Goal: Information Seeking & Learning: Learn about a topic

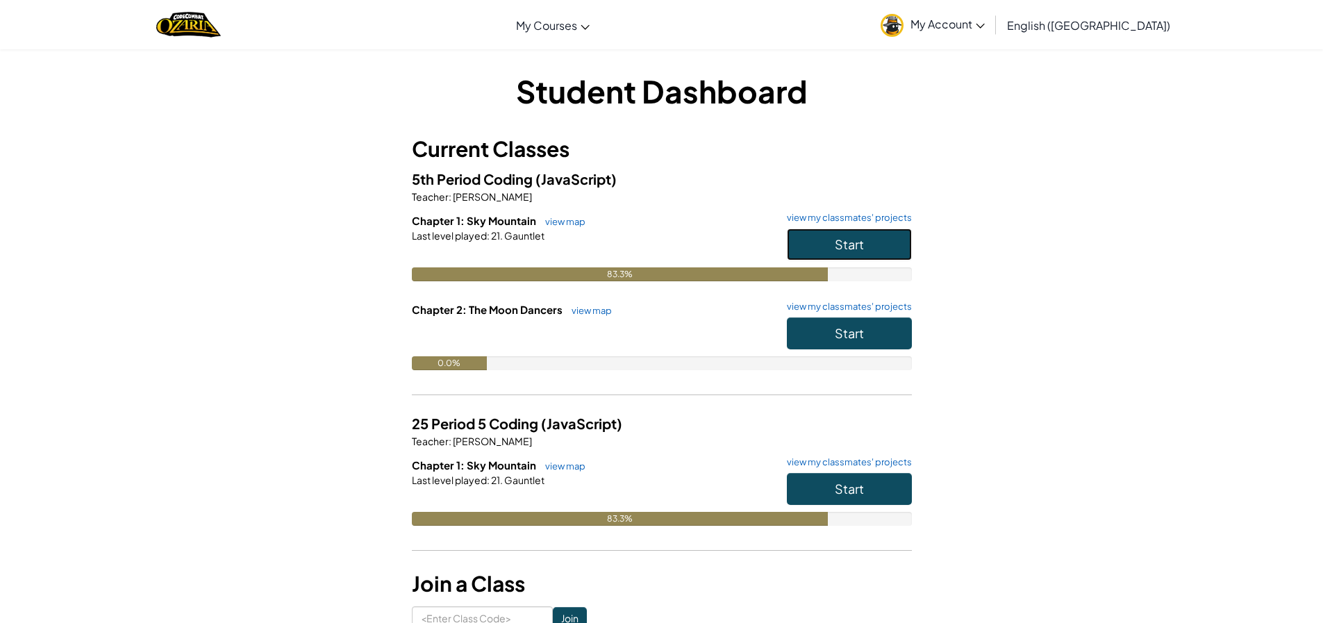
click at [813, 235] on button "Start" at bounding box center [849, 245] width 125 height 32
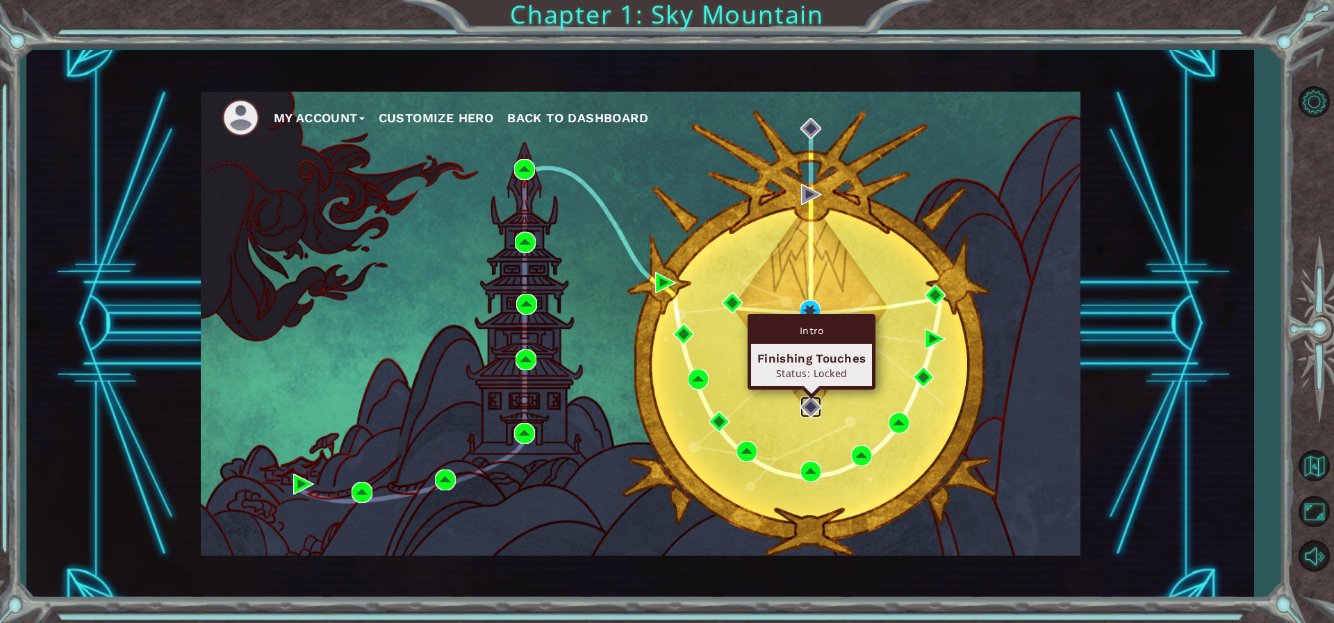
click at [815, 397] on img at bounding box center [810, 407] width 21 height 21
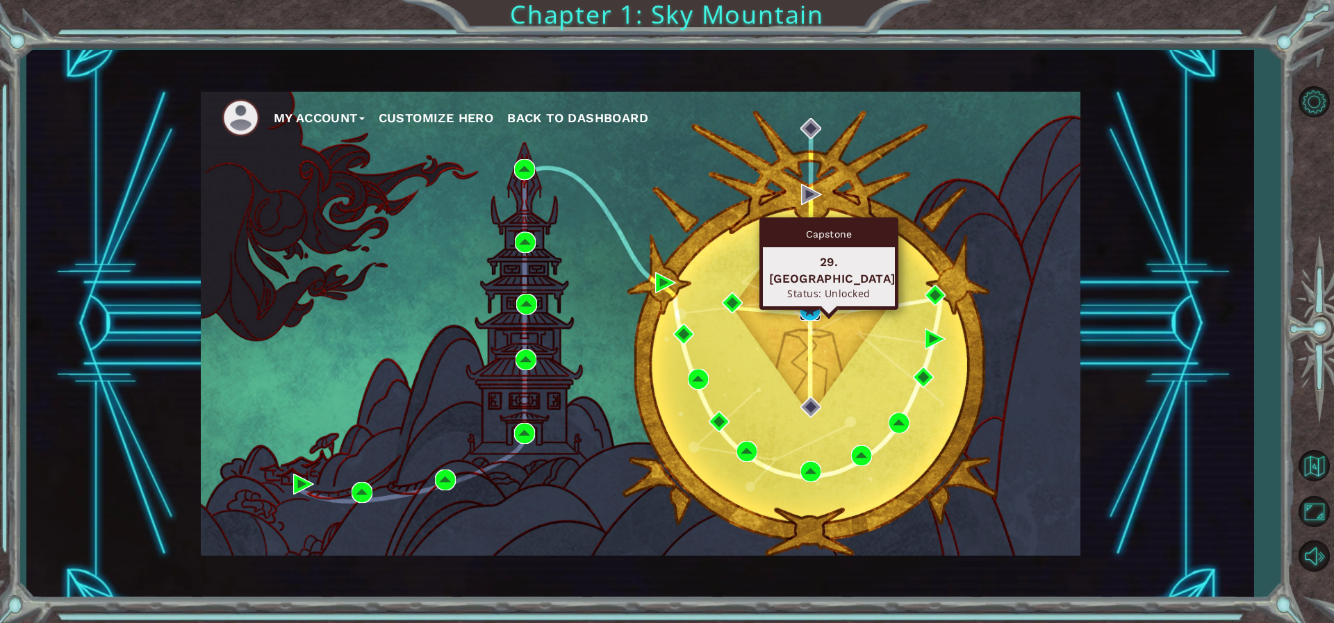
click at [804, 304] on img at bounding box center [810, 310] width 21 height 21
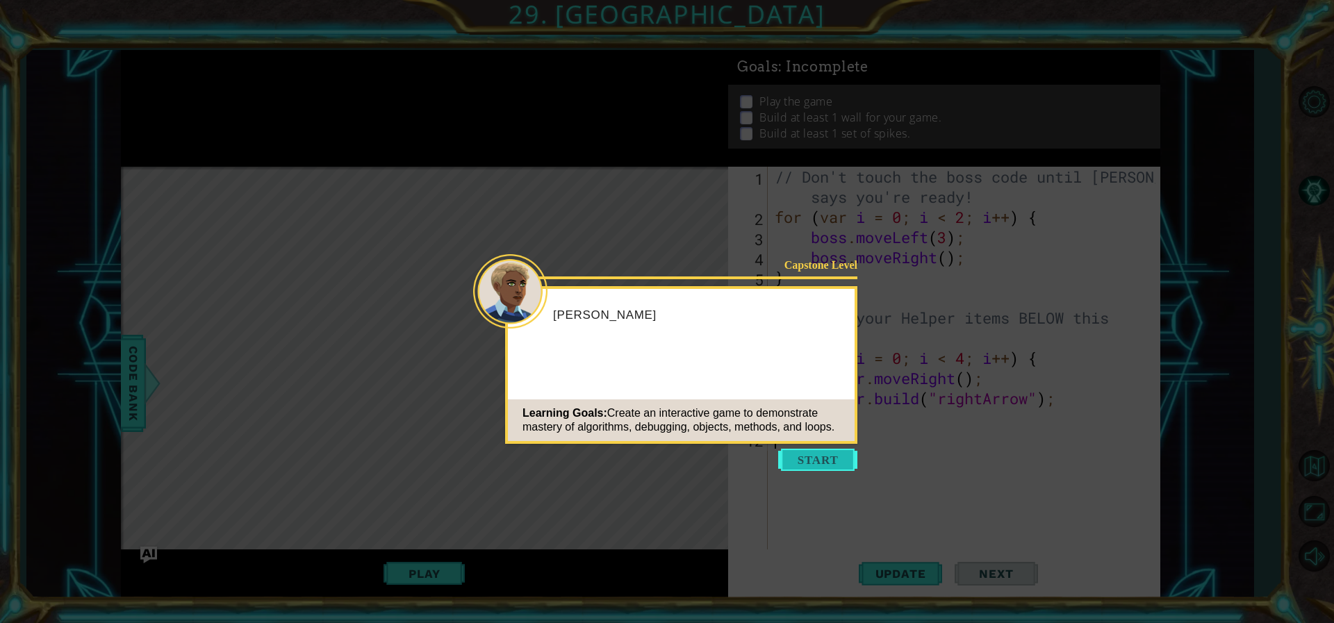
click at [795, 451] on button "Start" at bounding box center [817, 460] width 79 height 22
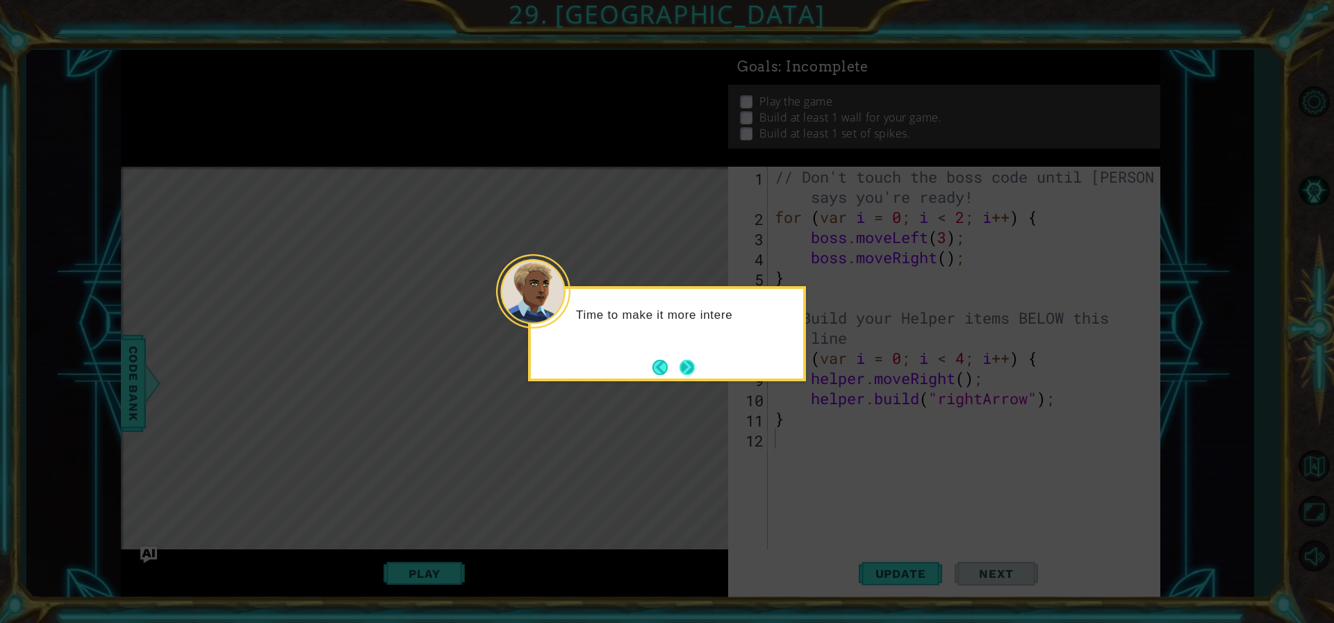
click at [693, 363] on button "Next" at bounding box center [687, 368] width 24 height 24
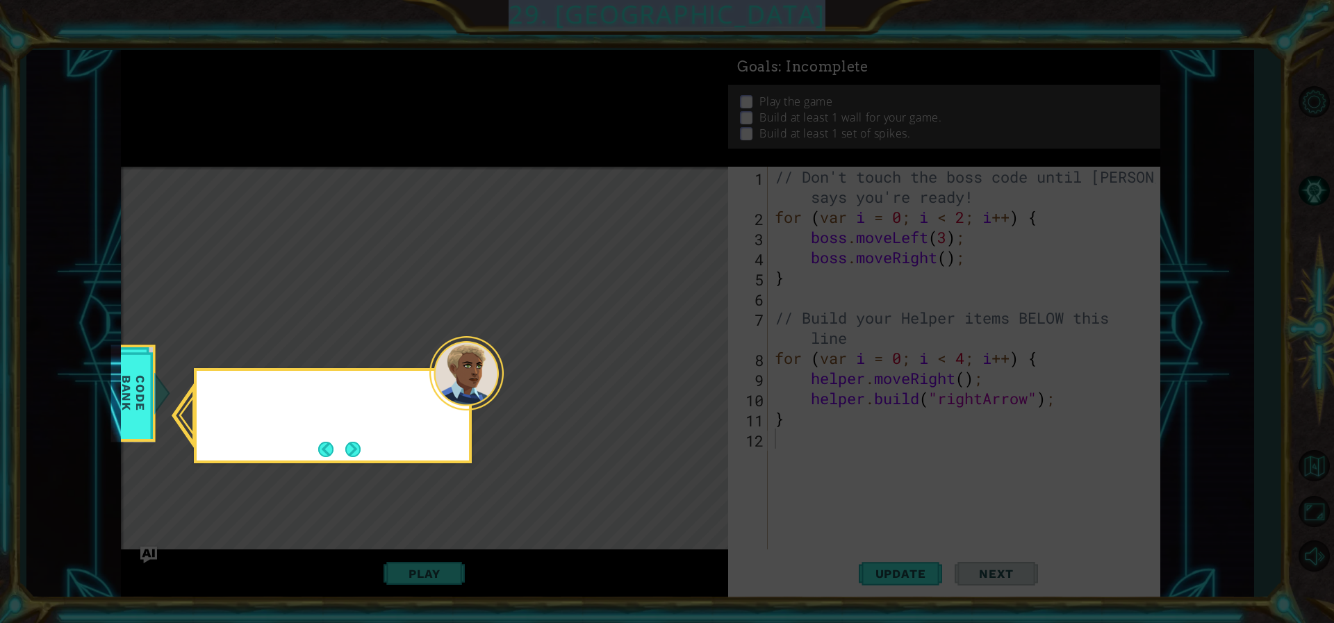
click at [693, 363] on icon at bounding box center [667, 311] width 1334 height 623
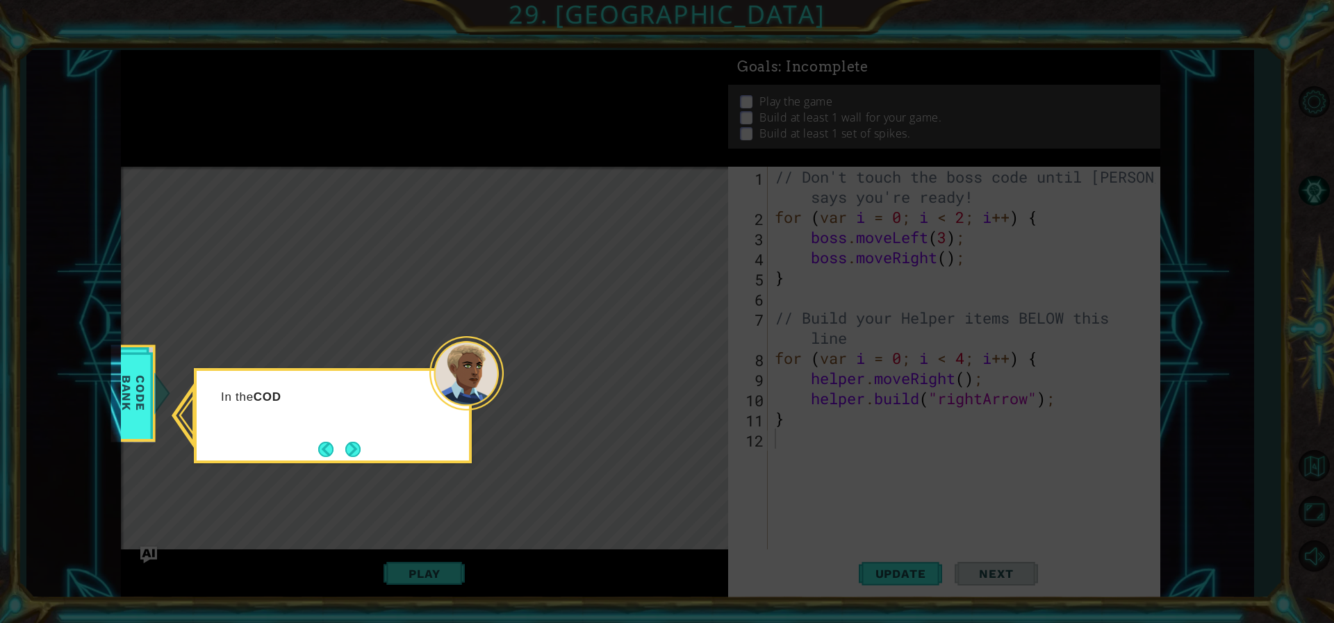
click at [693, 363] on icon at bounding box center [667, 311] width 1334 height 623
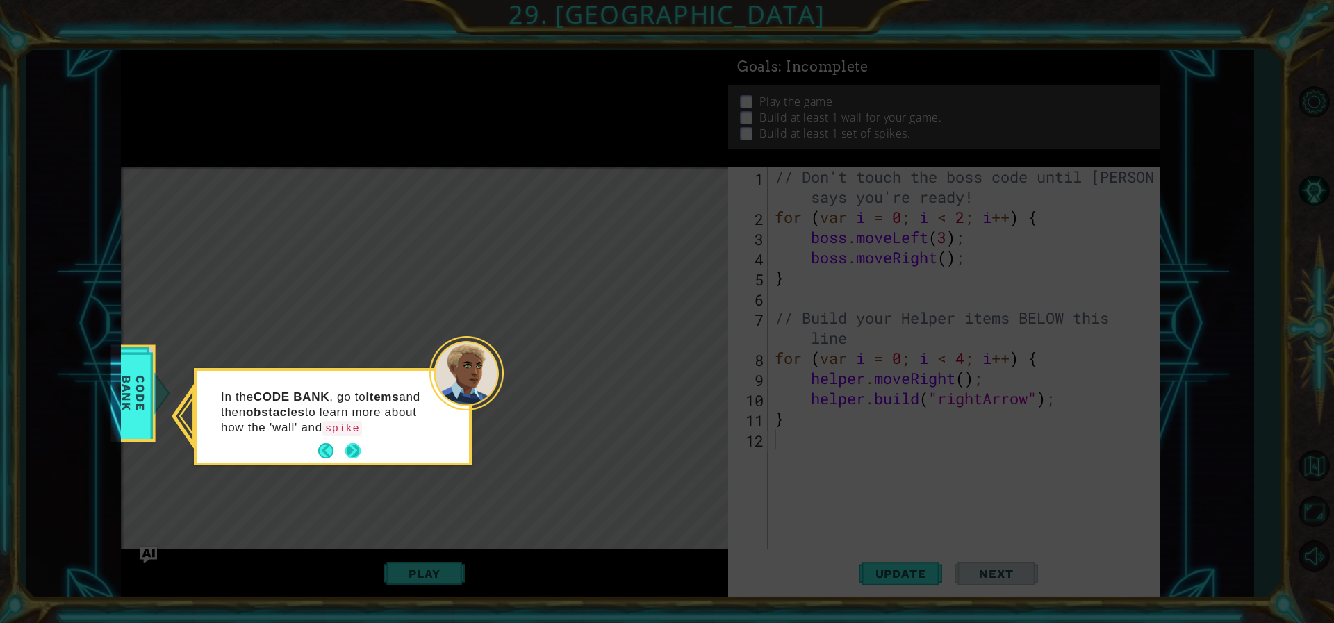
click at [351, 445] on button "Next" at bounding box center [353, 451] width 24 height 24
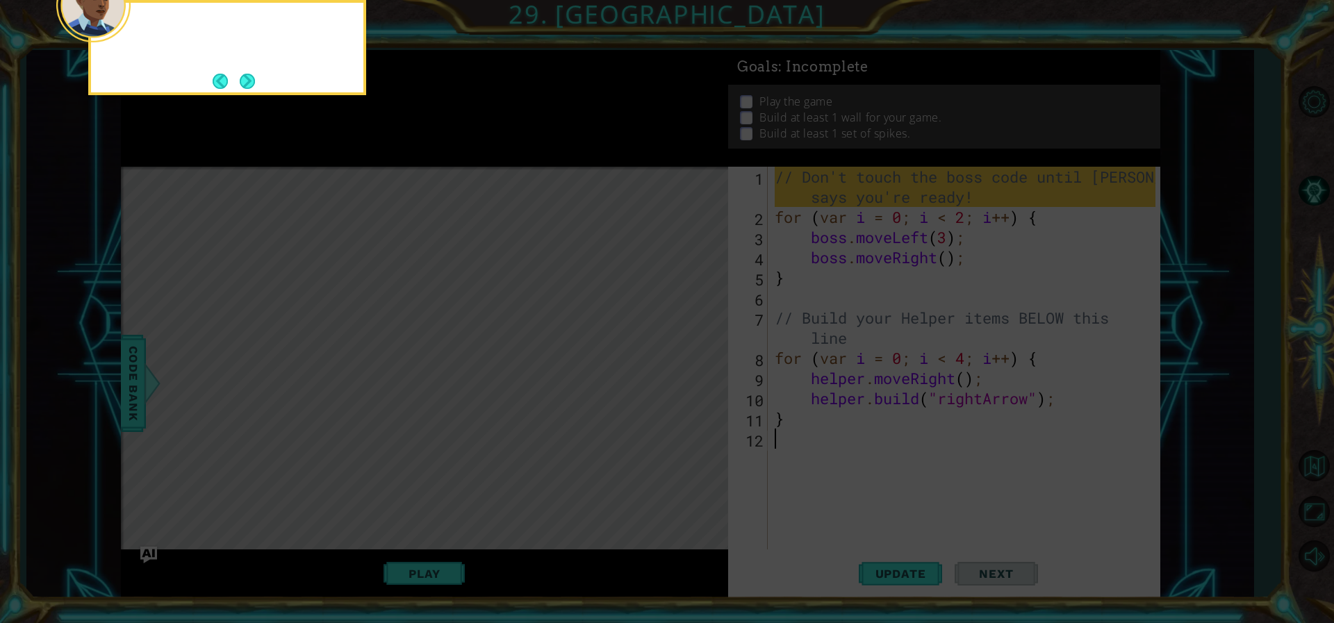
drag, startPoint x: 351, startPoint y: 445, endPoint x: 357, endPoint y: 429, distance: 17.8
click at [354, 442] on icon at bounding box center [667, 93] width 1334 height 1059
click at [243, 84] on button "Next" at bounding box center [248, 81] width 24 height 24
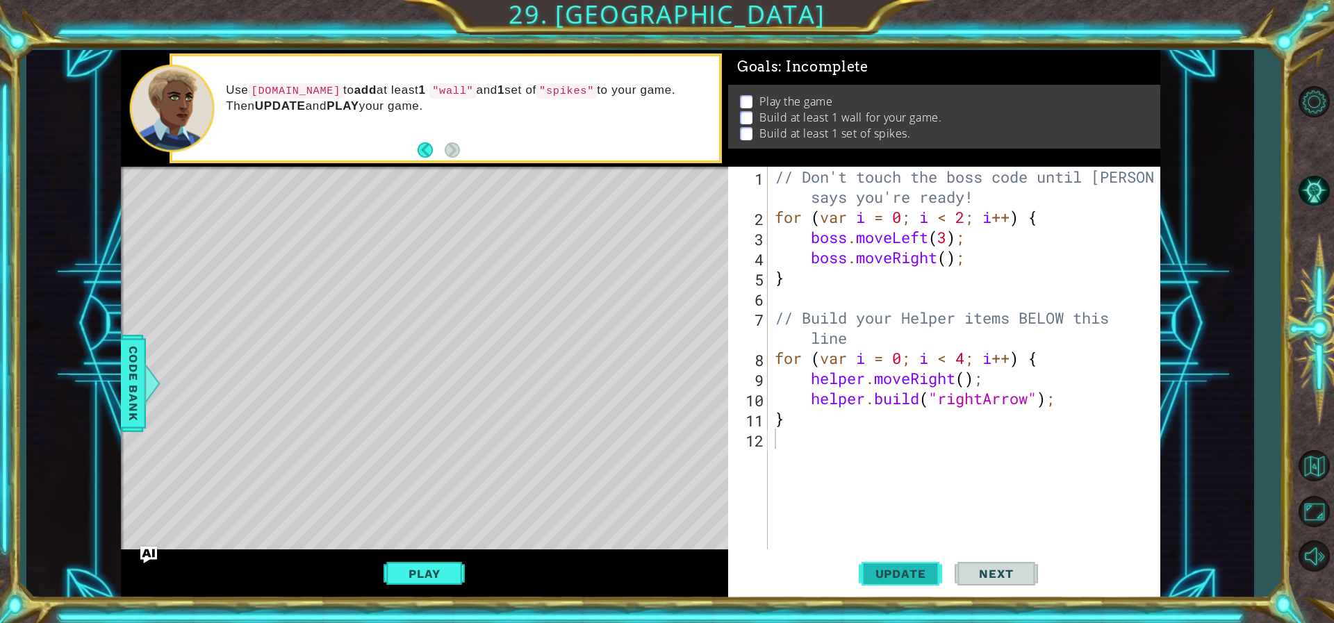
drag, startPoint x: 872, startPoint y: 588, endPoint x: 866, endPoint y: 577, distance: 13.4
click at [869, 581] on button "Update" at bounding box center [900, 573] width 83 height 43
click at [866, 577] on span "Update" at bounding box center [900, 574] width 79 height 14
click at [452, 566] on button "Play" at bounding box center [423, 574] width 81 height 26
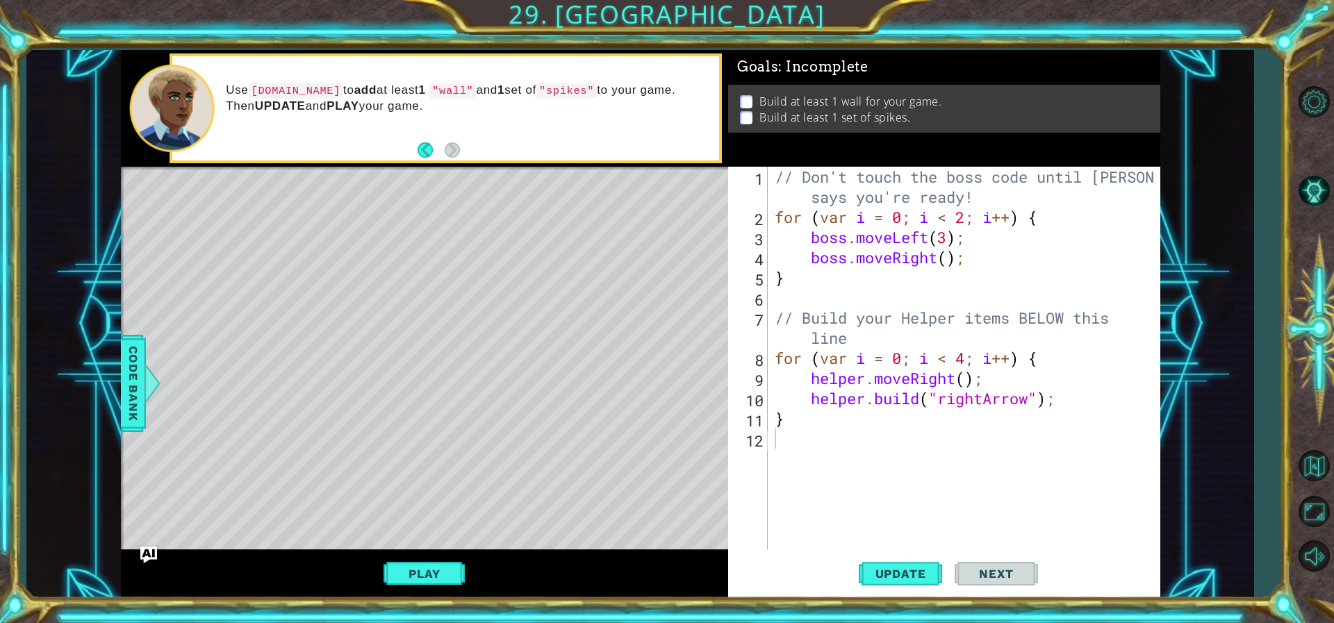
click at [795, 434] on div "// Don't touch the boss code until [PERSON_NAME] says you're ready! for ( var i…" at bounding box center [967, 388] width 390 height 443
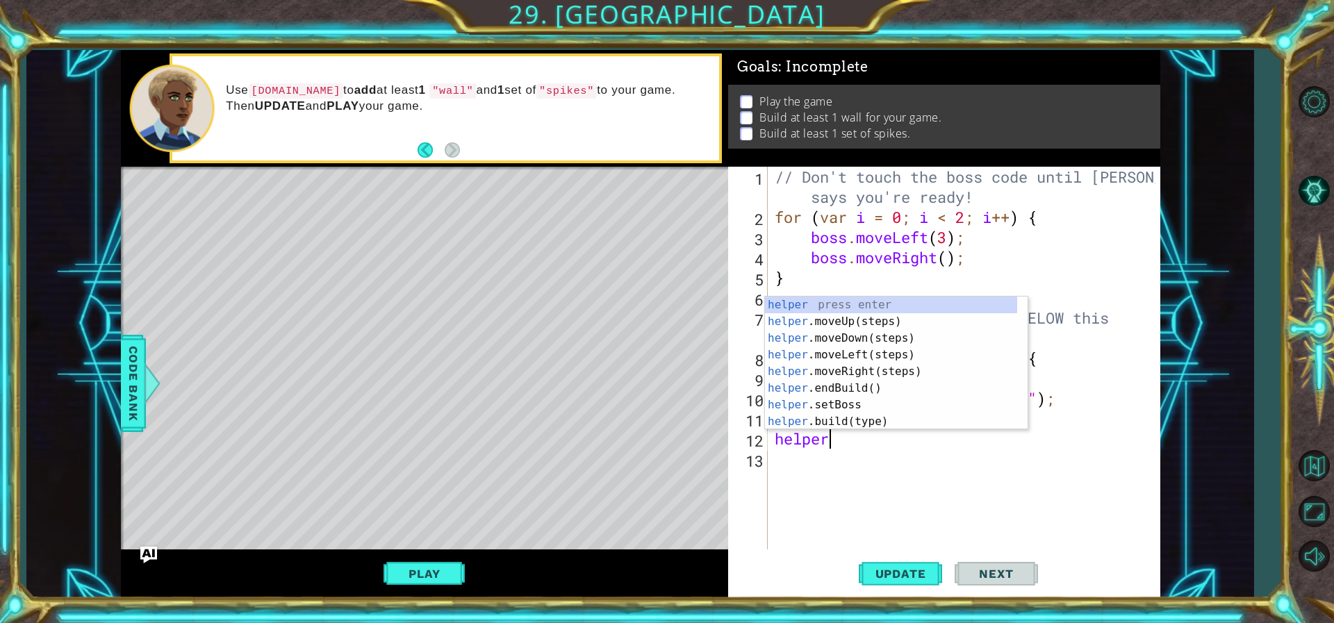
scroll to position [0, 2]
click at [826, 423] on div "helper press enter helper .moveUp(steps) press enter helper .moveDown(steps) pr…" at bounding box center [891, 380] width 252 height 167
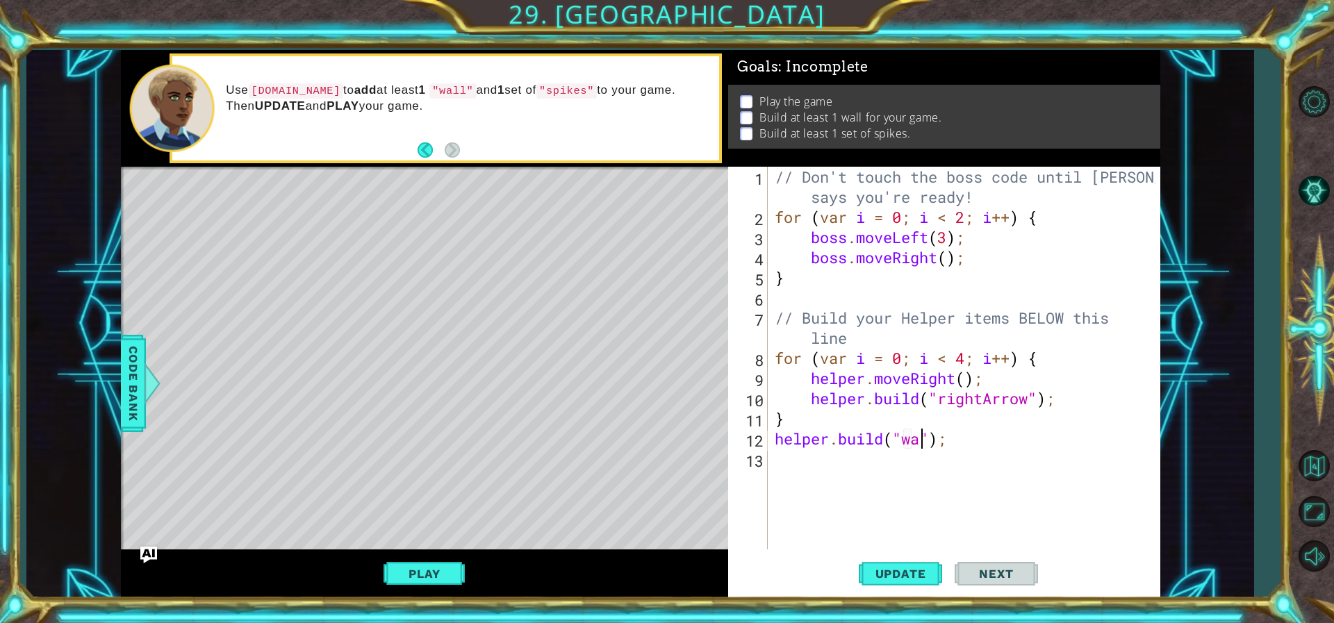
scroll to position [0, 8]
type textarea "[DOMAIN_NAME]("wall");"
click at [823, 478] on div "// Don't touch the boss code until [PERSON_NAME] says you're ready! for ( var i…" at bounding box center [967, 388] width 390 height 443
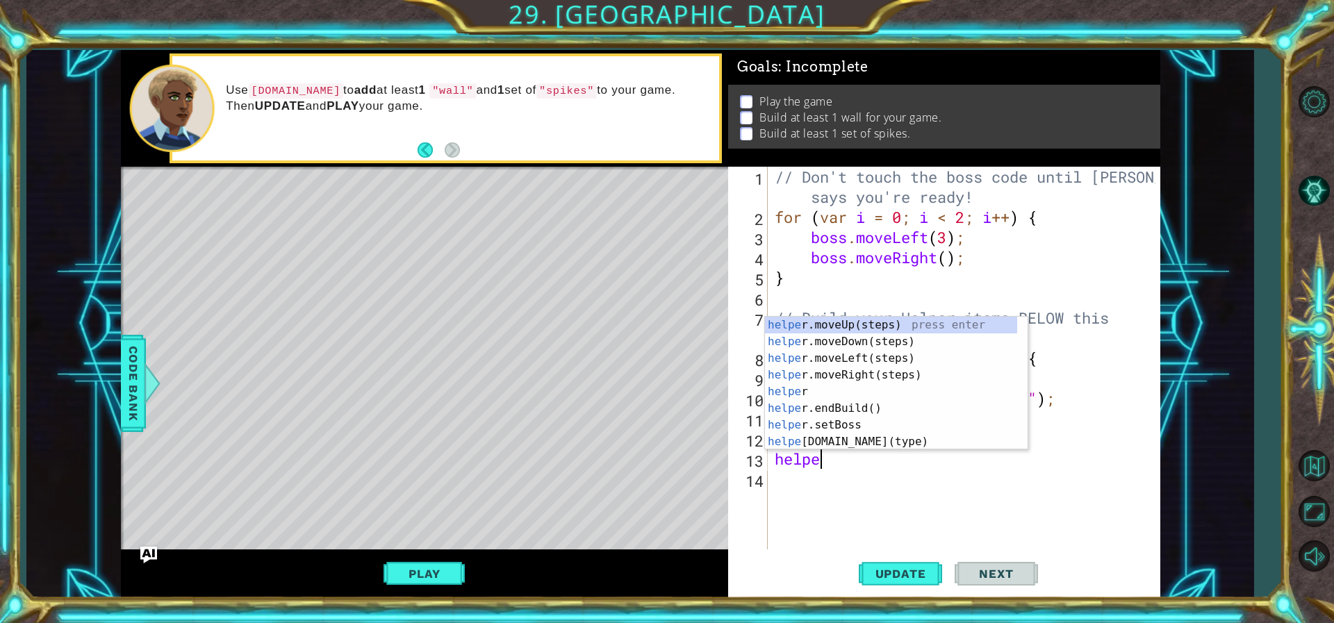
scroll to position [0, 2]
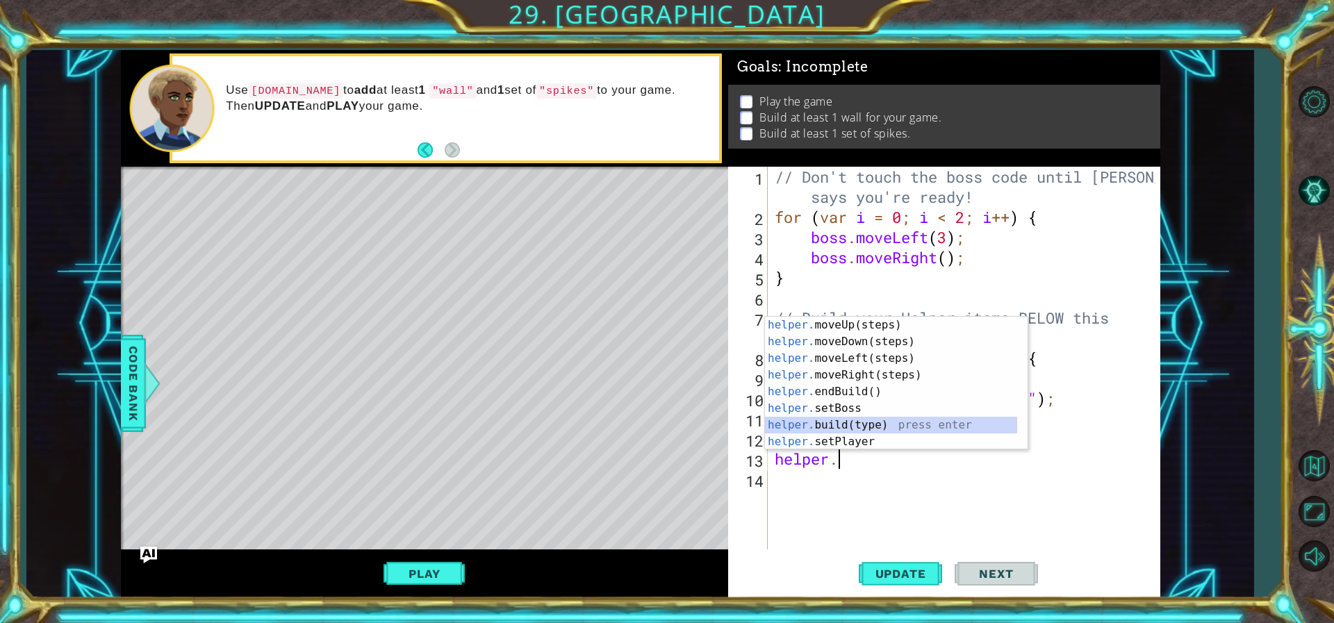
click at [881, 418] on div "helper. moveUp(steps) press enter helper. moveDown(steps) press enter helper. m…" at bounding box center [891, 400] width 252 height 167
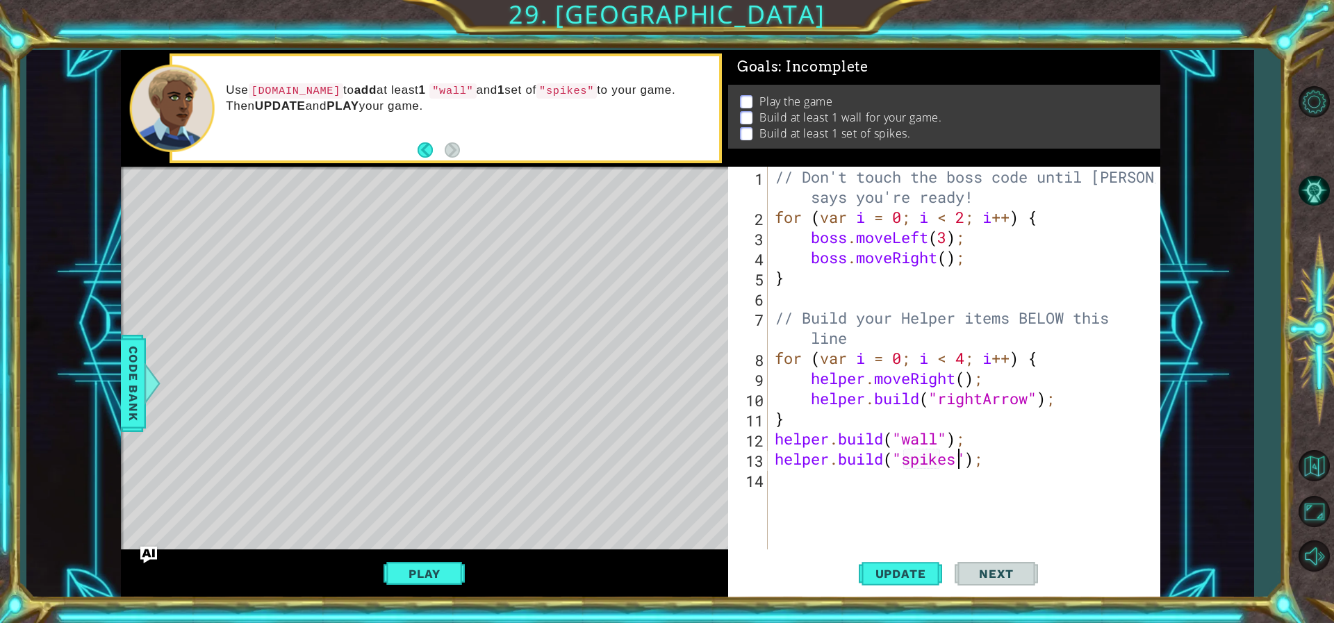
scroll to position [0, 9]
type textarea "[DOMAIN_NAME]("spikes");"
click at [882, 568] on button "Update" at bounding box center [900, 573] width 83 height 43
click at [882, 570] on span "Update" at bounding box center [900, 574] width 79 height 14
click at [411, 561] on button "Play" at bounding box center [423, 574] width 81 height 26
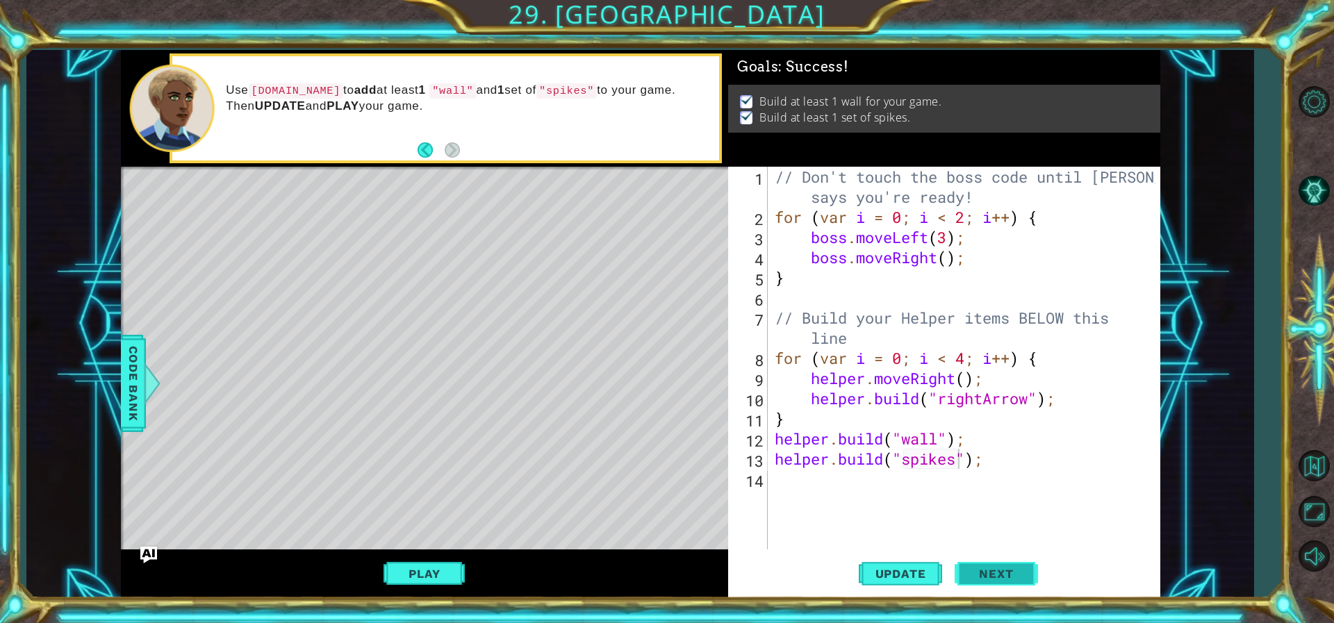
click at [999, 578] on span "Next" at bounding box center [996, 572] width 62 height 14
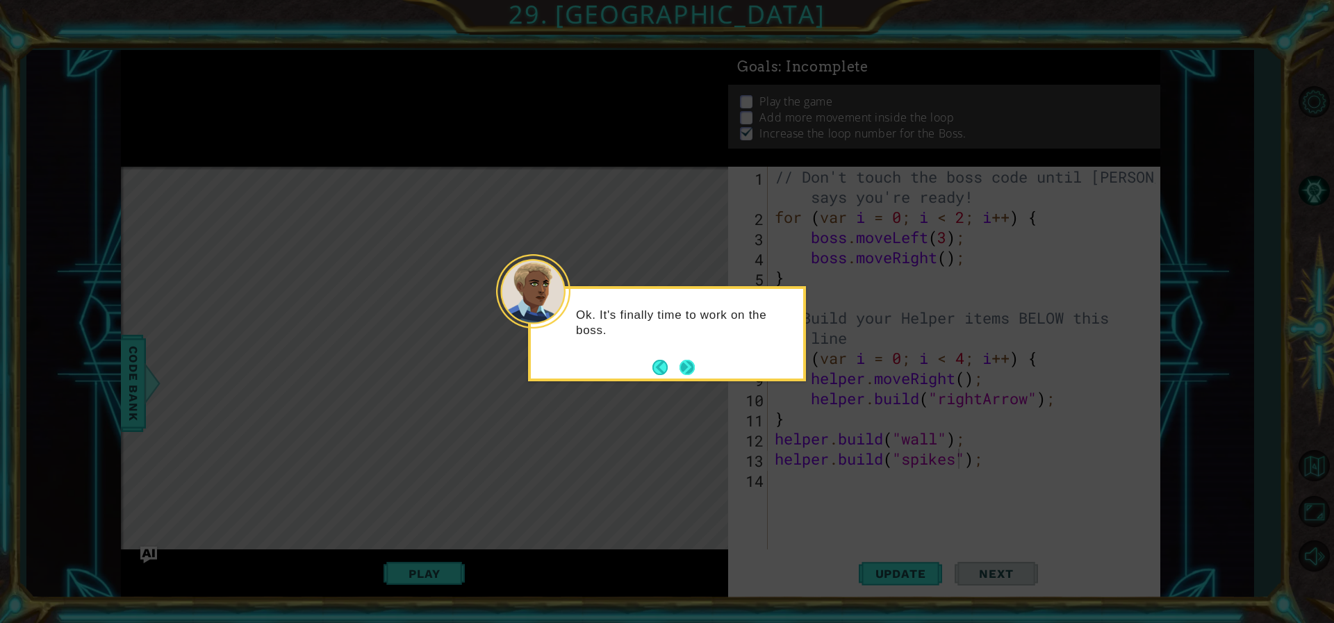
click at [686, 371] on button "Next" at bounding box center [687, 367] width 25 height 25
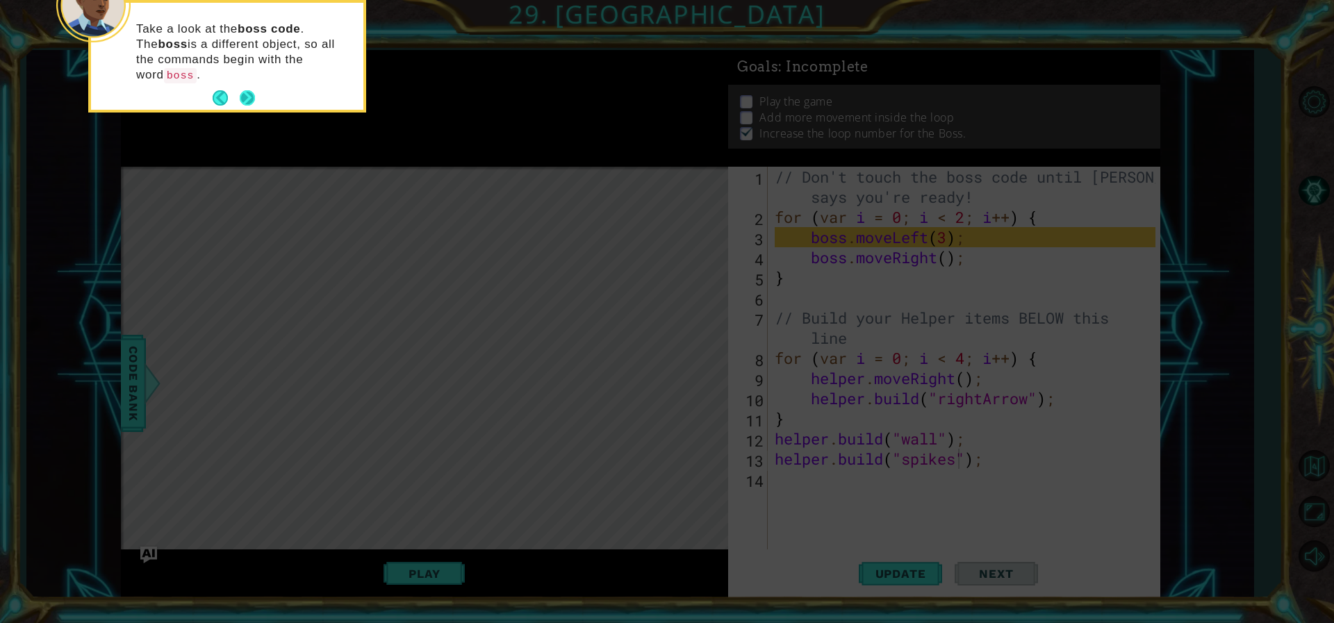
click at [254, 110] on icon at bounding box center [667, 93] width 1334 height 1059
click at [247, 87] on button "Next" at bounding box center [248, 99] width 24 height 24
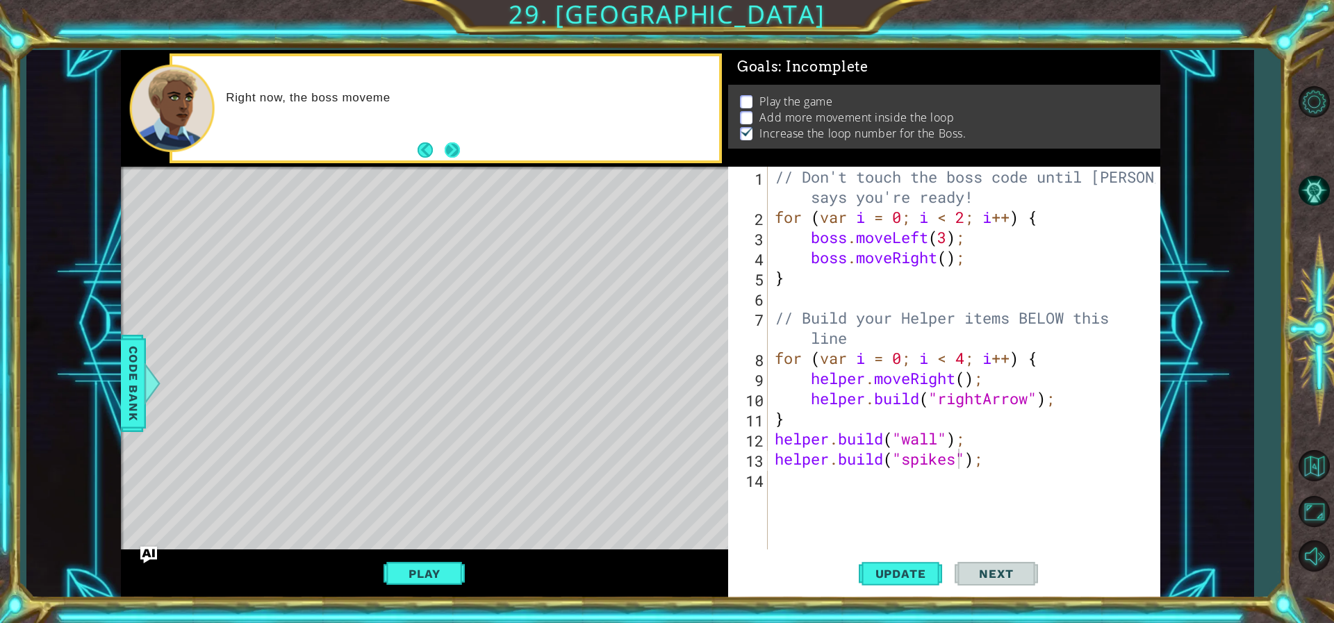
click at [445, 156] on button "Next" at bounding box center [452, 151] width 22 height 22
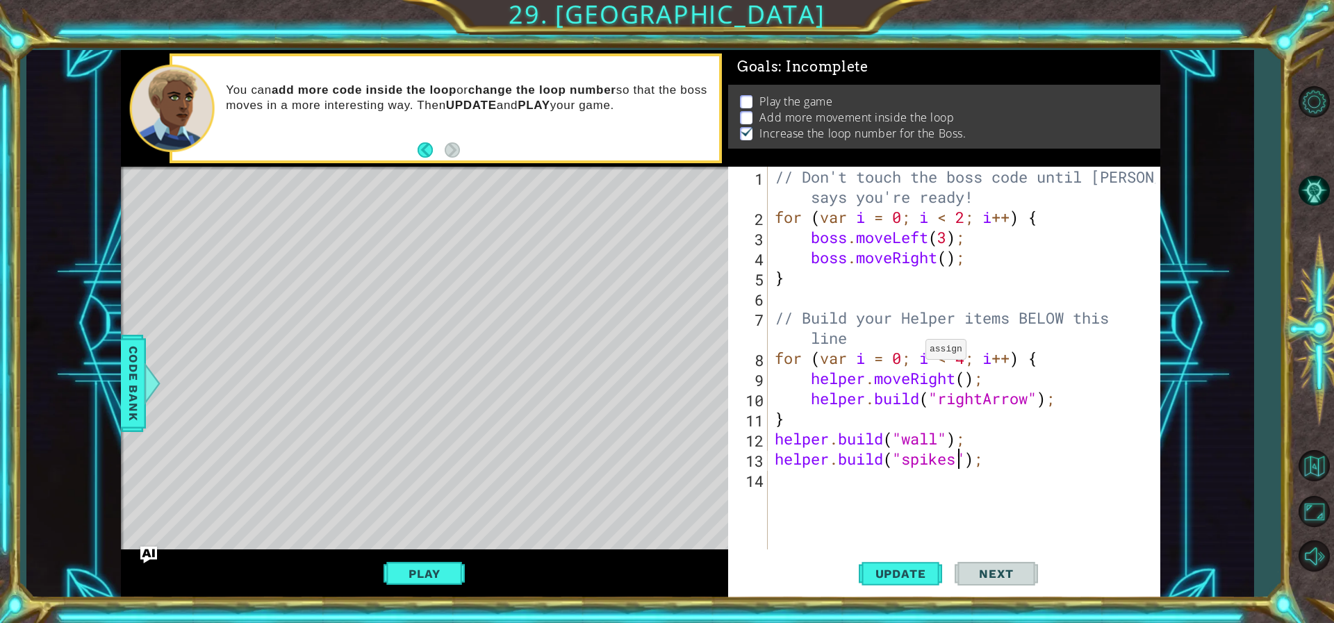
scroll to position [0, 0]
drag, startPoint x: 939, startPoint y: 283, endPoint x: 946, endPoint y: 266, distance: 18.1
drag, startPoint x: 946, startPoint y: 266, endPoint x: 1027, endPoint y: 117, distance: 170.0
click at [1027, 117] on li "Add more movement inside the loop" at bounding box center [945, 118] width 411 height 16
drag, startPoint x: 769, startPoint y: 110, endPoint x: 948, endPoint y: 112, distance: 179.2
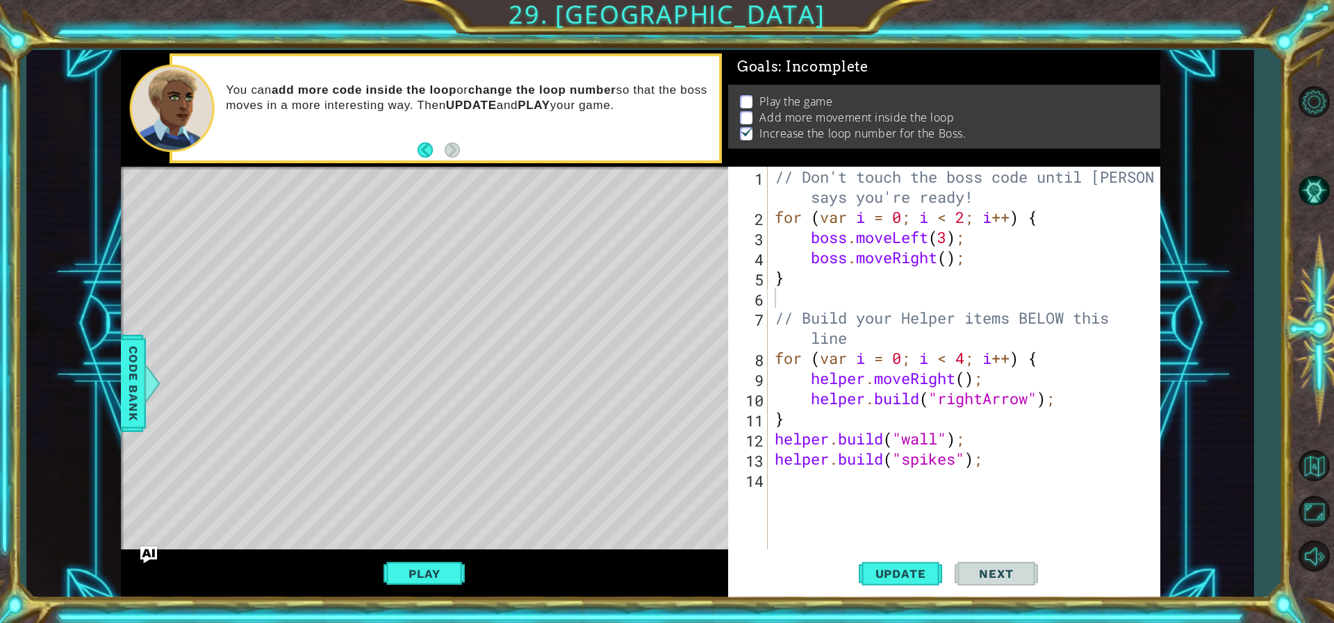
click at [946, 112] on p "Add more movement inside the loop" at bounding box center [856, 117] width 195 height 15
type textarea "boss.moveRight();"
click at [966, 258] on div "// Don't touch the boss code until [PERSON_NAME] says you're ready! for ( var i…" at bounding box center [967, 388] width 390 height 443
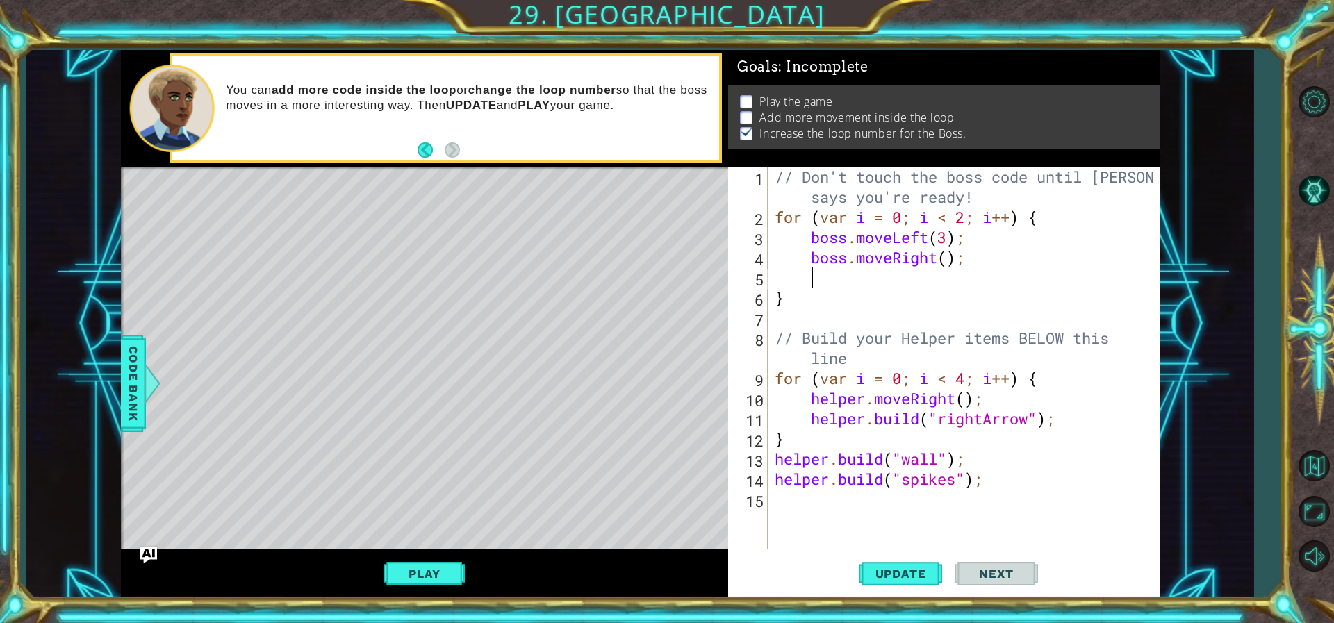
type textarea "h"
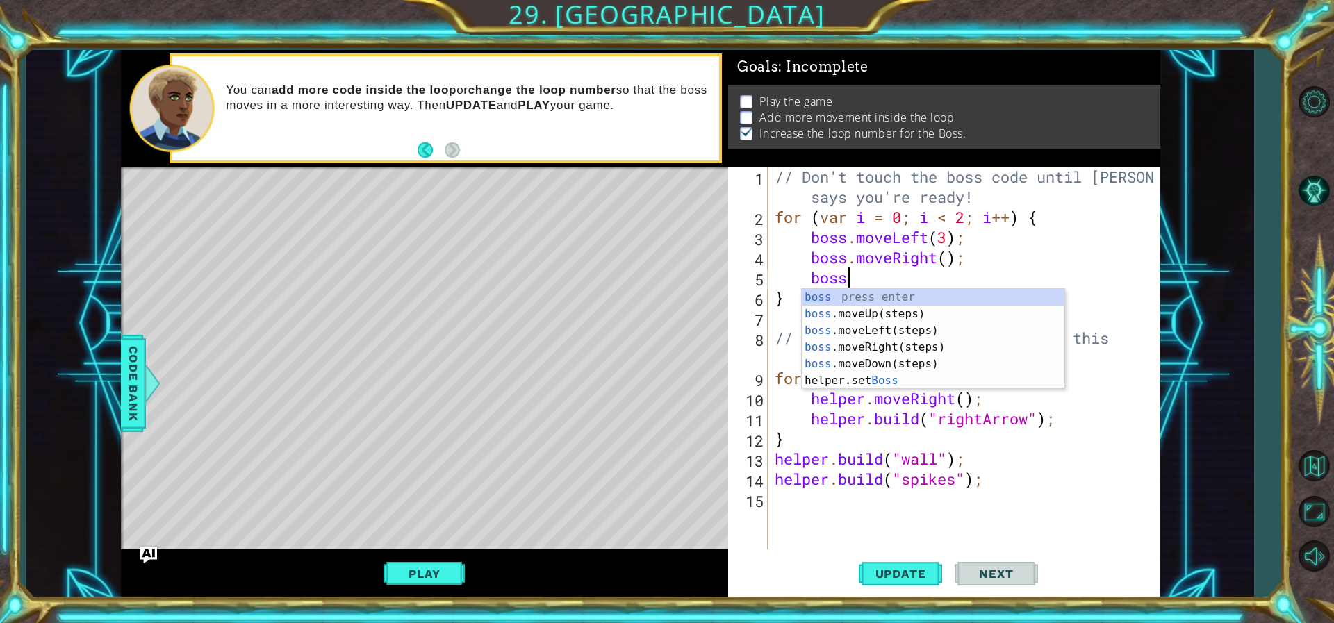
scroll to position [0, 3]
type textarea "boss.move"
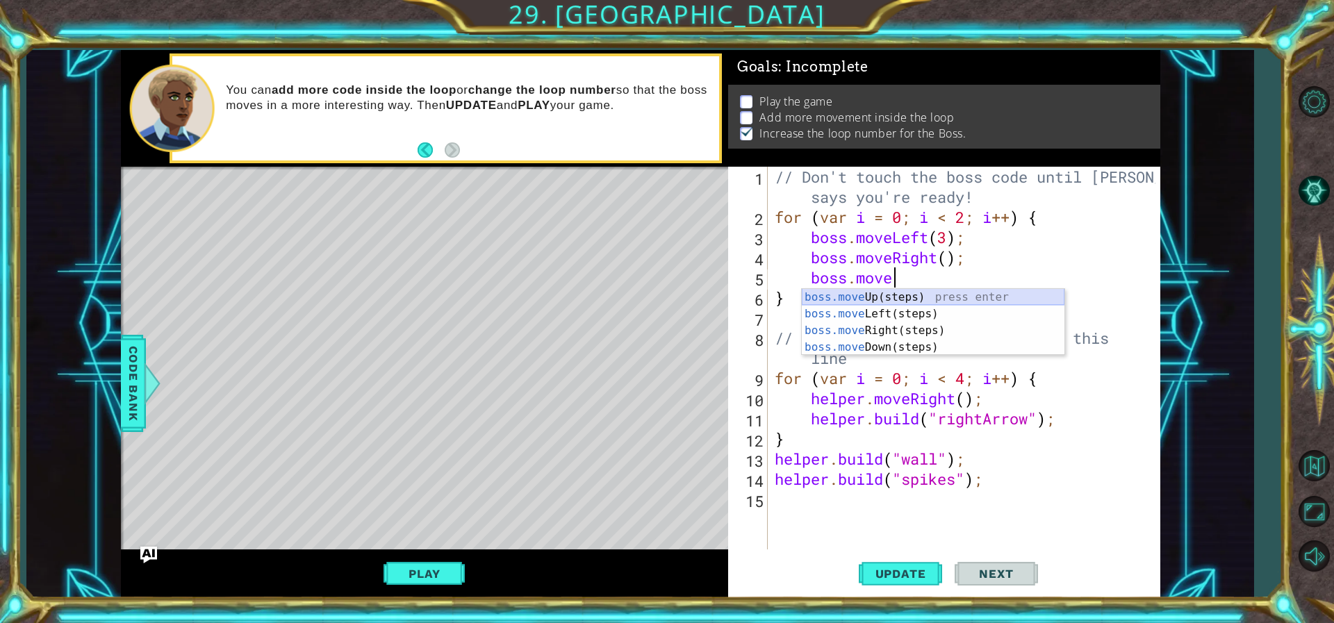
click at [1010, 300] on div "boss.move Up(steps) press enter boss.move Left(steps) press enter boss.move Rig…" at bounding box center [933, 339] width 263 height 100
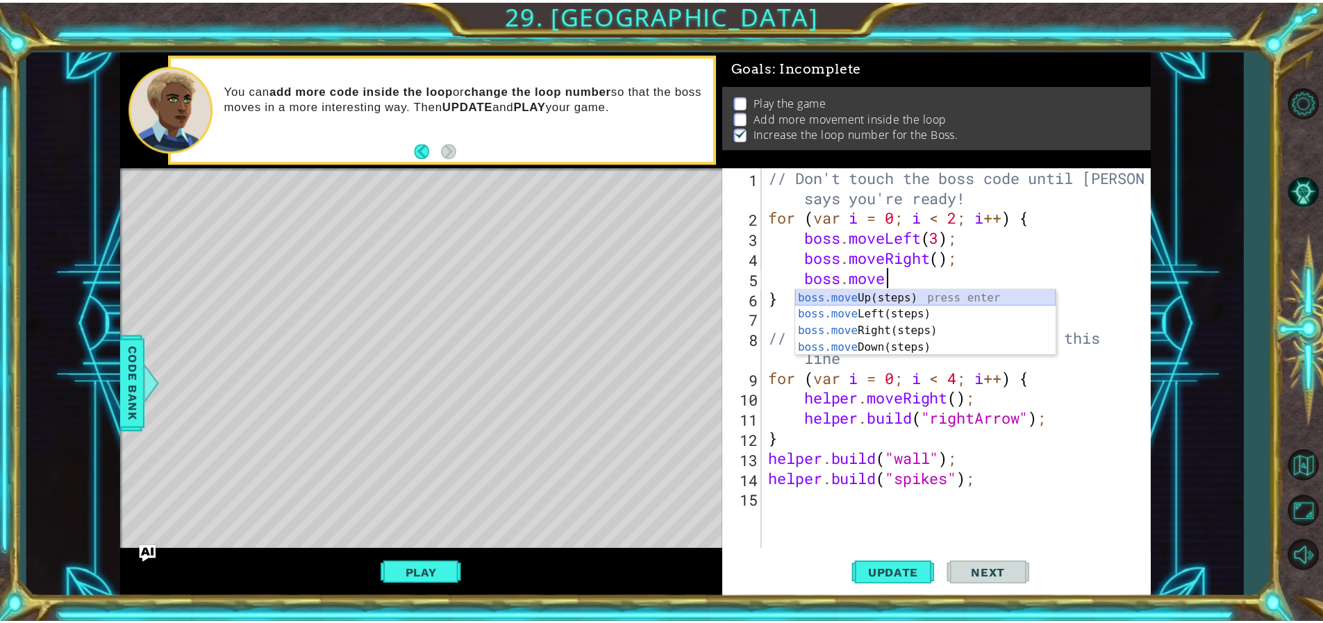
scroll to position [0, 1]
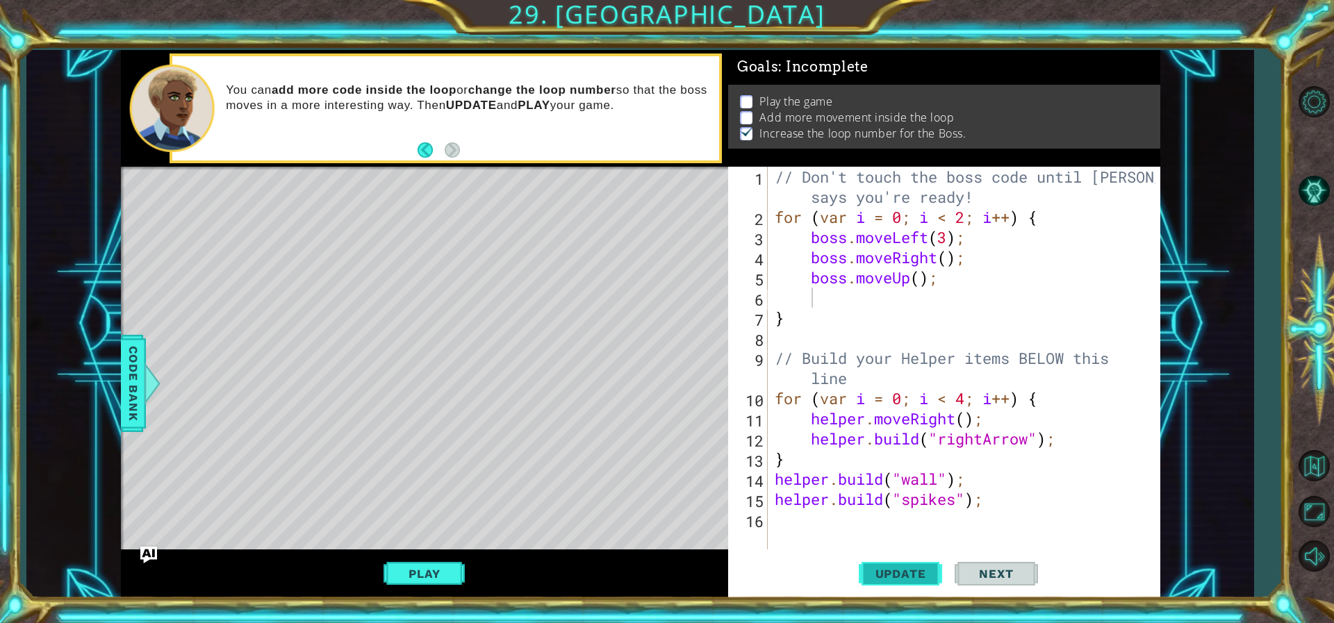
click at [907, 577] on span "Update" at bounding box center [900, 574] width 79 height 14
click at [429, 566] on button "Play" at bounding box center [423, 574] width 81 height 26
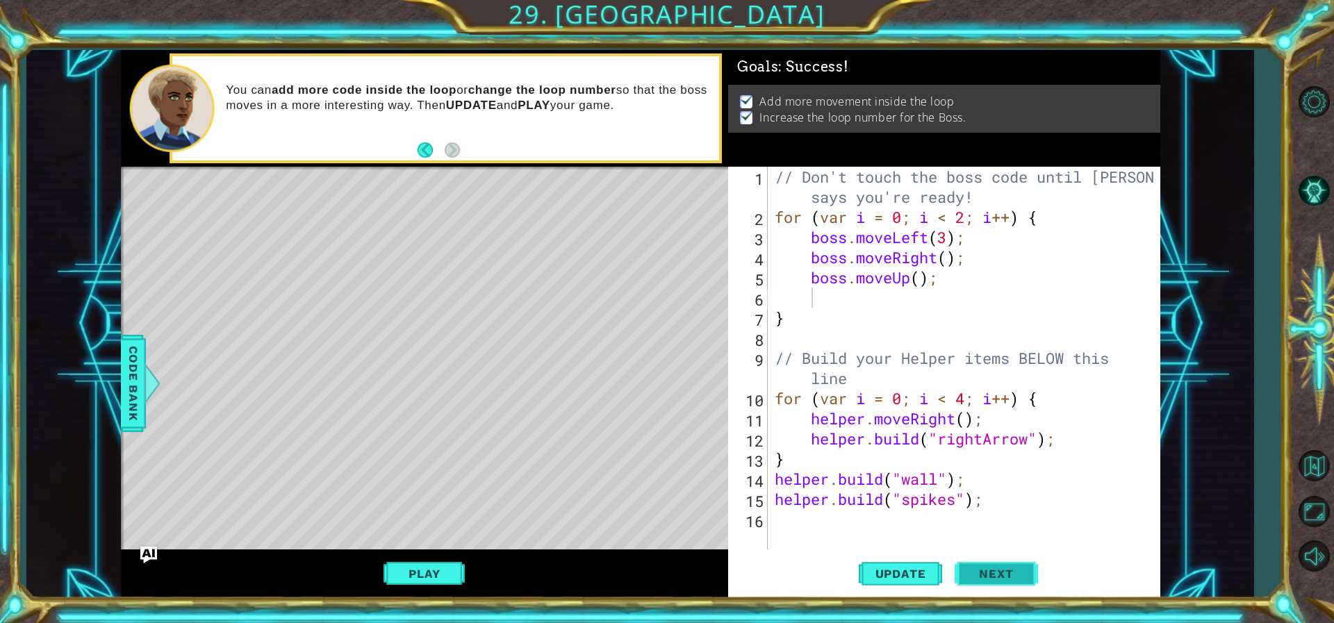
drag, startPoint x: 1011, startPoint y: 552, endPoint x: 1005, endPoint y: 557, distance: 7.9
click at [1006, 556] on button "Next" at bounding box center [996, 576] width 83 height 43
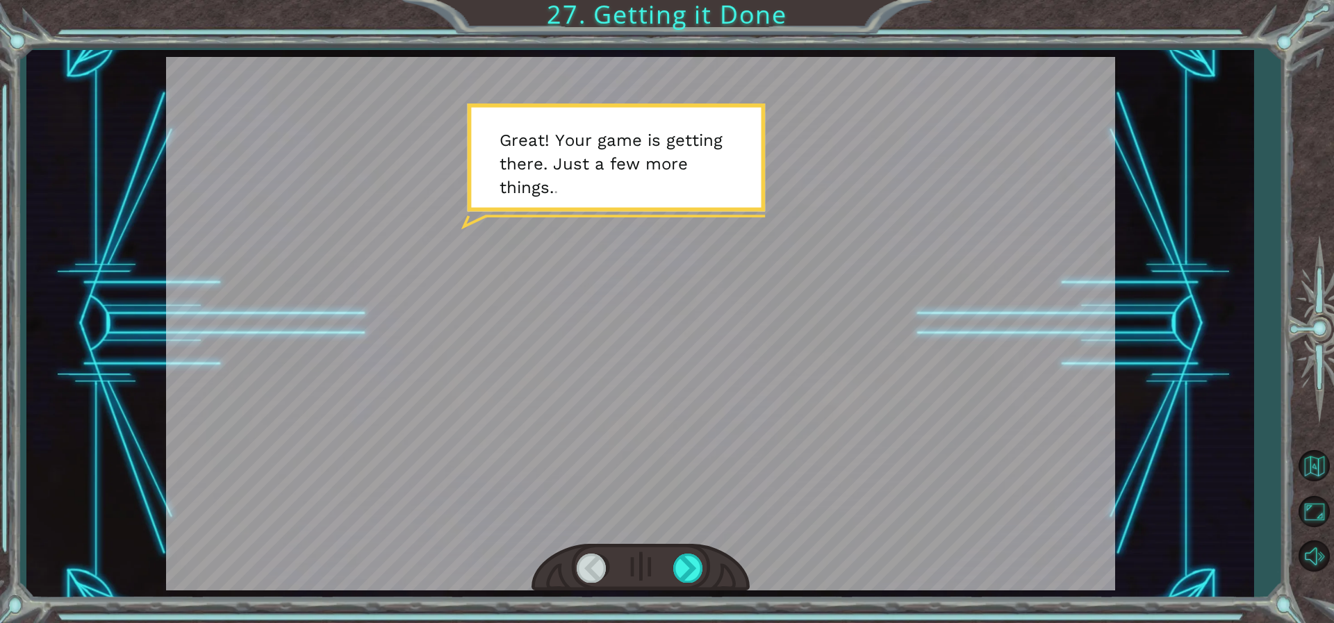
click at [670, 572] on div at bounding box center [640, 568] width 218 height 48
click at [683, 567] on div at bounding box center [640, 568] width 218 height 48
click at [683, 567] on div at bounding box center [688, 568] width 31 height 28
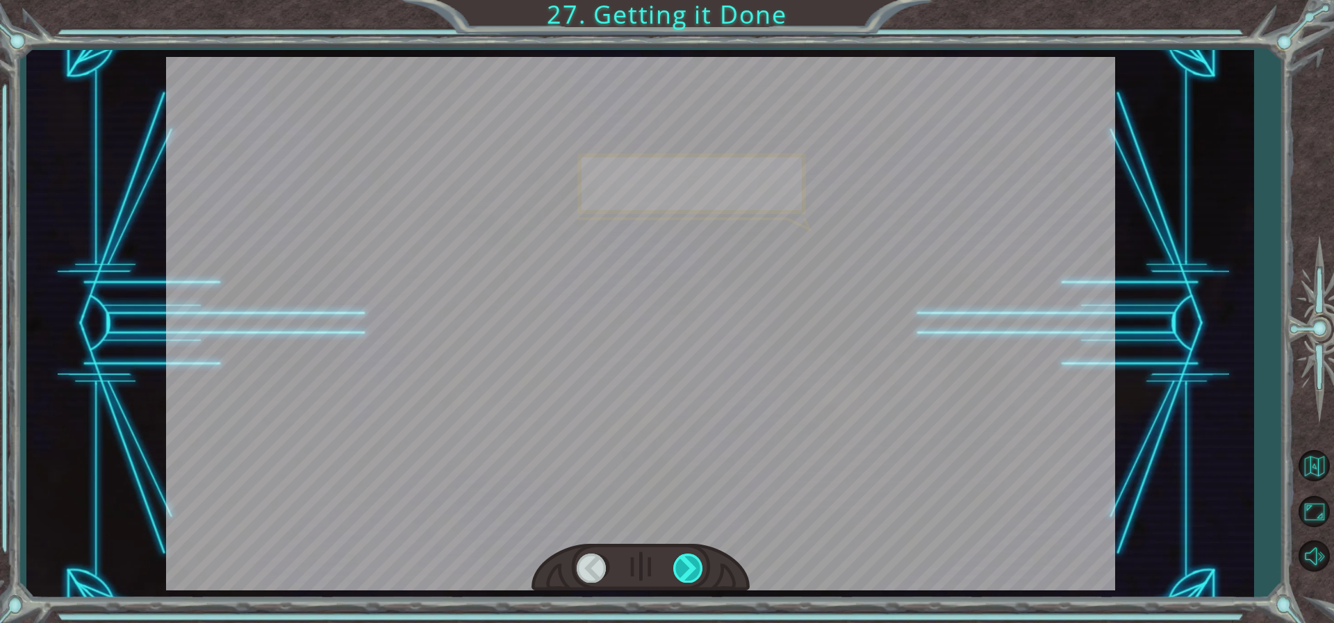
click at [683, 567] on div at bounding box center [688, 568] width 31 height 28
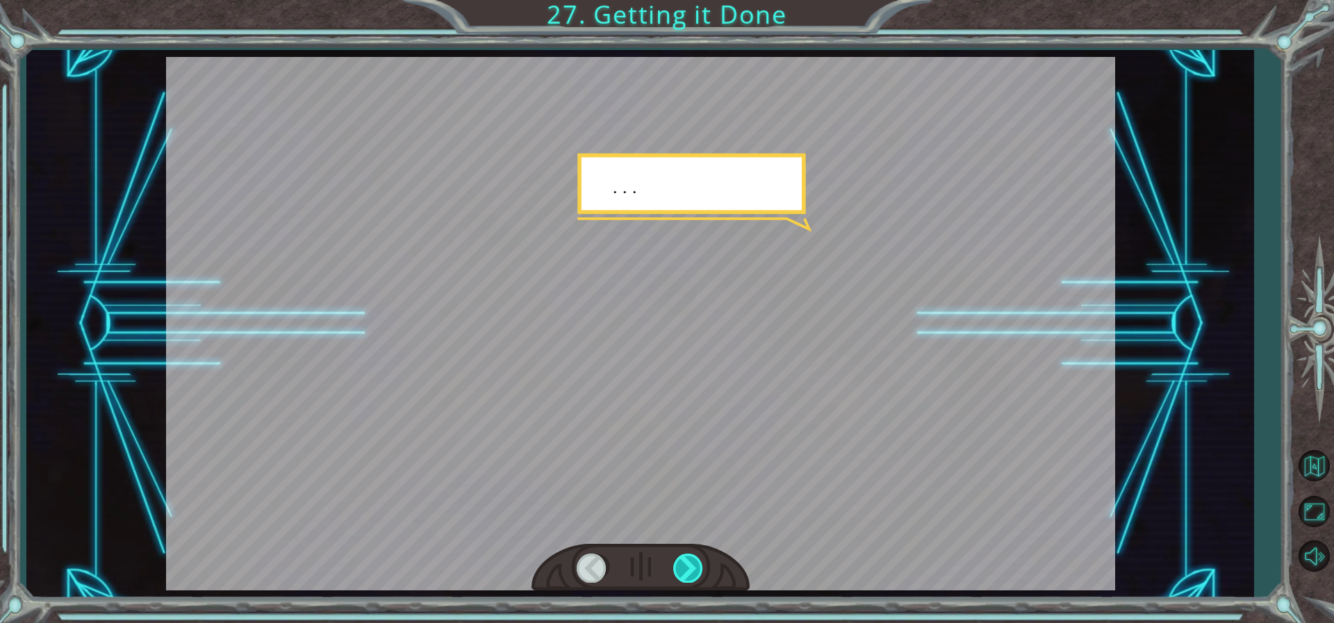
click at [683, 567] on div at bounding box center [688, 568] width 31 height 28
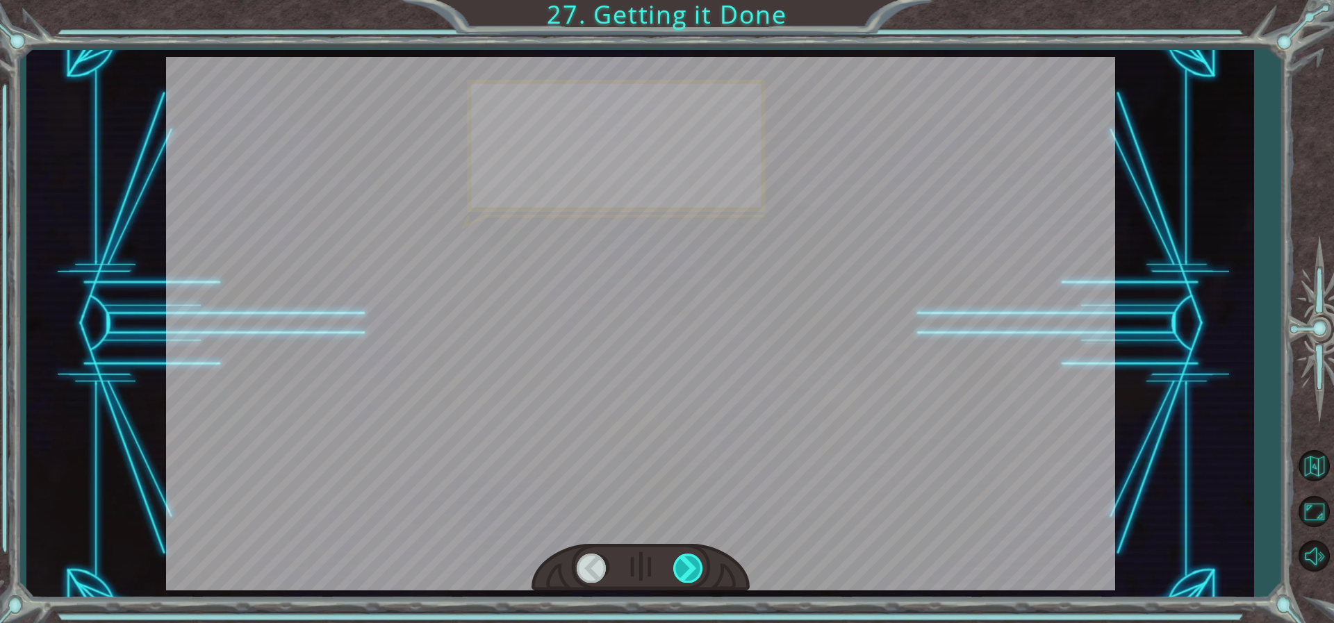
click at [683, 567] on div at bounding box center [688, 568] width 31 height 28
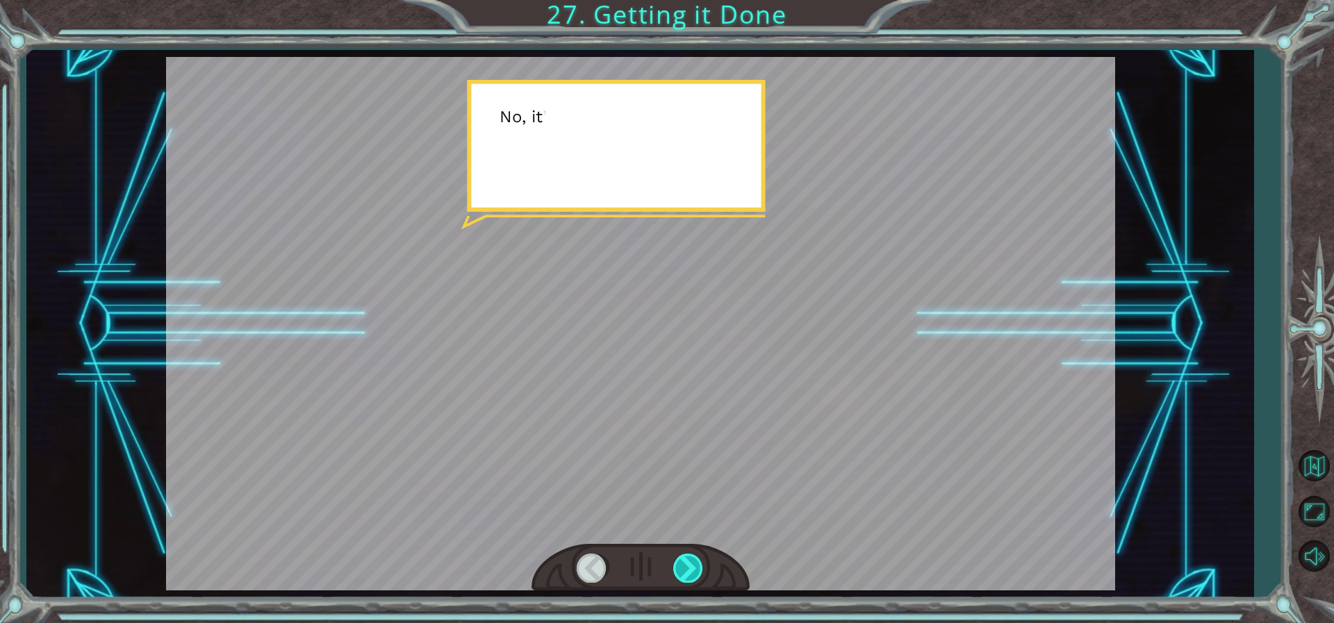
click at [684, 567] on div at bounding box center [688, 568] width 31 height 28
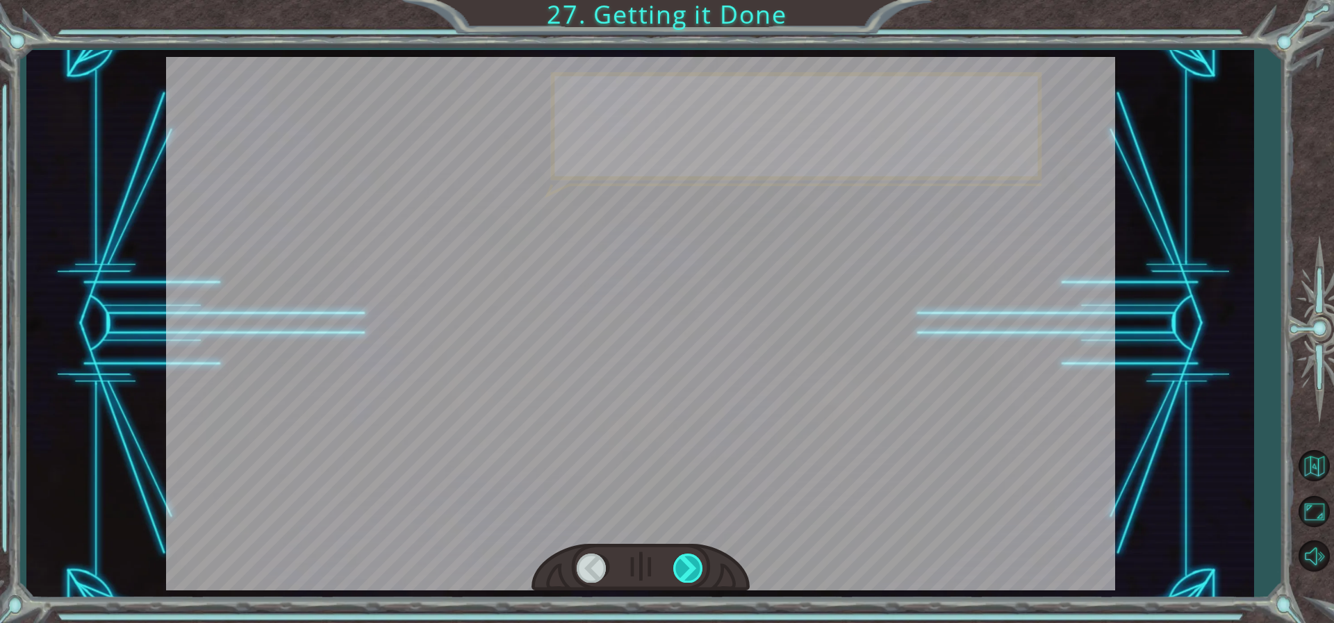
click at [684, 567] on div at bounding box center [688, 568] width 31 height 28
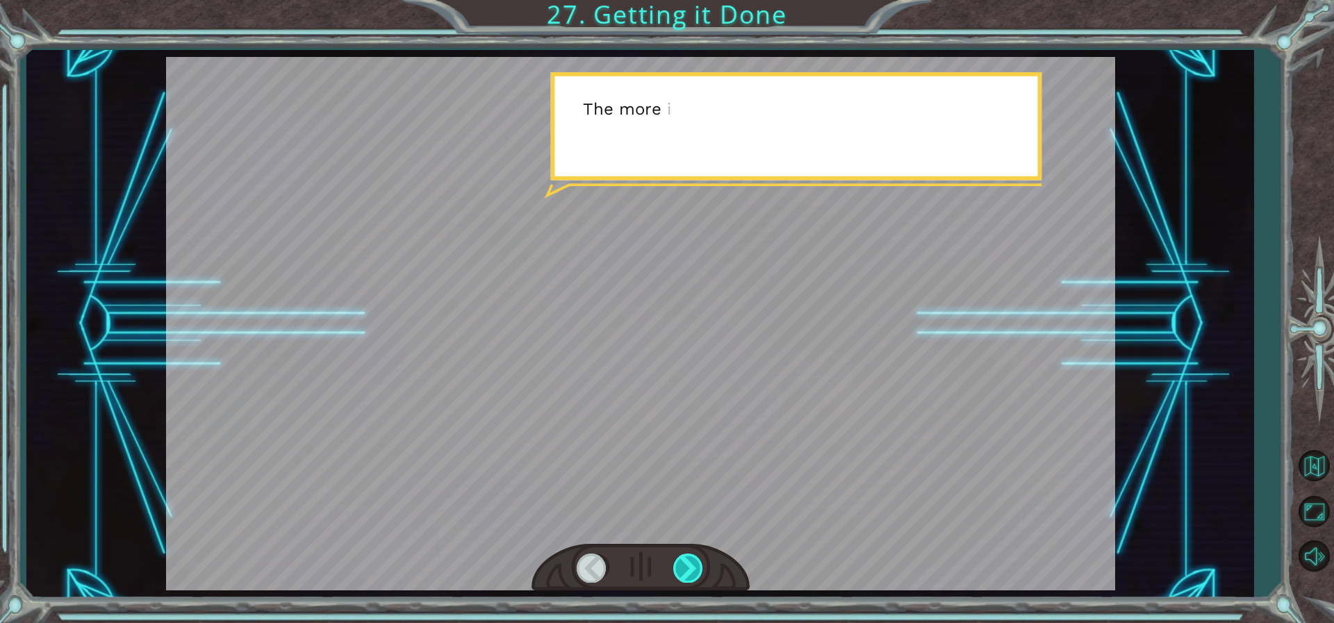
click at [684, 567] on div at bounding box center [688, 568] width 31 height 28
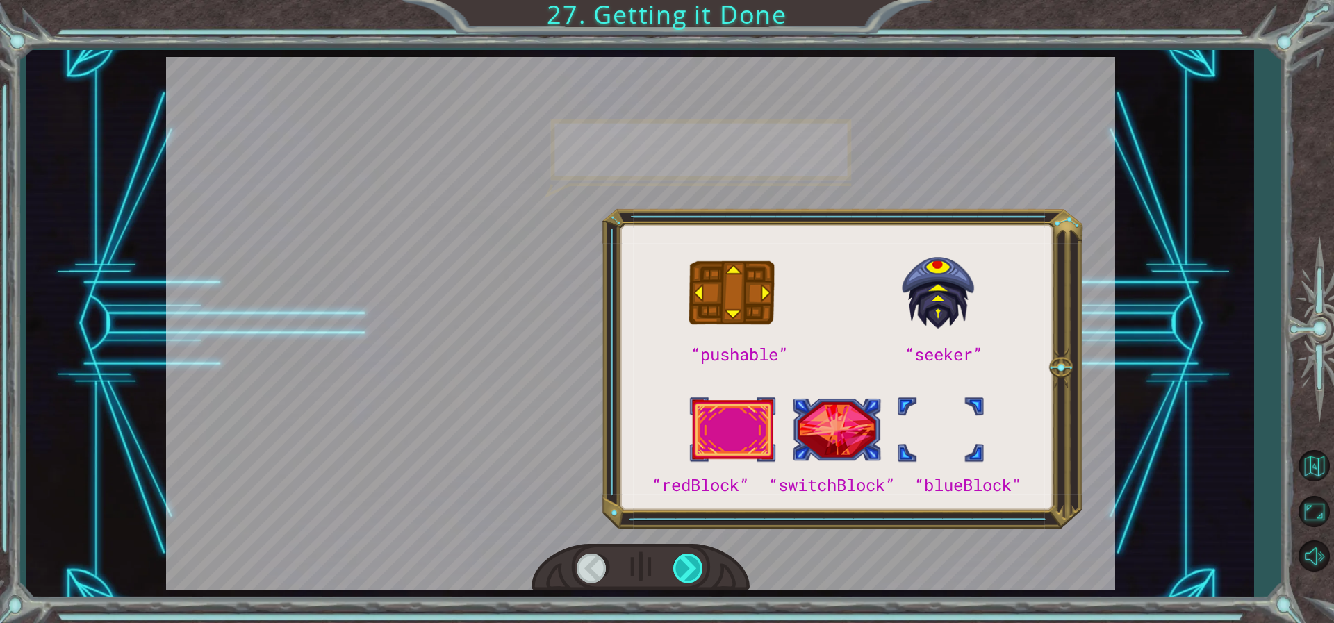
click at [684, 567] on div at bounding box center [688, 568] width 31 height 28
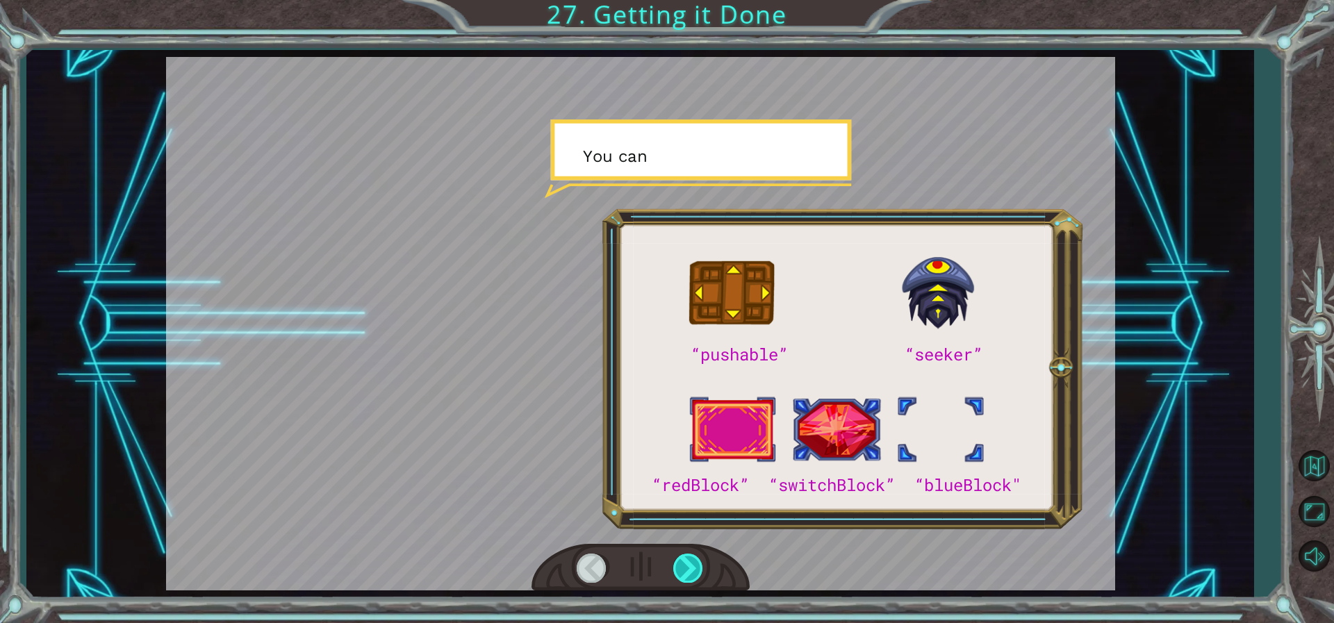
click at [684, 567] on div at bounding box center [688, 568] width 31 height 28
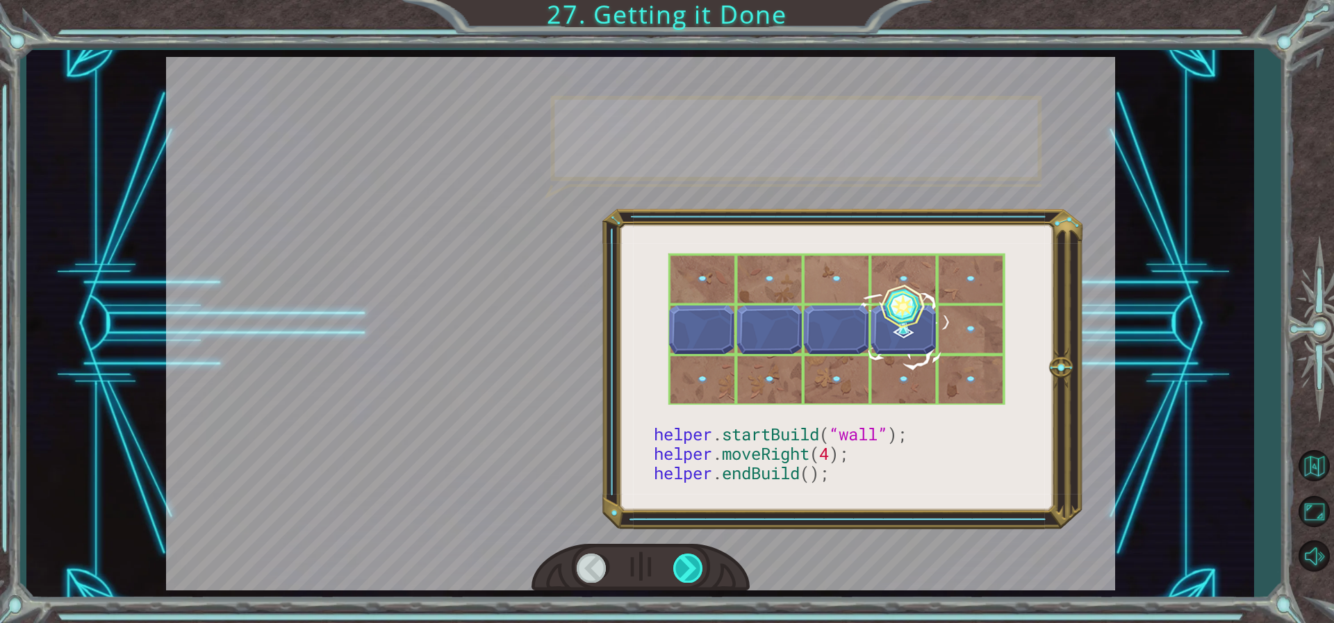
click at [684, 567] on div at bounding box center [688, 568] width 31 height 28
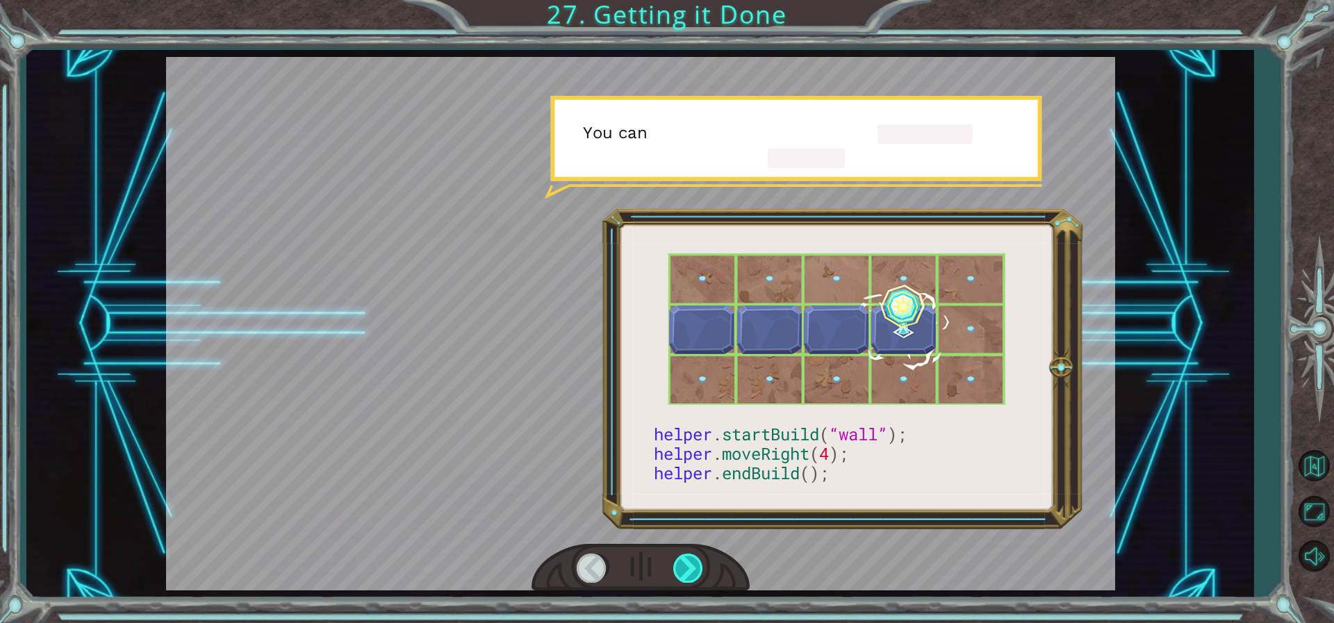
click at [684, 567] on div at bounding box center [688, 568] width 31 height 28
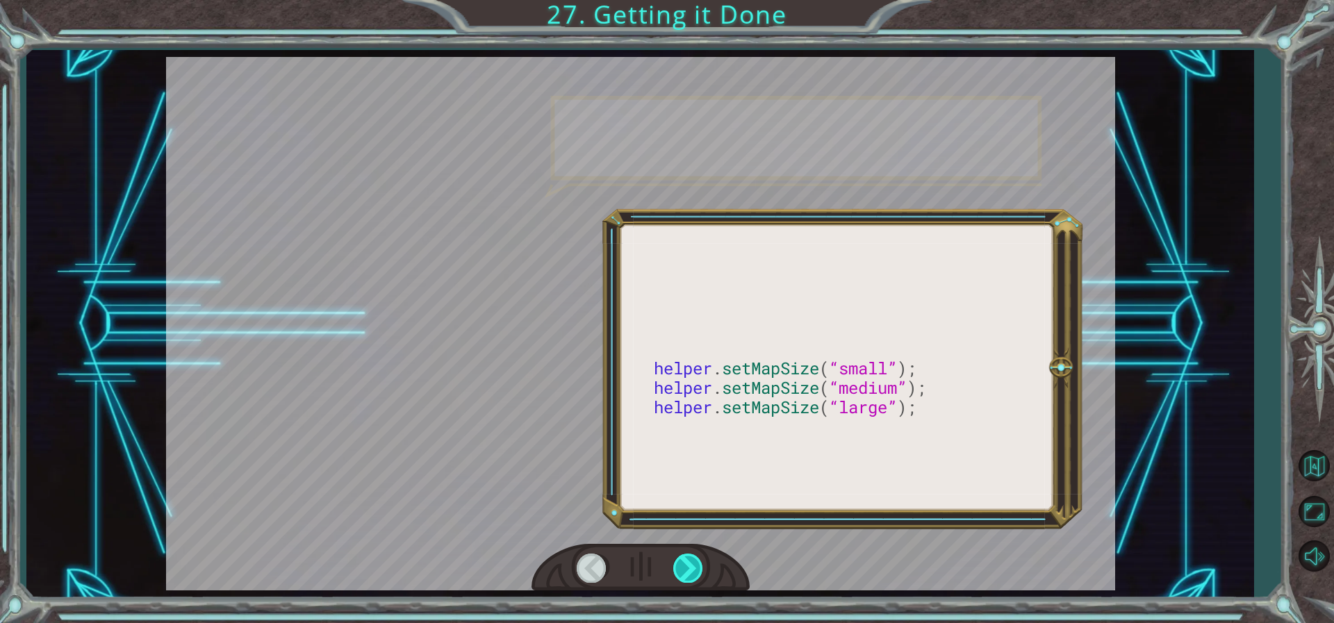
click at [684, 567] on div at bounding box center [688, 568] width 31 height 28
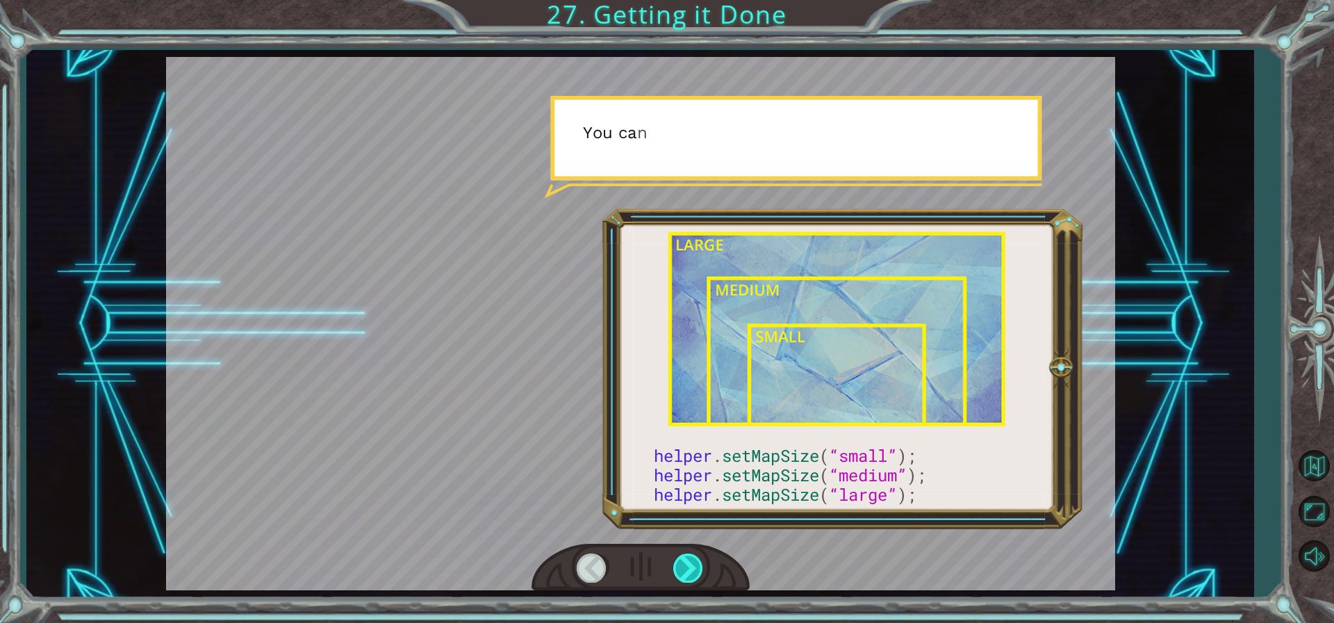
click at [684, 567] on div at bounding box center [688, 568] width 31 height 28
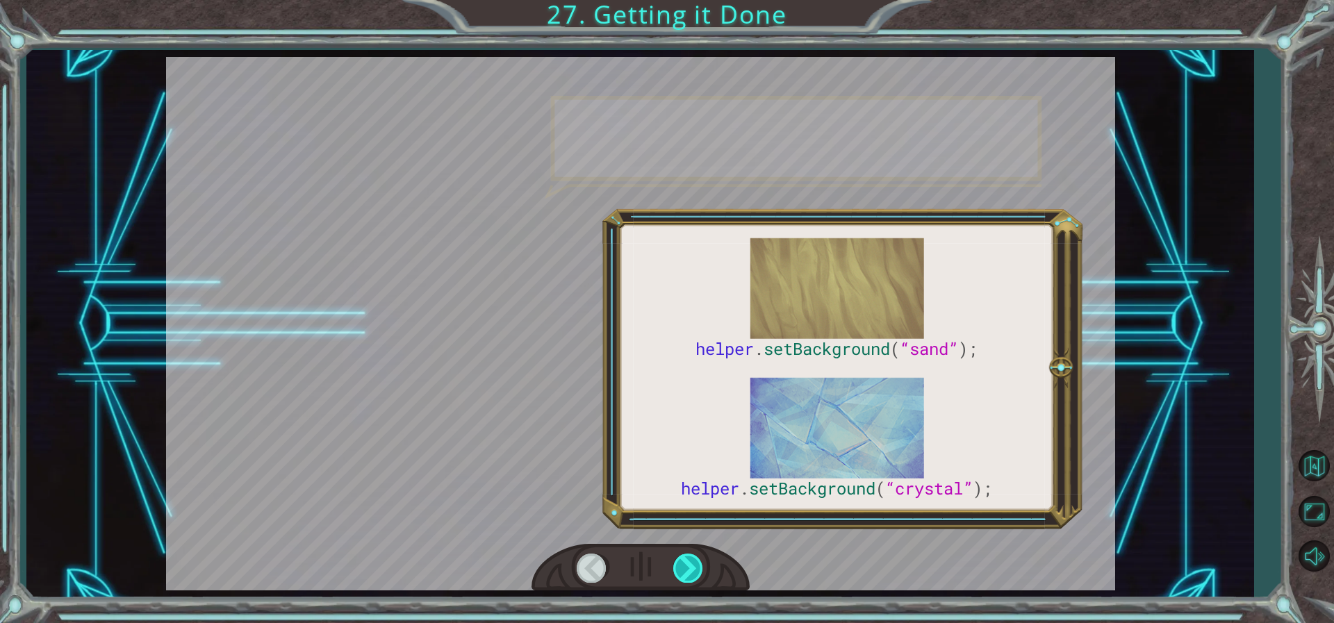
click at [684, 567] on div at bounding box center [688, 568] width 31 height 28
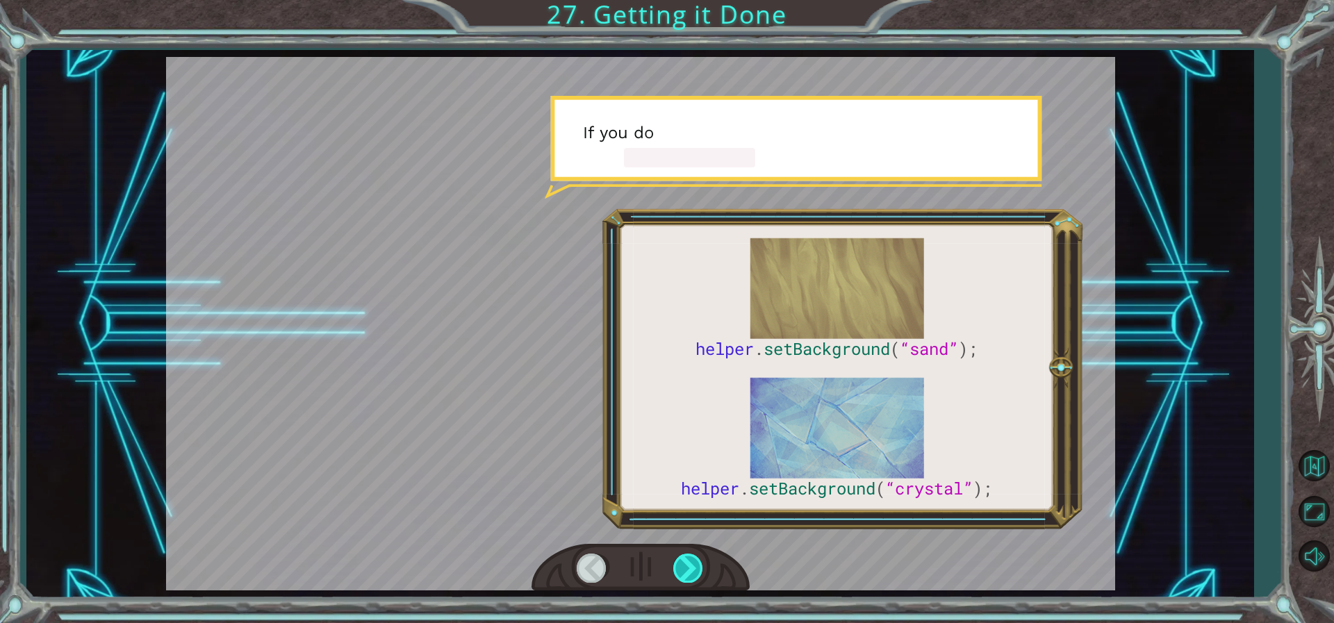
click at [684, 567] on div at bounding box center [688, 568] width 31 height 28
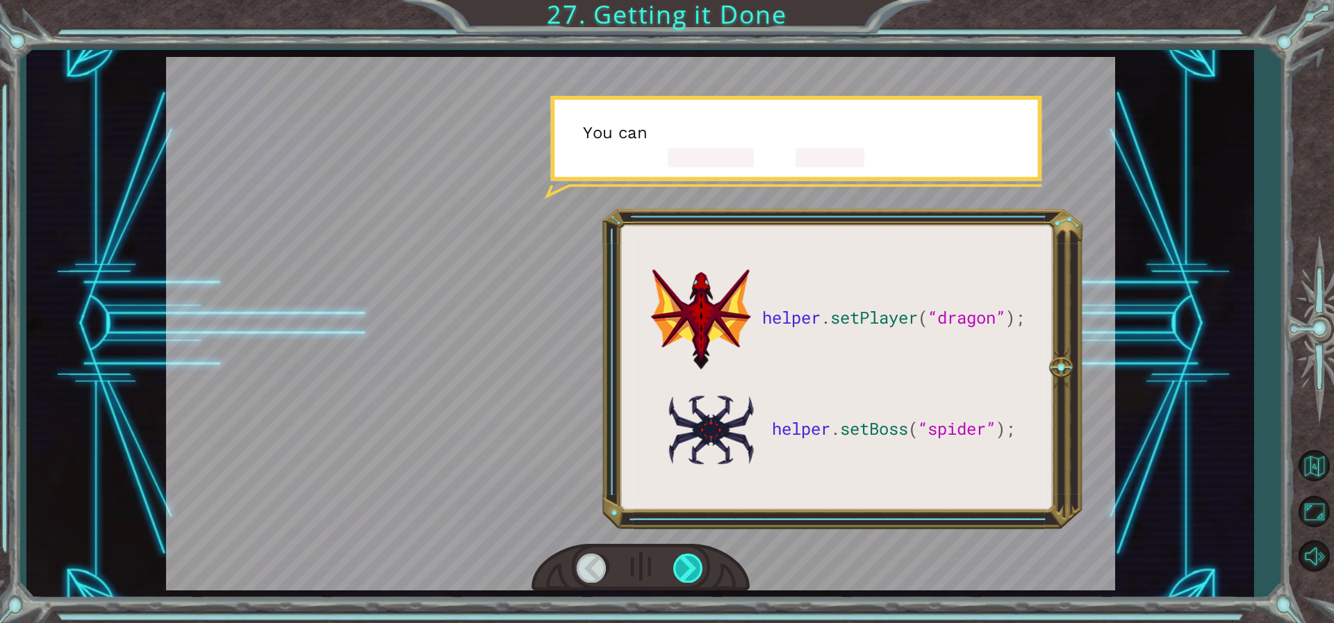
click at [684, 567] on div at bounding box center [688, 568] width 31 height 28
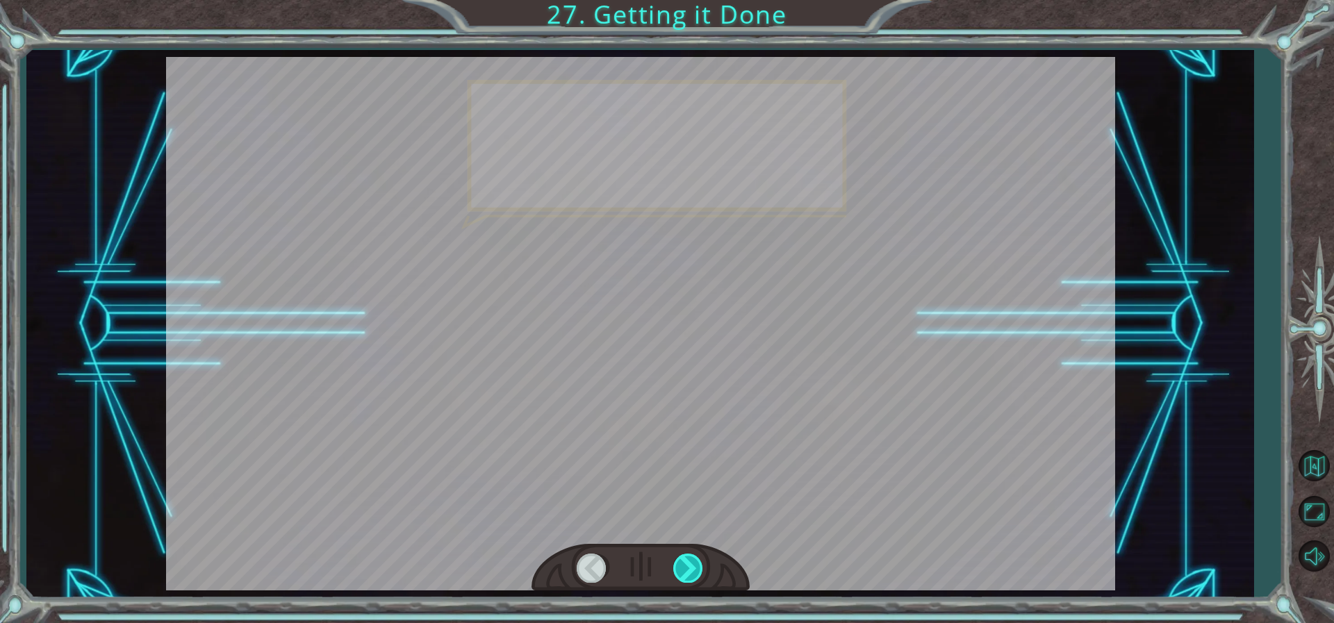
click at [684, 567] on div at bounding box center [688, 568] width 31 height 28
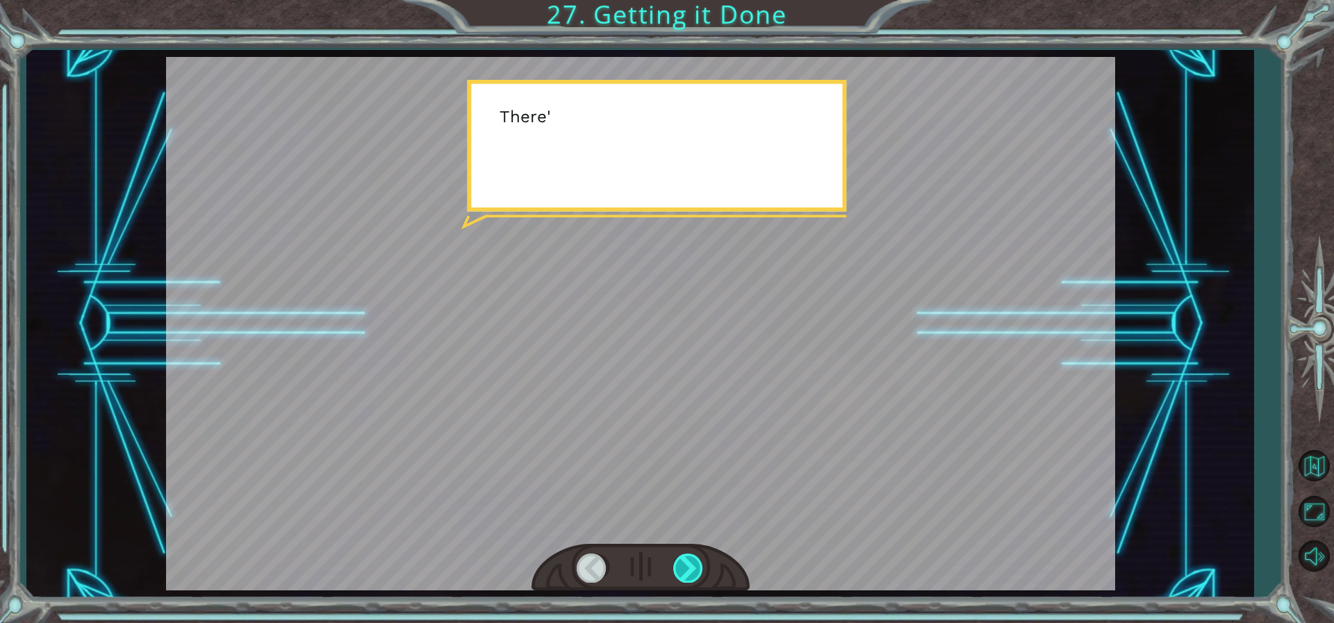
click at [684, 567] on div at bounding box center [688, 568] width 31 height 28
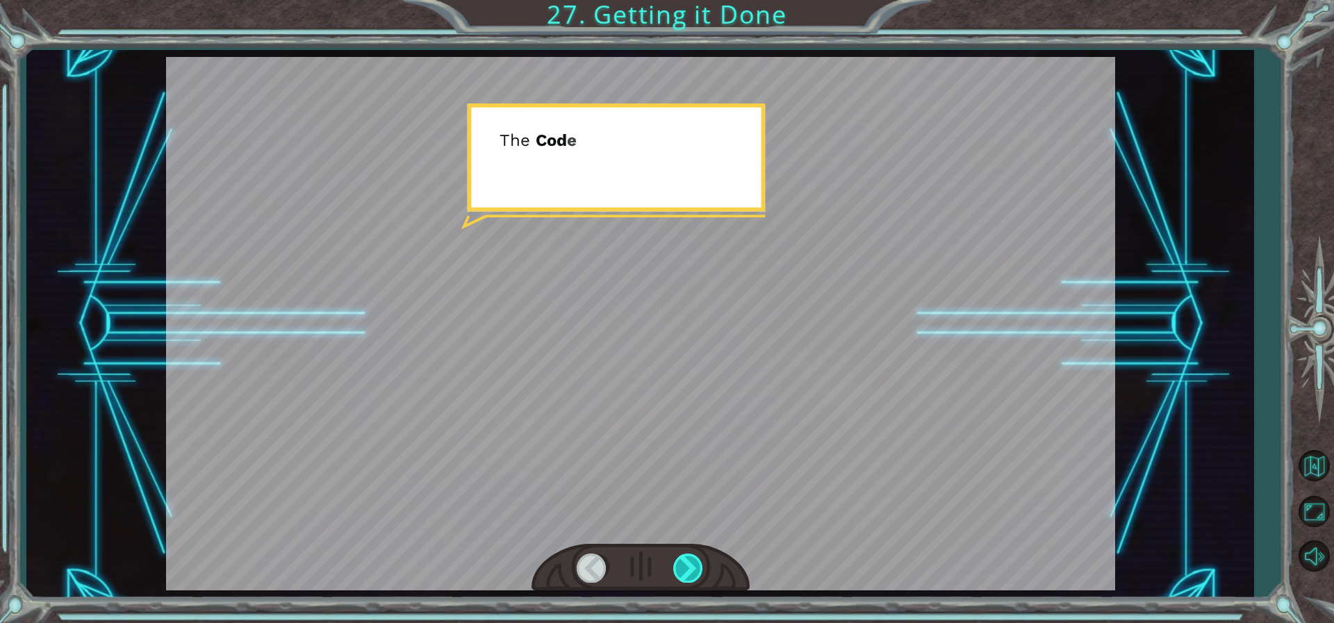
click at [684, 567] on div at bounding box center [688, 568] width 31 height 28
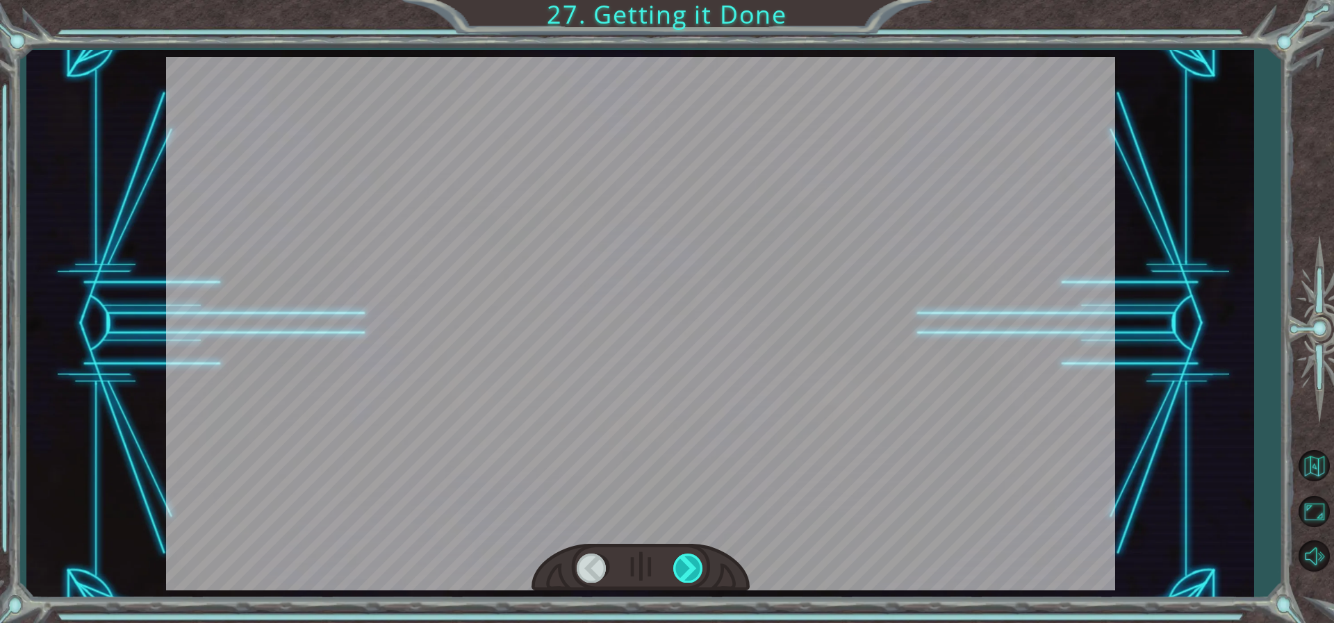
click at [684, 567] on div at bounding box center [688, 568] width 31 height 28
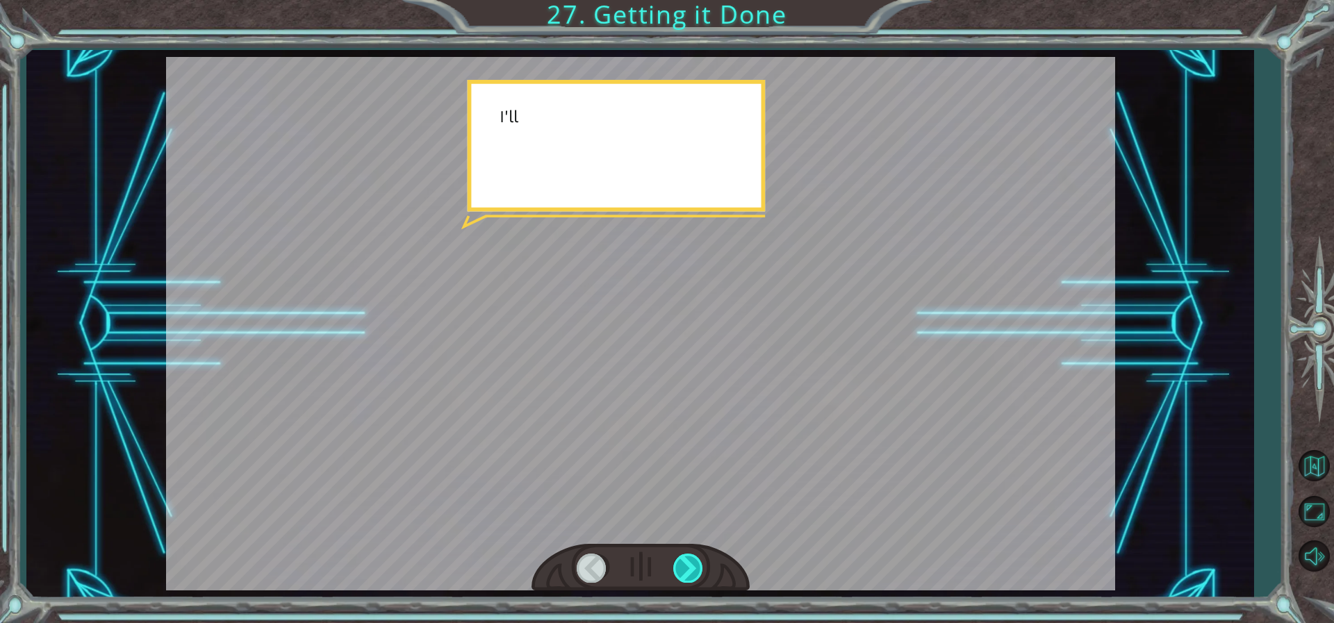
click at [684, 567] on div at bounding box center [688, 568] width 31 height 28
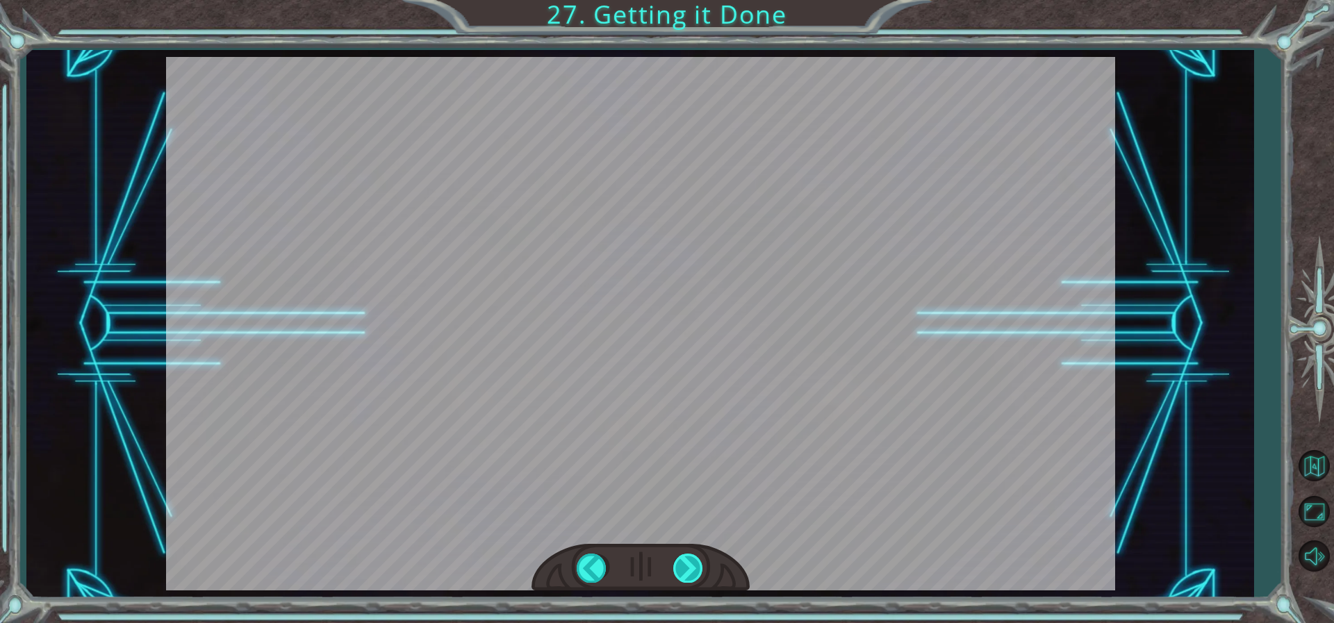
click at [684, 0] on div "helper . setPlayer ( “dragon” ); helper . setBoss ( “spider” ); G r e a t ! Y o…" at bounding box center [667, 0] width 1334 height 0
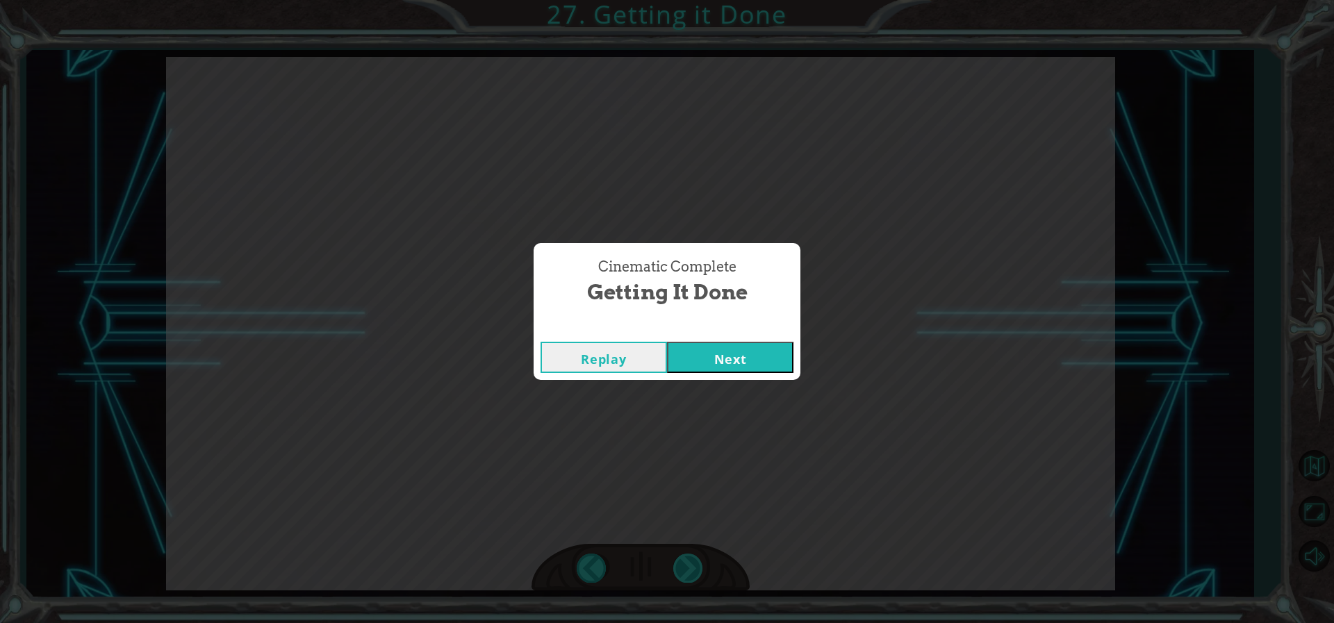
click at [684, 567] on div "Cinematic Complete Getting it Done Replay Next" at bounding box center [667, 311] width 1334 height 623
click at [750, 368] on button "Next" at bounding box center [730, 357] width 126 height 31
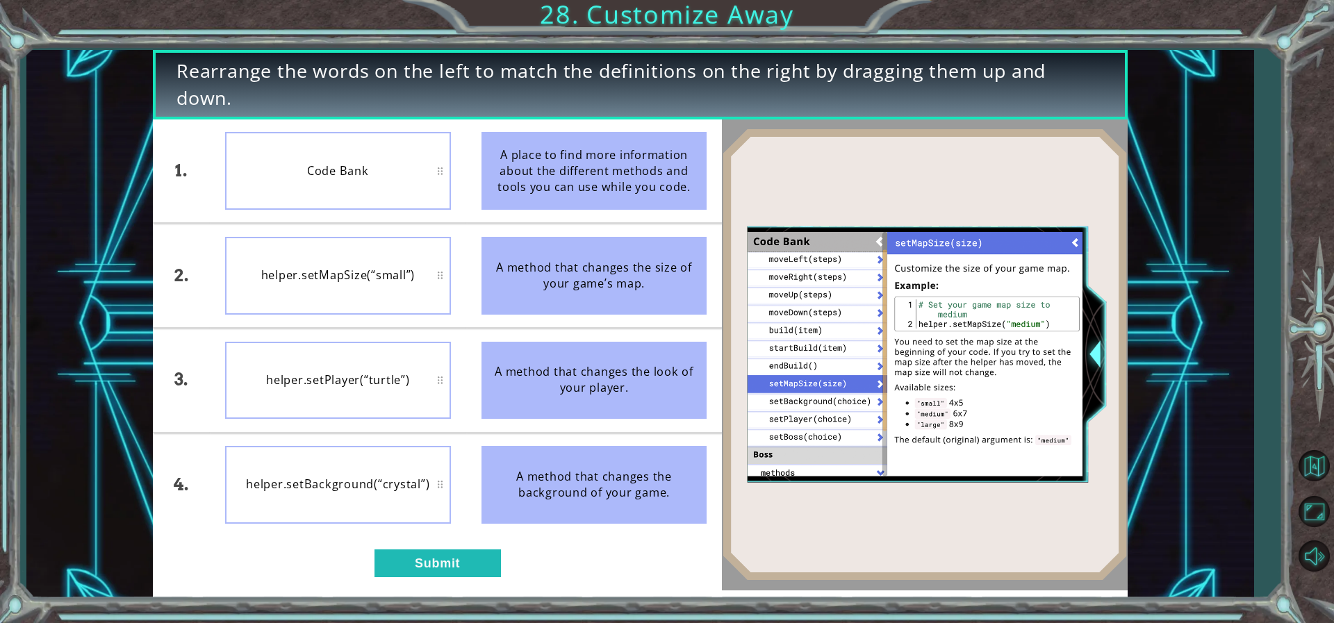
click at [459, 549] on div "1. 2. 3. 4. Code Bank helper.setMapSize(“small”) helper.setPlayer(“turtle”) hel…" at bounding box center [438, 354] width 570 height 471
click at [459, 565] on button "Submit" at bounding box center [437, 564] width 126 height 28
click at [463, 560] on button "Submit" at bounding box center [437, 564] width 126 height 28
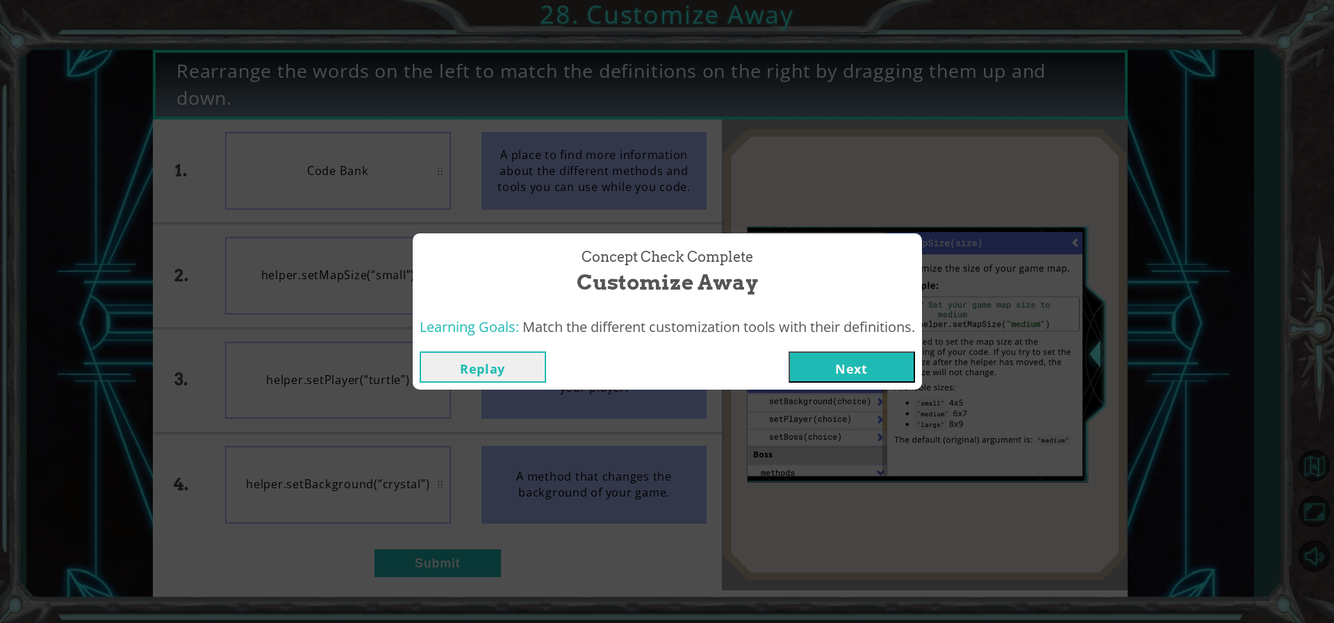
click at [870, 359] on button "Next" at bounding box center [851, 367] width 126 height 31
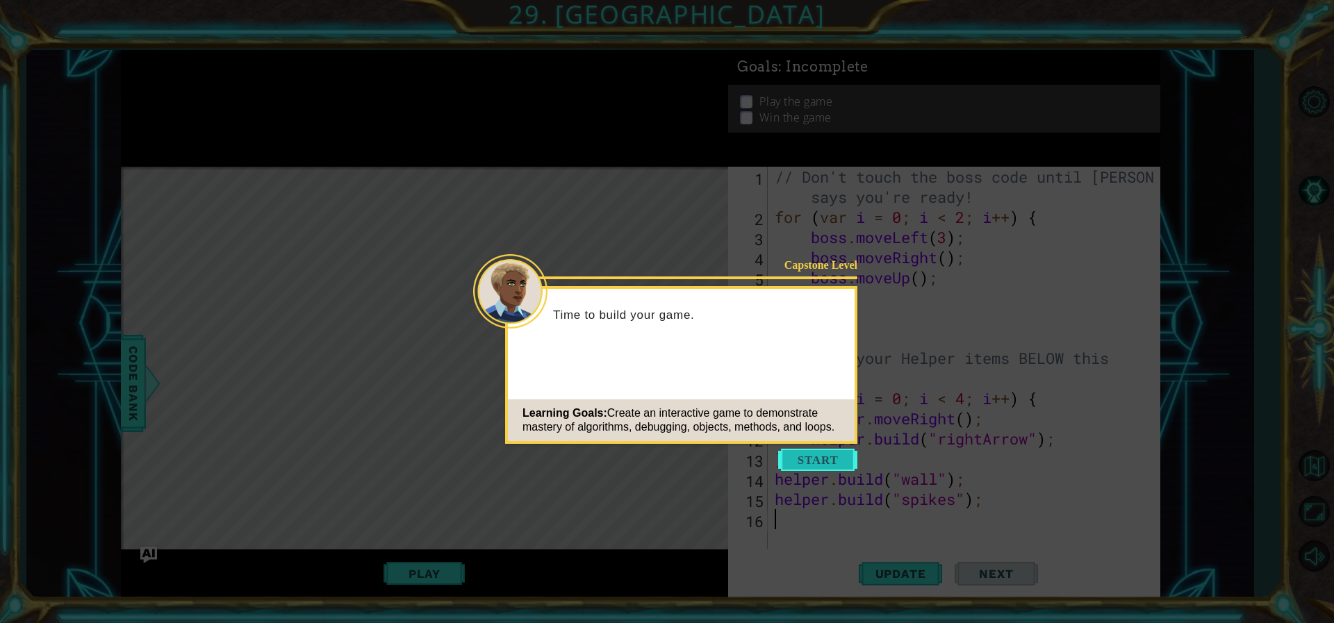
click at [793, 461] on button "Start" at bounding box center [817, 460] width 79 height 22
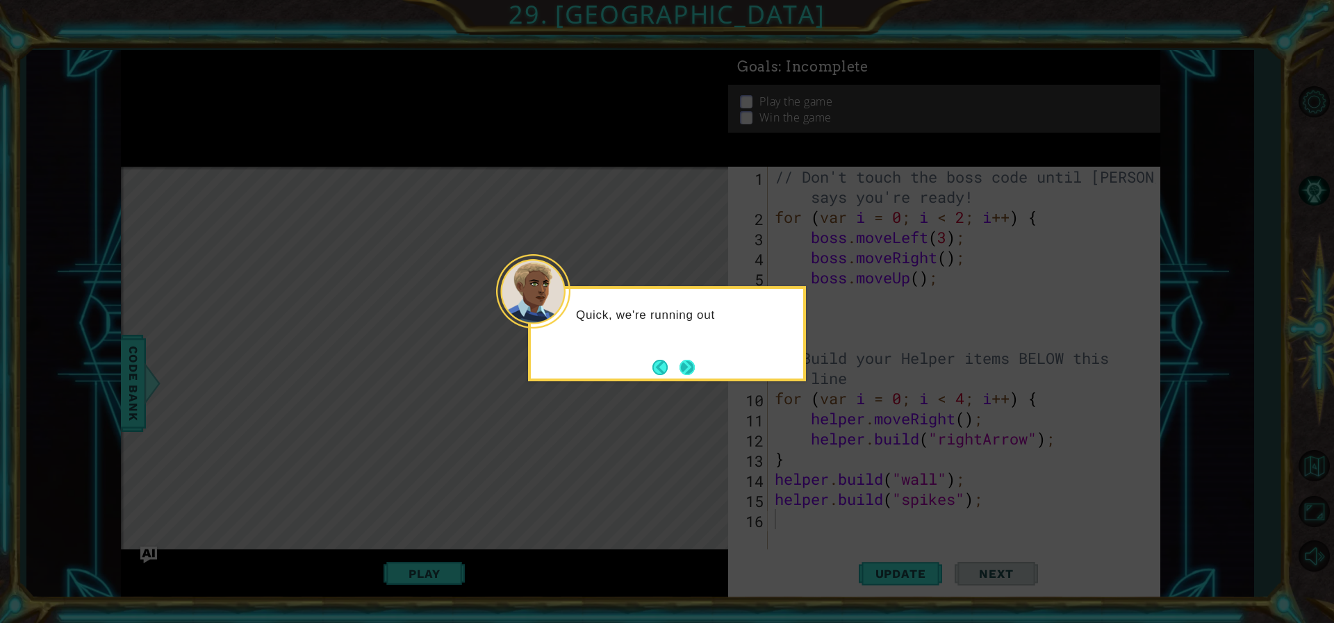
click at [690, 377] on button "Next" at bounding box center [686, 367] width 19 height 19
click at [690, 363] on button "Next" at bounding box center [687, 367] width 18 height 18
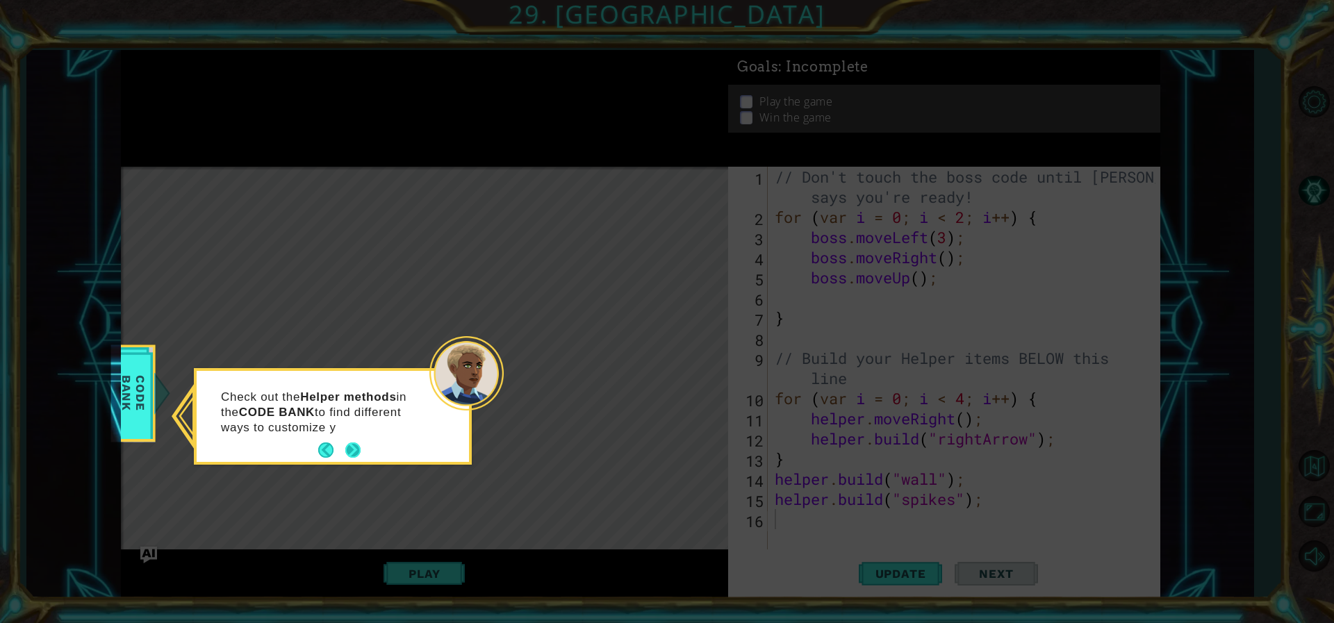
click at [361, 446] on button "Next" at bounding box center [353, 451] width 26 height 26
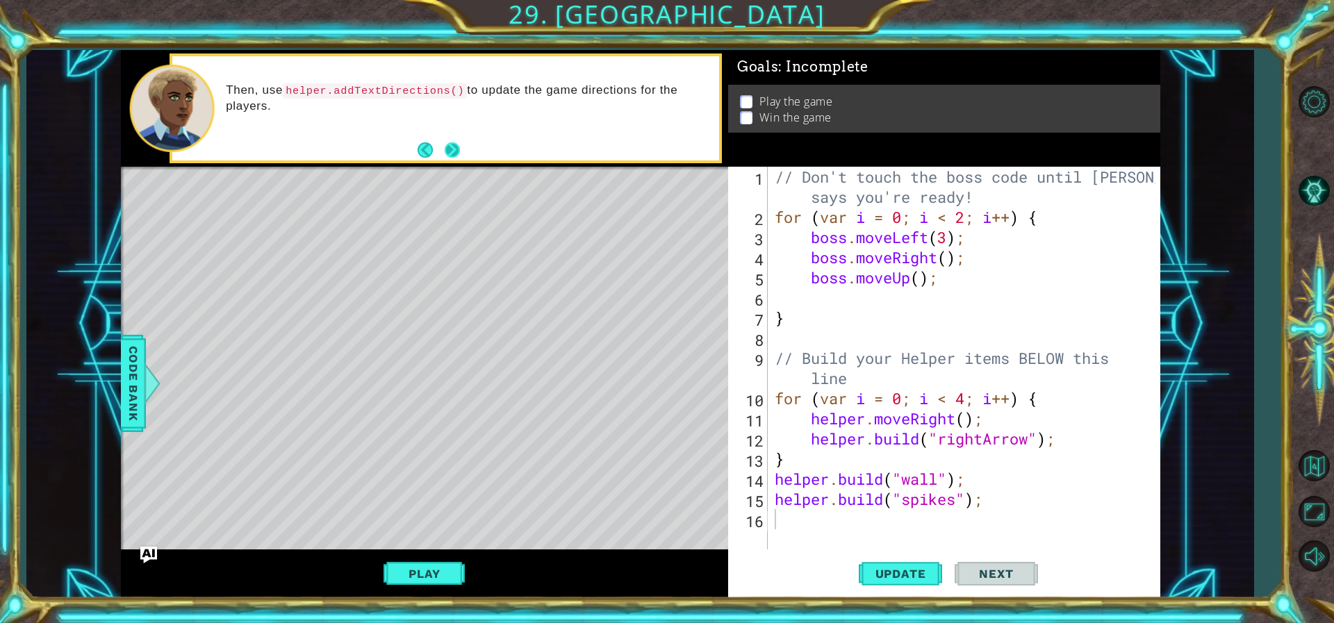
click at [457, 147] on button "Next" at bounding box center [451, 150] width 17 height 17
click at [457, 147] on button "Next" at bounding box center [452, 150] width 17 height 17
click at [894, 563] on button "Update" at bounding box center [900, 573] width 83 height 43
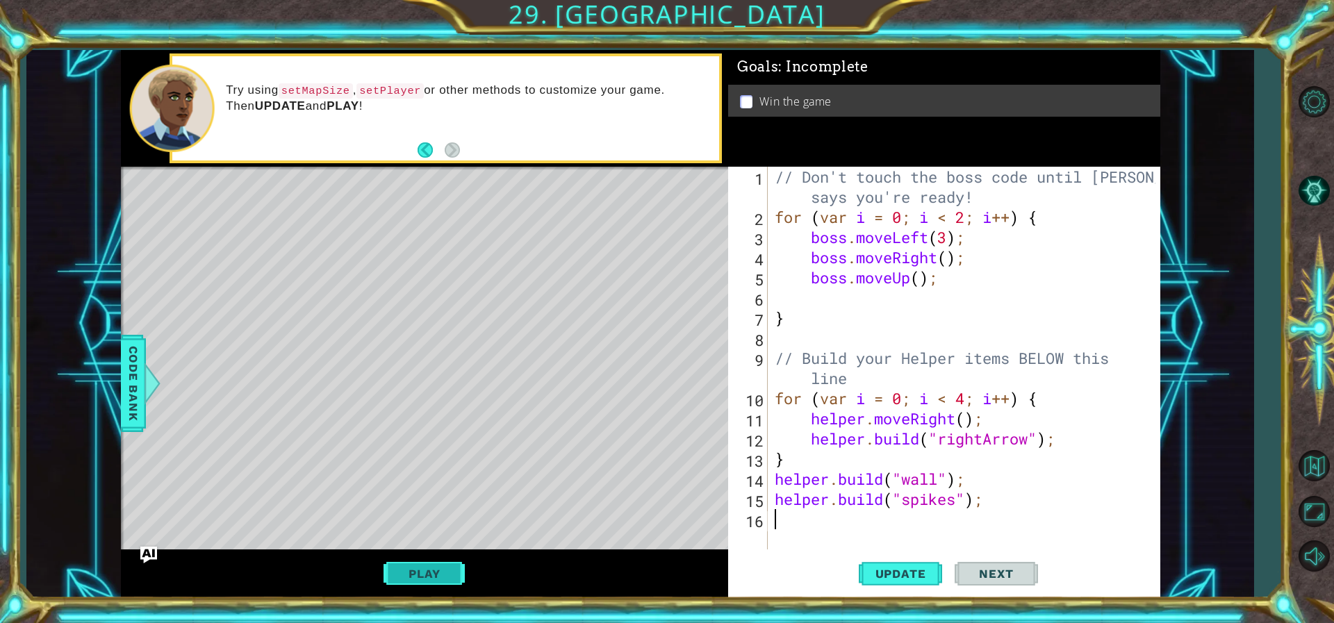
click at [397, 572] on button "Play" at bounding box center [423, 574] width 81 height 26
drag, startPoint x: 1018, startPoint y: 583, endPoint x: 1029, endPoint y: 584, distance: 10.4
click at [1029, 584] on button "Next" at bounding box center [996, 573] width 83 height 43
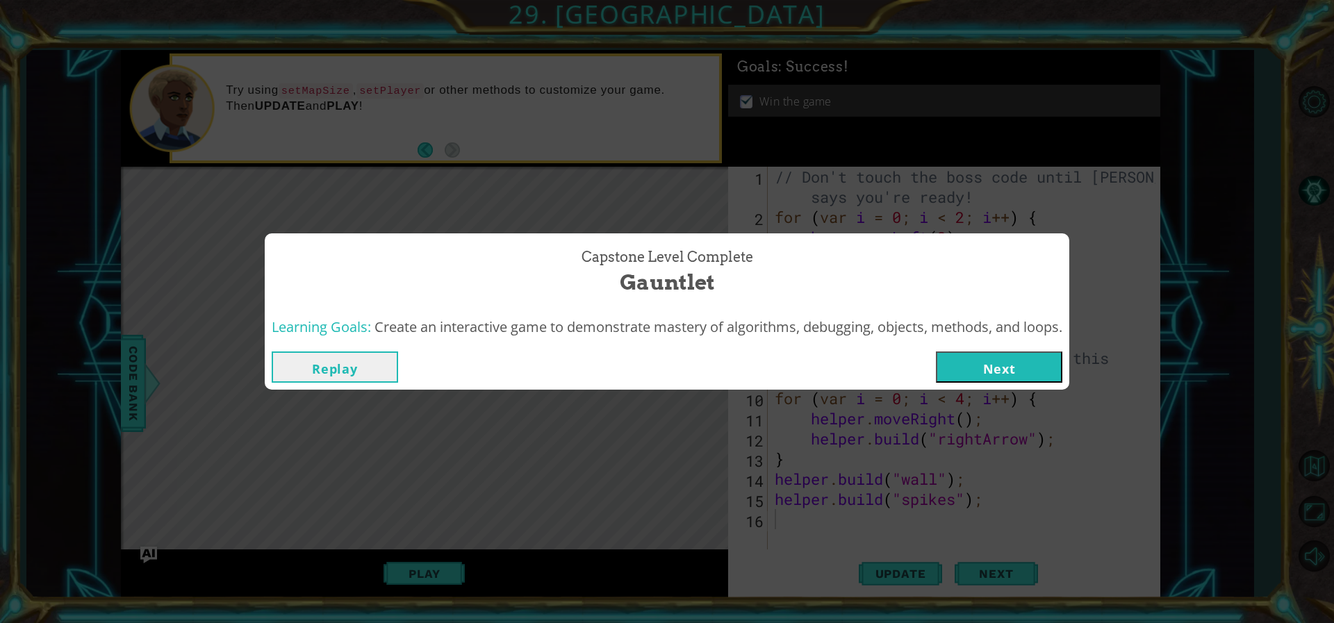
click at [976, 366] on button "Next" at bounding box center [999, 367] width 126 height 31
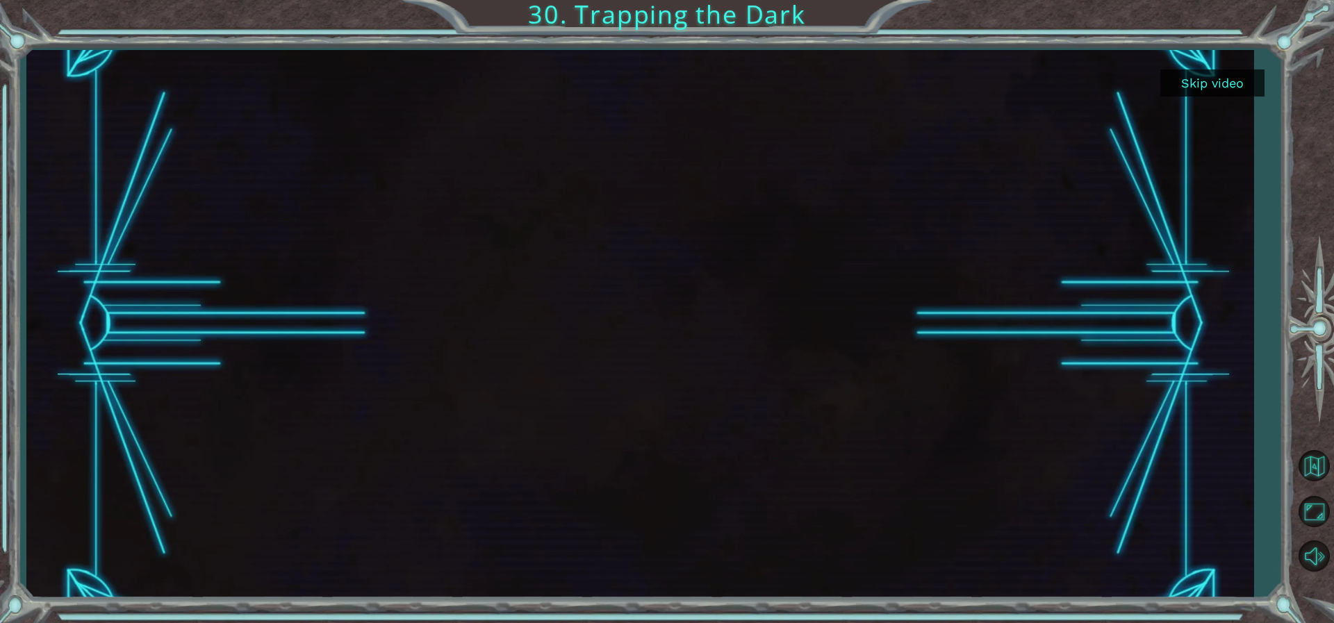
click at [1241, 77] on button "Skip video" at bounding box center [1212, 82] width 104 height 27
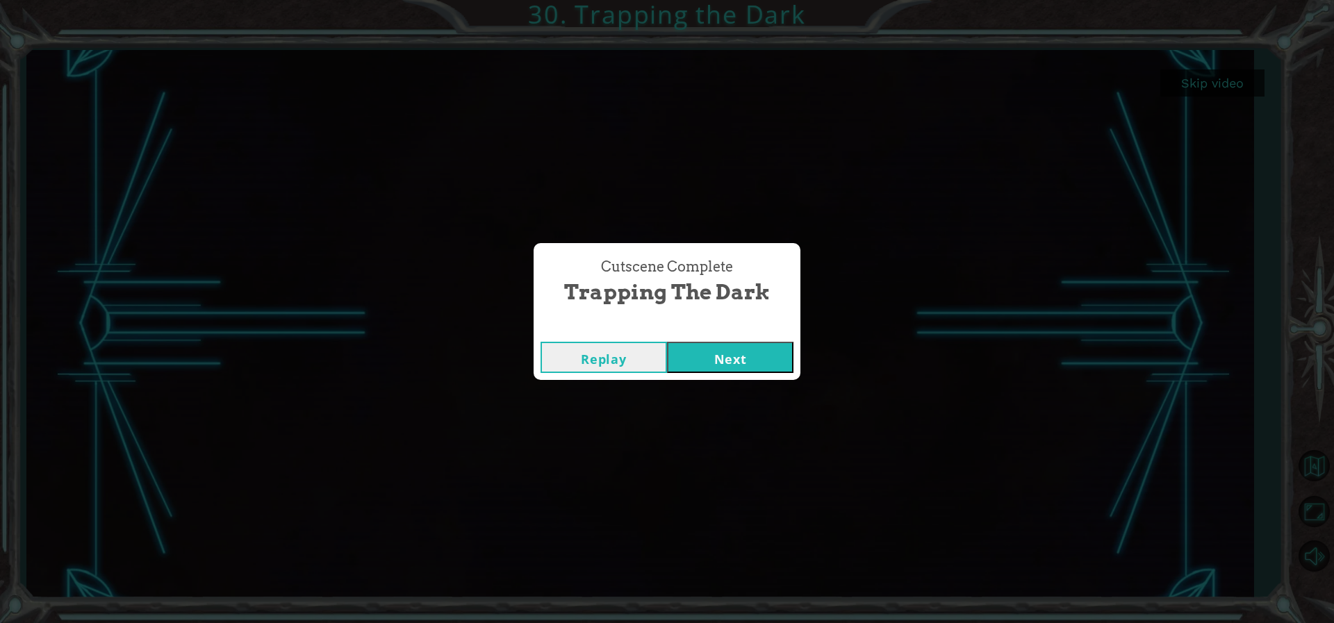
click at [698, 363] on button "Next" at bounding box center [730, 357] width 126 height 31
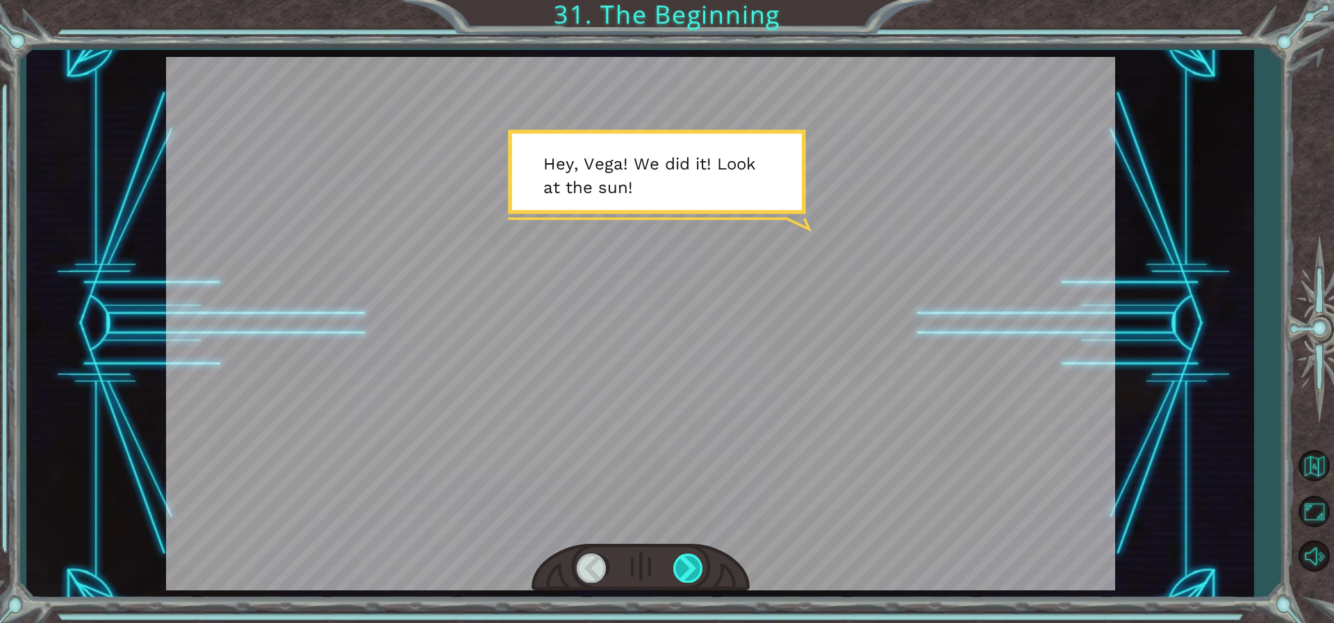
click at [690, 562] on div at bounding box center [688, 568] width 31 height 28
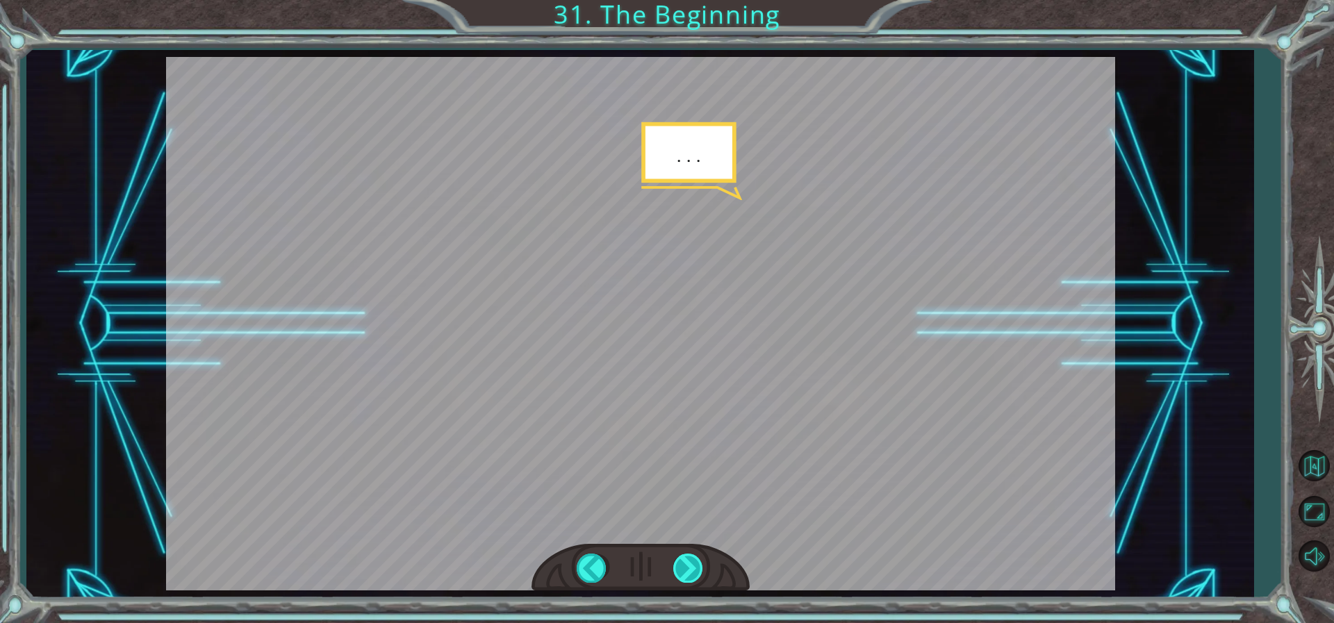
click at [695, 573] on div at bounding box center [688, 568] width 31 height 28
click at [688, 586] on div at bounding box center [640, 568] width 218 height 48
click at [687, 588] on div at bounding box center [640, 568] width 218 height 48
click at [700, 561] on div at bounding box center [688, 568] width 31 height 28
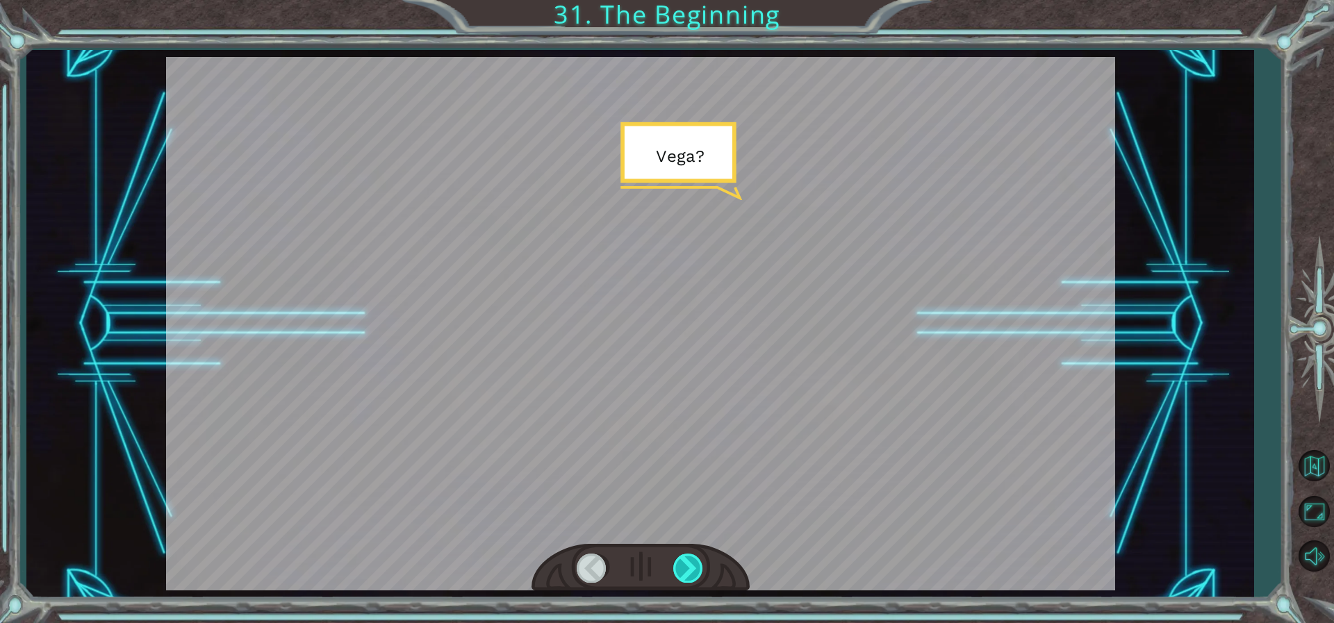
click at [700, 561] on div at bounding box center [688, 568] width 31 height 28
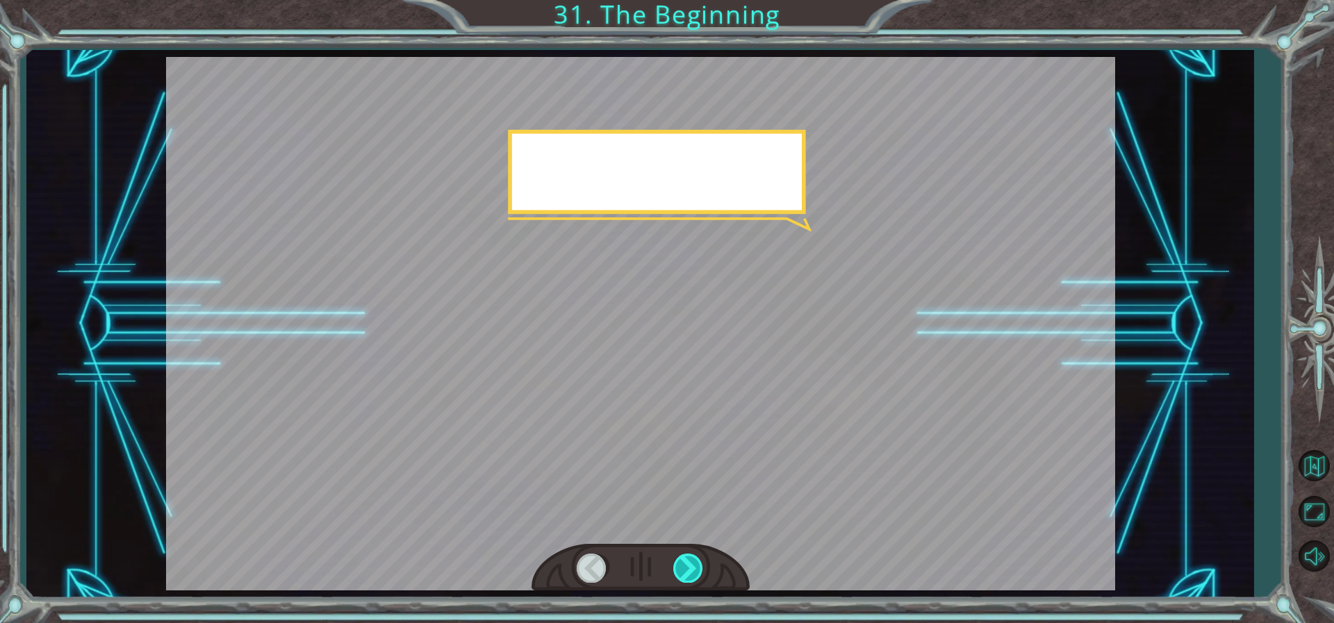
click at [700, 561] on div at bounding box center [688, 568] width 31 height 28
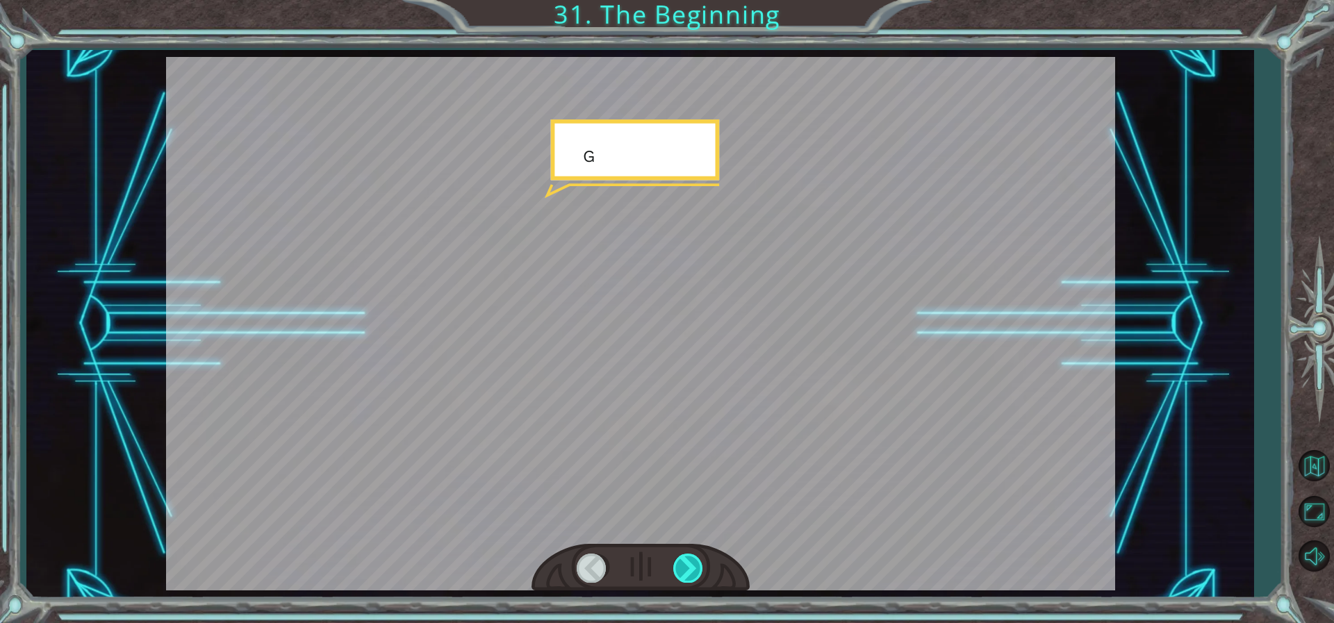
click at [700, 561] on div at bounding box center [688, 568] width 31 height 28
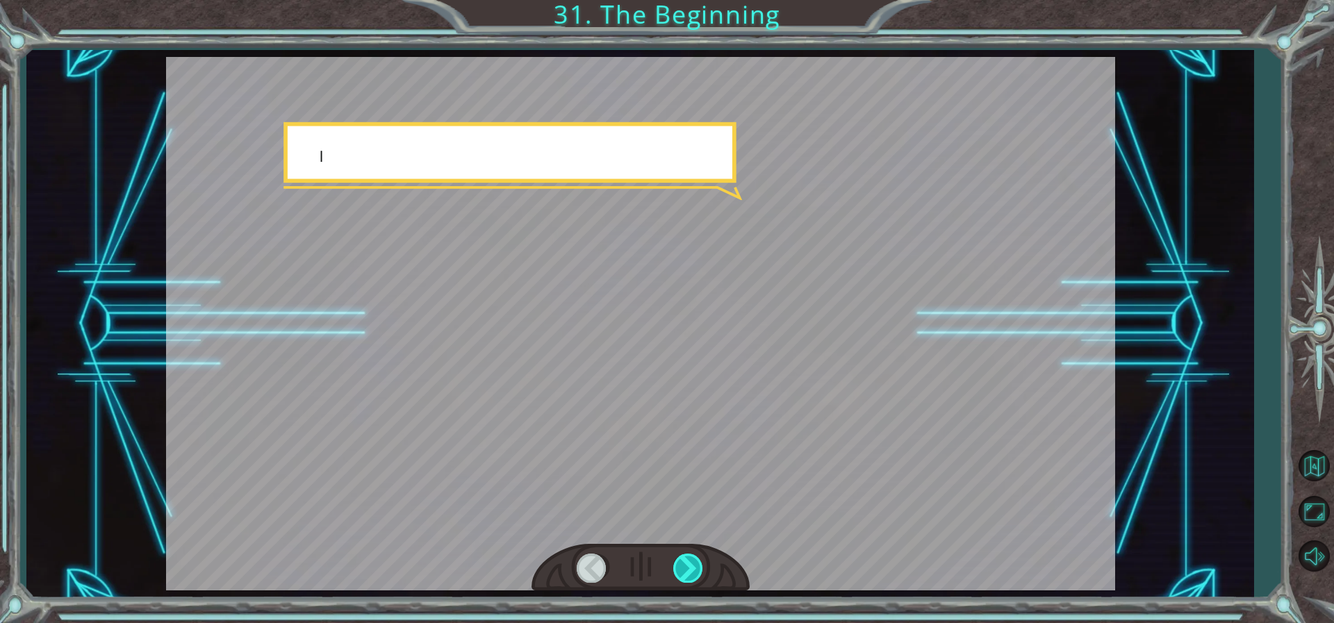
click at [700, 561] on div at bounding box center [688, 568] width 31 height 28
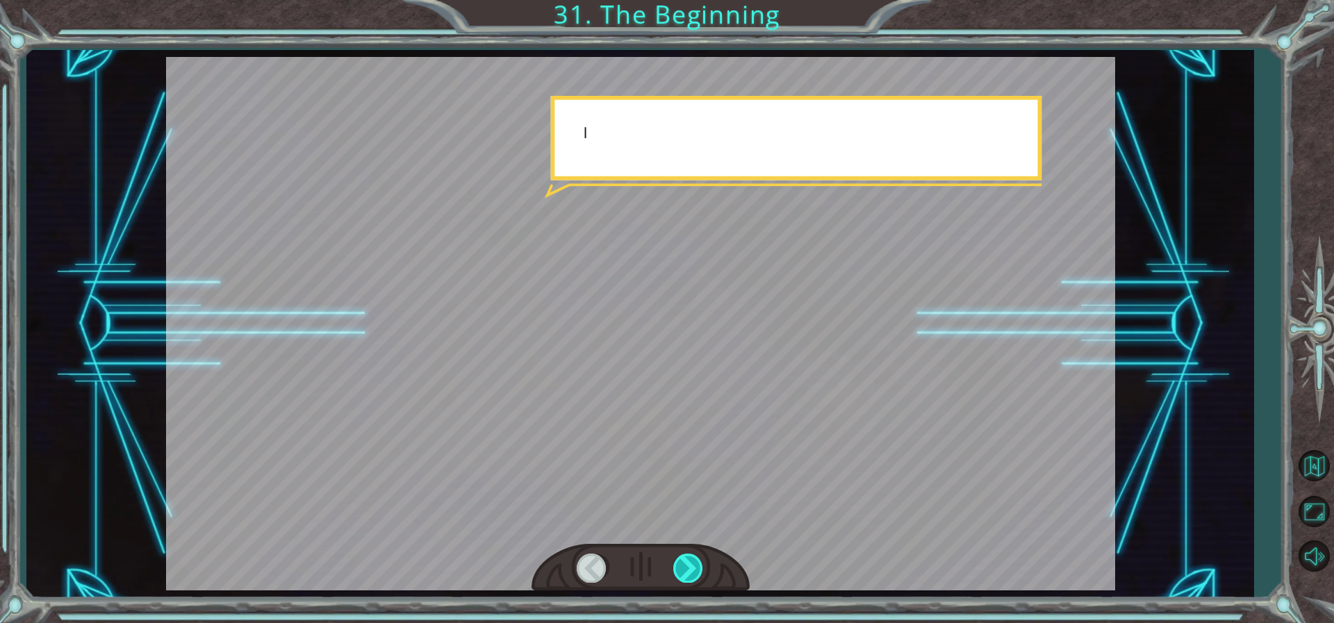
click at [700, 561] on div at bounding box center [688, 568] width 31 height 28
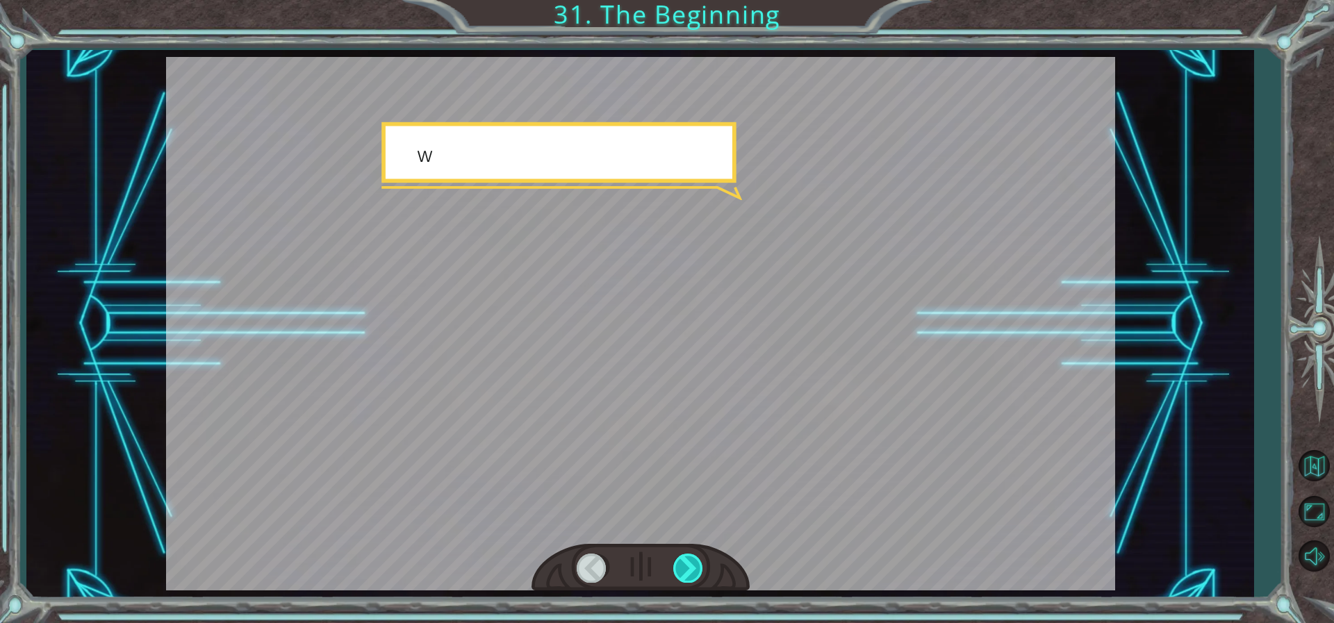
click at [700, 561] on div at bounding box center [688, 568] width 31 height 28
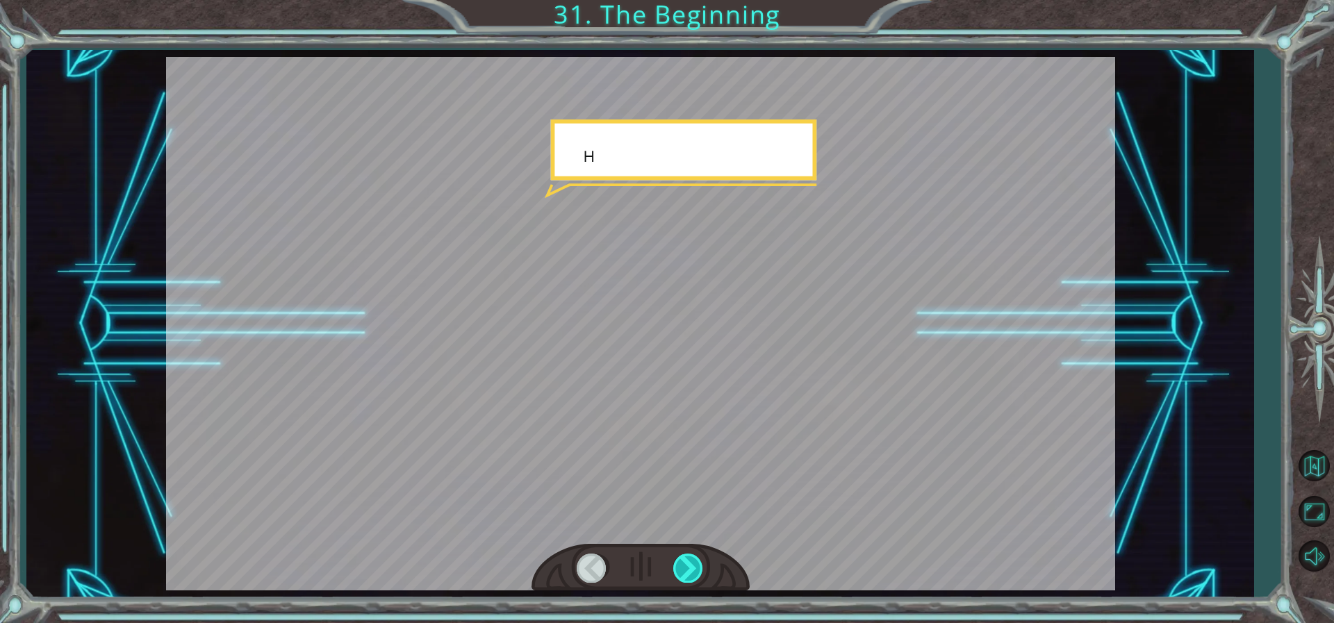
click at [700, 561] on div at bounding box center [688, 568] width 31 height 28
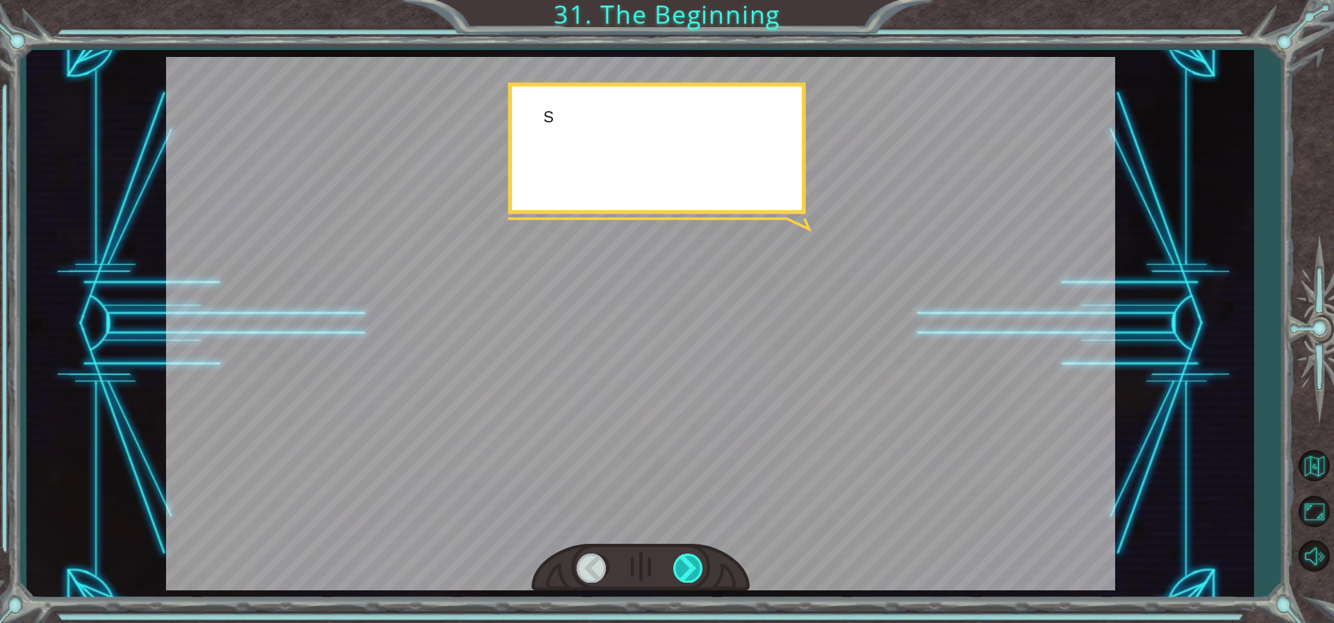
click at [700, 561] on div at bounding box center [688, 568] width 31 height 28
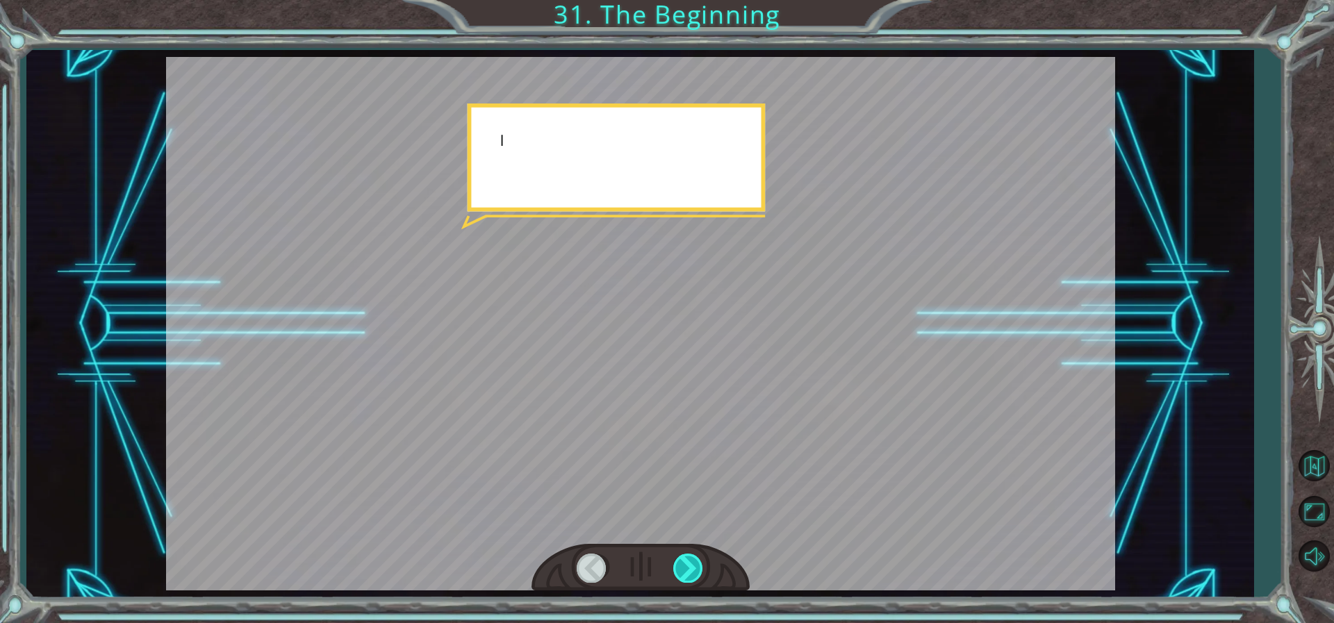
click at [700, 561] on div at bounding box center [688, 568] width 31 height 28
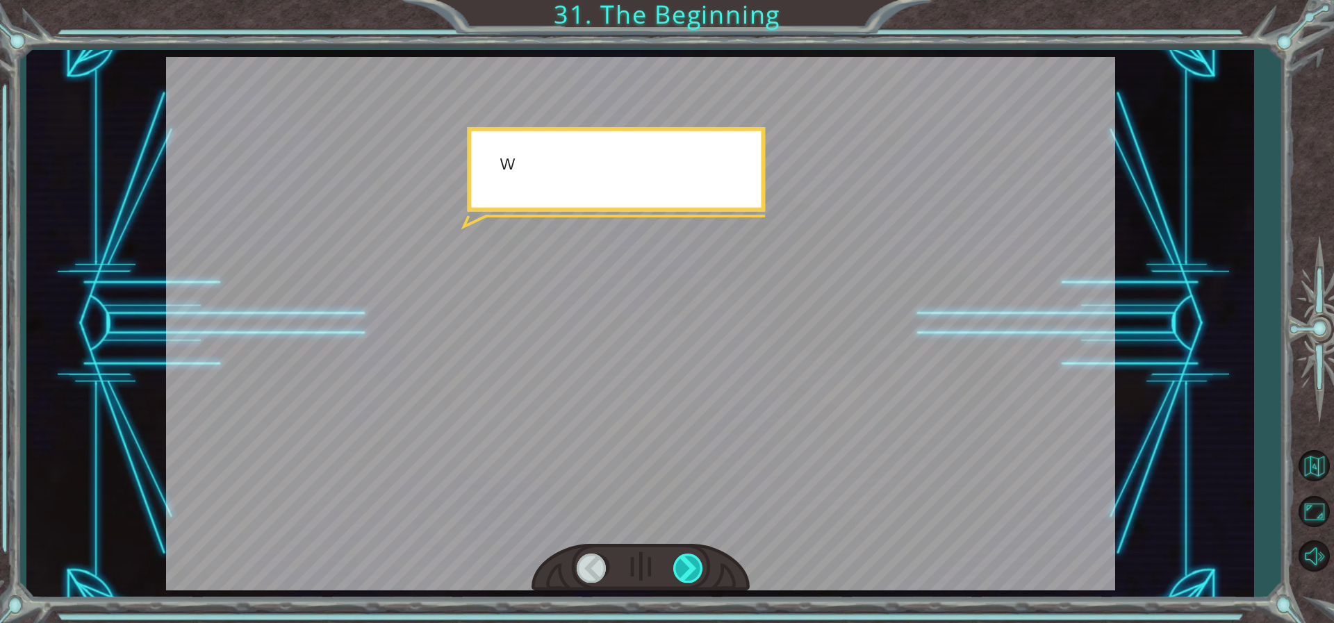
click at [700, 561] on div at bounding box center [688, 568] width 31 height 28
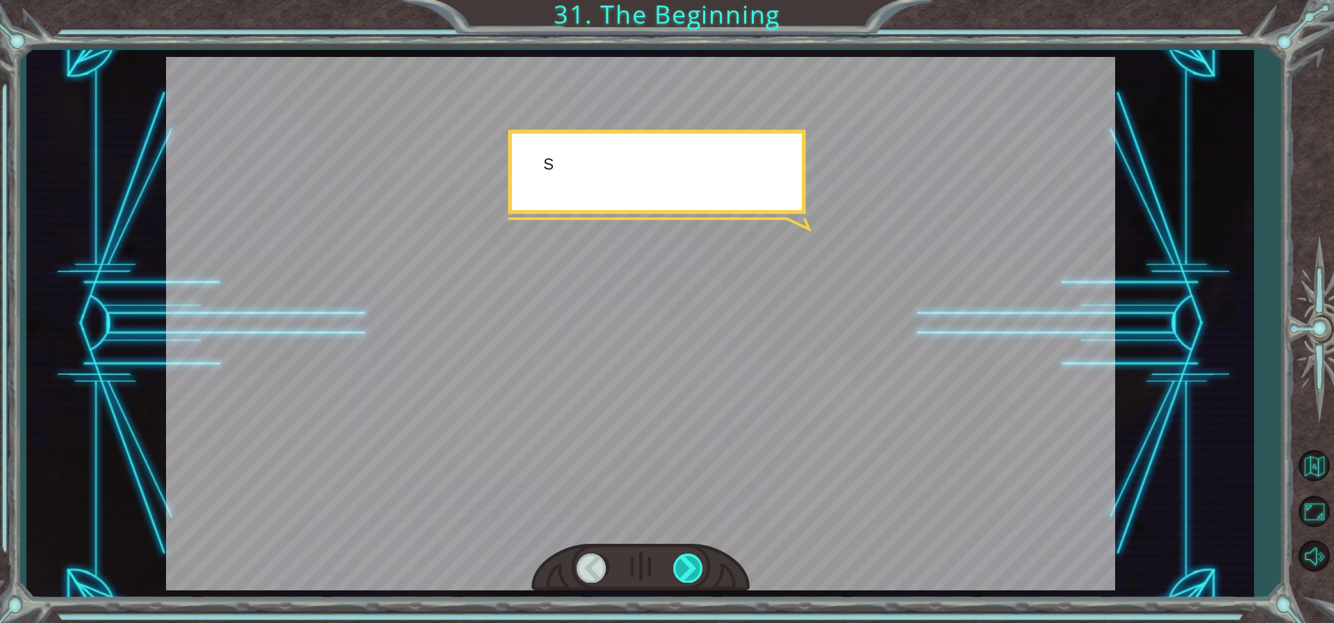
click at [700, 561] on div at bounding box center [688, 568] width 31 height 28
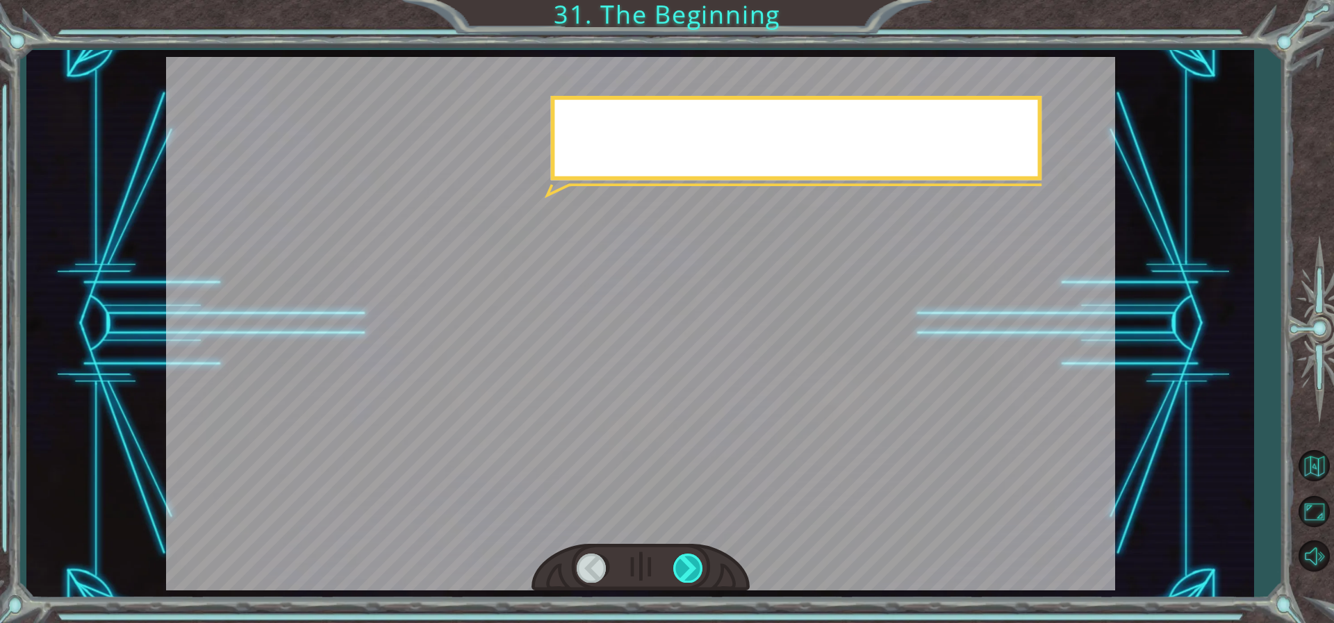
click at [700, 561] on div at bounding box center [688, 568] width 31 height 28
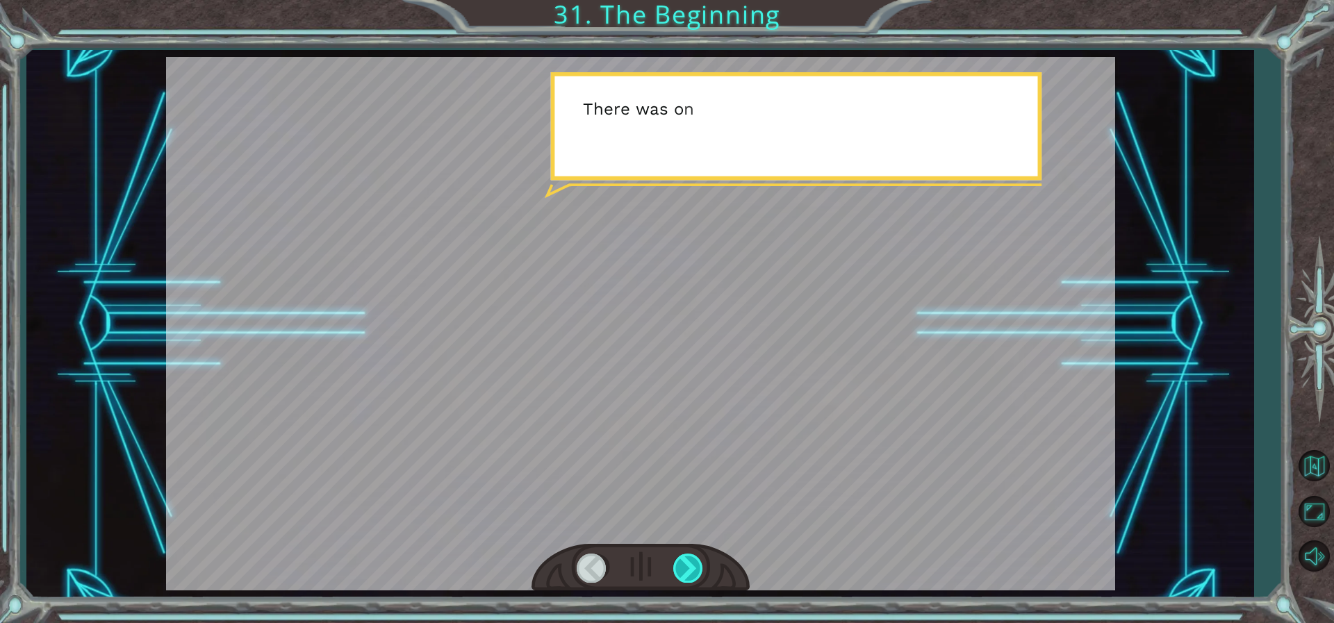
click at [700, 561] on div at bounding box center [688, 568] width 31 height 28
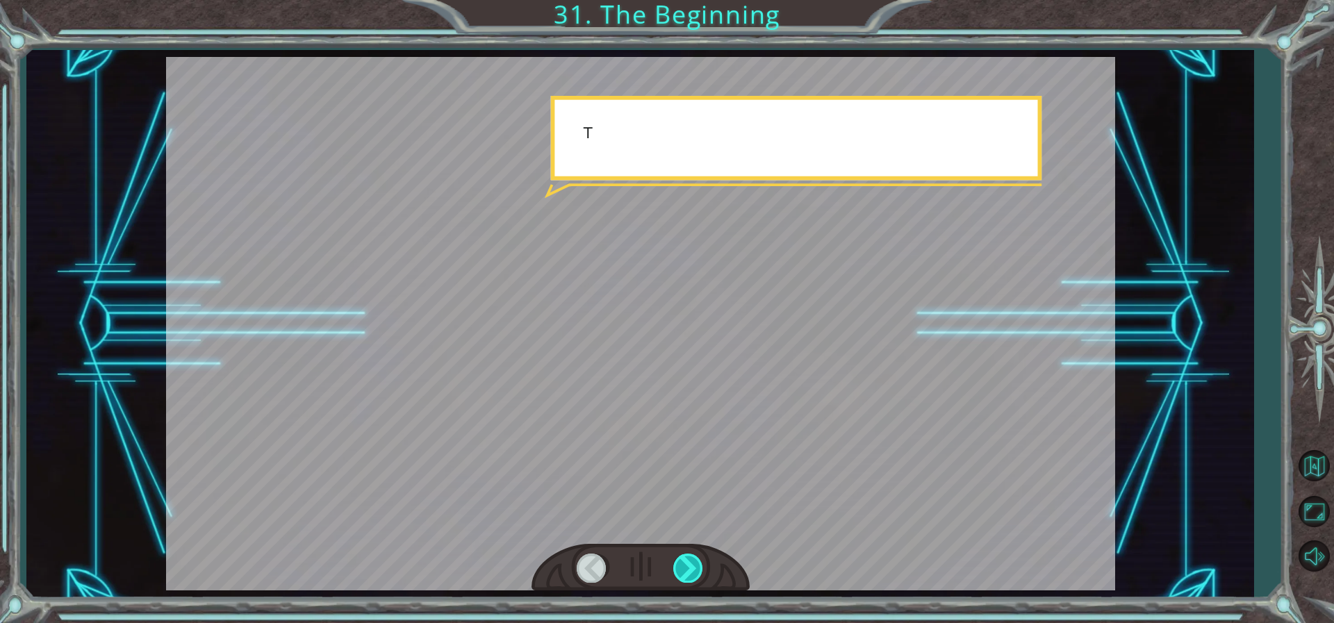
click at [700, 561] on div at bounding box center [688, 568] width 31 height 28
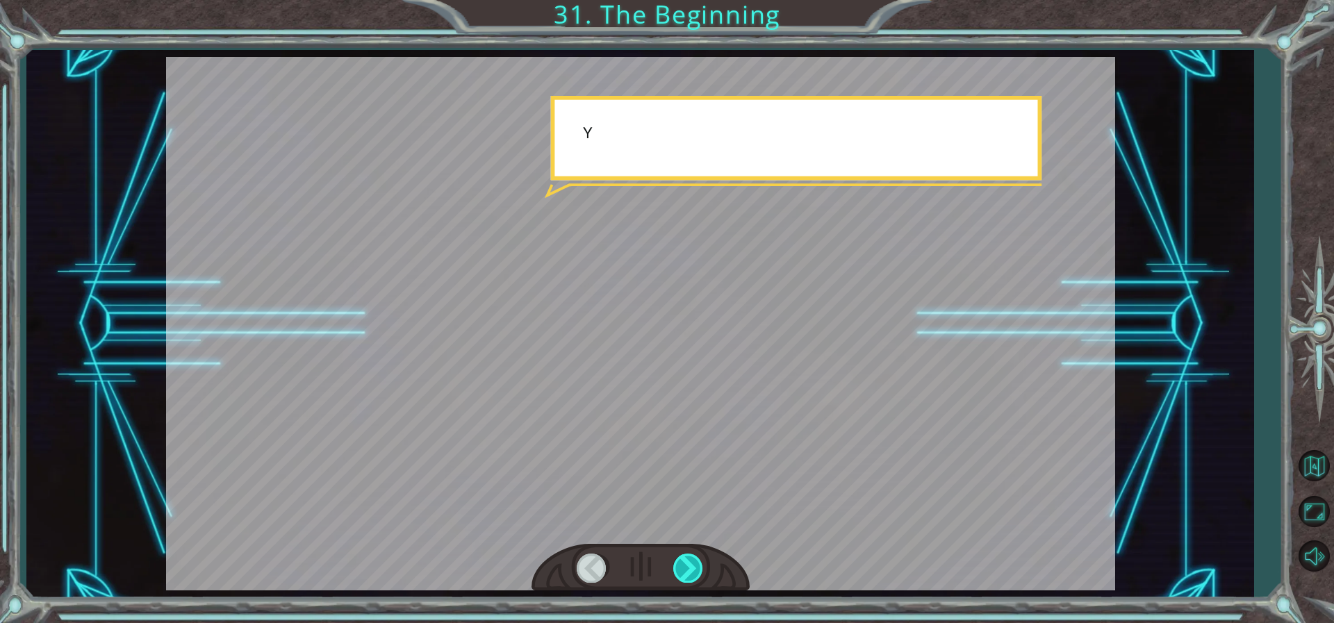
click at [700, 561] on div at bounding box center [688, 568] width 31 height 28
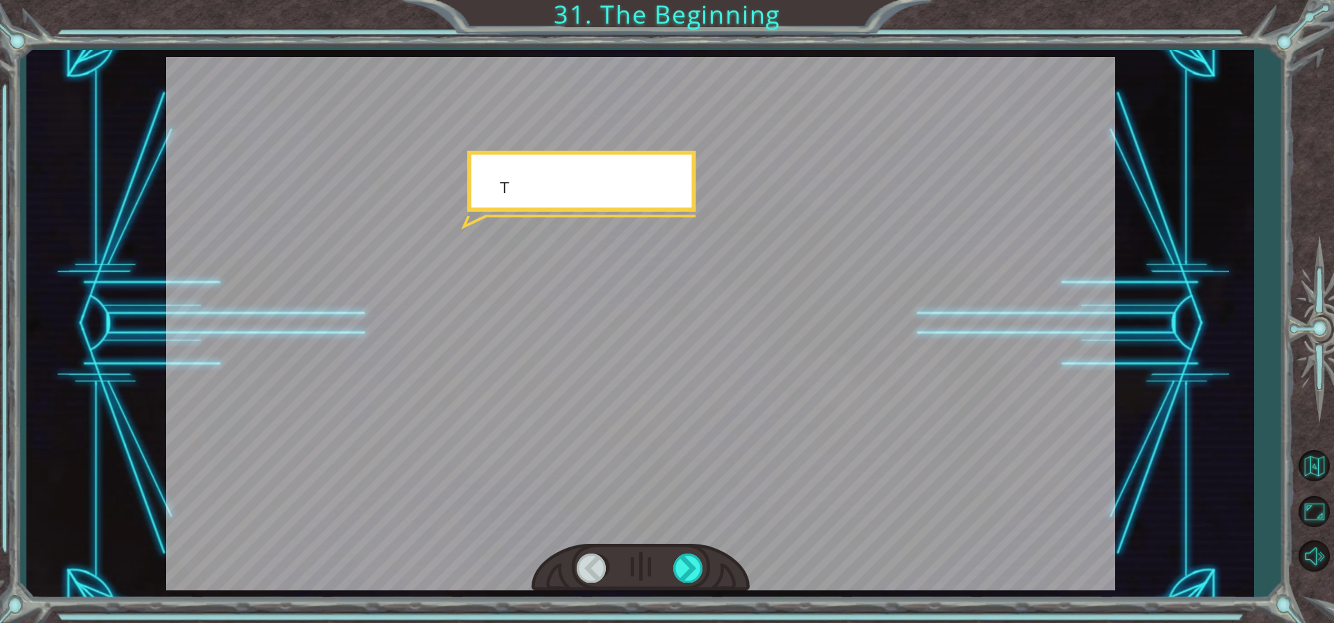
click at [700, 550] on div at bounding box center [640, 568] width 218 height 48
click at [684, 562] on div at bounding box center [688, 568] width 31 height 28
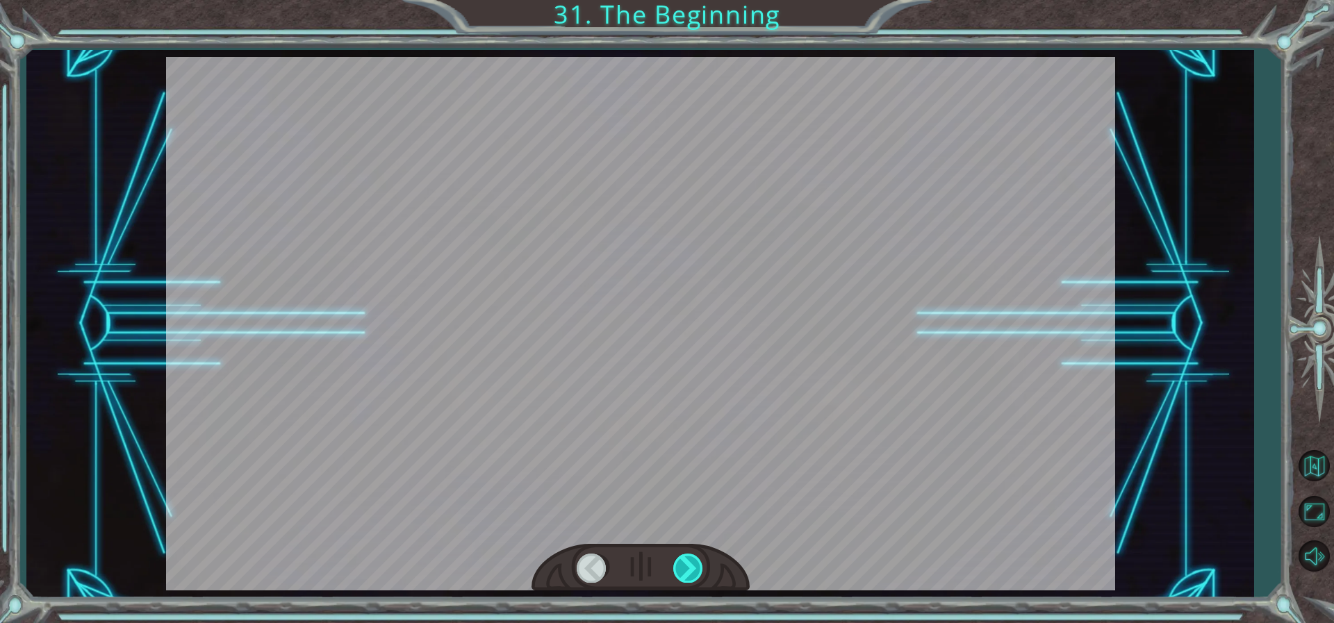
click at [684, 562] on div at bounding box center [688, 568] width 31 height 28
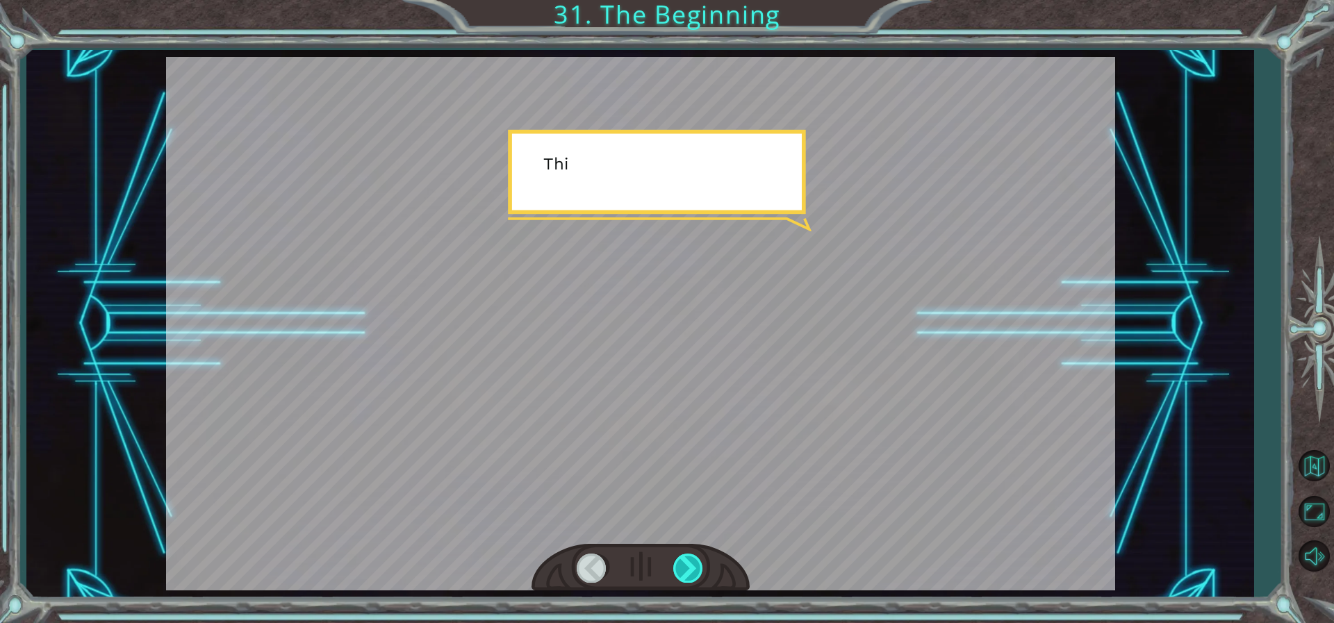
click at [684, 562] on div at bounding box center [688, 568] width 31 height 28
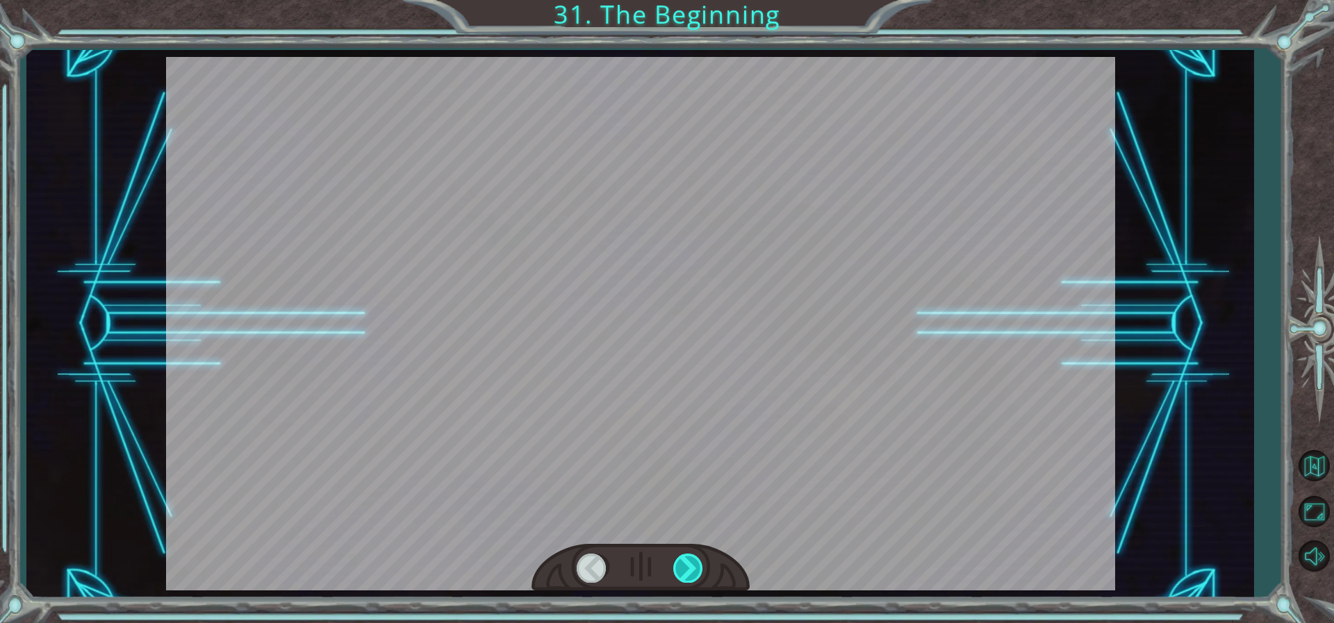
click at [684, 562] on div at bounding box center [688, 568] width 31 height 28
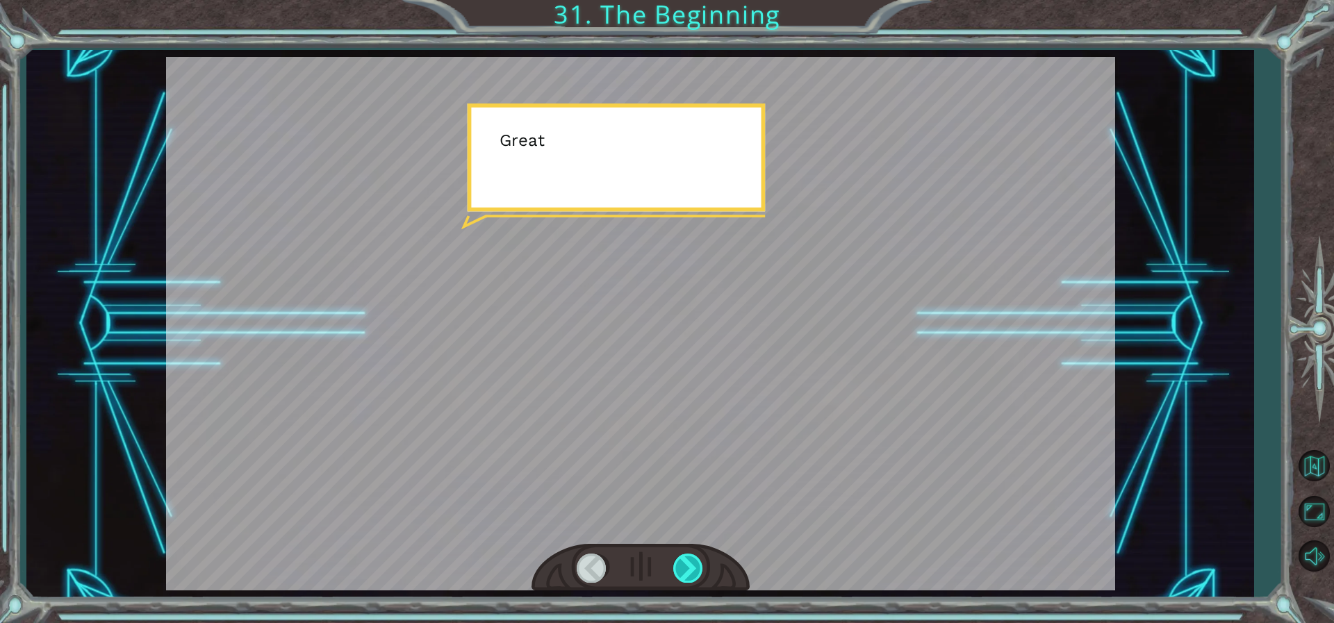
click at [684, 562] on div at bounding box center [688, 568] width 31 height 28
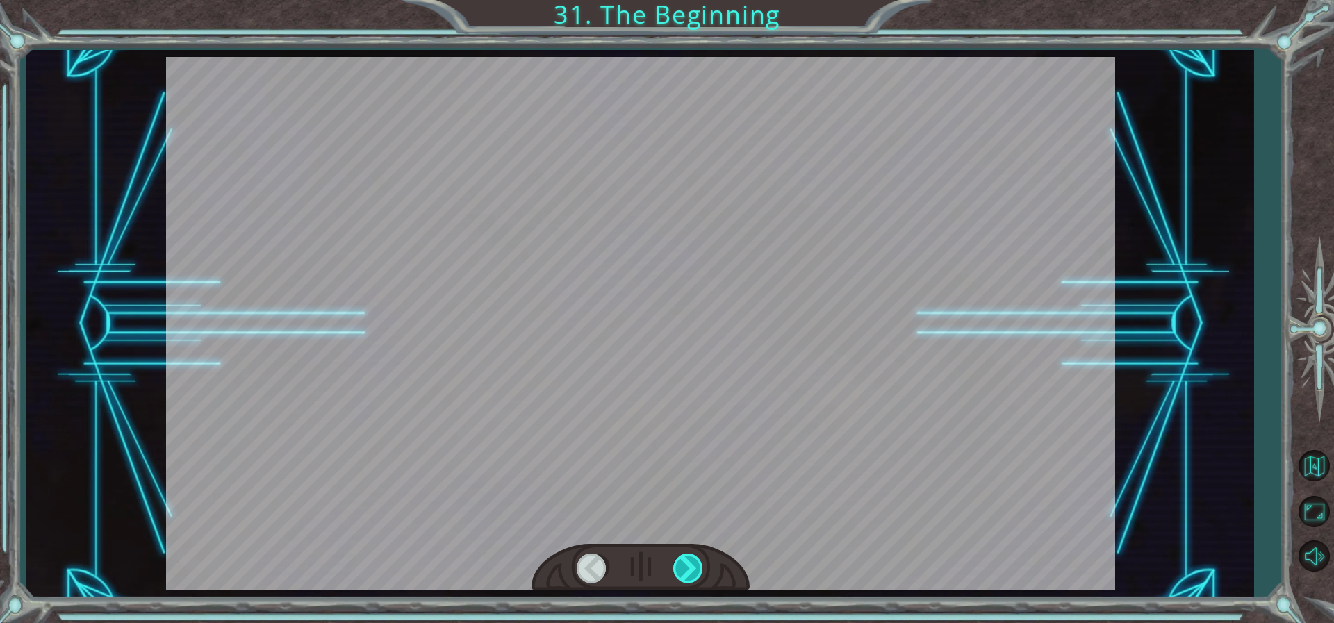
click at [684, 562] on div at bounding box center [688, 568] width 31 height 28
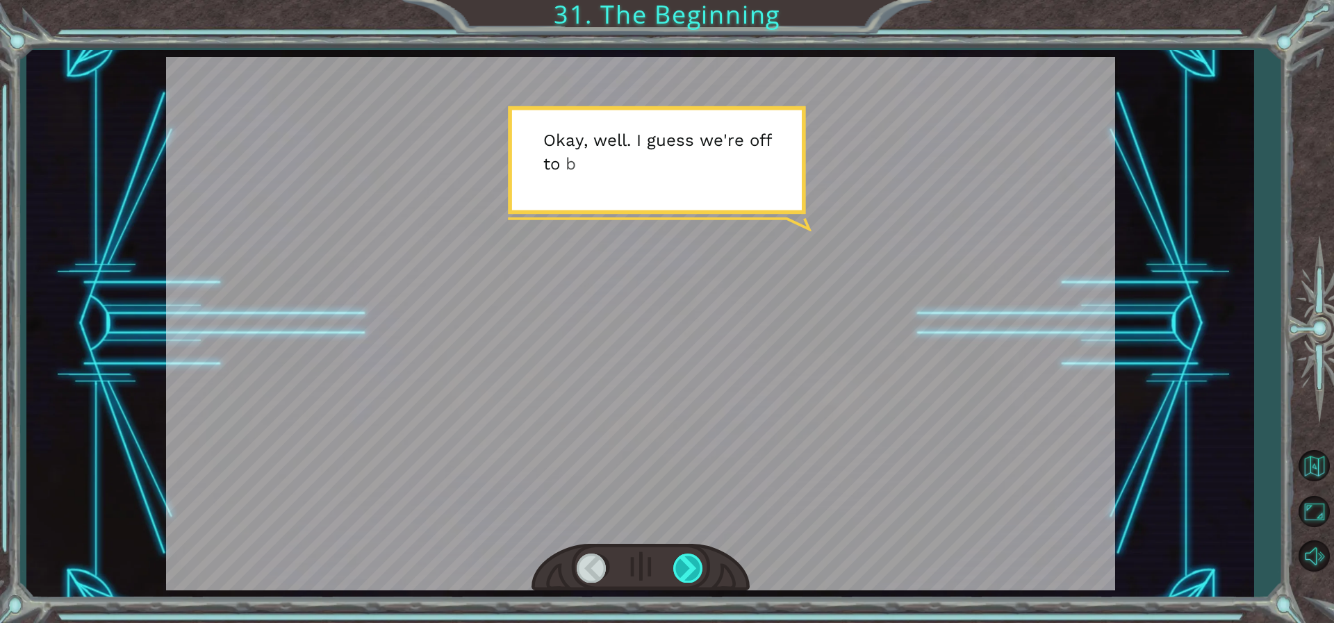
click at [684, 562] on div at bounding box center [688, 568] width 31 height 28
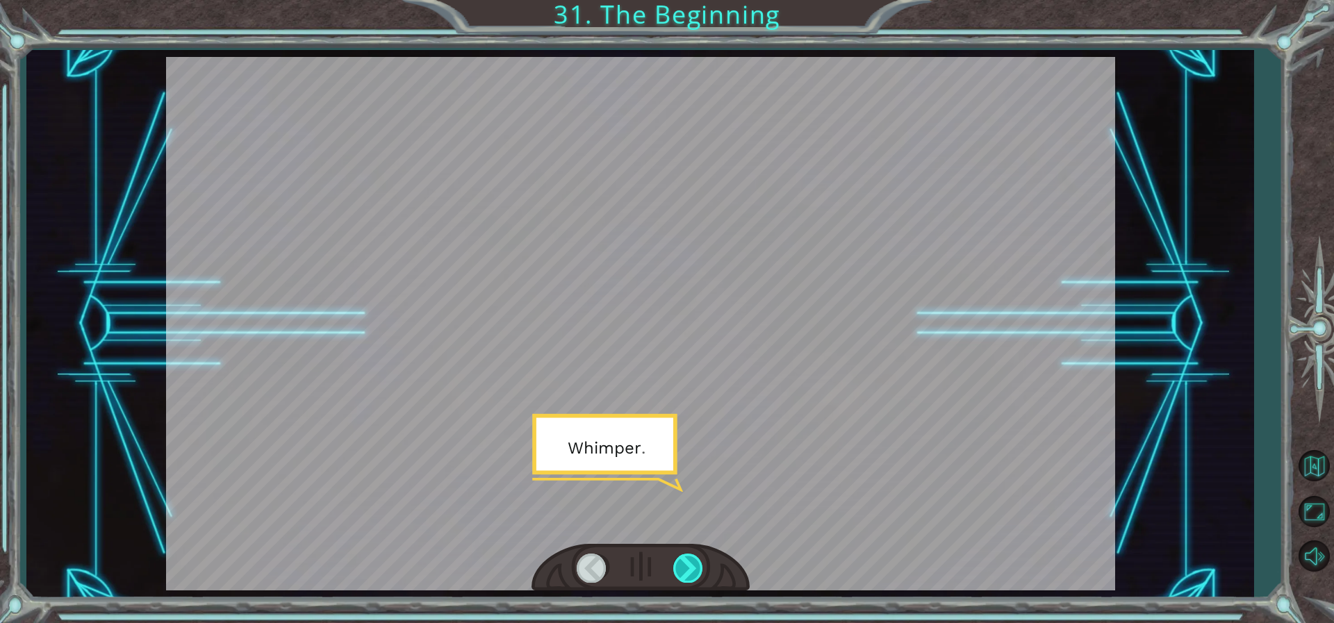
drag, startPoint x: 684, startPoint y: 562, endPoint x: 686, endPoint y: 570, distance: 7.8
click at [686, 570] on div at bounding box center [688, 568] width 31 height 28
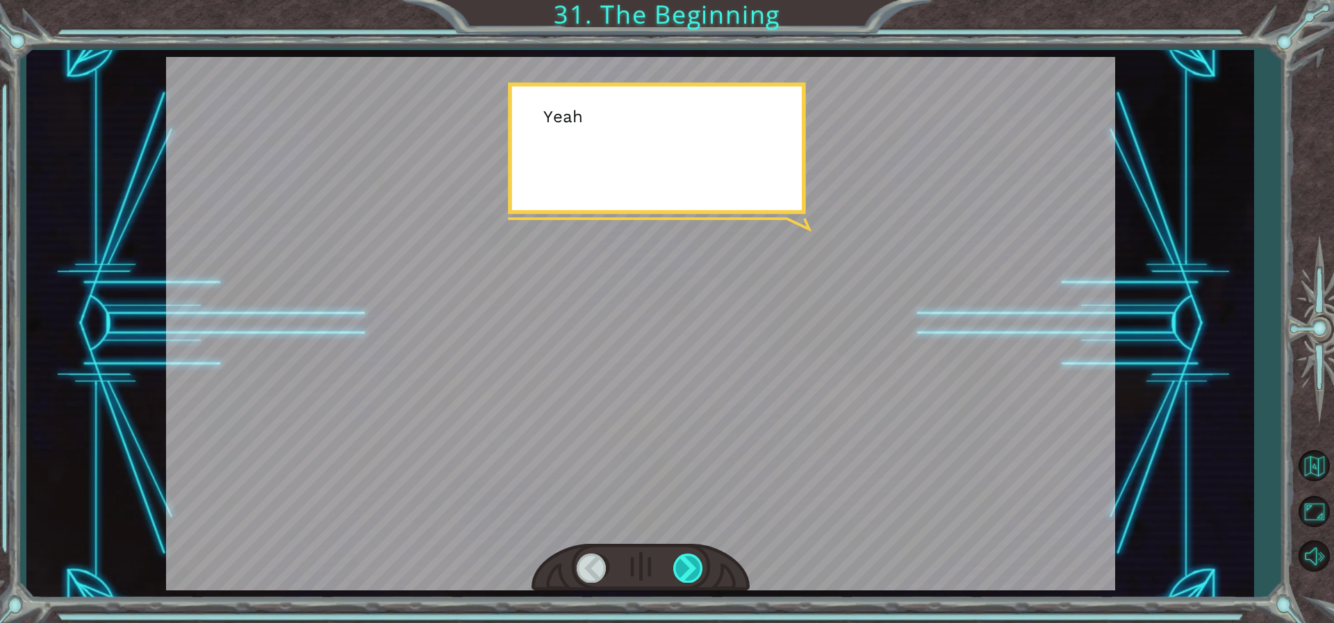
click at [686, 570] on div at bounding box center [688, 568] width 31 height 28
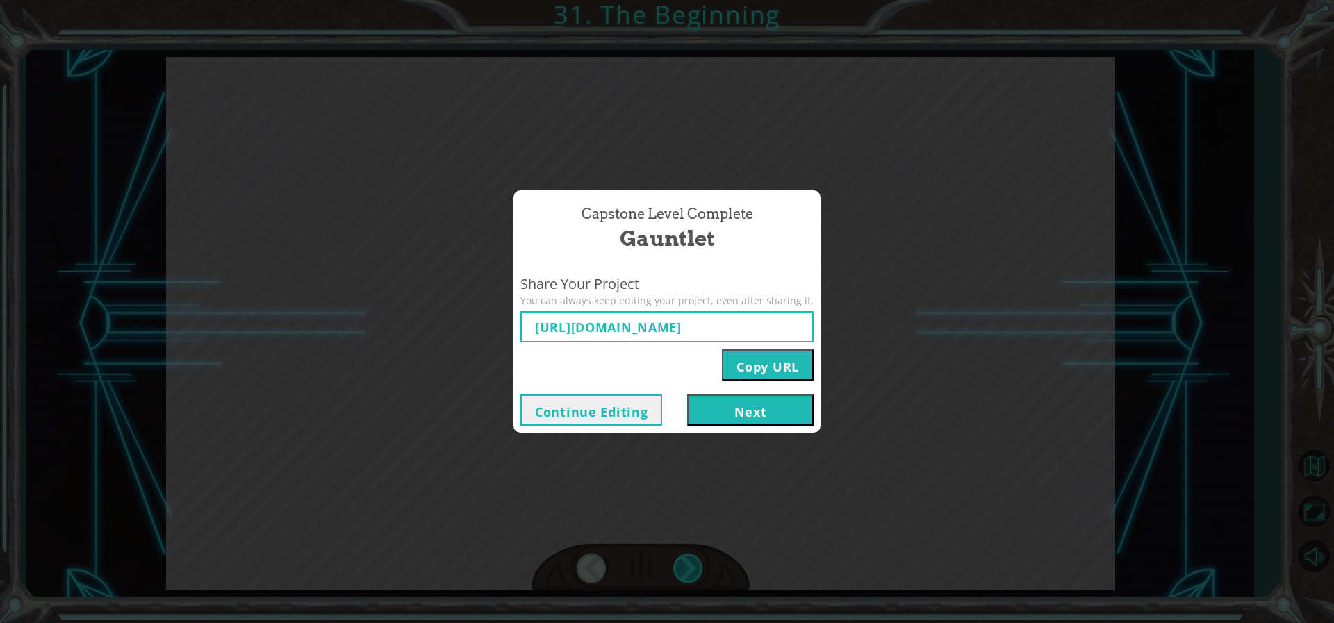
type input "[URL][DOMAIN_NAME]"
click at [734, 418] on button "Next" at bounding box center [750, 410] width 126 height 31
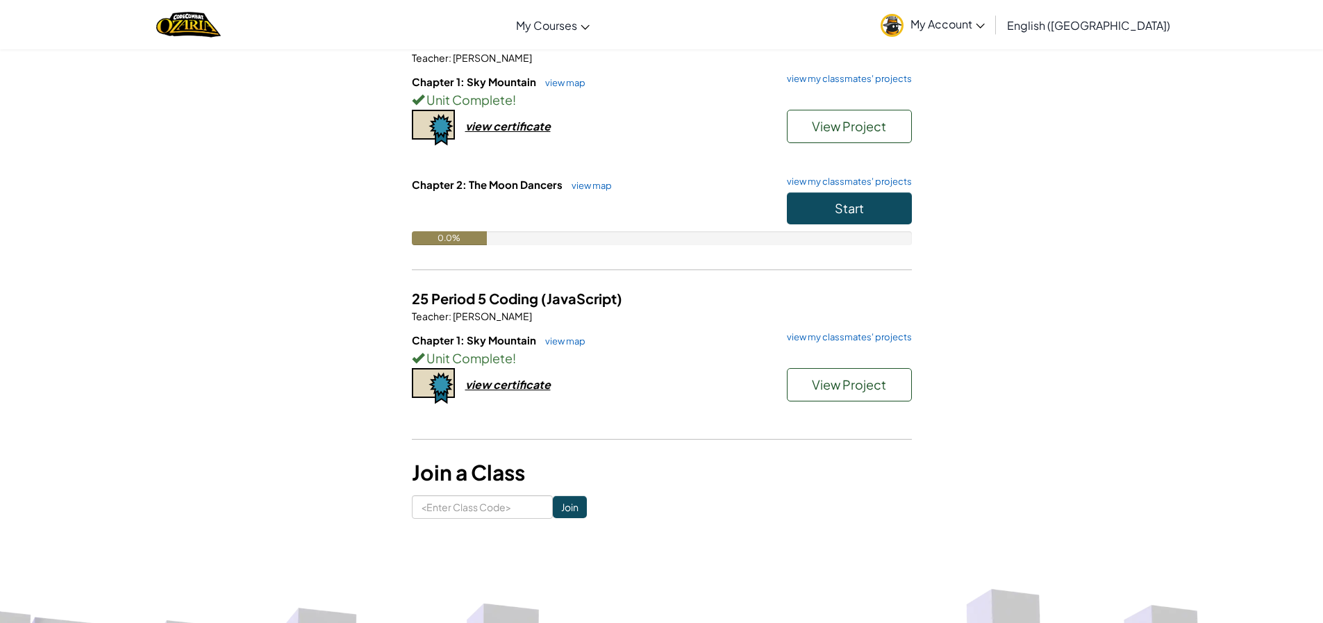
scroll to position [47, 0]
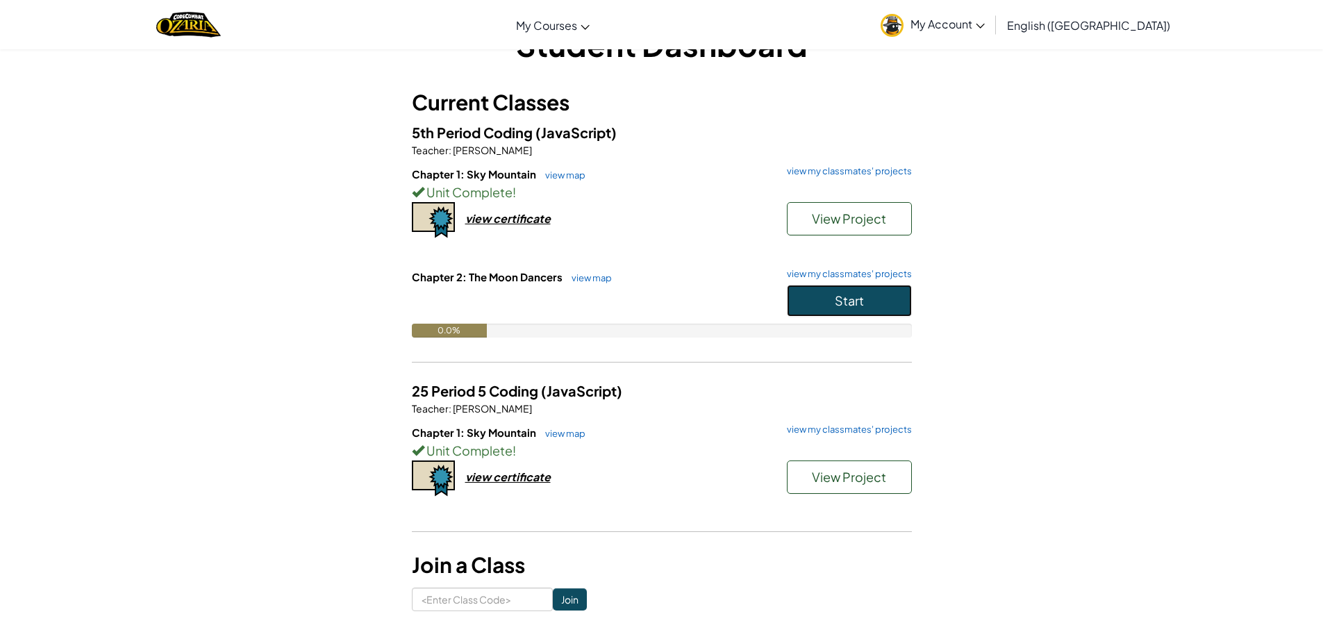
click at [830, 303] on button "Start" at bounding box center [849, 301] width 125 height 32
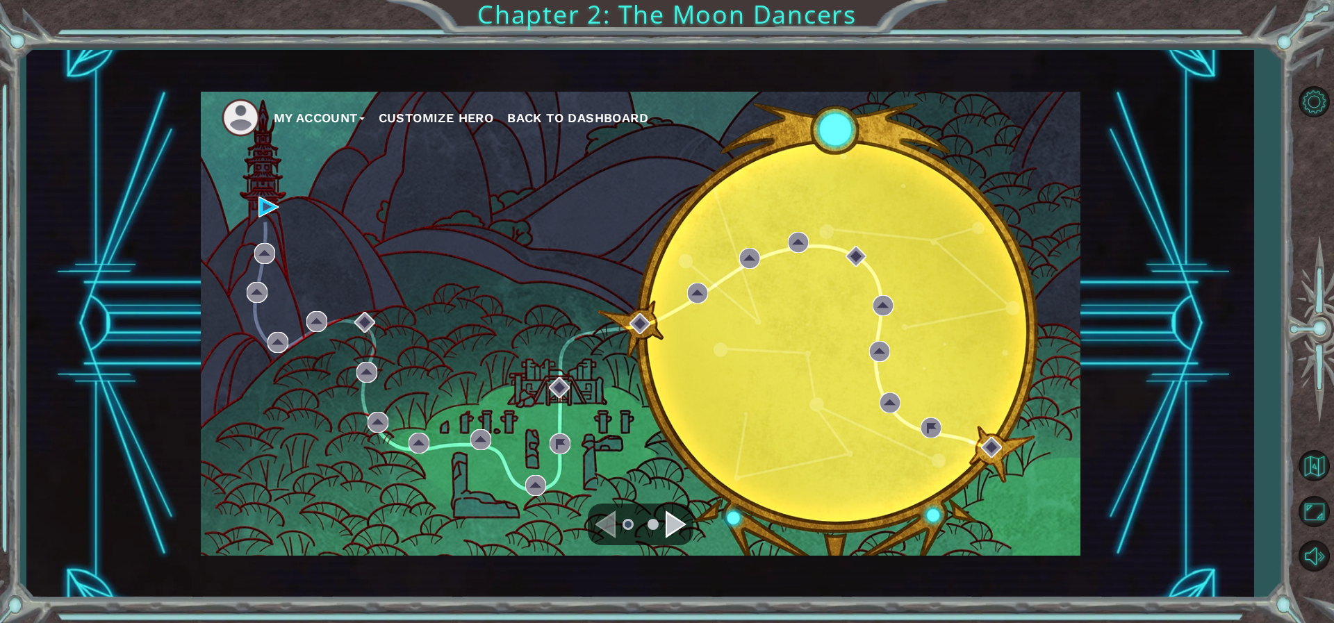
click at [681, 524] on div "Navigate to the next page" at bounding box center [676, 525] width 21 height 28
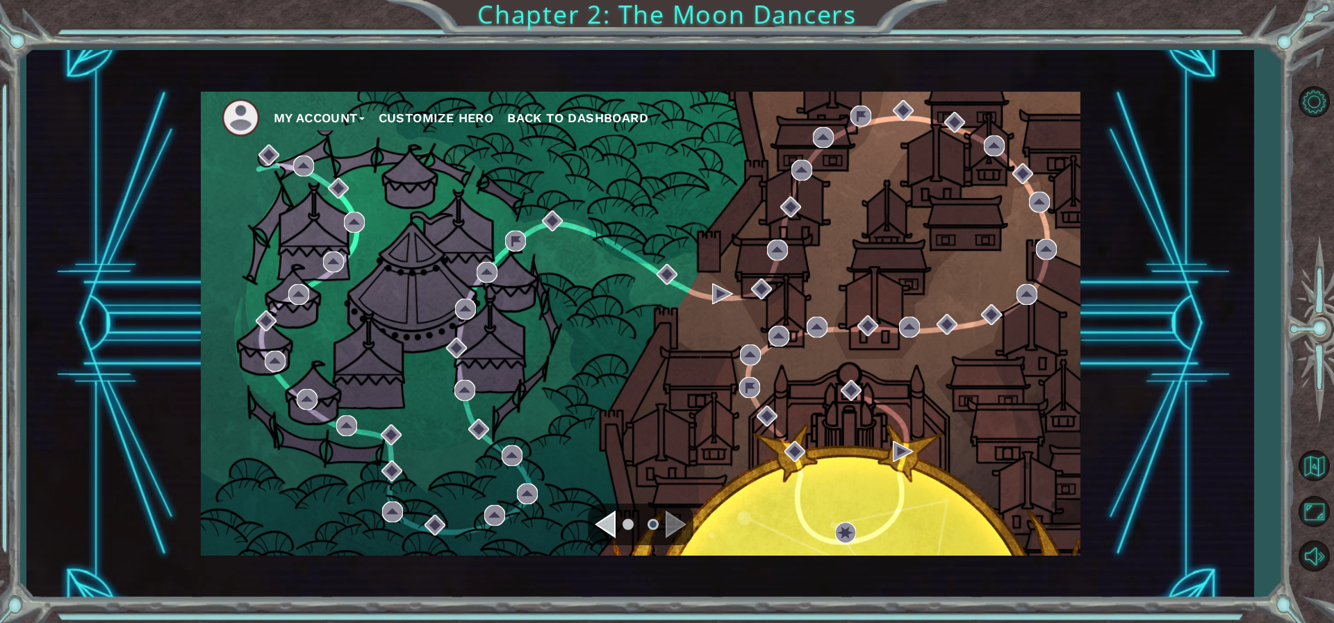
click at [595, 515] on div "Navigate to the previous page" at bounding box center [605, 525] width 21 height 28
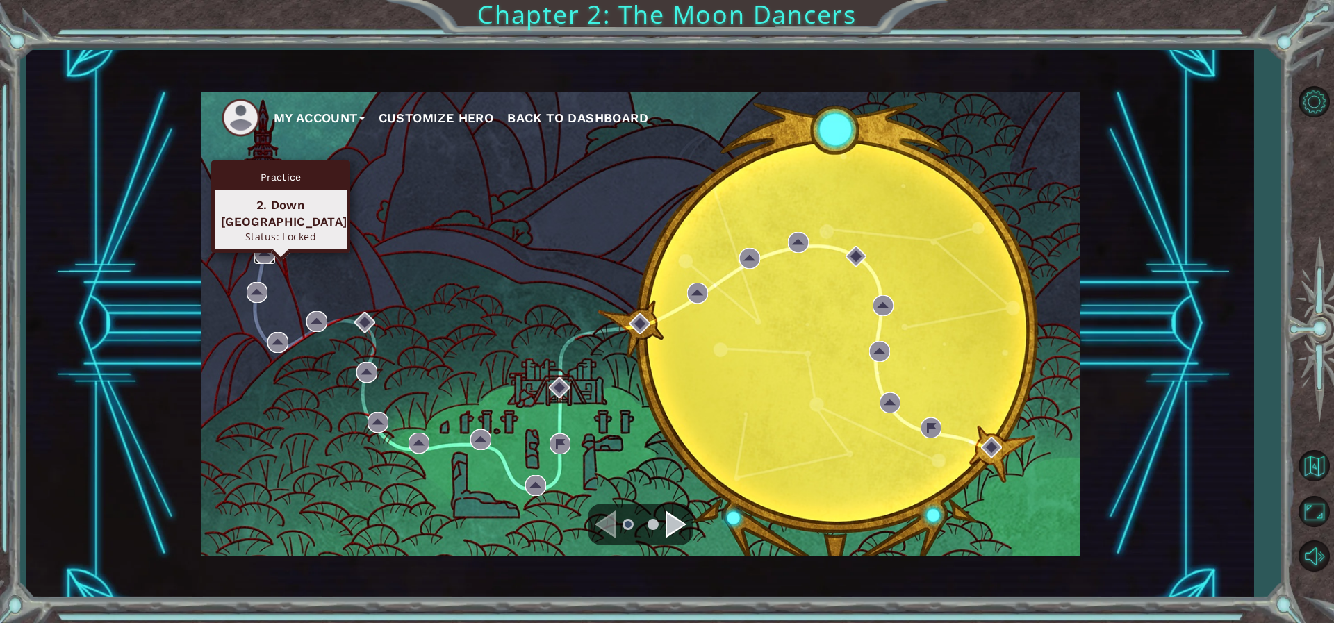
drag, startPoint x: 259, startPoint y: 245, endPoint x: 253, endPoint y: 249, distance: 7.5
click at [257, 246] on img at bounding box center [264, 253] width 21 height 21
drag, startPoint x: 268, startPoint y: 246, endPoint x: 258, endPoint y: 238, distance: 12.4
click at [267, 246] on img at bounding box center [264, 253] width 21 height 21
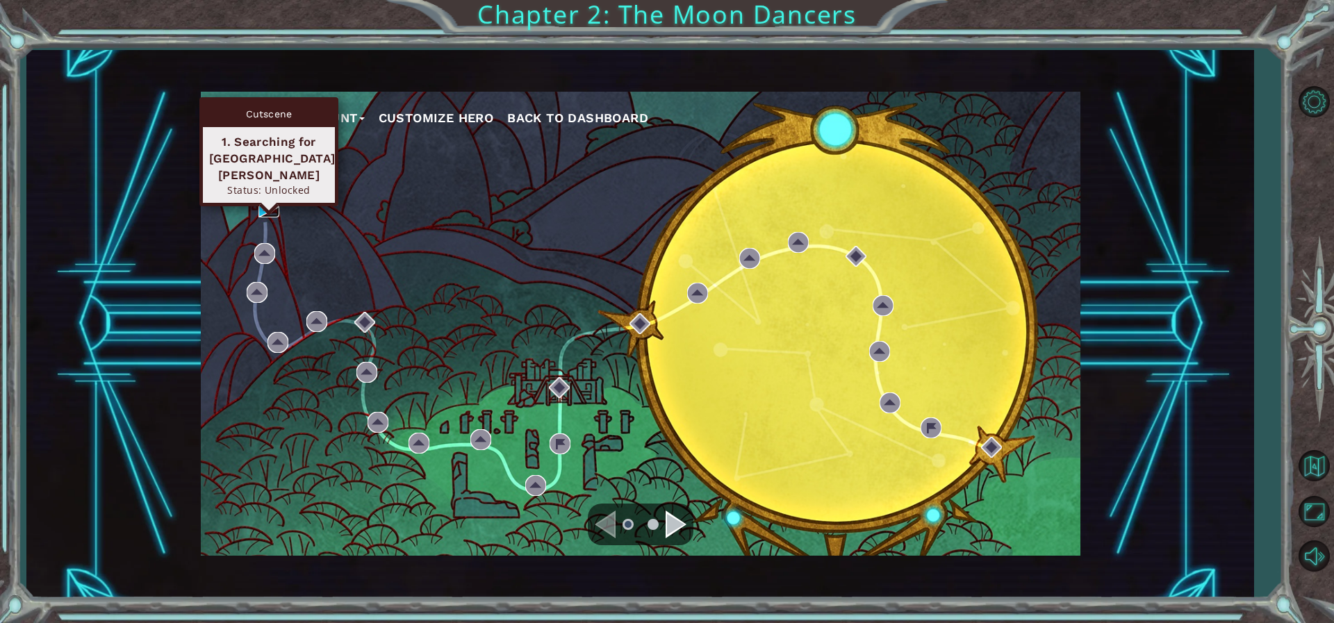
click at [270, 202] on img at bounding box center [268, 207] width 21 height 21
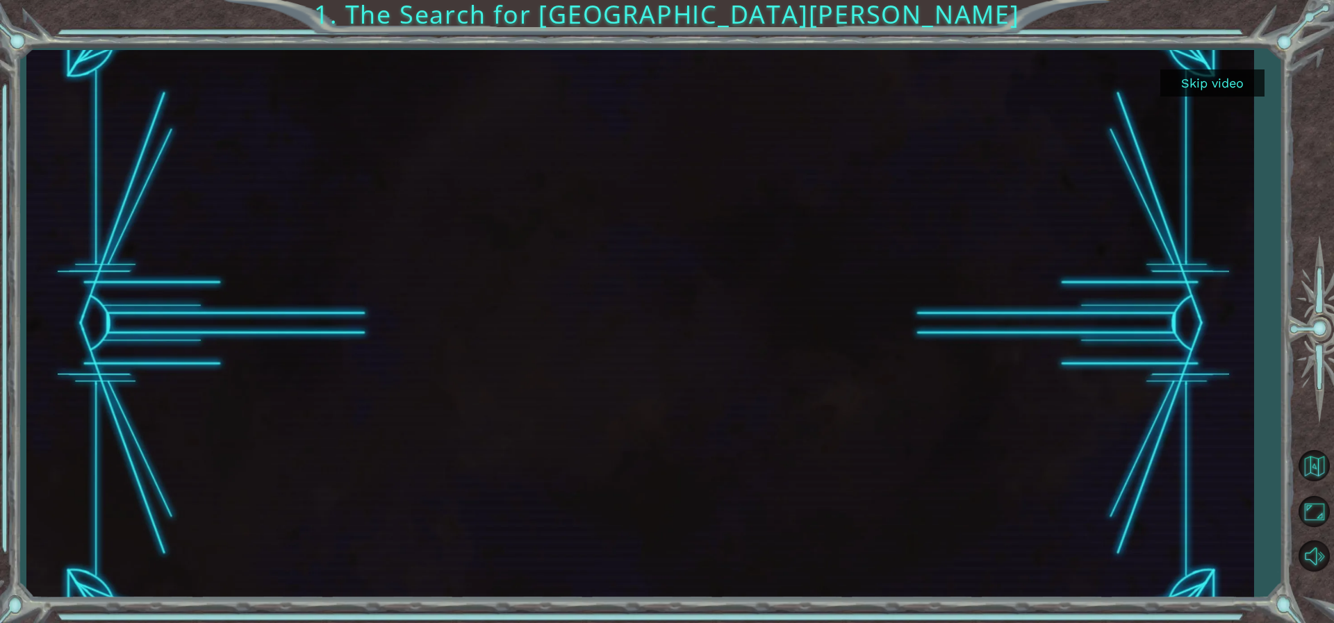
click at [1215, 76] on button "Skip video" at bounding box center [1212, 82] width 104 height 27
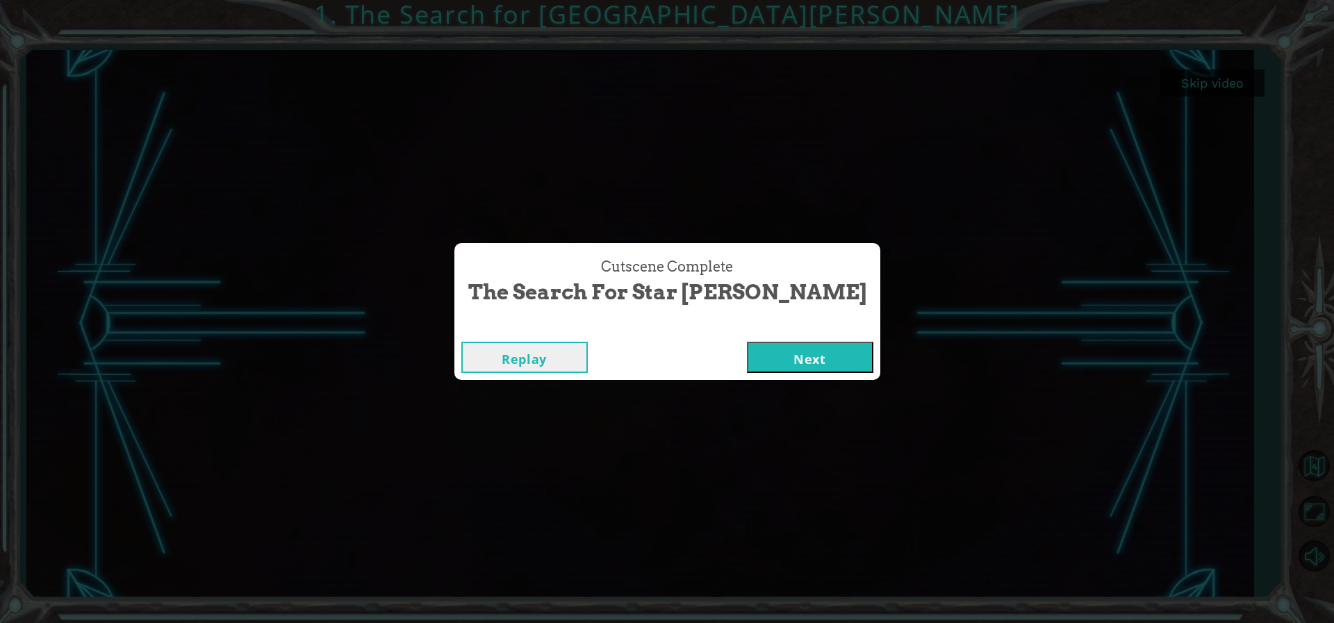
click at [786, 368] on button "Next" at bounding box center [810, 357] width 126 height 31
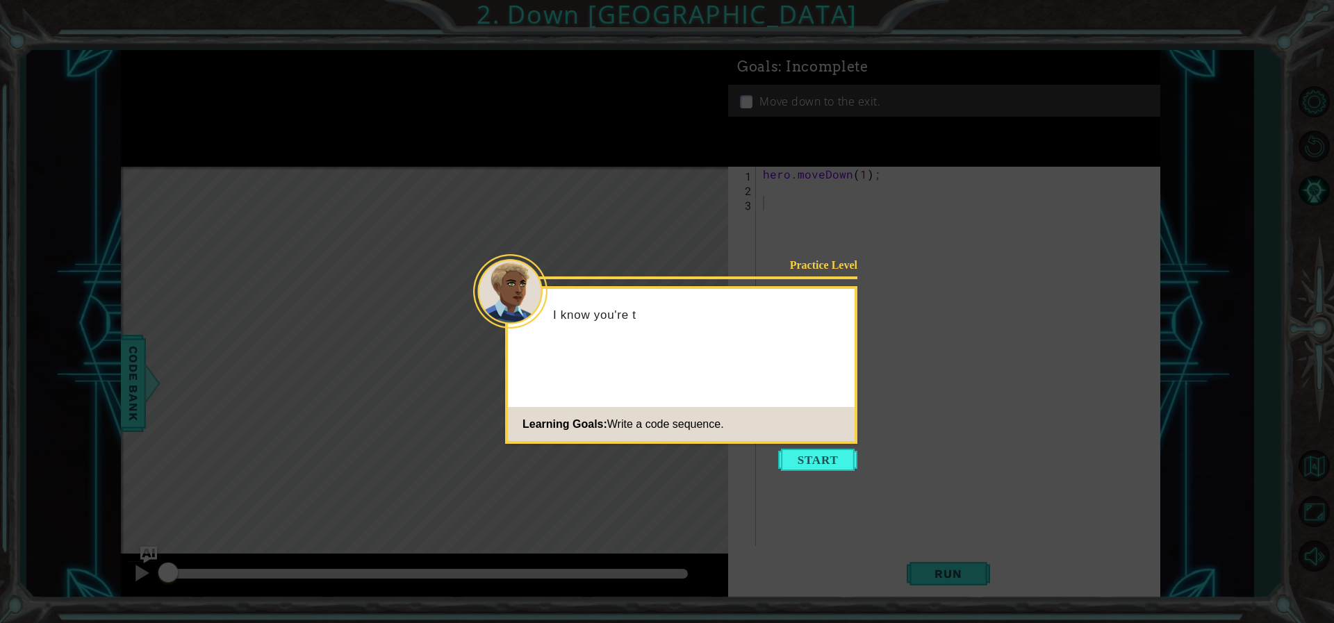
click at [800, 447] on icon at bounding box center [667, 311] width 1334 height 623
drag, startPoint x: 803, startPoint y: 454, endPoint x: 804, endPoint y: 463, distance: 9.1
click at [804, 460] on button "Start" at bounding box center [817, 460] width 79 height 22
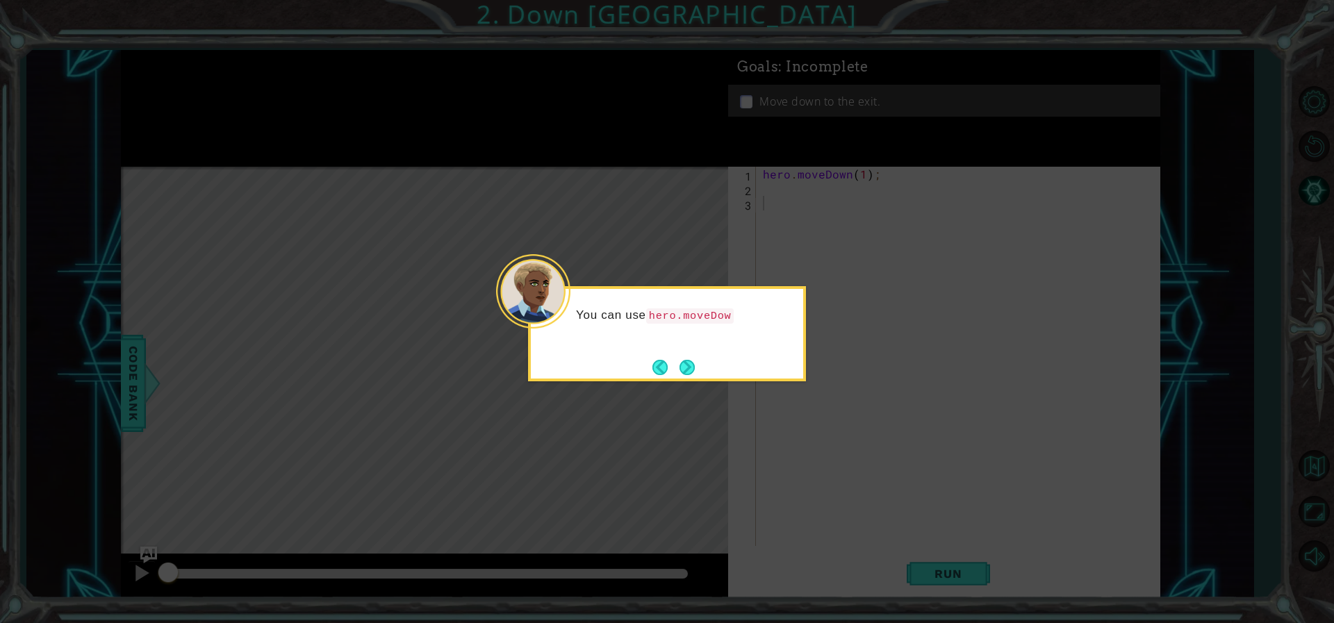
click at [691, 367] on button "Next" at bounding box center [687, 367] width 16 height 16
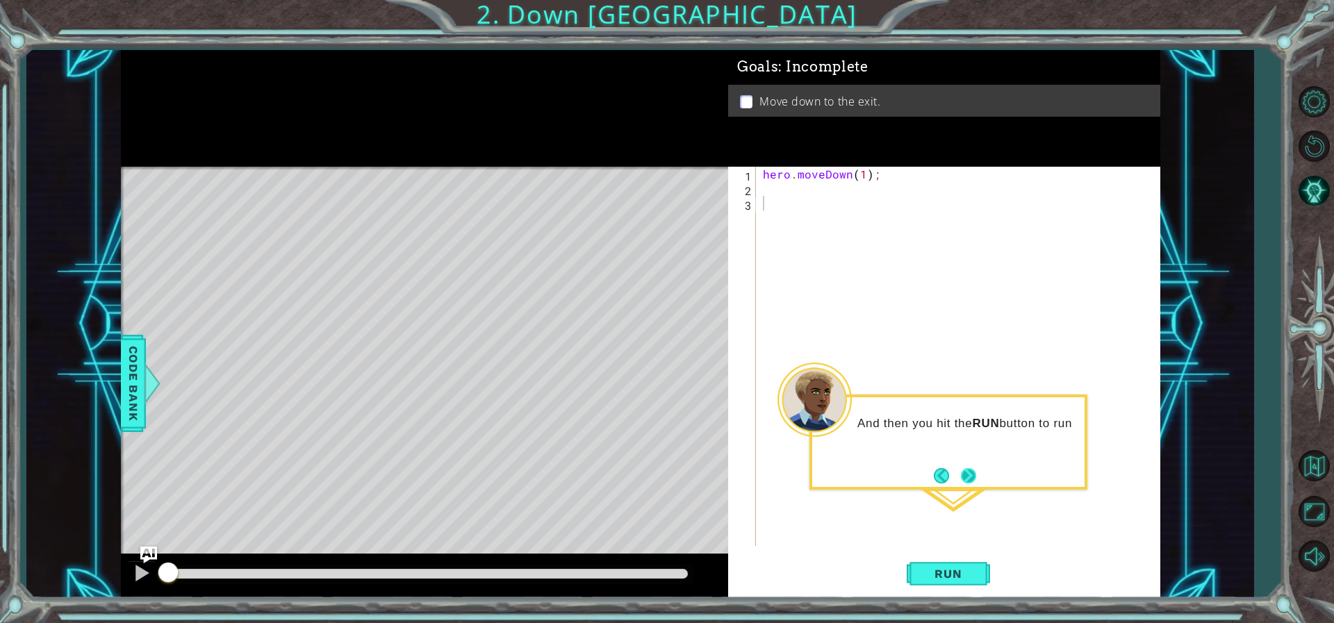
click at [973, 472] on button "Next" at bounding box center [968, 475] width 17 height 17
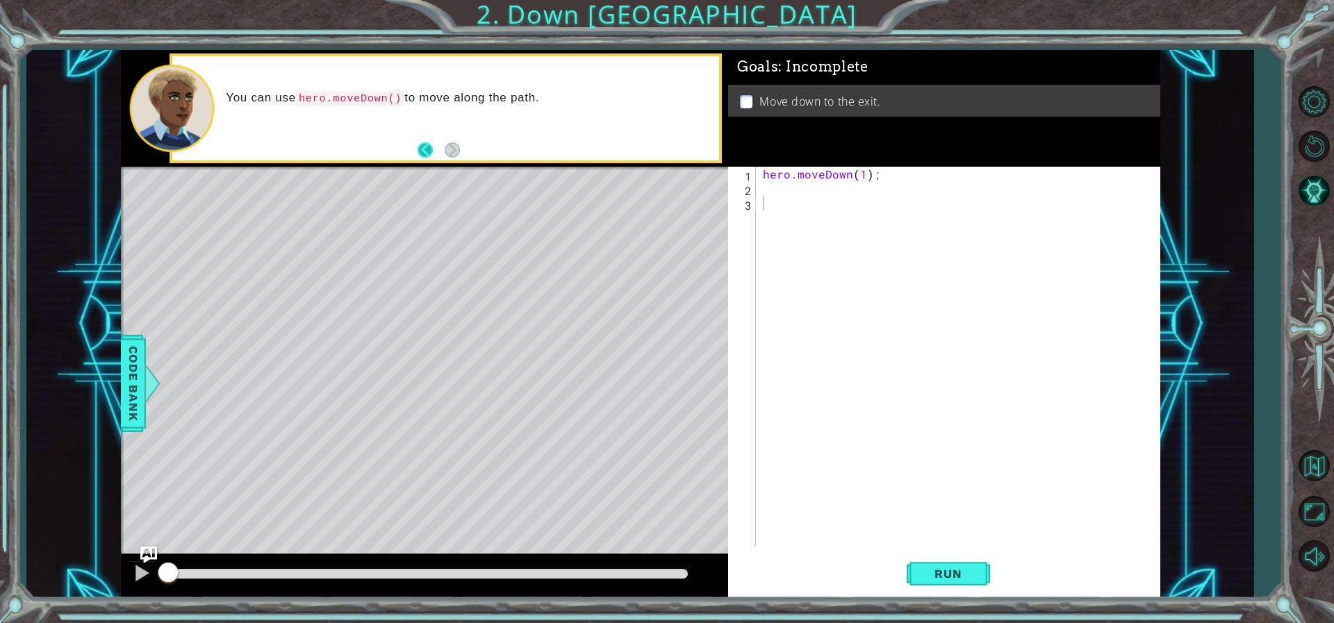
click at [421, 143] on button "Back" at bounding box center [431, 149] width 27 height 15
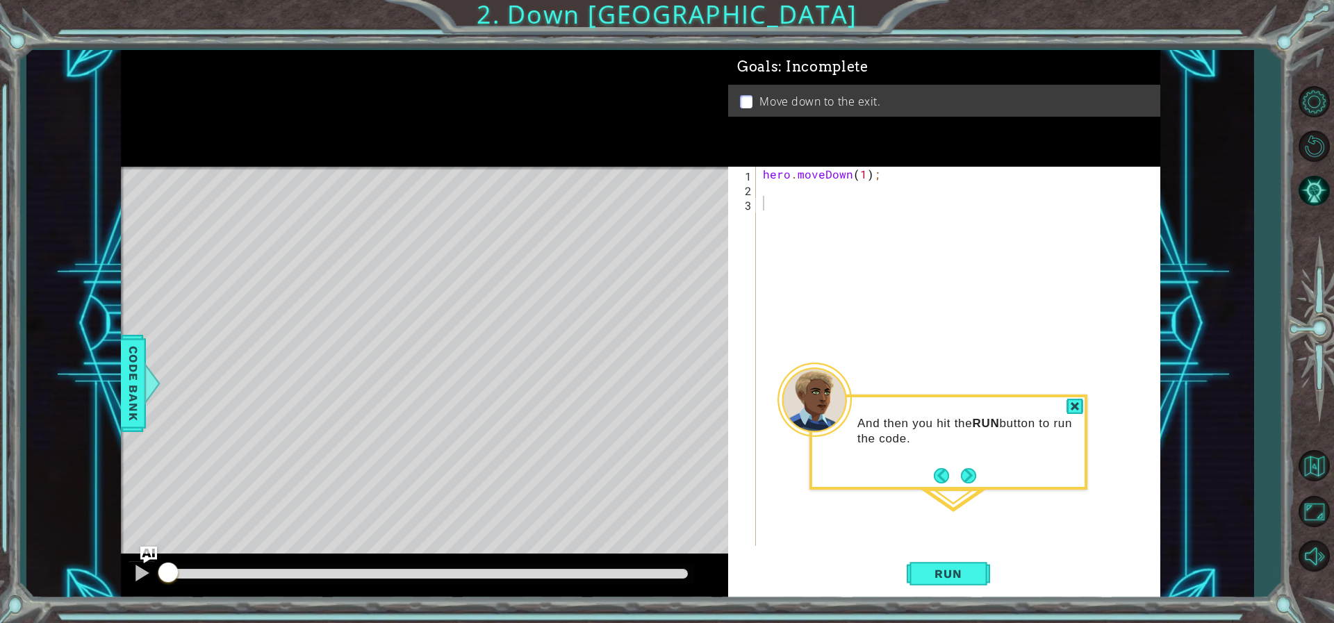
click at [962, 475] on button "Next" at bounding box center [968, 475] width 19 height 19
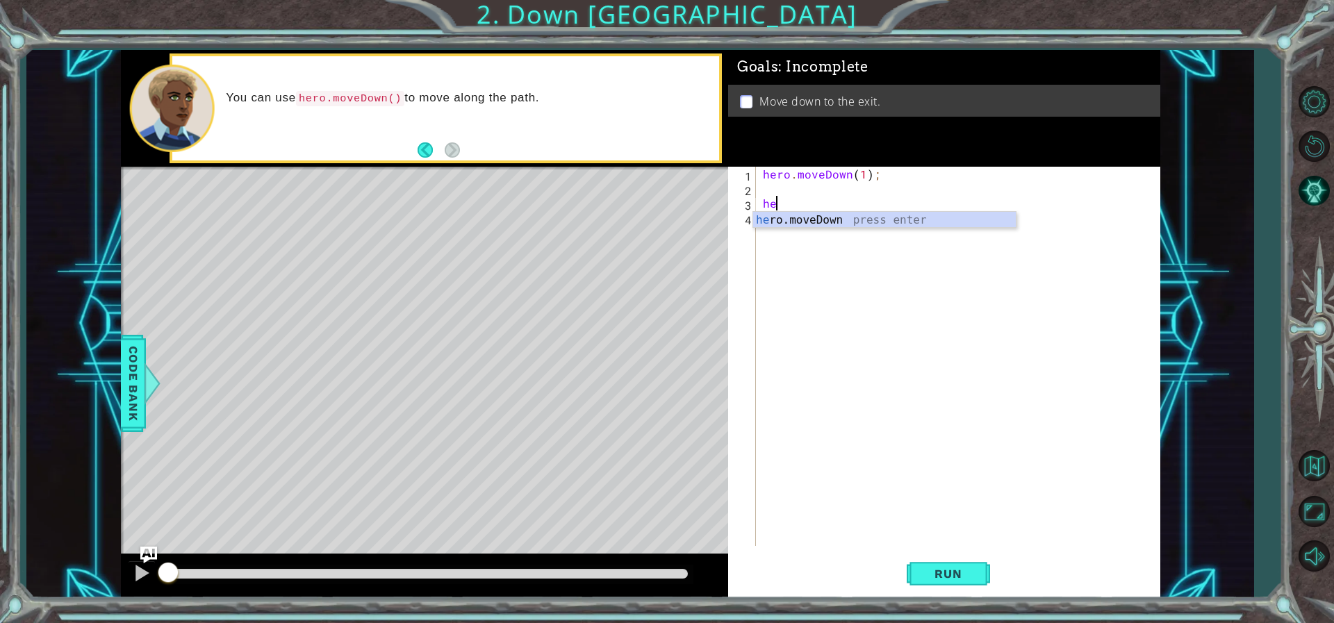
type textarea "h"
type textarea "o"
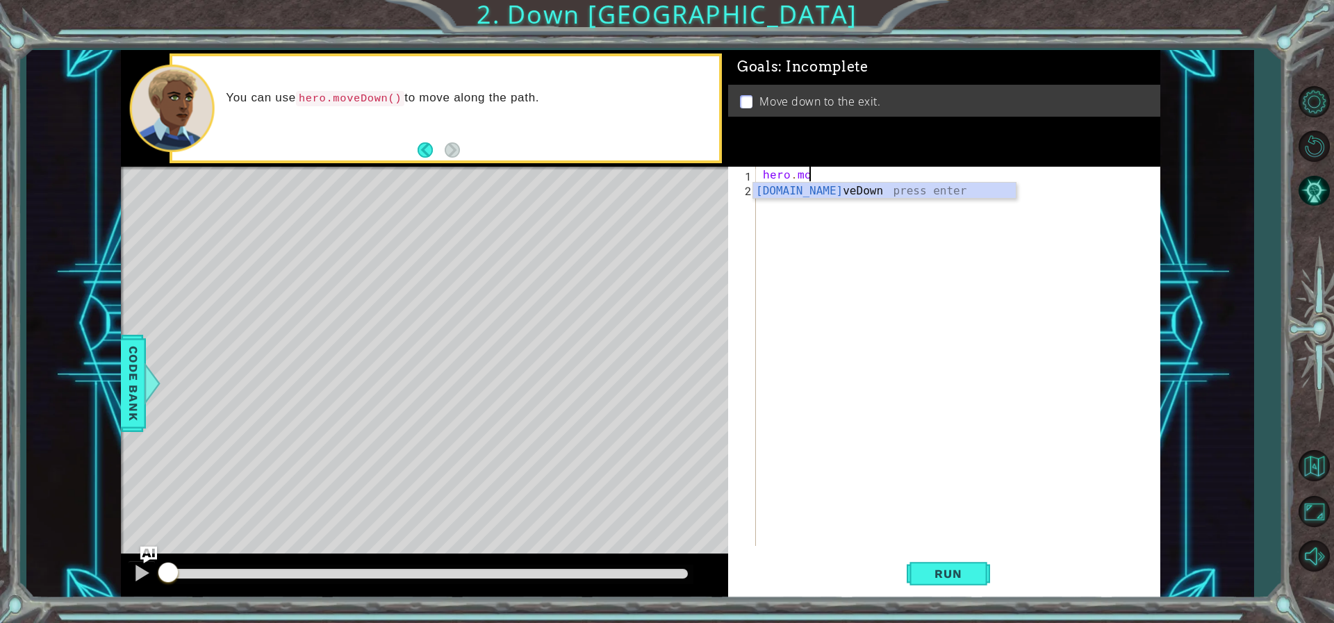
type textarea "[DOMAIN_NAME]"
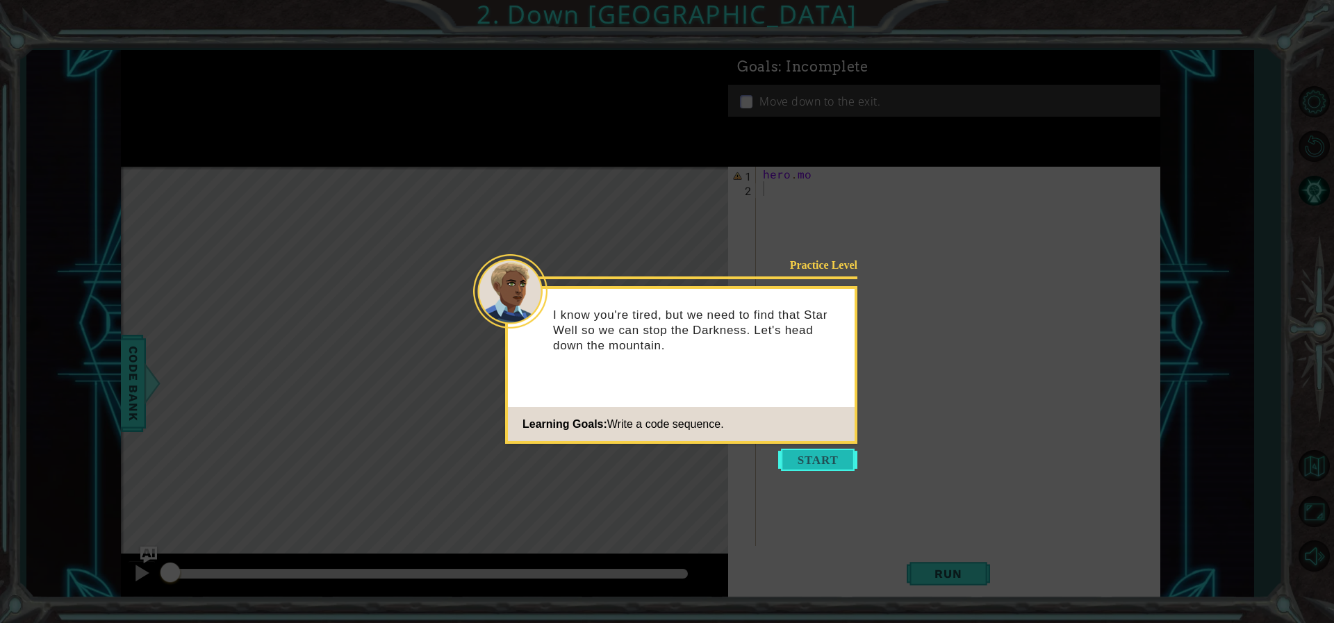
click at [814, 452] on button "Start" at bounding box center [817, 460] width 79 height 22
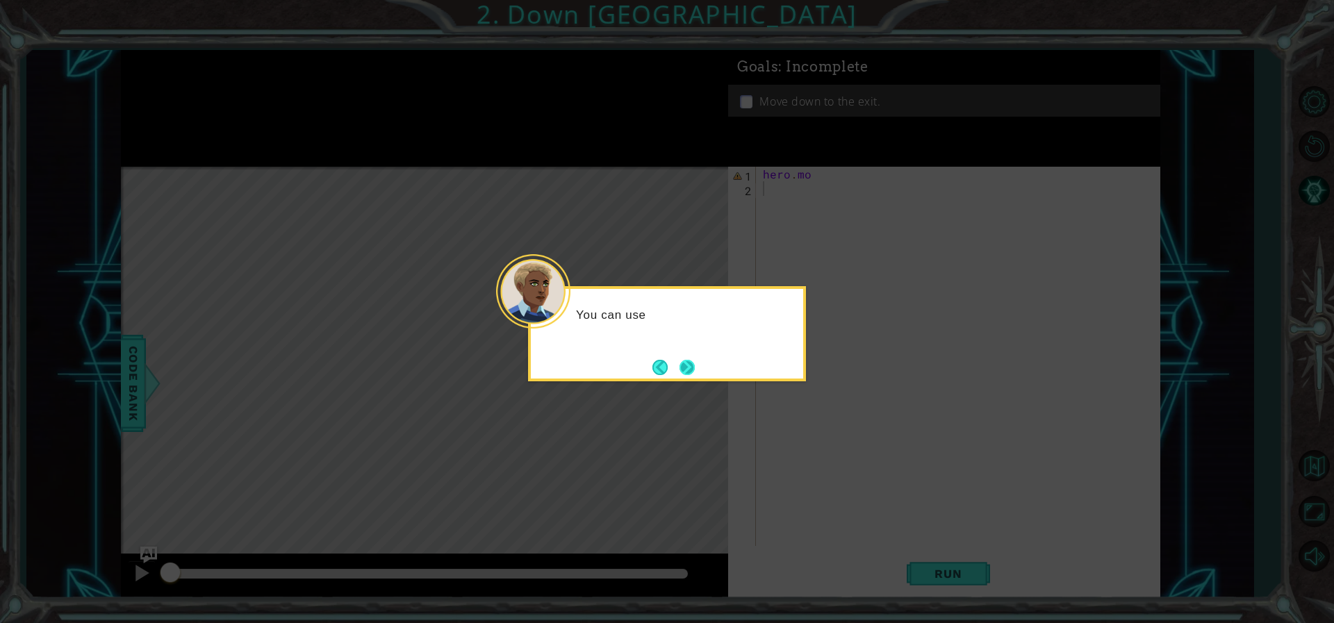
click at [688, 370] on button "Next" at bounding box center [686, 367] width 15 height 15
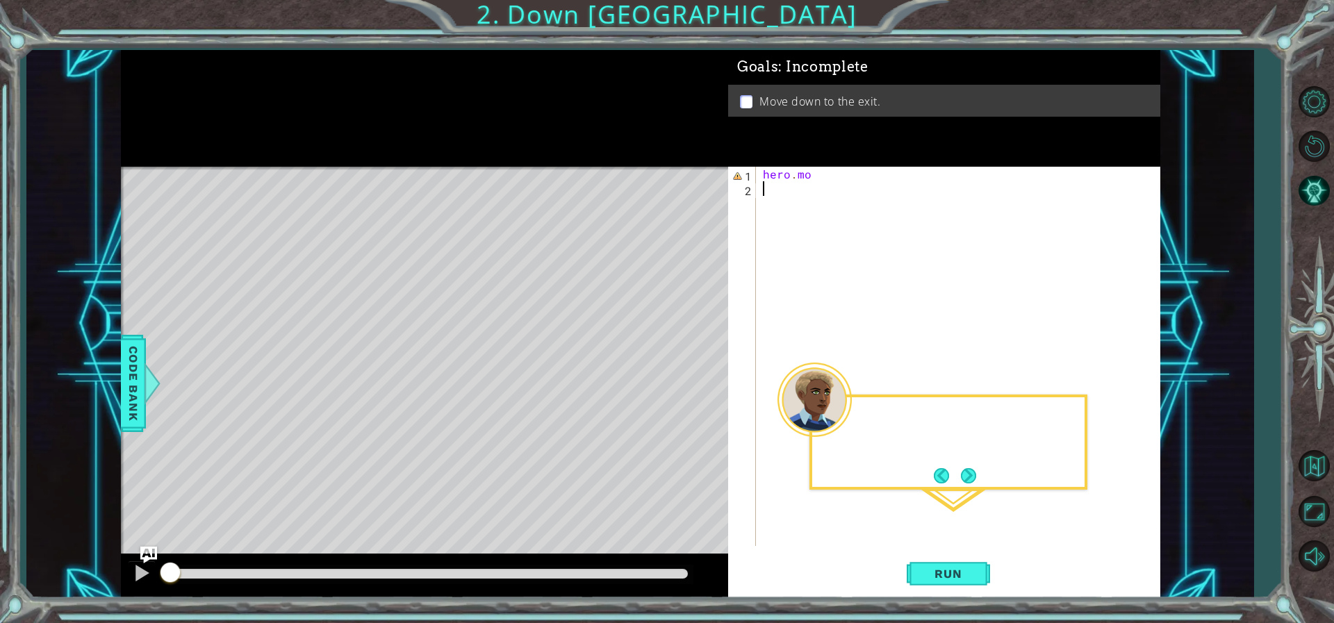
click at [690, 368] on div "Level Map" at bounding box center [442, 371] width 642 height 409
click at [961, 481] on button "Next" at bounding box center [968, 475] width 15 height 15
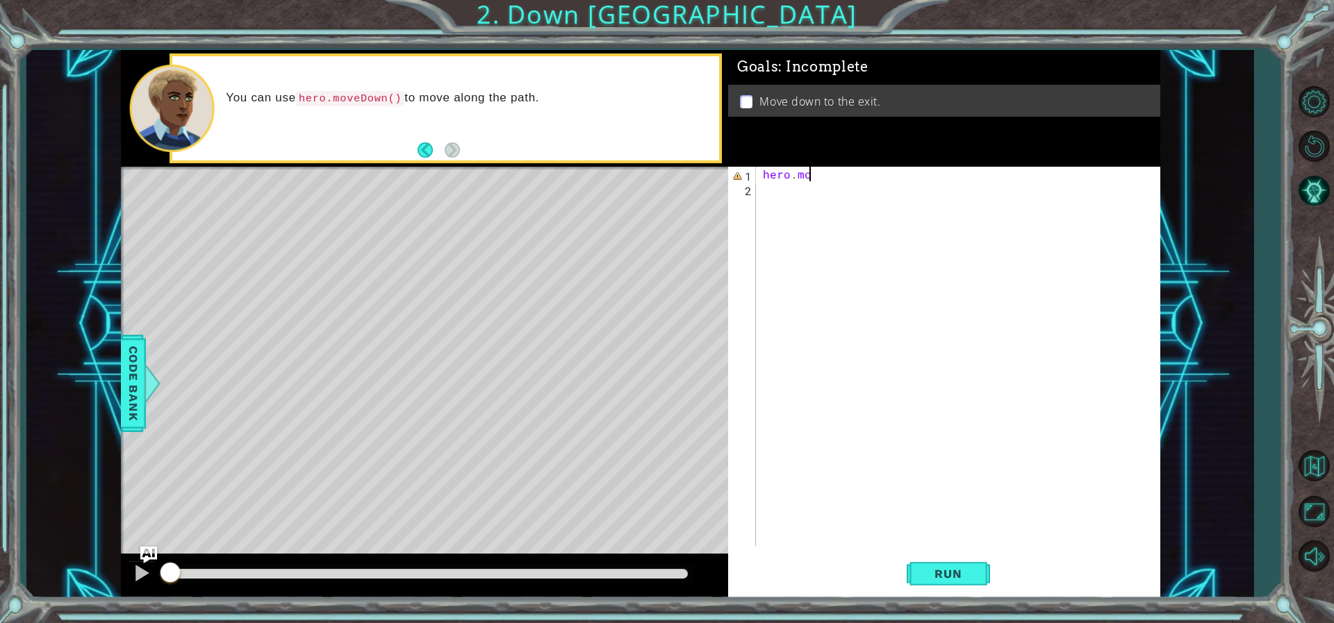
click at [829, 168] on div "hero . mo" at bounding box center [961, 371] width 402 height 408
click at [830, 185] on div "hero.moveDown press enter" at bounding box center [884, 208] width 263 height 50
type textarea "hero.moveDown(4);"
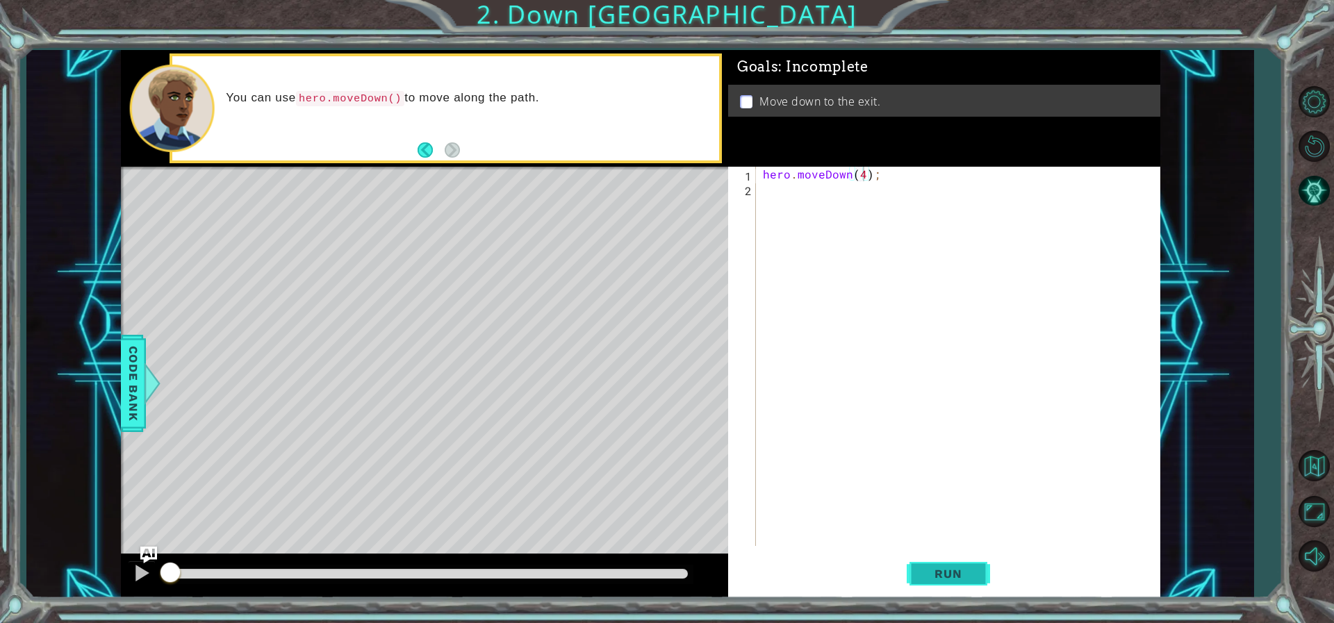
click at [946, 570] on span "Run" at bounding box center [947, 574] width 55 height 14
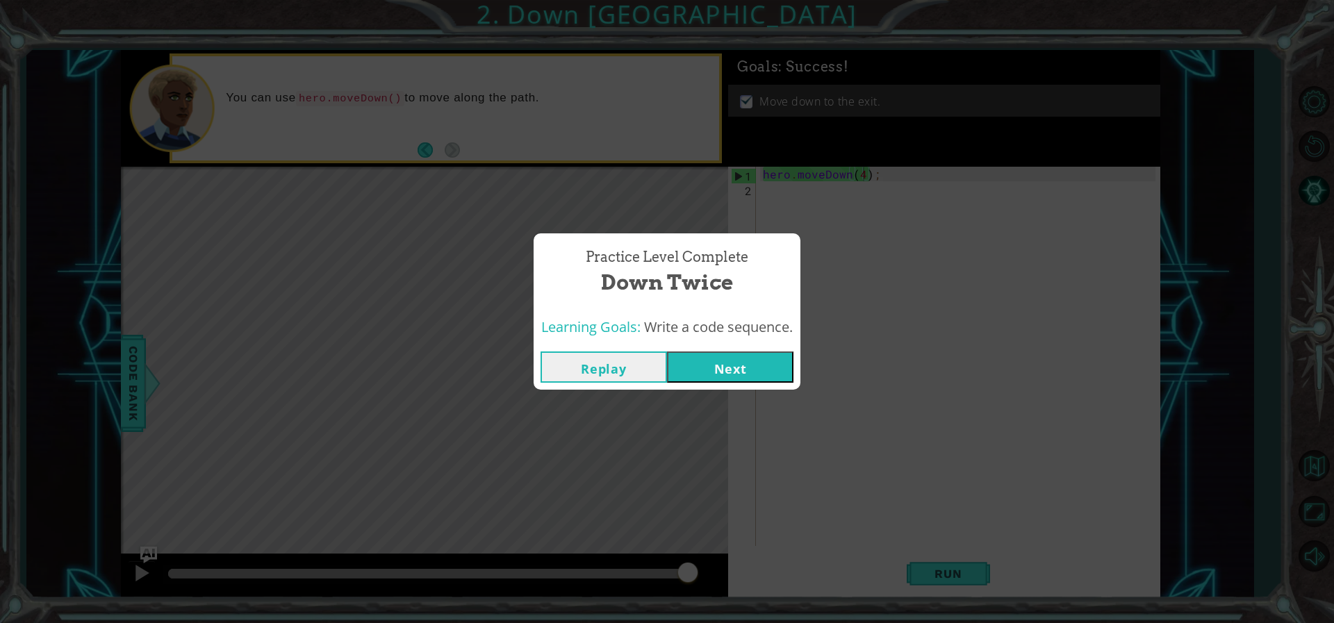
click at [711, 365] on button "Next" at bounding box center [730, 367] width 126 height 31
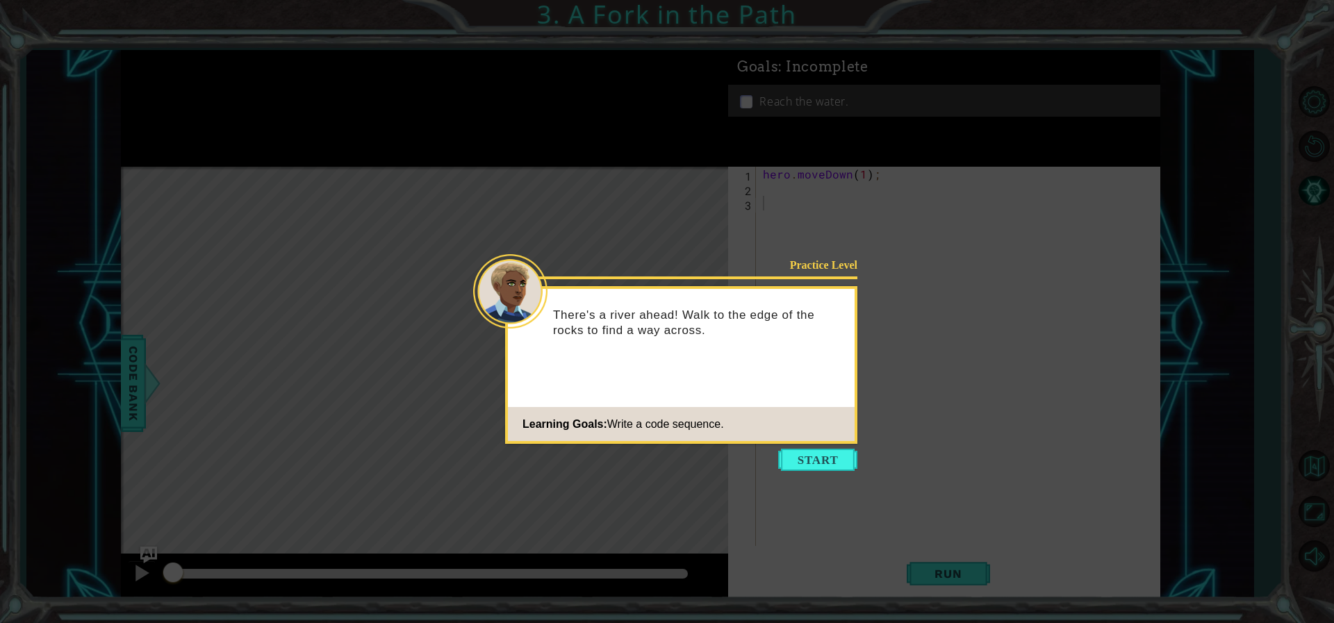
drag, startPoint x: 796, startPoint y: 439, endPoint x: 795, endPoint y: 447, distance: 7.7
click at [795, 445] on body "1 ההההההההההההההההההההההההההההההההההההההההההההההההההההההההההההההההההההההההההההה…" at bounding box center [667, 311] width 1334 height 623
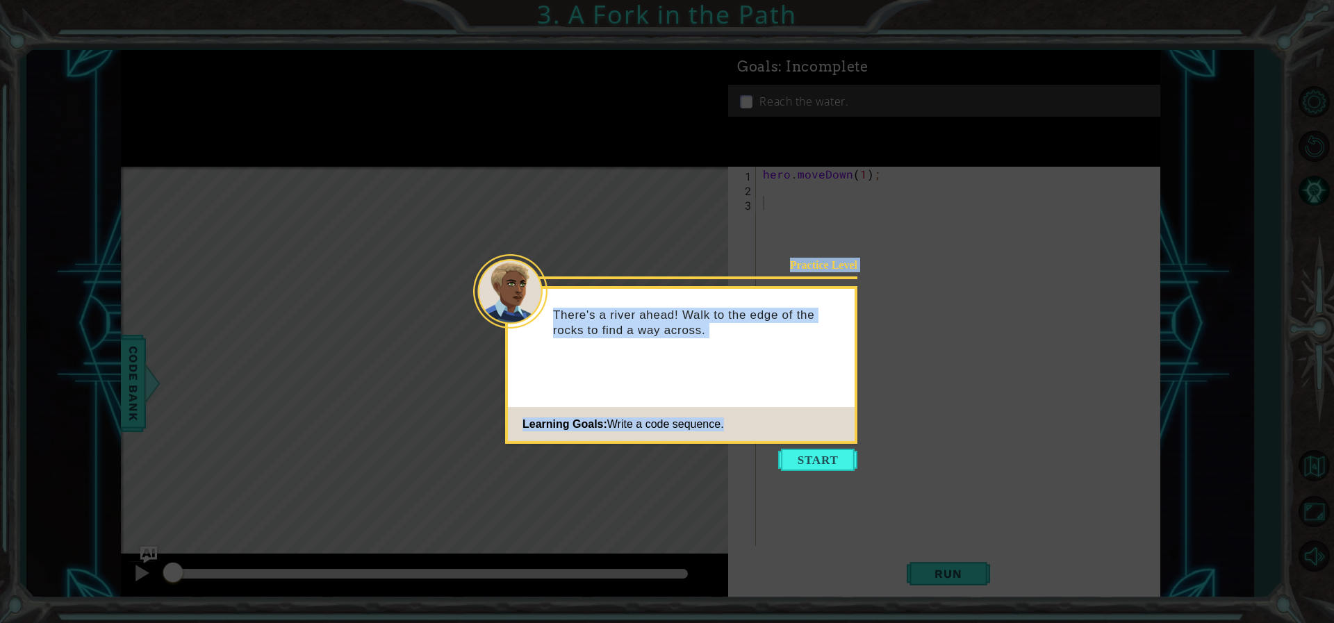
click at [795, 450] on button "Start" at bounding box center [817, 460] width 79 height 22
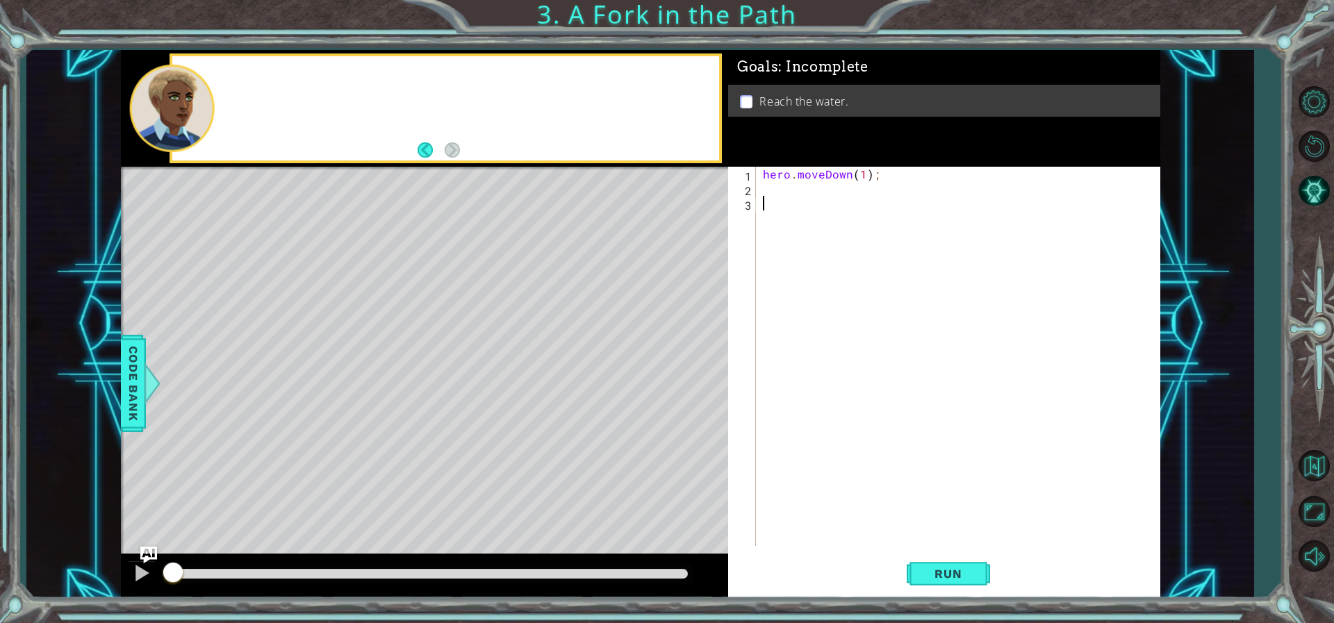
click at [794, 450] on div "hero . moveDown ( 1 ) ;" at bounding box center [961, 371] width 402 height 408
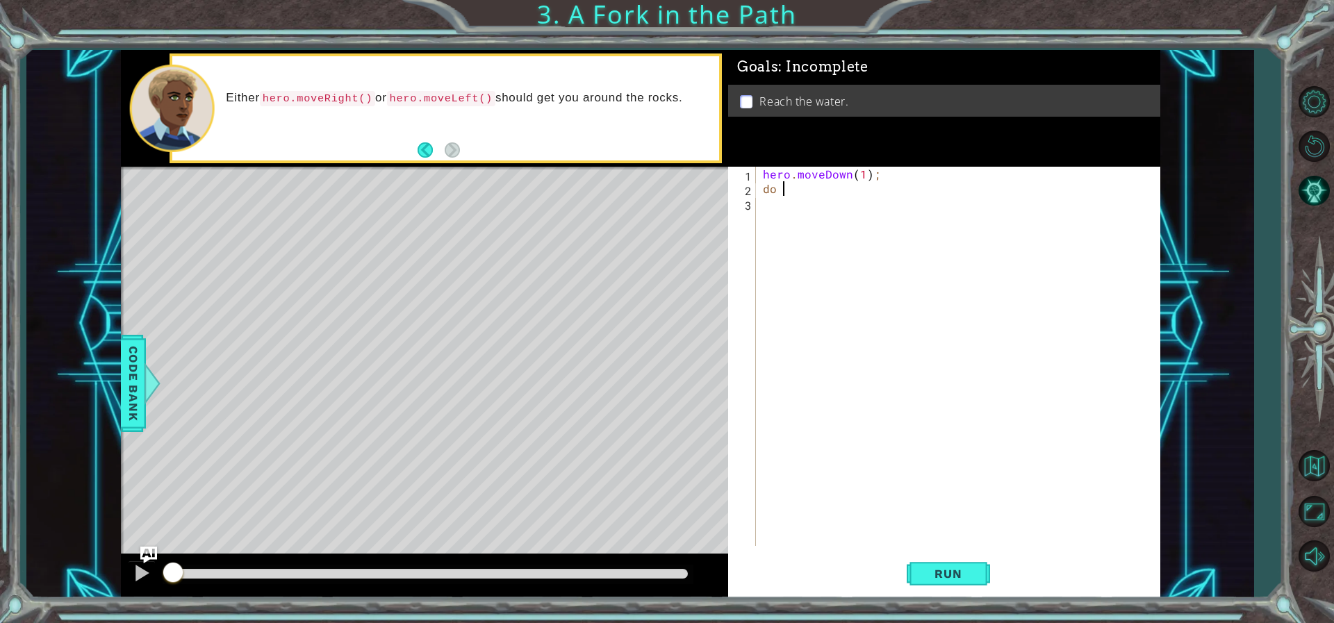
type textarea "d"
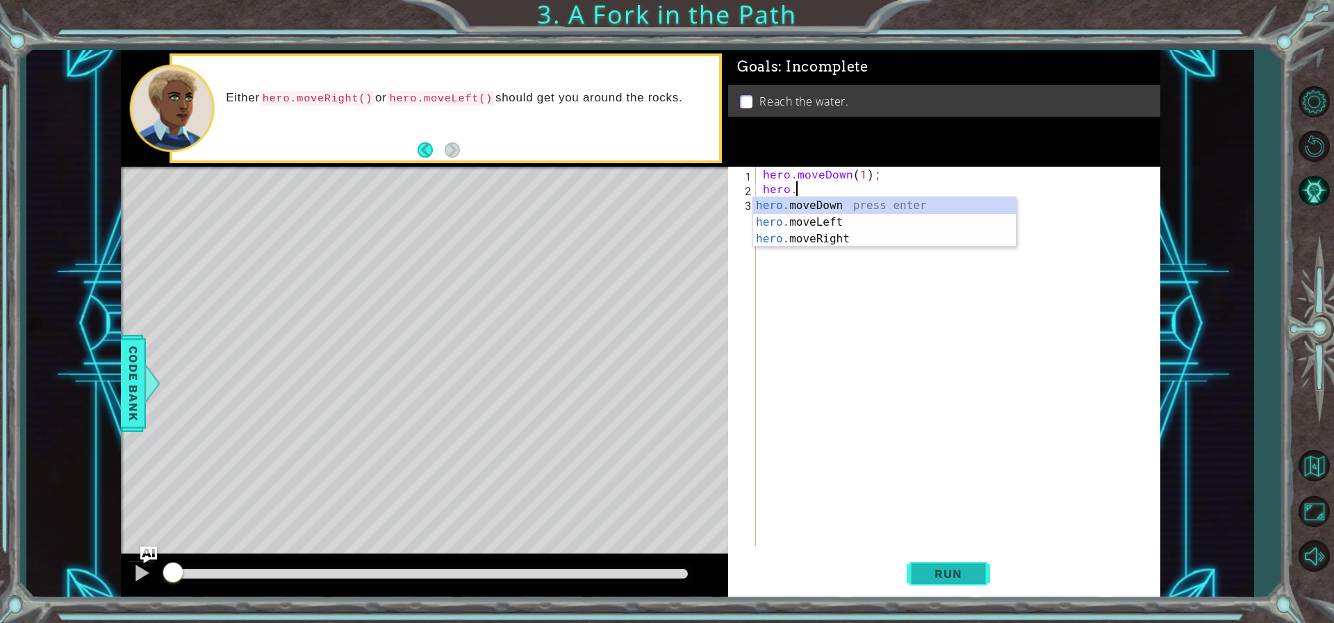
type textarea "hero."
click at [977, 560] on button "Run" at bounding box center [948, 573] width 83 height 43
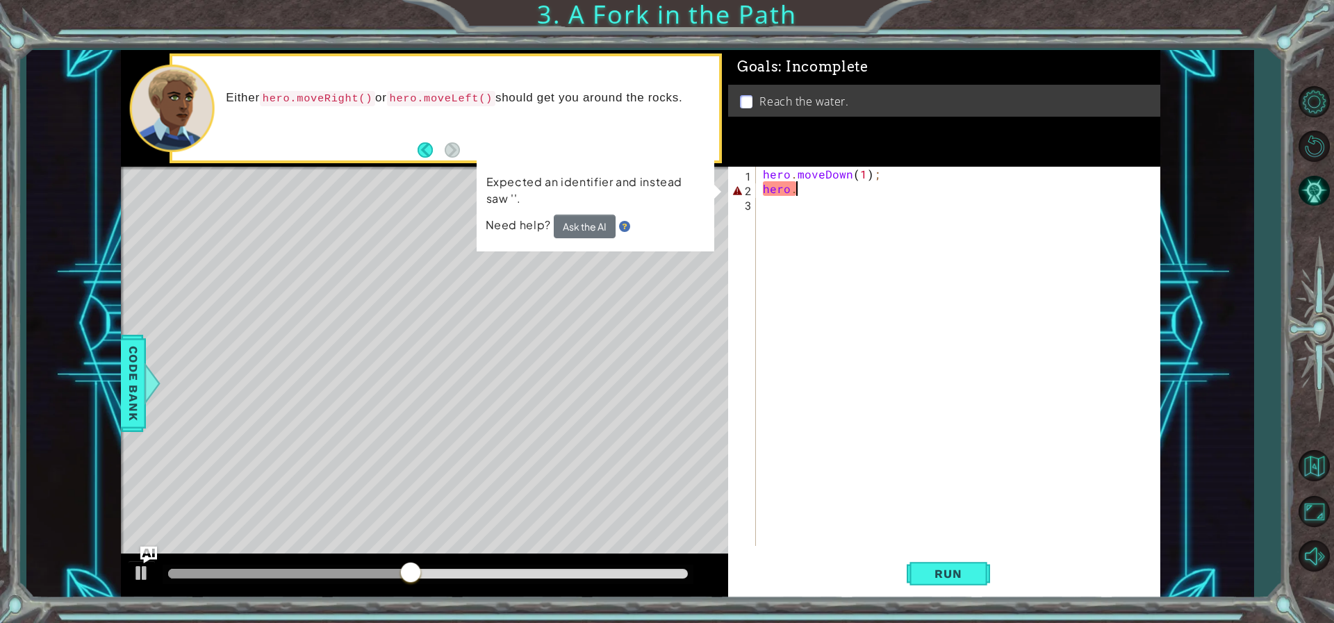
click at [822, 195] on div "hero . moveDown ( 1 ) ; hero ." at bounding box center [961, 371] width 402 height 408
click at [823, 196] on div "hero . moveDown ( 1 ) ; hero ." at bounding box center [961, 371] width 402 height 408
click at [827, 181] on div "hero . moveDown ( 1 ) ; hero ." at bounding box center [961, 371] width 402 height 408
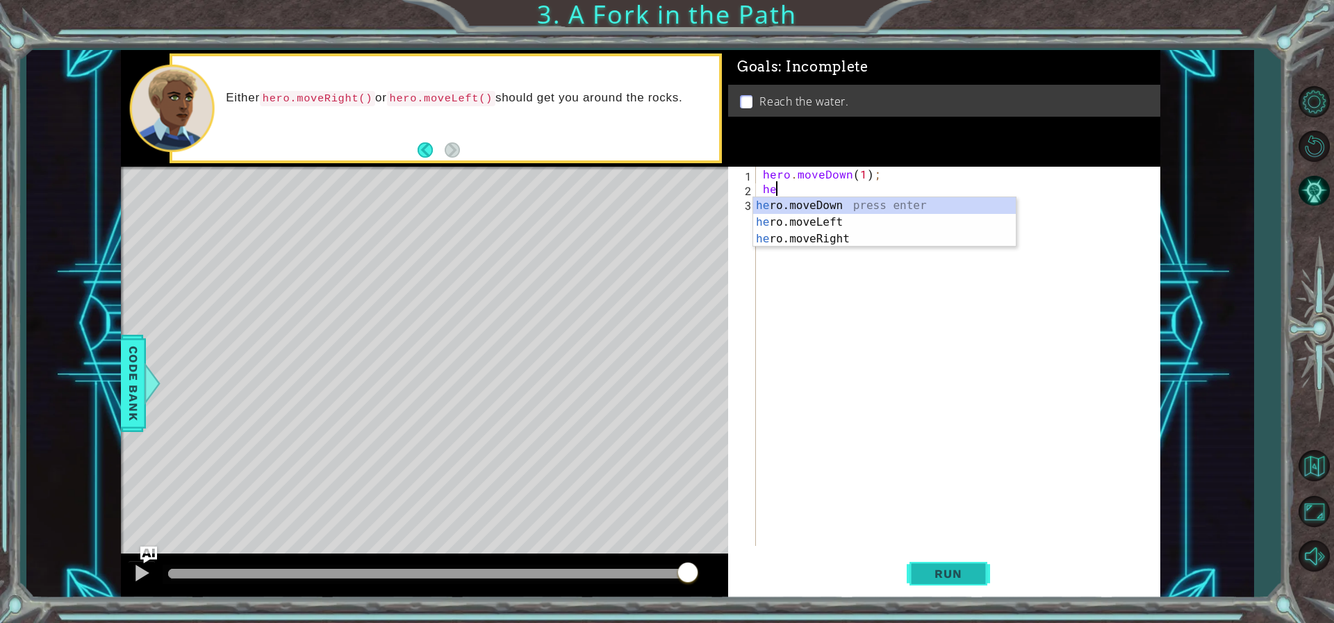
type textarea "h"
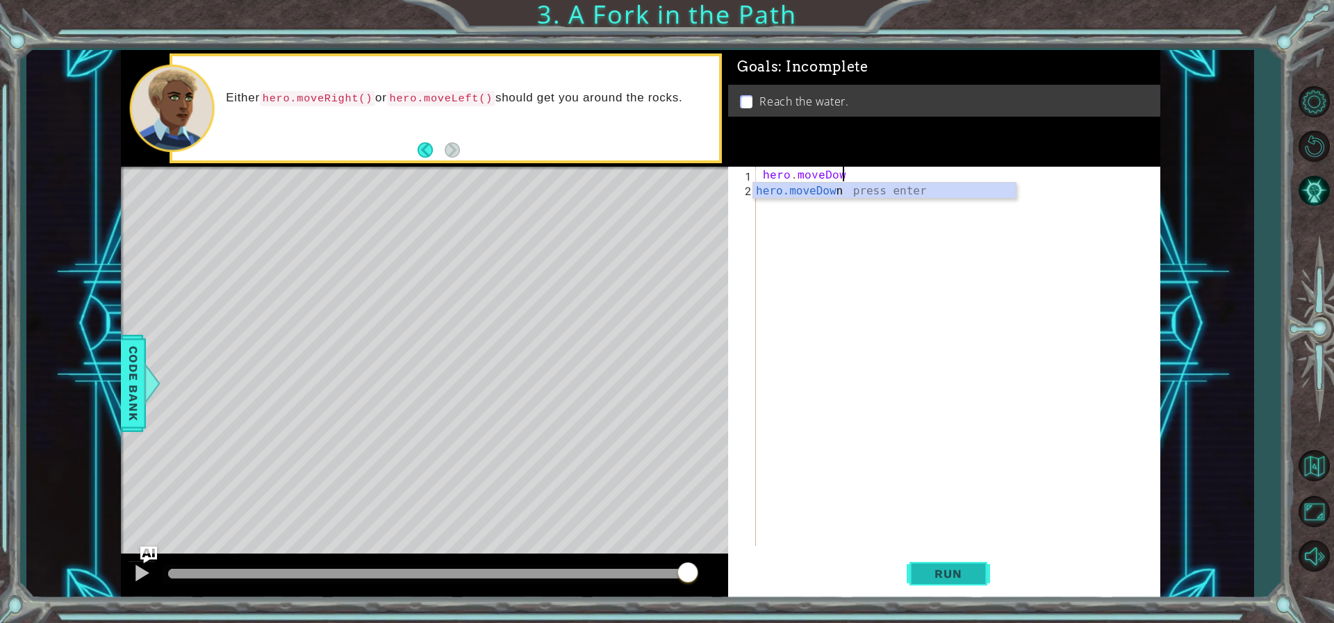
click at [966, 575] on span "Run" at bounding box center [947, 574] width 55 height 14
click at [858, 194] on div "hero.moveDown press enter" at bounding box center [884, 208] width 263 height 50
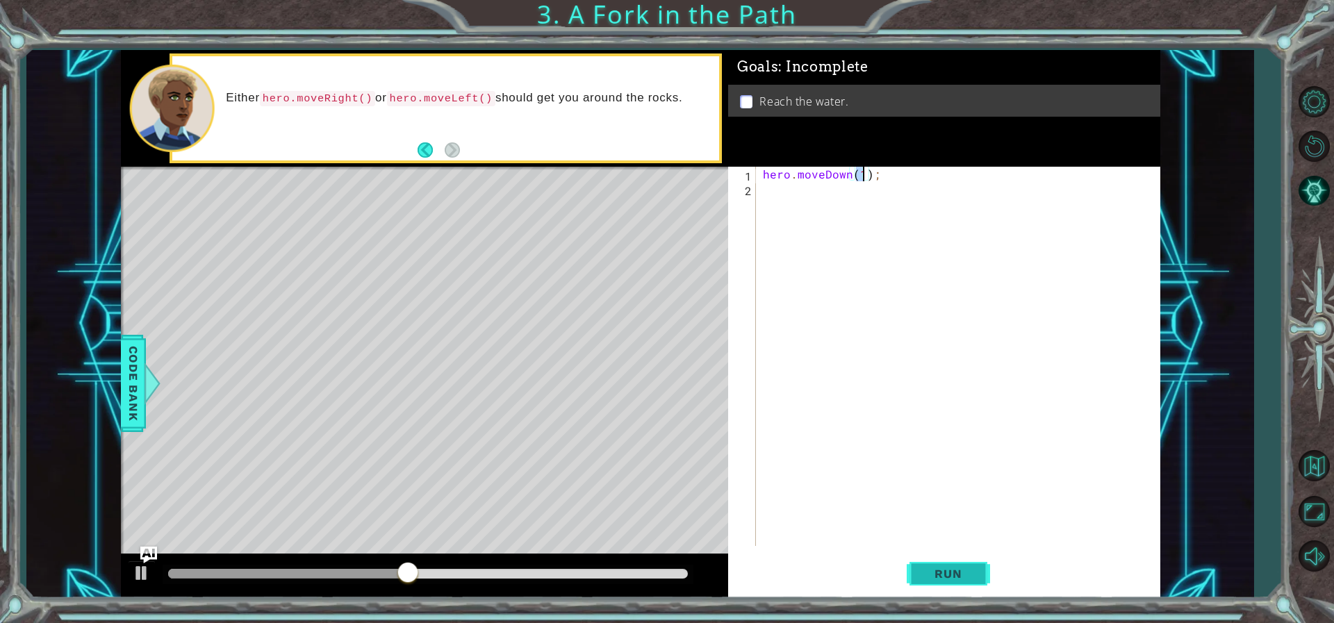
type textarea "hero.moveDown(1);"
click at [969, 567] on span "Run" at bounding box center [947, 574] width 55 height 14
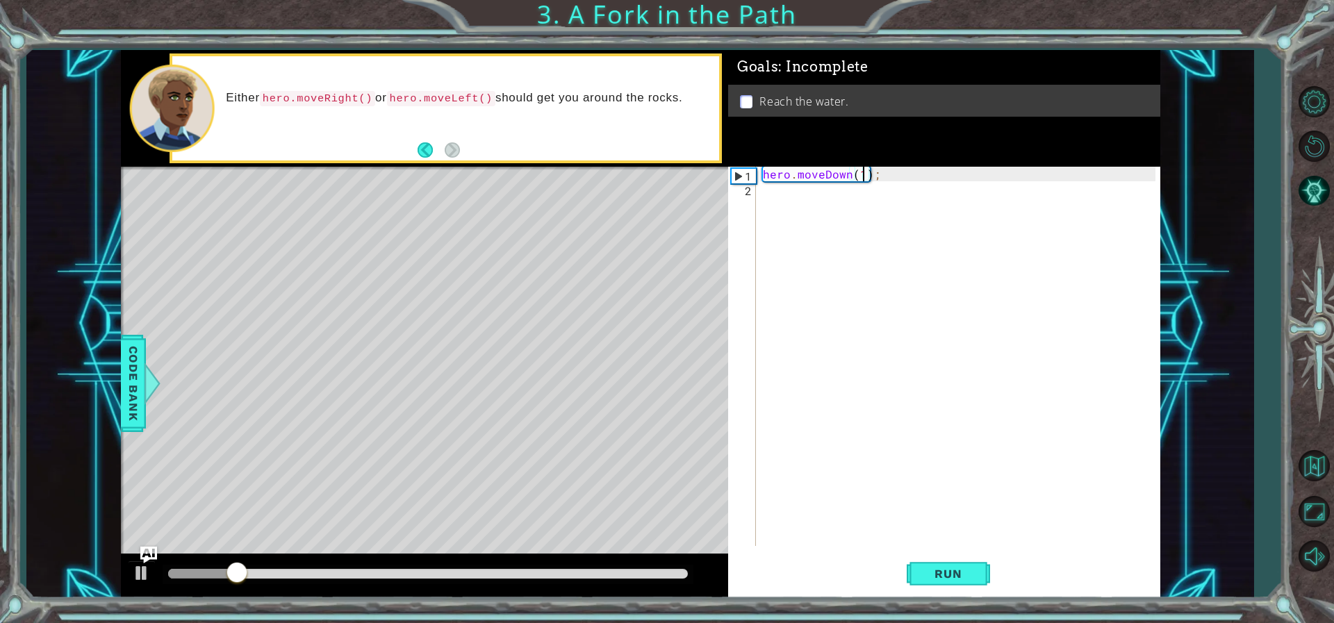
click at [822, 210] on div "hero . moveDown ( 1 ) ;" at bounding box center [961, 371] width 402 height 408
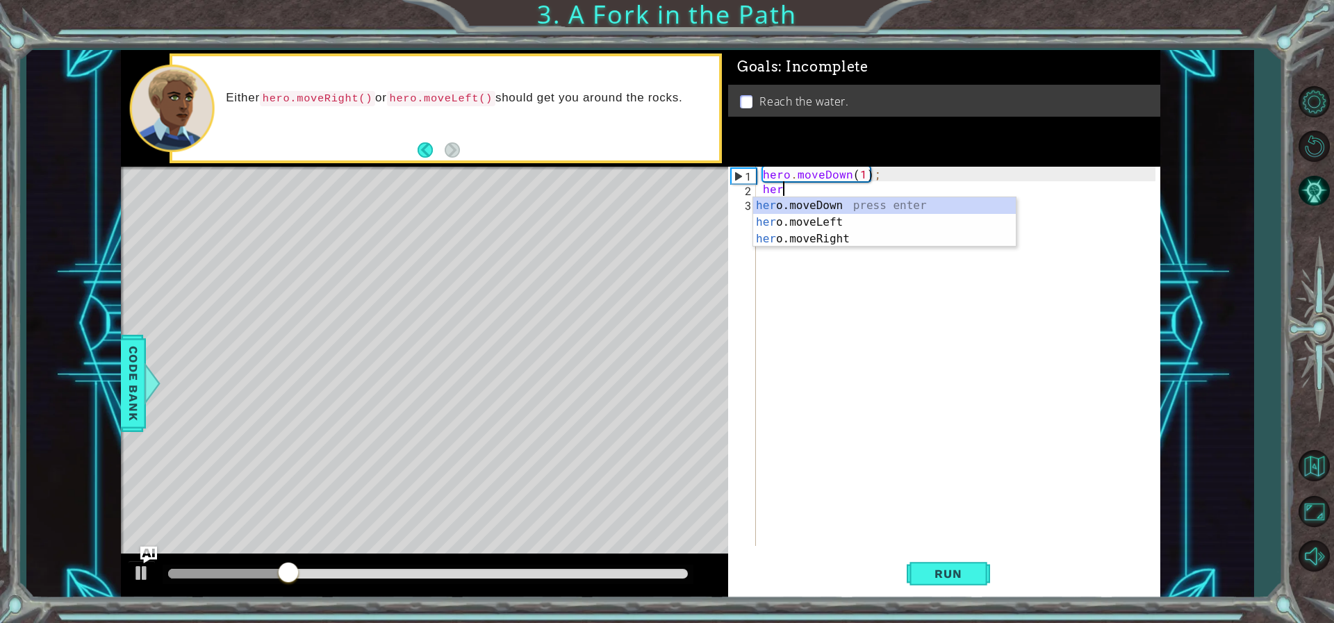
scroll to position [0, 1]
click at [834, 240] on div "her o.moveDown press enter her o.moveLeft press enter her o.moveRight press ent…" at bounding box center [884, 238] width 263 height 83
type textarea "hero.moveRight(1);"
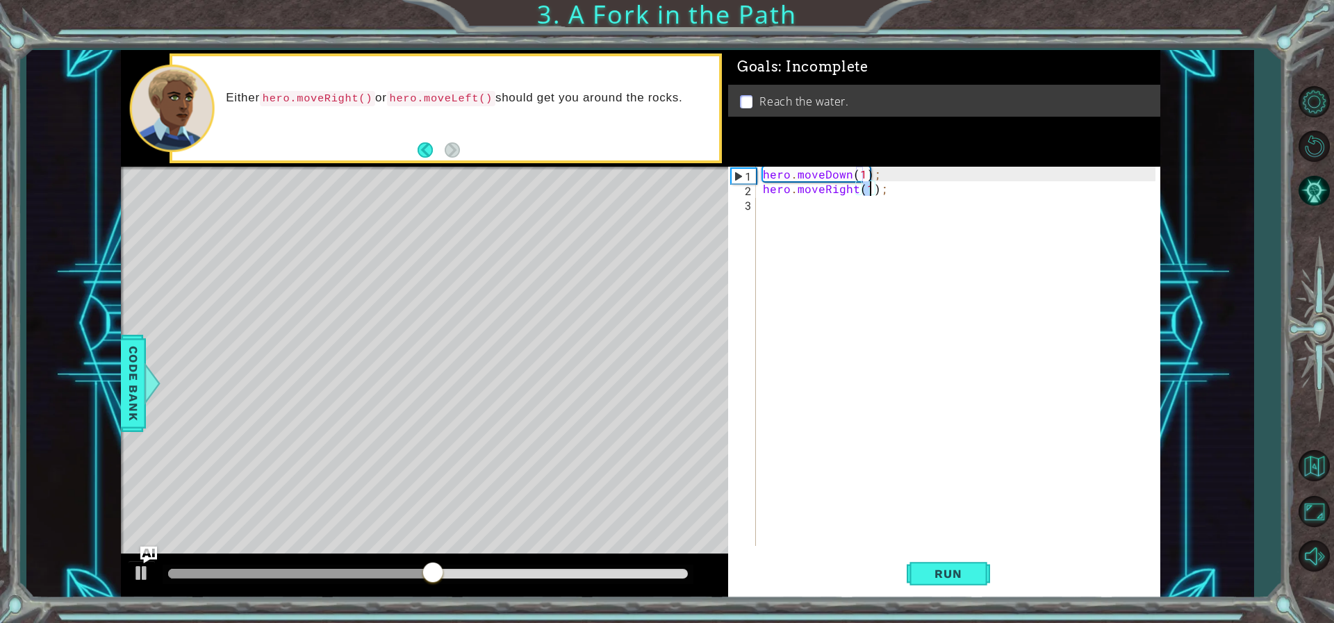
click at [877, 214] on div "hero . moveDown ( 1 ) ; hero . moveRight ( 1 ) ;" at bounding box center [961, 371] width 402 height 408
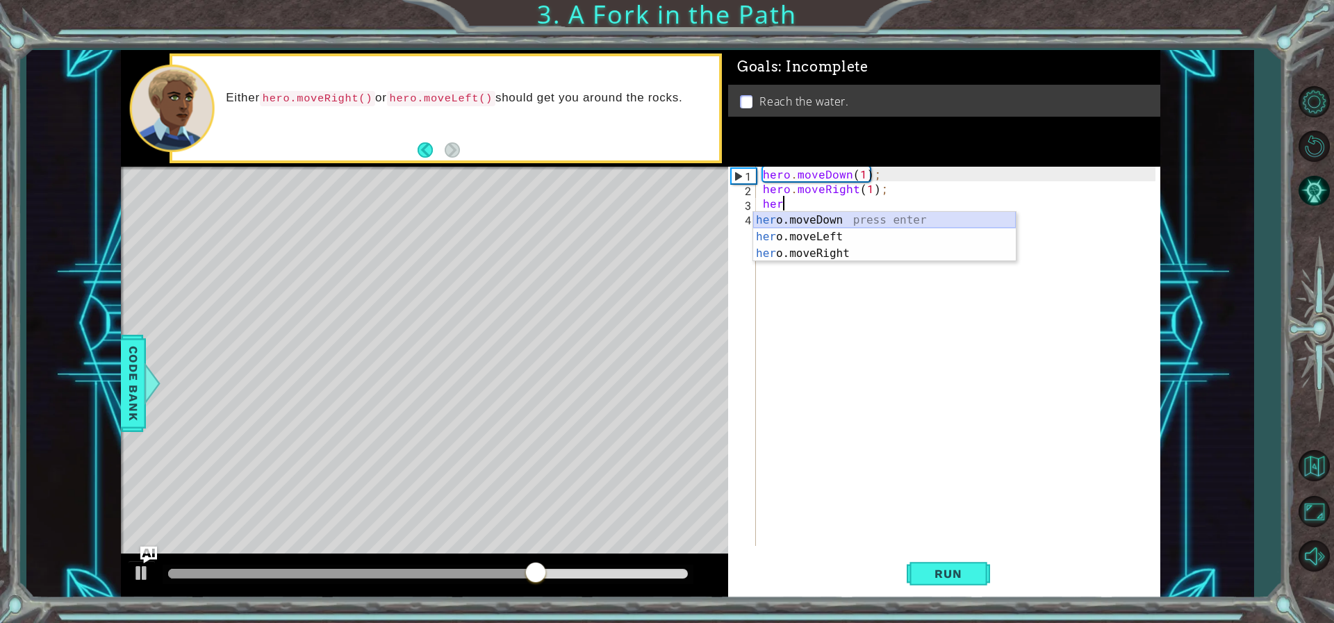
click at [840, 221] on div "her o.moveDown press enter her o.moveLeft press enter her o.moveRight press ent…" at bounding box center [884, 253] width 263 height 83
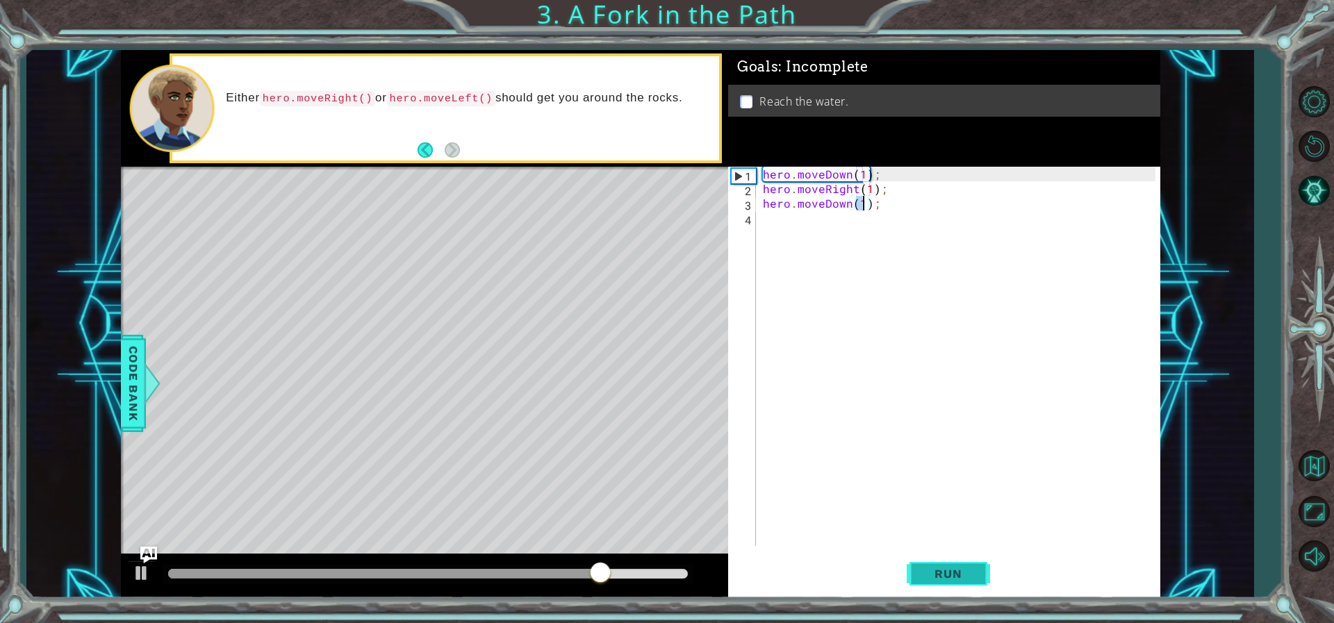
type textarea "hero.moveDown(1);"
click at [931, 579] on span "Run" at bounding box center [947, 574] width 55 height 14
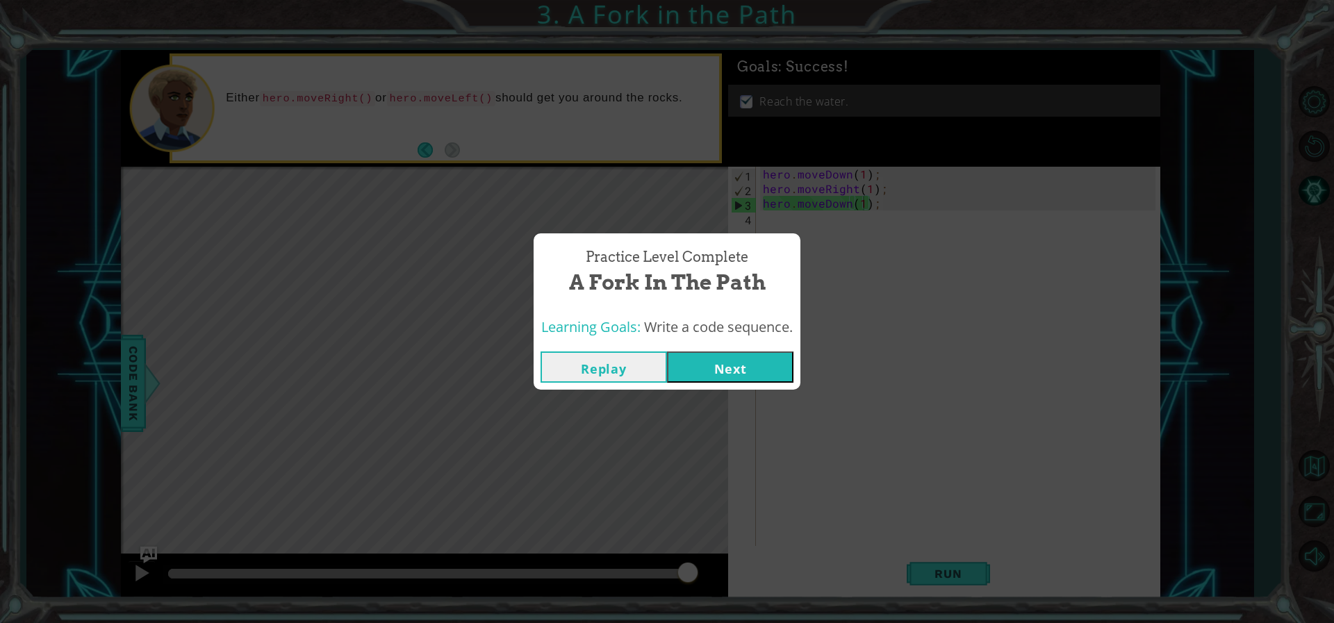
click at [743, 367] on button "Next" at bounding box center [730, 367] width 126 height 31
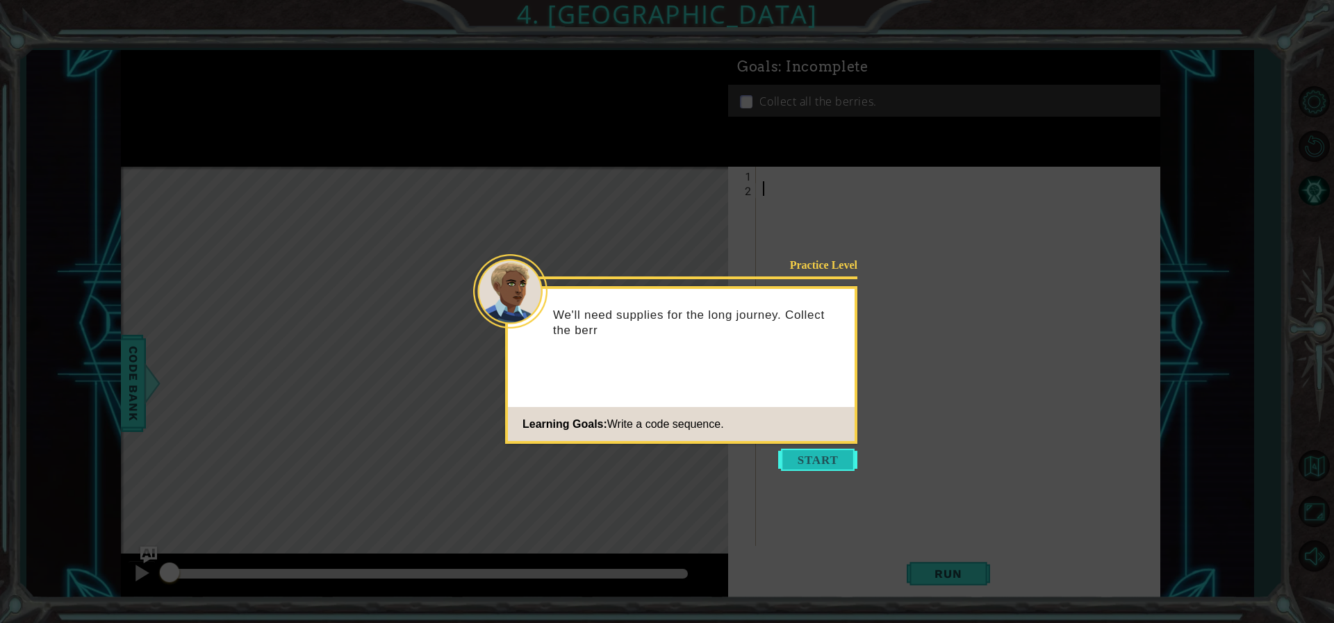
click at [829, 461] on button "Start" at bounding box center [817, 460] width 79 height 22
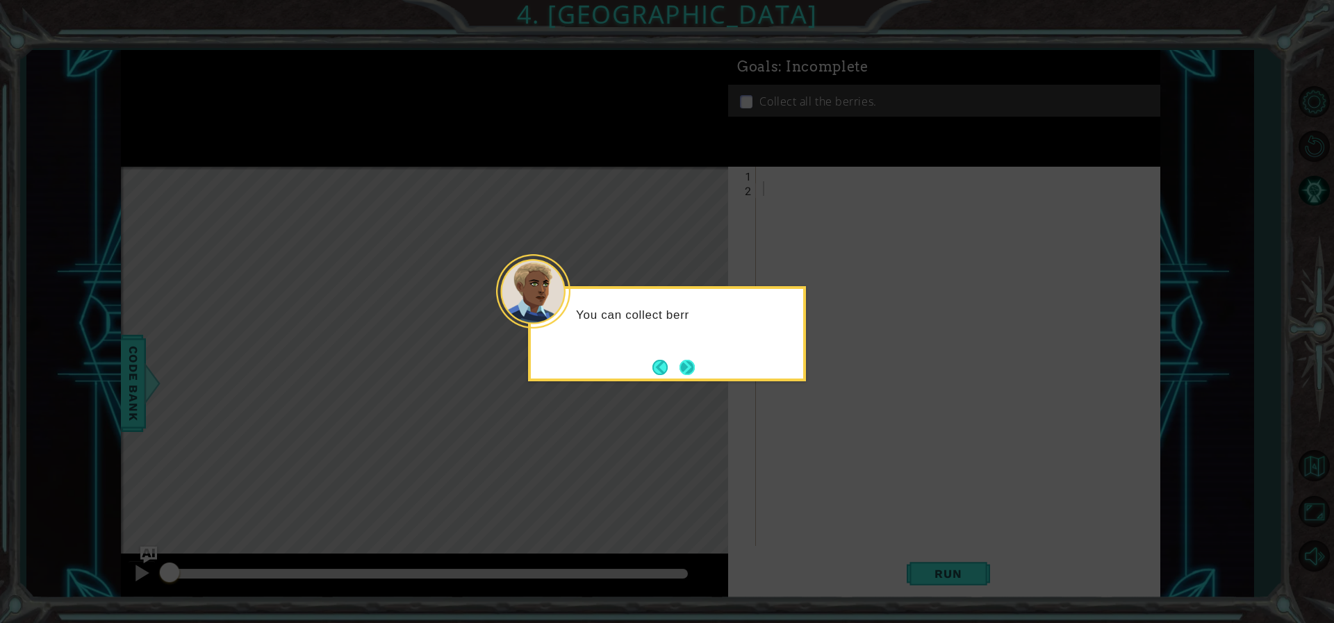
click at [692, 370] on button "Next" at bounding box center [686, 367] width 15 height 15
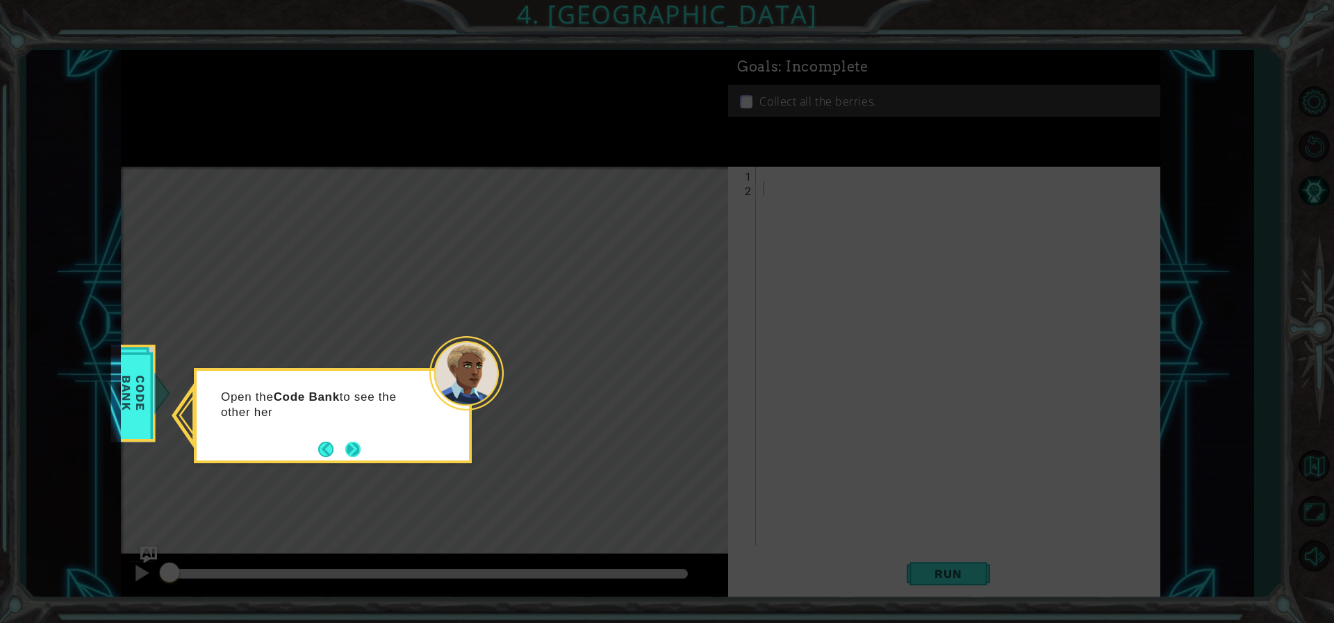
click at [348, 457] on button "Next" at bounding box center [352, 449] width 15 height 15
drag, startPoint x: 351, startPoint y: 452, endPoint x: 359, endPoint y: 440, distance: 14.5
click at [359, 441] on button "Next" at bounding box center [353, 449] width 16 height 16
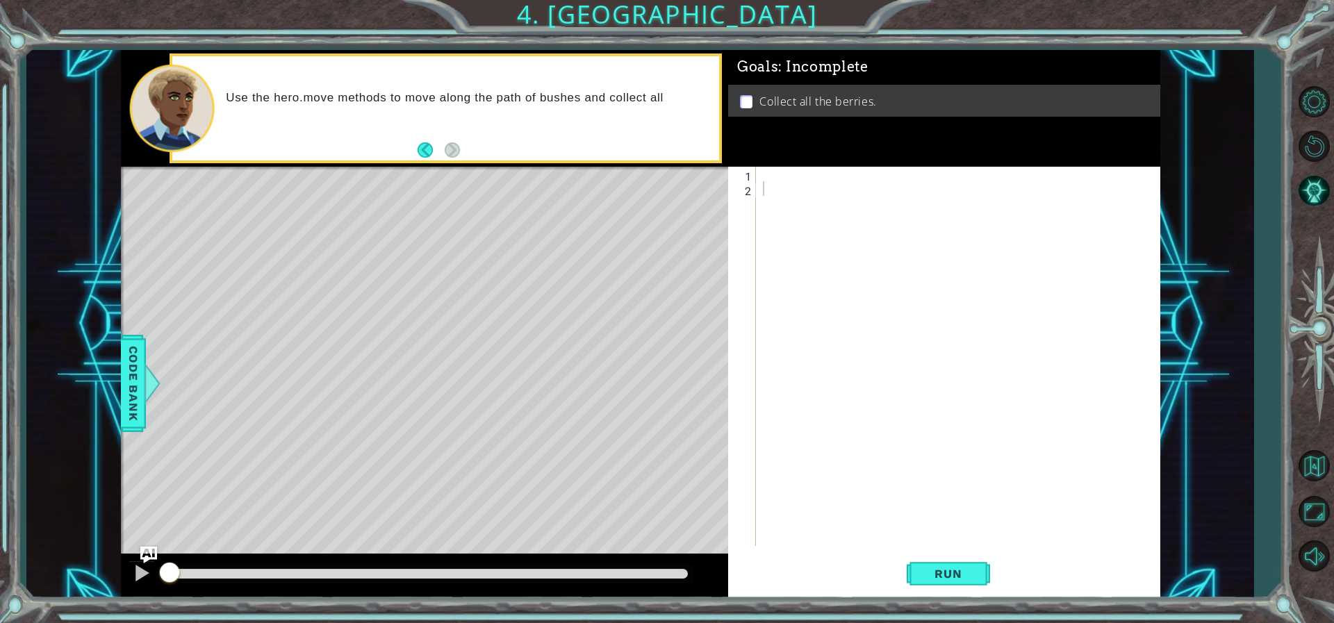
click at [756, 182] on div "1 2 ההההההההההההההההההההההההההההההההההההההההההההההההההההההההההההההההההההההההההה…" at bounding box center [941, 356] width 427 height 379
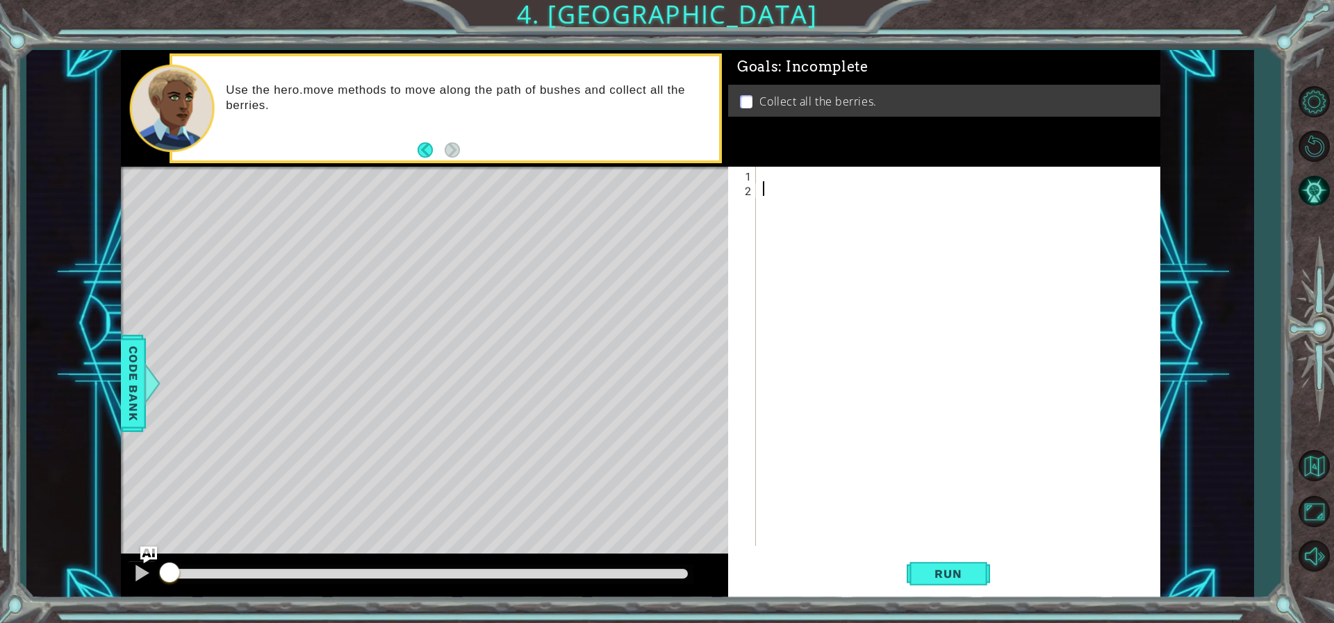
click at [774, 172] on div at bounding box center [961, 371] width 402 height 408
click at [831, 207] on div "hero .moveUp press enter hero .moveDown press enter hero .moveLeft press enter …" at bounding box center [884, 233] width 263 height 100
type textarea "hero.moveDown(1);"
click at [842, 194] on div "hero . moveDown ( 1 ) ;" at bounding box center [961, 371] width 402 height 408
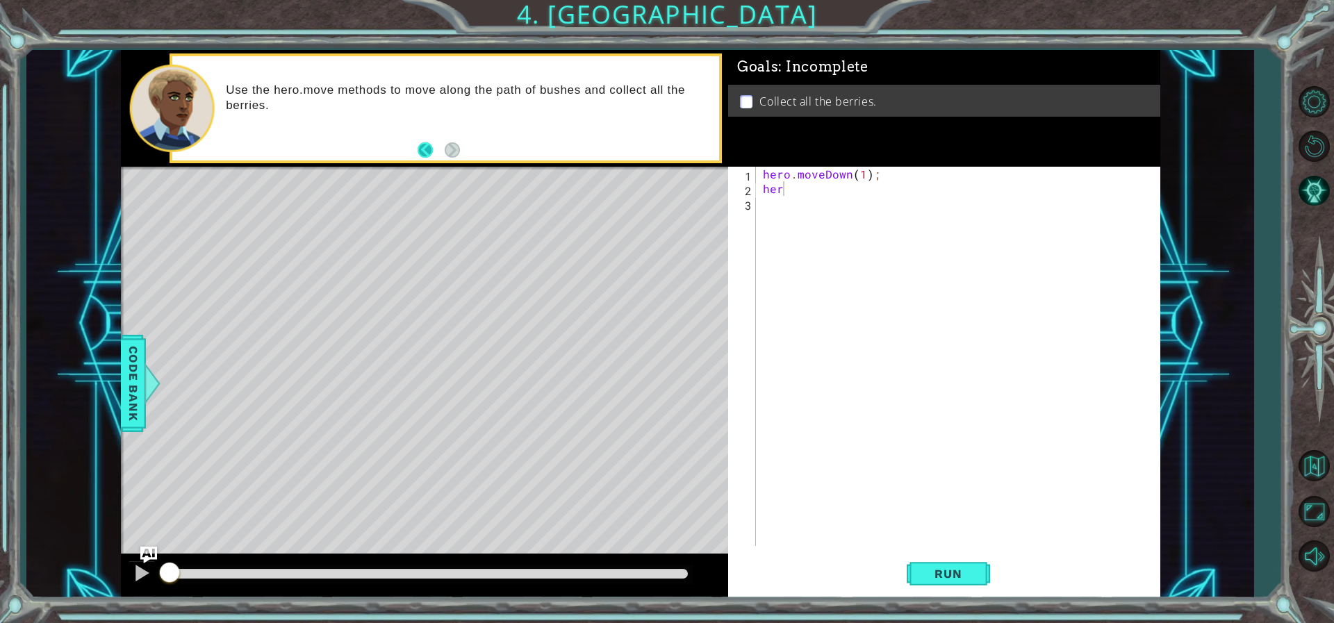
click at [423, 154] on button "Back" at bounding box center [431, 149] width 27 height 15
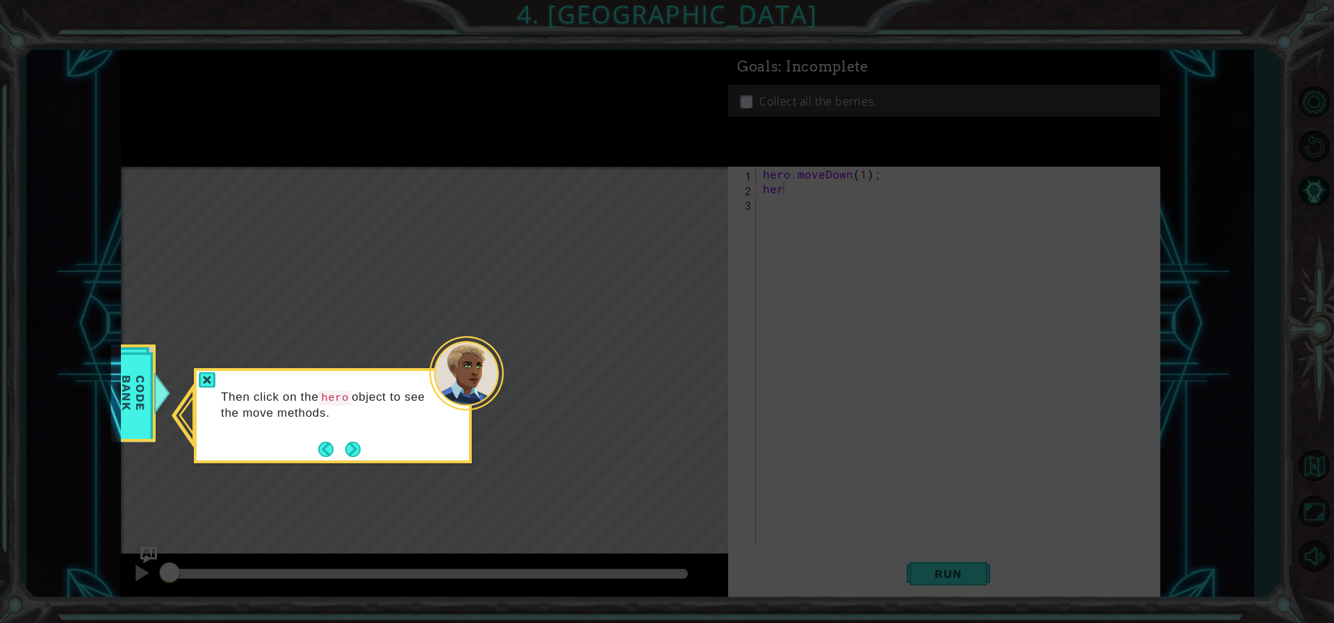
click at [332, 445] on button "Back" at bounding box center [331, 449] width 27 height 15
click at [329, 444] on button "Back" at bounding box center [331, 449] width 27 height 15
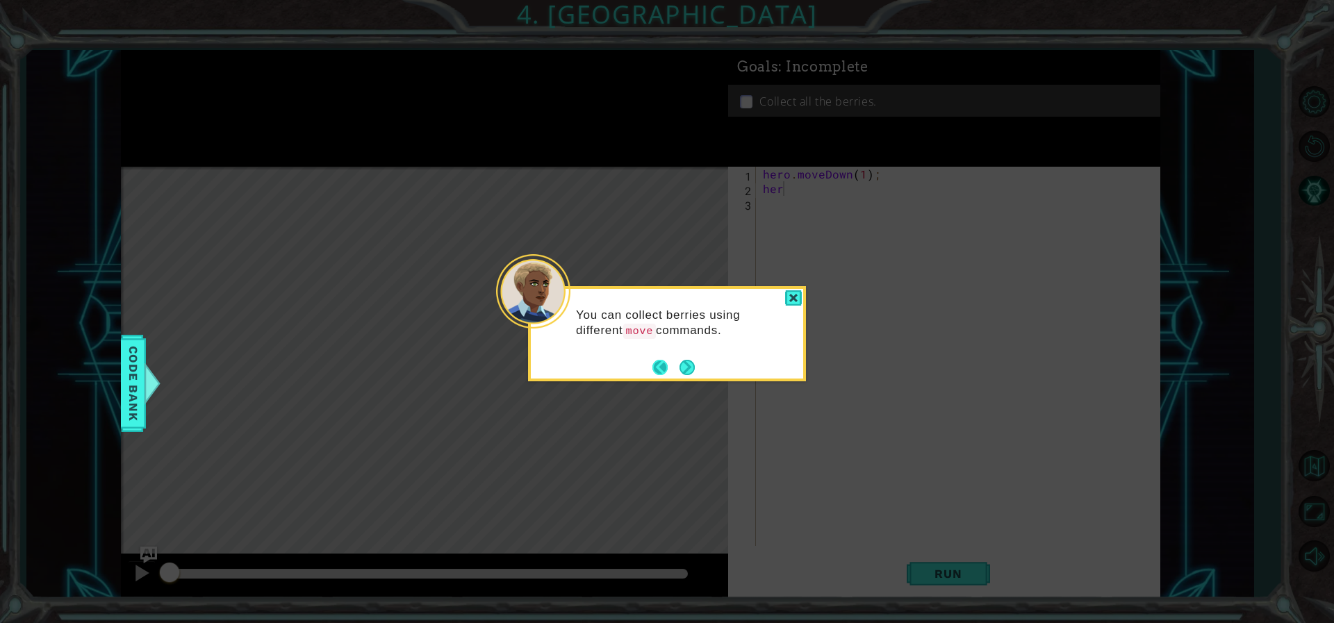
click at [661, 369] on button "Back" at bounding box center [665, 367] width 27 height 15
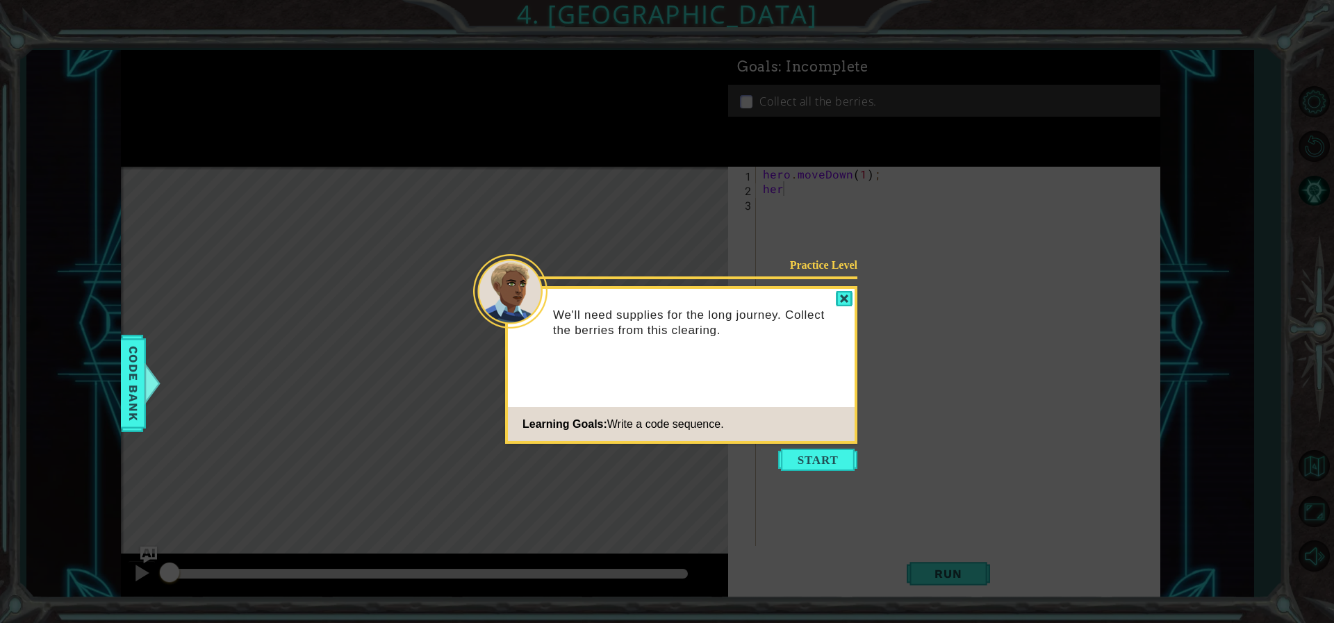
click at [835, 292] on header "Practice Level" at bounding box center [681, 292] width 347 height 6
click at [837, 298] on div at bounding box center [844, 299] width 17 height 16
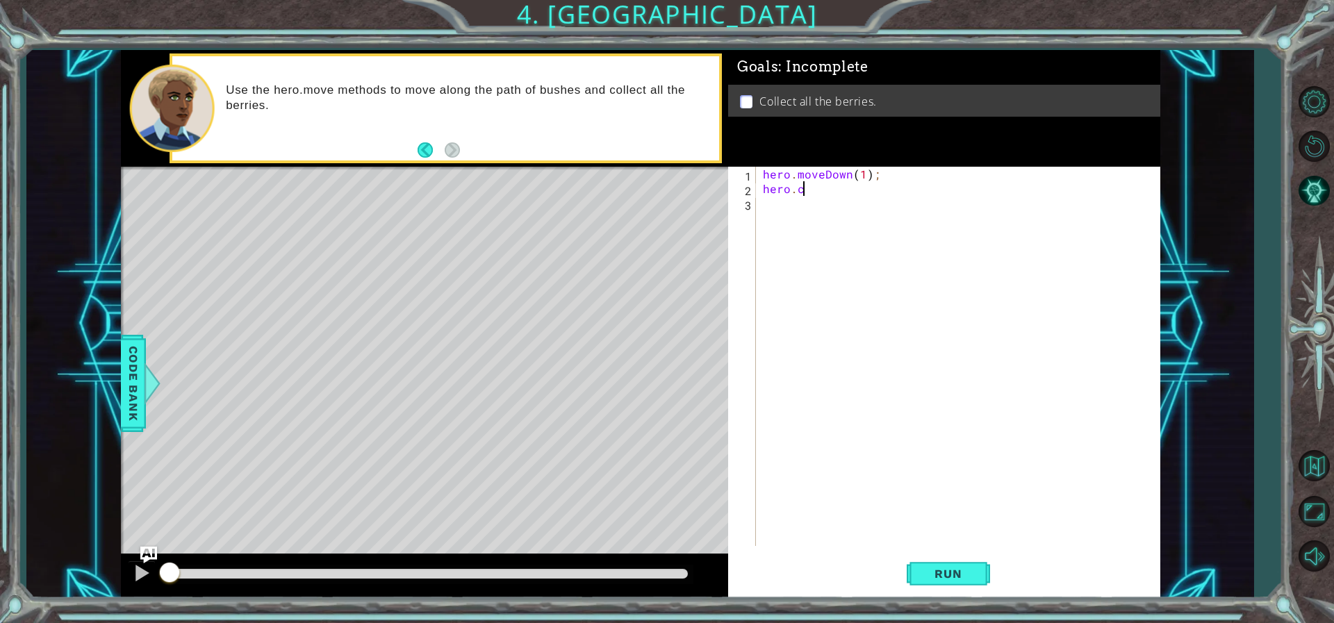
scroll to position [0, 1]
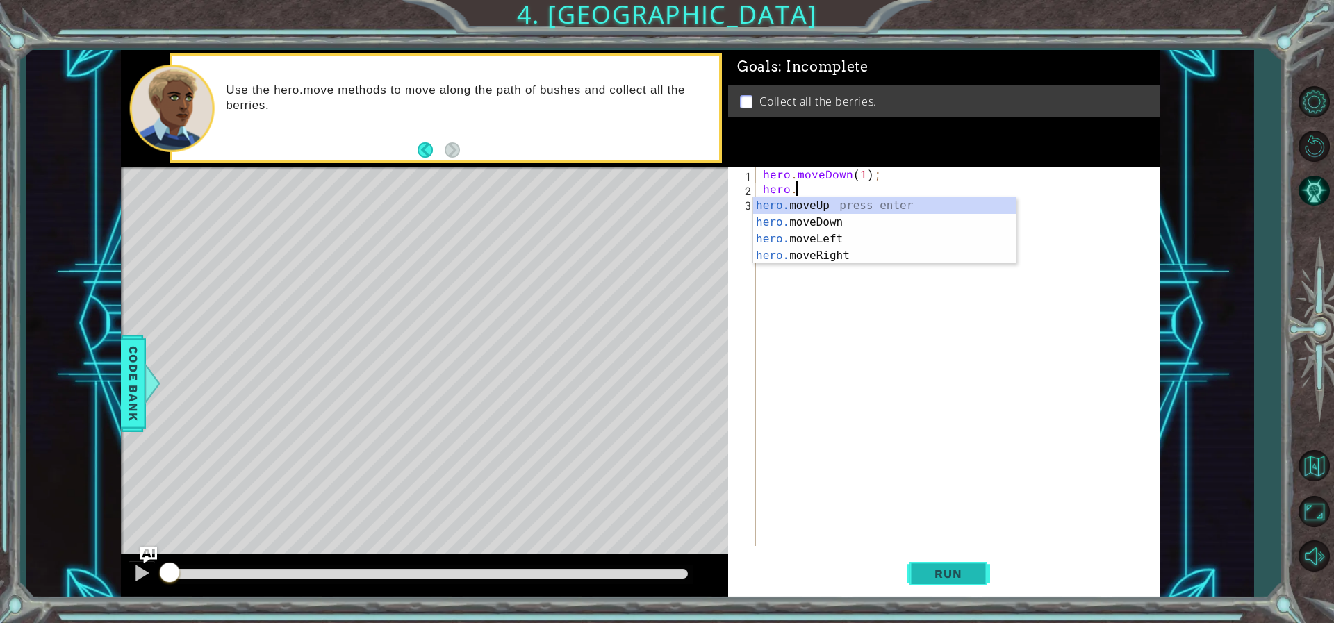
click at [968, 575] on span "Run" at bounding box center [947, 574] width 55 height 14
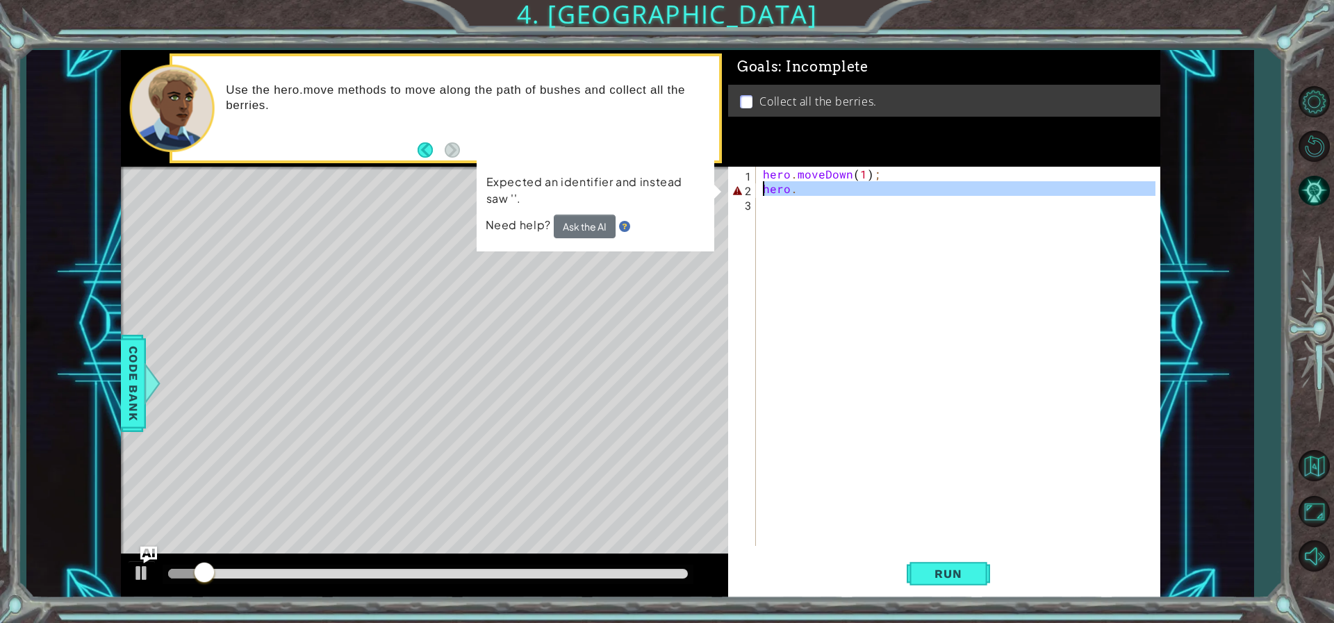
drag, startPoint x: 830, startPoint y: 199, endPoint x: 759, endPoint y: 190, distance: 71.3
click at [760, 190] on div "hero . moveDown ( 1 ) ; hero ." at bounding box center [961, 371] width 402 height 408
type textarea "hero."
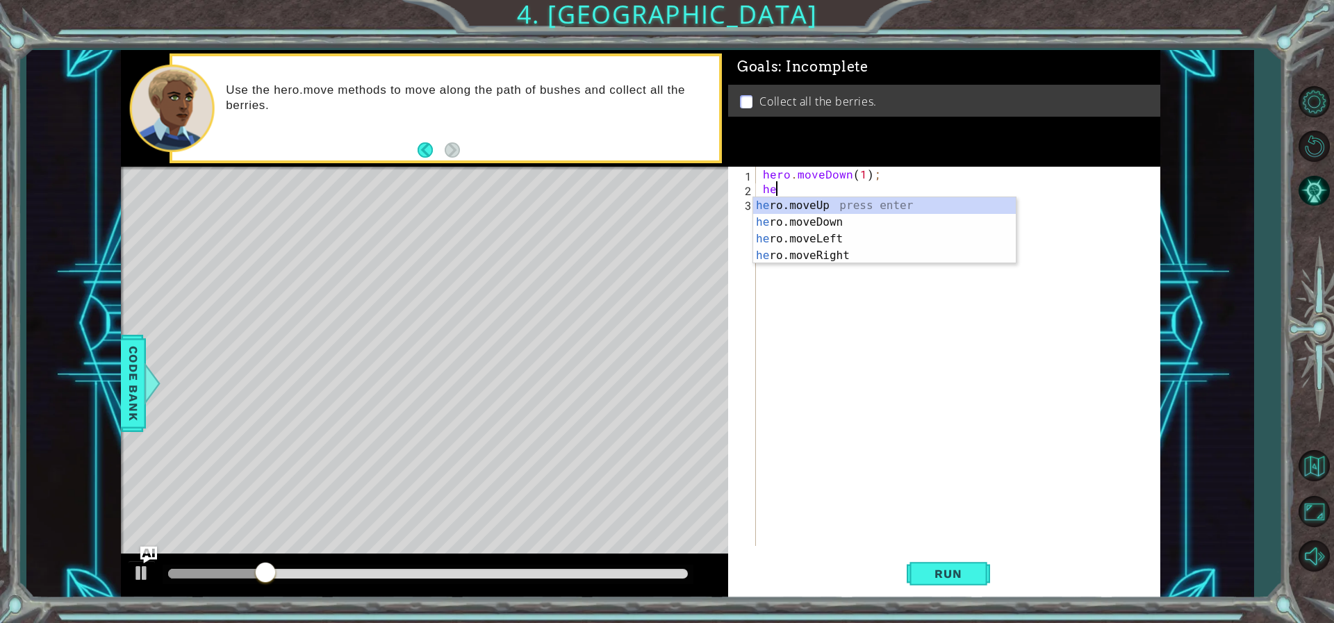
scroll to position [0, 1]
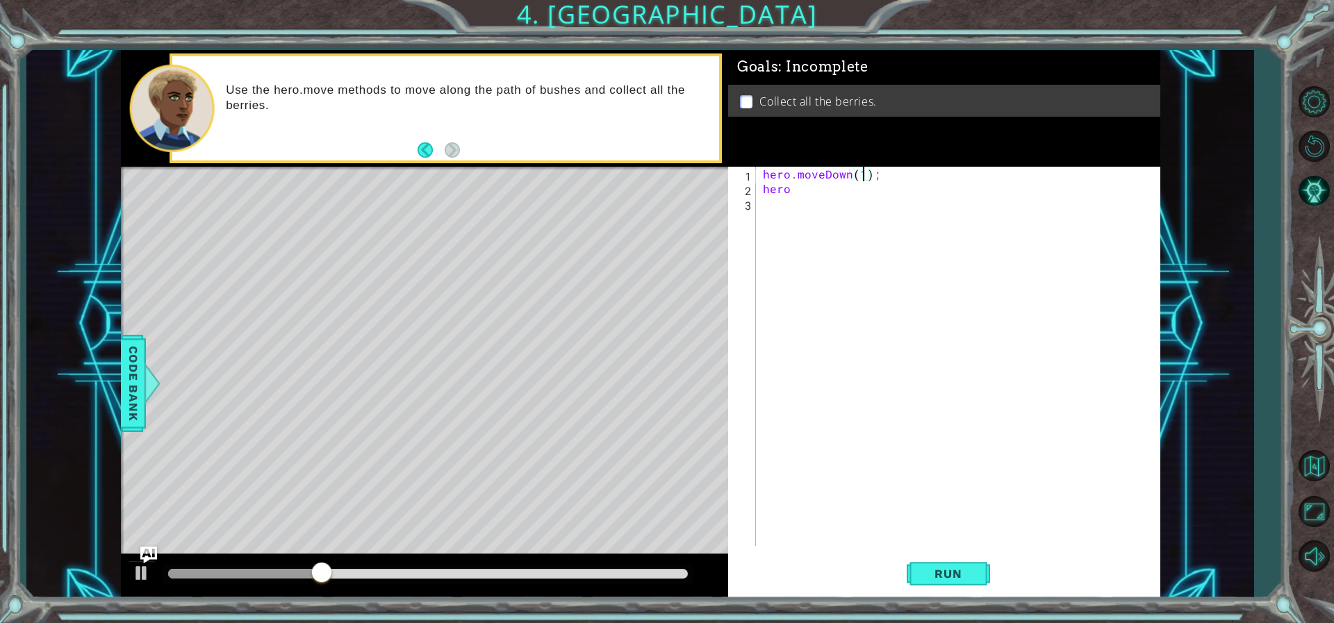
click at [861, 172] on div "hero . moveDown ( 1 ) ; hero" at bounding box center [961, 371] width 402 height 408
type textarea "hero.moveDown(2);"
click at [808, 207] on div "hero . moveDown ( 2 ) ; hero" at bounding box center [961, 371] width 402 height 408
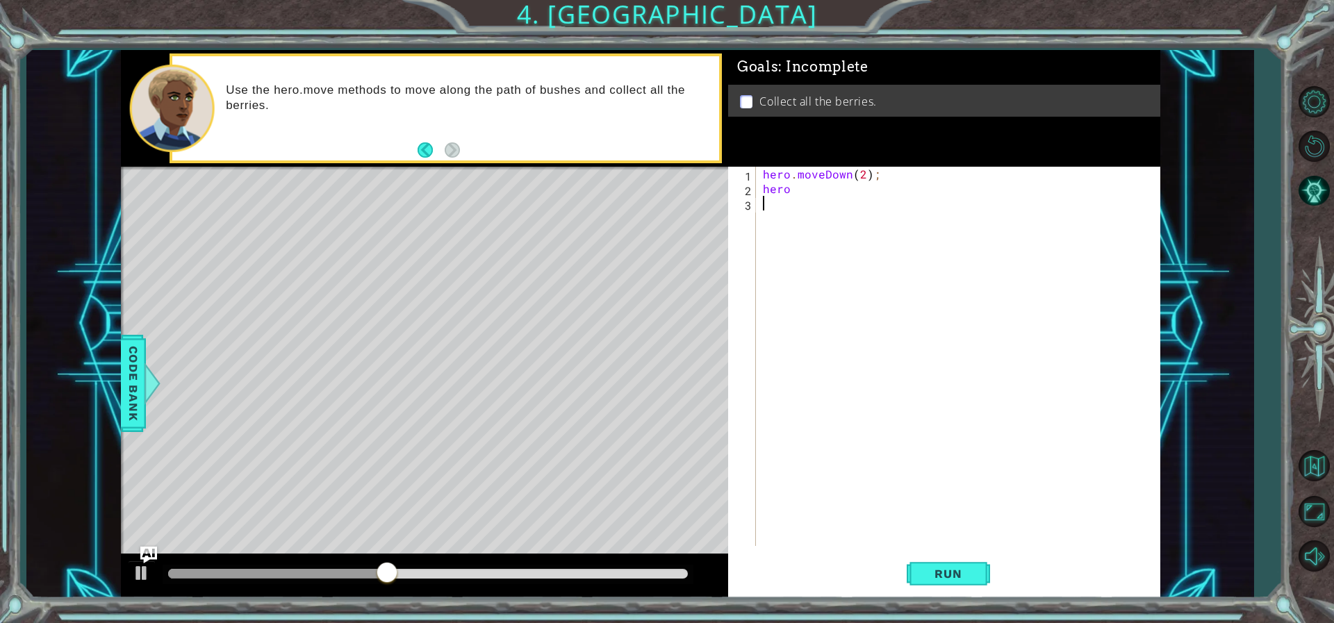
click at [809, 187] on div "hero . moveDown ( 2 ) ; hero" at bounding box center [961, 371] width 402 height 408
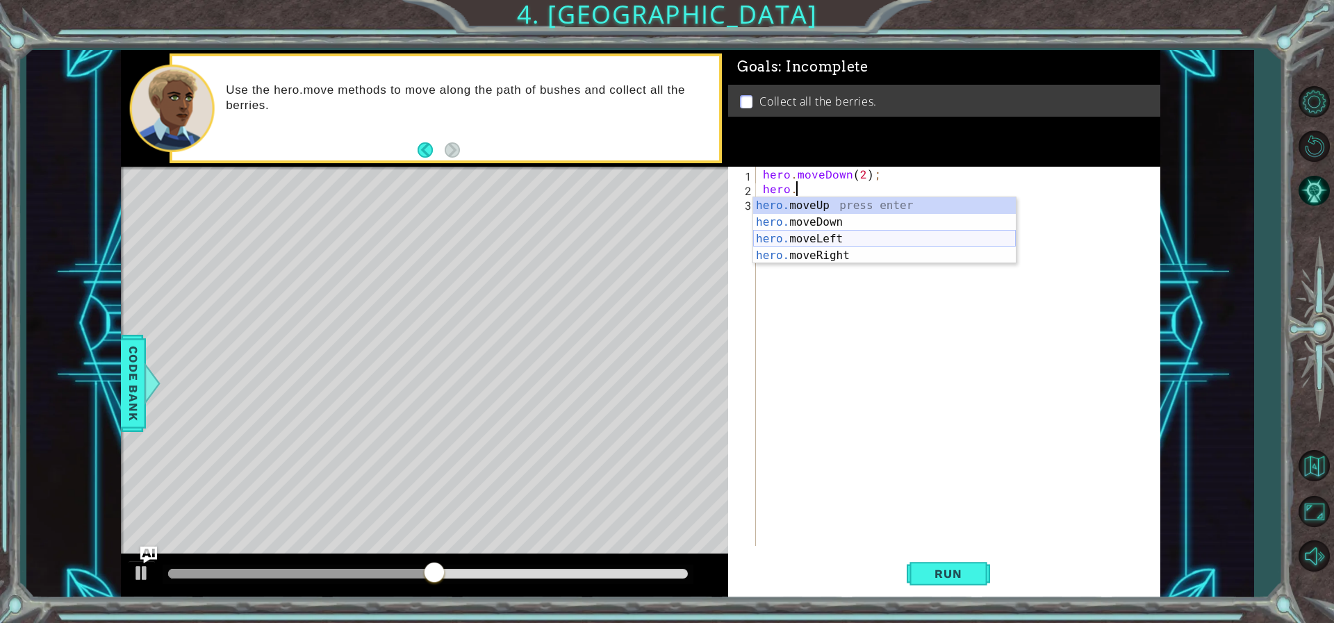
click at [824, 245] on div "hero. moveUp press enter hero. moveDown press enter hero. moveLeft press enter …" at bounding box center [884, 247] width 263 height 100
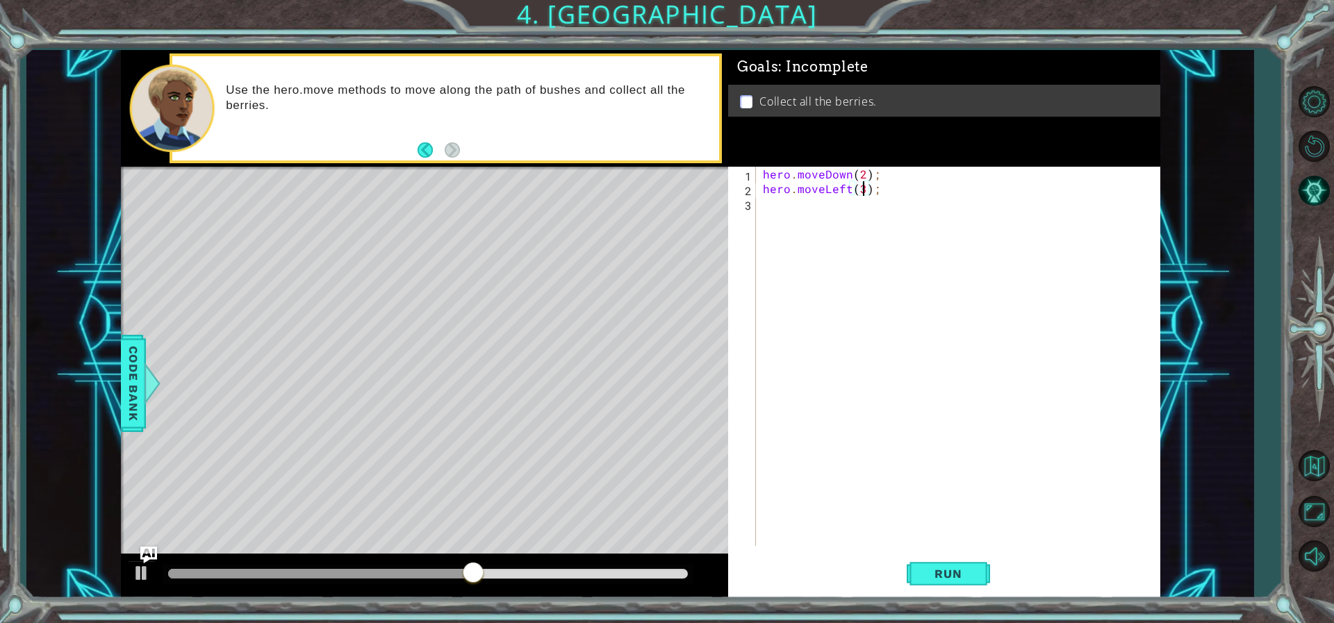
scroll to position [0, 6]
type textarea "hero.moveLeft(3);"
click at [964, 576] on span "Run" at bounding box center [947, 574] width 55 height 14
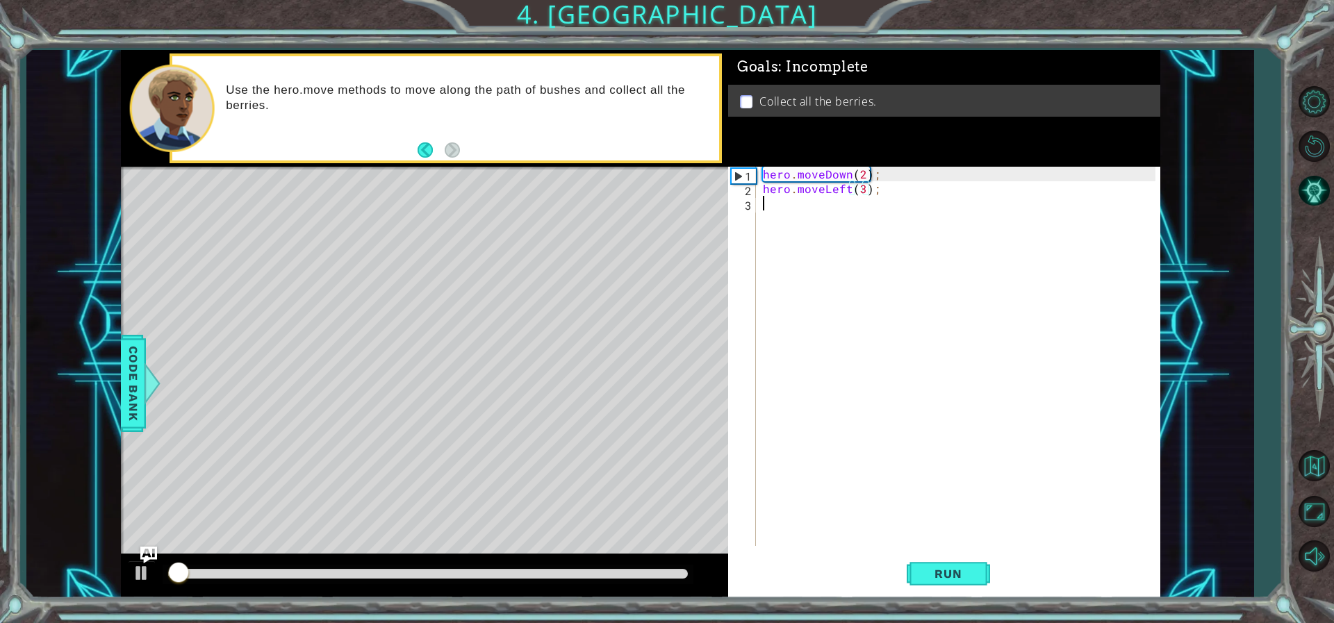
drag, startPoint x: 788, startPoint y: 219, endPoint x: 795, endPoint y: 199, distance: 20.4
click at [794, 201] on div "hero . moveDown ( 2 ) ; hero . moveLeft ( 3 ) ;" at bounding box center [961, 371] width 402 height 408
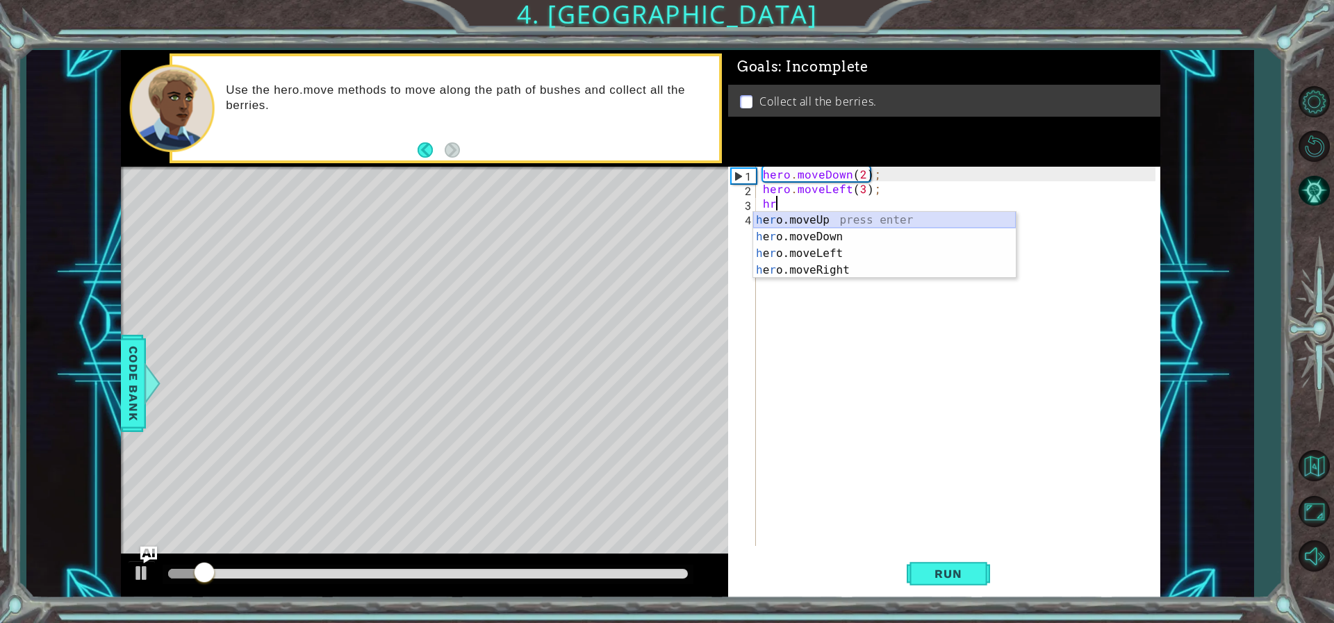
click at [820, 223] on div "h e r o.moveUp press enter h e r o.moveDown press enter h e r o.moveLeft press …" at bounding box center [884, 262] width 263 height 100
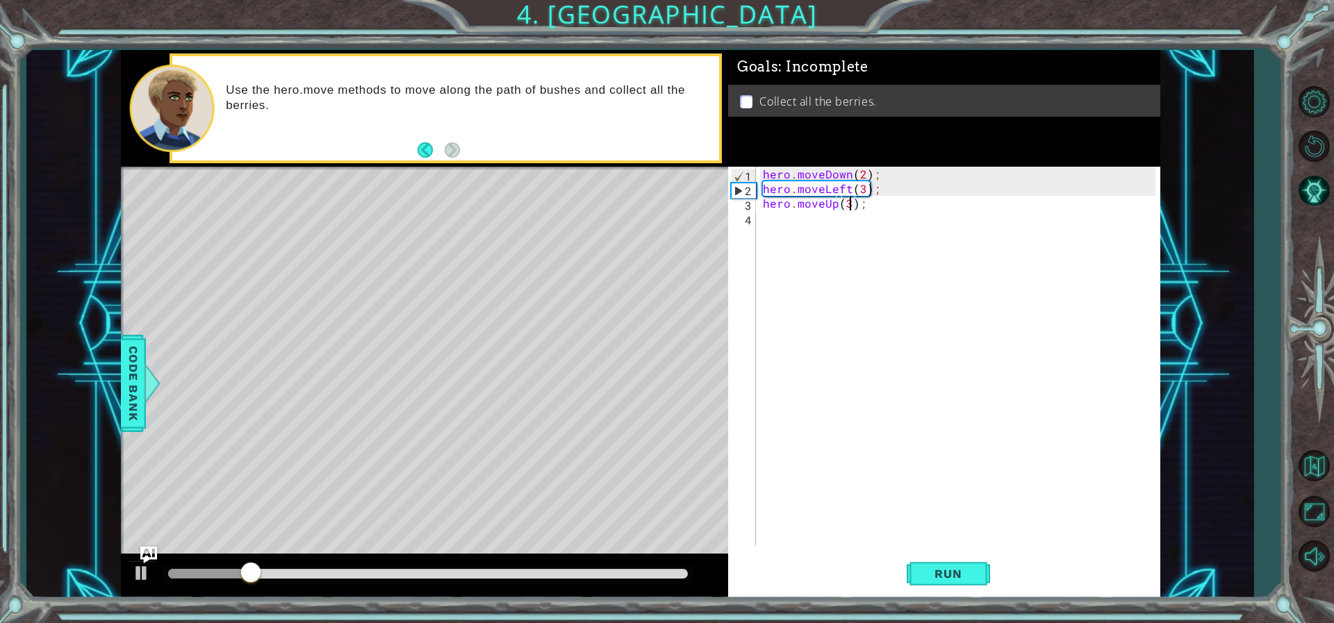
scroll to position [0, 6]
type textarea "hero.moveUp(3);"
click at [962, 559] on button "Run" at bounding box center [948, 573] width 83 height 43
click at [834, 223] on div "hero . moveDown ( 2 ) ; hero . moveLeft ( 3 ) ; hero . moveUp ( 3 ) ;" at bounding box center [961, 371] width 402 height 408
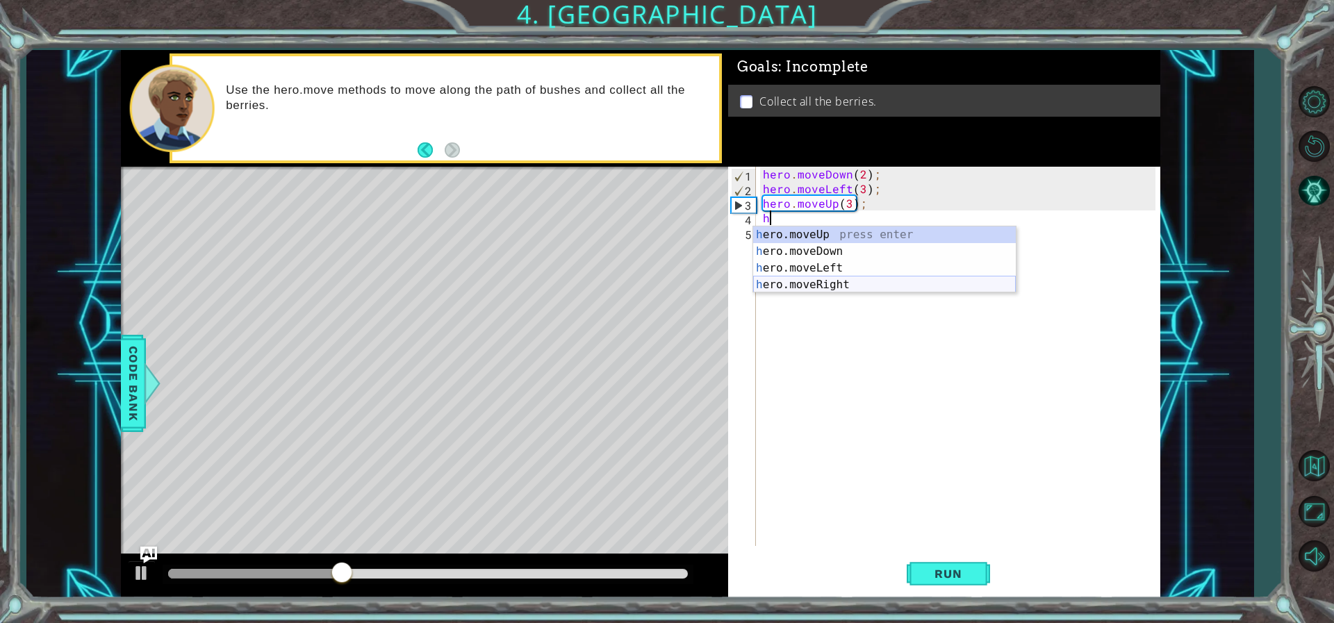
click at [843, 290] on div "h ero.moveUp press enter h ero.moveDown press enter h ero.moveLeft press enter …" at bounding box center [884, 276] width 263 height 100
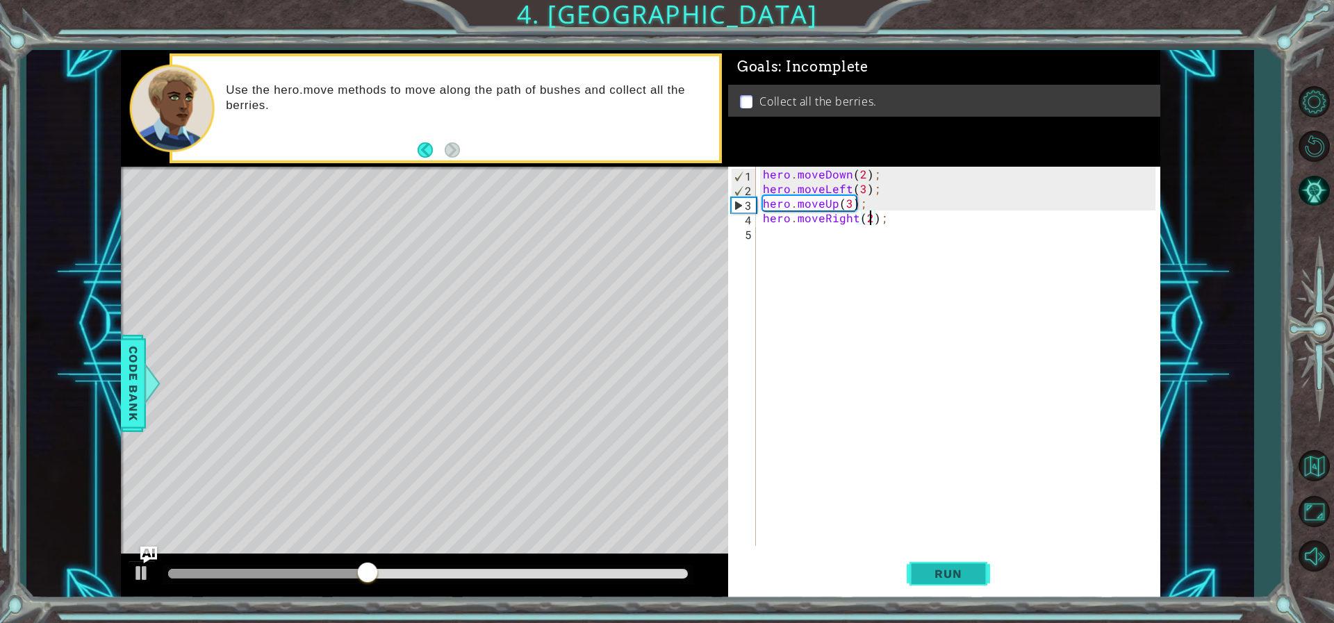
scroll to position [0, 7]
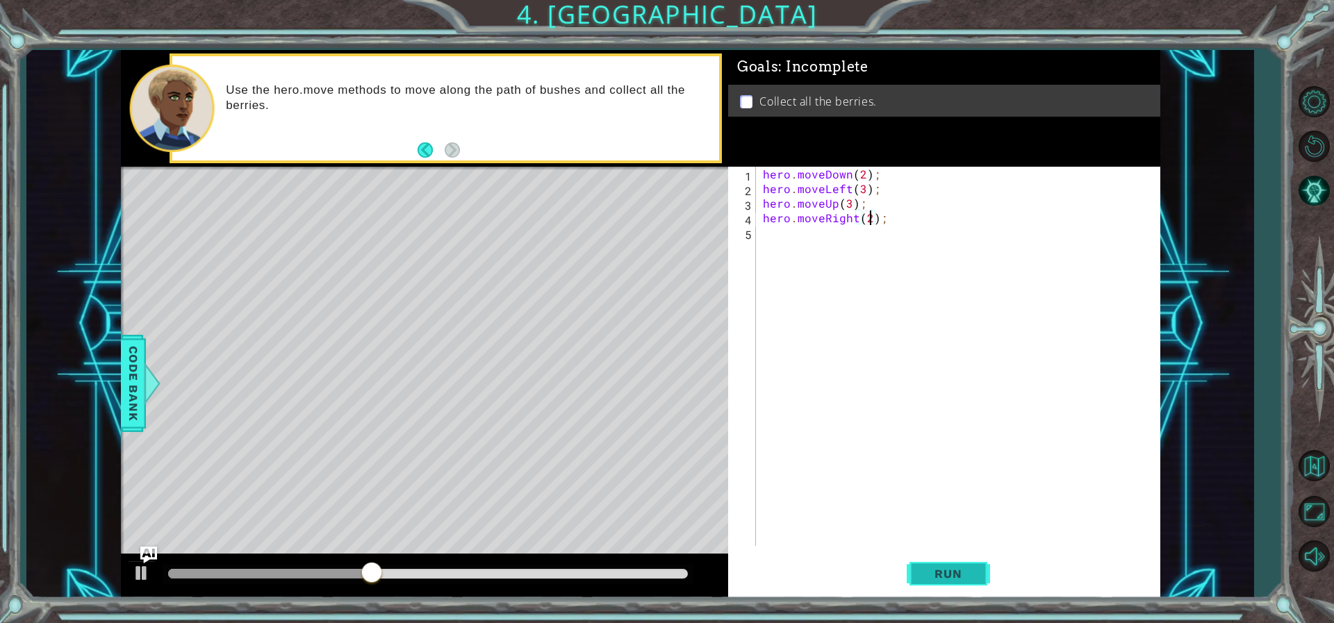
type textarea "hero.moveRight(2);"
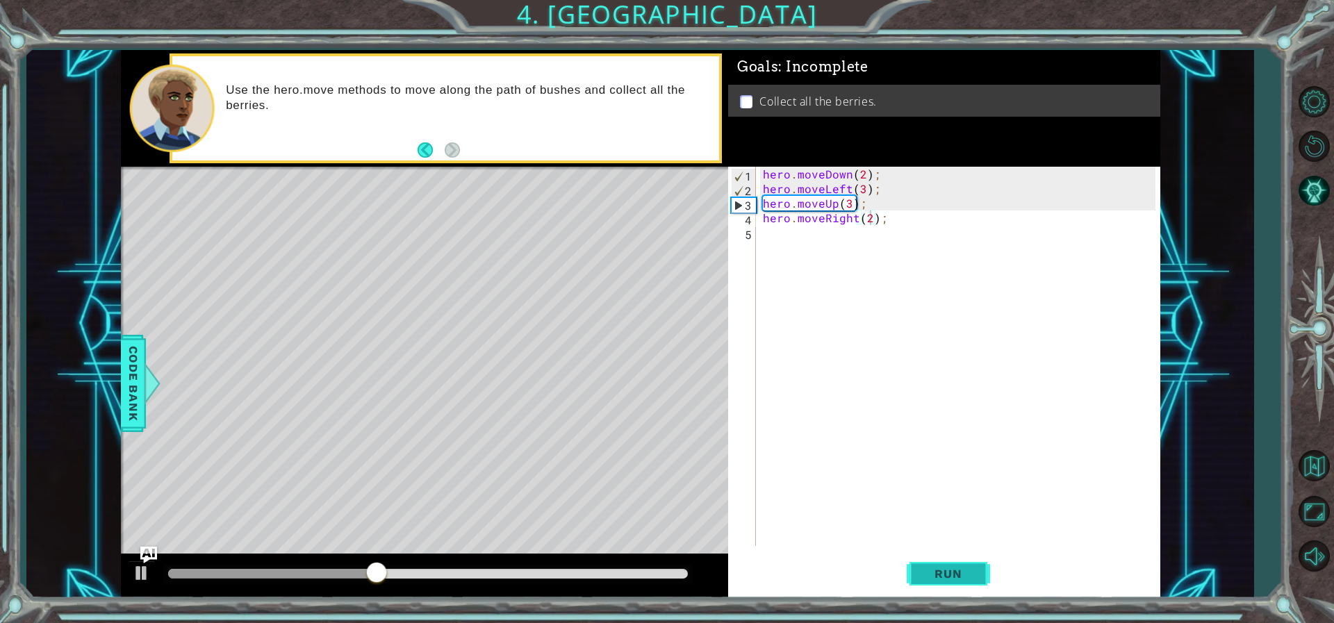
click at [956, 583] on button "Run" at bounding box center [948, 573] width 83 height 43
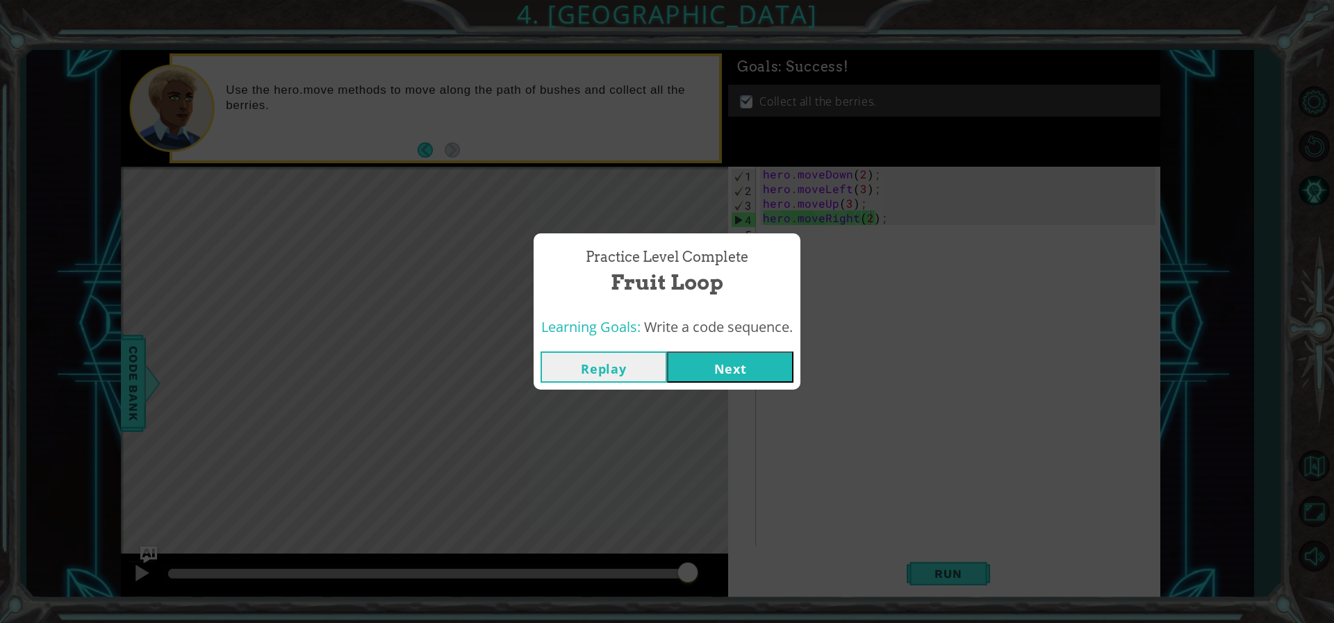
click at [699, 368] on button "Next" at bounding box center [730, 367] width 126 height 31
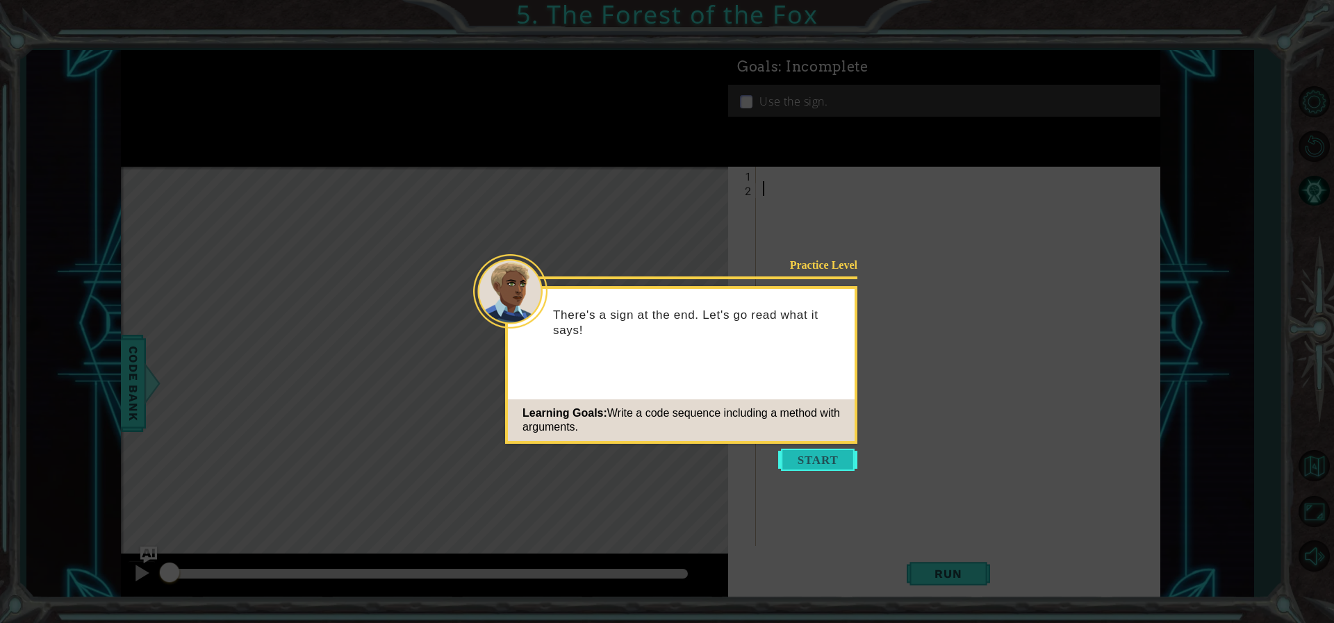
click at [834, 456] on button "Start" at bounding box center [817, 460] width 79 height 22
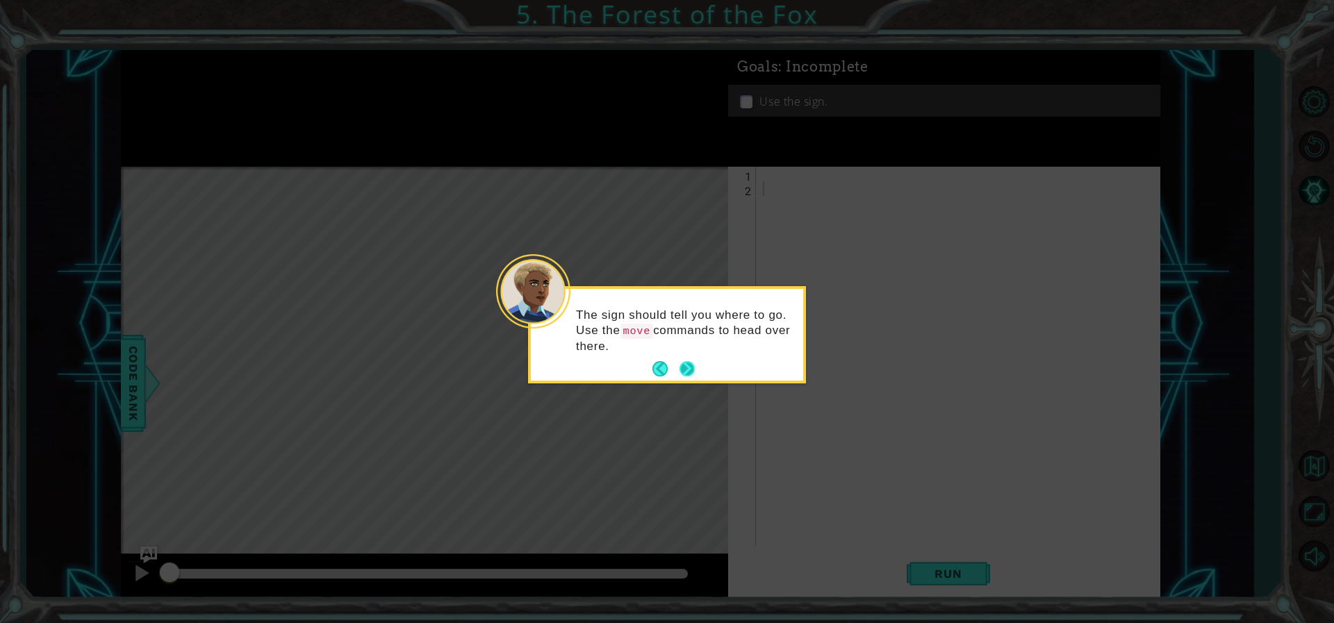
click at [681, 361] on button "Next" at bounding box center [686, 368] width 15 height 15
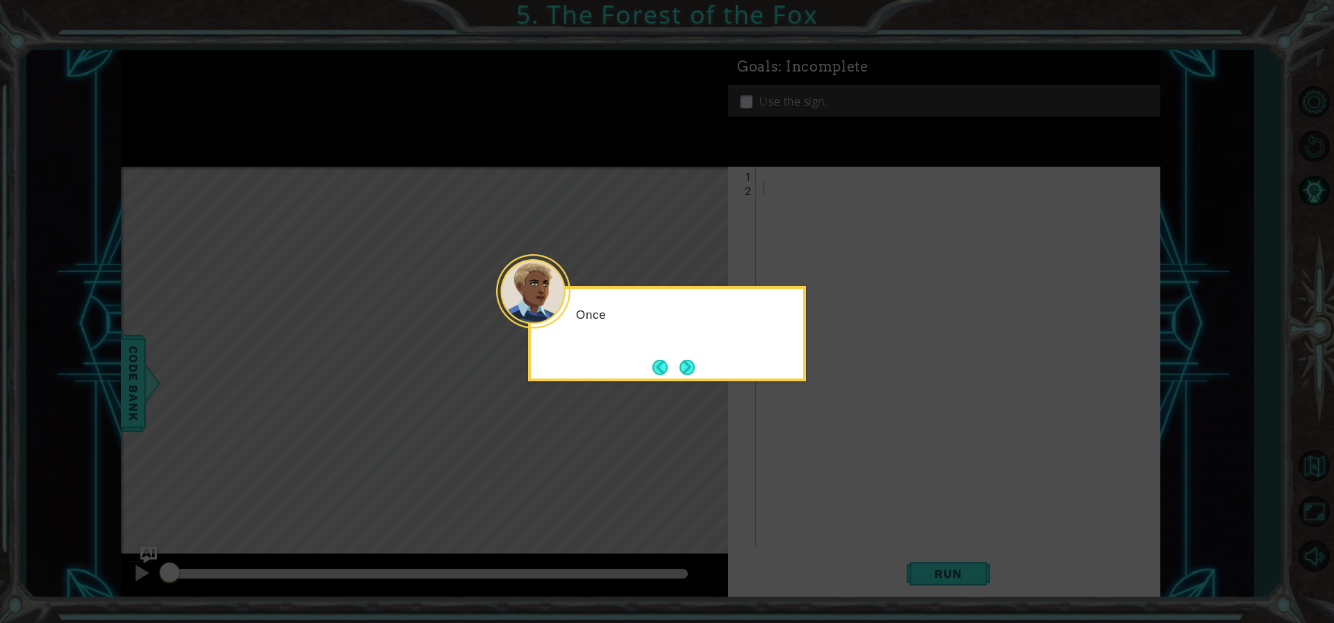
click at [681, 361] on button "Next" at bounding box center [687, 367] width 16 height 16
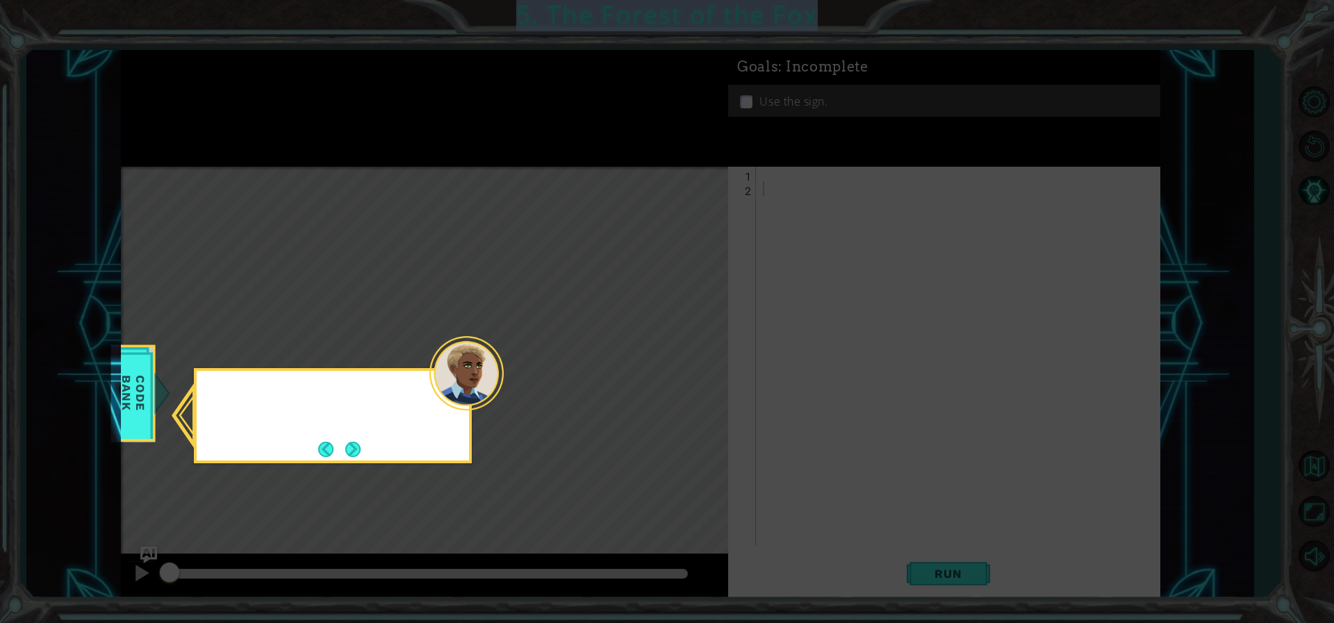
click at [681, 361] on icon at bounding box center [667, 311] width 1334 height 623
drag, startPoint x: 366, startPoint y: 440, endPoint x: 360, endPoint y: 454, distance: 15.2
click at [367, 445] on div "Remember to check your Code B" at bounding box center [333, 415] width 278 height 95
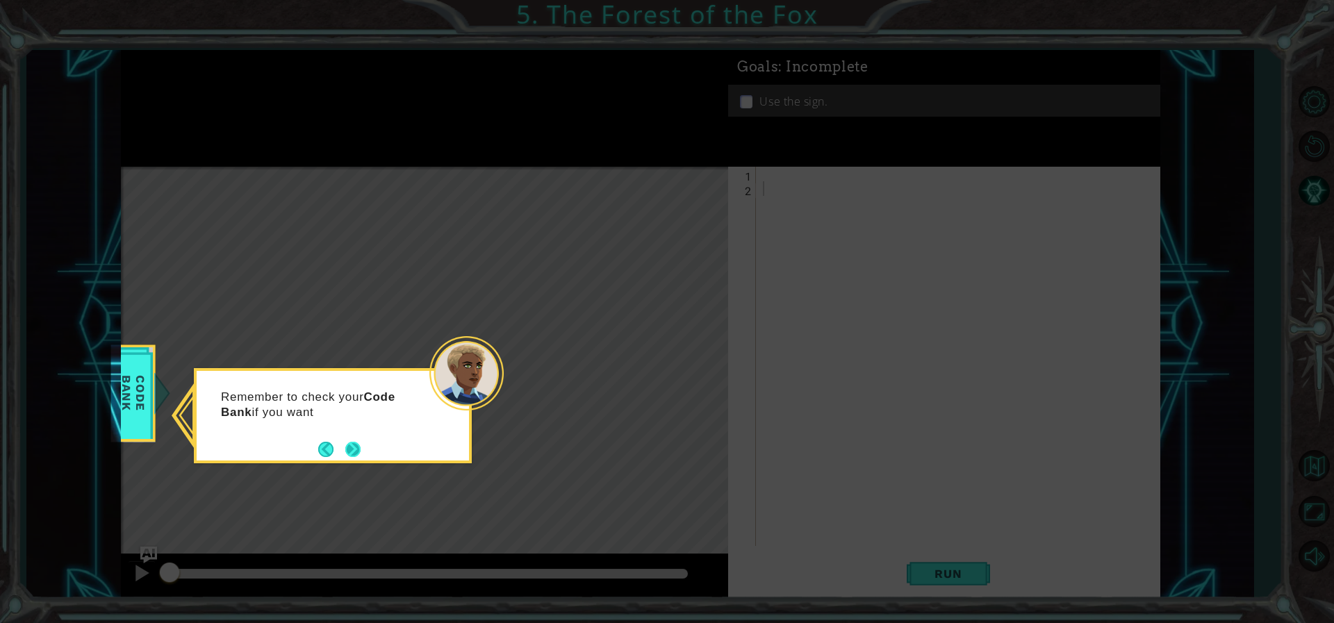
click at [346, 452] on button "Next" at bounding box center [353, 449] width 16 height 16
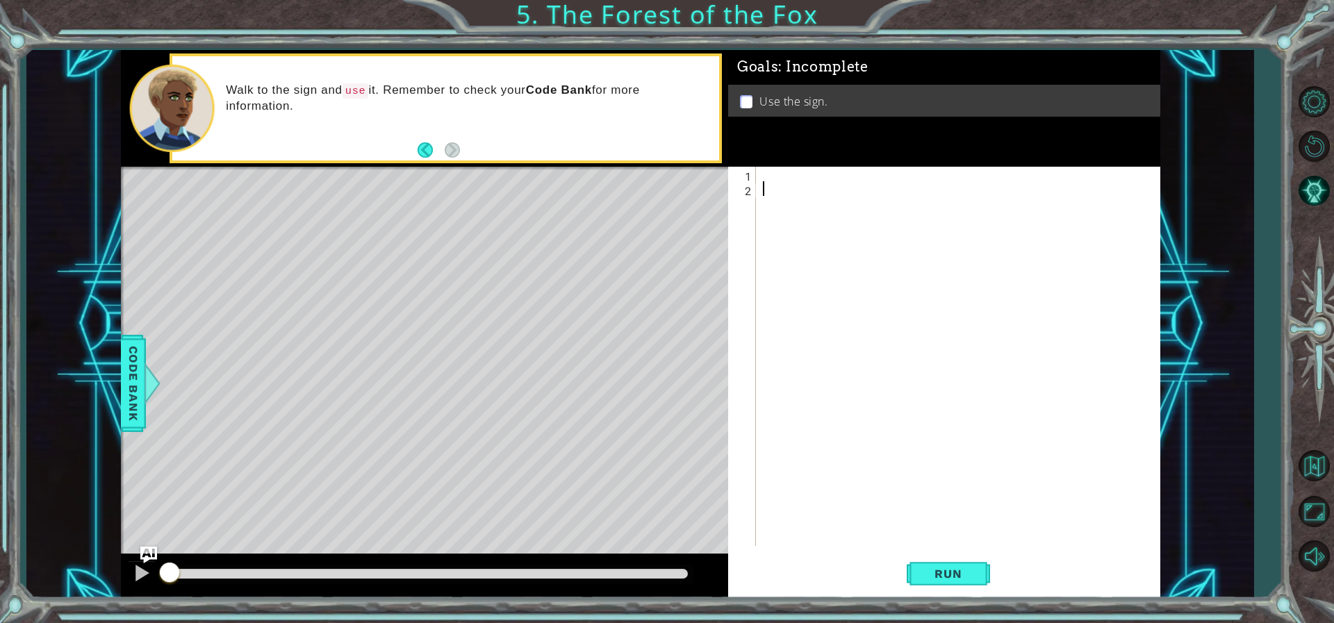
click at [765, 179] on div at bounding box center [961, 371] width 402 height 408
type textarea "m"
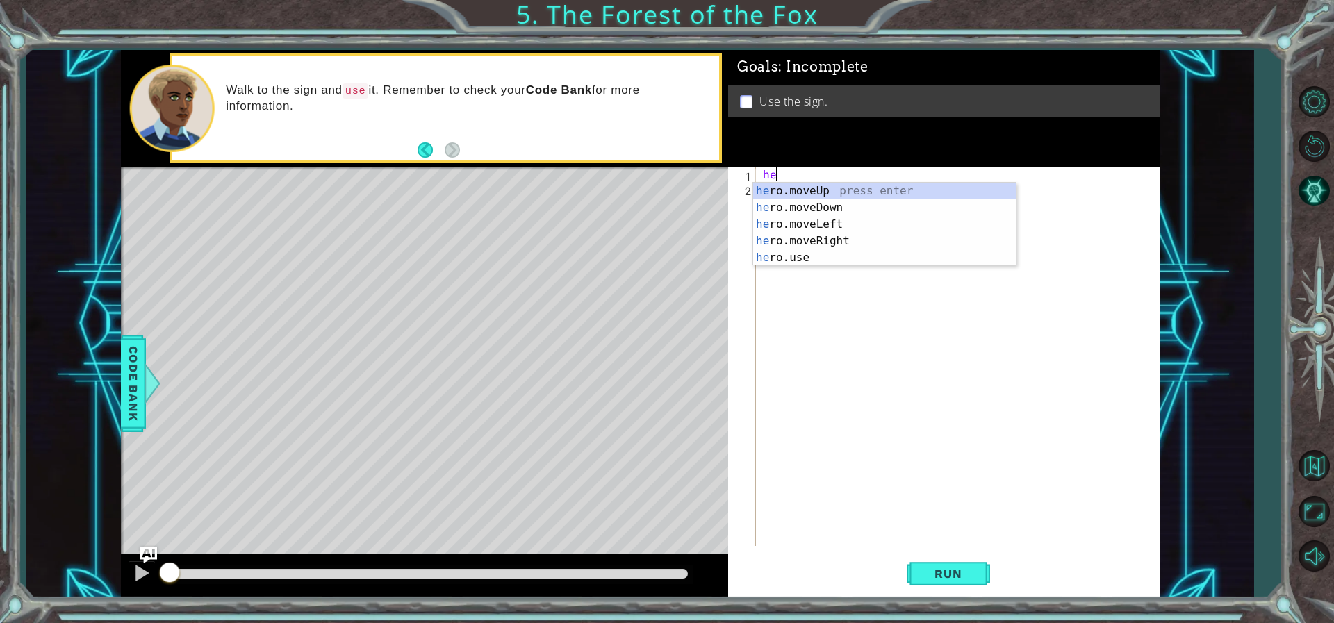
scroll to position [0, 1]
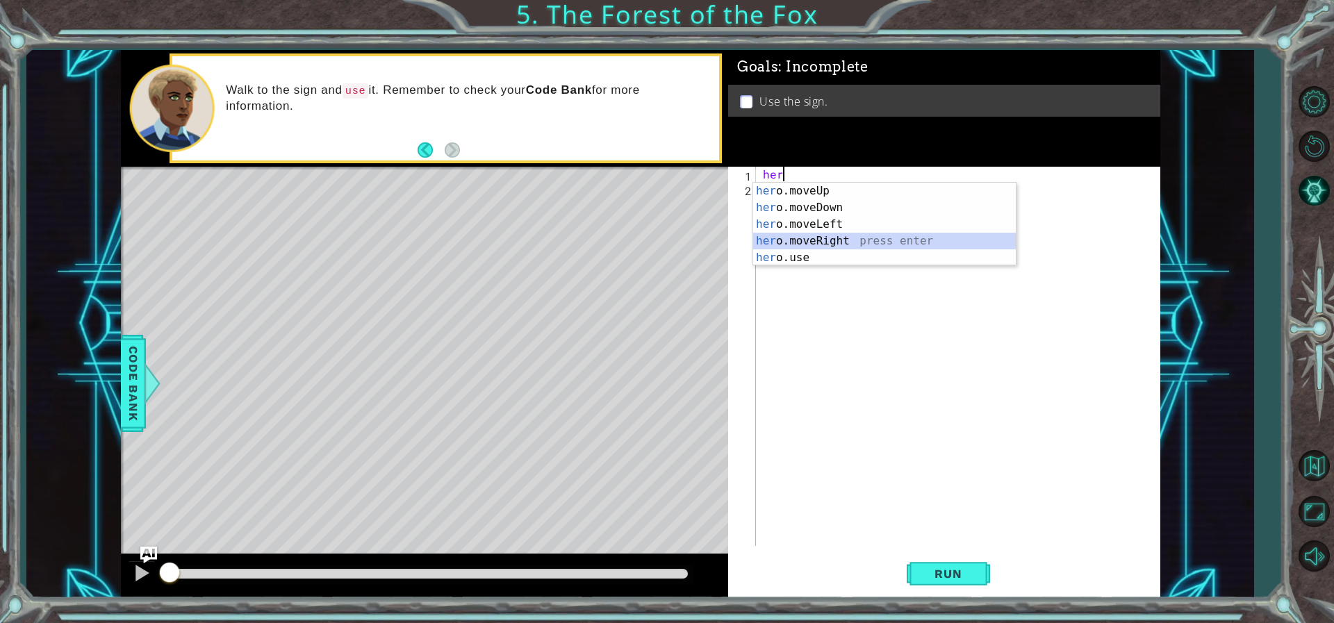
click at [829, 247] on div "her o.moveUp press enter her o.moveDown press enter her o.moveLeft press enter …" at bounding box center [884, 241] width 263 height 117
type textarea "hero.moveRight(1);"
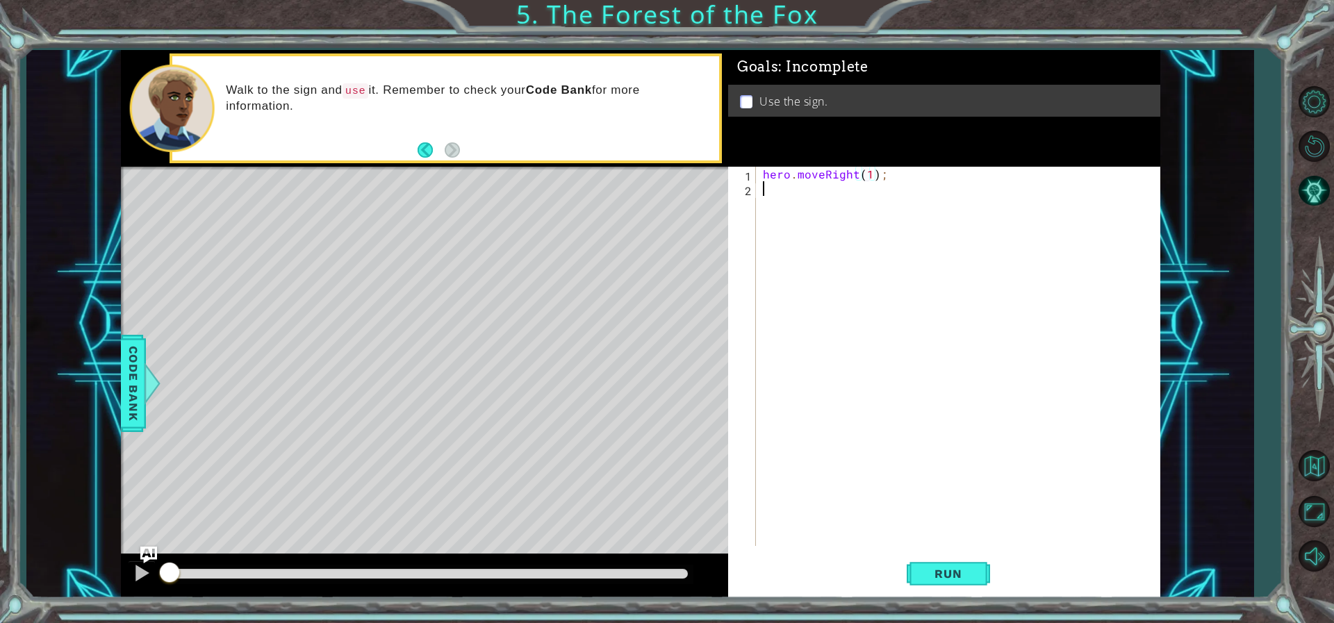
click at [835, 224] on div "hero . moveRight ( 1 ) ;" at bounding box center [961, 371] width 402 height 408
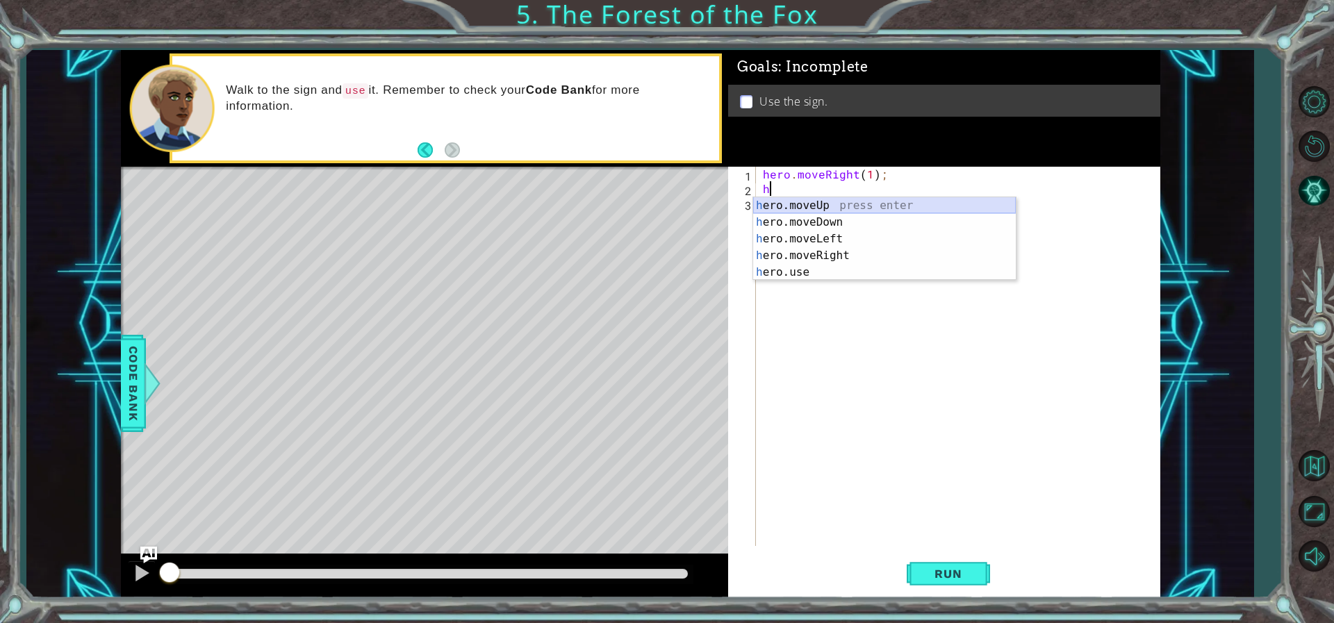
click at [809, 204] on div "h ero.moveUp press enter h ero.moveDown press enter h ero.moveLeft press enter …" at bounding box center [884, 255] width 263 height 117
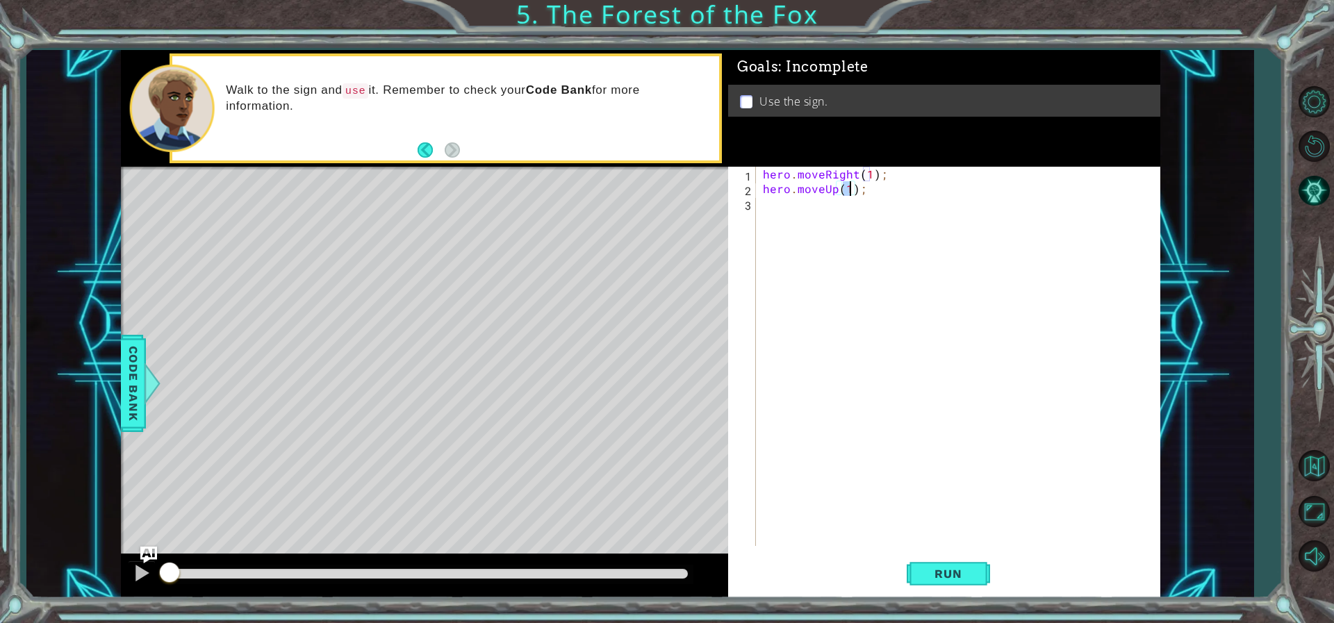
type textarea "hero.moveUp(2);"
click at [845, 210] on div "hero . moveRight ( 1 ) ; hero . moveUp ( 2 ) ;" at bounding box center [961, 371] width 402 height 408
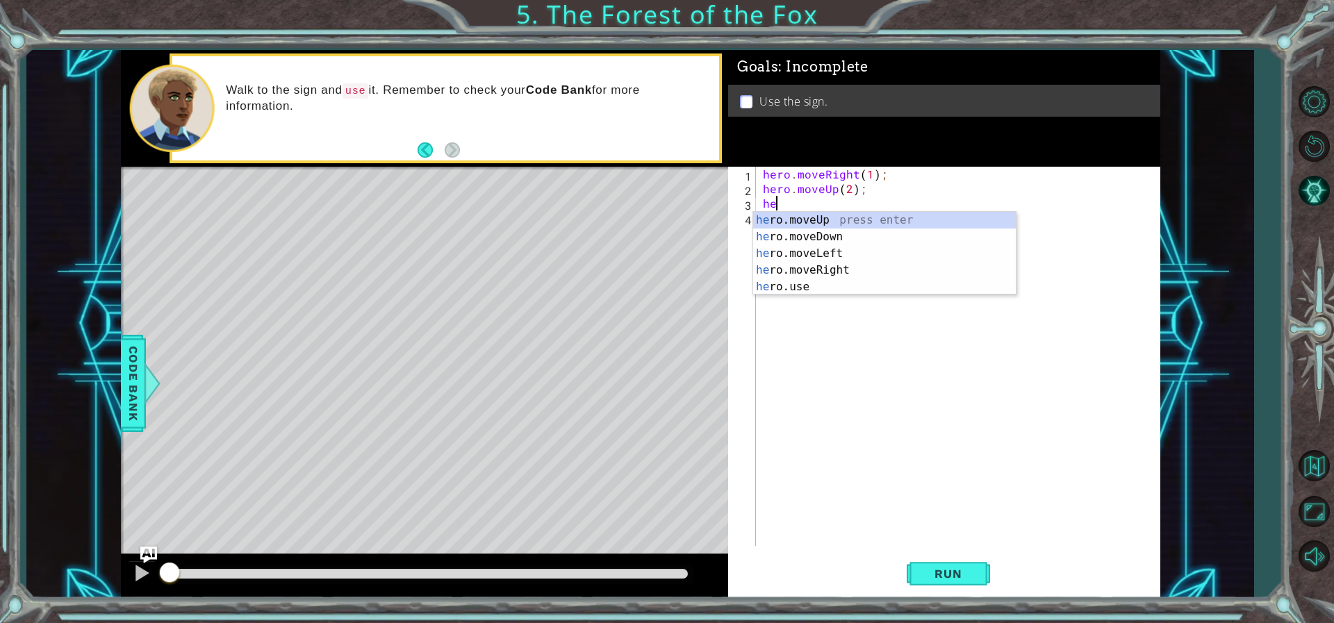
scroll to position [0, 1]
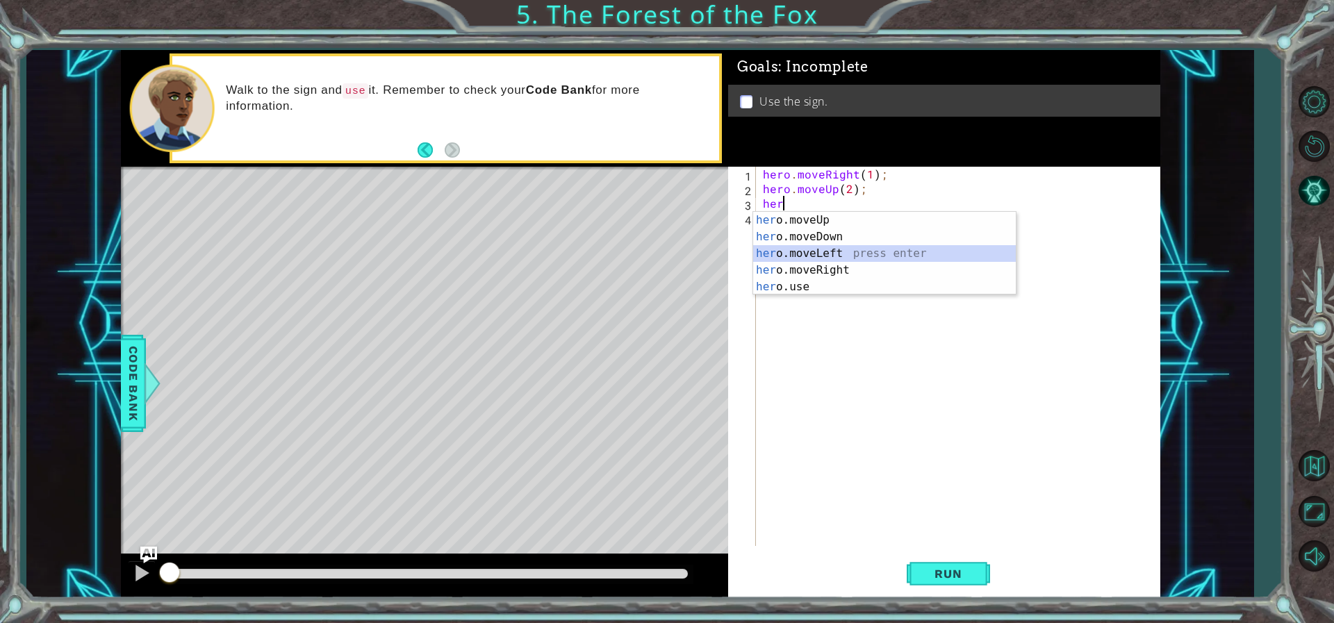
click at [823, 254] on div "her o.moveUp press enter her o.moveDown press enter her o.moveLeft press enter …" at bounding box center [884, 270] width 263 height 117
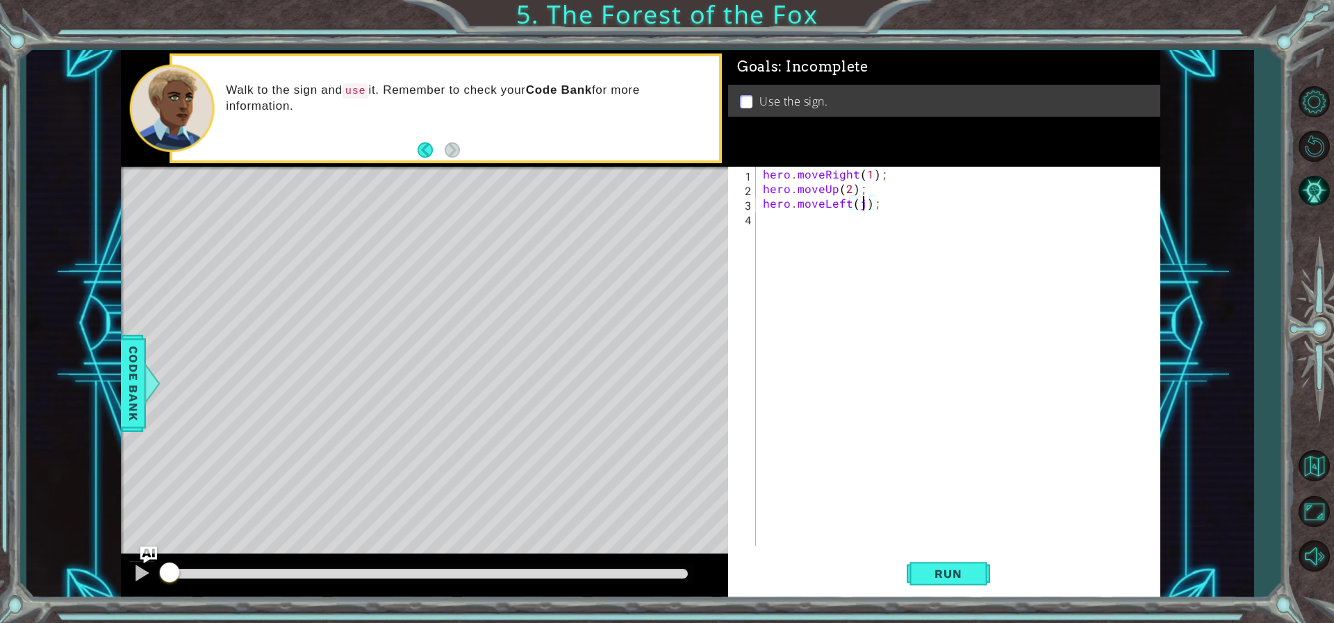
scroll to position [0, 6]
type textarea "hero.moveLeft(1);"
click at [862, 230] on div "hero . moveRight ( 1 ) ; hero . moveUp ( 2 ) ; hero . moveLeft ( 1 ) ;" at bounding box center [961, 371] width 402 height 408
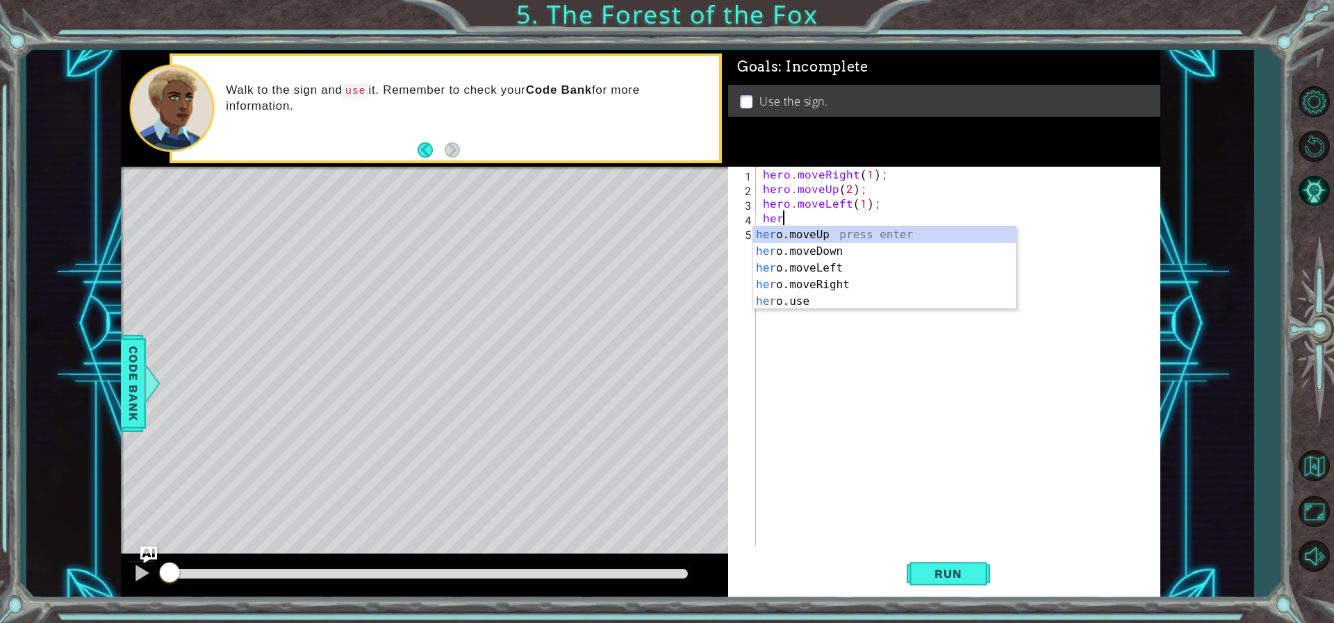
scroll to position [0, 1]
click at [845, 228] on div "her o.moveUp press enter her o.moveDown press enter her o.moveLeft press enter …" at bounding box center [884, 284] width 263 height 117
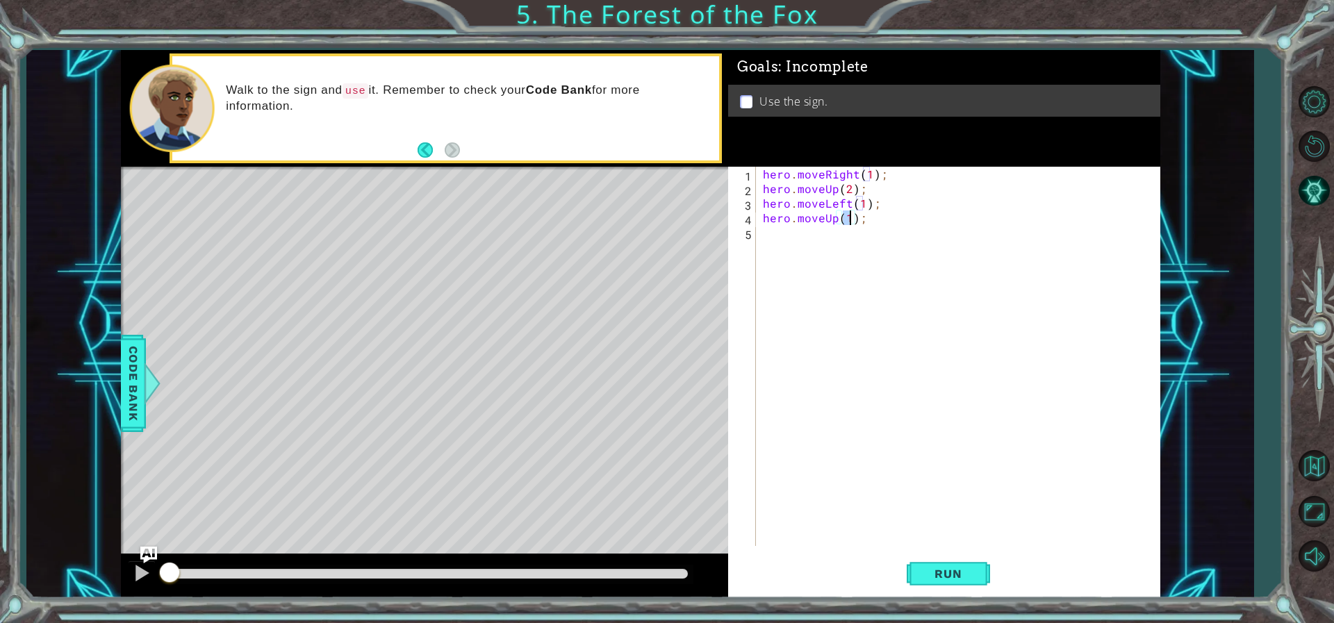
click at [833, 240] on div "hero . moveRight ( 1 ) ; hero . moveUp ( 2 ) ; hero . moveLeft ( 1 ) ; hero . m…" at bounding box center [961, 371] width 402 height 408
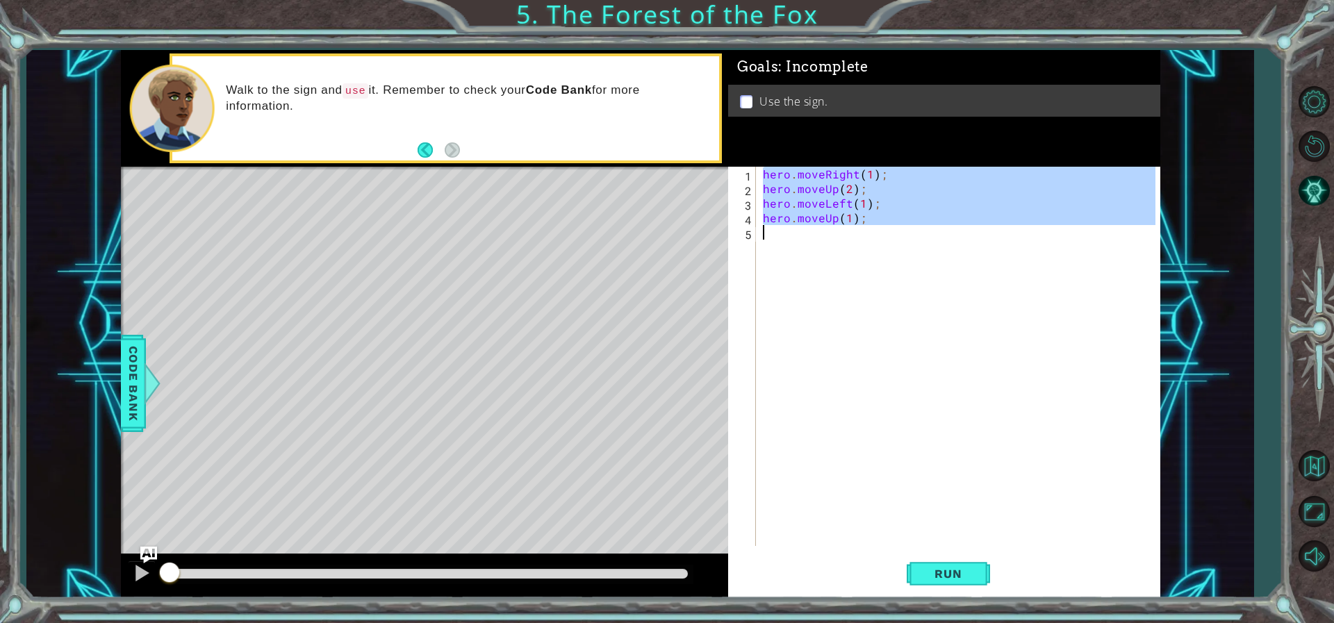
type textarea "h"
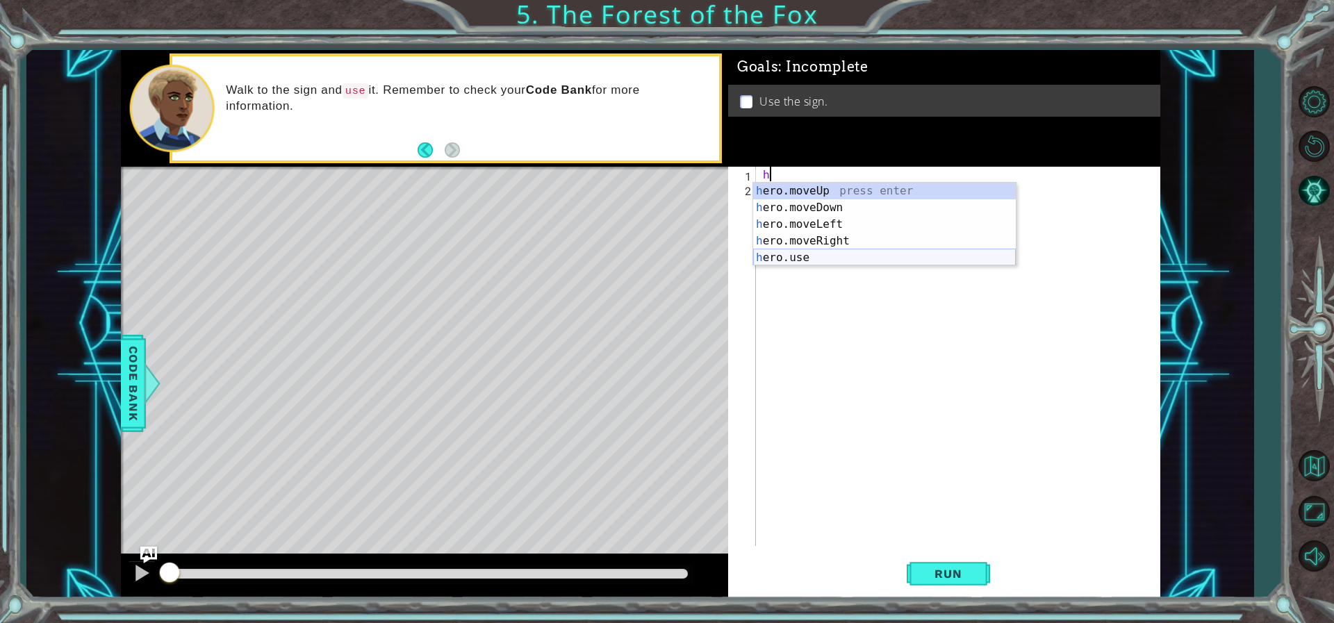
click at [812, 272] on div "h" at bounding box center [961, 371] width 402 height 408
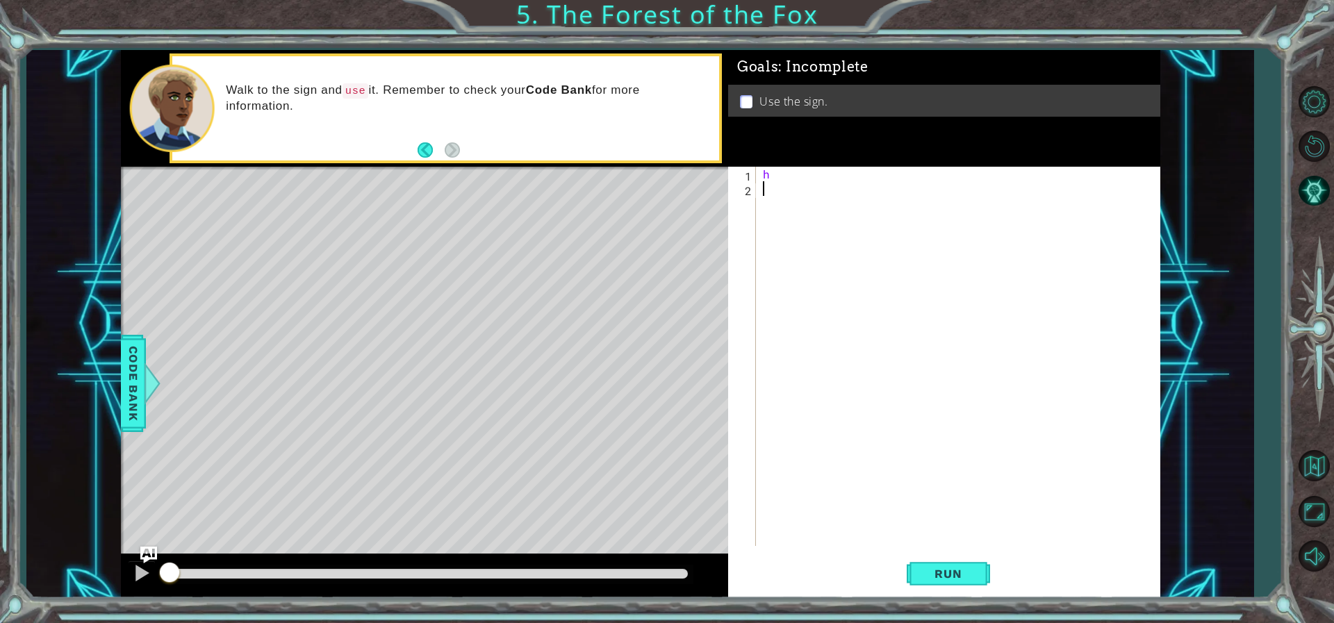
click at [798, 179] on div "h" at bounding box center [961, 371] width 402 height 408
type textarea "h"
type textarea "\"
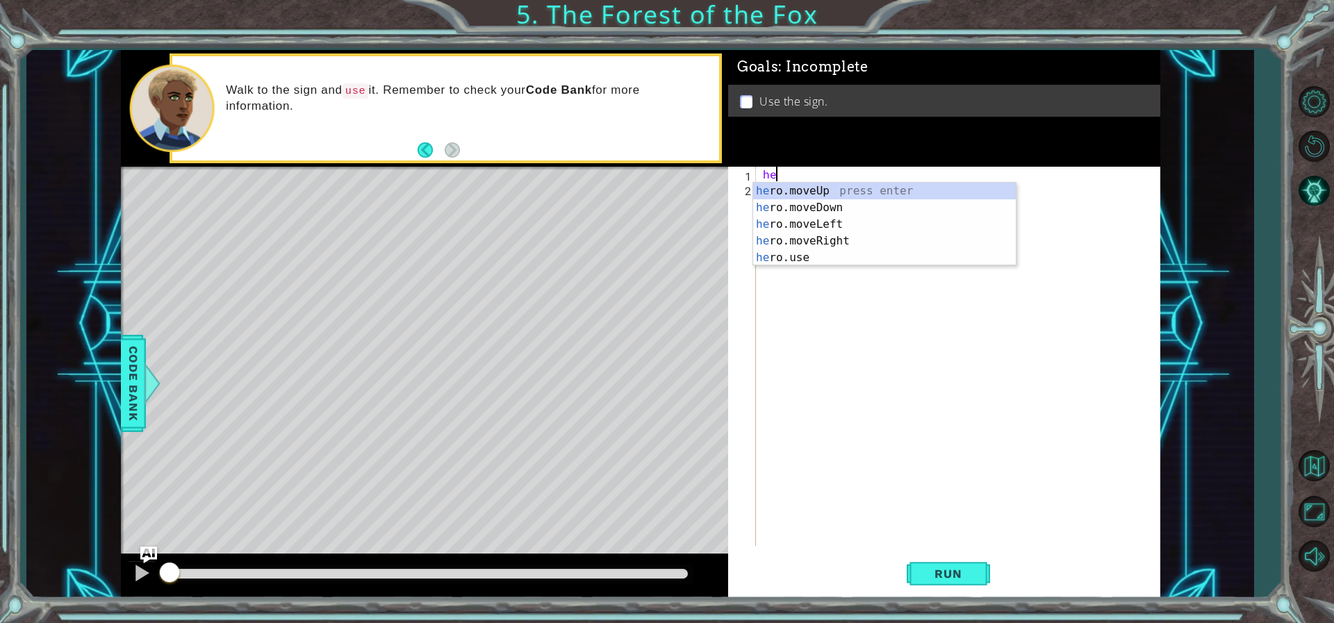
scroll to position [0, 1]
click at [800, 238] on div "her o.moveUp press enter her o.moveDown press enter her o.moveLeft press enter …" at bounding box center [884, 241] width 263 height 117
type textarea "hero.moveRight(1);"
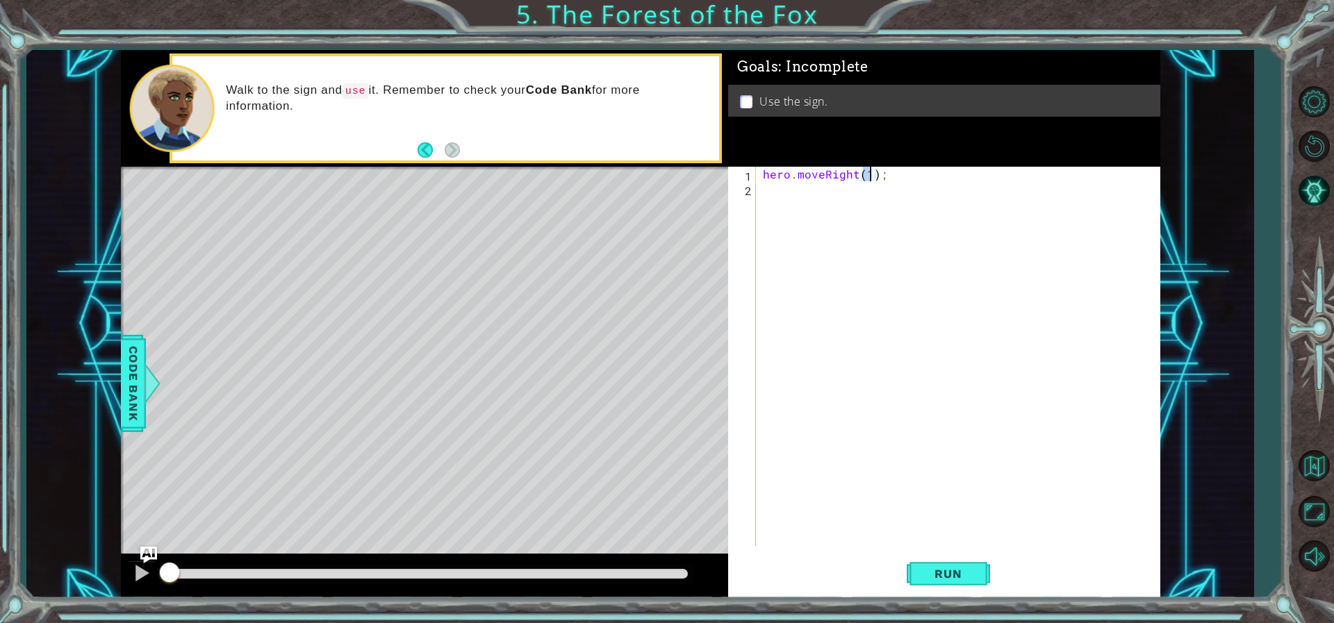
click at [848, 198] on div "hero . moveRight ( 1 ) ;" at bounding box center [961, 371] width 402 height 408
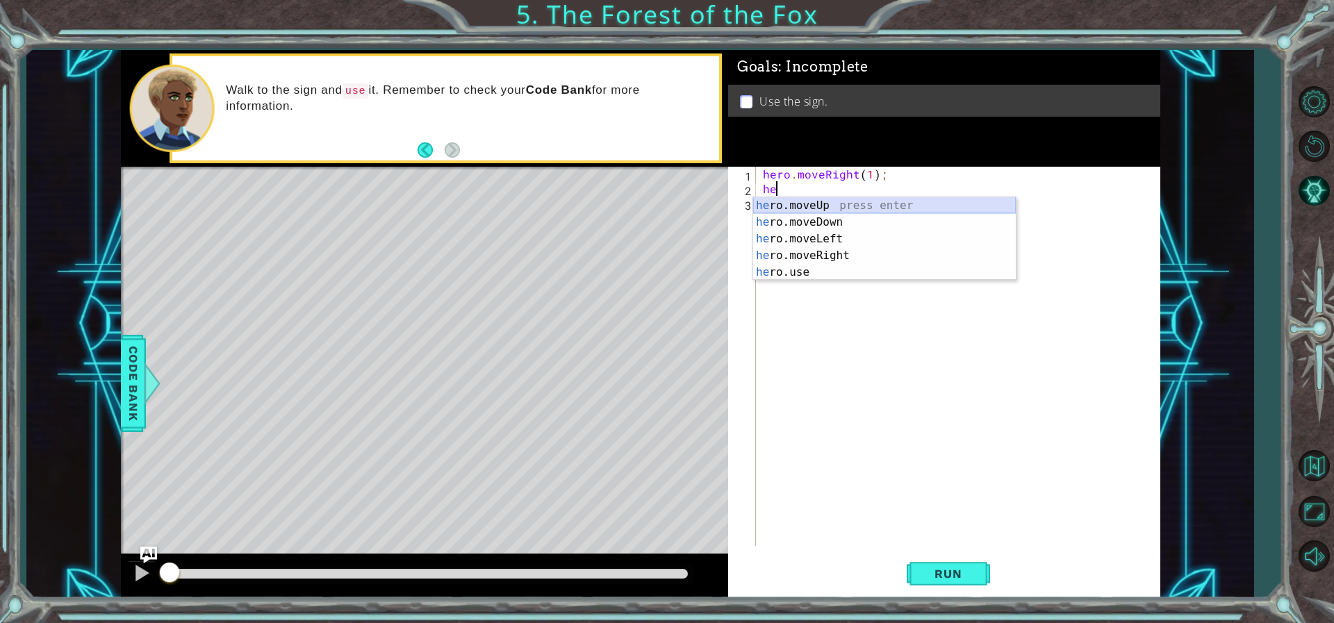
click at [841, 204] on div "he ro.moveUp press enter he ro.moveDown press enter he ro.moveLeft press enter …" at bounding box center [884, 255] width 263 height 117
type textarea "hero.moveUp(1);"
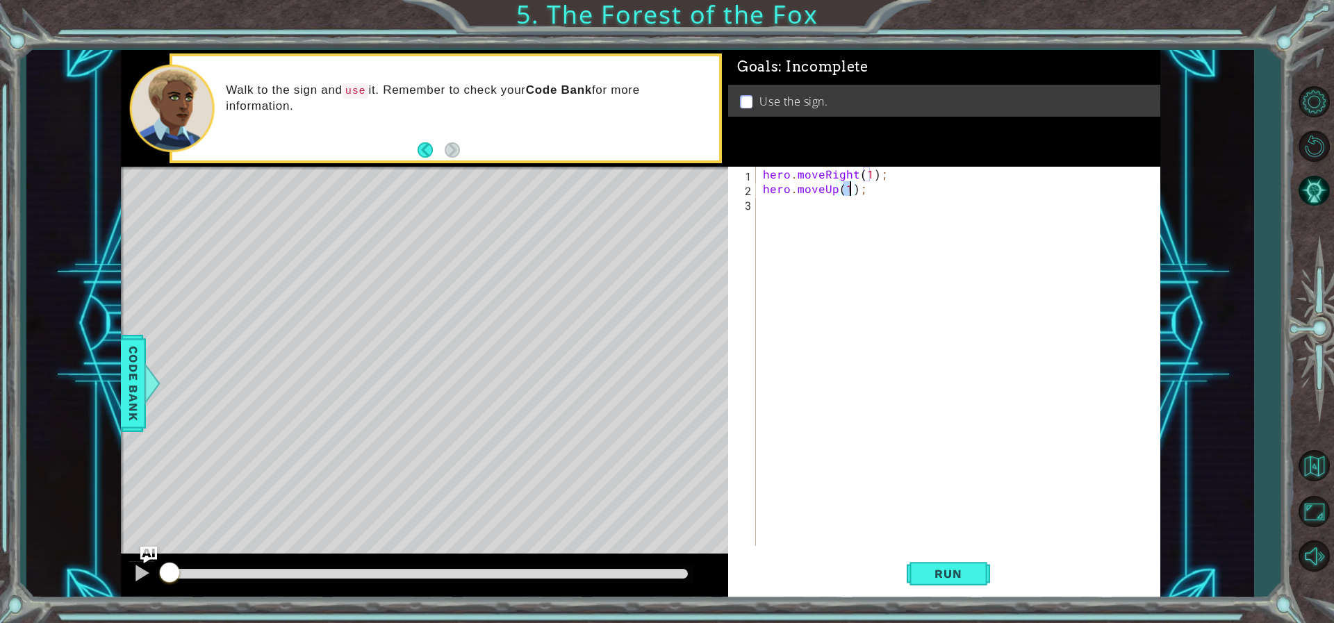
click at [823, 205] on div "hero . moveRight ( 1 ) ; hero . moveUp ( 1 ) ;" at bounding box center [961, 371] width 402 height 408
click at [821, 209] on div "hero . moveRight ( 1 ) ; hero . moveUp ( 1 ) ;" at bounding box center [961, 371] width 402 height 408
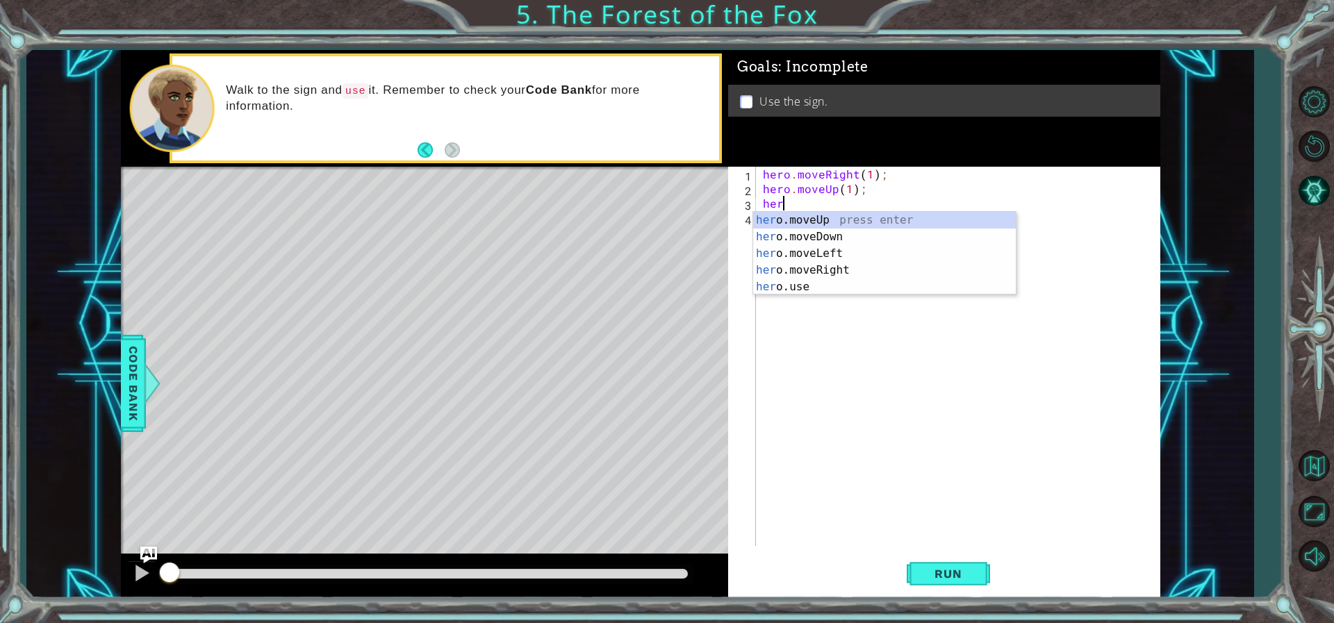
scroll to position [0, 1]
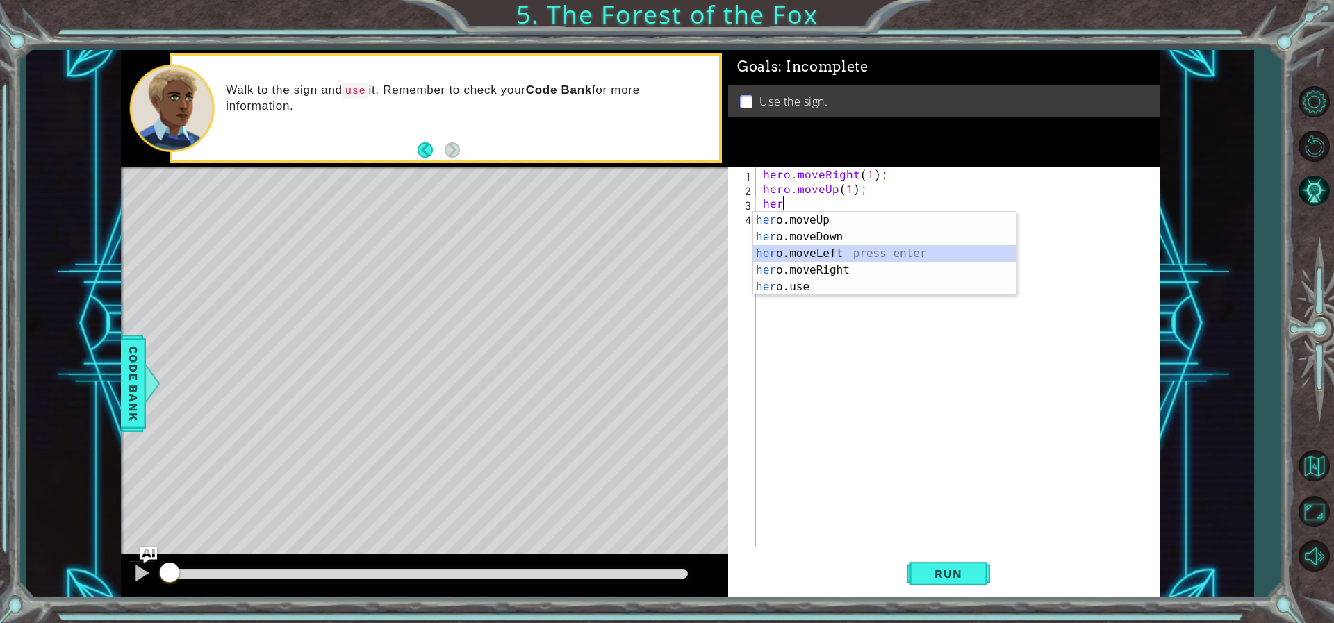
click at [818, 251] on div "her o.moveUp press enter her o.moveDown press enter her o.moveLeft press enter …" at bounding box center [884, 270] width 263 height 117
type textarea "hero.moveLeft(1);"
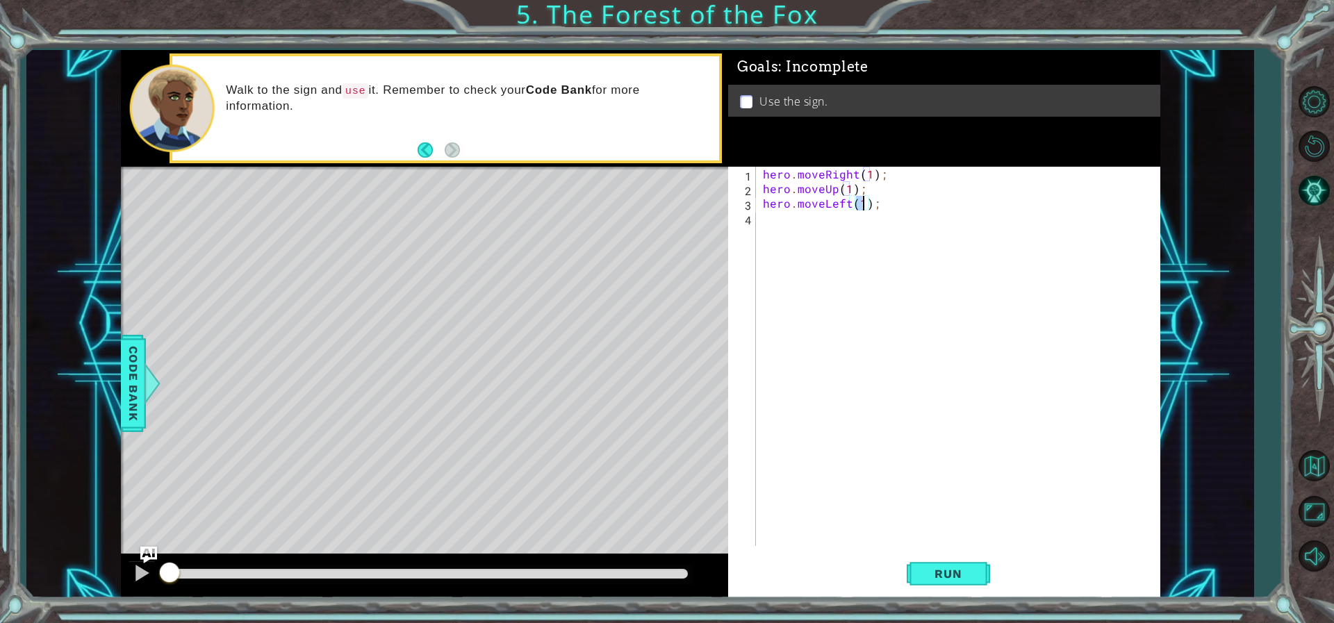
click at [830, 224] on div "hero . moveRight ( 1 ) ; hero . moveUp ( 1 ) ; hero . moveLeft ( 1 ) ;" at bounding box center [961, 371] width 402 height 408
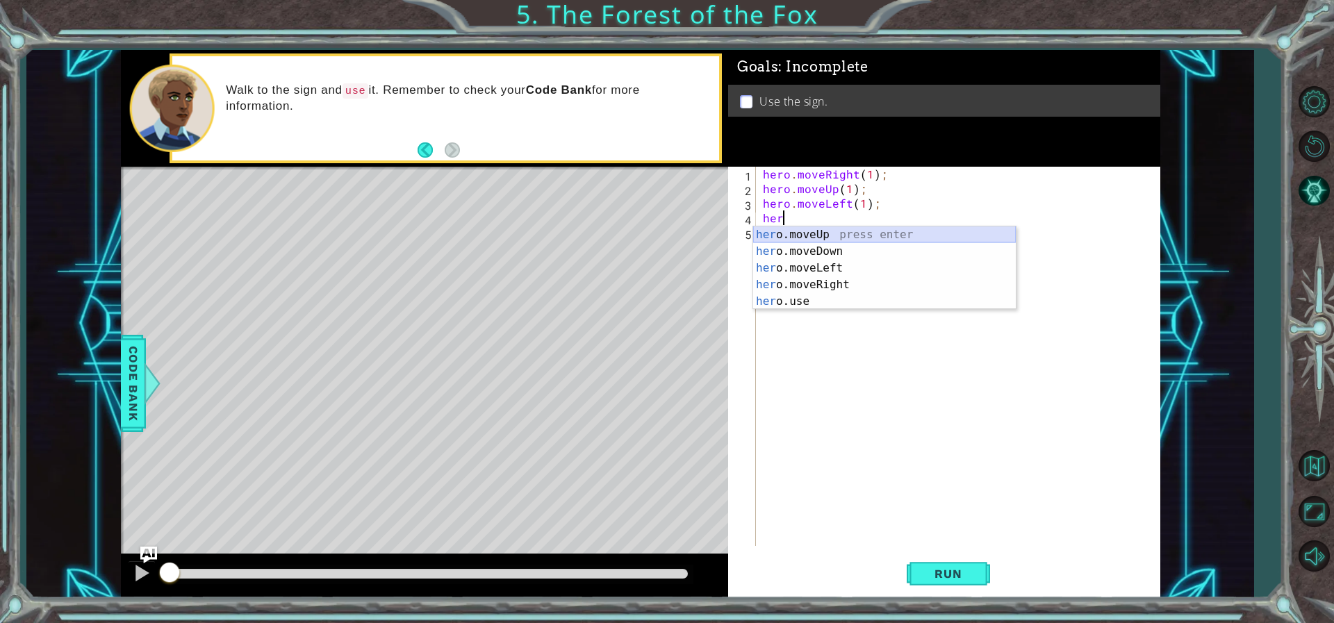
click at [820, 236] on div "her o.moveUp press enter her o.moveDown press enter her o.moveLeft press enter …" at bounding box center [884, 284] width 263 height 117
type textarea "hero.moveUp(1);"
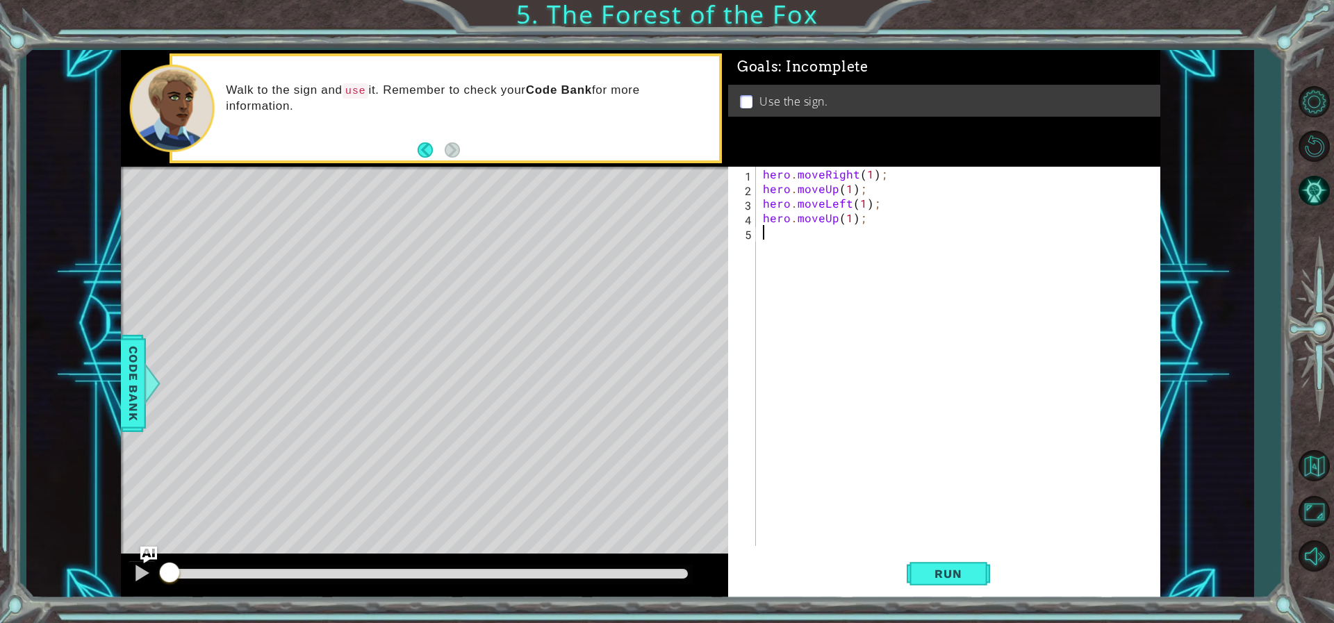
click at [817, 254] on div "hero . moveRight ( 1 ) ; hero . moveUp ( 1 ) ; hero . moveLeft ( 1 ) ; hero . m…" at bounding box center [961, 371] width 402 height 408
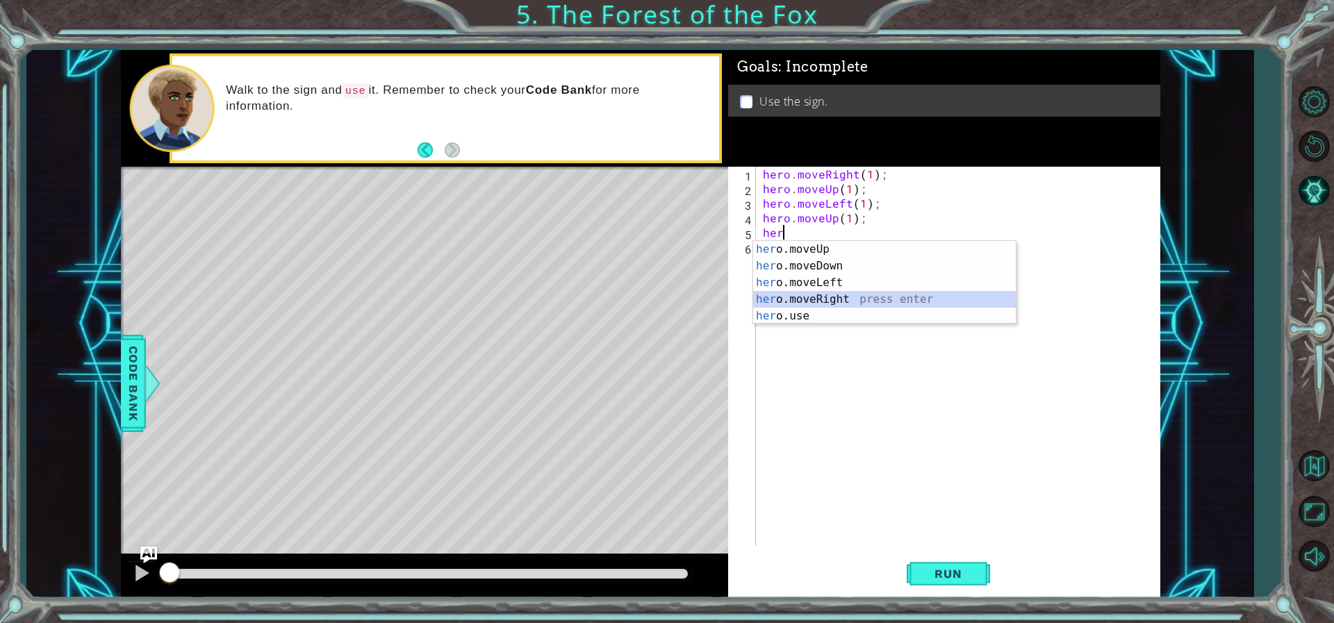
click at [816, 293] on div "her o.moveUp press enter her o.moveDown press enter her o.moveLeft press enter …" at bounding box center [884, 299] width 263 height 117
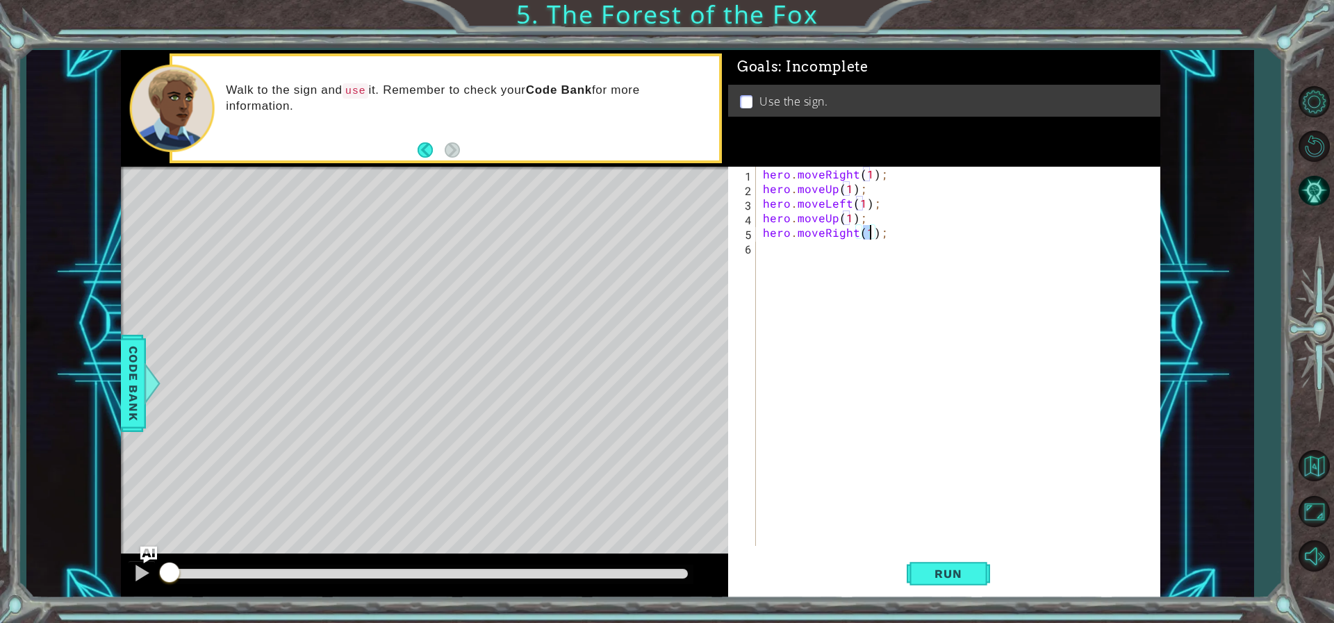
type textarea "hero.moveRight(3);"
click at [810, 264] on div "hero . moveRight ( 1 ) ; hero . moveUp ( 1 ) ; hero . moveLeft ( 1 ) ; hero . m…" at bounding box center [961, 371] width 402 height 408
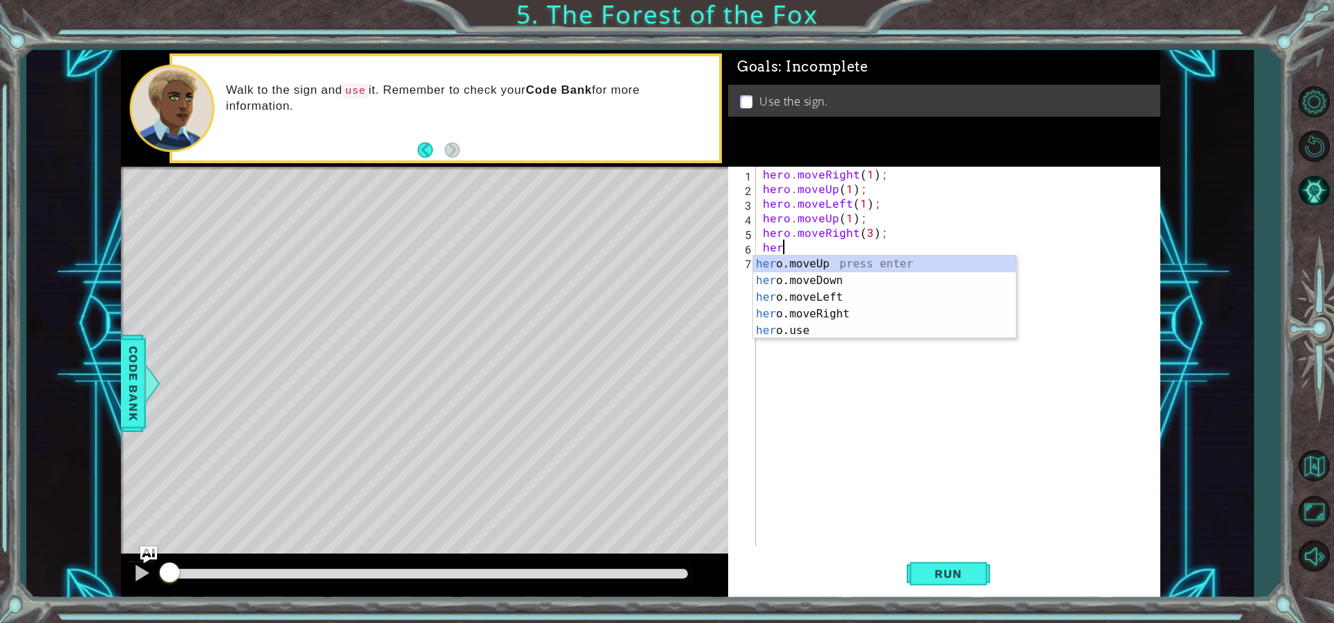
scroll to position [0, 1]
click at [830, 283] on div "her o.moveUp press enter her o.moveDown press enter her o.moveLeft press enter …" at bounding box center [884, 314] width 263 height 117
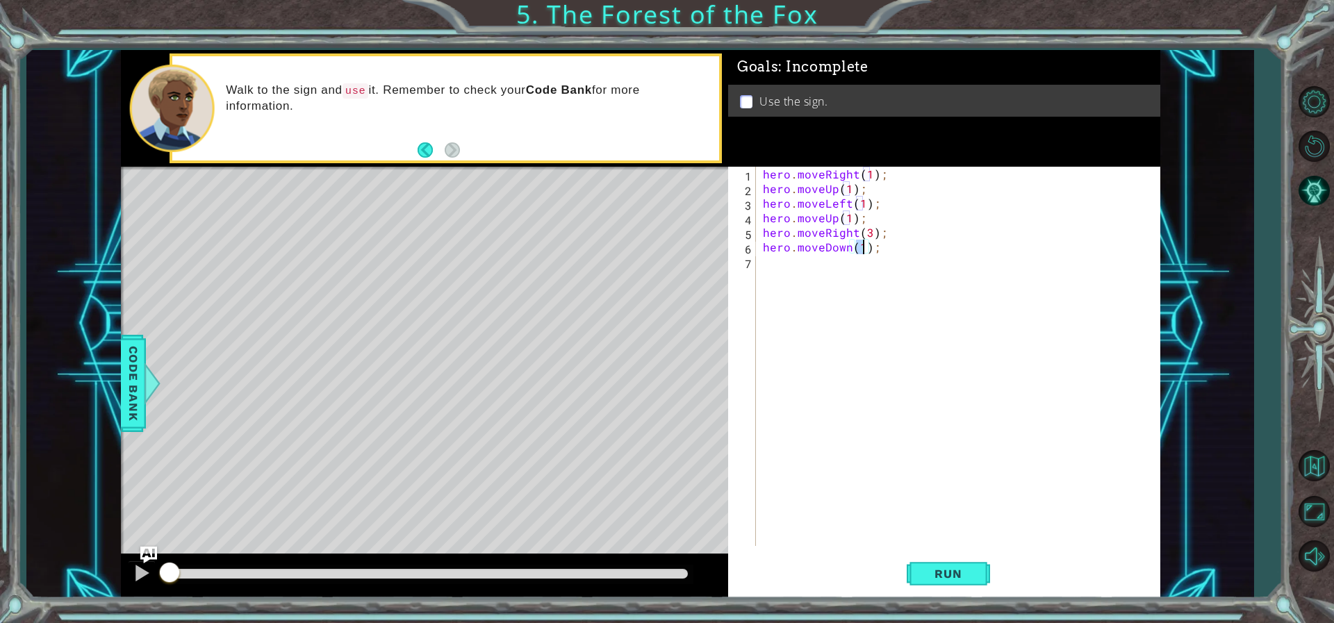
type textarea "hero.moveDown(2);"
click at [838, 277] on div "hero . moveRight ( 1 ) ; hero . moveUp ( 1 ) ; hero . moveLeft ( 1 ) ; hero . m…" at bounding box center [961, 371] width 402 height 408
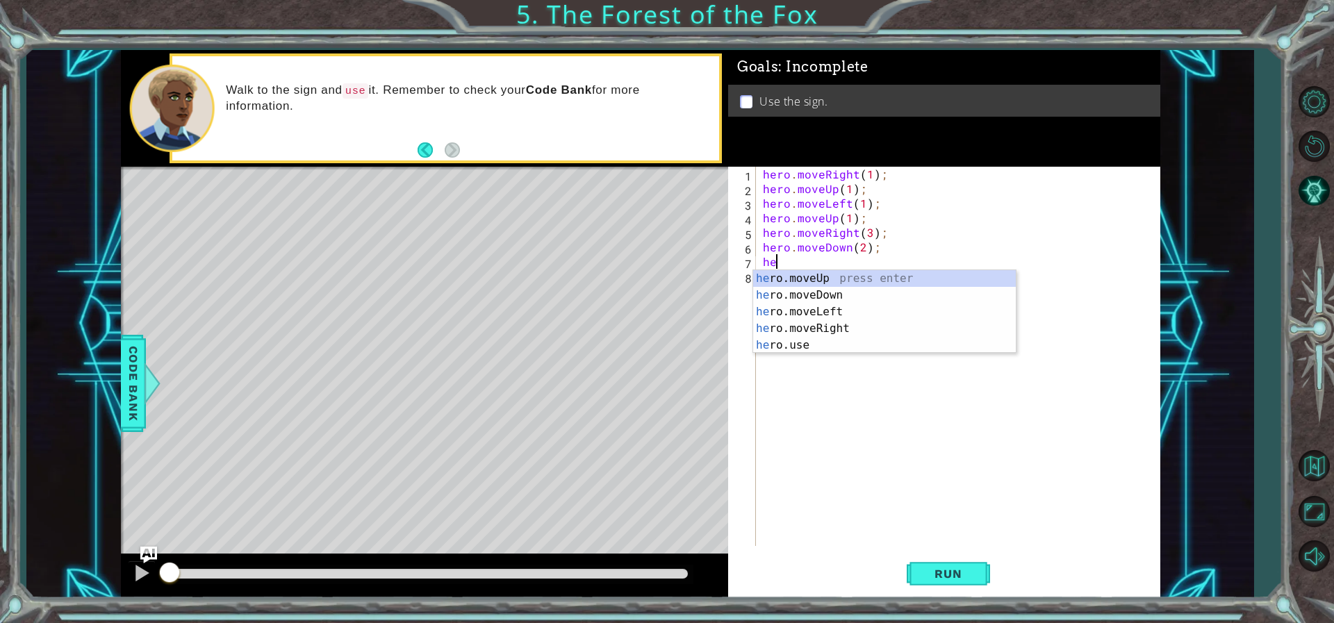
scroll to position [0, 1]
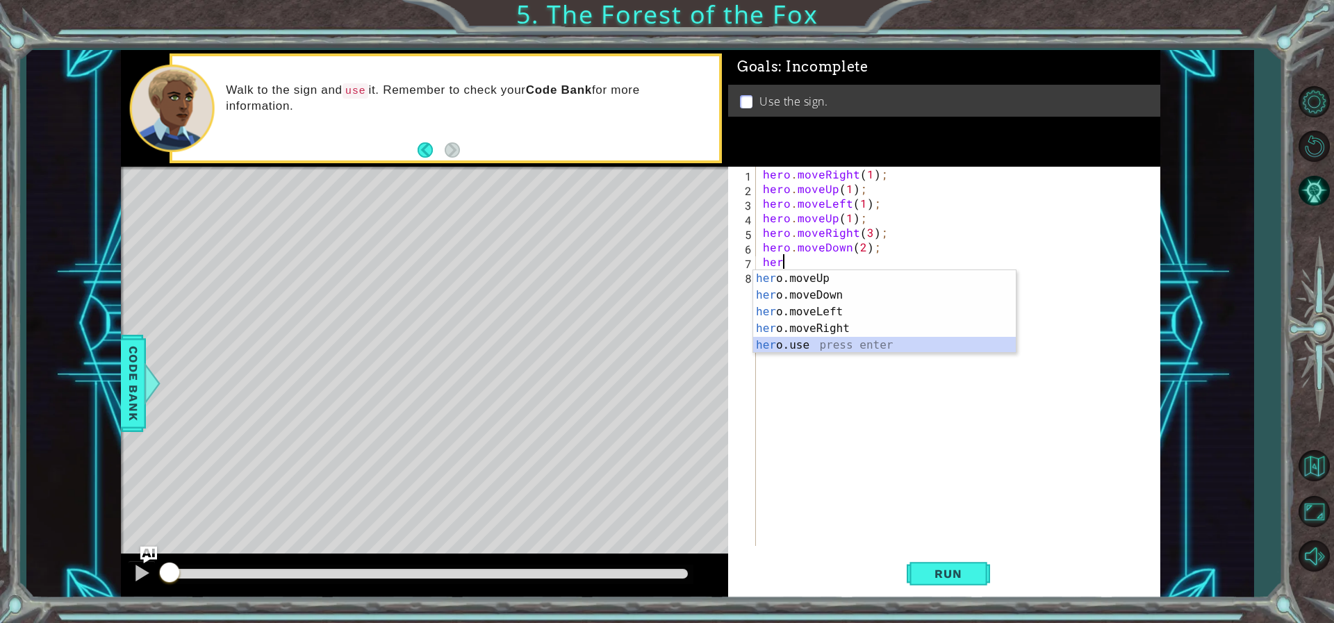
click at [798, 350] on div "her o.moveUp press enter her o.moveDown press enter her o.moveLeft press enter …" at bounding box center [884, 328] width 263 height 117
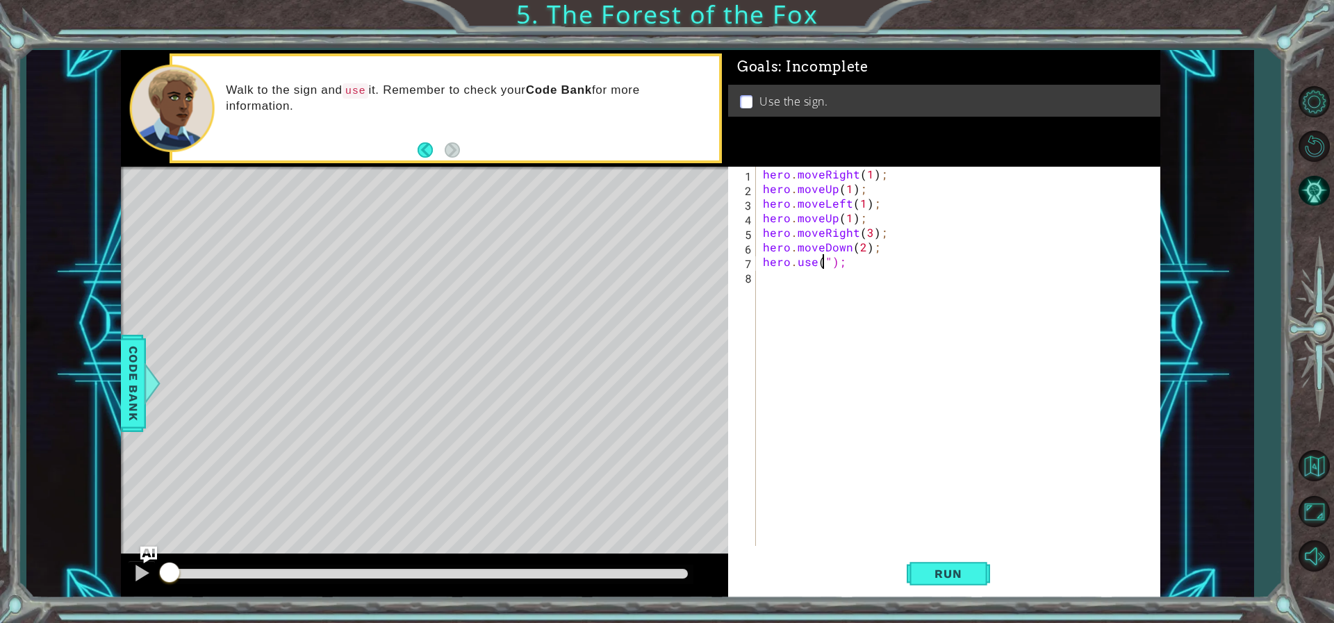
scroll to position [0, 4]
type textarea "hero.use("sign");"
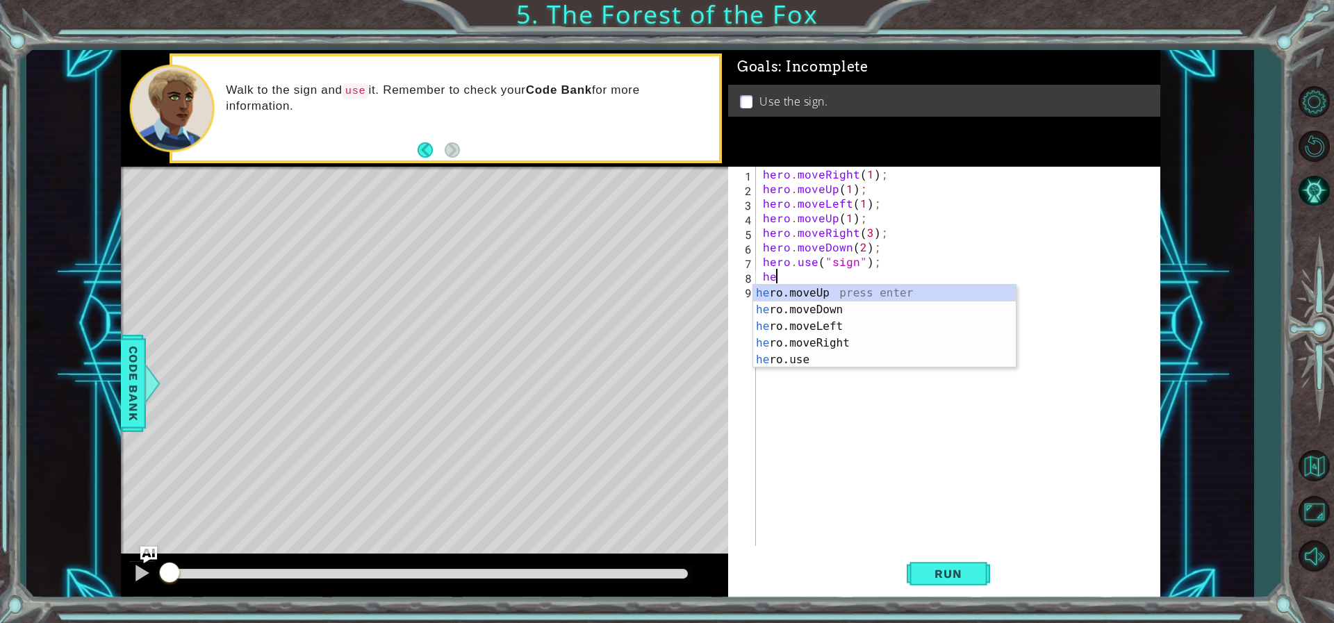
scroll to position [0, 1]
click at [826, 296] on div "her o.moveUp press enter her o.moveDown press enter her o.moveLeft press enter …" at bounding box center [884, 343] width 263 height 117
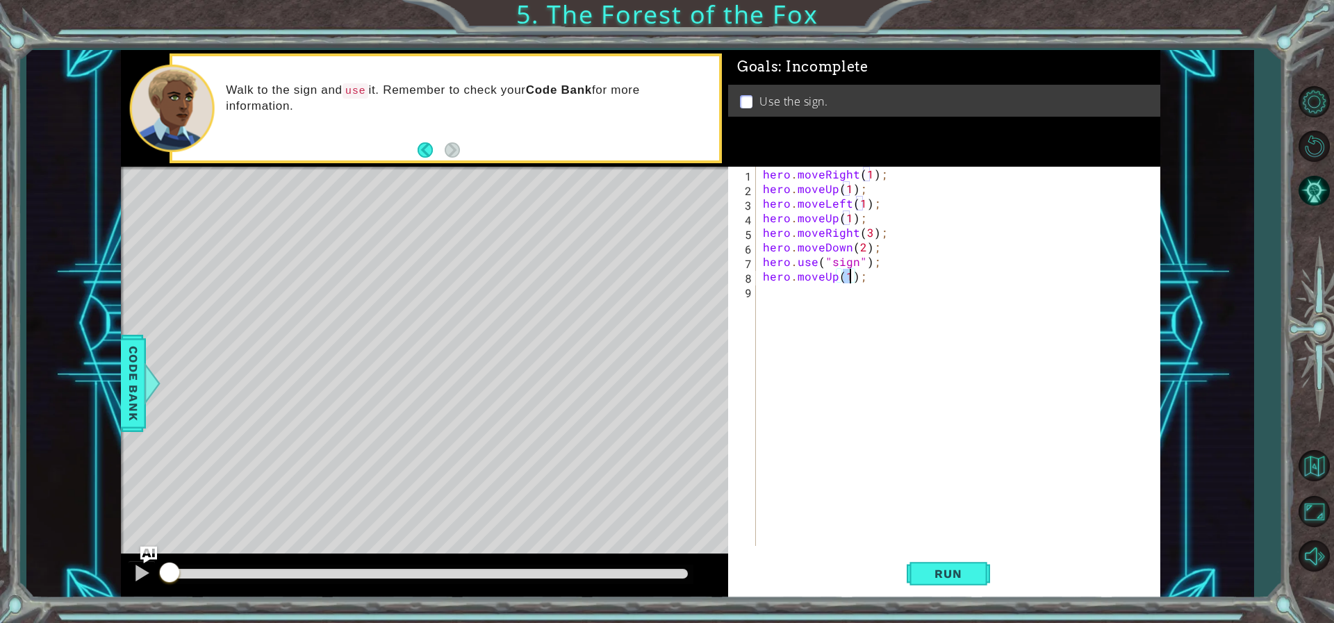
scroll to position [0, 6]
click at [936, 557] on button "Run" at bounding box center [948, 573] width 83 height 43
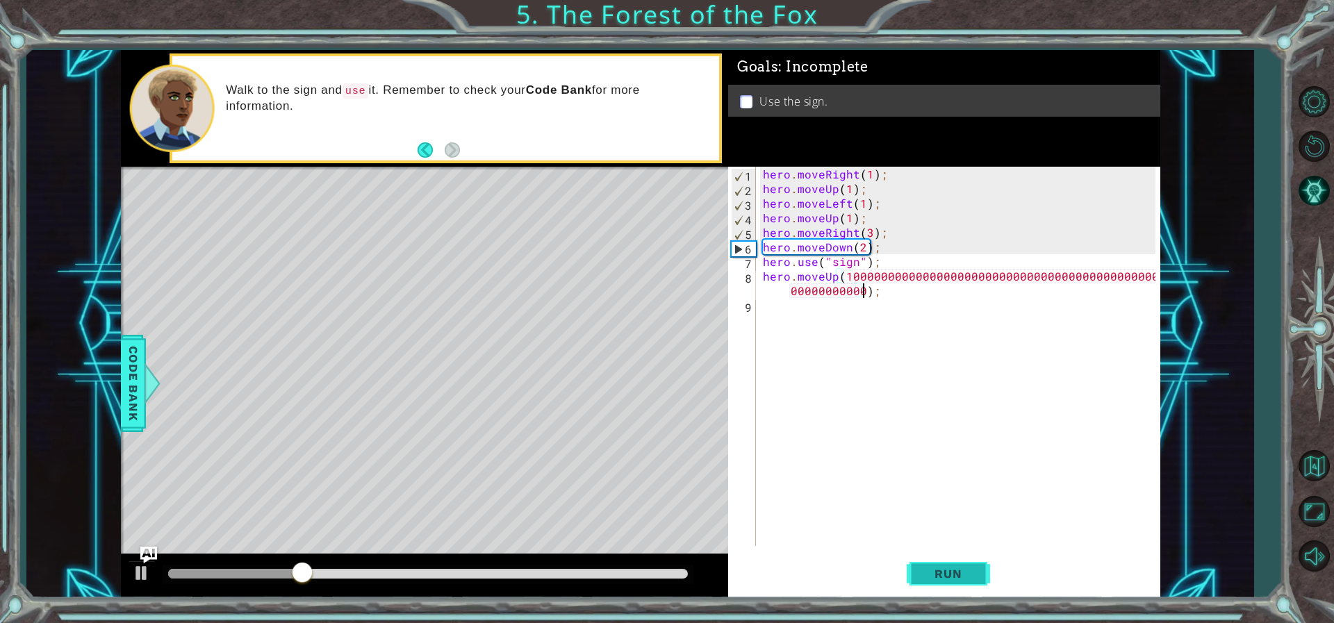
scroll to position [0, 30]
type textarea "hero.moveUp(100000000000000000000000000000000000000000000000000000000000);"
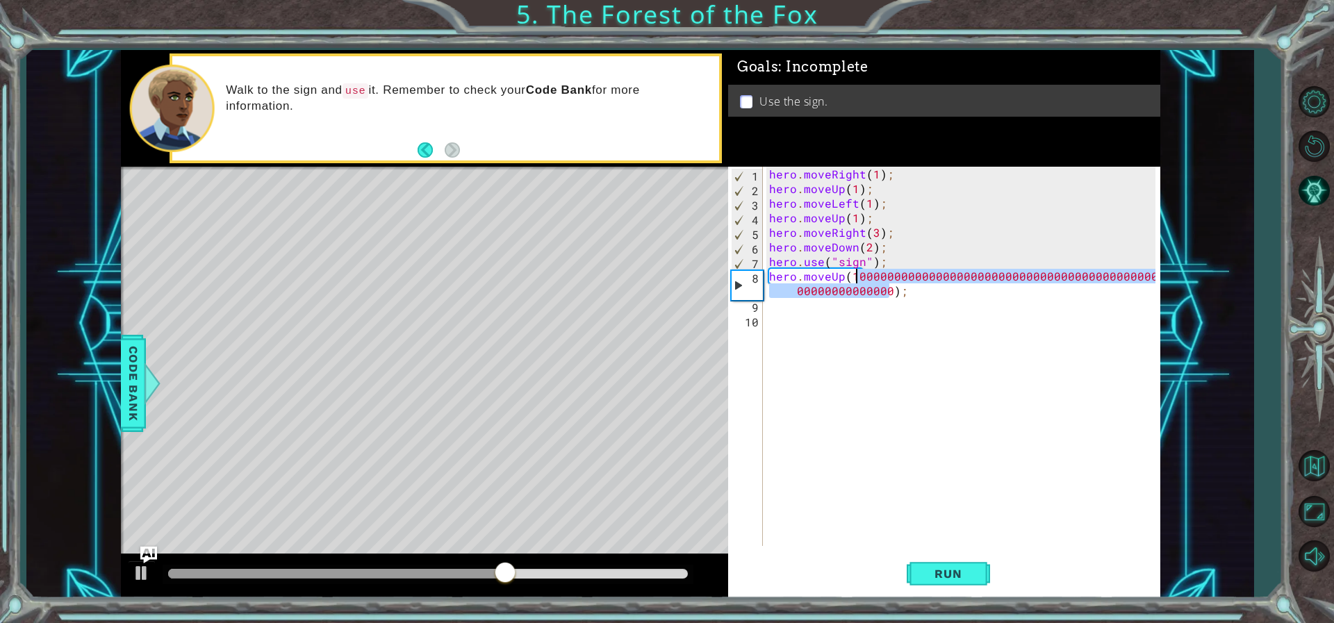
drag, startPoint x: 887, startPoint y: 292, endPoint x: 854, endPoint y: 280, distance: 35.6
click at [854, 280] on div "hero . moveRight ( 1 ) ; hero . moveUp ( 1 ) ; hero . moveLeft ( 1 ) ; hero . m…" at bounding box center [964, 371] width 396 height 408
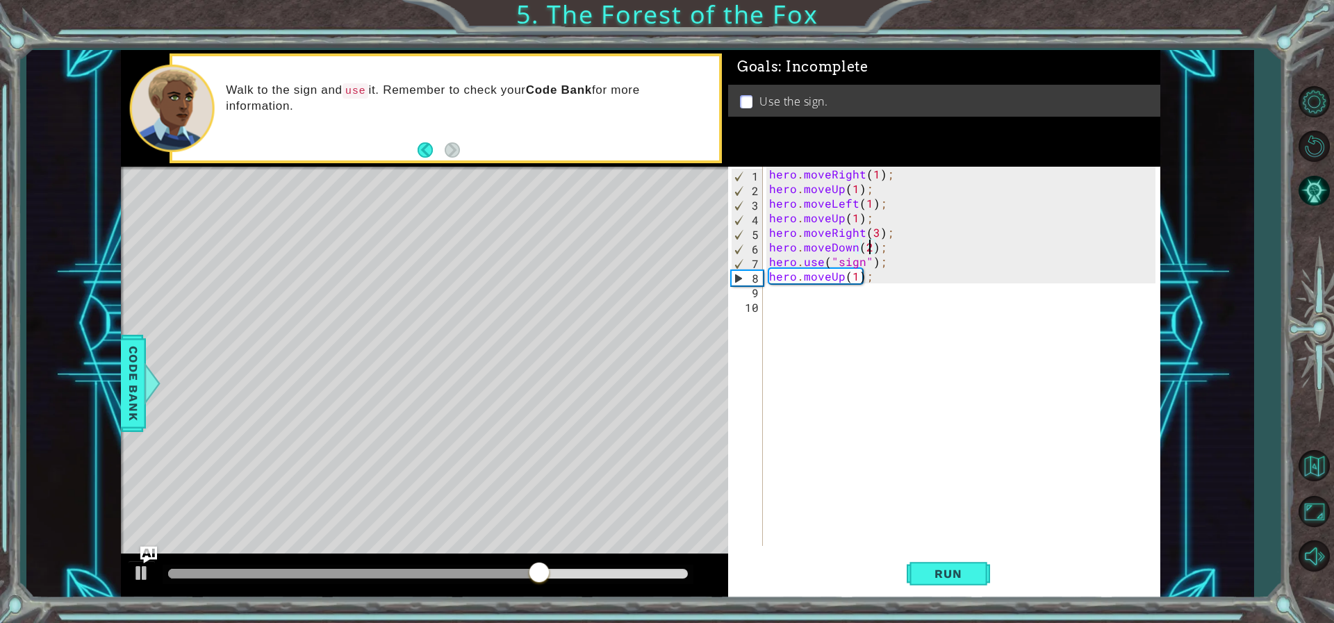
click at [868, 247] on div "hero . moveRight ( 1 ) ; hero . moveUp ( 1 ) ; hero . moveLeft ( 1 ) ; hero . m…" at bounding box center [964, 371] width 396 height 408
type textarea "hero.moveDown(1);"
click at [925, 572] on span "Run" at bounding box center [947, 574] width 55 height 14
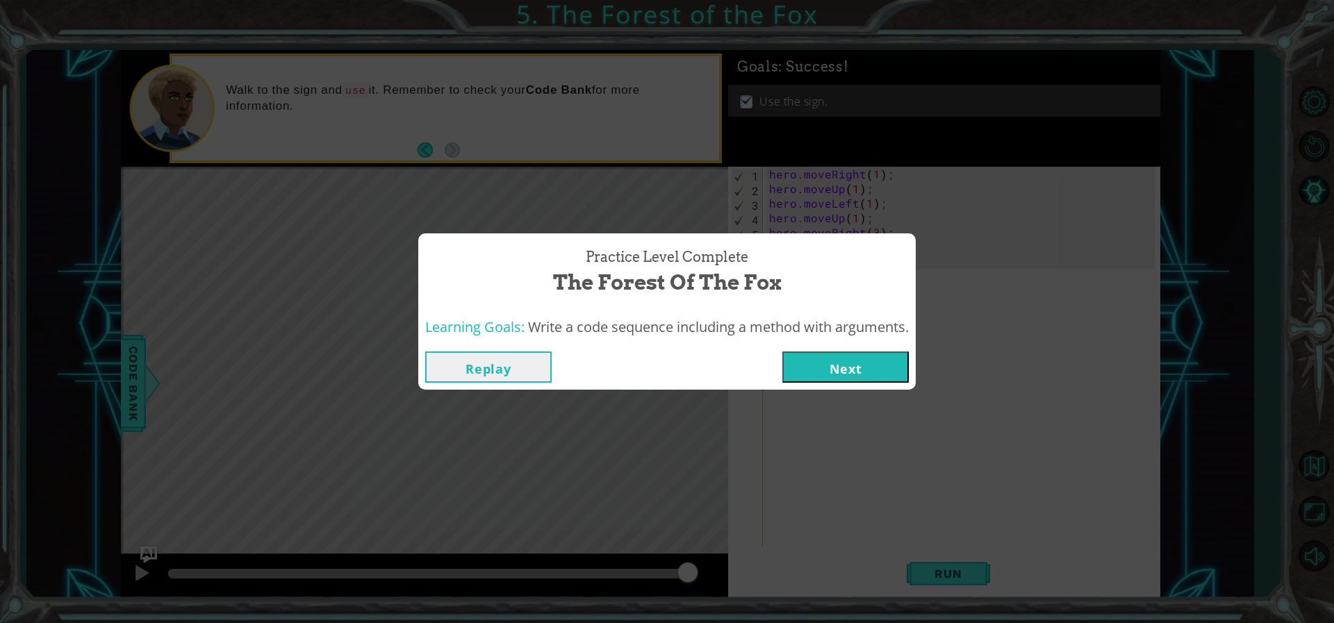
click at [841, 377] on button "Next" at bounding box center [845, 367] width 126 height 31
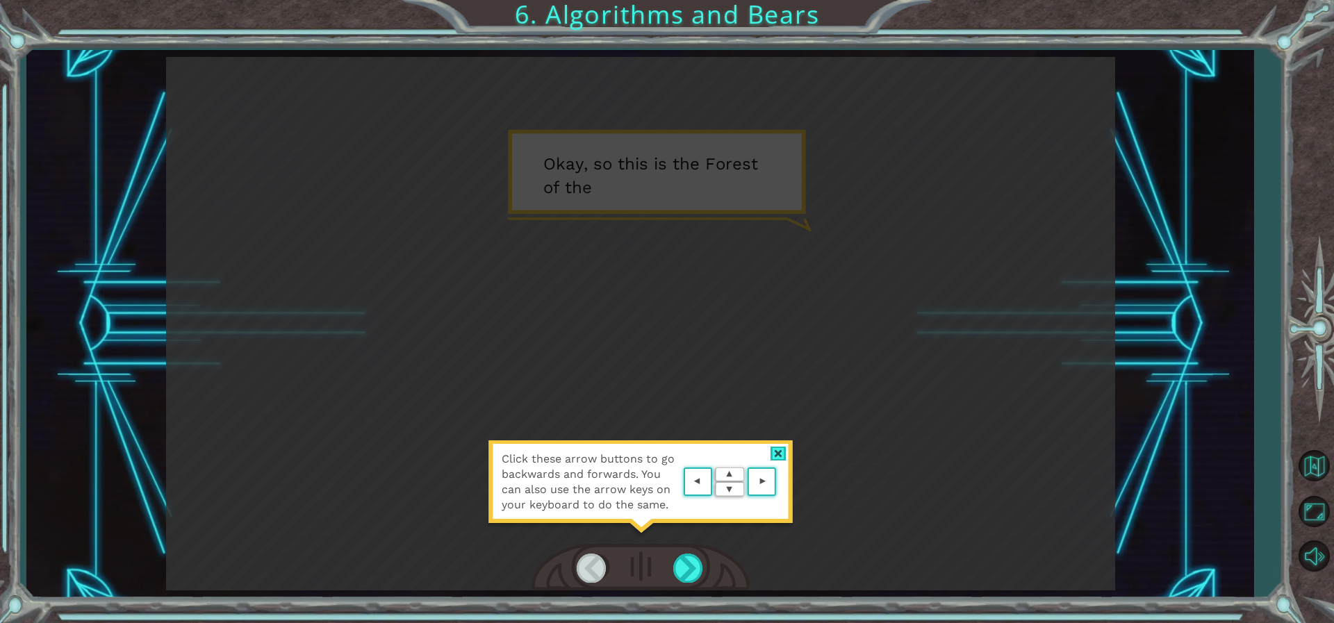
click at [771, 452] on div at bounding box center [778, 454] width 16 height 15
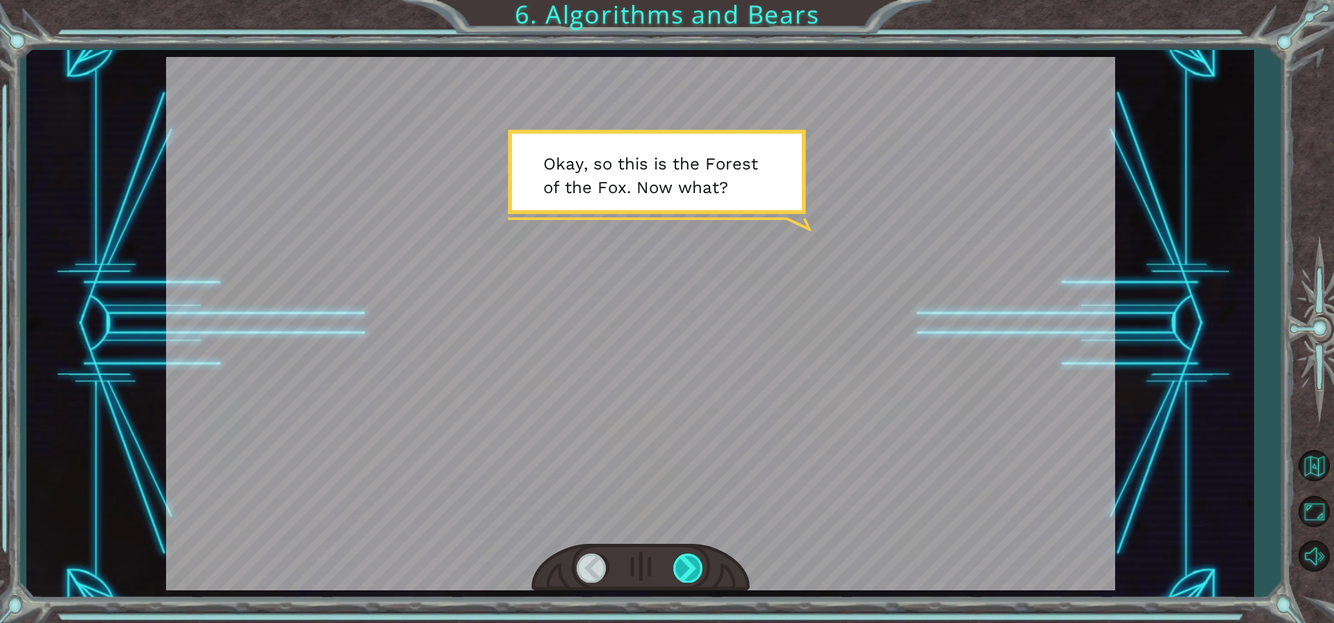
click at [694, 561] on div at bounding box center [688, 568] width 31 height 28
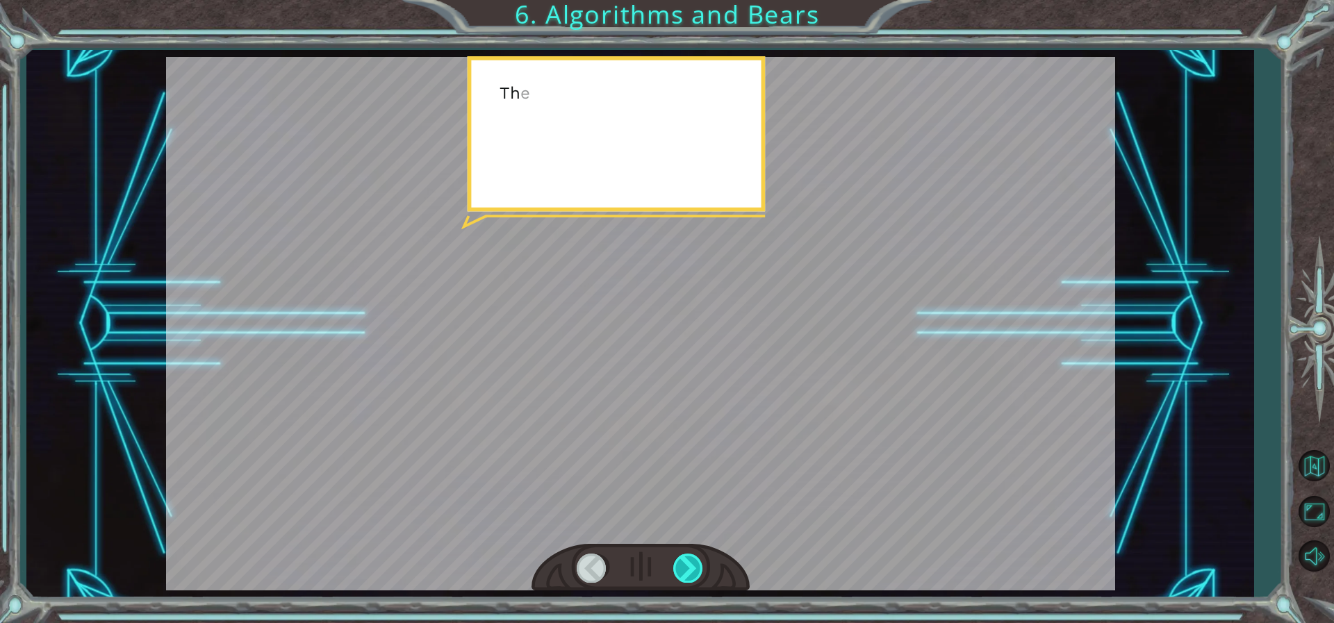
click at [689, 558] on div at bounding box center [688, 568] width 31 height 28
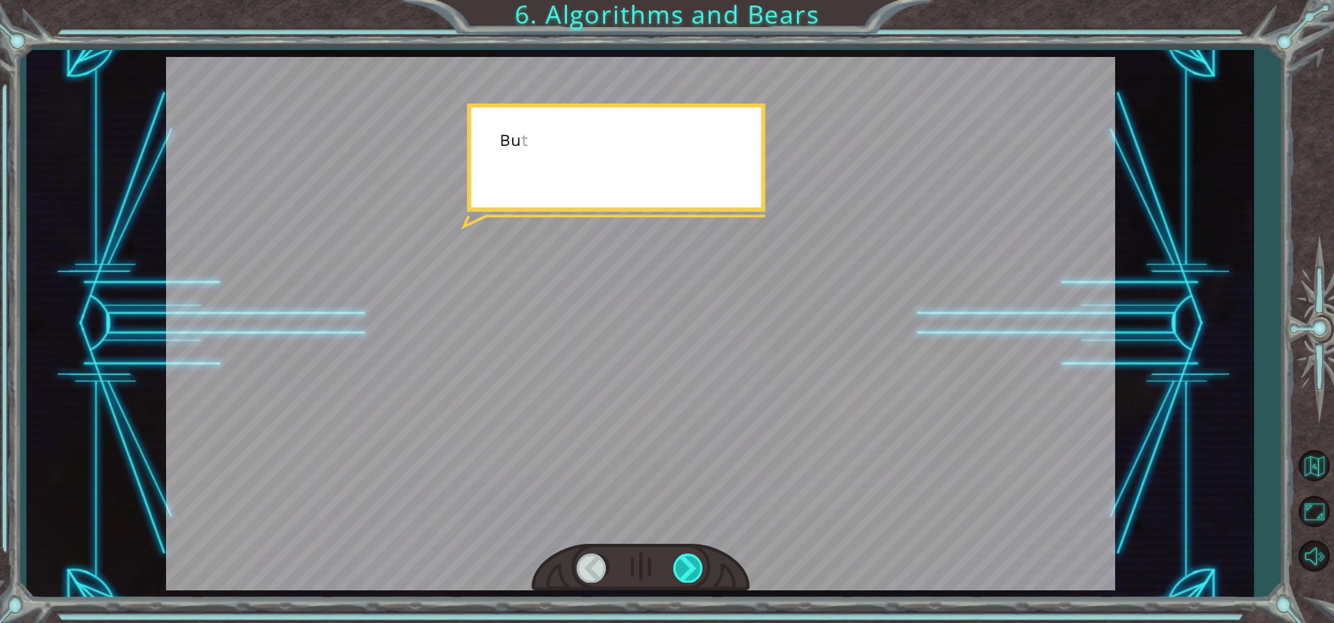
click at [689, 558] on div at bounding box center [688, 568] width 31 height 28
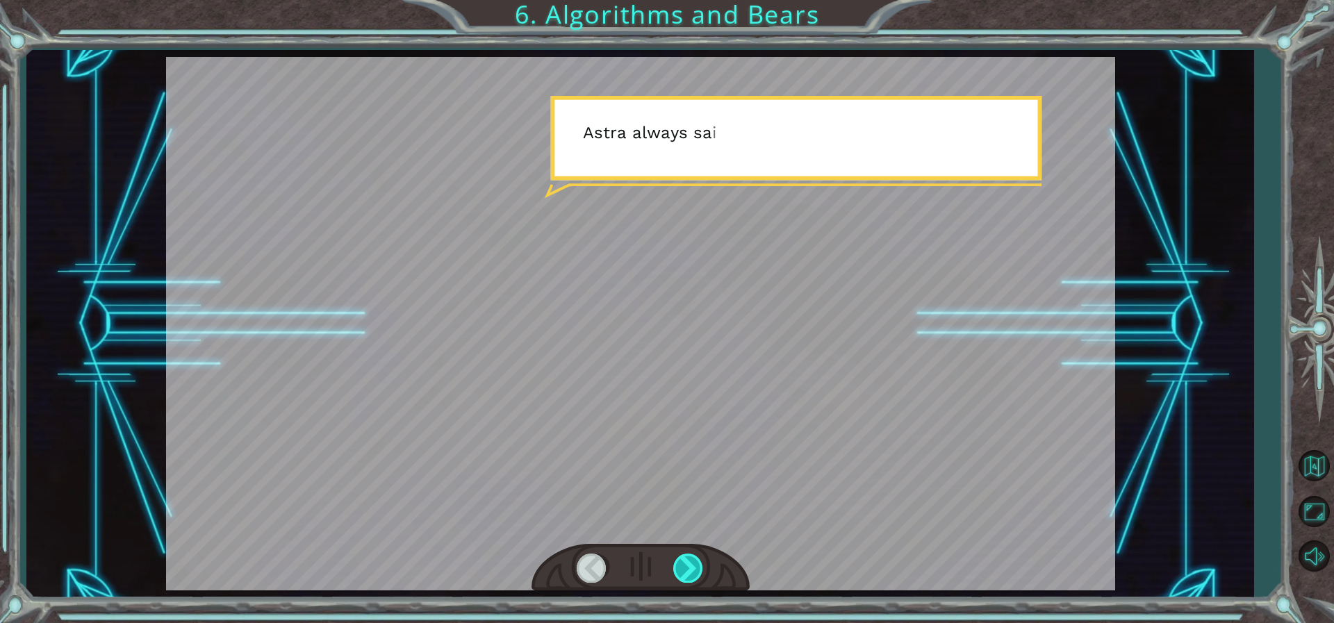
click at [689, 558] on div at bounding box center [688, 568] width 31 height 28
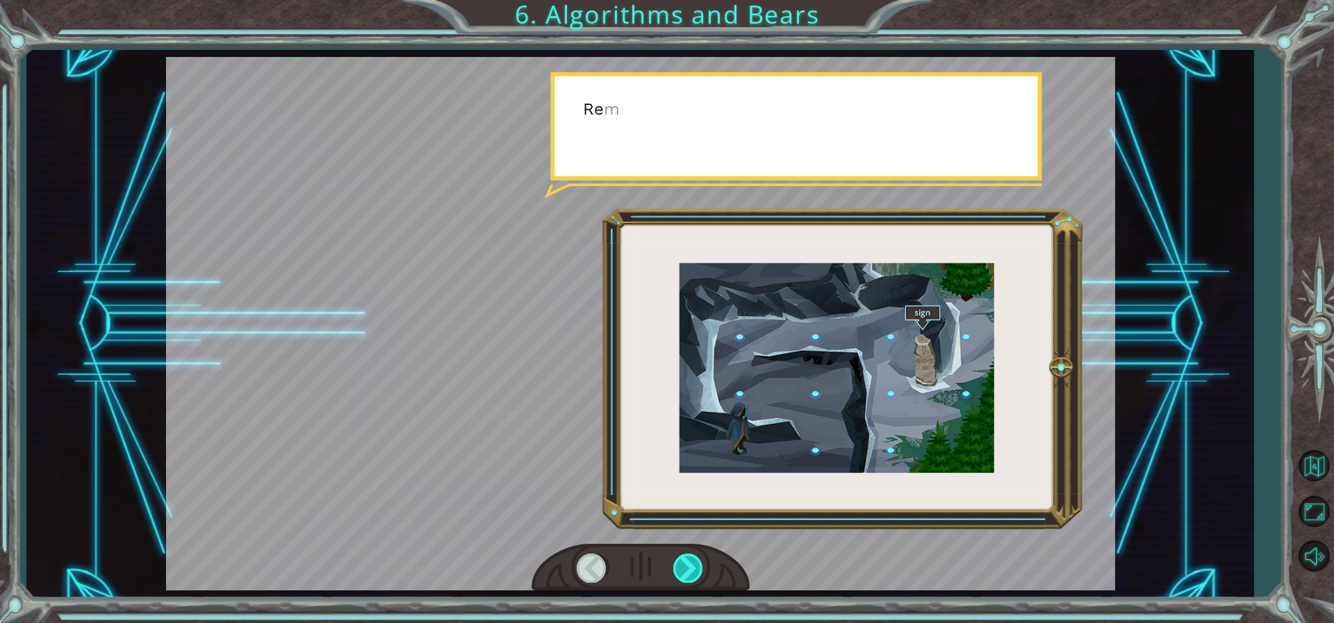
click at [689, 558] on div at bounding box center [688, 568] width 31 height 28
click at [686, 554] on div at bounding box center [688, 568] width 31 height 28
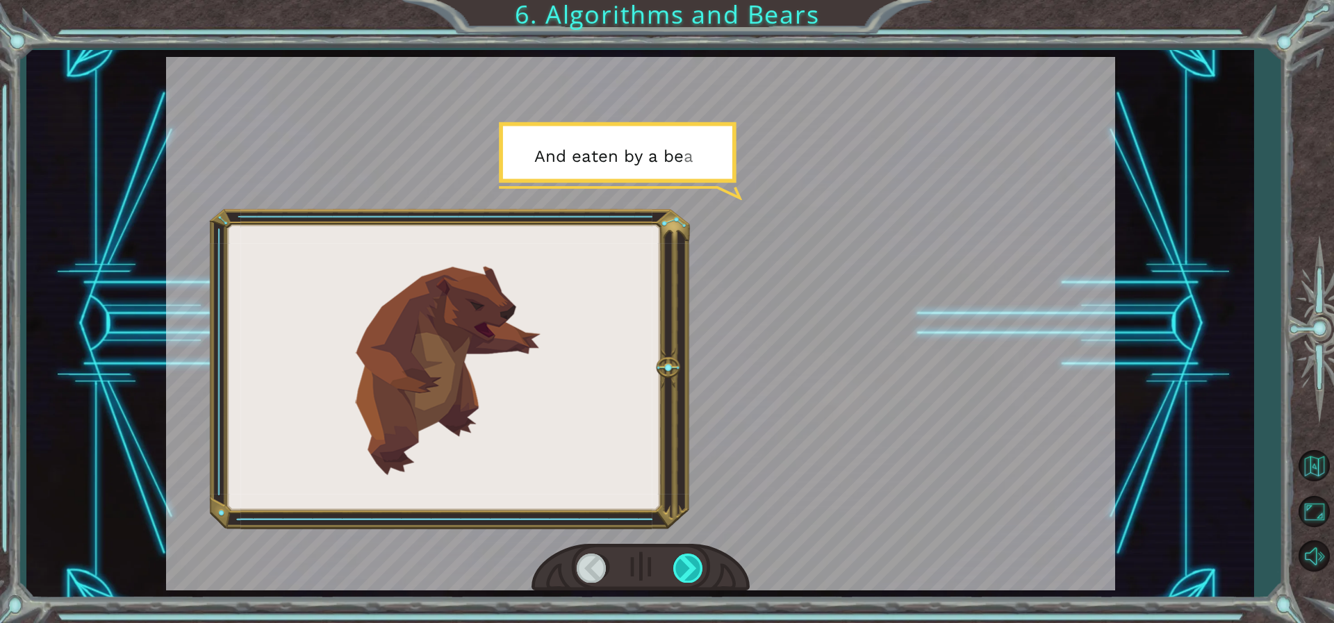
click at [686, 570] on div at bounding box center [688, 568] width 31 height 28
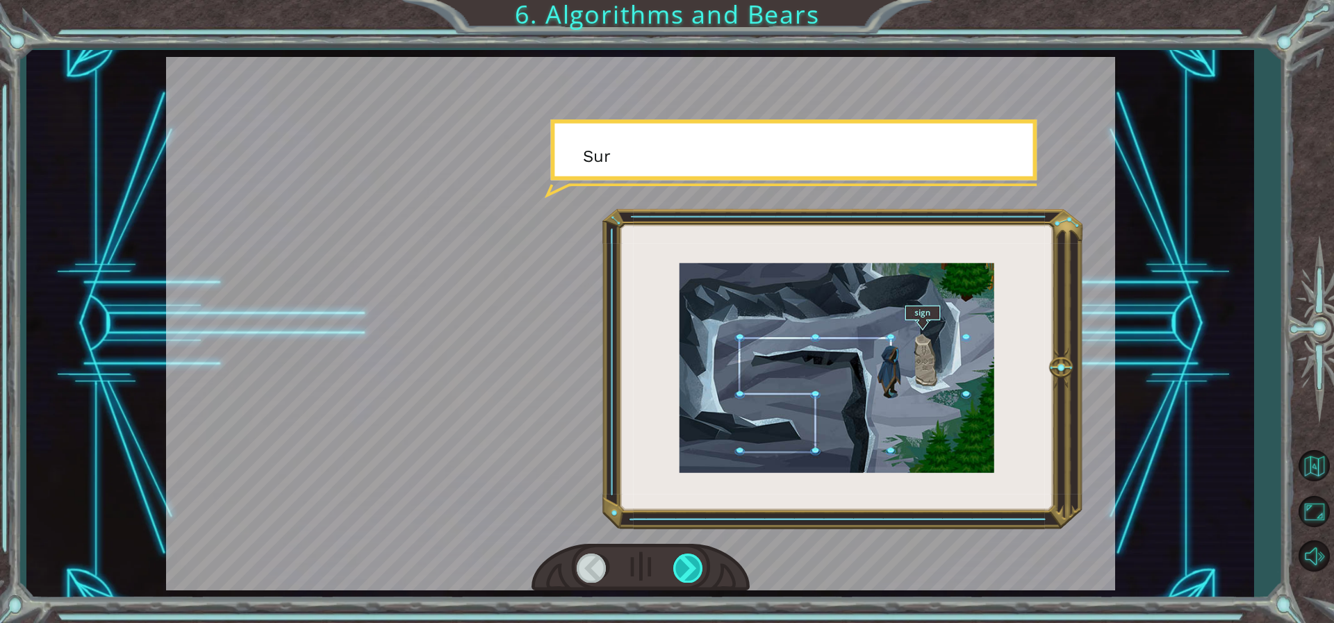
click at [686, 570] on div at bounding box center [688, 568] width 31 height 28
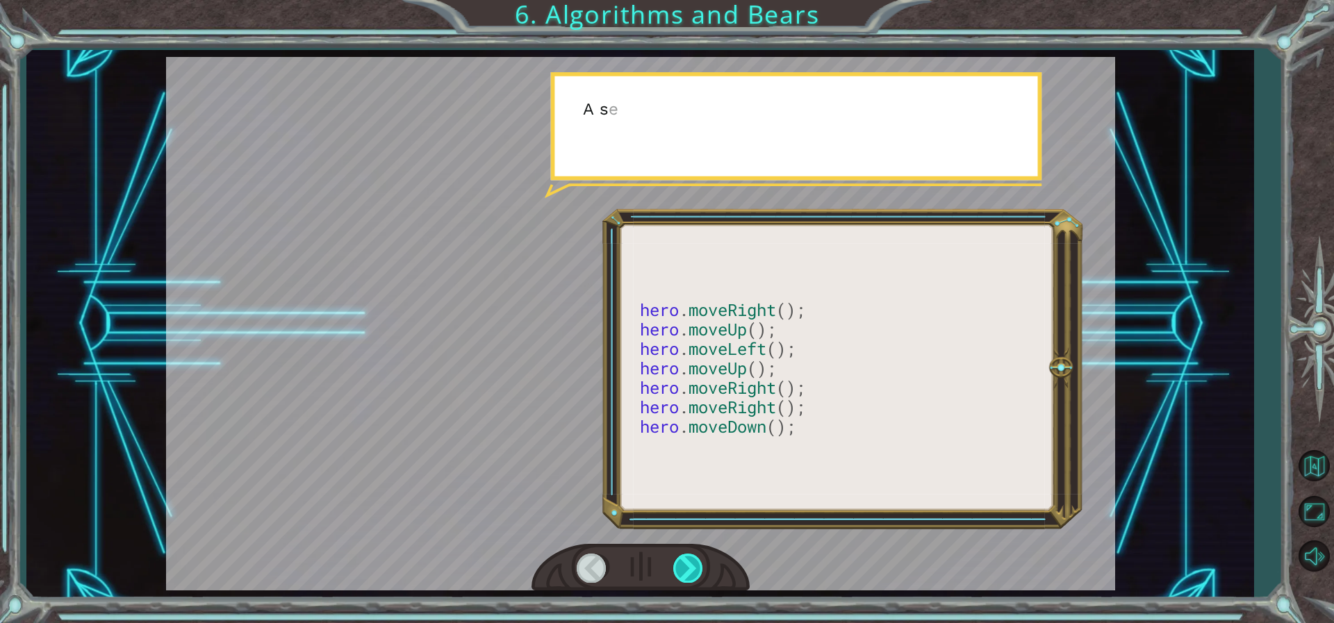
click at [686, 570] on div at bounding box center [688, 568] width 31 height 28
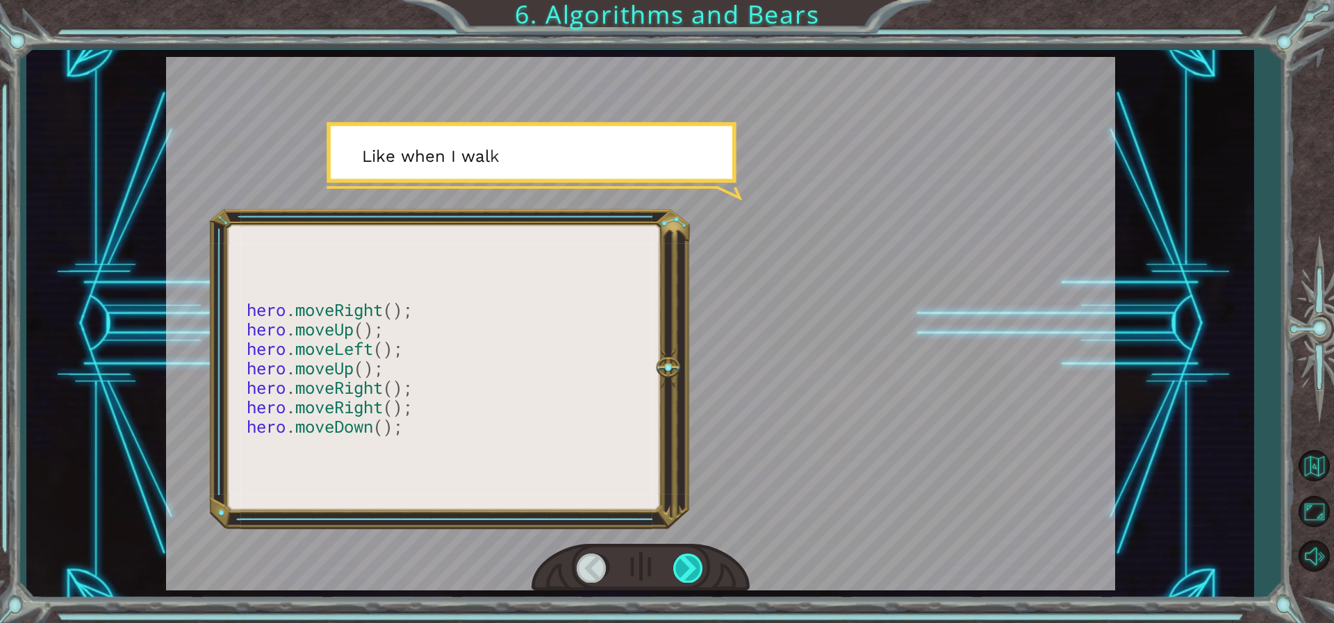
click at [686, 570] on div at bounding box center [688, 568] width 31 height 28
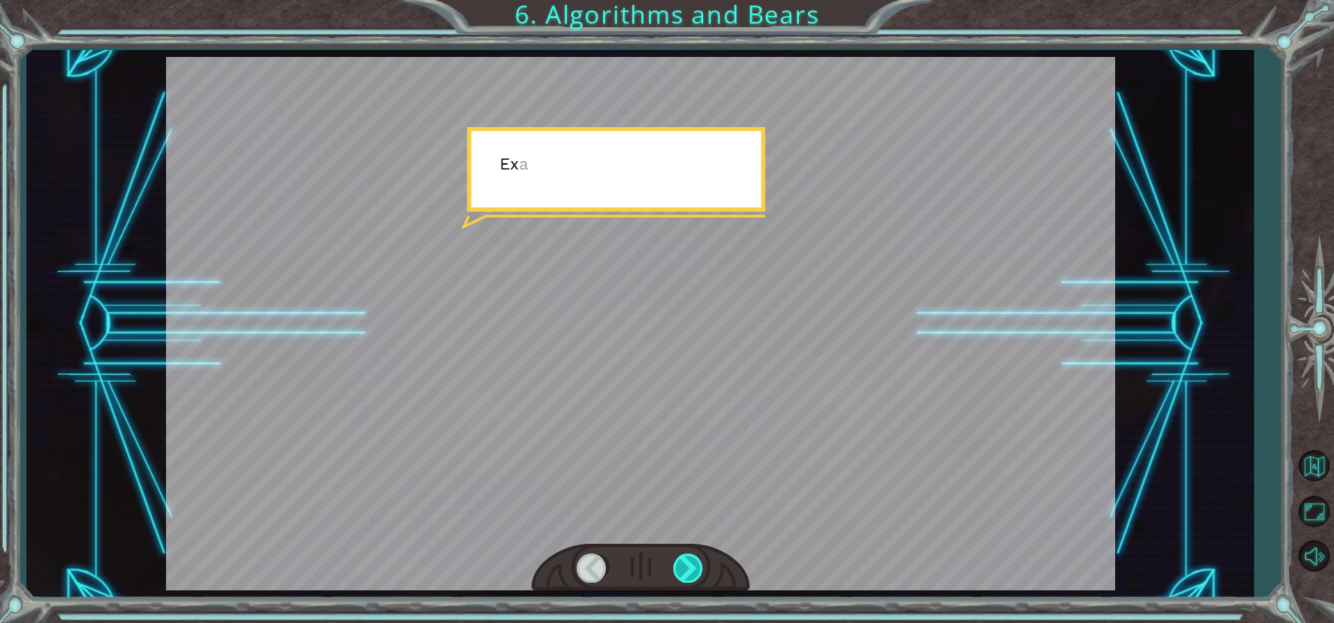
click at [686, 570] on div at bounding box center [688, 568] width 31 height 28
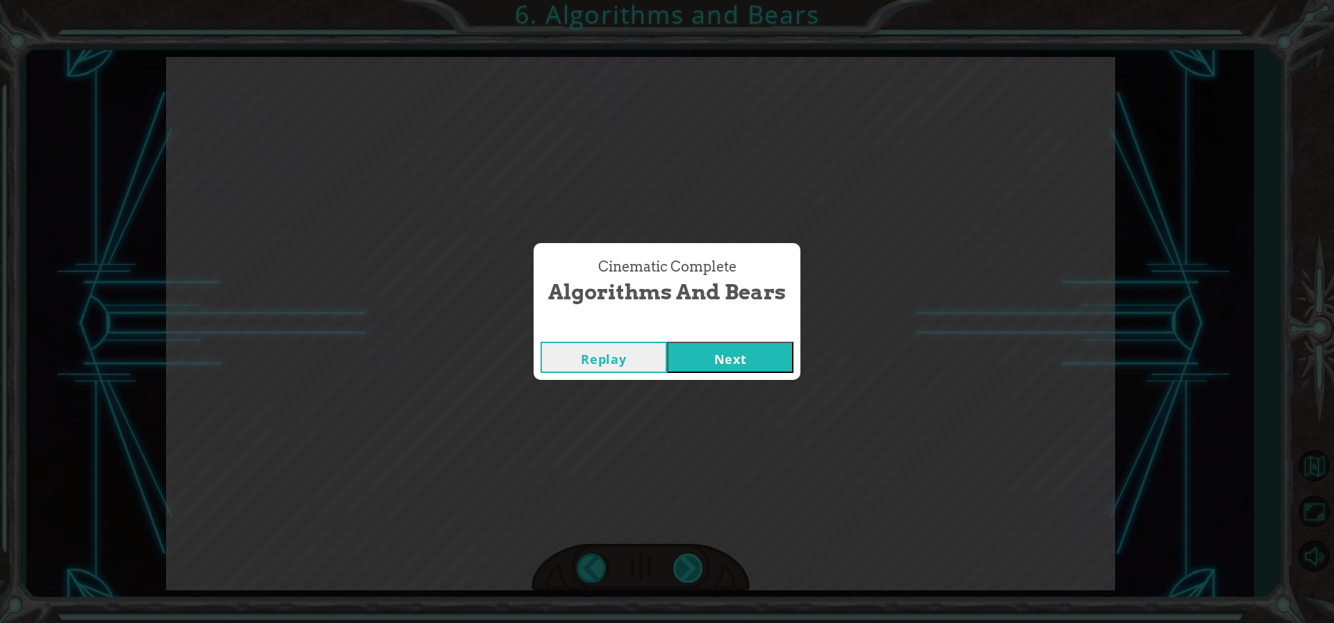
click at [686, 0] on div "hero . moveRight (); hero . moveUp (); hero . moveLeft (); hero . moveUp (); he…" at bounding box center [667, 0] width 1334 height 0
click at [686, 570] on div "Cinematic Complete Algorithms and Bears Replay Next" at bounding box center [667, 311] width 1334 height 623
click at [721, 361] on button "Next" at bounding box center [730, 357] width 126 height 31
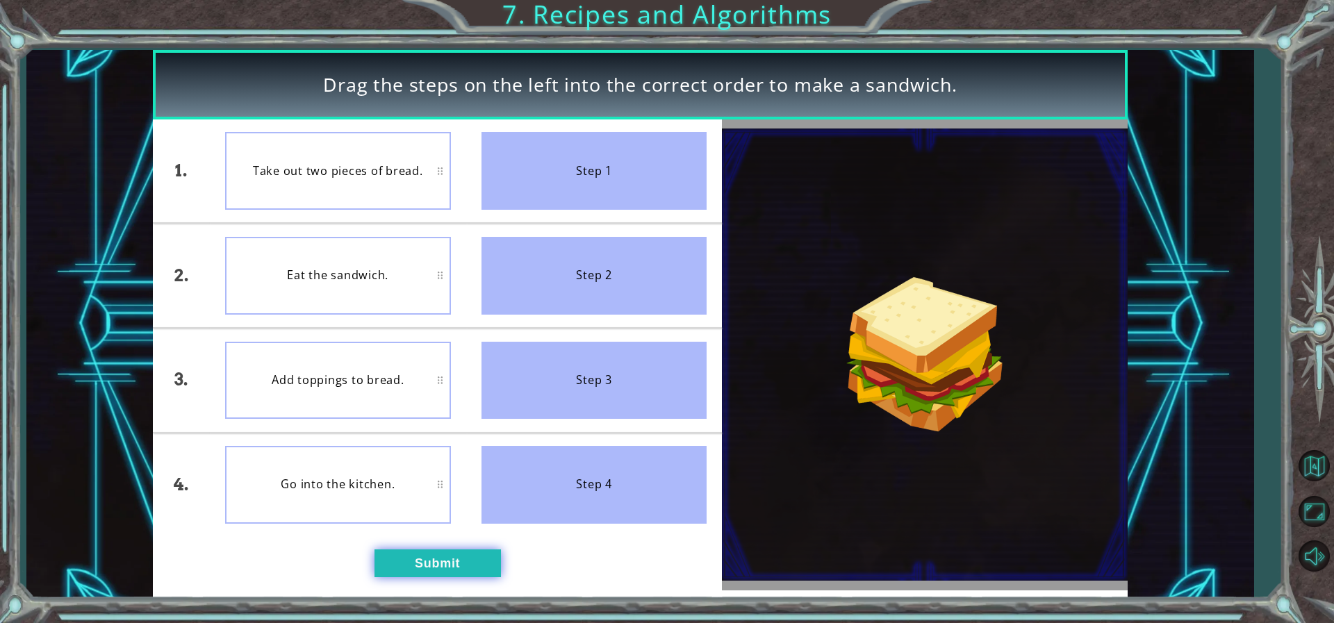
click at [465, 554] on button "Submit" at bounding box center [437, 564] width 126 height 28
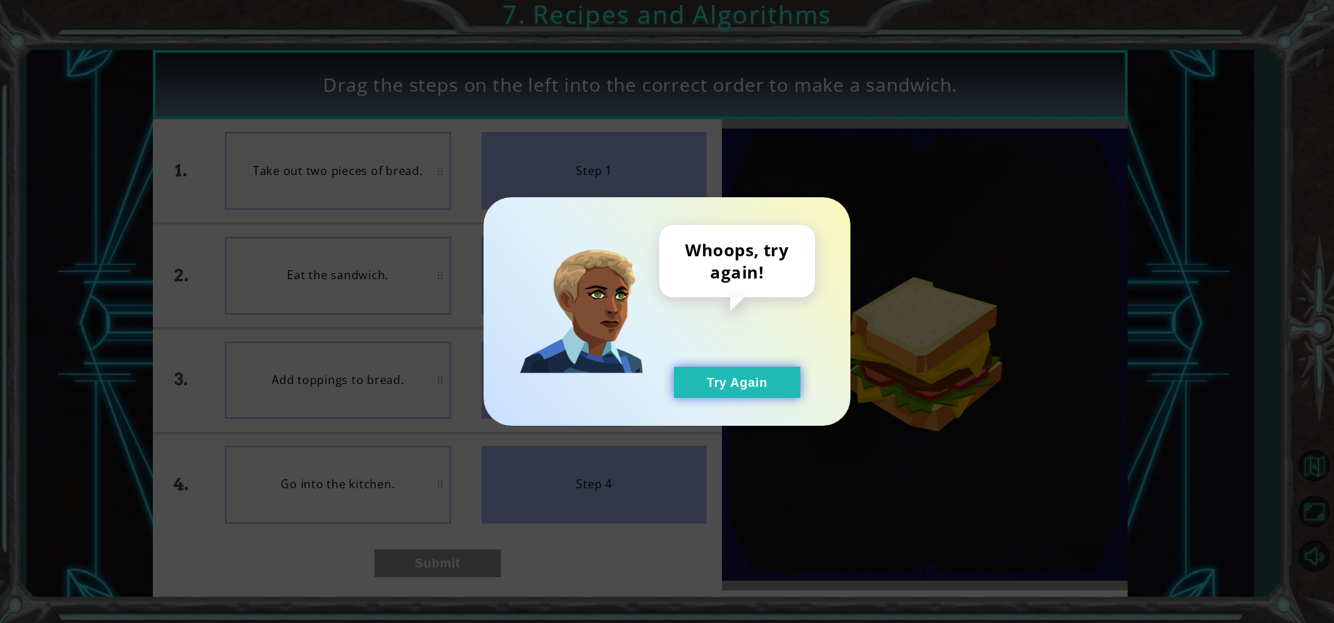
click at [694, 383] on button "Try Again" at bounding box center [737, 382] width 126 height 31
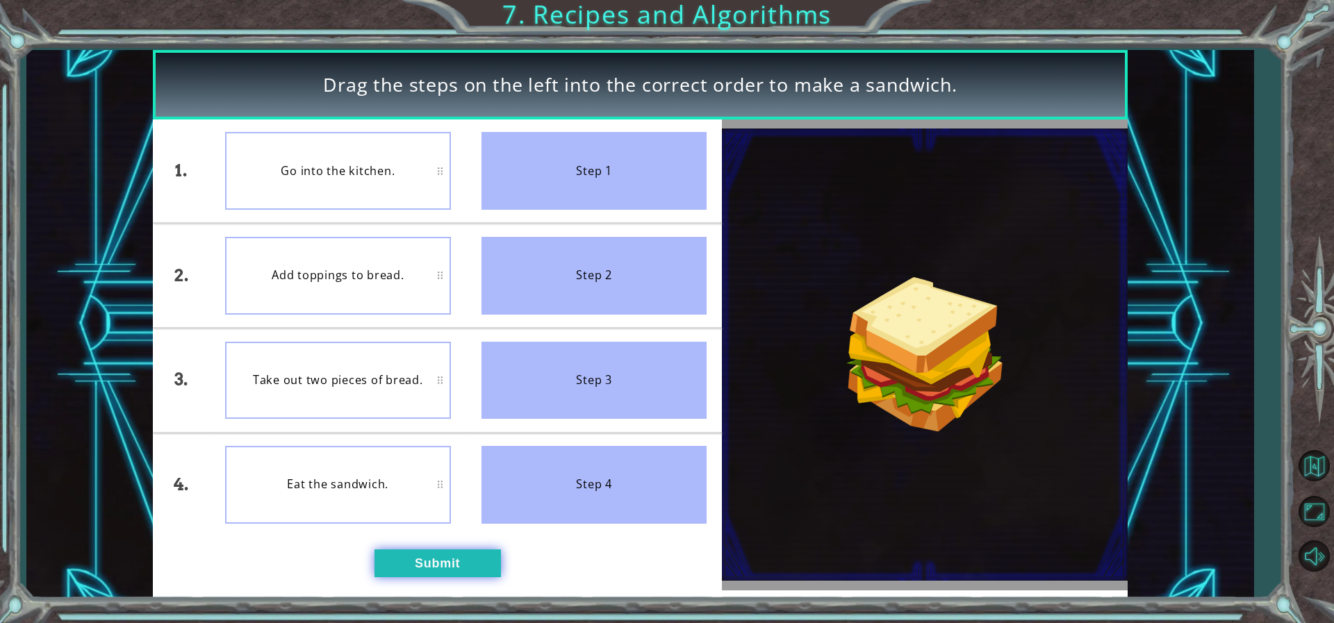
click at [393, 552] on button "Submit" at bounding box center [437, 564] width 126 height 28
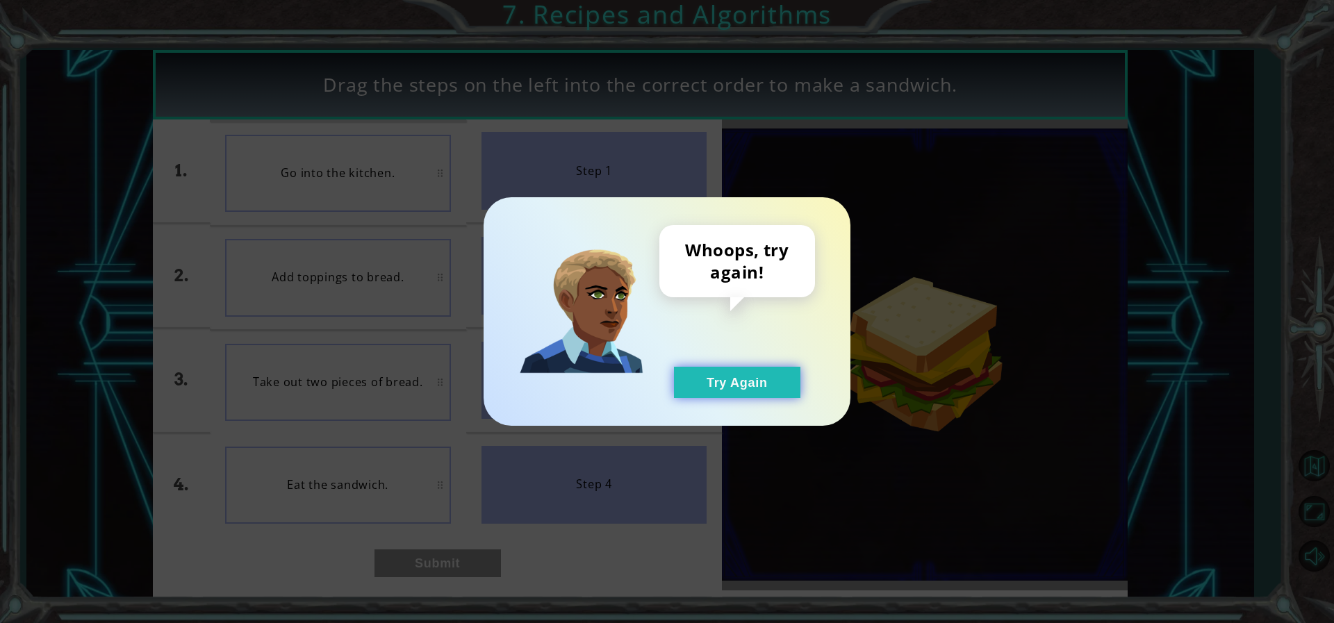
click at [695, 378] on button "Try Again" at bounding box center [737, 382] width 126 height 31
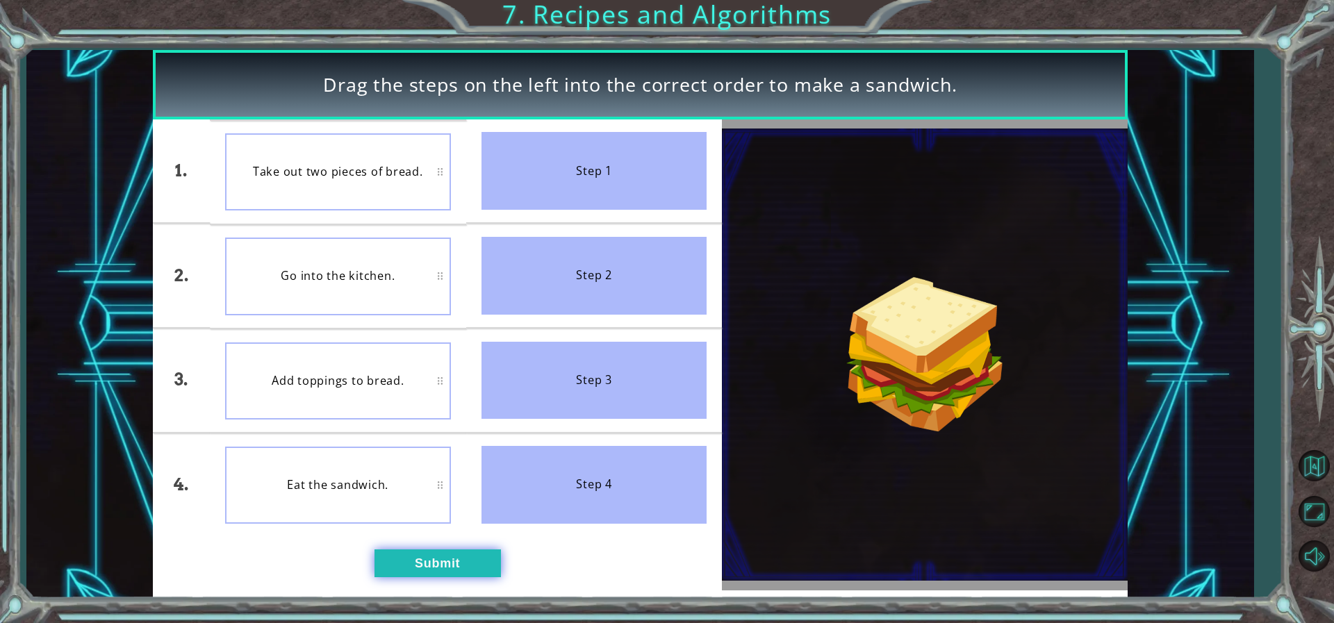
click at [442, 576] on button "Submit" at bounding box center [437, 564] width 126 height 28
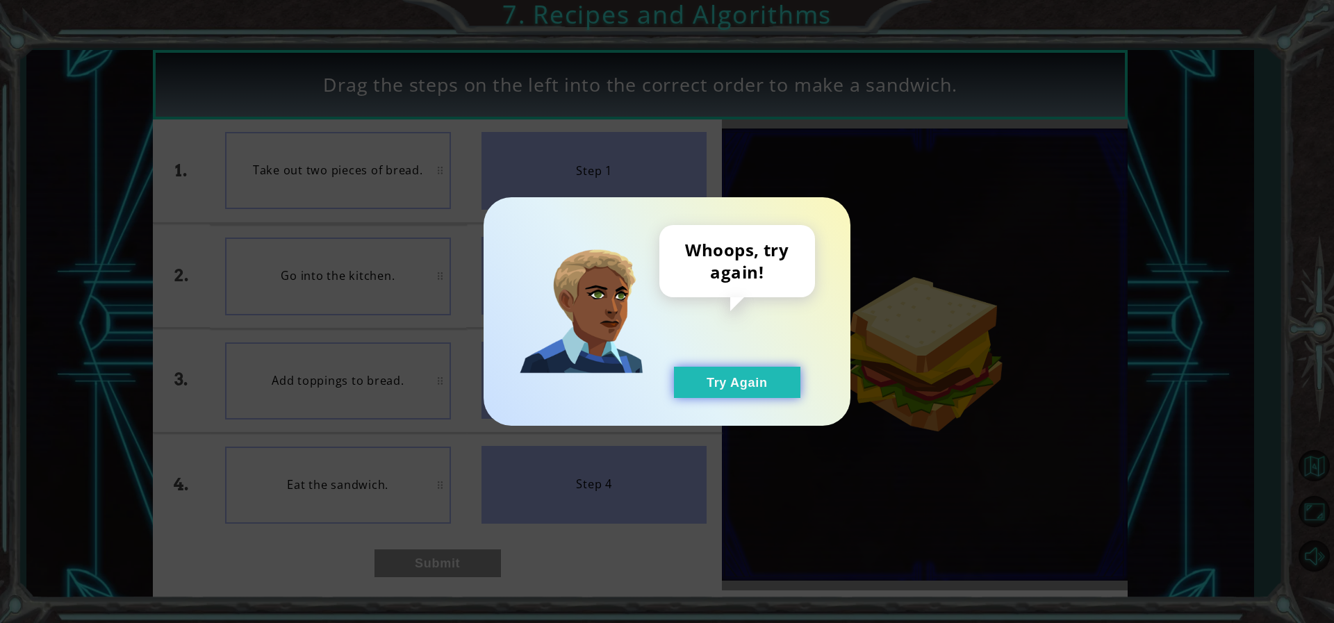
click at [725, 387] on button "Try Again" at bounding box center [737, 382] width 126 height 31
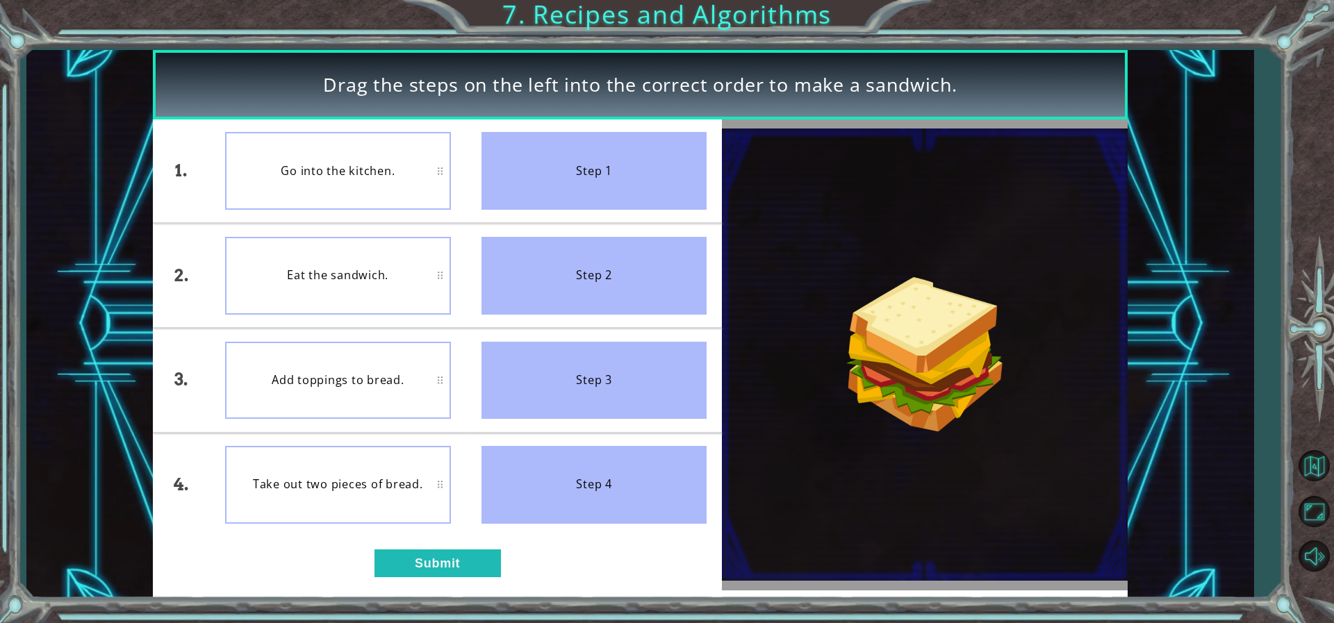
click at [338, 184] on div "Go into the kitchen." at bounding box center [338, 171] width 226 height 78
drag, startPoint x: 367, startPoint y: 394, endPoint x: 208, endPoint y: 339, distance: 168.3
click at [208, 339] on div "3." at bounding box center [181, 381] width 57 height 104
click at [427, 558] on button "Submit" at bounding box center [437, 564] width 126 height 28
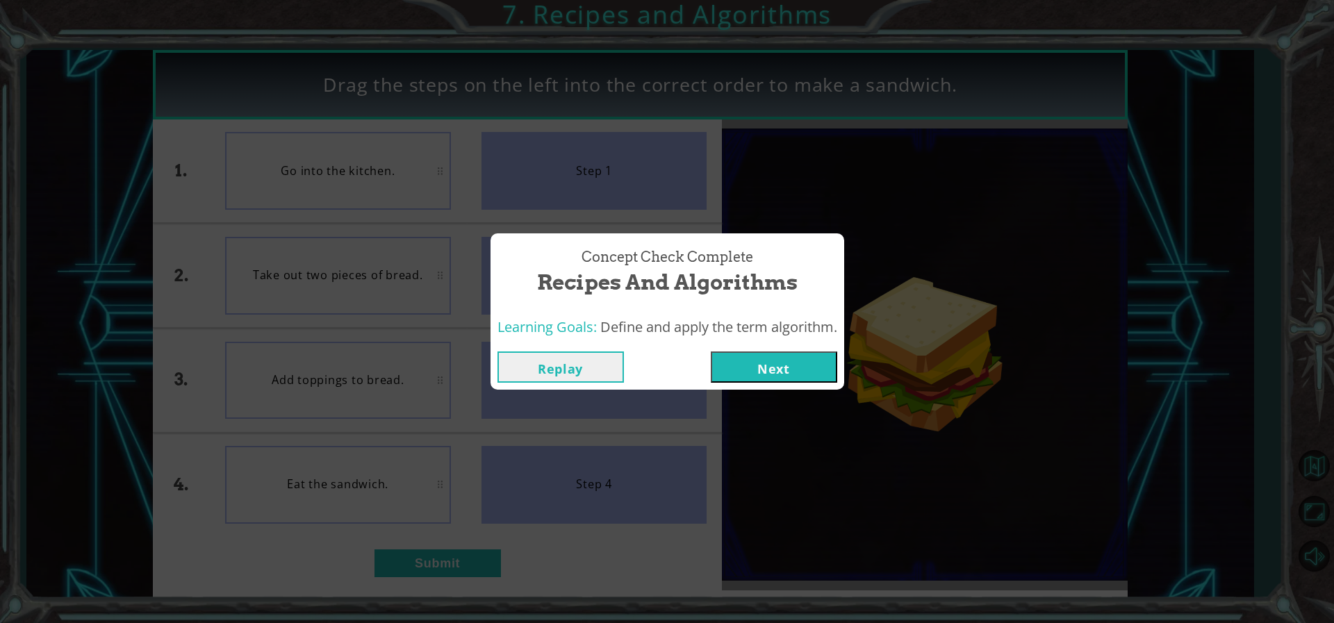
click at [713, 360] on div "Replay Next" at bounding box center [667, 367] width 340 height 31
click at [743, 365] on button "Next" at bounding box center [774, 367] width 126 height 31
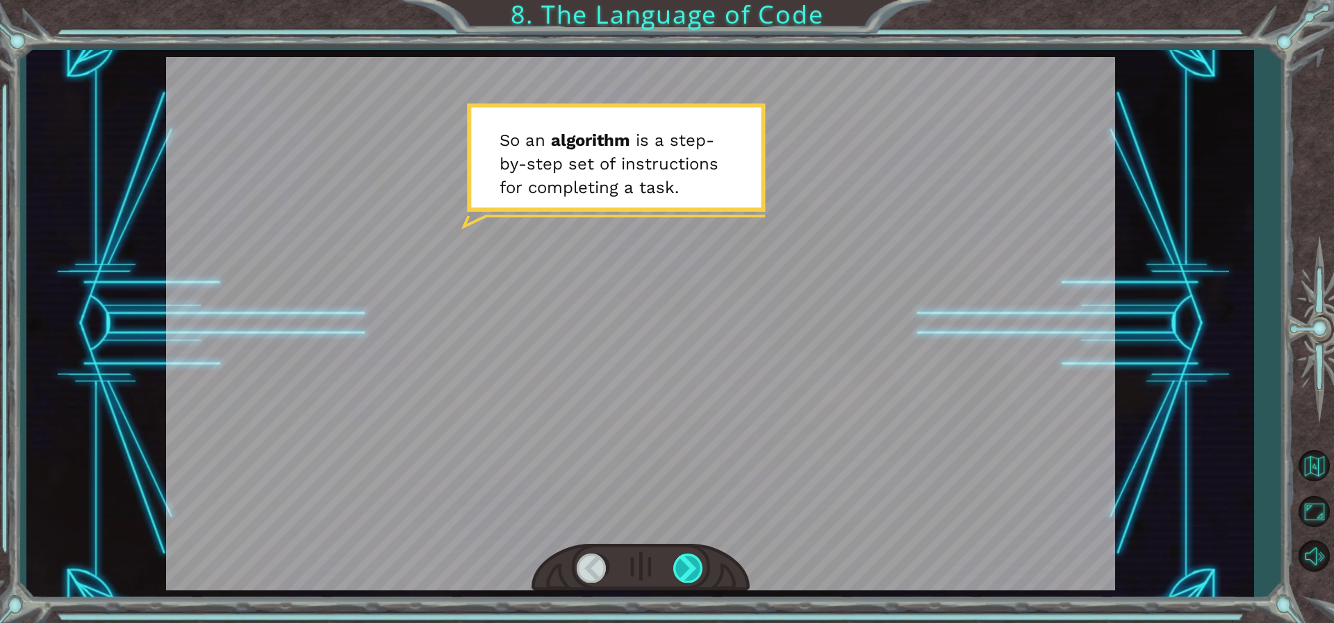
click at [685, 566] on div at bounding box center [688, 568] width 31 height 28
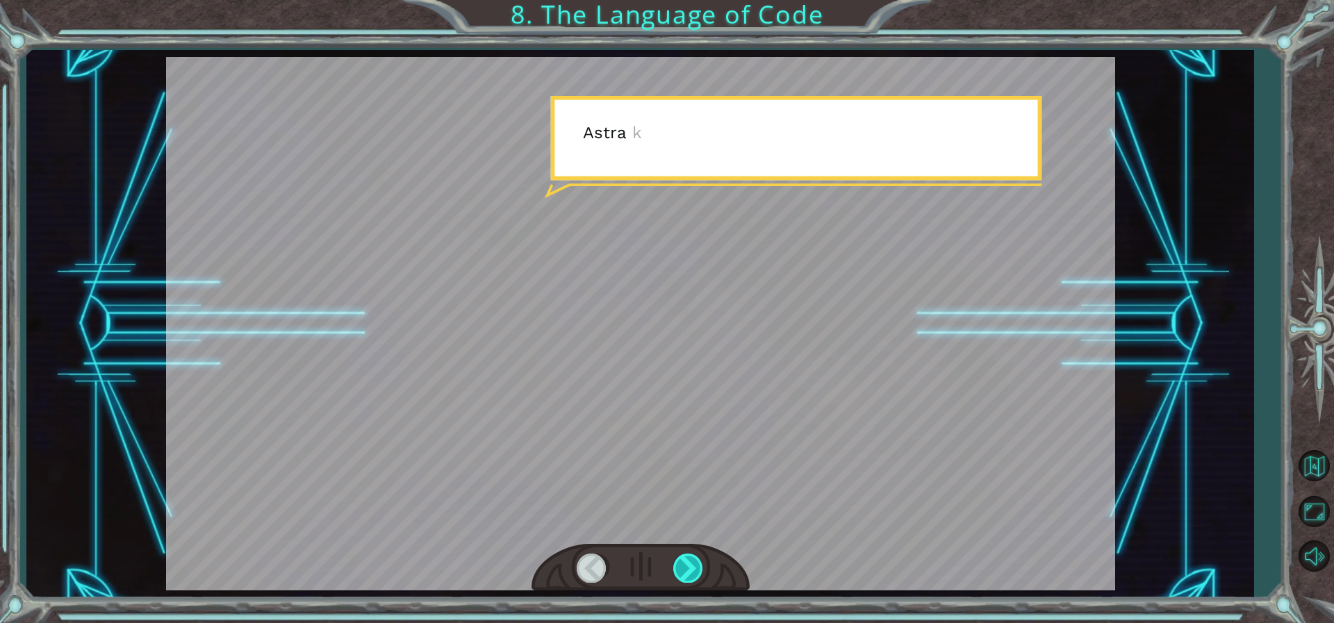
click at [685, 566] on div at bounding box center [688, 568] width 31 height 28
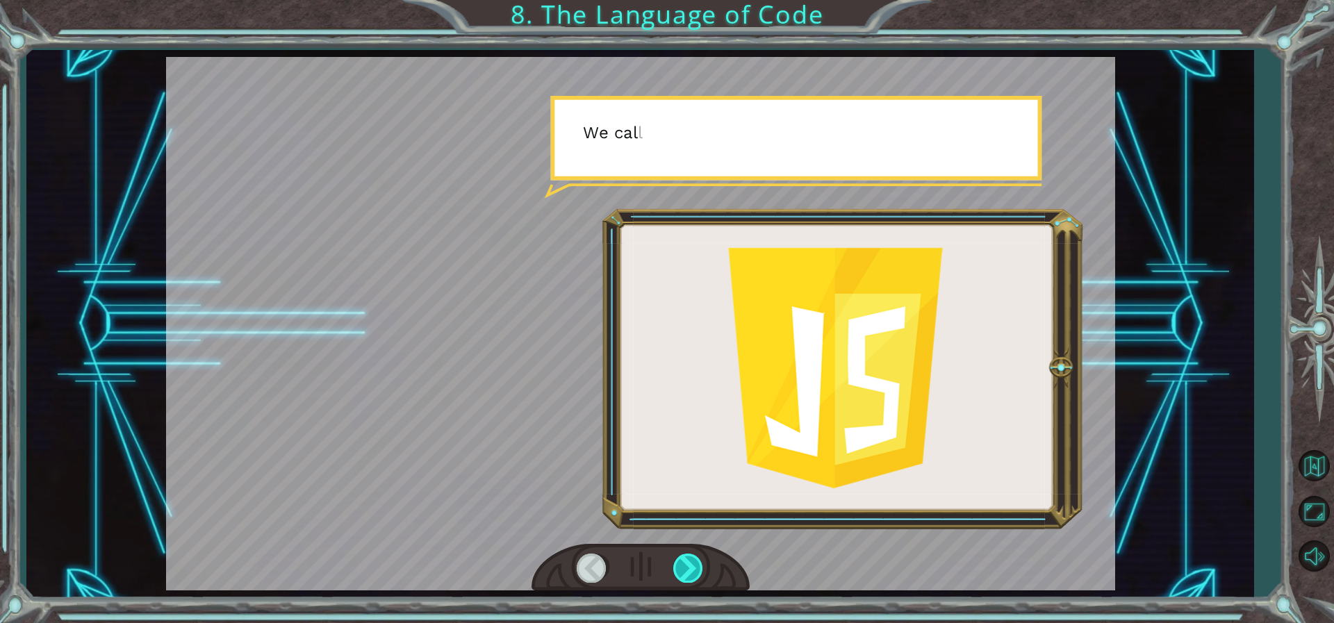
click at [685, 566] on div at bounding box center [688, 568] width 31 height 28
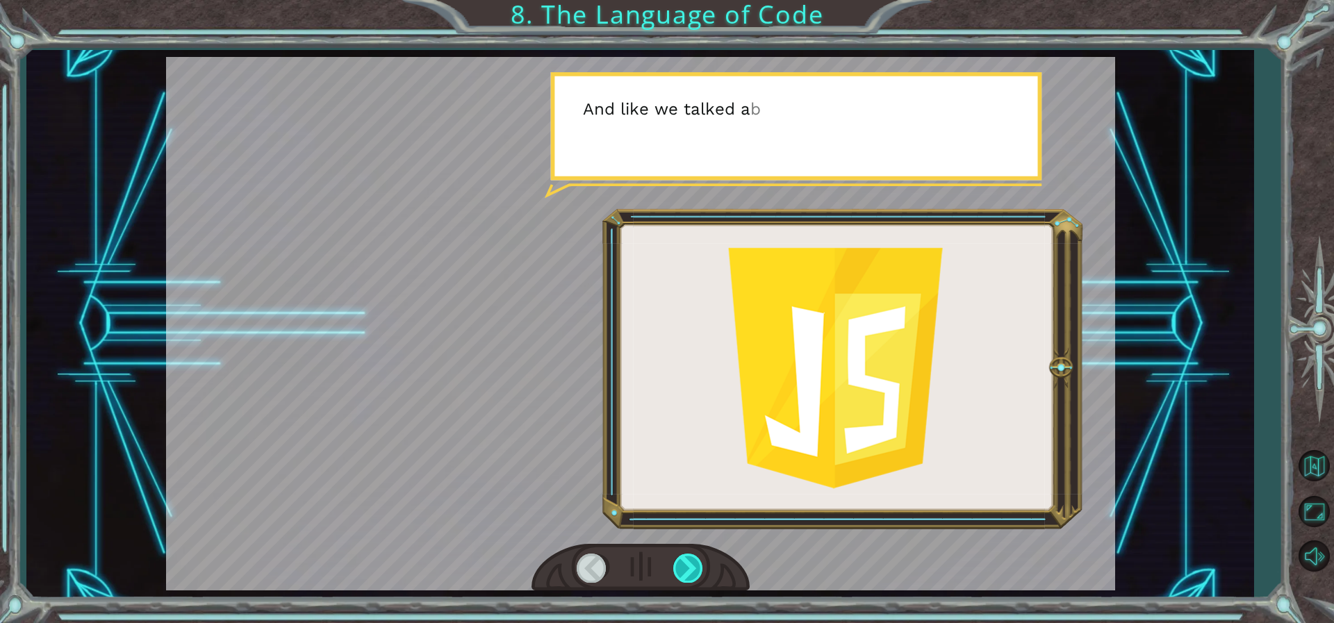
click at [684, 566] on div at bounding box center [688, 568] width 31 height 28
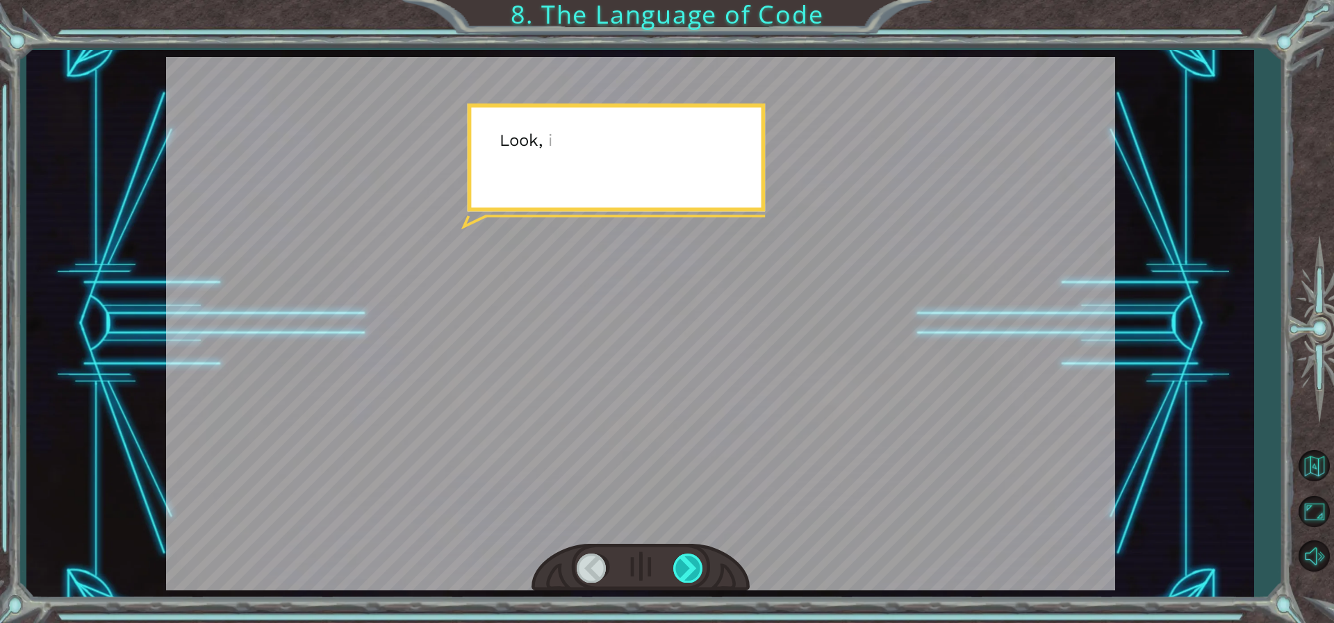
click at [684, 566] on div at bounding box center [688, 568] width 31 height 28
click at [683, 566] on div at bounding box center [688, 568] width 31 height 28
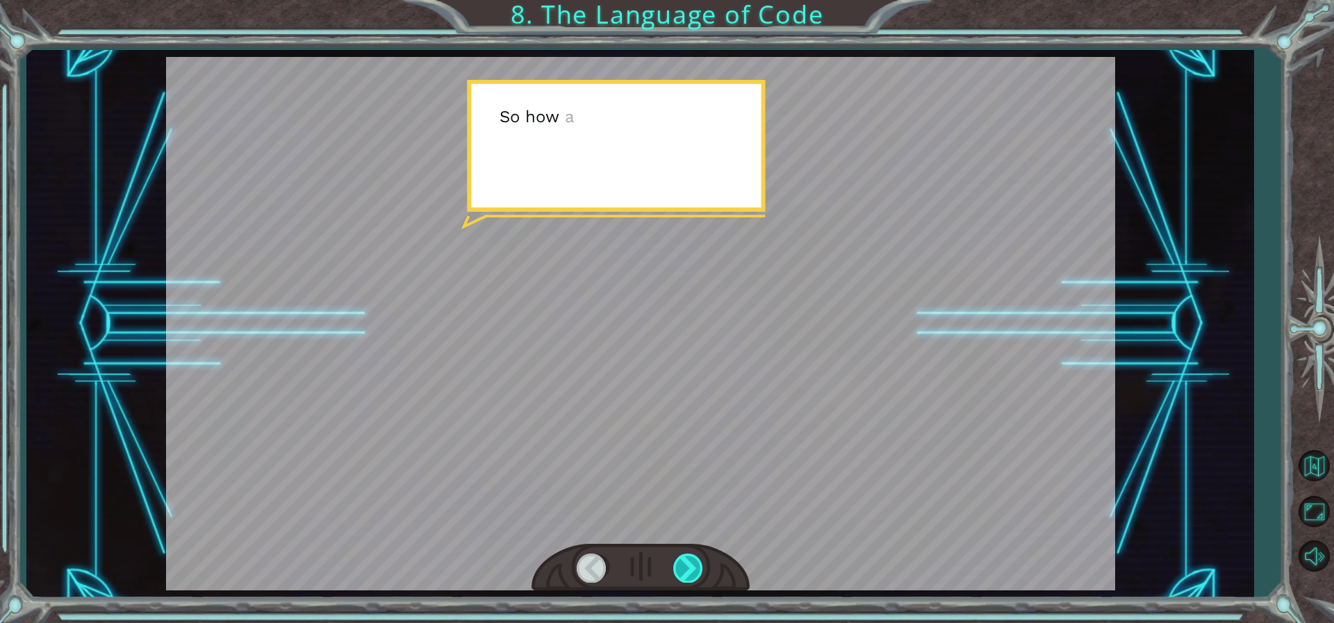
click at [683, 566] on div at bounding box center [688, 568] width 31 height 28
click at [683, 0] on div "S o a n a l g o r i t h m i s a s t e p - b y - s t e p s e t o f i n s t r u c…" at bounding box center [667, 0] width 1334 height 0
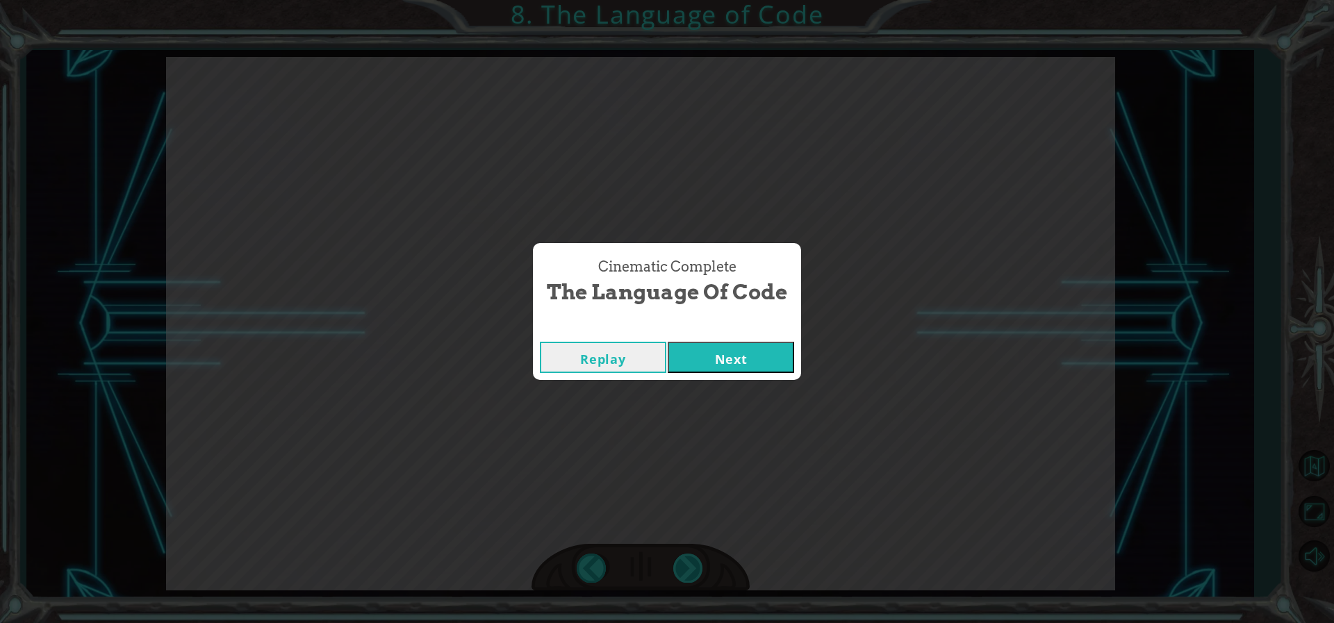
click at [683, 566] on div "Cinematic Complete The Language of Code Replay Next" at bounding box center [667, 311] width 1334 height 623
click at [716, 349] on button "Next" at bounding box center [731, 357] width 126 height 31
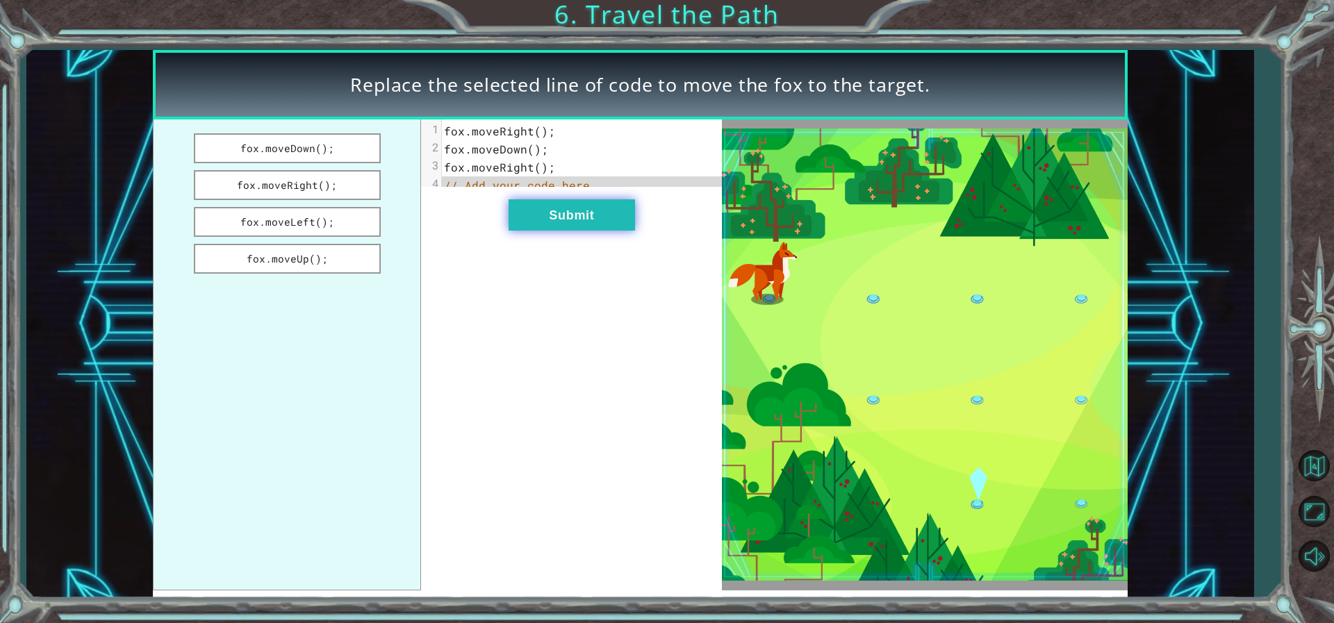
click at [522, 222] on button "Submit" at bounding box center [572, 214] width 126 height 31
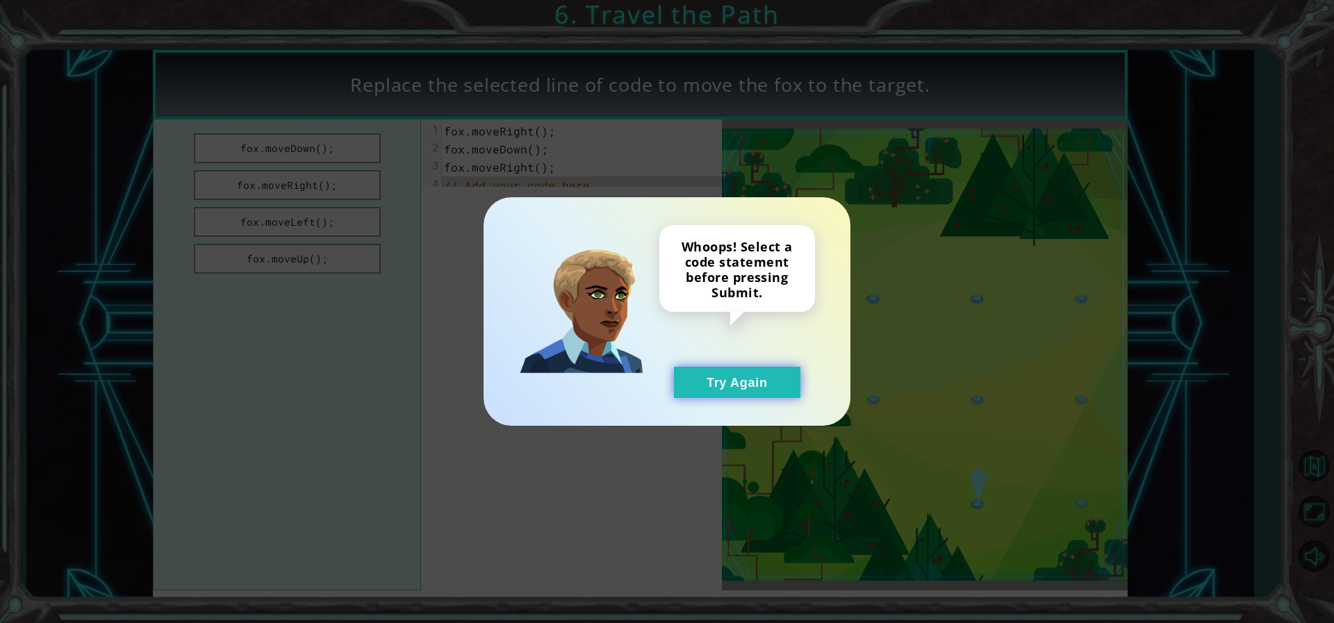
click at [779, 391] on button "Try Again" at bounding box center [737, 382] width 126 height 31
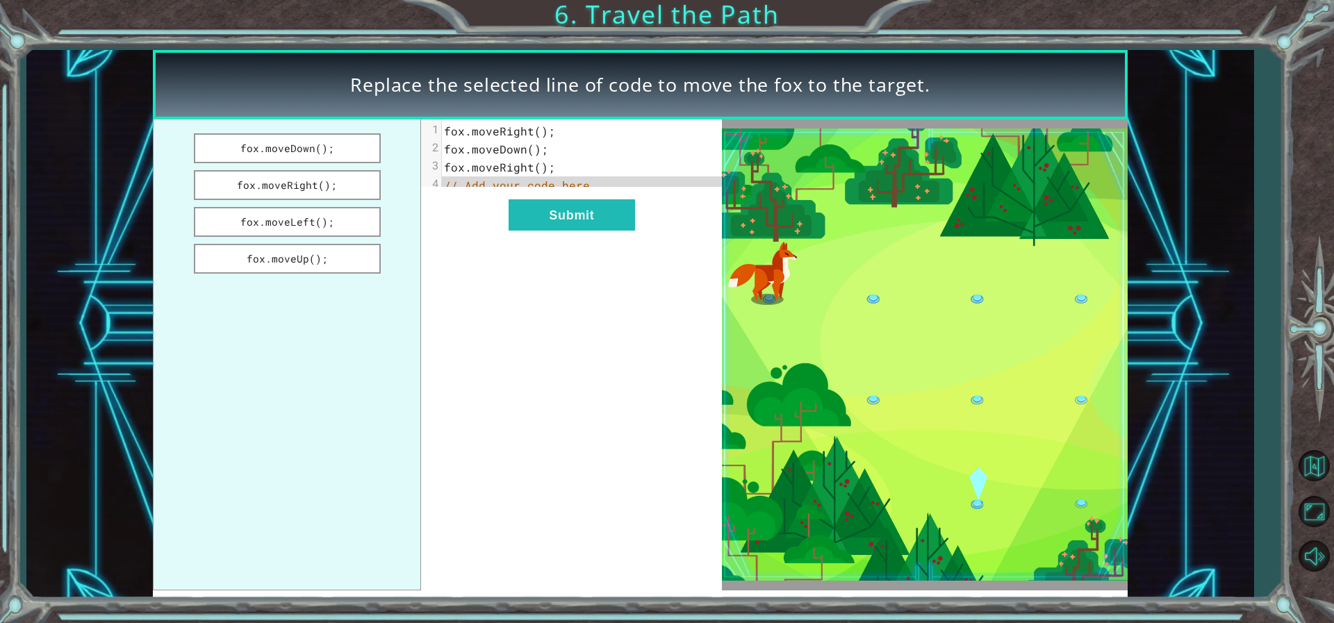
click at [538, 131] on span "fox . moveRight ();" at bounding box center [499, 131] width 111 height 15
click at [538, 130] on span "fox . moveRight ();" at bounding box center [499, 131] width 111 height 15
click at [630, 188] on pre "// Add your code here" at bounding box center [587, 185] width 290 height 18
drag, startPoint x: 329, startPoint y: 150, endPoint x: 560, endPoint y: 188, distance: 234.5
click at [560, 188] on div "fox.moveDown(); fox.moveRight(); fox.moveLeft(); fox.moveUp(); xxxxxxxxxx 4 1 f…" at bounding box center [438, 354] width 570 height 471
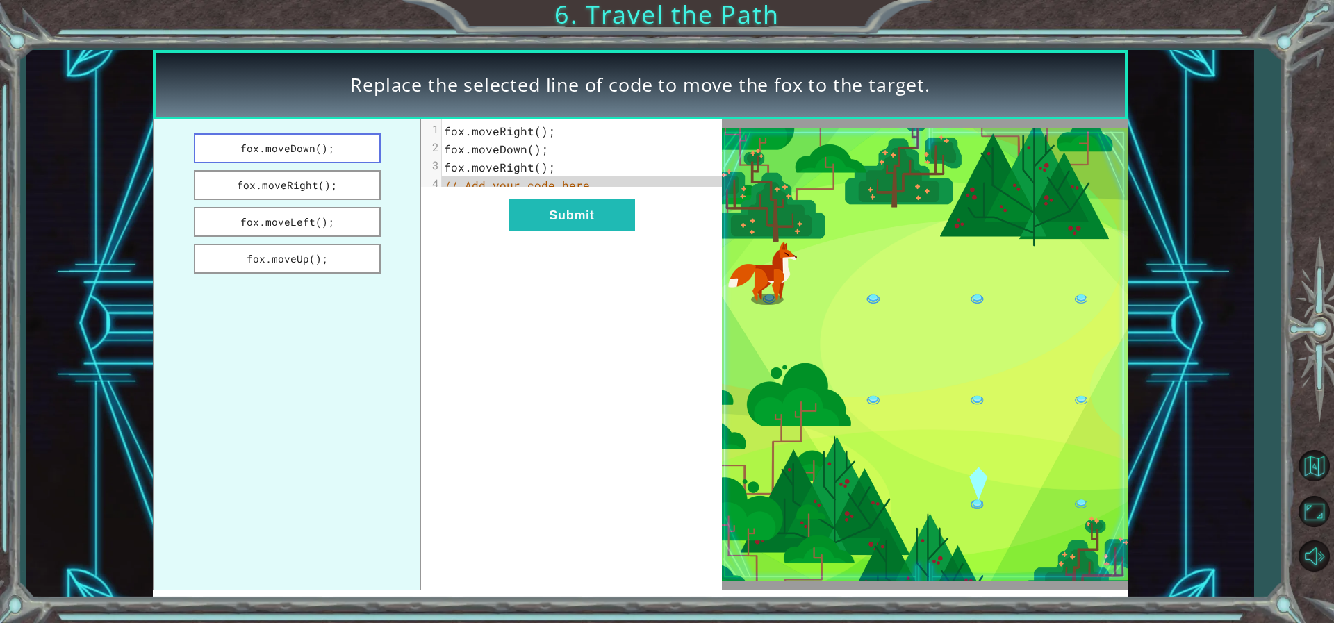
click at [324, 137] on button "fox.moveDown();" at bounding box center [287, 148] width 187 height 30
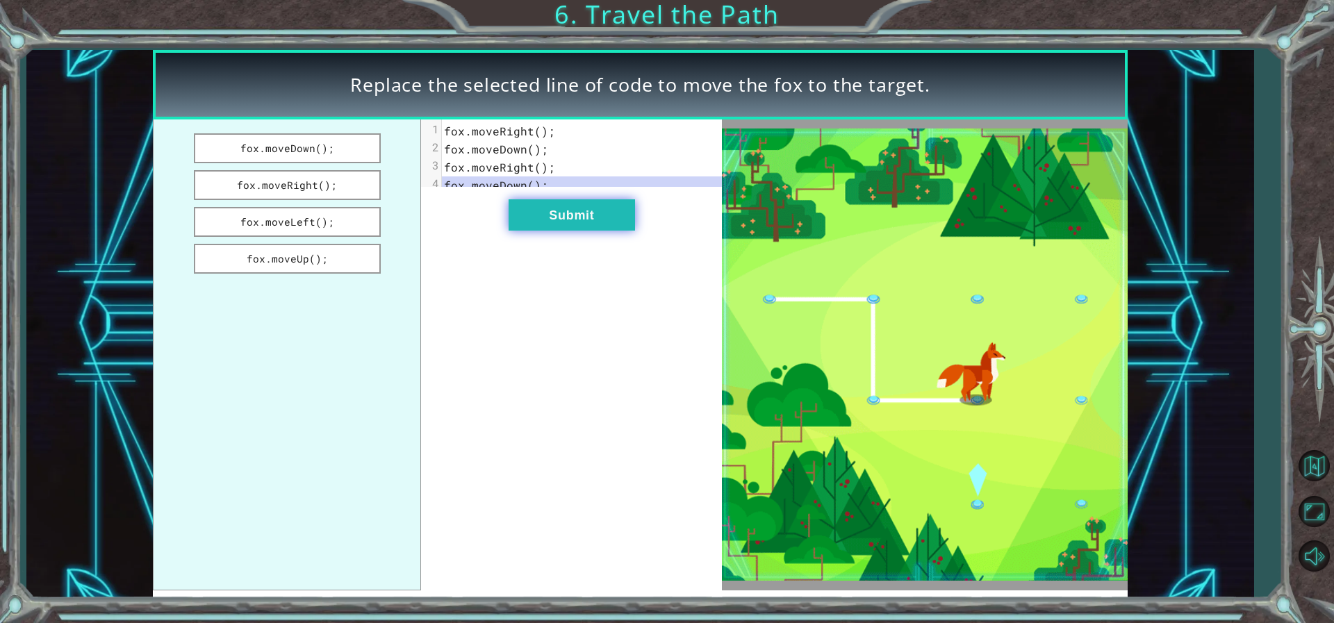
click at [589, 224] on button "Submit" at bounding box center [572, 214] width 126 height 31
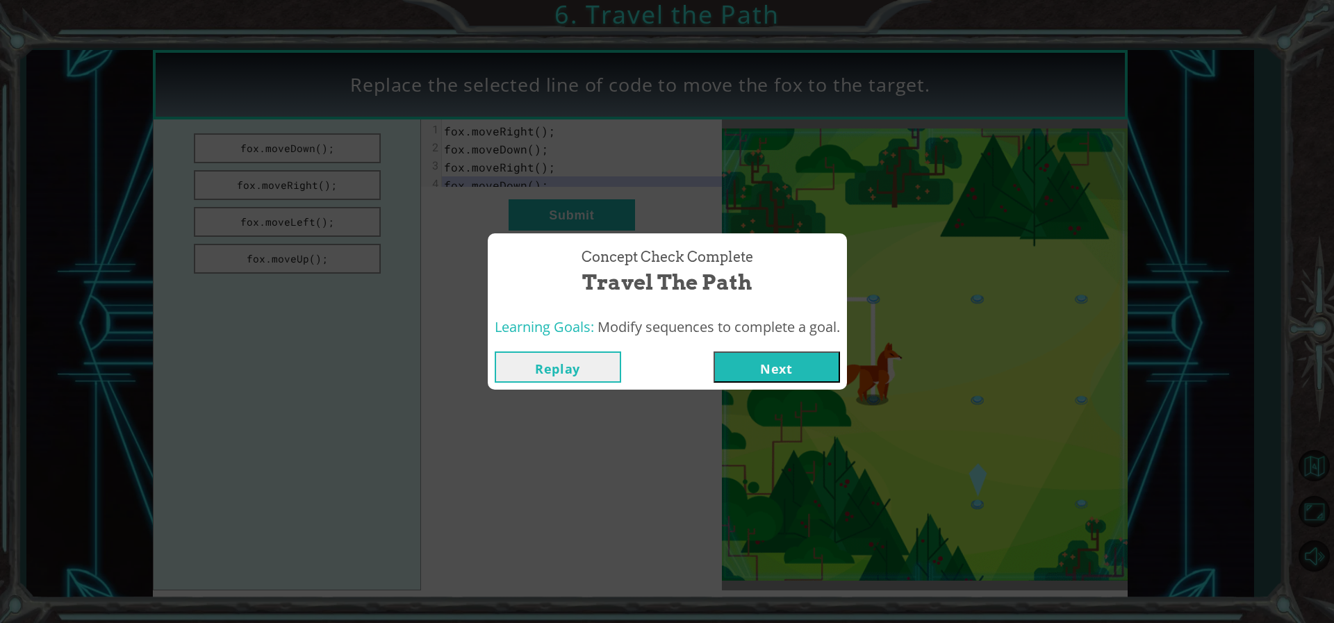
click at [771, 361] on button "Next" at bounding box center [776, 367] width 126 height 31
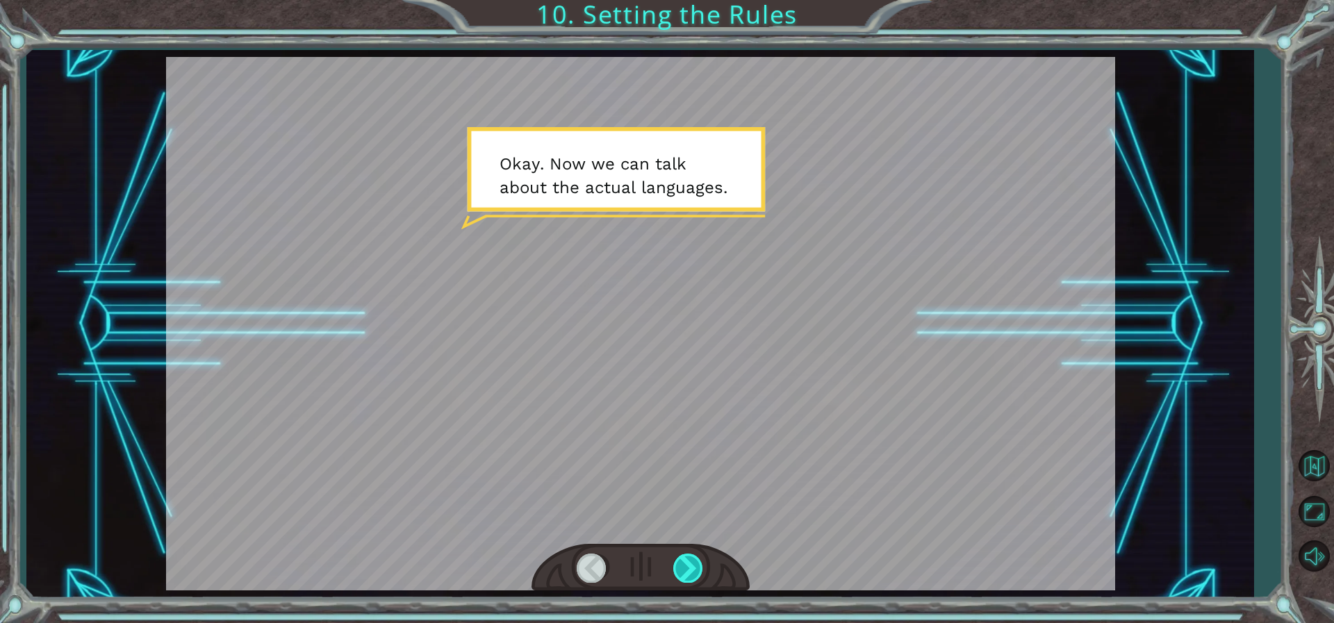
drag, startPoint x: 770, startPoint y: 361, endPoint x: 688, endPoint y: 561, distance: 216.5
click at [688, 561] on div at bounding box center [688, 568] width 31 height 28
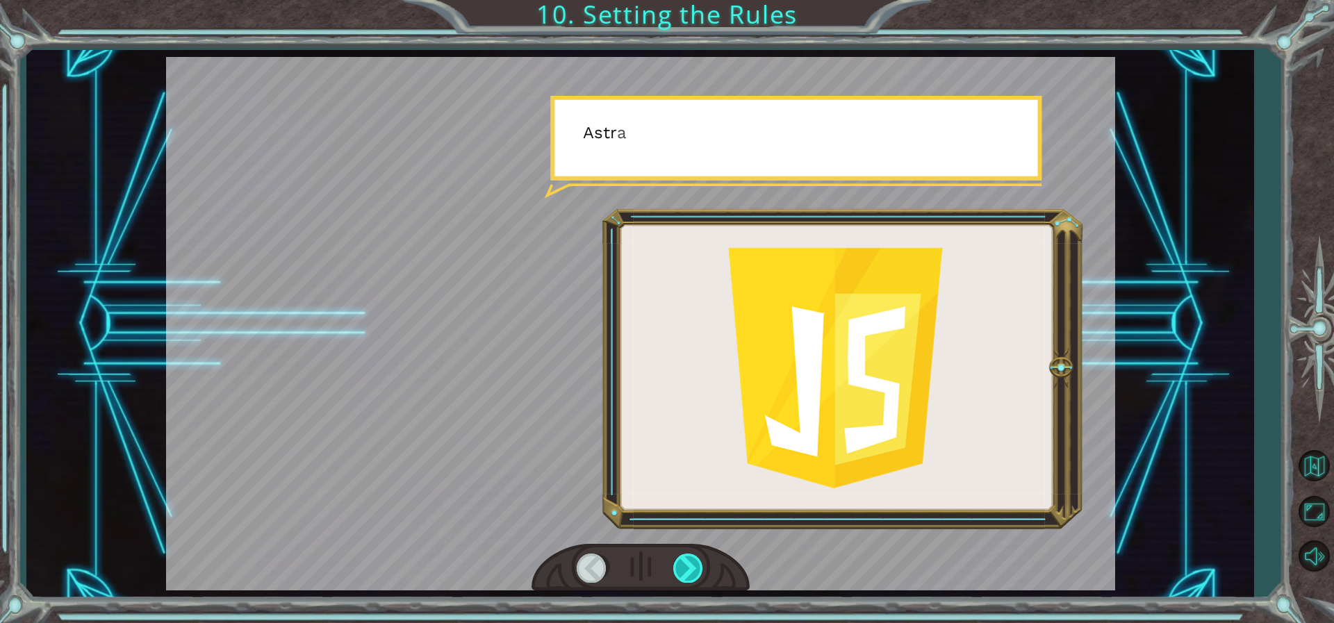
click at [686, 561] on div at bounding box center [688, 568] width 31 height 28
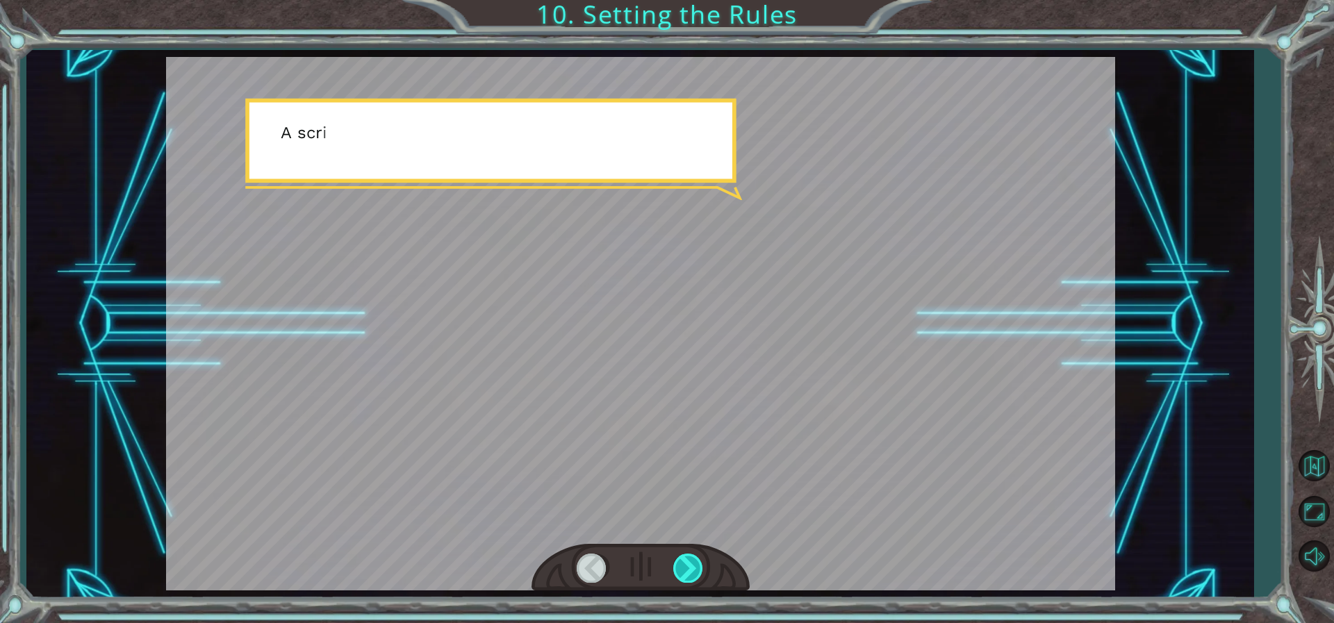
click at [684, 561] on div at bounding box center [688, 568] width 31 height 28
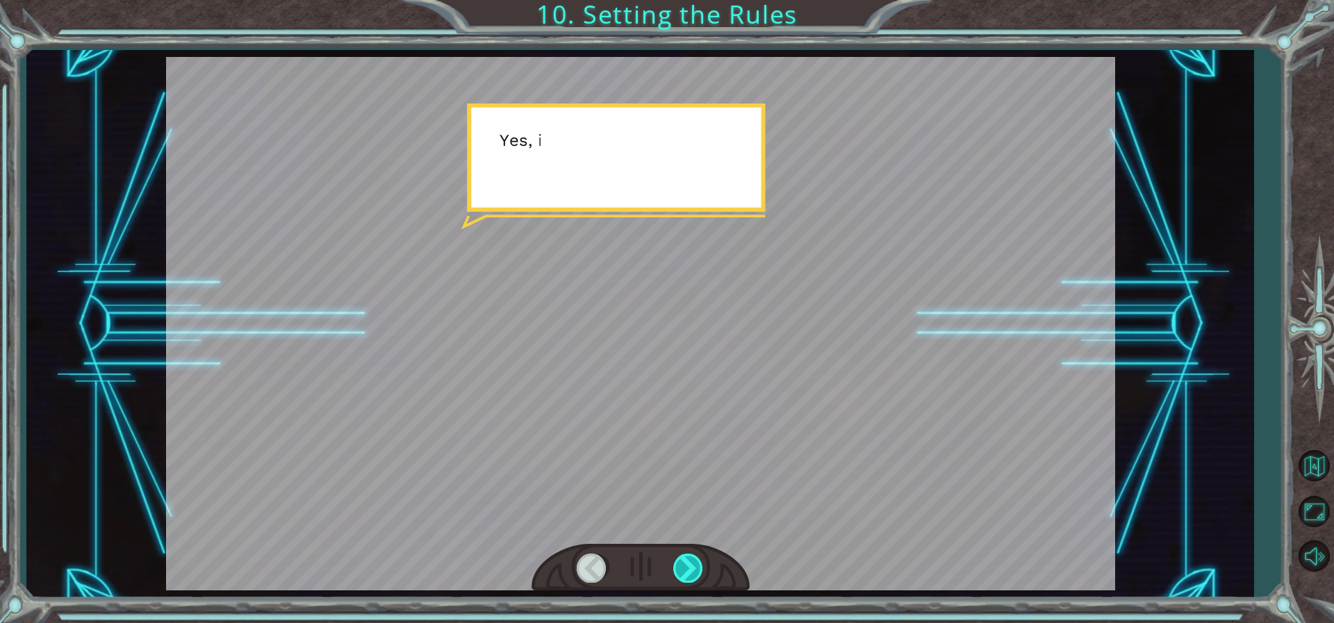
click at [686, 560] on div at bounding box center [688, 568] width 31 height 28
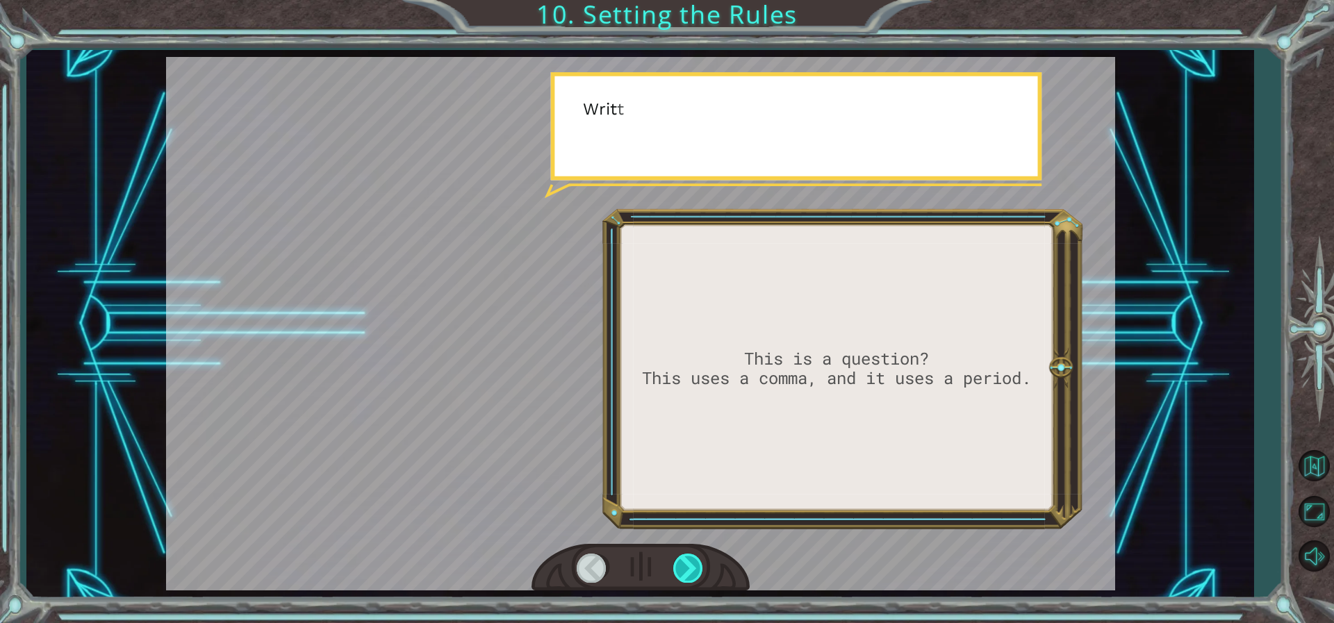
click at [686, 560] on div at bounding box center [688, 568] width 31 height 28
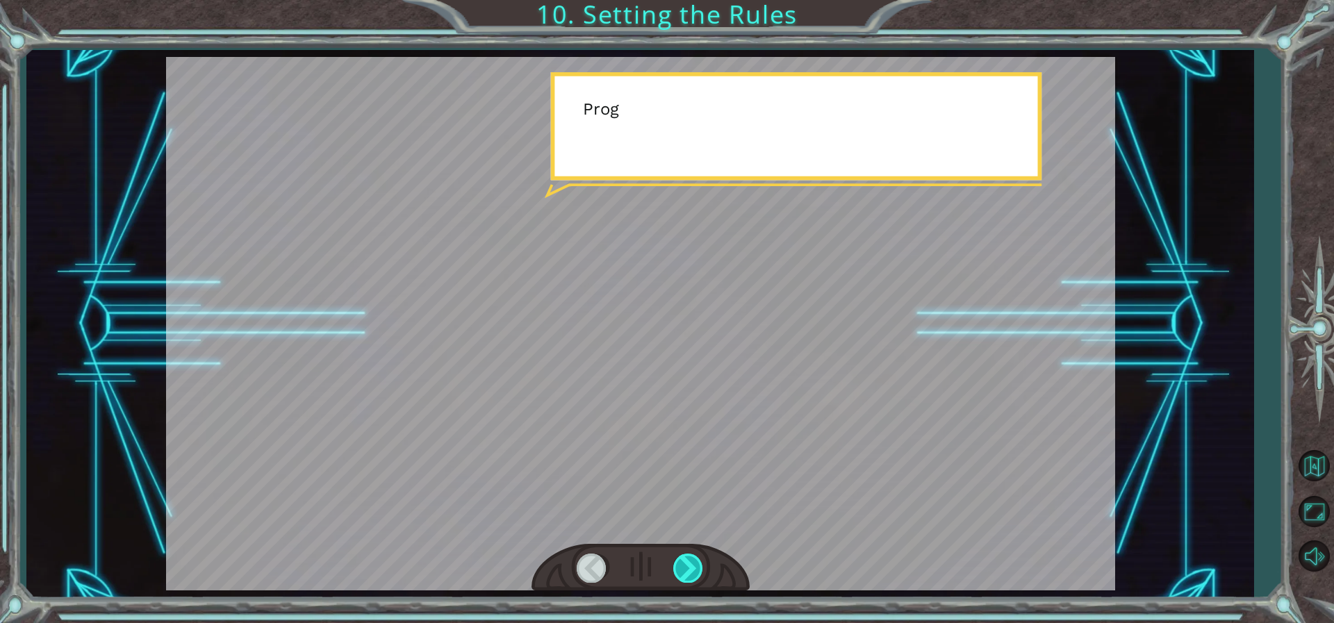
click at [686, 560] on div at bounding box center [688, 568] width 31 height 28
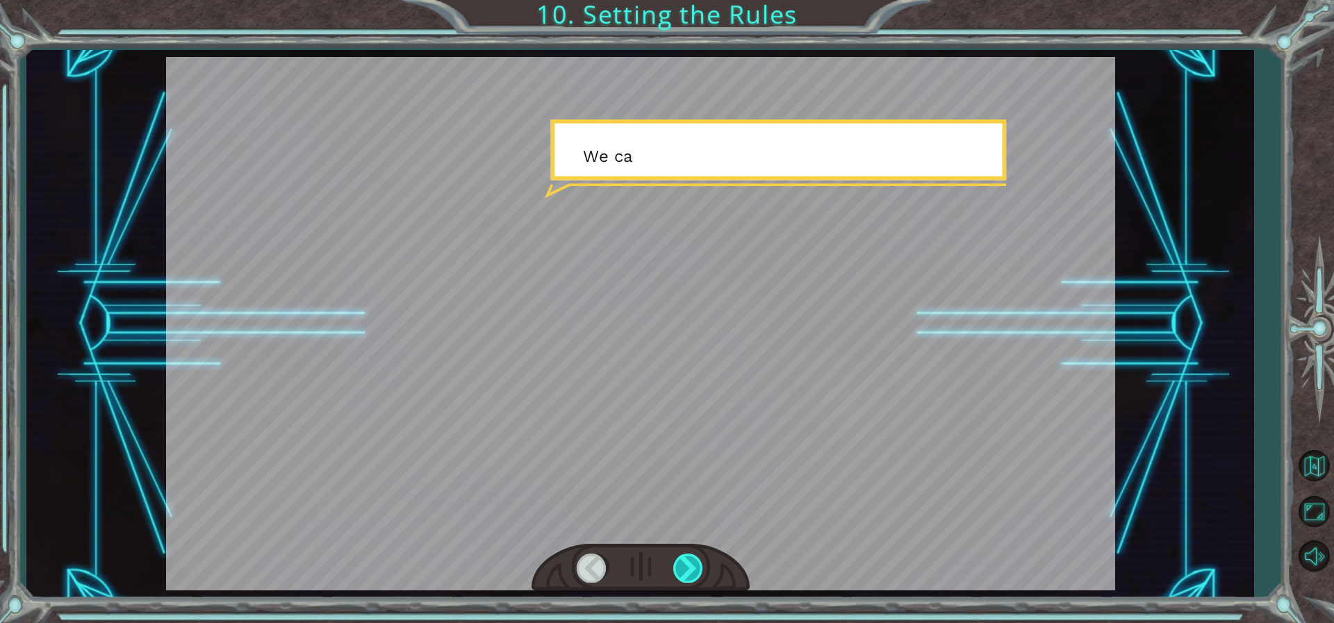
click at [686, 560] on div at bounding box center [688, 568] width 31 height 28
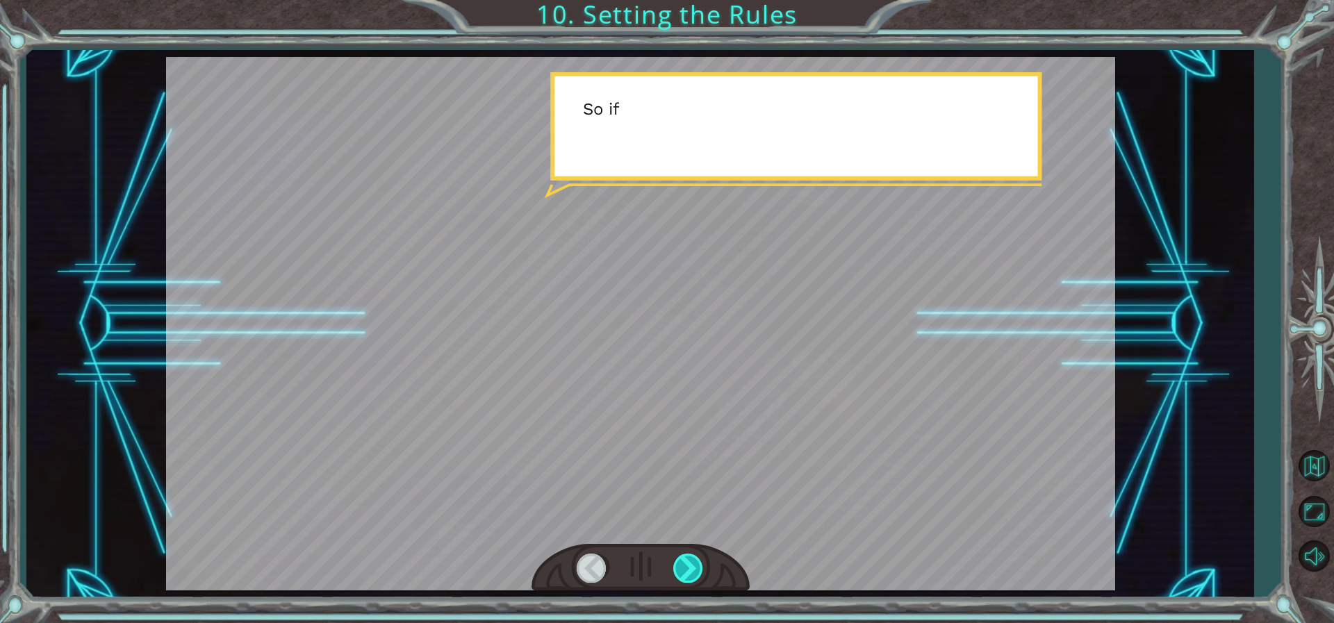
click at [686, 560] on div at bounding box center [688, 568] width 31 height 28
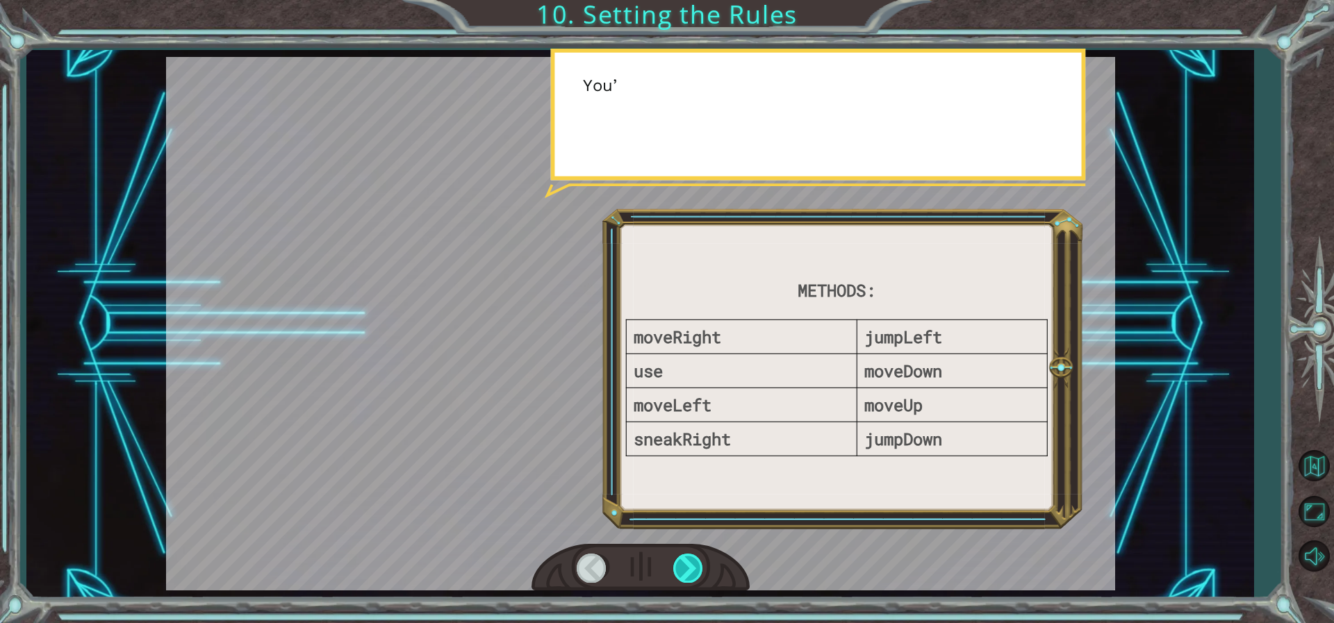
click at [687, 560] on div at bounding box center [688, 568] width 31 height 28
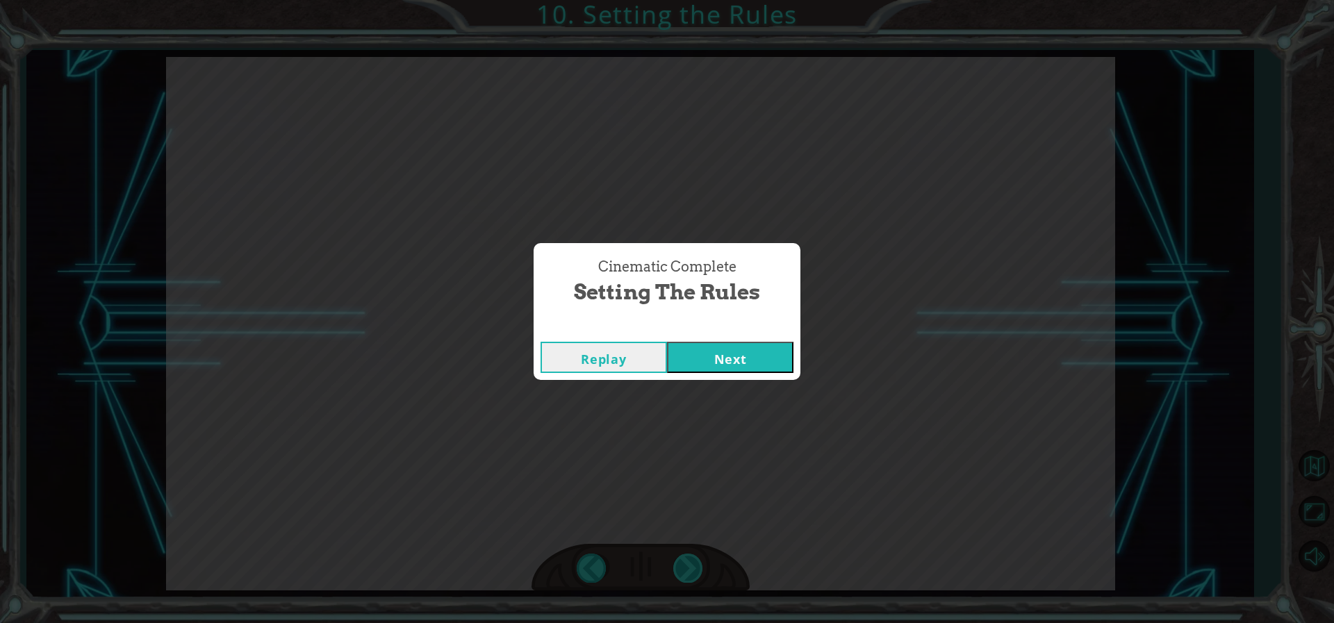
click at [667, 342] on button "Next" at bounding box center [730, 357] width 126 height 31
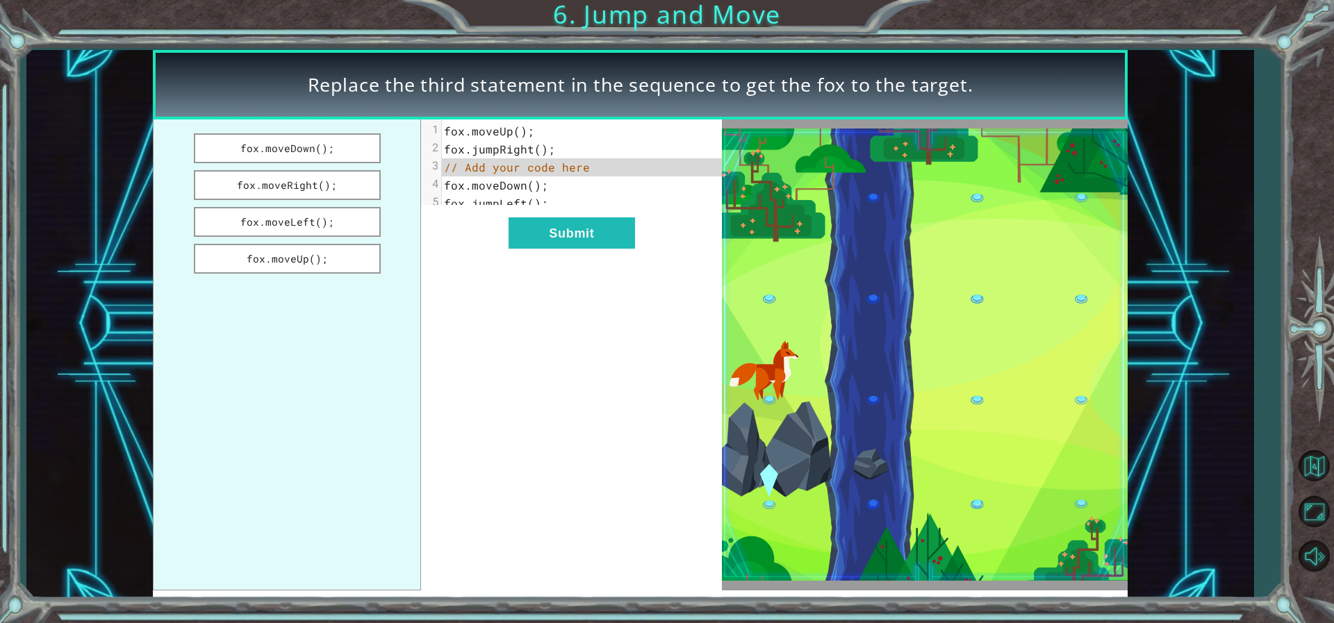
click at [667, 342] on button "Next" at bounding box center [730, 357] width 126 height 31
drag, startPoint x: 317, startPoint y: 218, endPoint x: 525, endPoint y: 165, distance: 214.5
click at [525, 165] on div "fox.moveDown(); fox.moveRight(); fox.moveLeft(); fox.moveUp(); xxxxxxxxxx 5 1 f…" at bounding box center [438, 354] width 570 height 471
click at [323, 227] on button "fox.moveLeft();" at bounding box center [287, 222] width 187 height 30
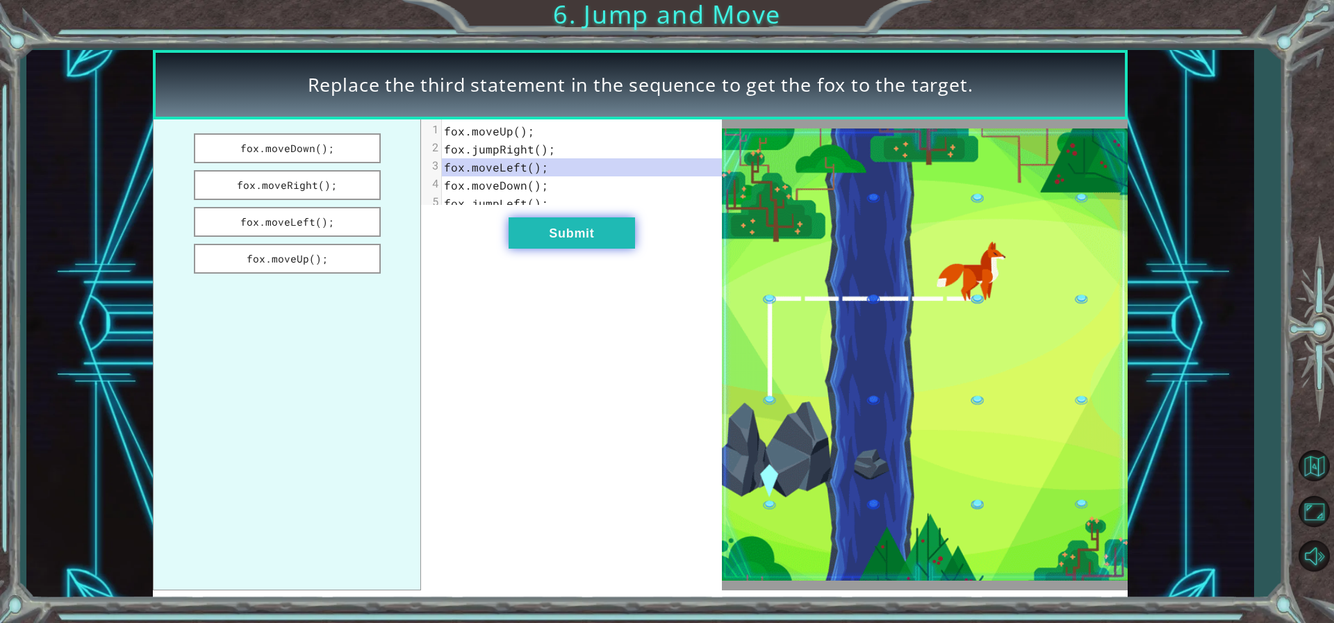
click at [536, 242] on button "Submit" at bounding box center [572, 232] width 126 height 31
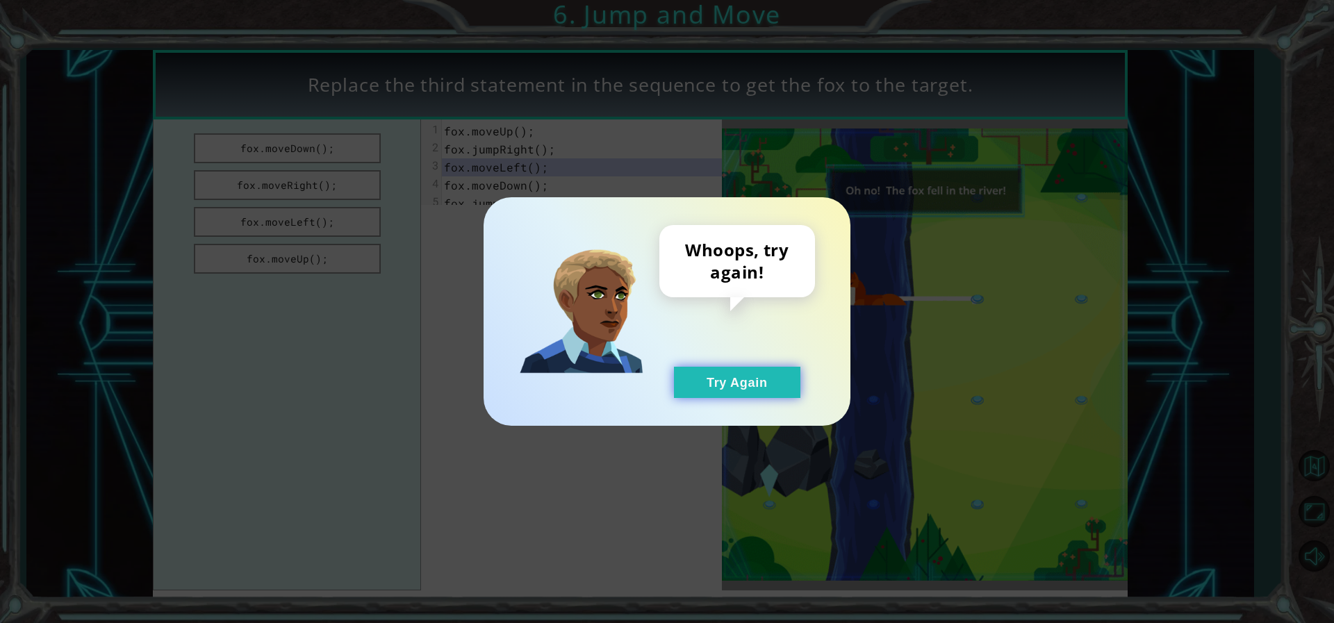
click at [744, 379] on button "Try Again" at bounding box center [737, 382] width 126 height 31
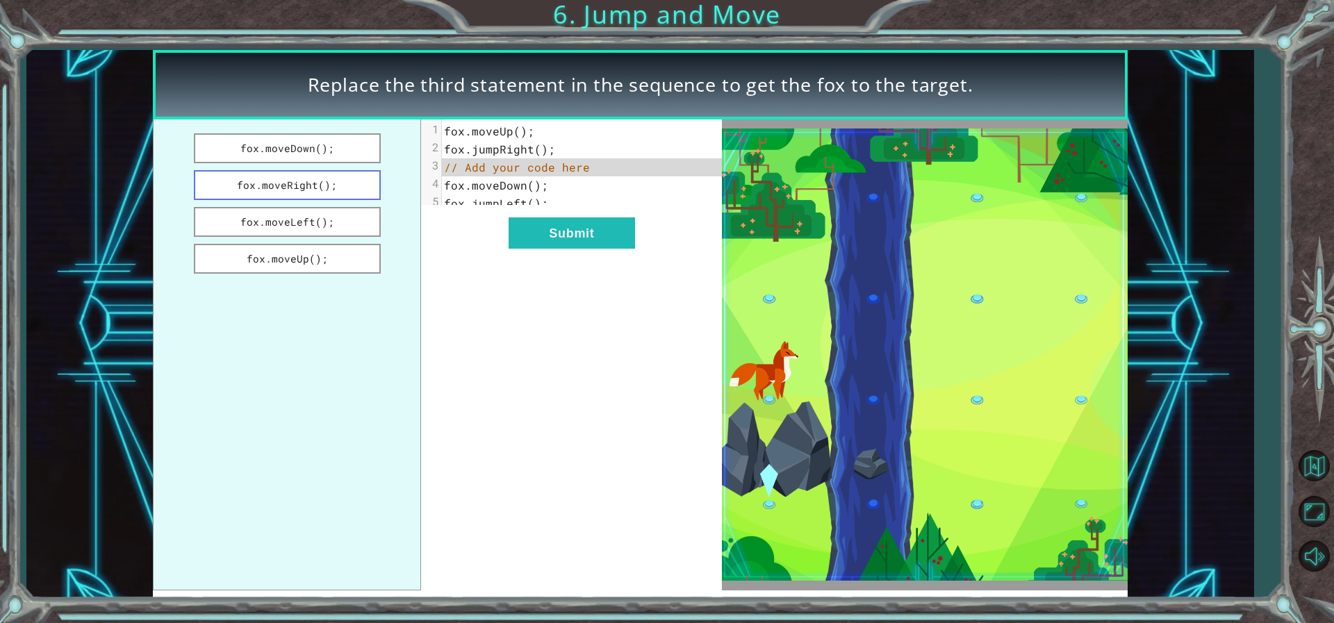
click at [343, 195] on button "fox.moveRight();" at bounding box center [287, 185] width 187 height 30
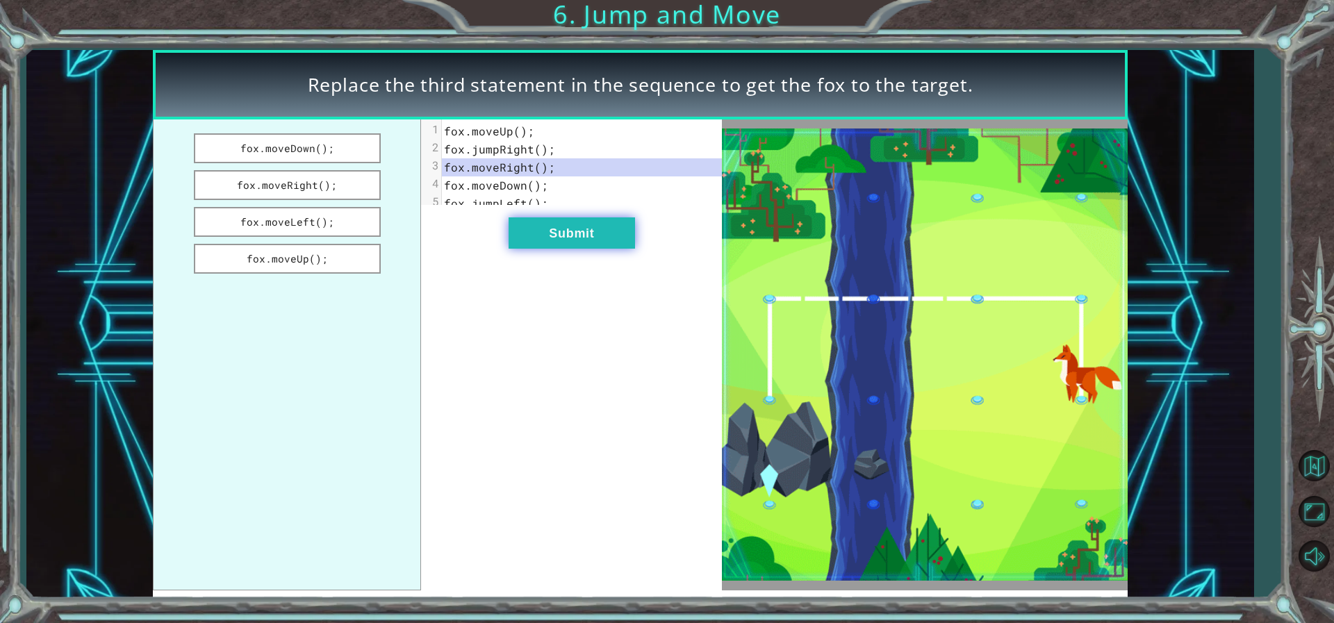
click at [577, 249] on button "Submit" at bounding box center [572, 232] width 126 height 31
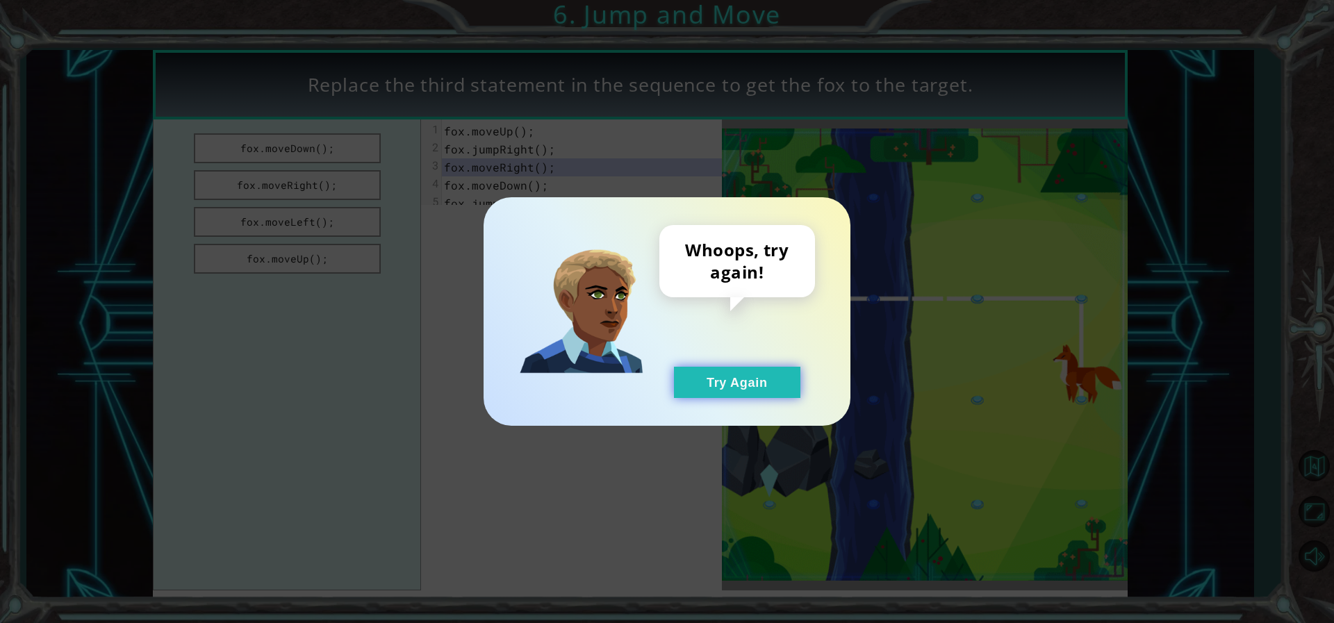
click at [791, 367] on button "Try Again" at bounding box center [737, 382] width 126 height 31
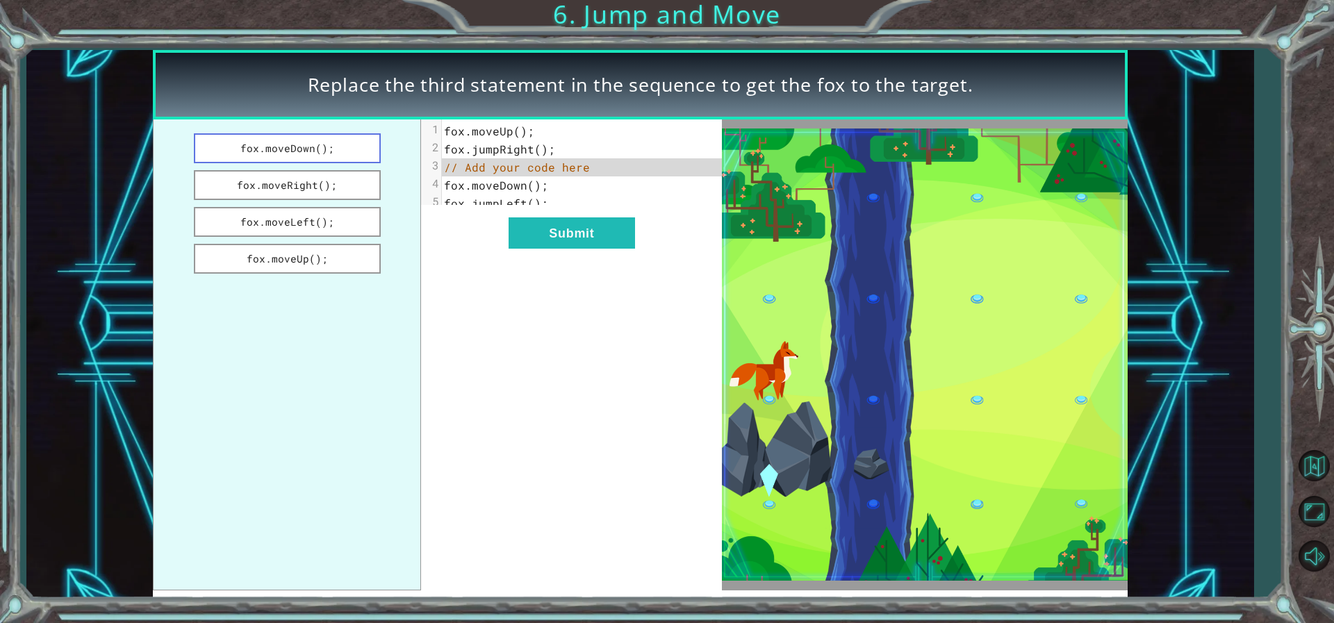
click at [329, 154] on button "fox.moveDown();" at bounding box center [287, 148] width 187 height 30
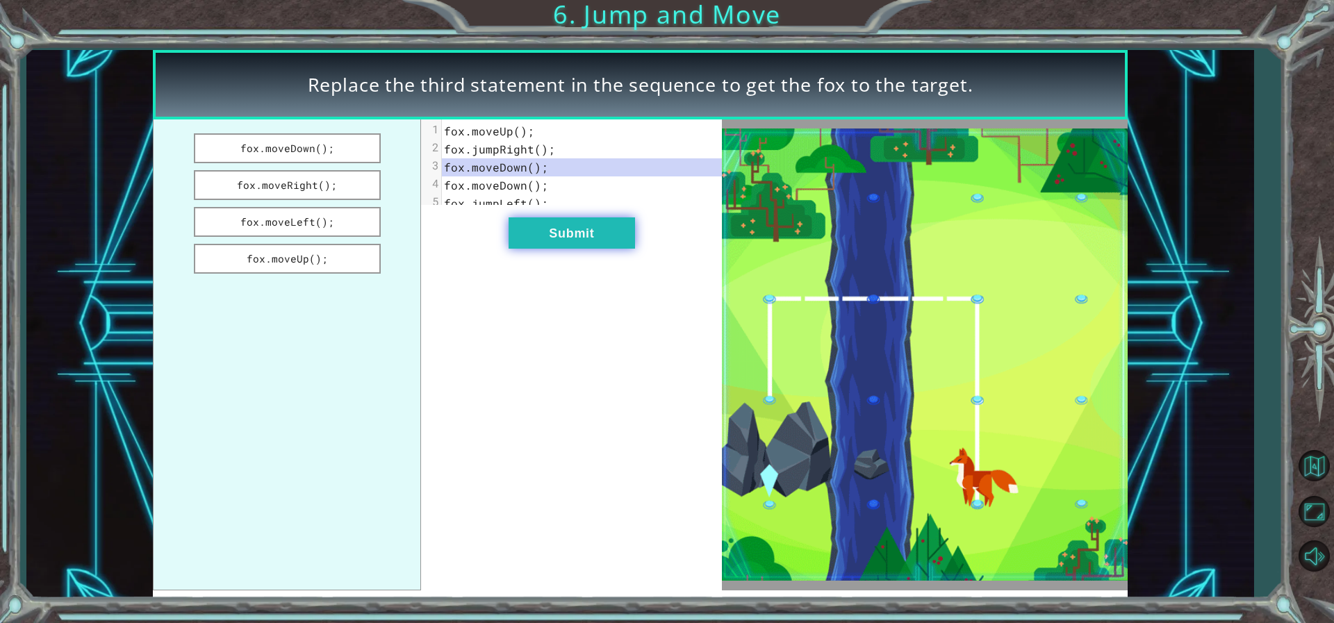
click at [552, 245] on button "Submit" at bounding box center [572, 232] width 126 height 31
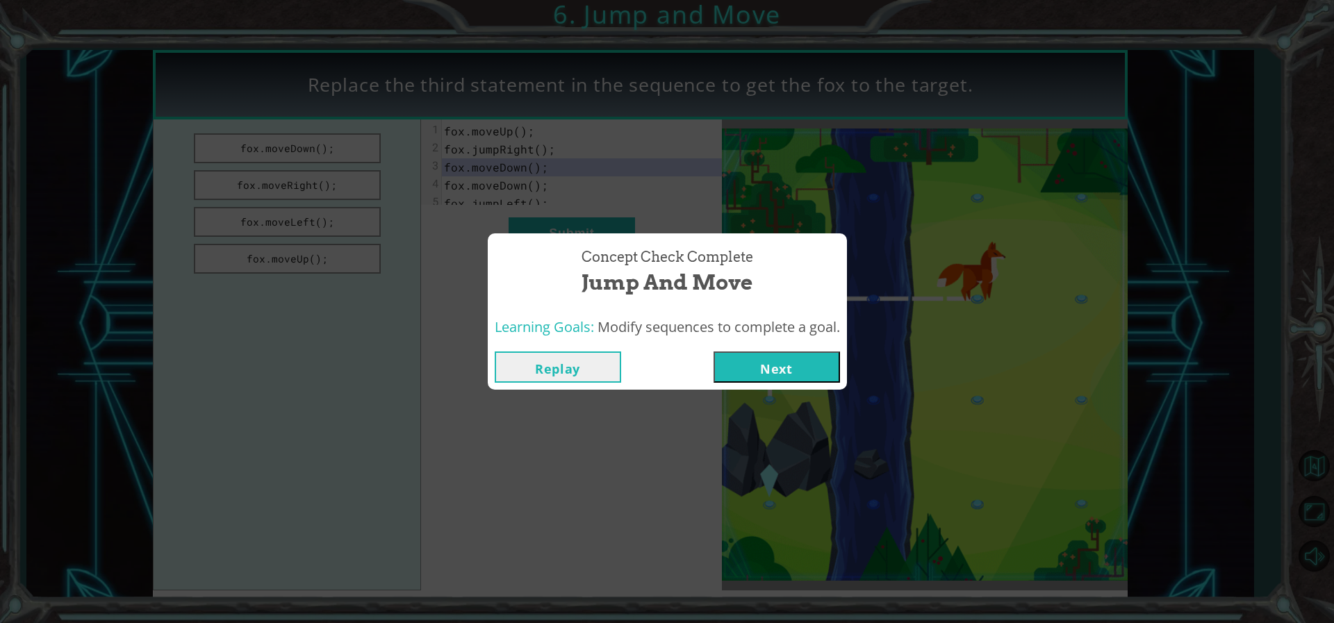
click at [769, 359] on button "Next" at bounding box center [776, 367] width 126 height 31
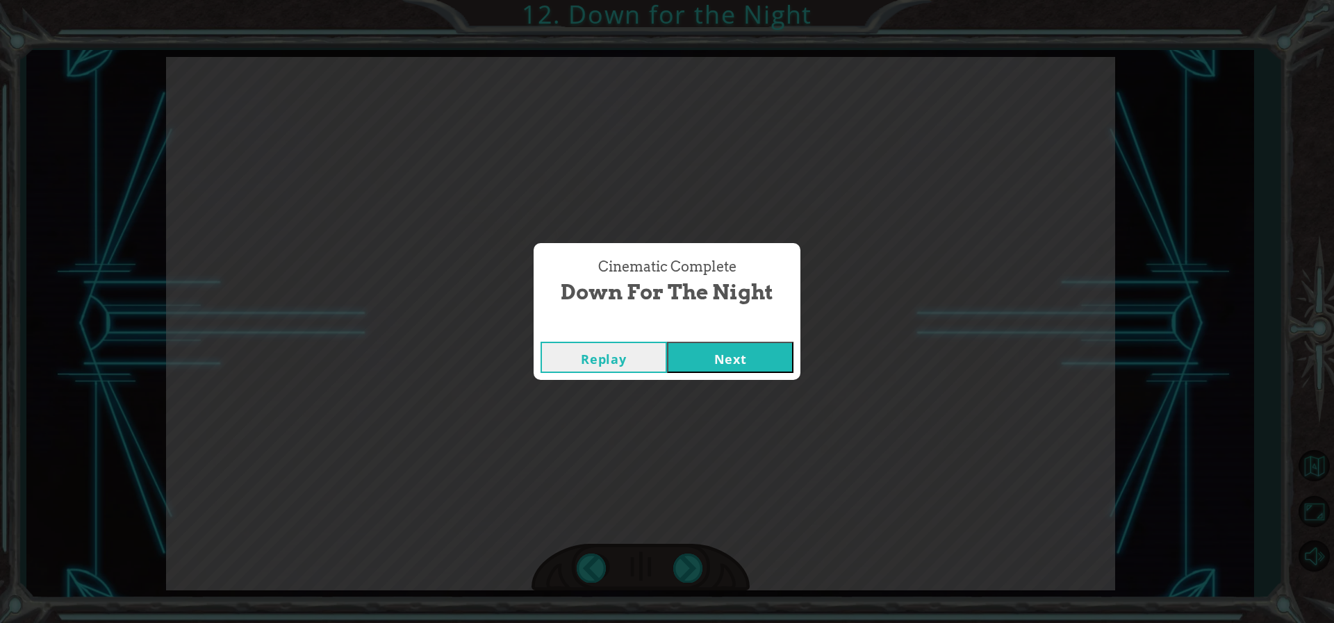
click button "Next" at bounding box center [730, 357] width 126 height 31
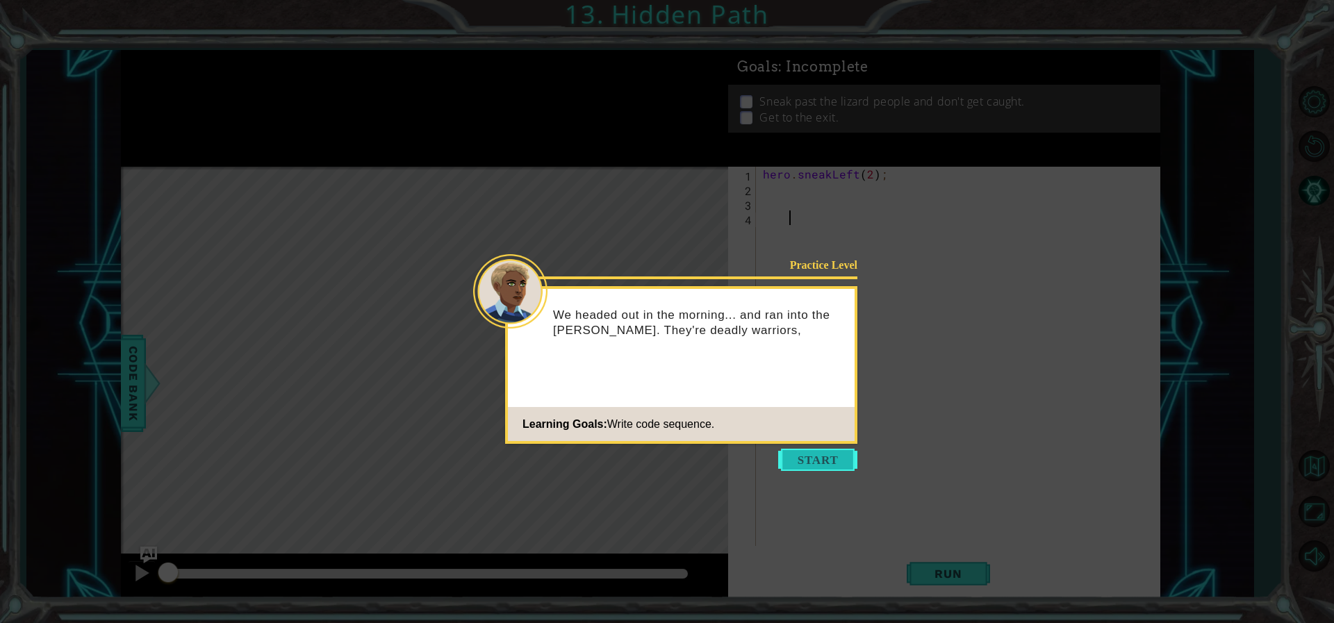
click at [822, 454] on button "Start" at bounding box center [817, 460] width 79 height 22
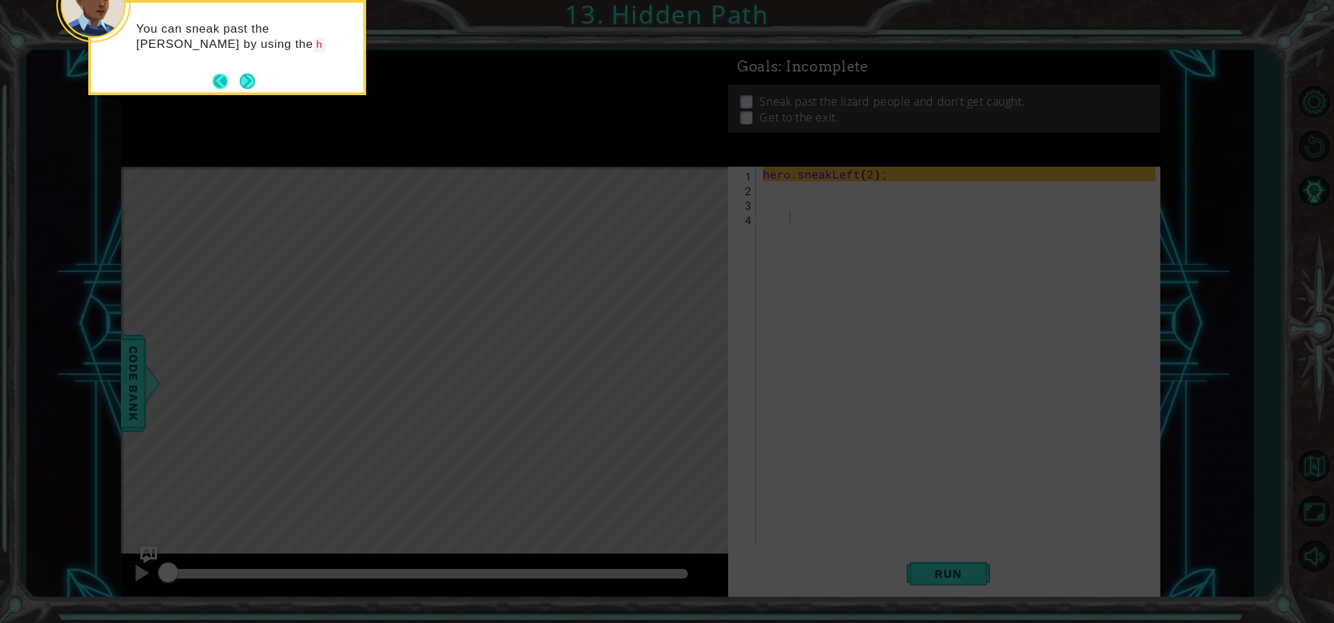
click at [236, 85] on button "Back" at bounding box center [226, 81] width 27 height 15
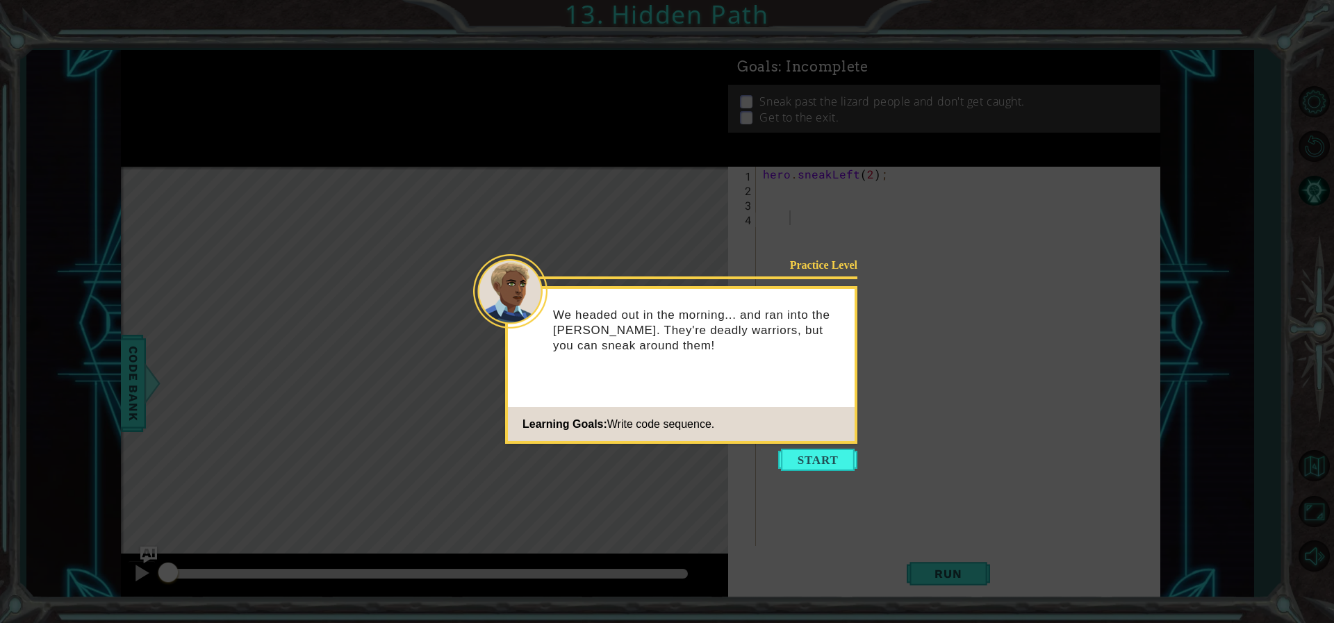
click at [794, 472] on icon at bounding box center [667, 311] width 1334 height 623
click at [795, 472] on icon at bounding box center [667, 311] width 1334 height 623
drag, startPoint x: 798, startPoint y: 470, endPoint x: 793, endPoint y: 463, distance: 7.5
click at [793, 463] on button "Start" at bounding box center [817, 460] width 79 height 22
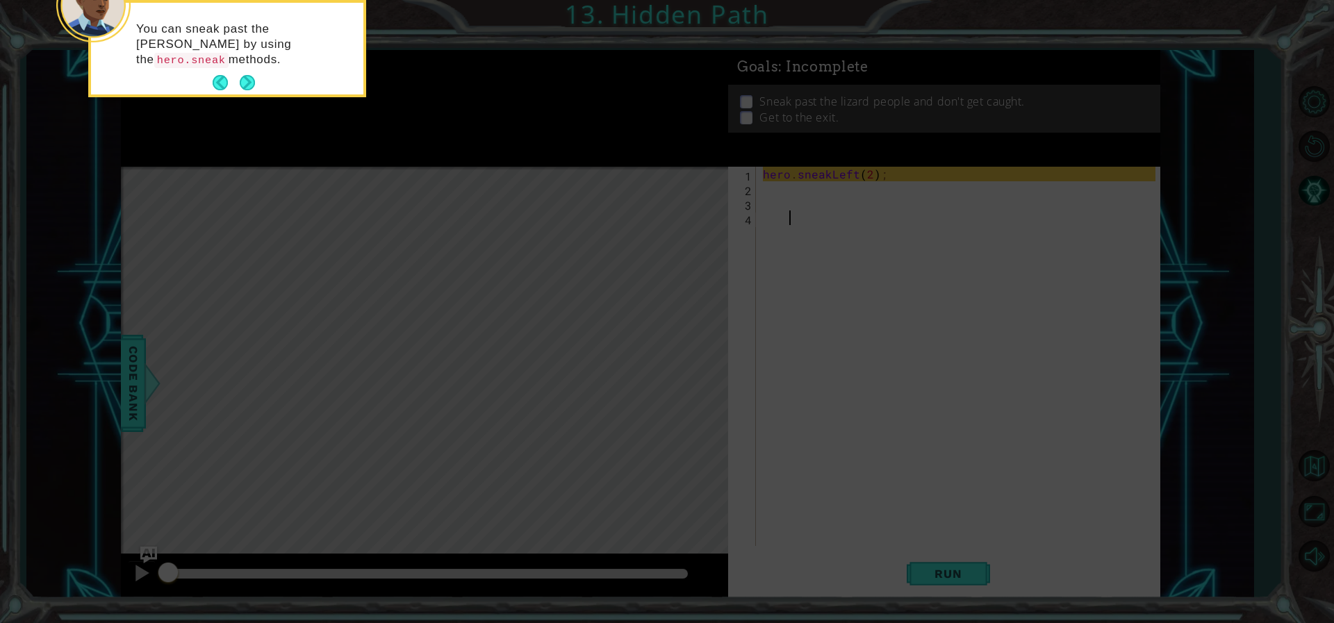
click at [793, 463] on icon at bounding box center [667, 93] width 1334 height 1059
click at [254, 92] on div "You can sneak past the Tengshe by using the hero.sneak methods." at bounding box center [227, 48] width 278 height 97
click at [255, 84] on button "Next" at bounding box center [247, 82] width 15 height 15
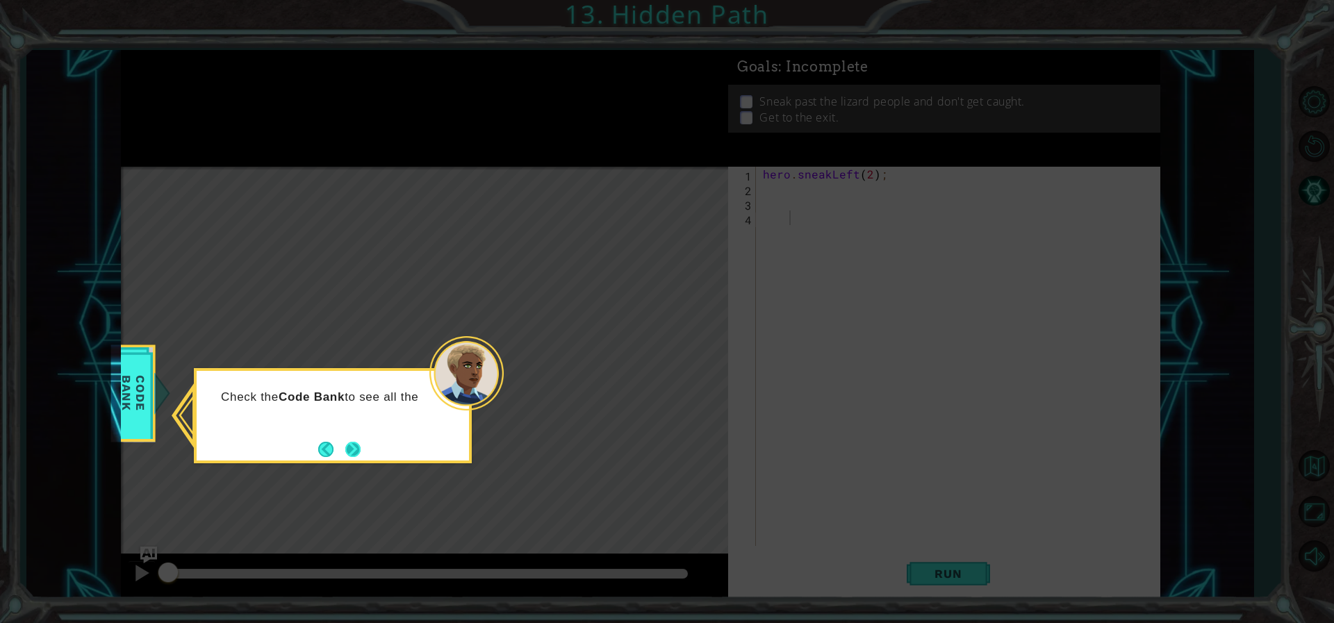
click at [350, 452] on button "Next" at bounding box center [352, 449] width 15 height 15
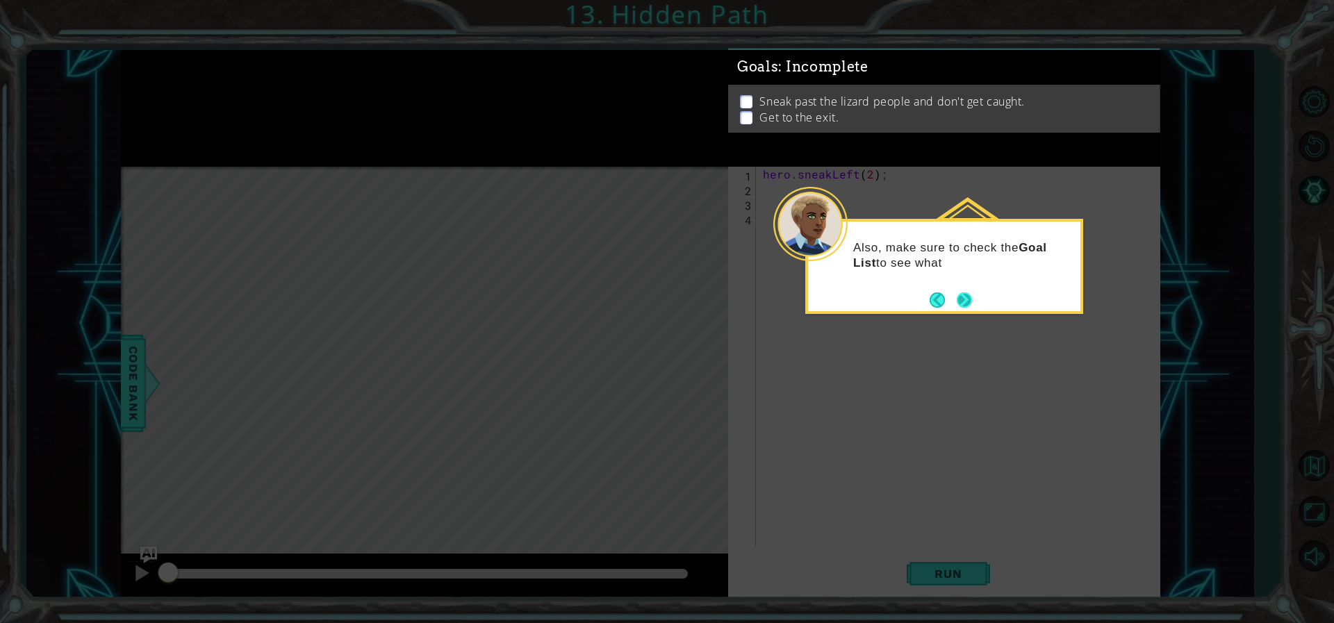
click at [970, 297] on button "Next" at bounding box center [965, 300] width 16 height 16
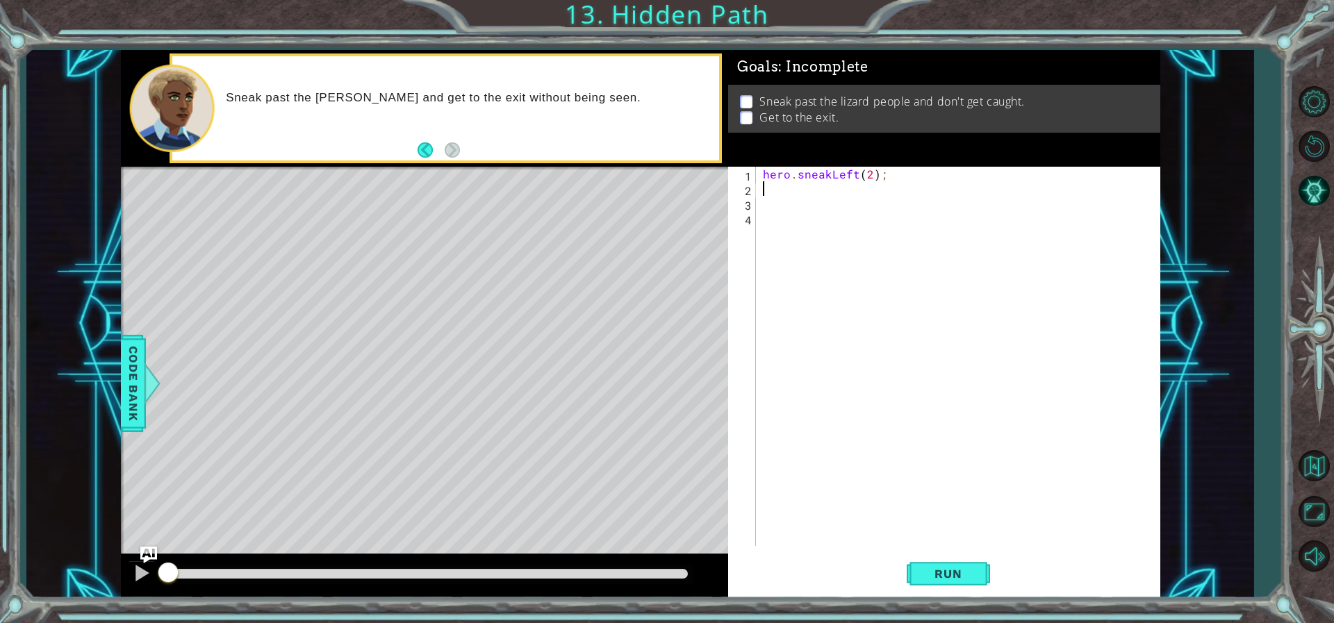
click at [771, 187] on div "hero . sneakLeft ( 2 ) ;" at bounding box center [961, 371] width 402 height 408
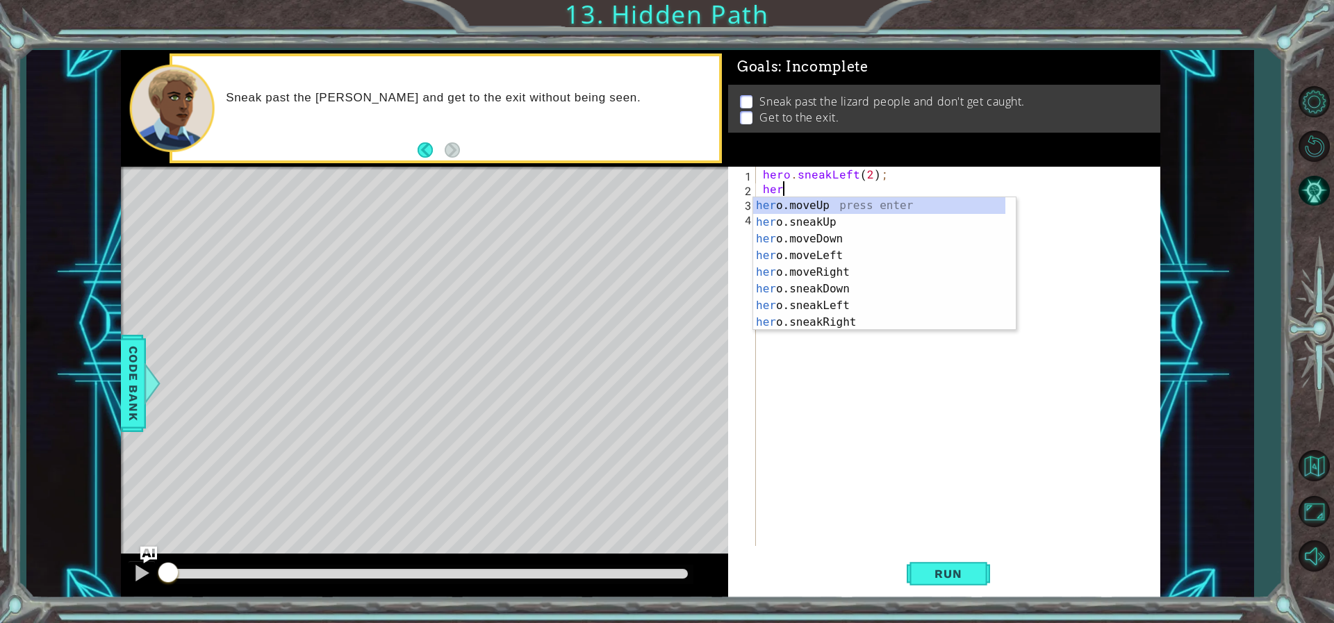
scroll to position [0, 1]
click at [818, 217] on div "hero .moveUp press enter hero .sneakUp press enter hero .moveDown press enter h…" at bounding box center [879, 280] width 252 height 167
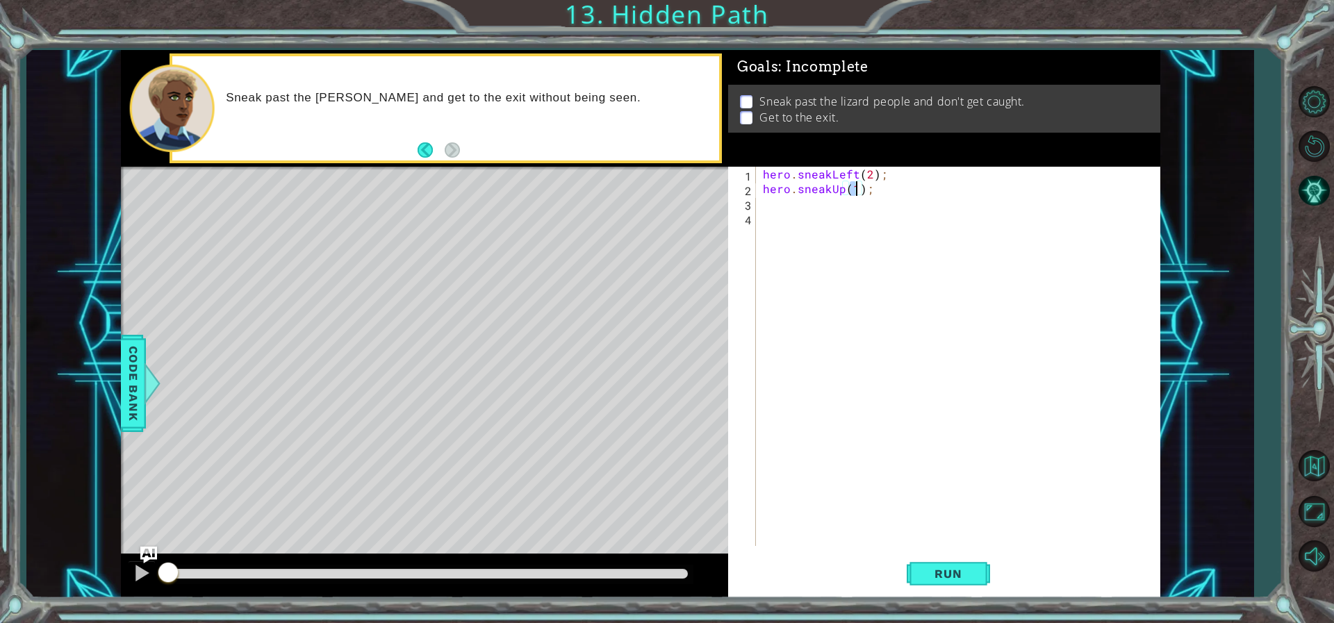
type textarea "hero.sneakUp(3);"
click at [770, 199] on div "hero . sneakLeft ( 2 ) ; hero . sneakUp ( 3 ) ;" at bounding box center [961, 371] width 402 height 408
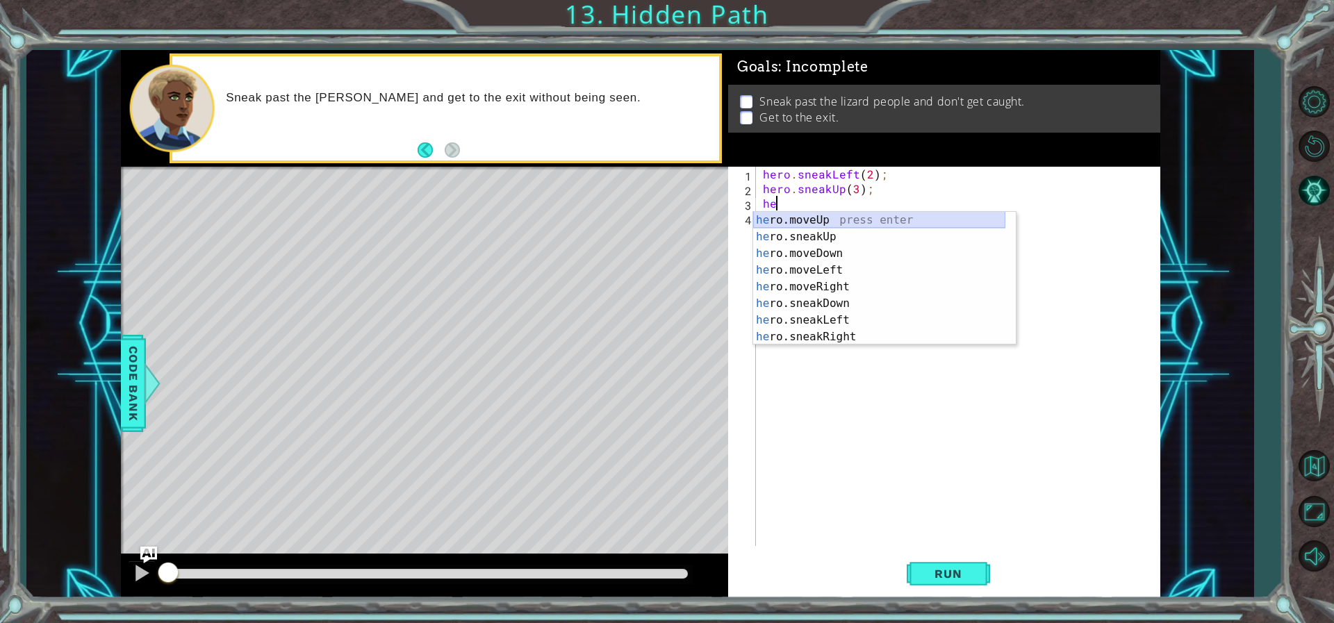
scroll to position [0, 1]
click at [831, 333] on div "her o.moveUp press enter her o.sneakUp press enter her o.moveDown press enter h…" at bounding box center [879, 295] width 252 height 167
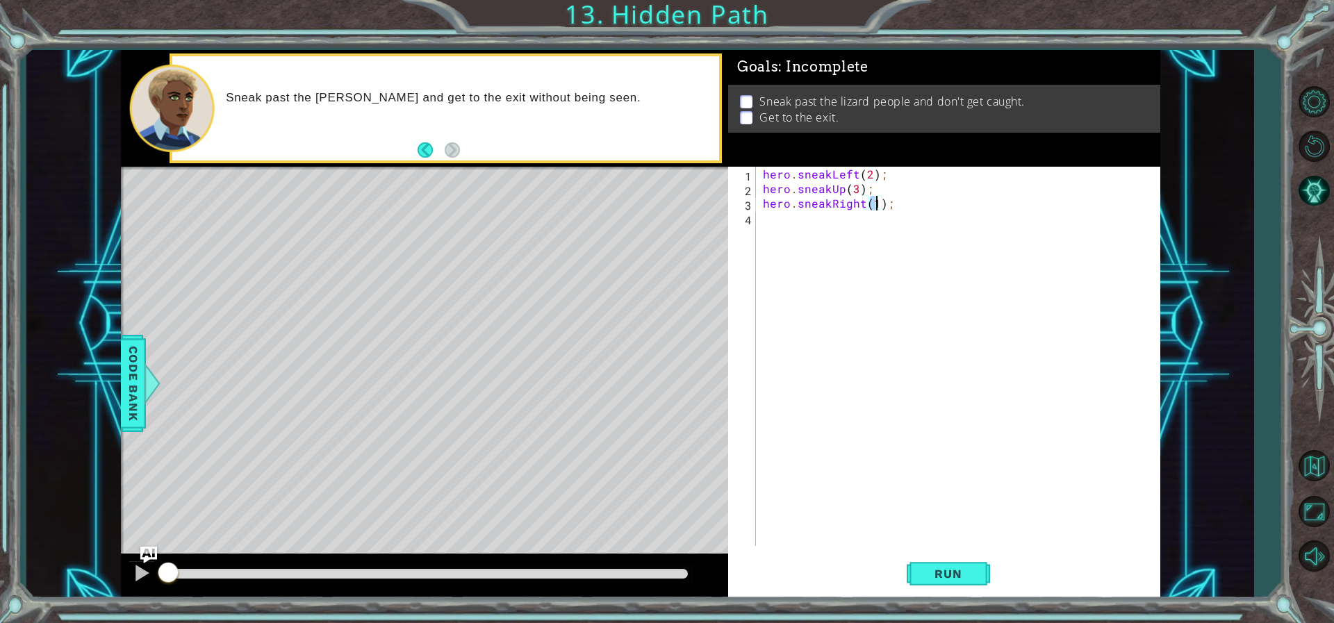
type textarea "hero.sneakRight(3);"
click at [881, 233] on div "hero . sneakLeft ( 2 ) ; hero . sneakUp ( 3 ) ; hero . sneakRight ( 3 ) ;" at bounding box center [961, 371] width 402 height 408
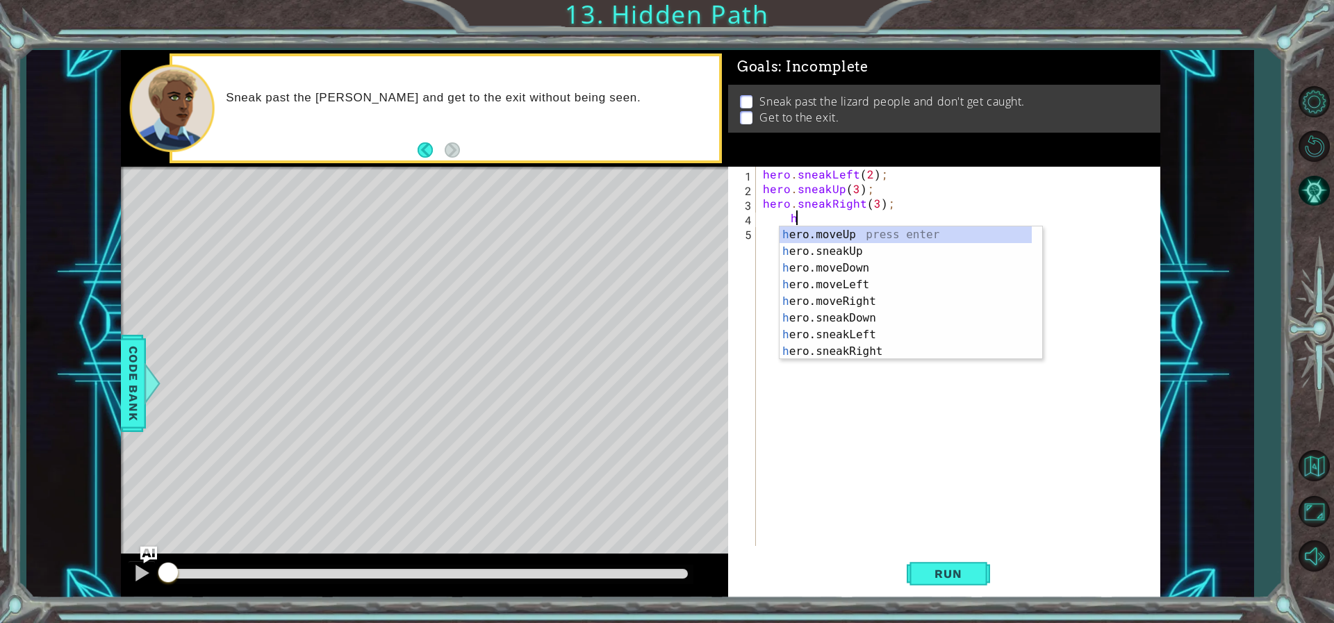
scroll to position [0, 2]
click at [853, 246] on div "her o.moveUp press enter her o.sneakUp press enter her o.moveDown press enter h…" at bounding box center [905, 309] width 252 height 167
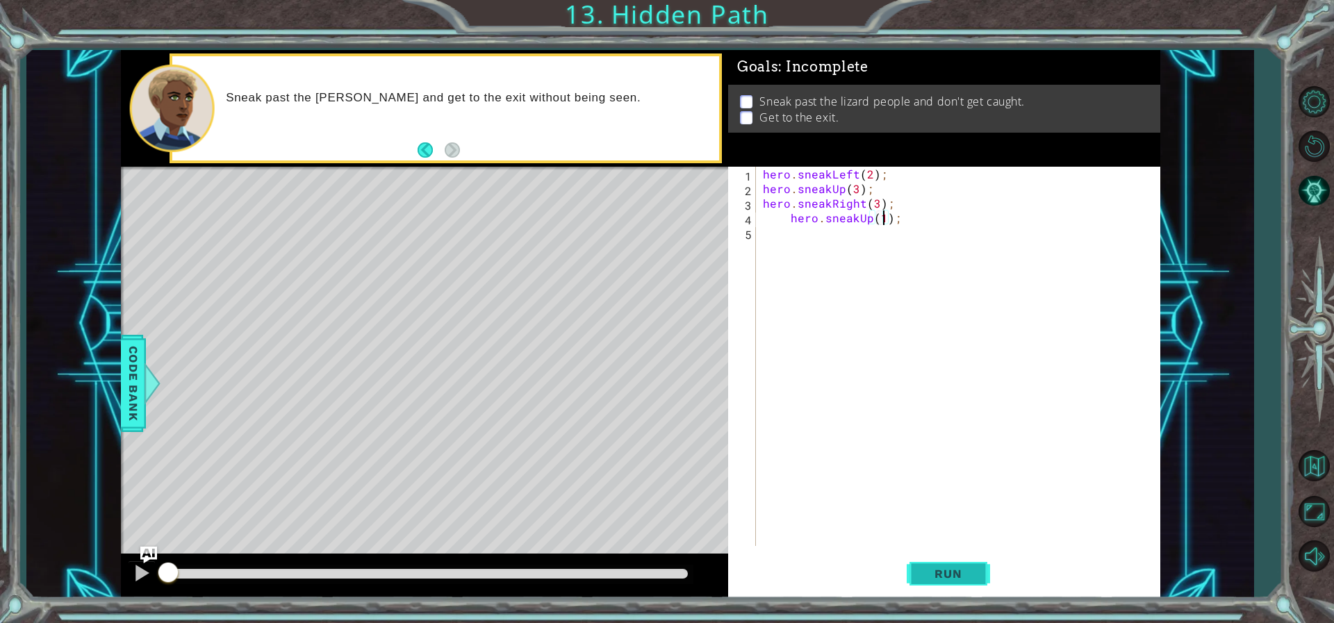
scroll to position [0, 8]
type textarea "hero.sneakUp(1);"
click at [965, 575] on span "Run" at bounding box center [947, 574] width 55 height 14
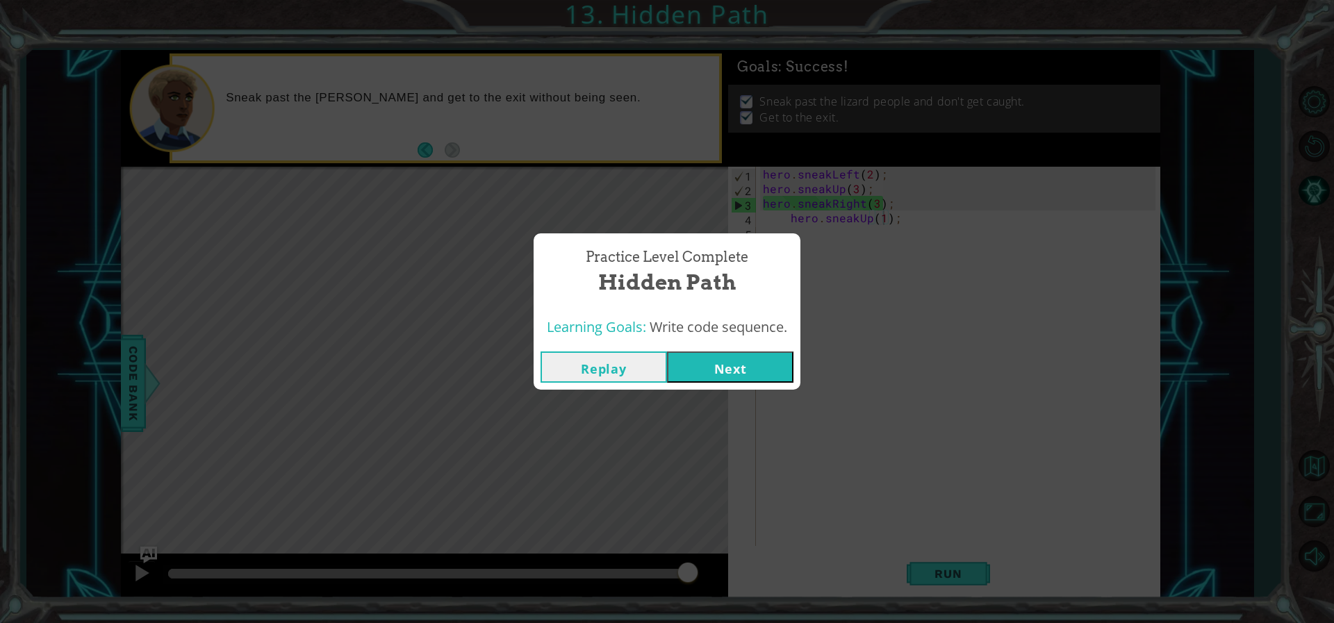
click at [763, 373] on button "Next" at bounding box center [730, 367] width 126 height 31
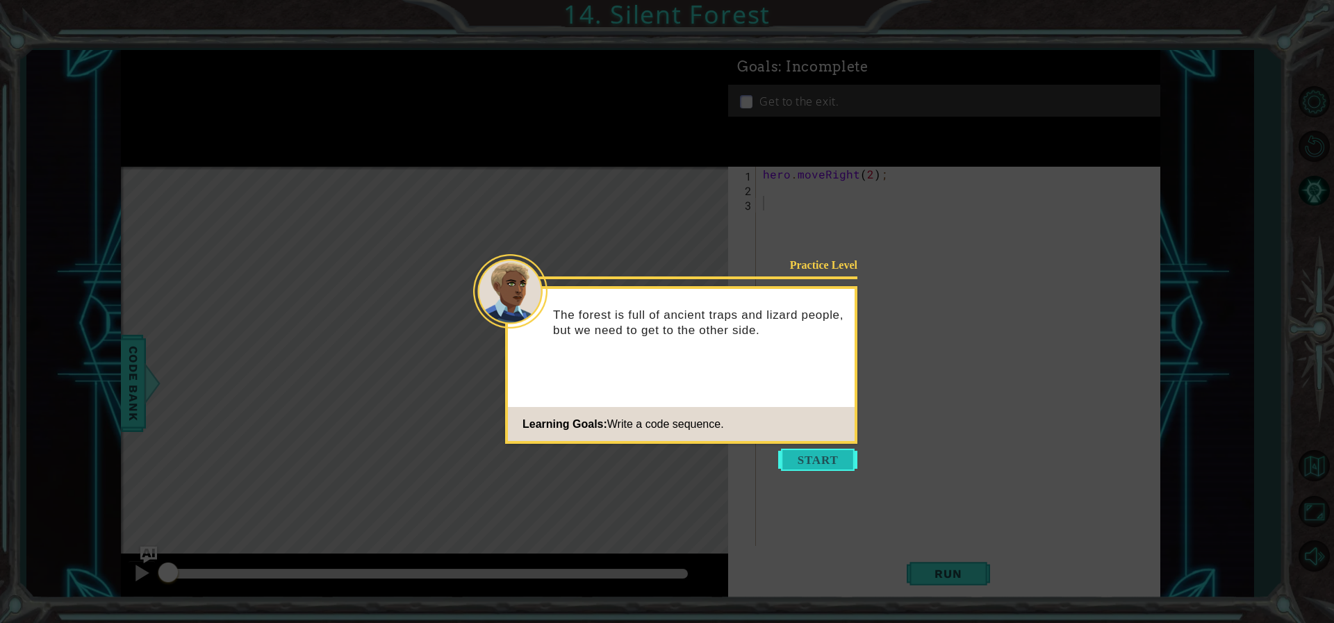
click at [791, 463] on button "Start" at bounding box center [817, 460] width 79 height 22
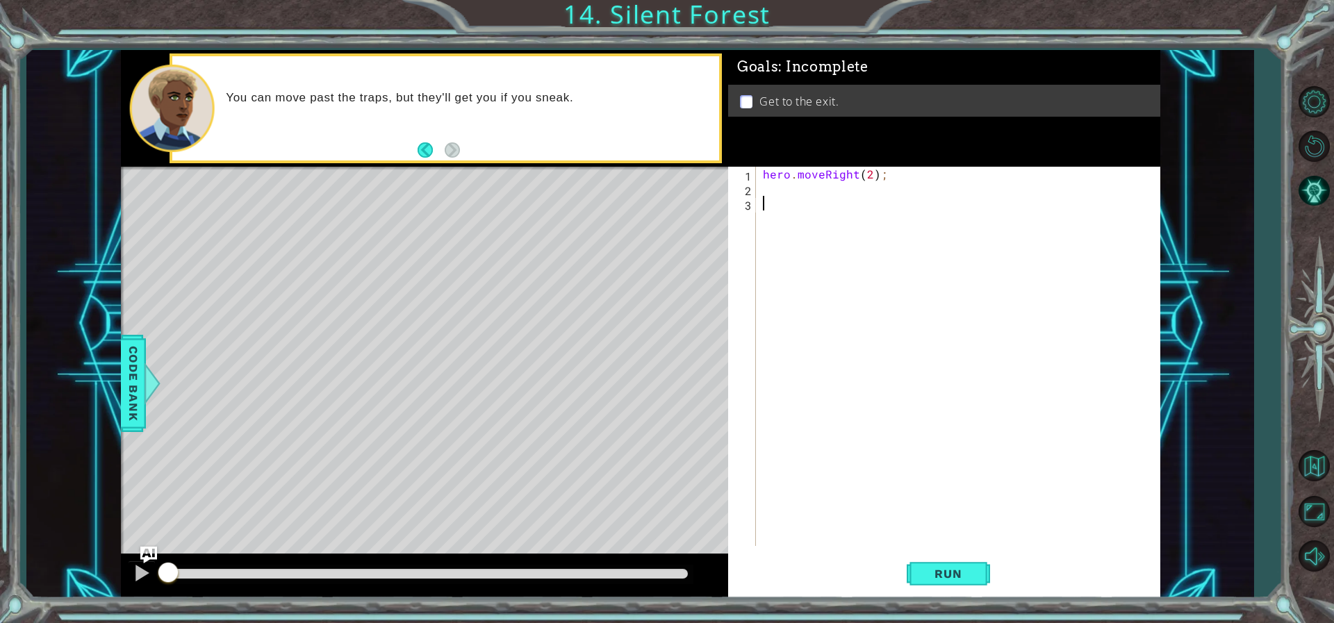
click at [800, 195] on div "hero . moveRight ( 2 ) ;" at bounding box center [961, 371] width 402 height 408
click at [935, 577] on span "Run" at bounding box center [947, 574] width 55 height 14
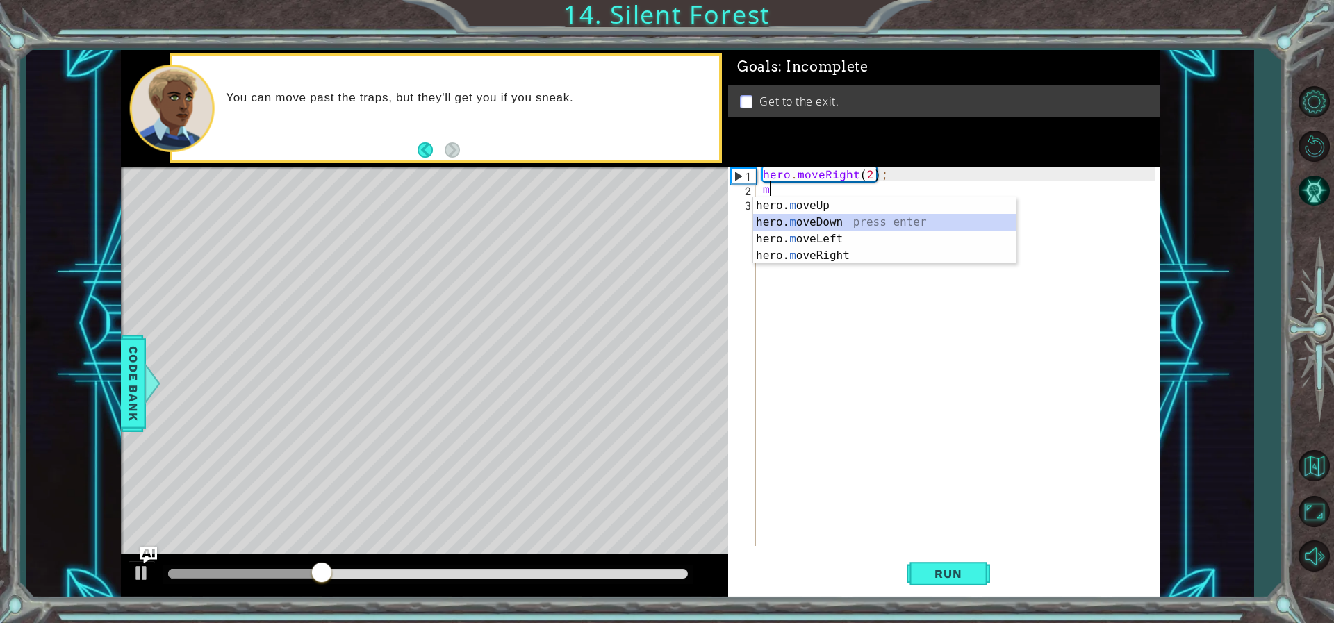
click at [821, 224] on div "hero. m oveUp press enter hero. m oveDown press enter hero. m oveLeft press ent…" at bounding box center [884, 247] width 263 height 100
type textarea "hero.moveDown(1);"
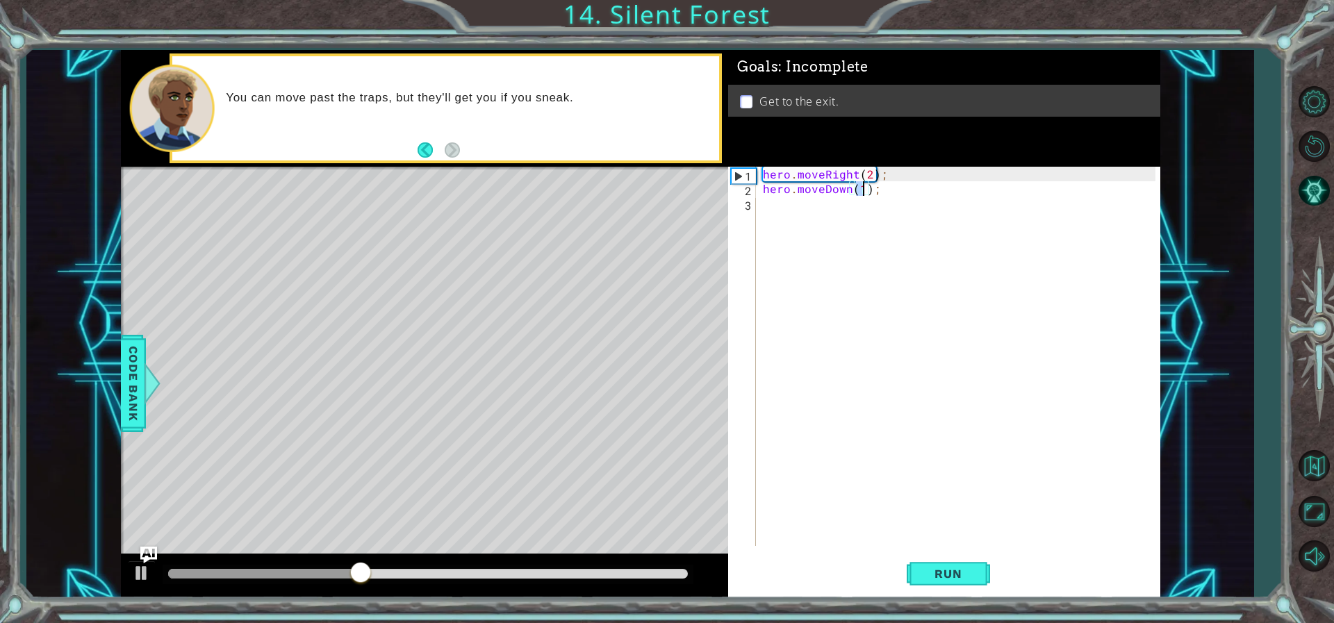
click at [824, 226] on div "hero . moveRight ( 2 ) ; hero . moveDown ( 1 ) ;" at bounding box center [961, 371] width 402 height 408
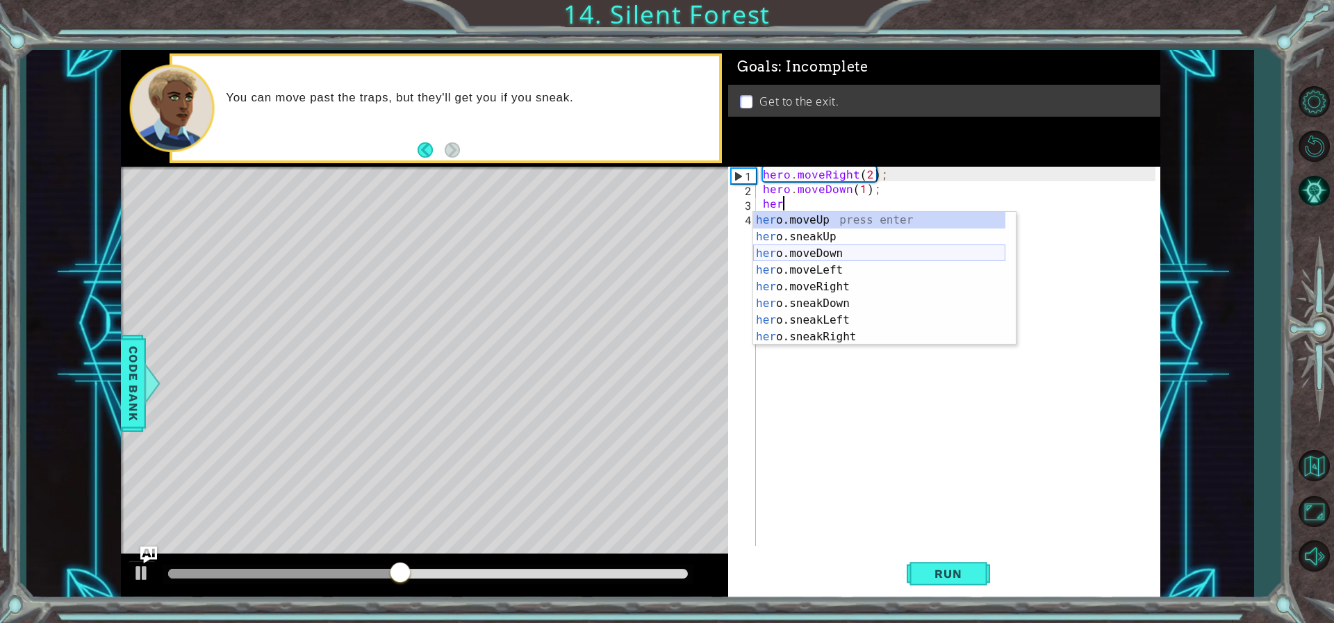
scroll to position [0, 1]
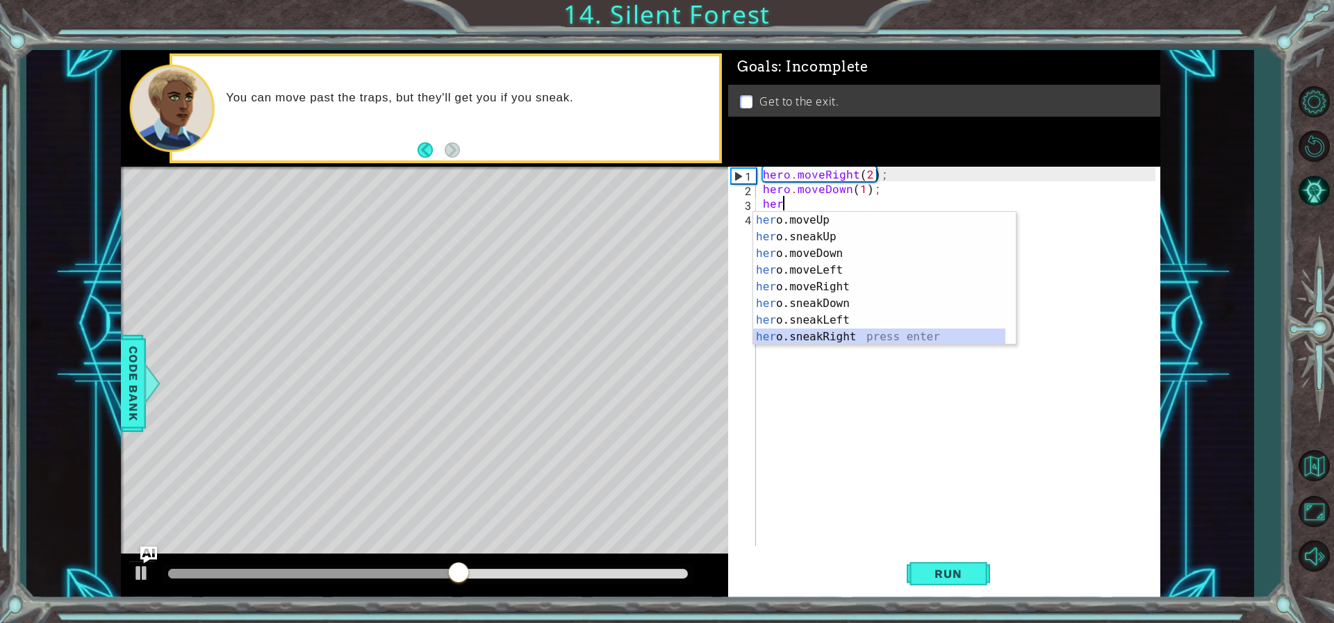
click at [836, 335] on div "her o.moveUp press enter her o.sneakUp press enter her o.moveDown press enter h…" at bounding box center [879, 295] width 252 height 167
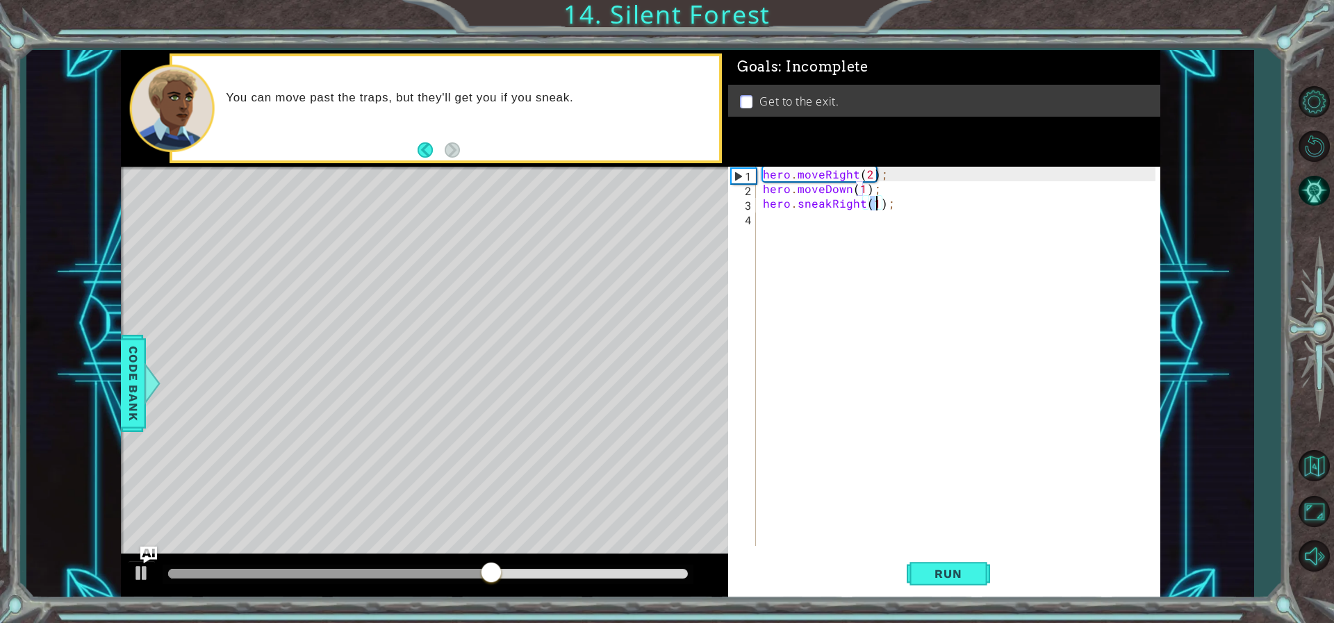
type textarea "hero.sneakRight(3);"
click at [796, 233] on div "hero . moveRight ( 2 ) ; hero . moveDown ( 1 ) ; hero . sneakRight ( 3 ) ;" at bounding box center [961, 371] width 402 height 408
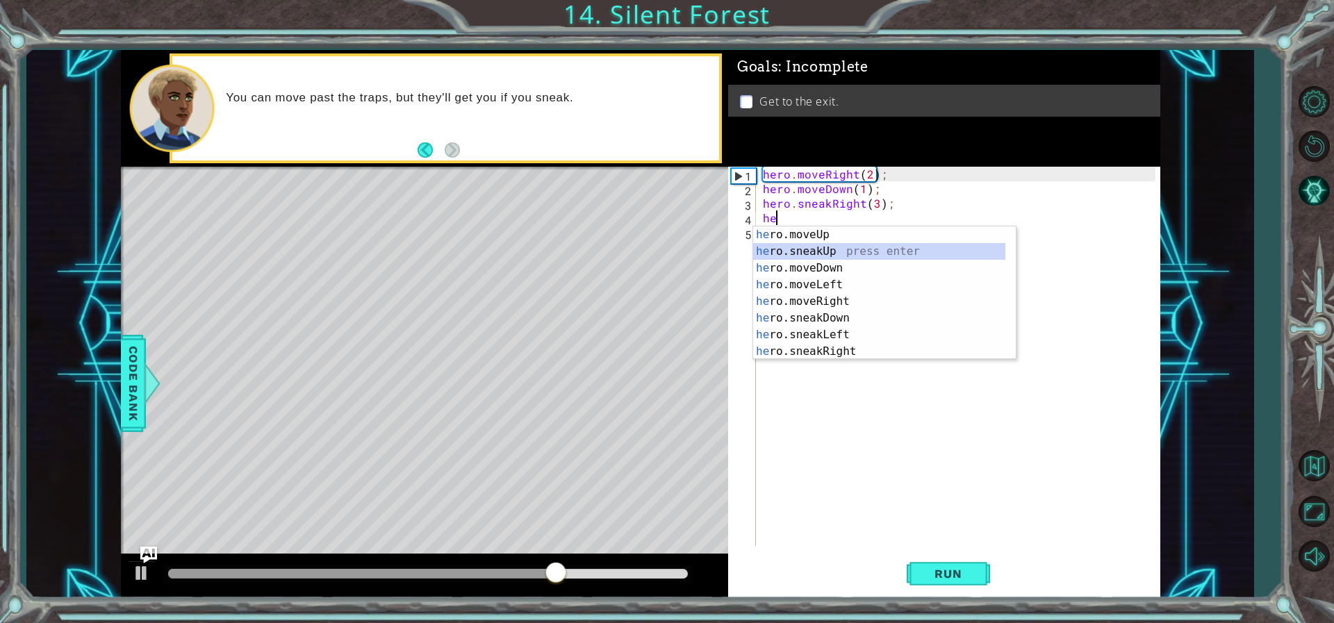
click at [831, 249] on div "he ro.moveUp press enter he ro.sneakUp press enter he ro.moveDown press enter h…" at bounding box center [879, 309] width 252 height 167
type textarea "hero.sneakUp(1);"
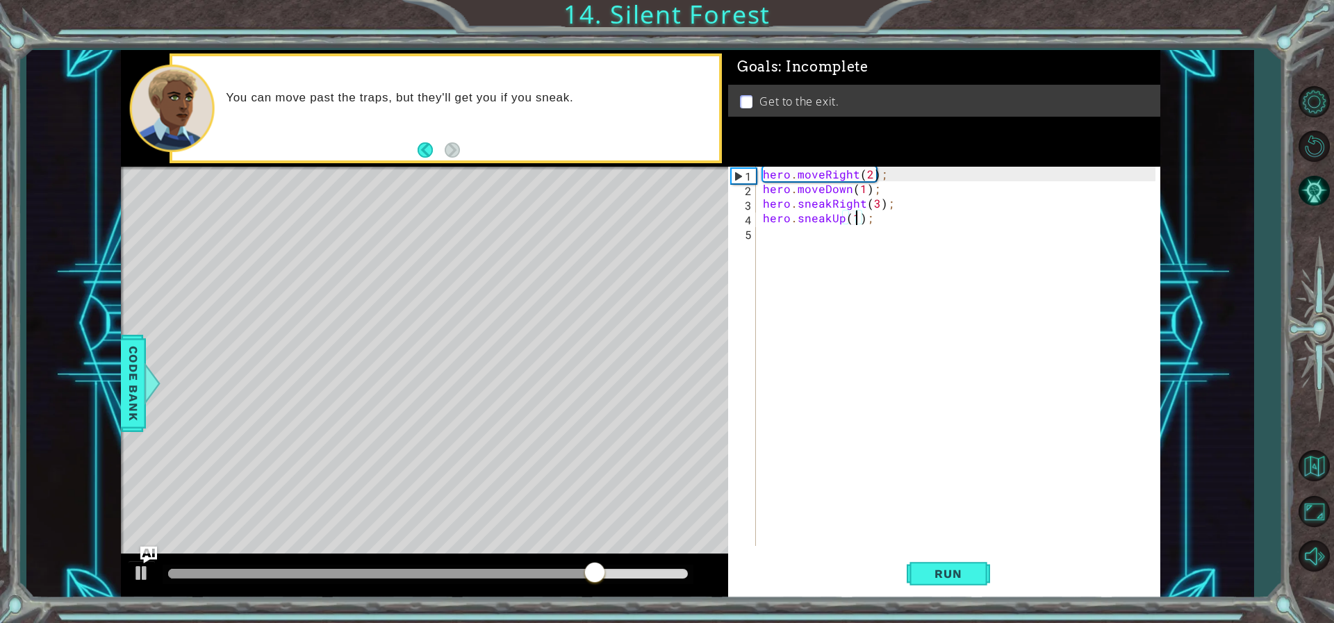
scroll to position [0, 6]
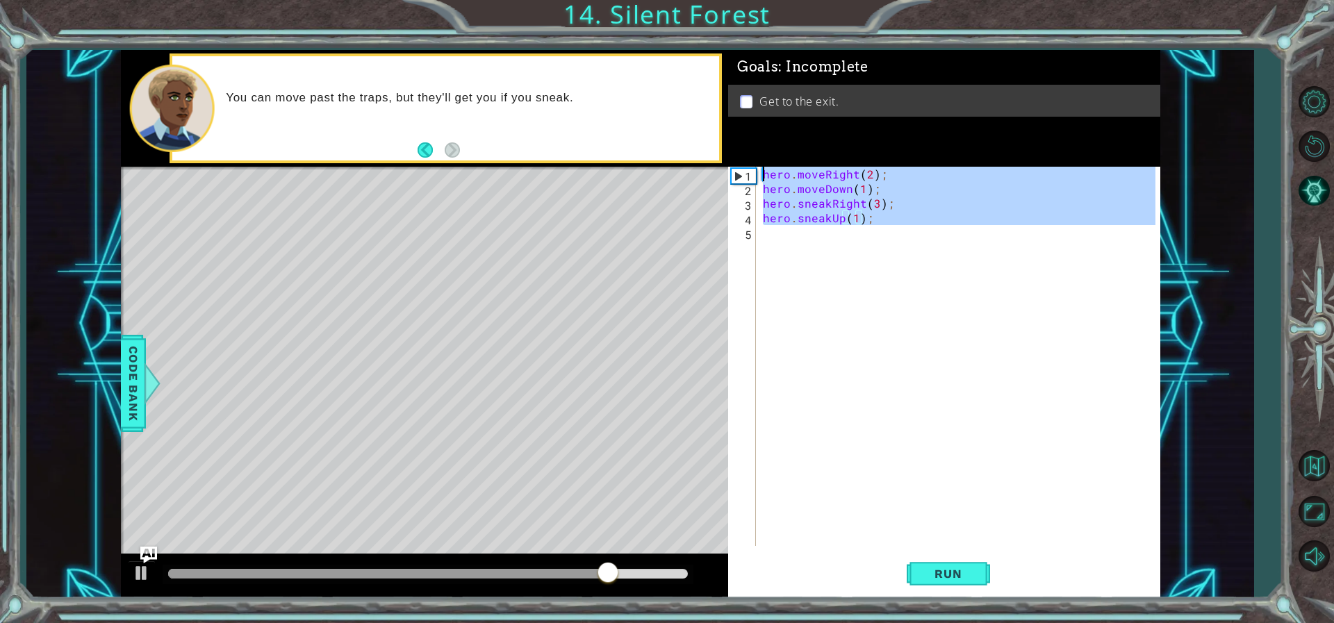
drag, startPoint x: 852, startPoint y: 238, endPoint x: 854, endPoint y: 249, distance: 11.5
click at [853, 247] on div "hero . moveRight ( 2 ) ; hero . moveDown ( 1 ) ; hero . sneakRight ( 3 ) ; hero…" at bounding box center [961, 371] width 402 height 408
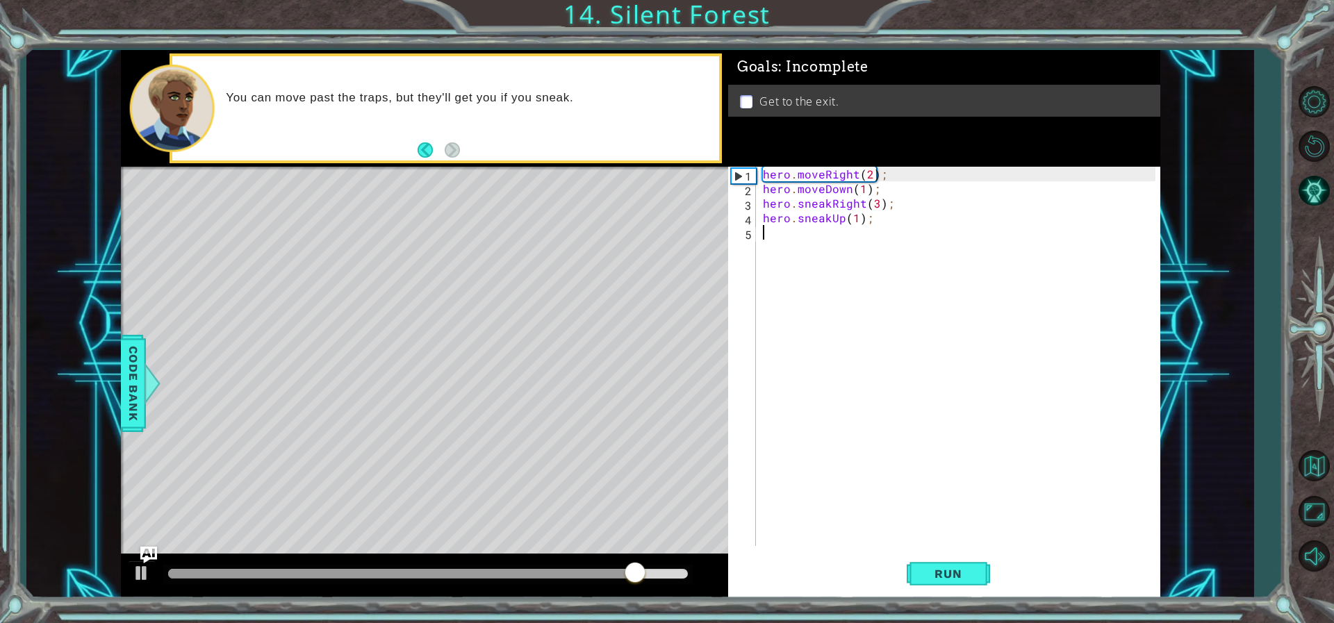
click at [854, 245] on div "hero . moveRight ( 2 ) ; hero . moveDown ( 1 ) ; hero . sneakRight ( 3 ) ; hero…" at bounding box center [961, 371] width 402 height 408
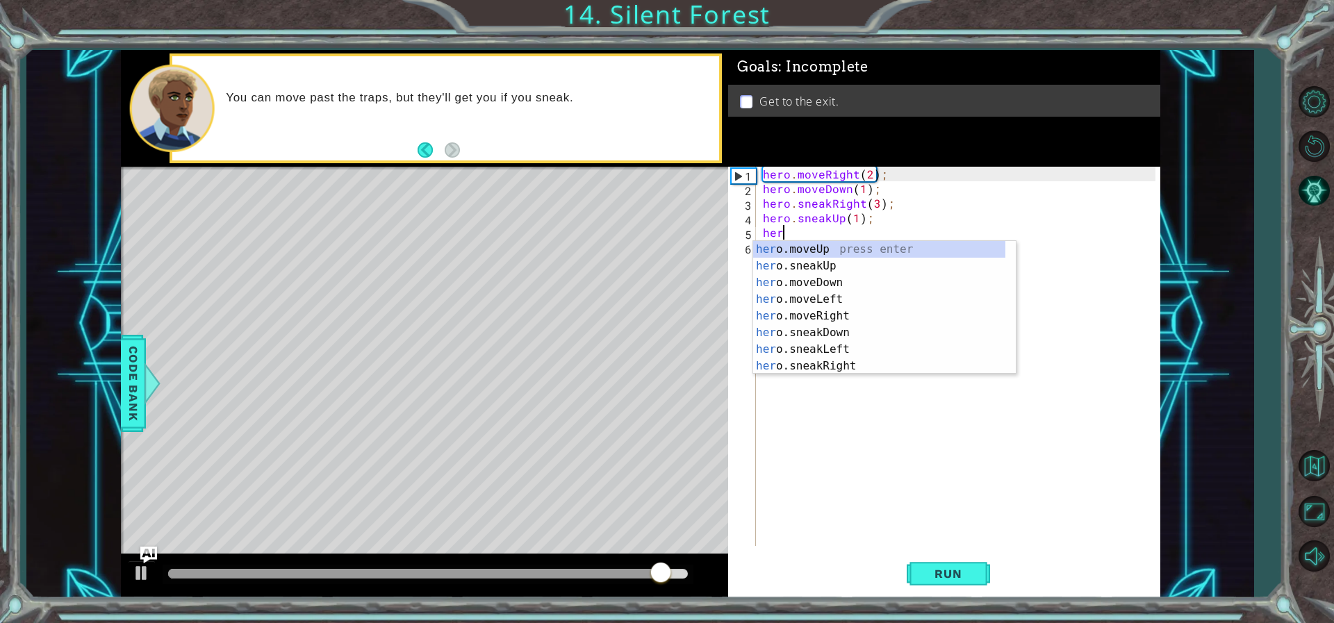
scroll to position [0, 1]
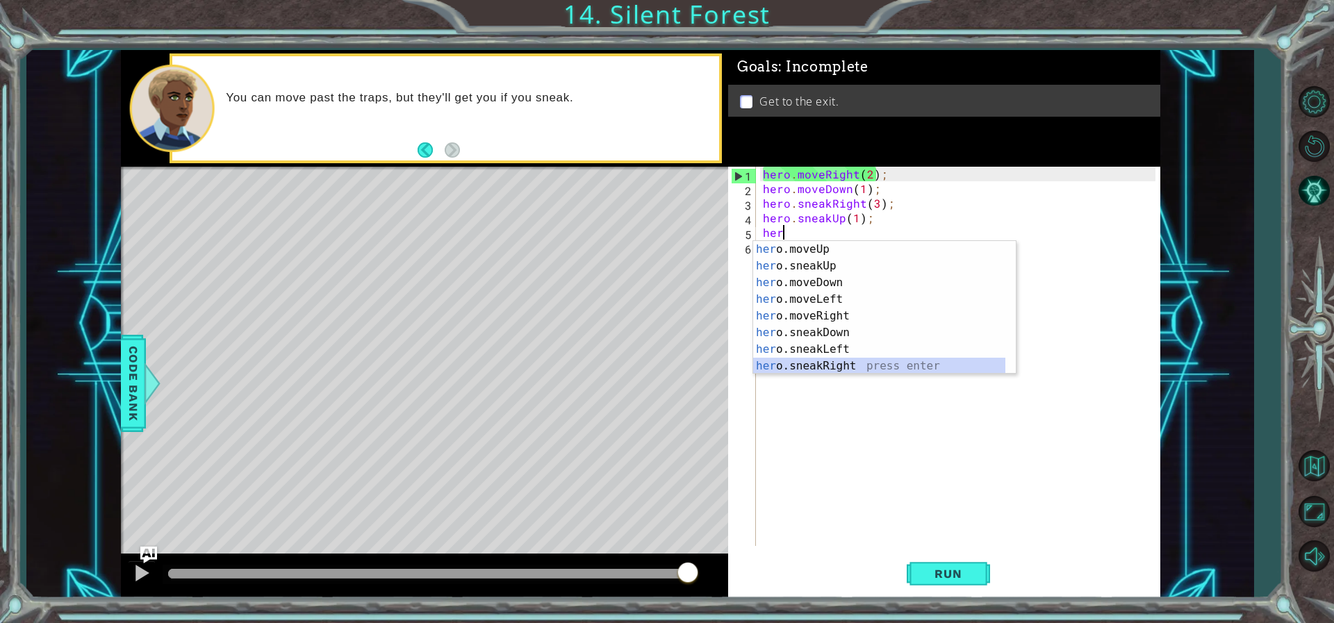
click at [829, 363] on div "her o.moveUp press enter her o.sneakUp press enter her o.moveDown press enter h…" at bounding box center [879, 324] width 252 height 167
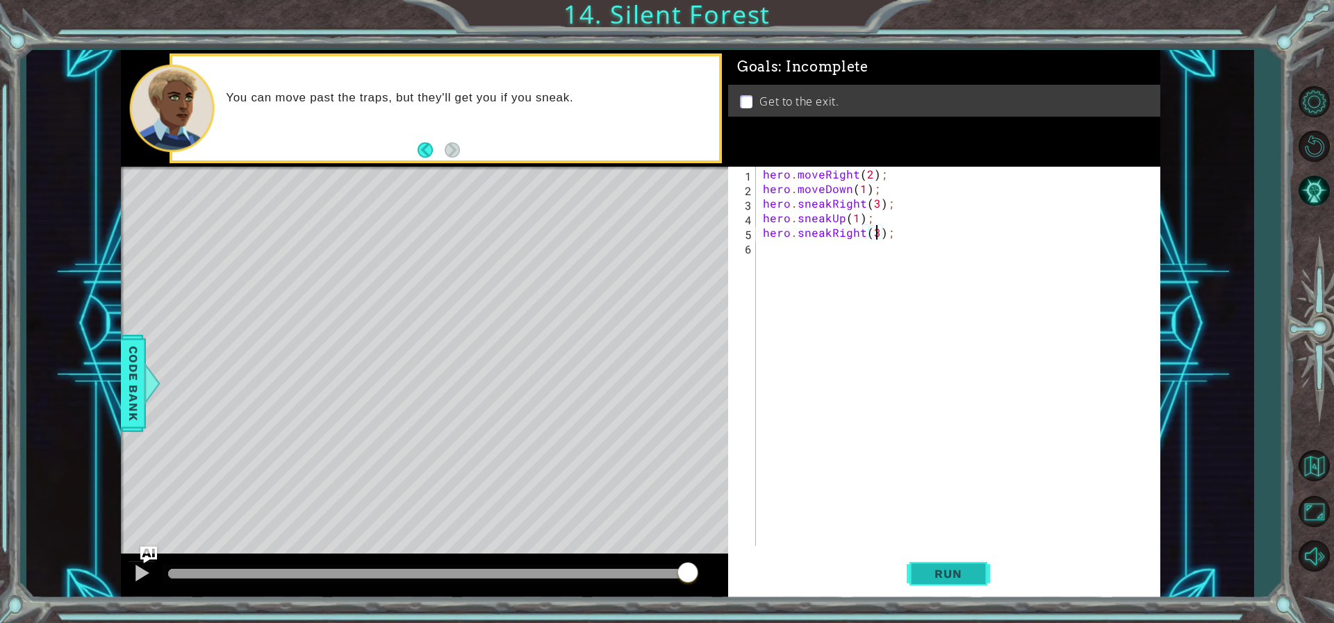
scroll to position [0, 7]
click at [941, 573] on span "Run" at bounding box center [947, 574] width 55 height 14
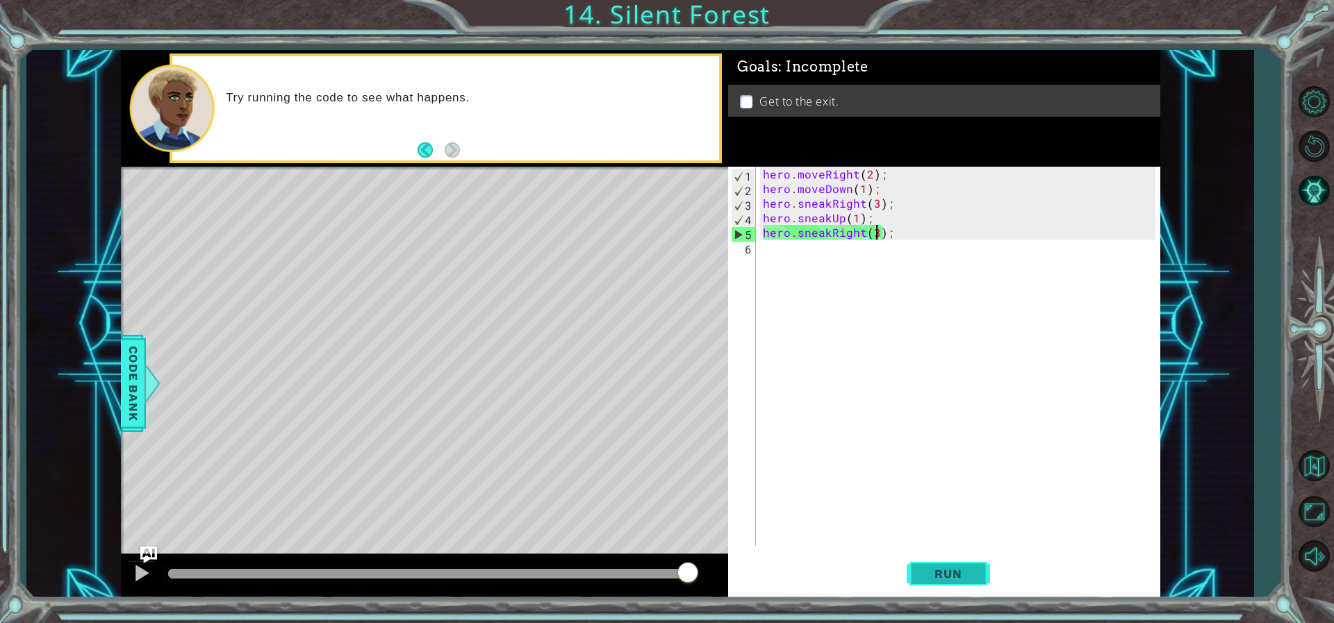
click at [941, 572] on span "Run" at bounding box center [947, 574] width 55 height 14
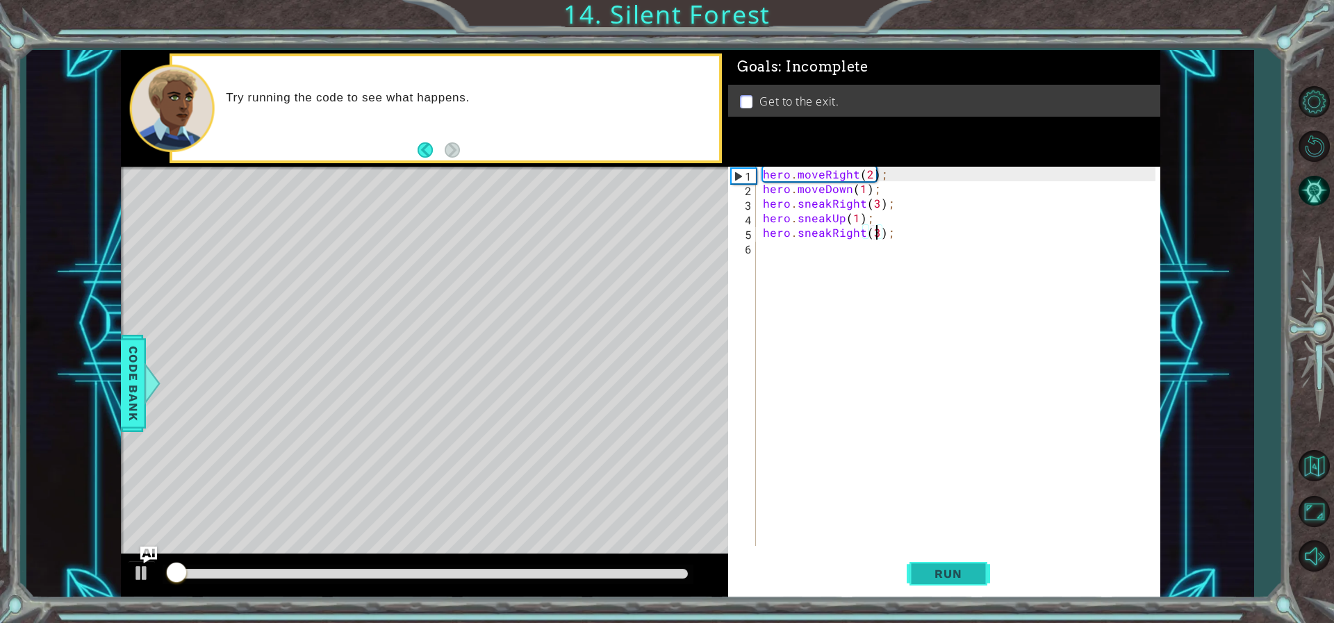
click at [941, 572] on span "Run" at bounding box center [947, 574] width 55 height 14
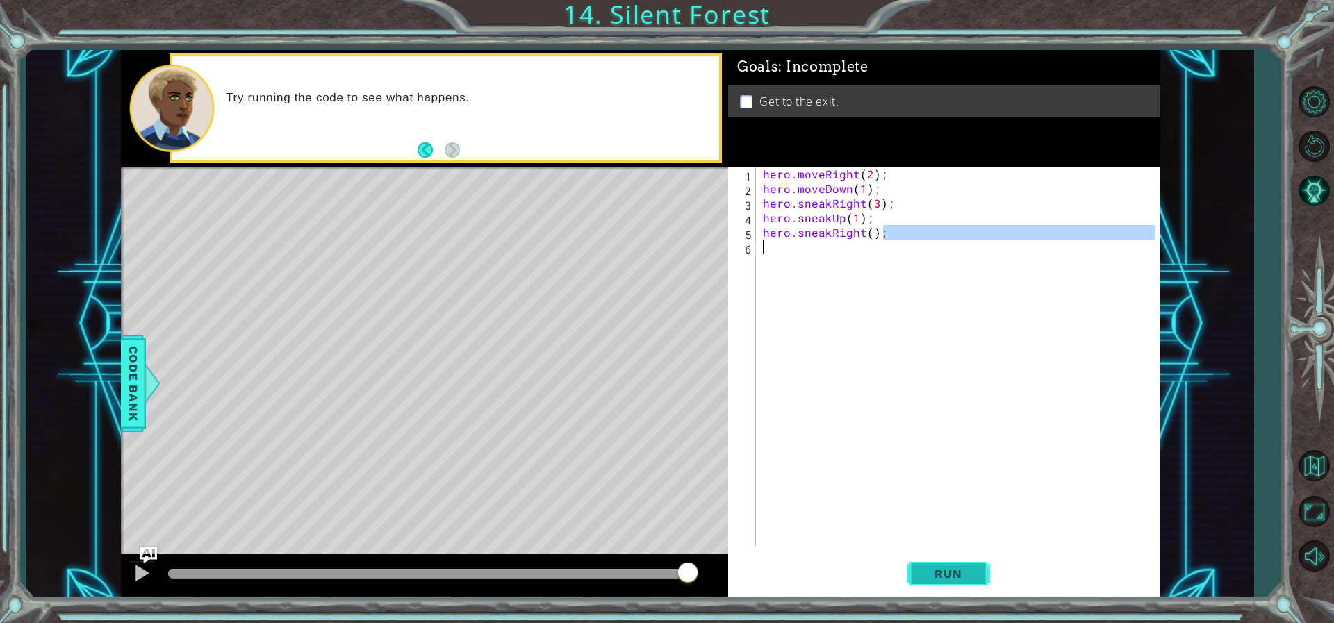
drag, startPoint x: 888, startPoint y: 238, endPoint x: 971, endPoint y: 573, distance: 345.1
click at [971, 573] on div "hero.sneakRight(); 1 2 3 4 5 6 hero . moveRight ( 2 ) ; hero . moveDown ( 1 ) ;…" at bounding box center [944, 382] width 432 height 431
type textarea "hero.sneakRight();"
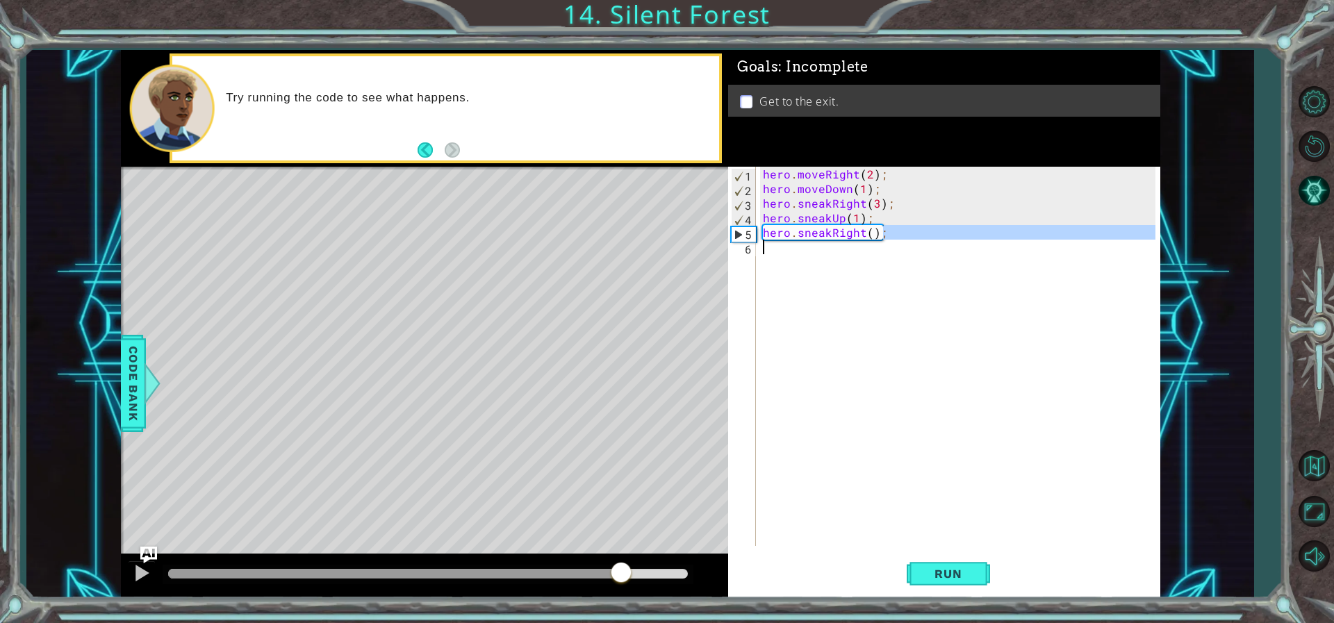
drag, startPoint x: 686, startPoint y: 571, endPoint x: 583, endPoint y: 578, distance: 103.1
click at [609, 578] on div at bounding box center [621, 573] width 25 height 25
click at [563, 577] on div at bounding box center [376, 574] width 416 height 10
click at [142, 569] on div at bounding box center [142, 573] width 18 height 18
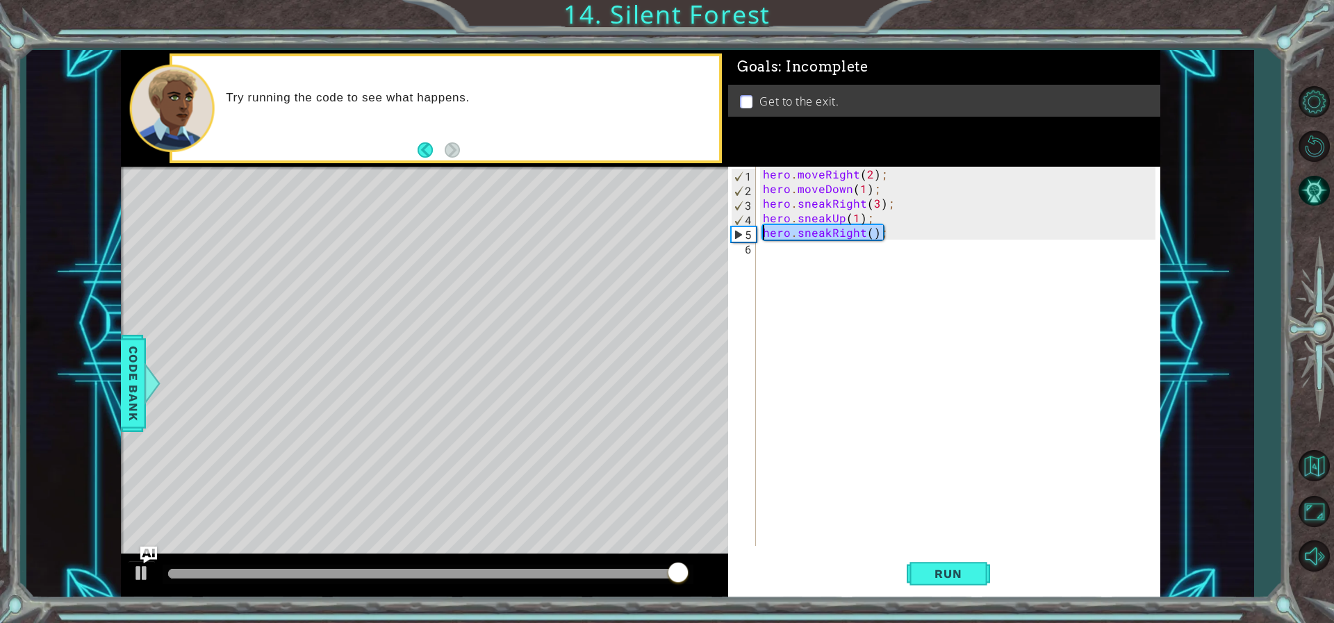
drag, startPoint x: 908, startPoint y: 229, endPoint x: 748, endPoint y: 230, distance: 160.5
click at [748, 230] on div "1 2 3 4 5 6 hero . moveRight ( 2 ) ; hero . moveDown ( 1 ) ; hero . sneakRight …" at bounding box center [941, 356] width 427 height 379
type textarea "hero.sneakRight();"
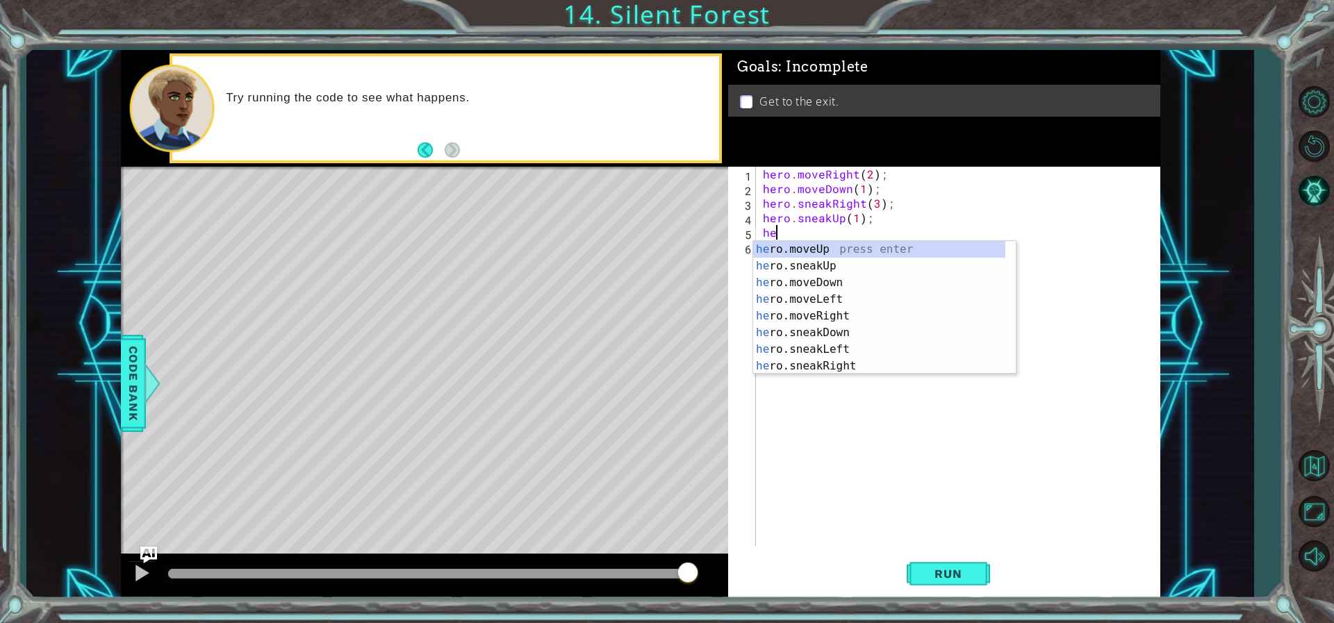
scroll to position [0, 1]
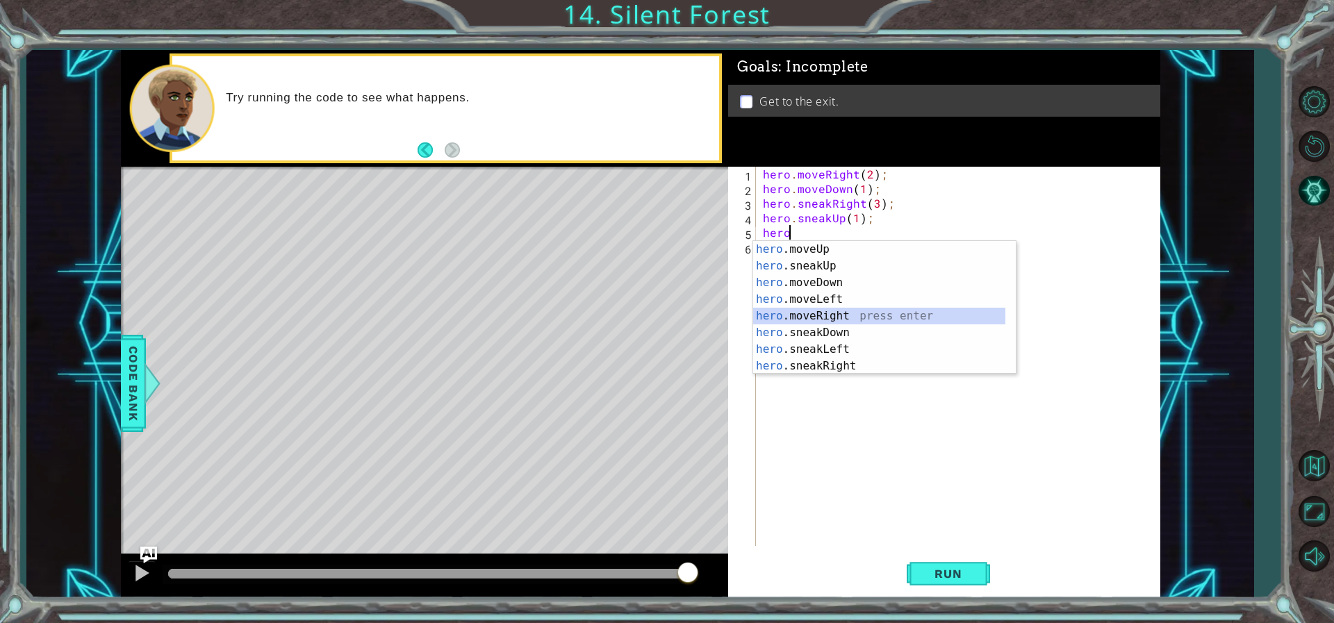
click at [829, 312] on div "hero .moveUp press enter hero .sneakUp press enter hero .moveDown press enter h…" at bounding box center [879, 324] width 252 height 167
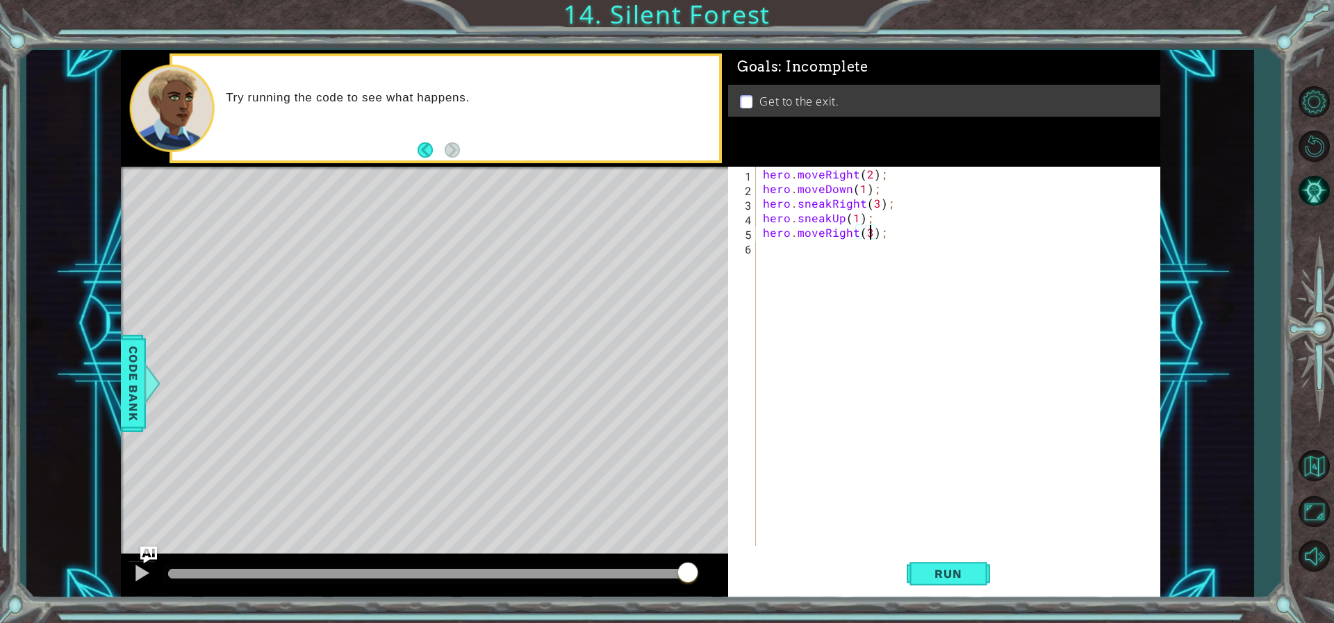
scroll to position [0, 7]
type textarea "hero.moveRight(34);"
click at [951, 572] on span "Run" at bounding box center [947, 574] width 55 height 14
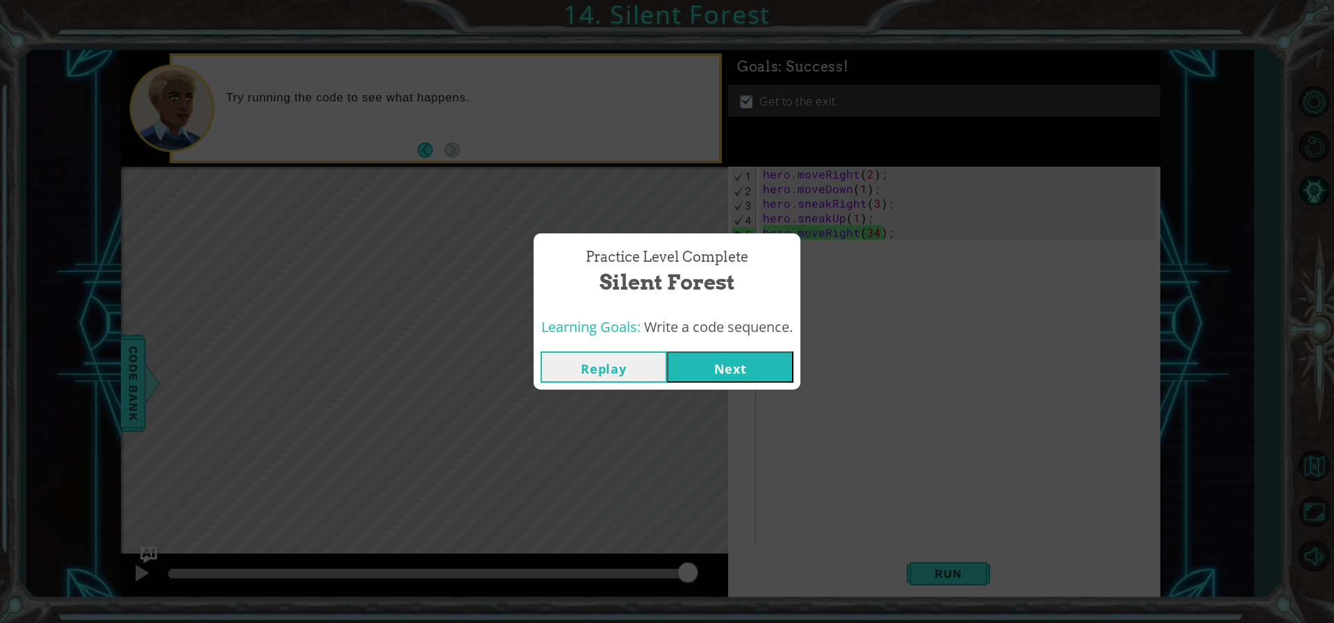
click at [714, 365] on button "Next" at bounding box center [730, 367] width 126 height 31
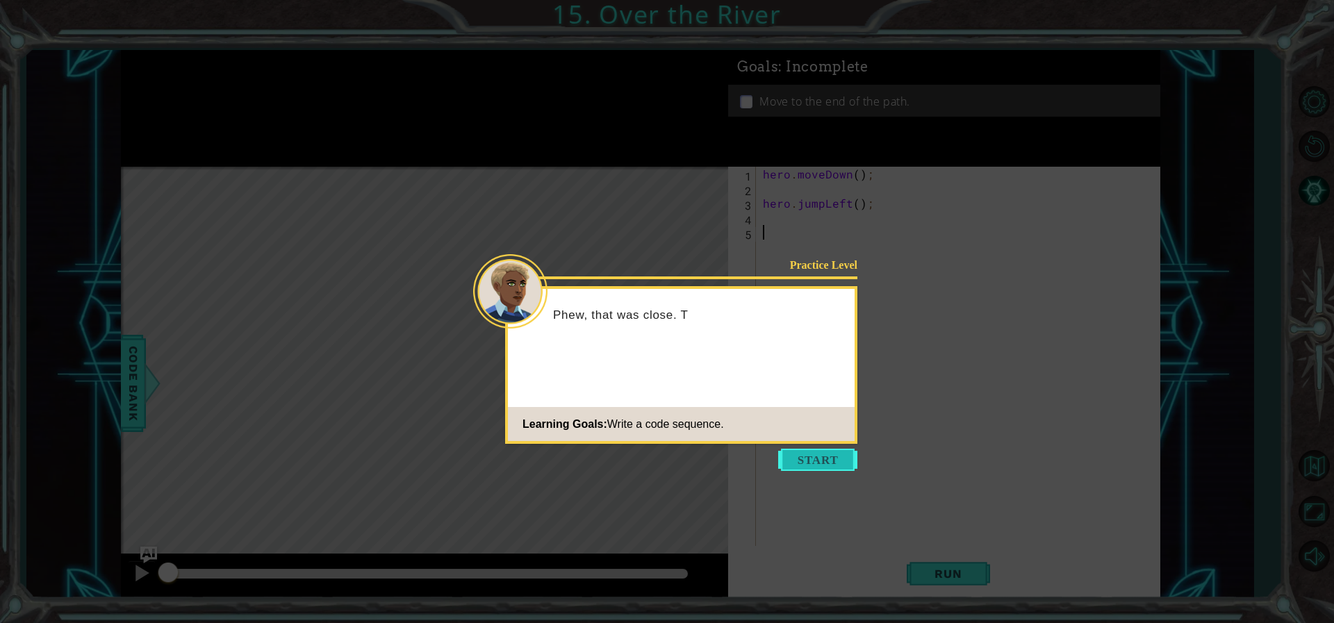
click at [808, 453] on button "Start" at bounding box center [817, 460] width 79 height 22
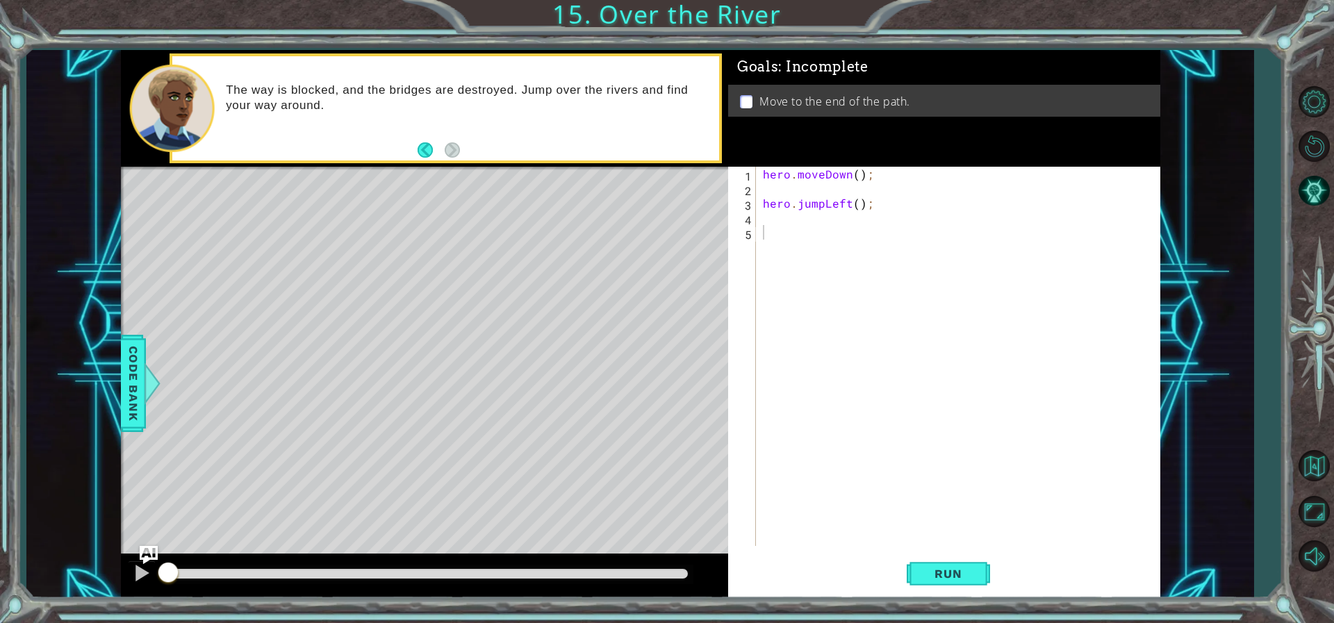
click at [147, 548] on img "Ask AI" at bounding box center [148, 555] width 18 height 18
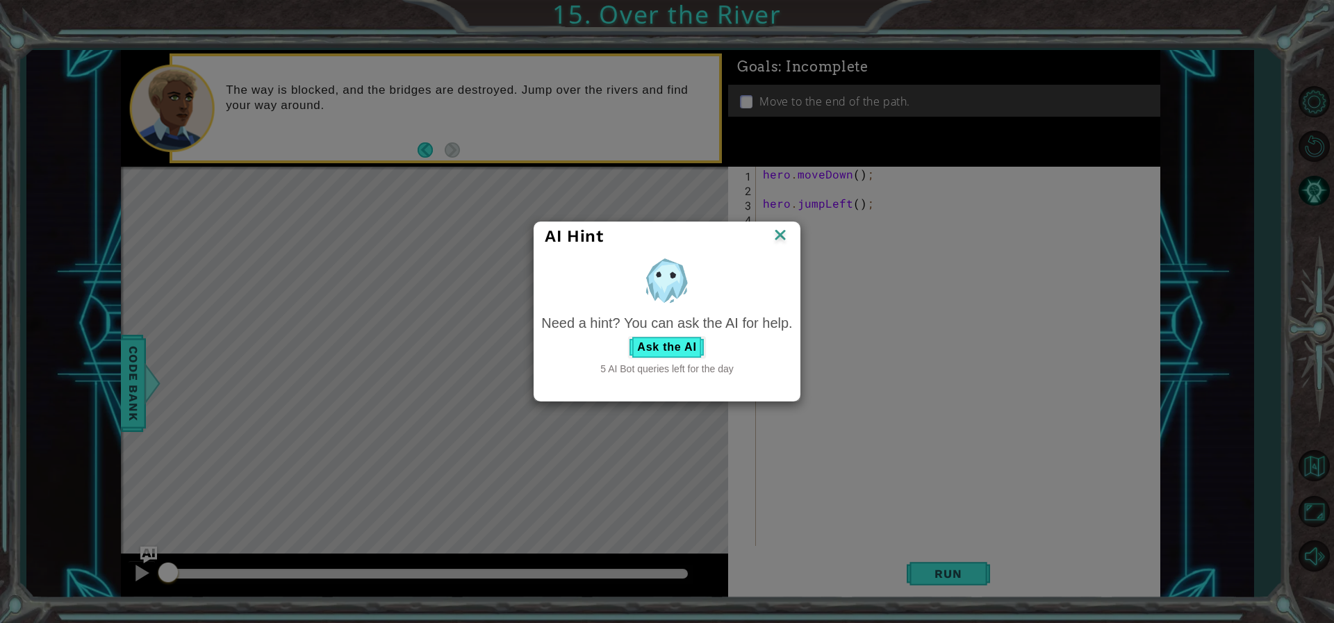
click at [147, 548] on div "AI Hint Need a hint? You can ask the AI for help. Ask the AI 5 AI Bot queries l…" at bounding box center [667, 311] width 1334 height 623
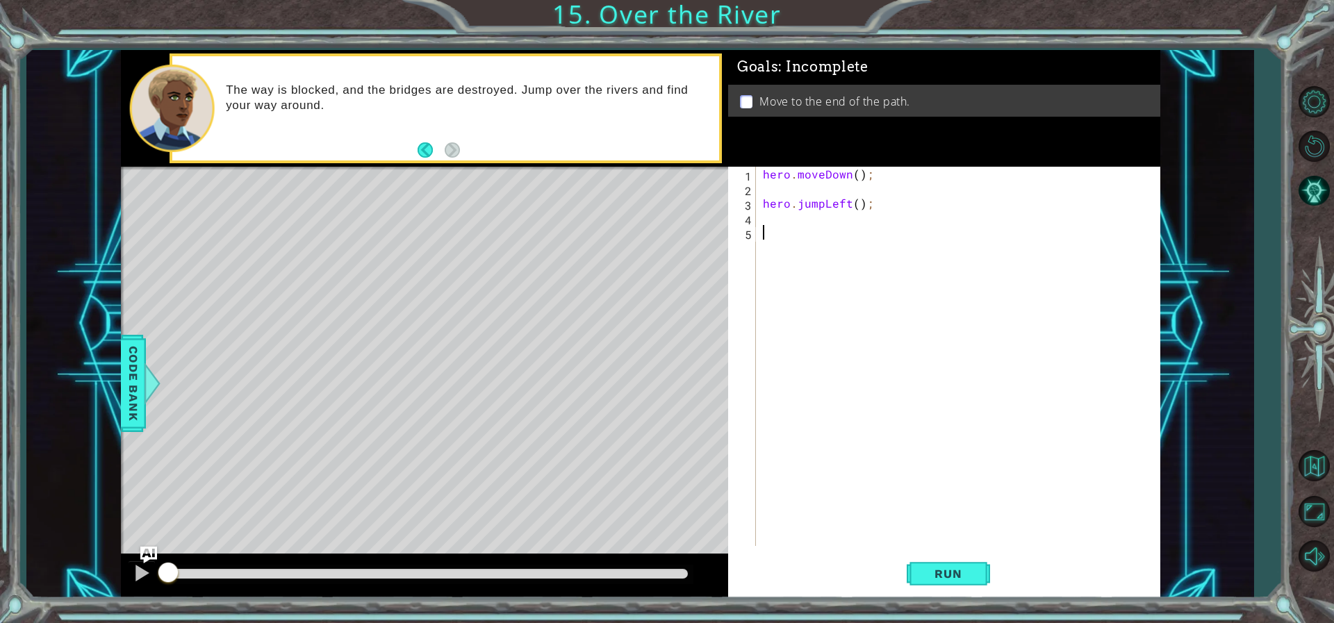
click at [816, 189] on div "hero . moveDown ( ) ; hero . jumpLeft ( ) ;" at bounding box center [961, 371] width 402 height 408
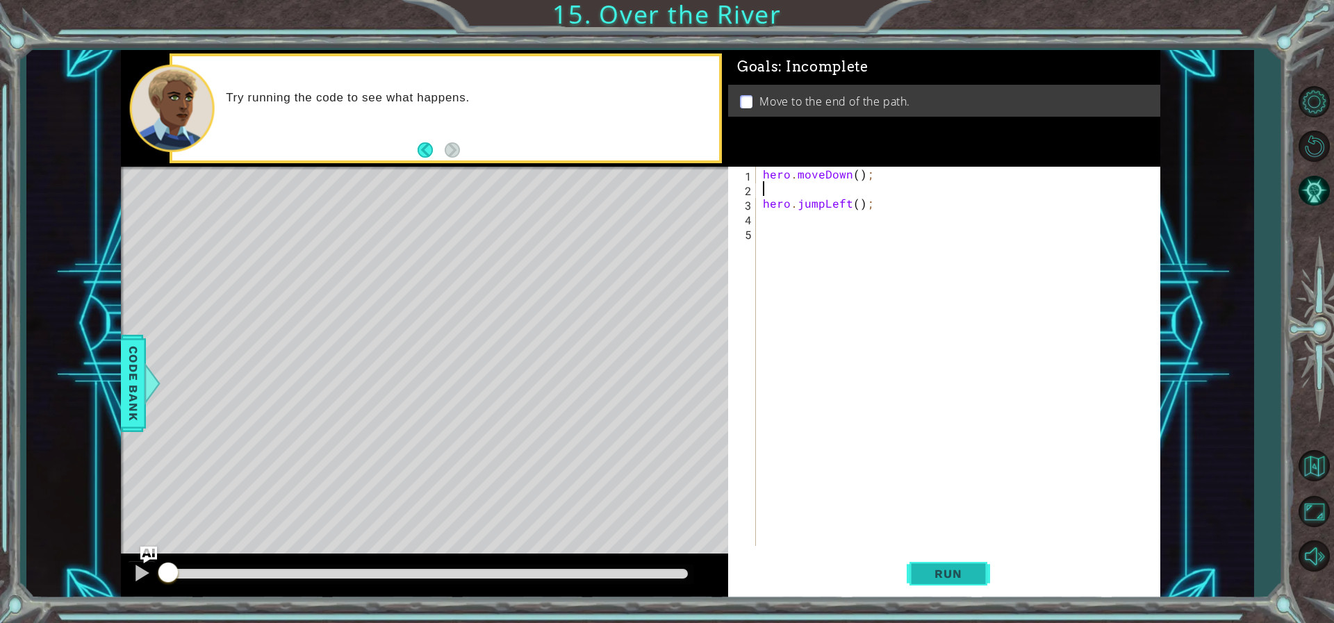
click at [970, 584] on button "Run" at bounding box center [948, 573] width 83 height 43
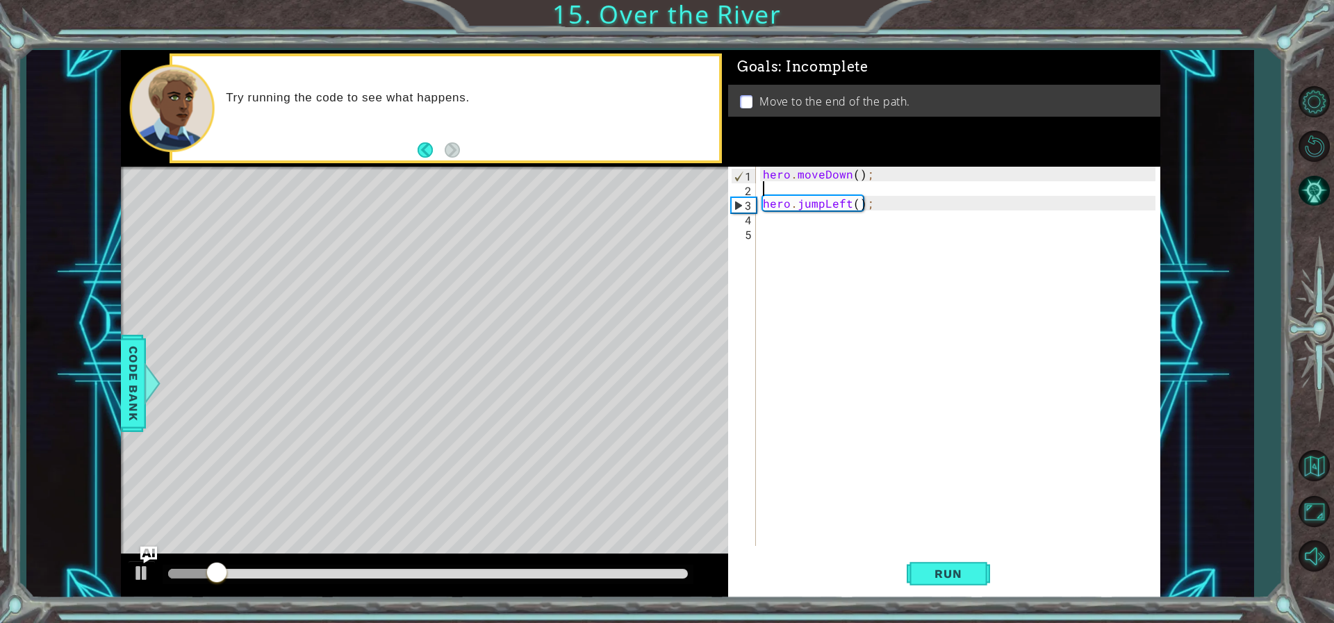
click at [795, 228] on div "hero . moveDown ( ) ; hero . jumpLeft ( ) ;" at bounding box center [961, 371] width 402 height 408
click at [788, 220] on div "hero . moveDown ( ) ; hero . jumpLeft ( ) ;" at bounding box center [961, 371] width 402 height 408
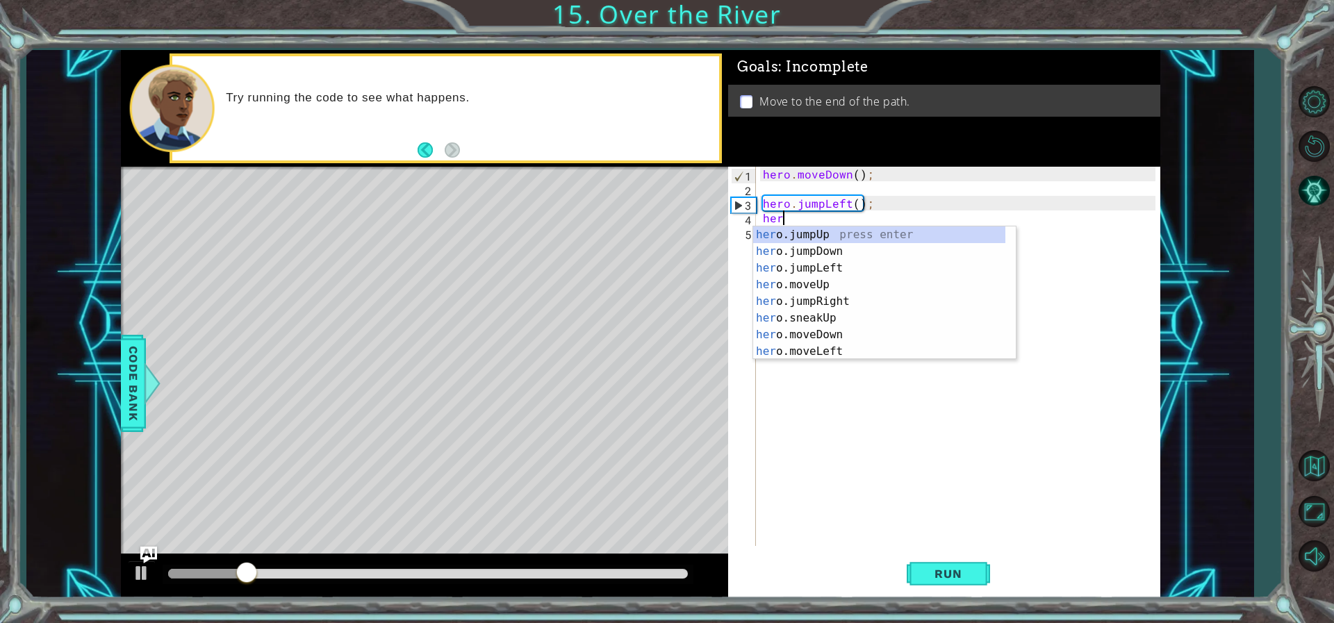
scroll to position [0, 1]
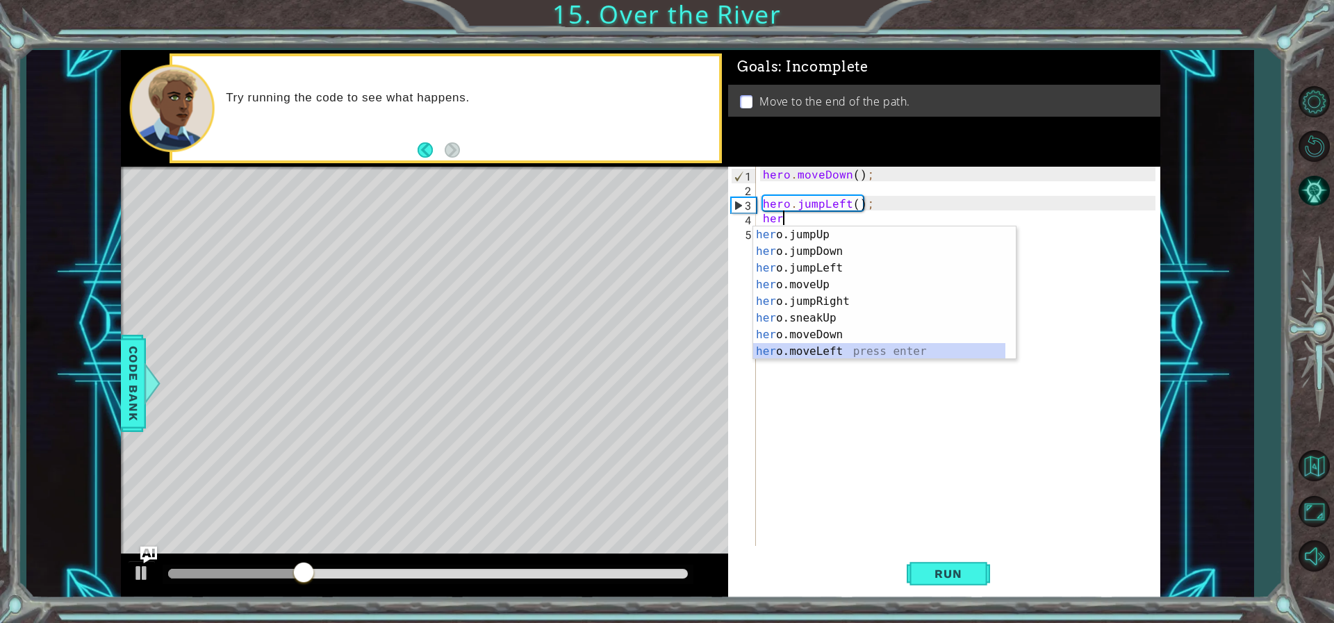
click at [807, 351] on div "her o.jumpUp press enter her o.jumpDown press enter her o.jumpLeft press enter …" at bounding box center [879, 309] width 252 height 167
type textarea "hero.moveLeft(1);"
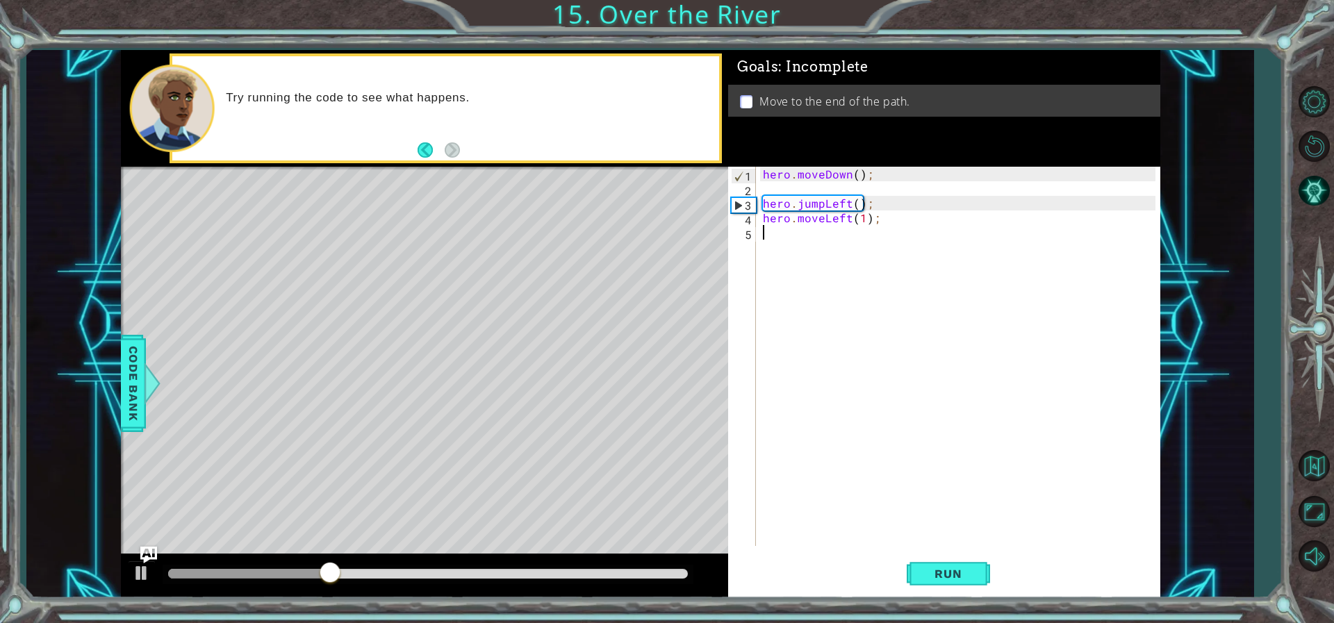
click at [812, 246] on div "hero . moveDown ( ) ; hero . jumpLeft ( ) ; hero . moveLeft ( 1 ) ;" at bounding box center [961, 371] width 402 height 408
type textarea "h"
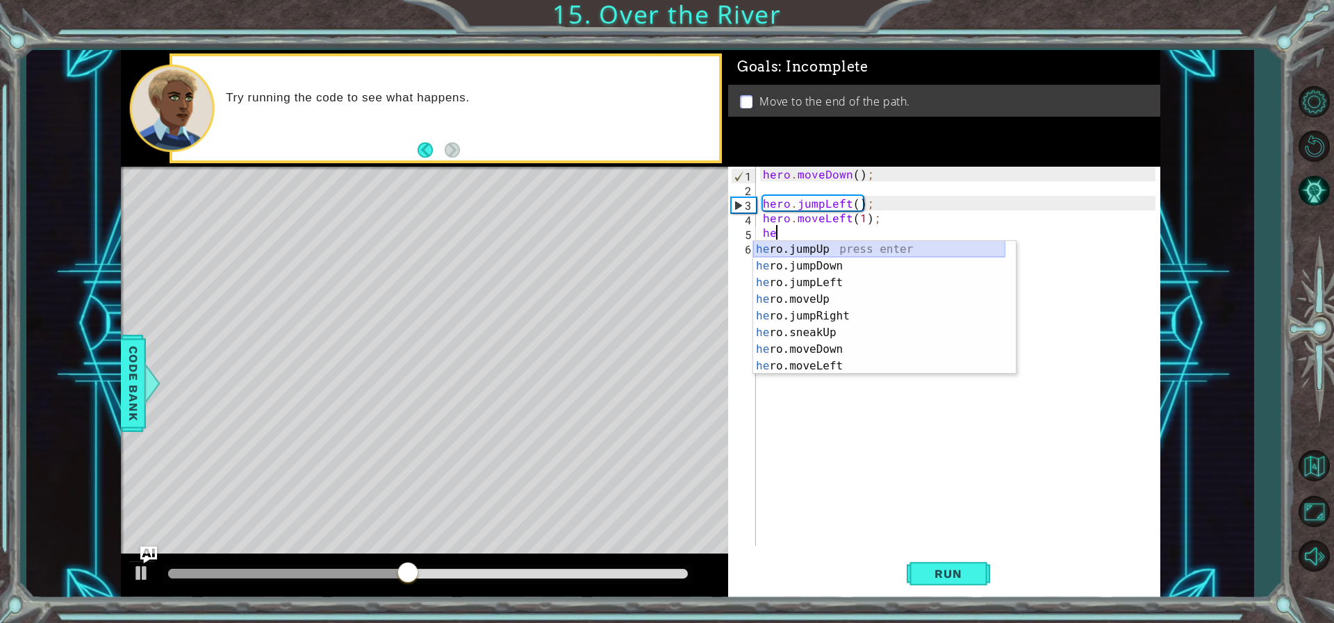
type textarea "her"
click at [817, 268] on div "her o.jumpUp press enter her o.jumpDown press enter her o.jumpLeft press enter …" at bounding box center [879, 324] width 252 height 167
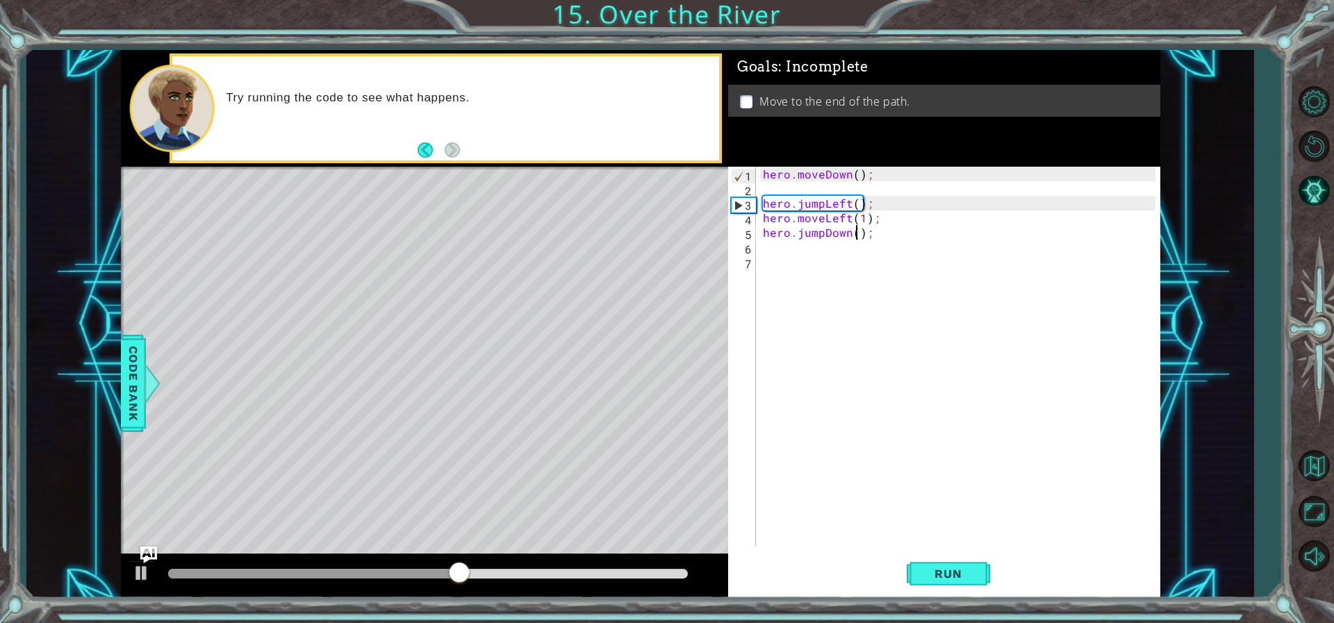
click at [858, 233] on div "hero . moveDown ( ) ; hero . jumpLeft ( ) ; hero . moveLeft ( 1 ) ; hero . jump…" at bounding box center [961, 371] width 402 height 408
type textarea "hero.jumpDown(4);"
click at [783, 254] on div "hero . moveDown ( ) ; hero . jumpLeft ( ) ; hero . moveLeft ( 1 ) ; hero . jump…" at bounding box center [961, 371] width 402 height 408
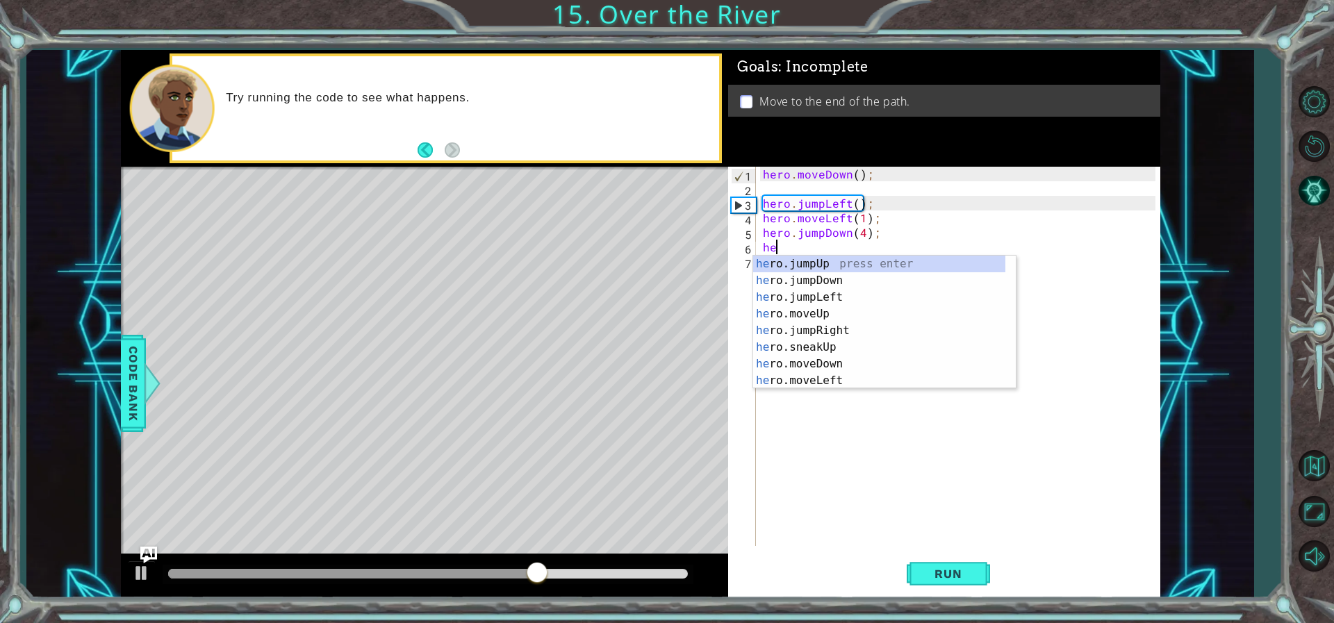
type textarea "her"
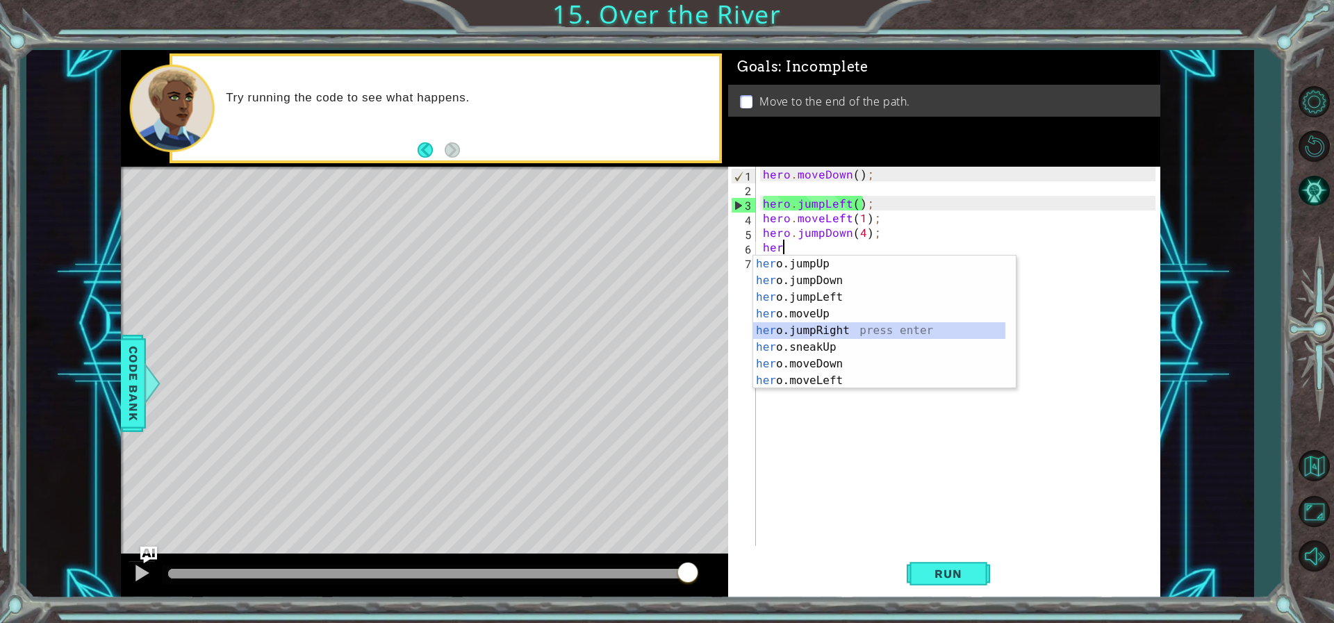
click at [830, 329] on div "her o.jumpUp press enter her o.jumpDown press enter her o.jumpLeft press enter …" at bounding box center [879, 339] width 252 height 167
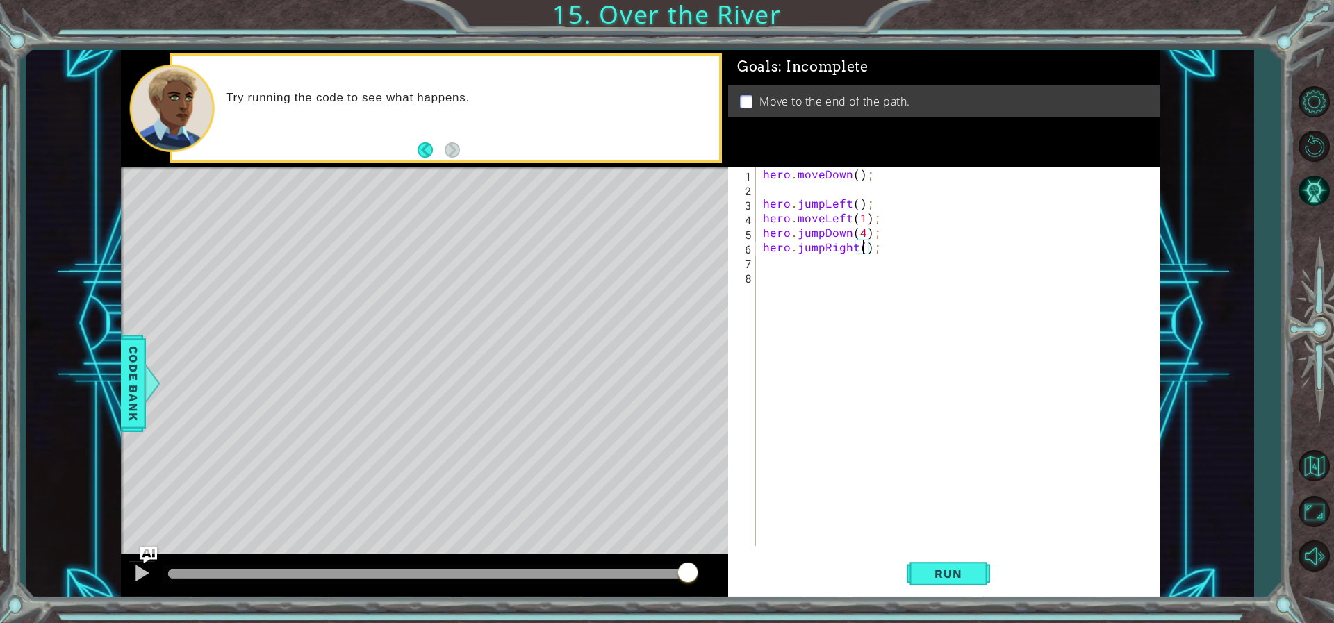
click at [863, 246] on div "hero . moveDown ( ) ; hero . jumpLeft ( ) ; hero . moveLeft ( 1 ) ; hero . jump…" at bounding box center [961, 371] width 402 height 408
type textarea "hero.jumpRight(5);"
click at [801, 263] on div "hero . moveDown ( ) ; hero . jumpLeft ( ) ; hero . moveLeft ( 1 ) ; hero . jump…" at bounding box center [961, 371] width 402 height 408
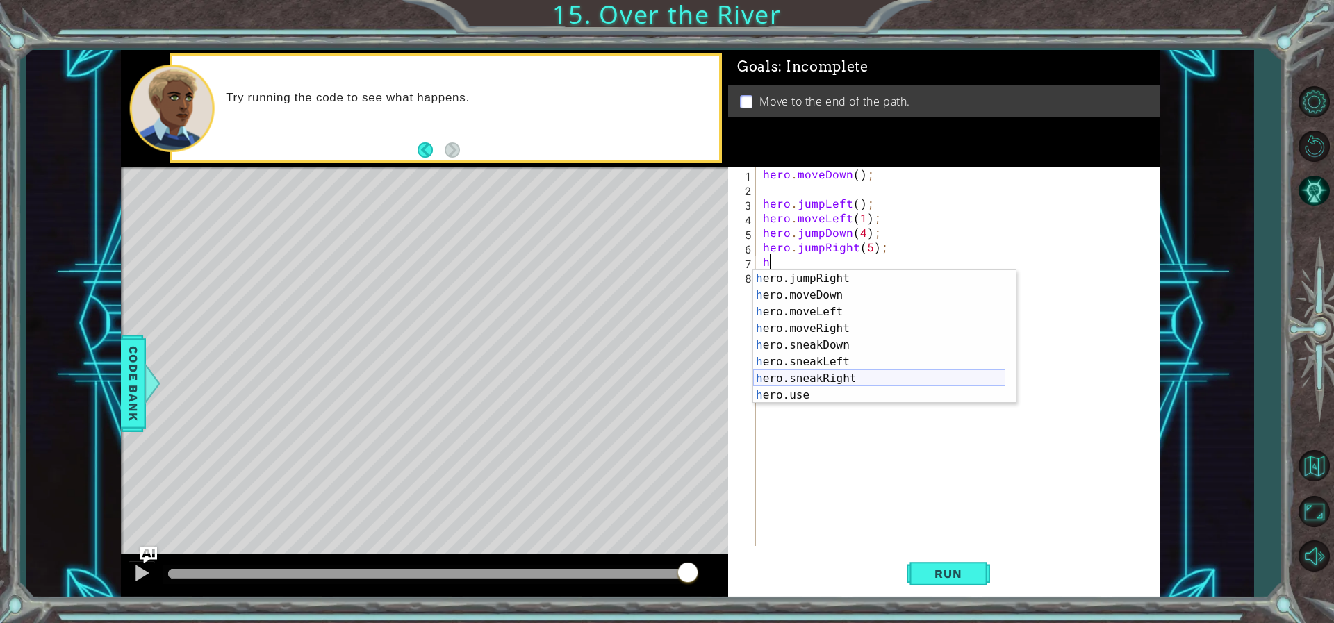
scroll to position [0, 0]
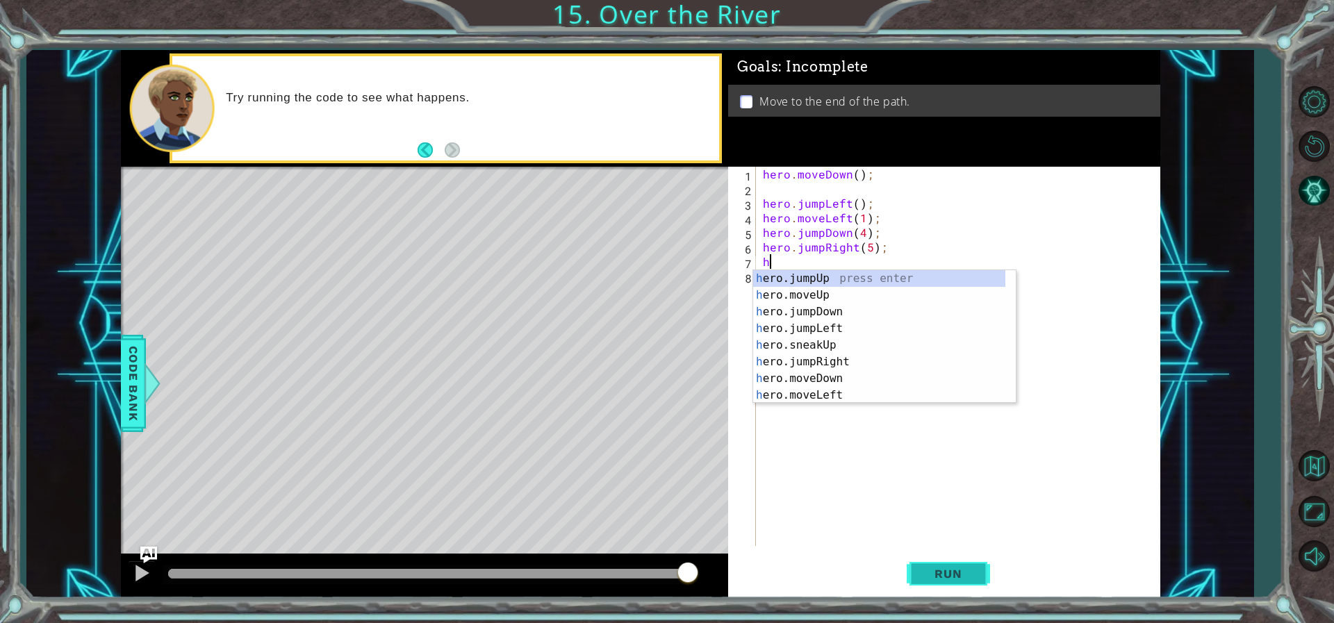
type textarea "h"
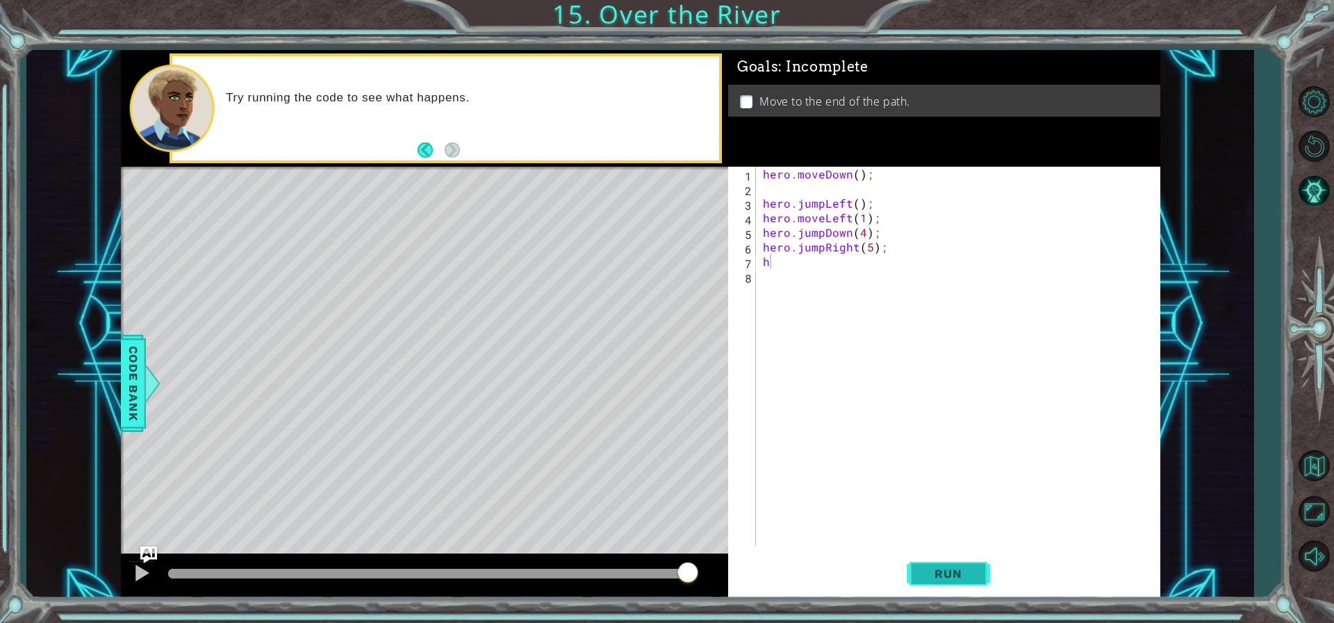
click at [920, 591] on button "Run" at bounding box center [948, 573] width 83 height 43
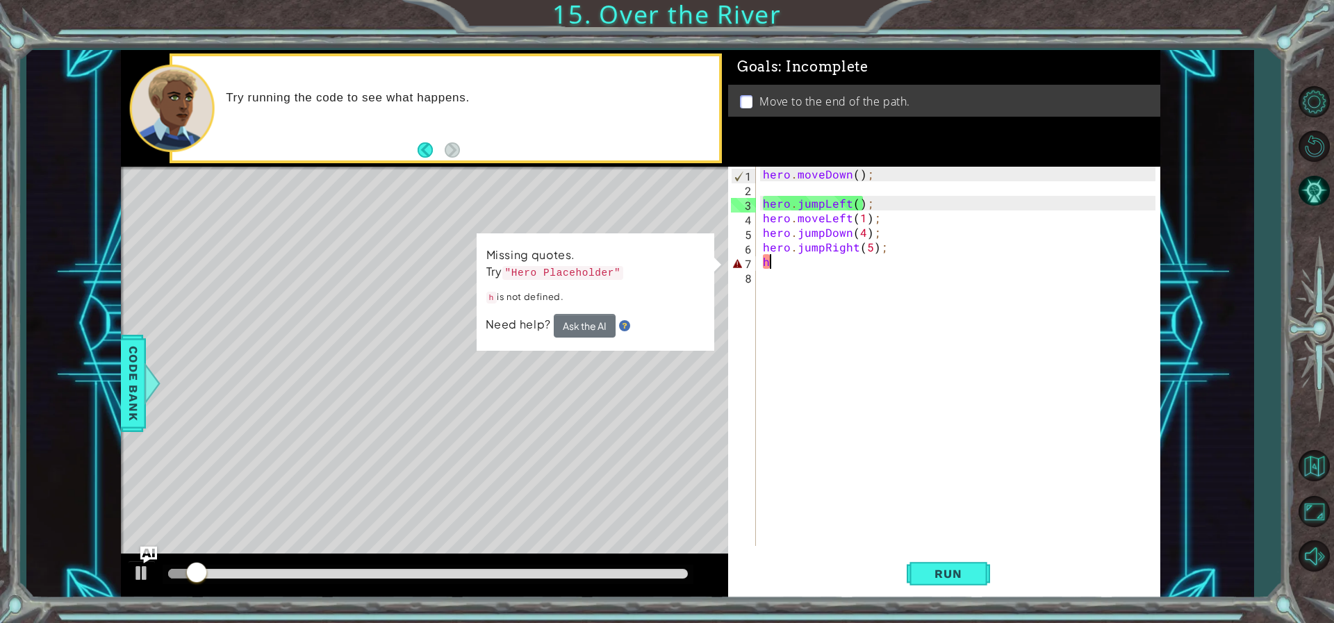
click at [779, 263] on div "hero . moveDown ( ) ; hero . jumpLeft ( ) ; hero . moveLeft ( 1 ) ; hero . jump…" at bounding box center [961, 371] width 402 height 408
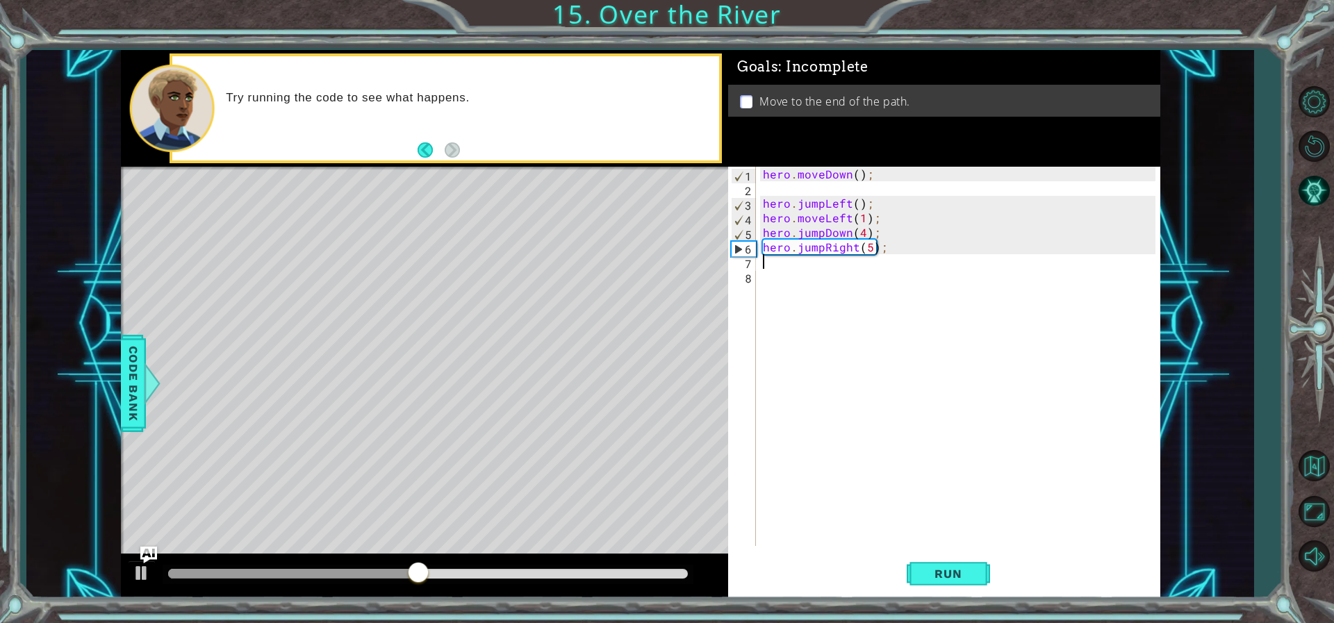
click at [777, 263] on div "hero . moveDown ( ) ; hero . jumpLeft ( ) ; hero . moveLeft ( 1 ) ; hero . jump…" at bounding box center [961, 371] width 402 height 408
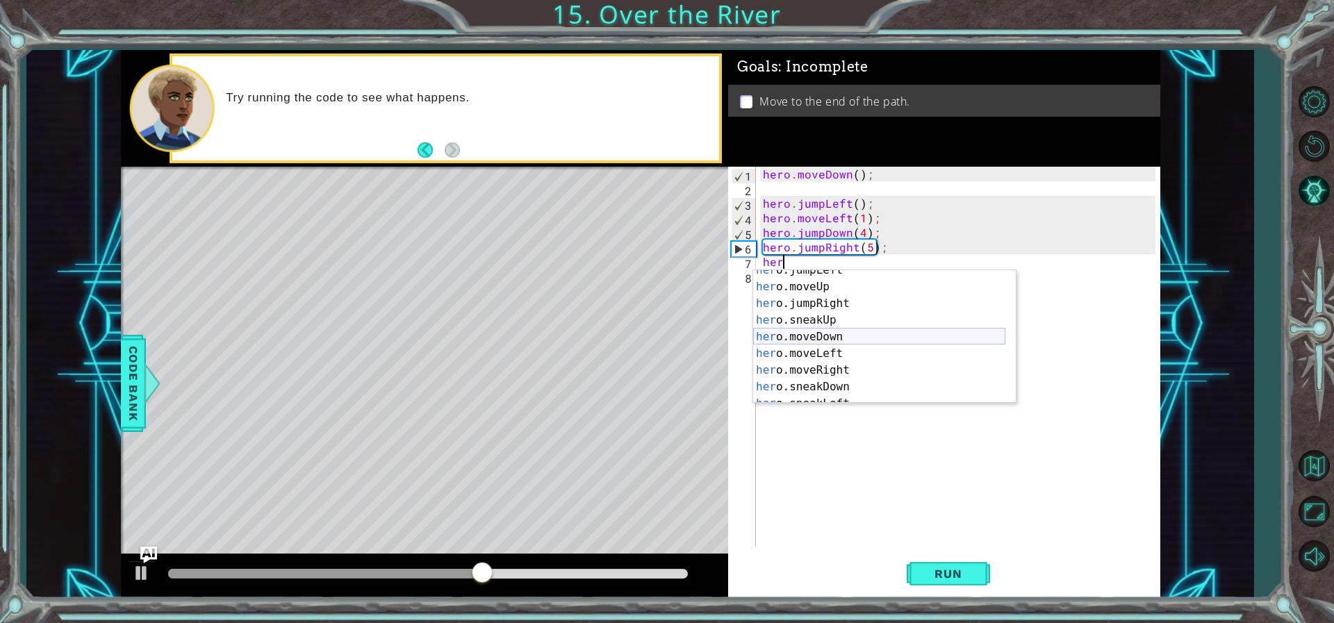
scroll to position [83, 0]
click at [838, 324] on div "her o.sneakUp press enter her o.moveDown press enter her o.moveLeft press enter…" at bounding box center [879, 353] width 252 height 167
type textarea "hero.moveRight(1);"
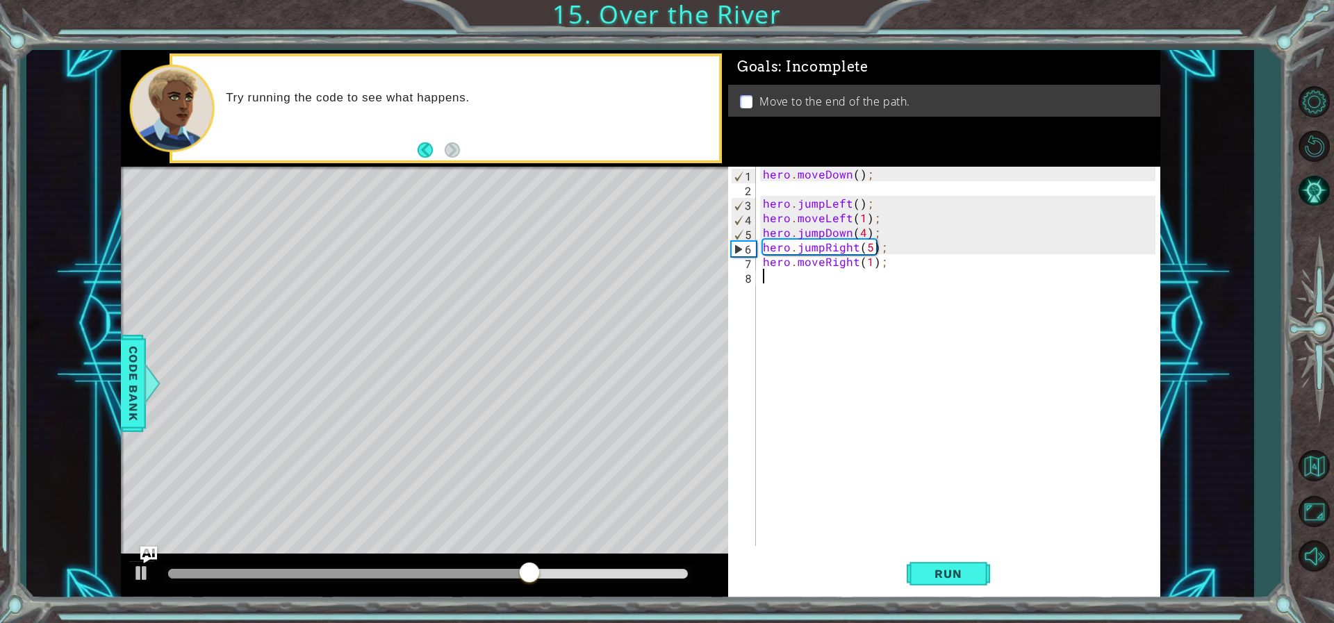
click at [820, 278] on div "hero . moveDown ( ) ; hero . jumpLeft ( ) ; hero . moveLeft ( 1 ) ; hero . jump…" at bounding box center [961, 371] width 402 height 408
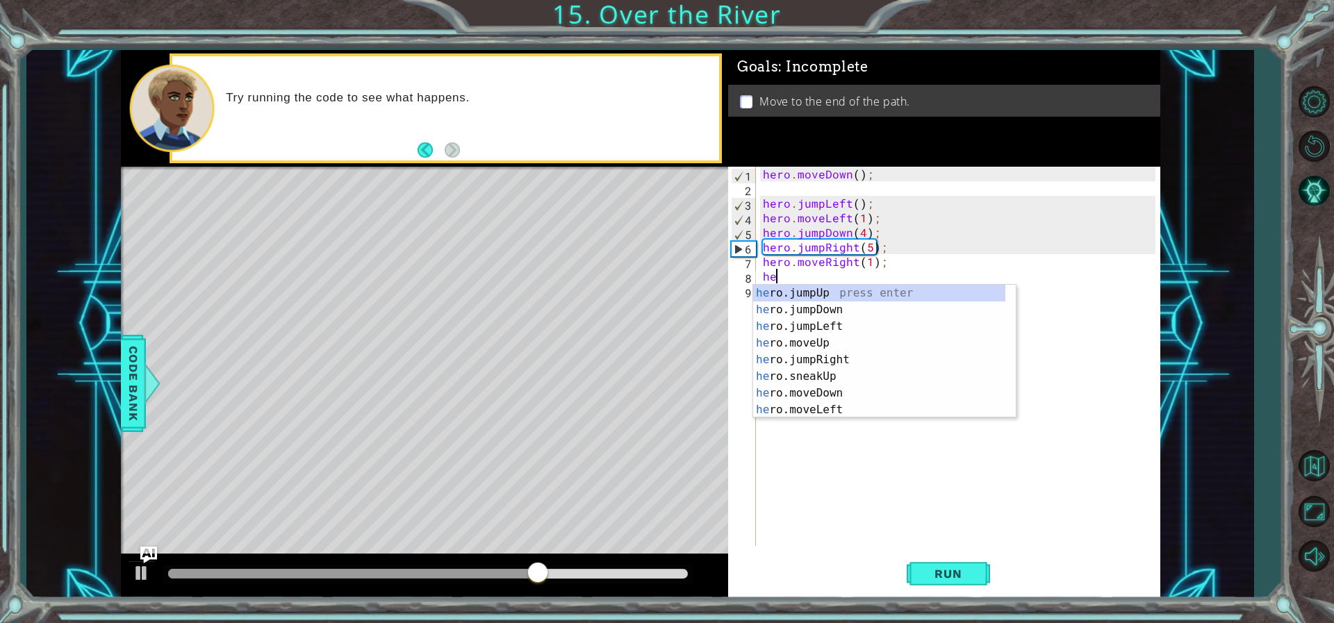
type textarea "her"
click at [828, 306] on div "her o.jumpUp press enter her o.jumpDown press enter her o.jumpLeft press enter …" at bounding box center [879, 368] width 252 height 167
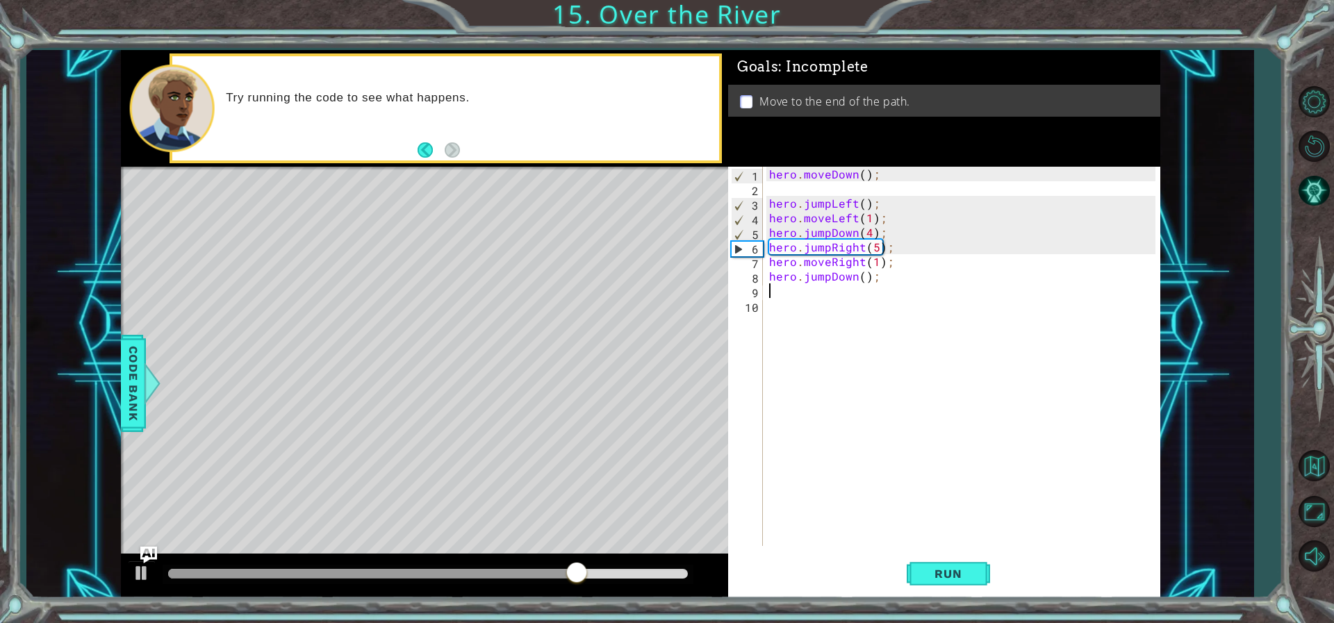
scroll to position [0, 0]
click at [861, 272] on div "hero . moveDown ( ) ; hero . jumpLeft ( ) ; hero . moveLeft ( 1 ) ; hero . jump…" at bounding box center [964, 371] width 396 height 408
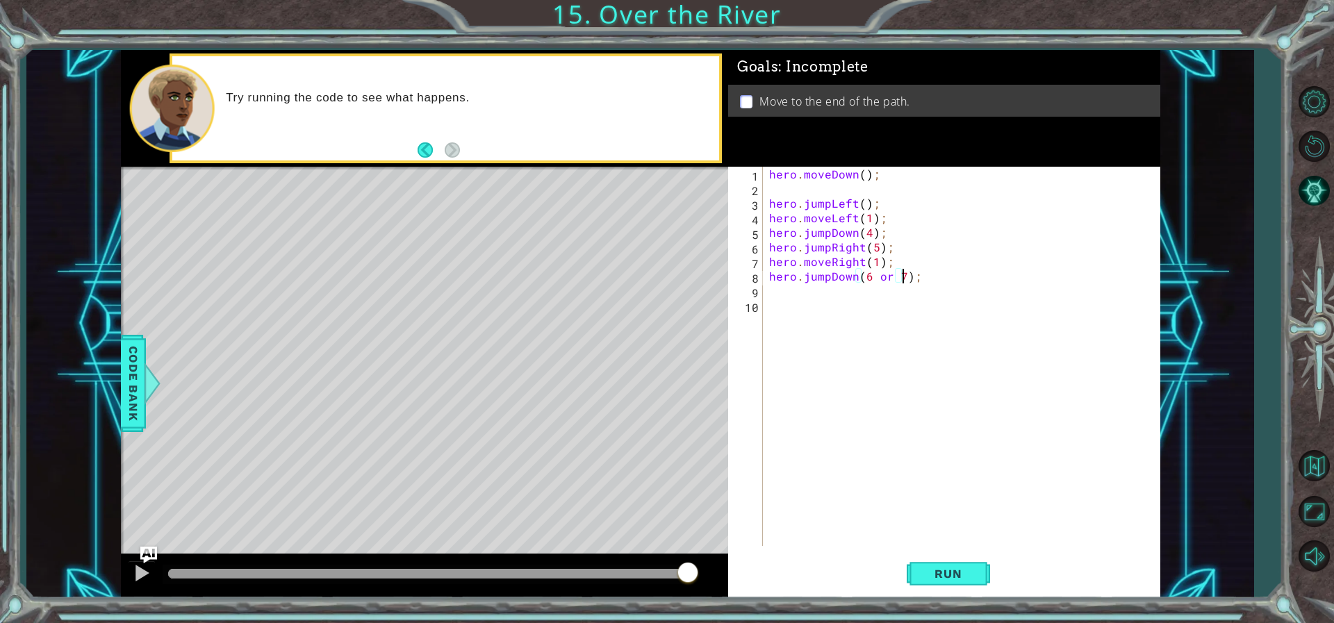
scroll to position [0, 8]
click at [955, 564] on button "Run" at bounding box center [948, 573] width 83 height 43
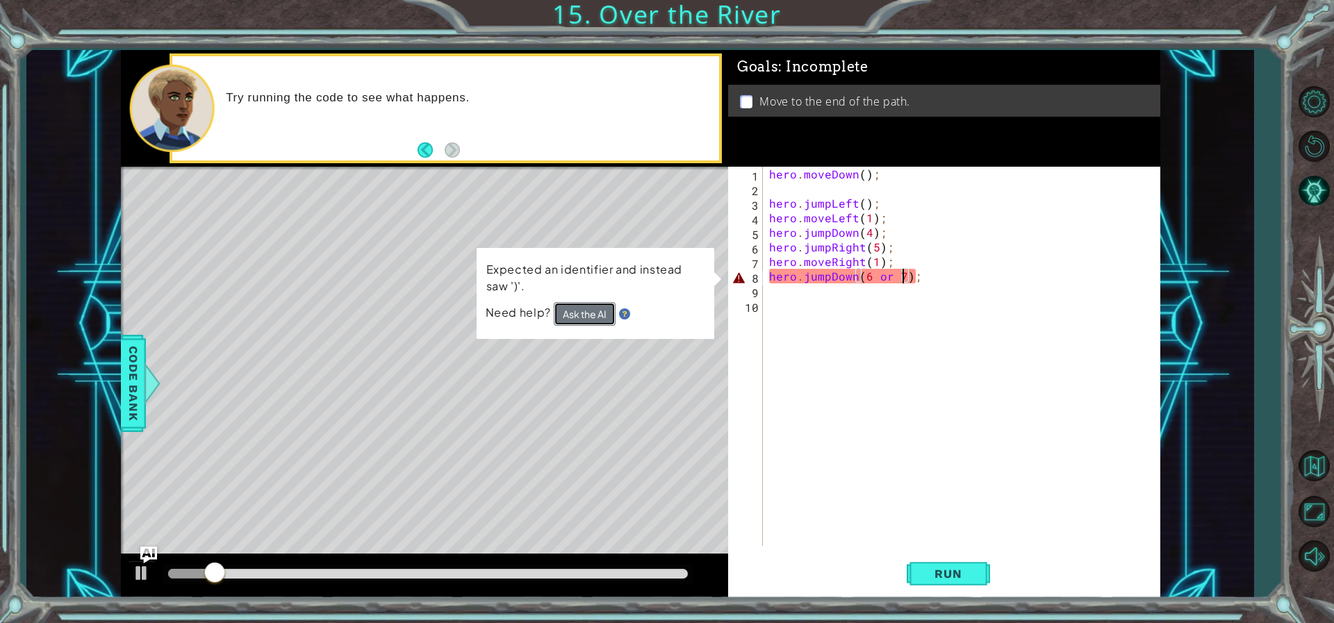
click at [609, 312] on button "Ask the AI" at bounding box center [585, 314] width 62 height 24
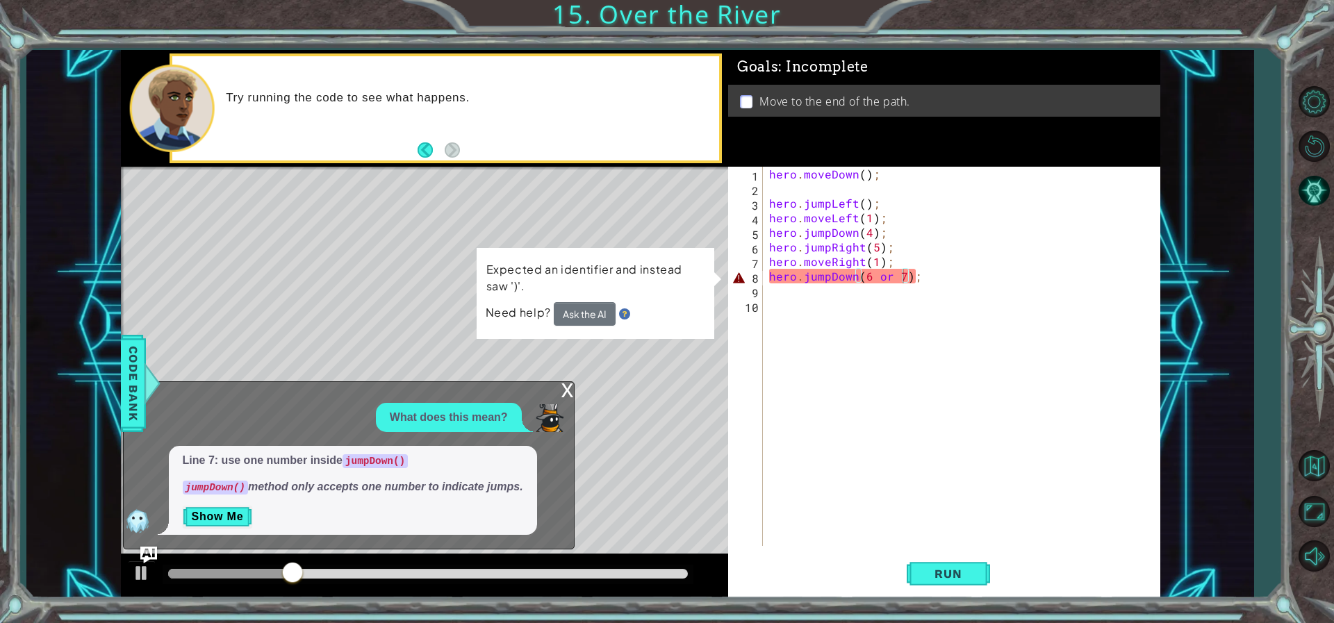
click at [569, 393] on div "x" at bounding box center [567, 389] width 13 height 14
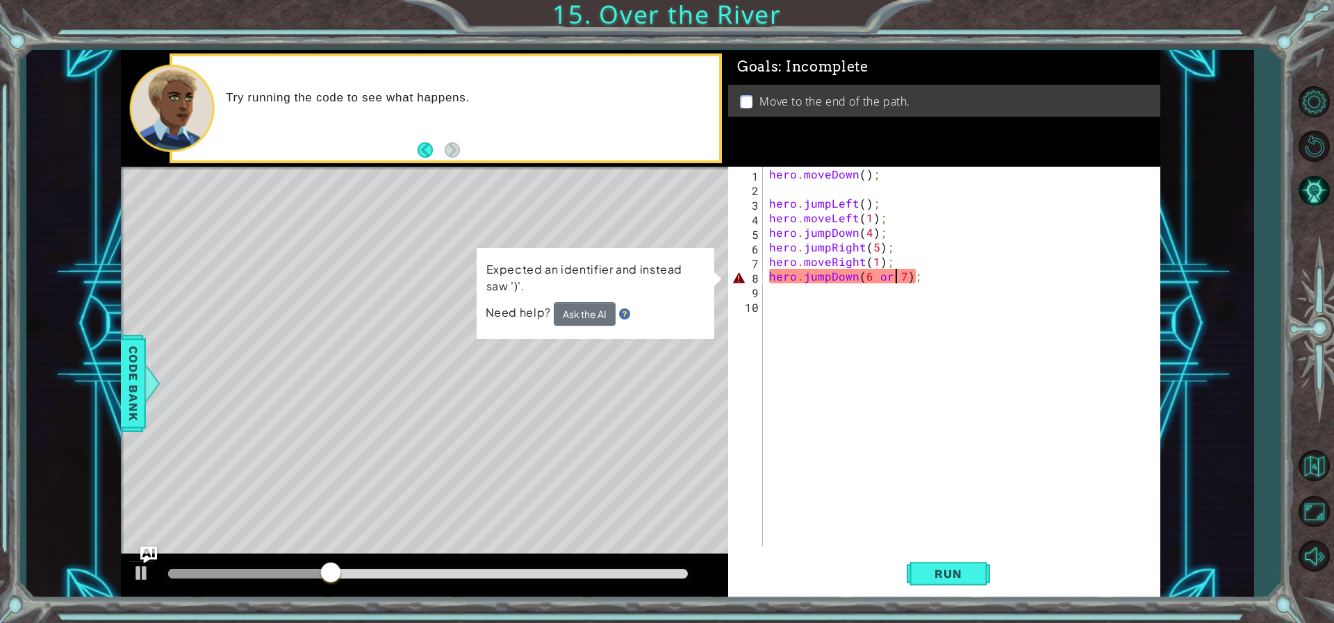
click at [898, 274] on div "hero . moveDown ( ) ; hero . jumpLeft ( ) ; hero . moveLeft ( 1 ) ; hero . jump…" at bounding box center [964, 371] width 396 height 408
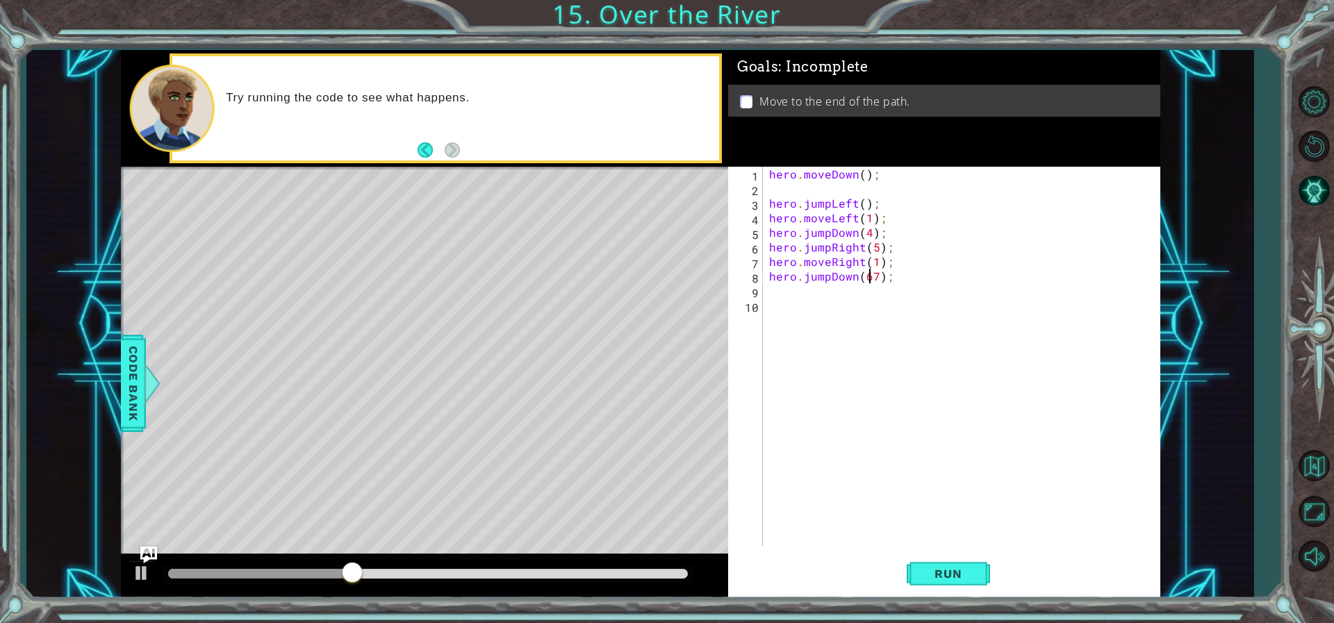
type textarea "hero.jumpDown(7);"
click at [972, 560] on button "Run" at bounding box center [948, 573] width 83 height 43
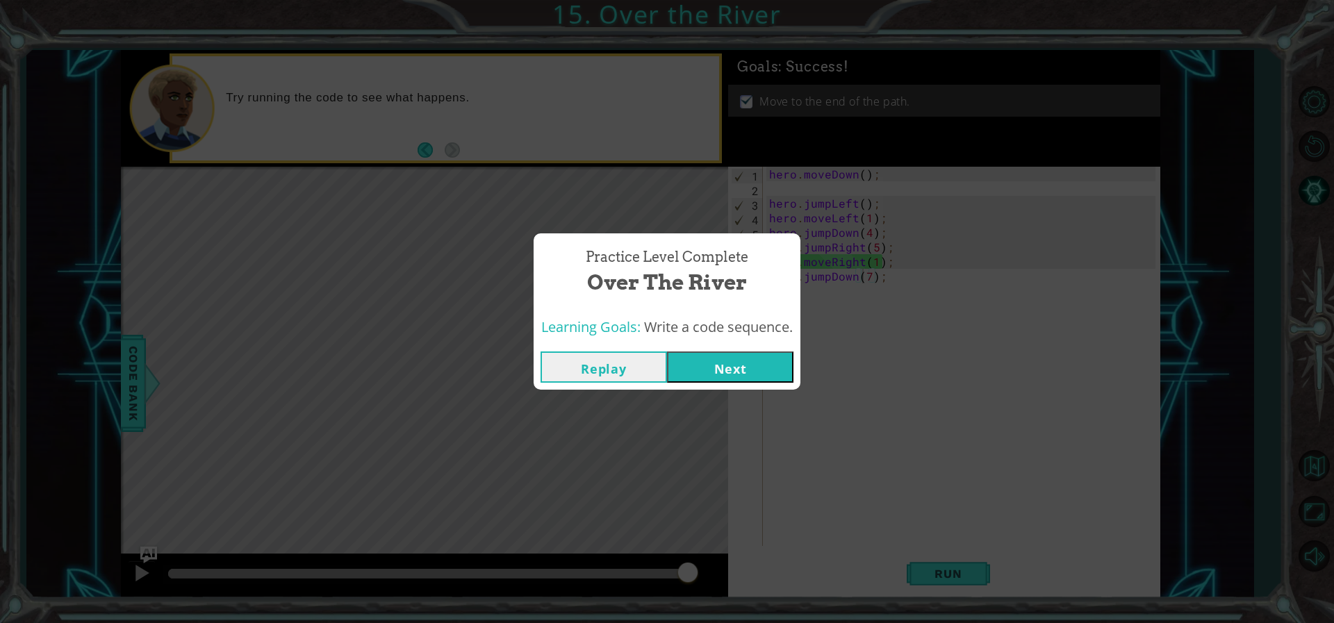
click at [702, 366] on button "Next" at bounding box center [730, 367] width 126 height 31
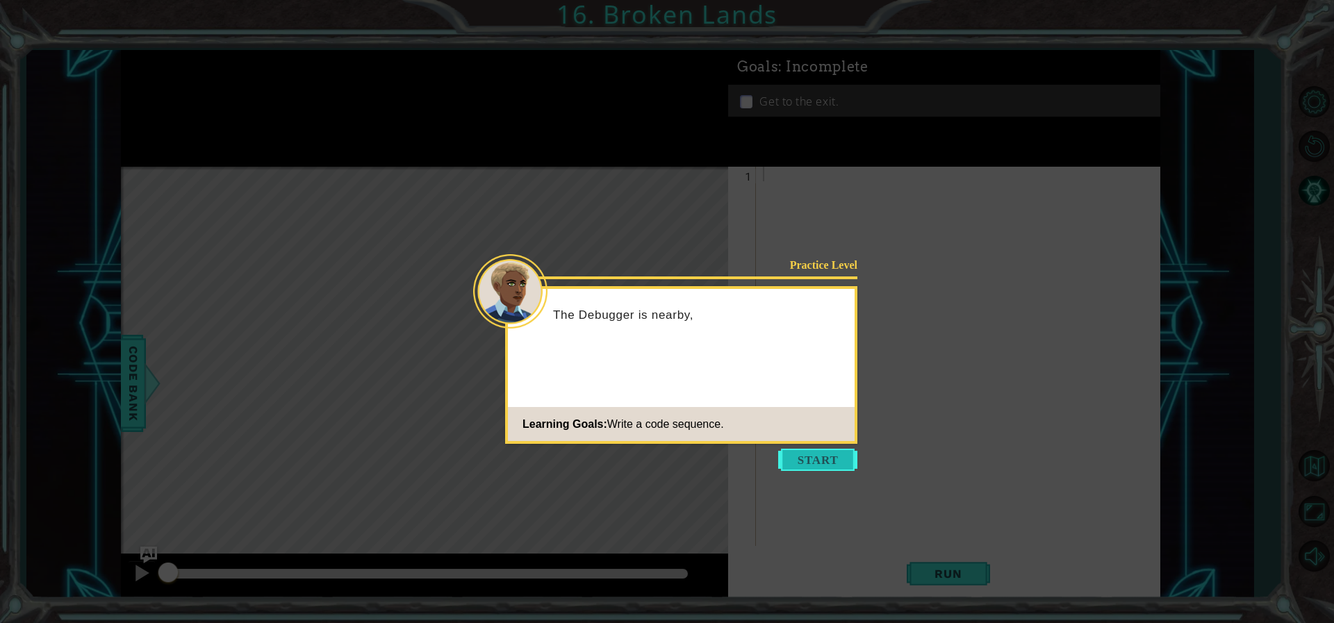
click at [815, 452] on button "Start" at bounding box center [817, 460] width 79 height 22
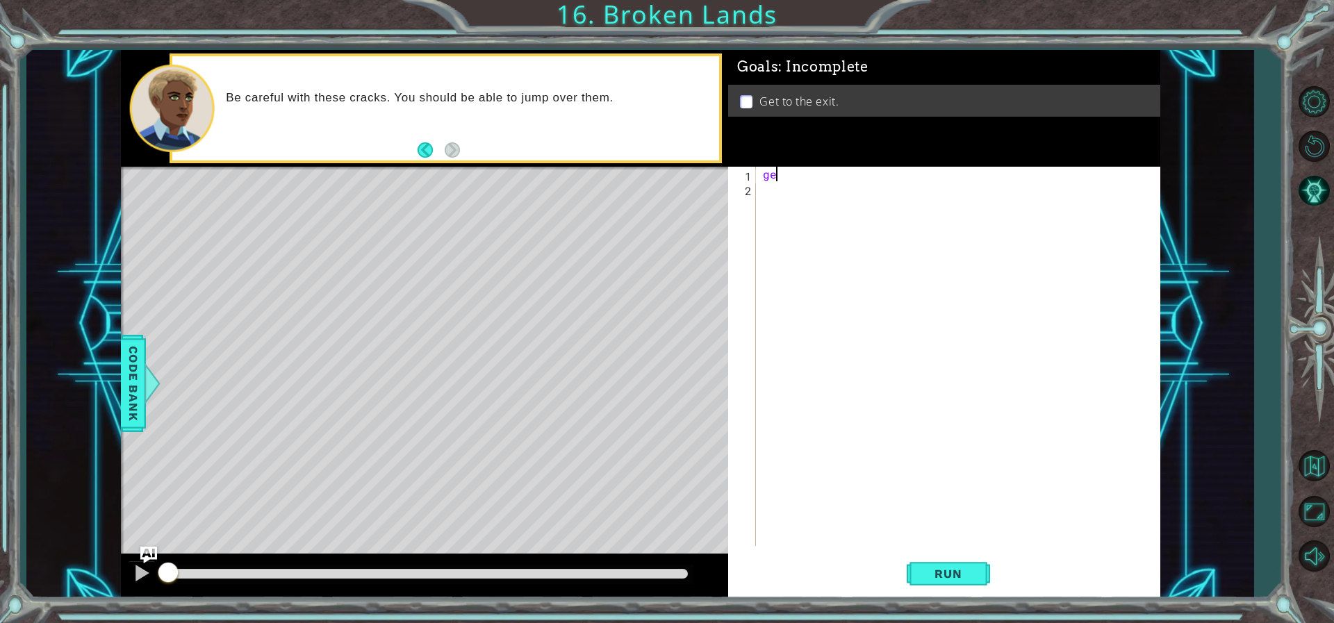
type textarea "g"
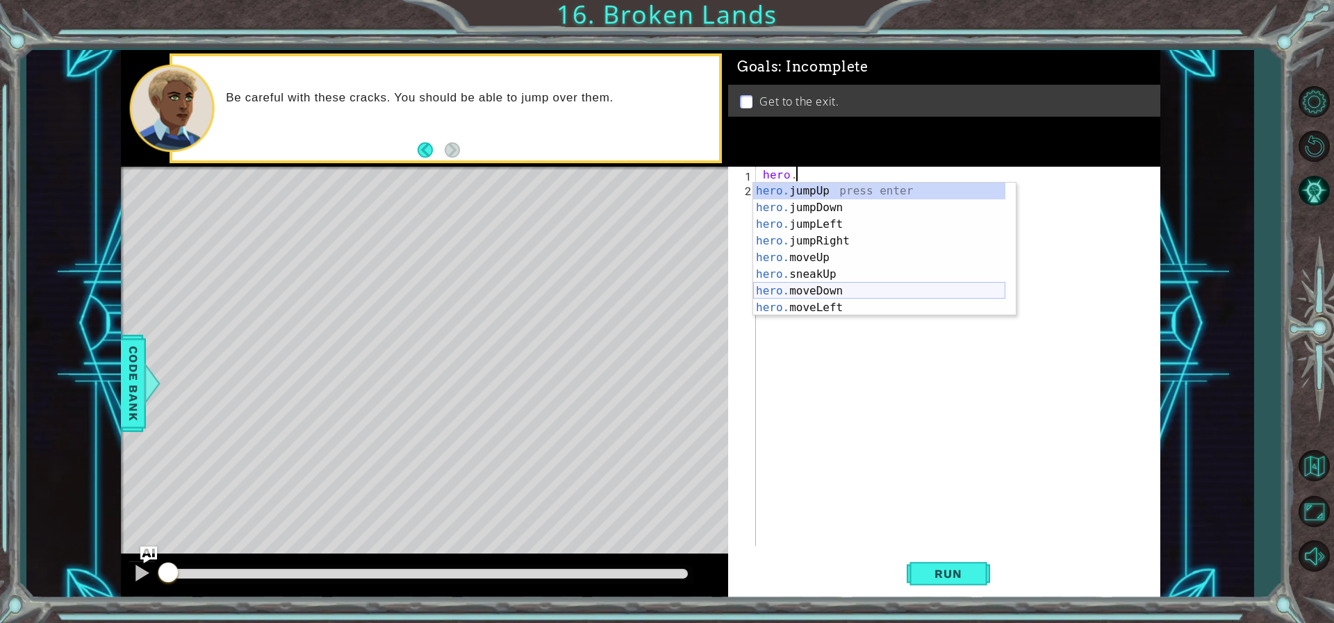
scroll to position [83, 0]
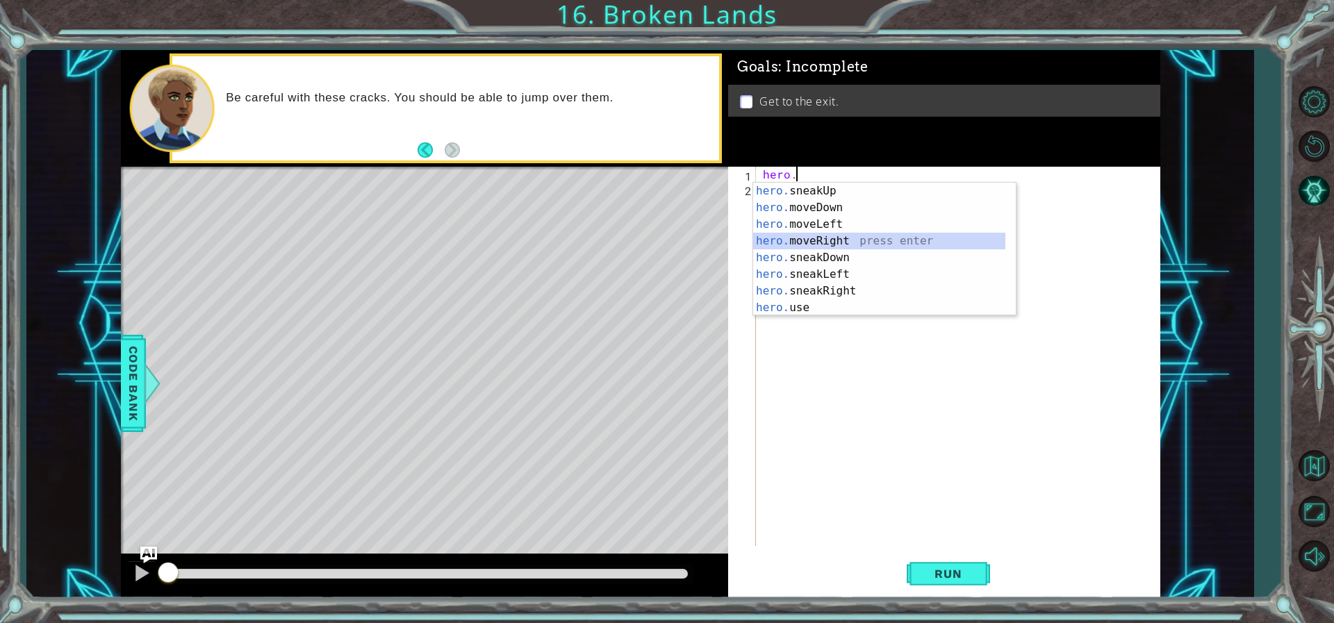
click at [823, 240] on div "hero. sneakUp press enter hero. moveDown press enter hero. moveLeft press enter…" at bounding box center [879, 266] width 252 height 167
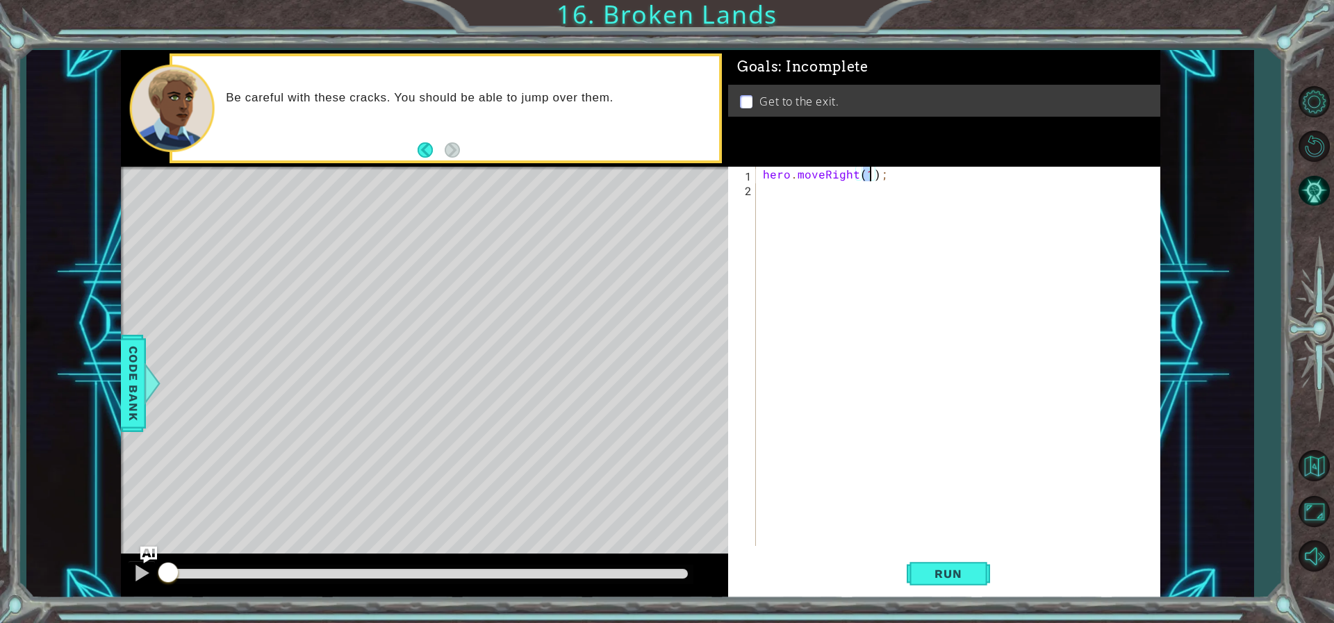
click at [843, 206] on div "hero . moveRight ( 1 ) ;" at bounding box center [961, 371] width 402 height 408
type textarea "hero.moveRight(1);"
click at [843, 204] on div "hero . moveRight ( 1 ) ;" at bounding box center [957, 356] width 395 height 379
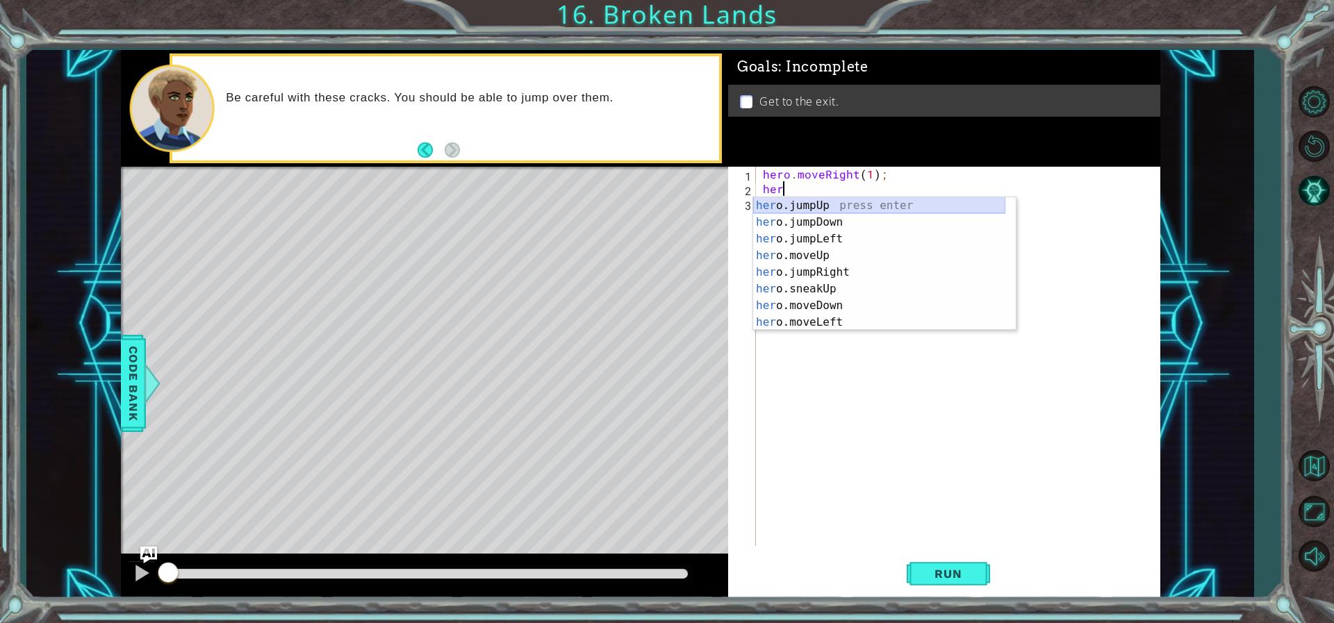
scroll to position [0, 1]
click at [823, 256] on div "her o.jumpUp press enter her o.jumpDown press enter her o.jumpLeft press enter …" at bounding box center [879, 280] width 252 height 167
type textarea "hero.moveUp(1);"
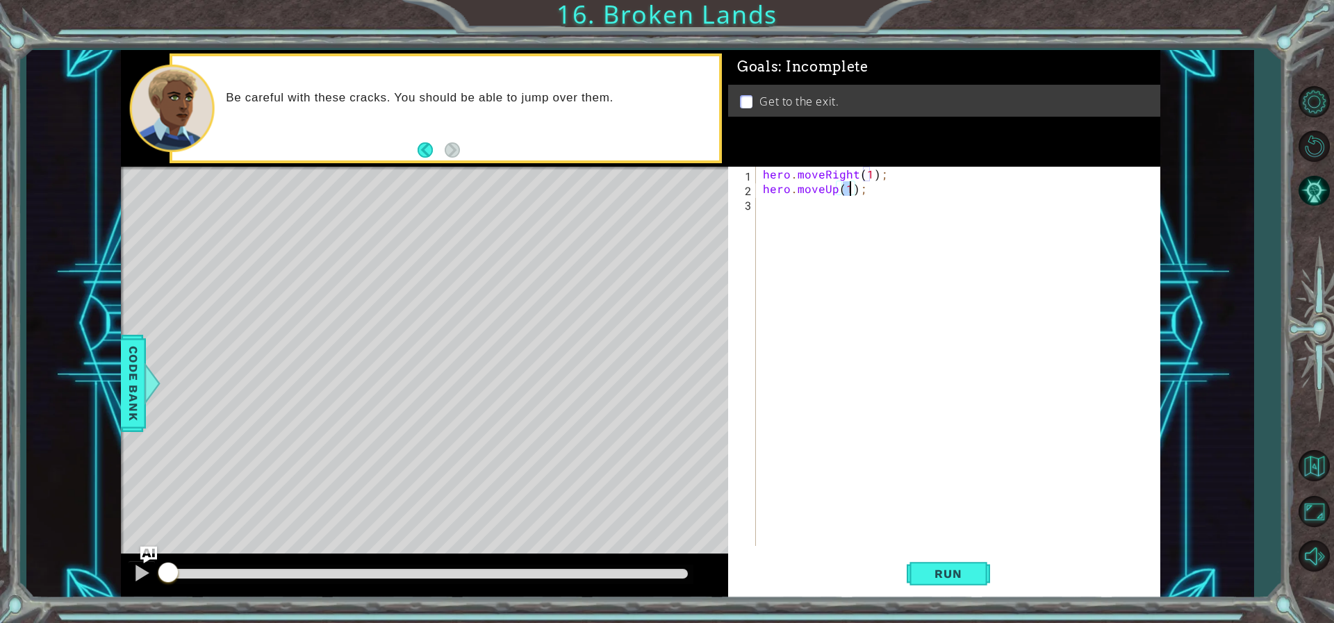
click at [832, 213] on div "hero . moveRight ( 1 ) ; hero . moveUp ( 1 ) ;" at bounding box center [961, 371] width 402 height 408
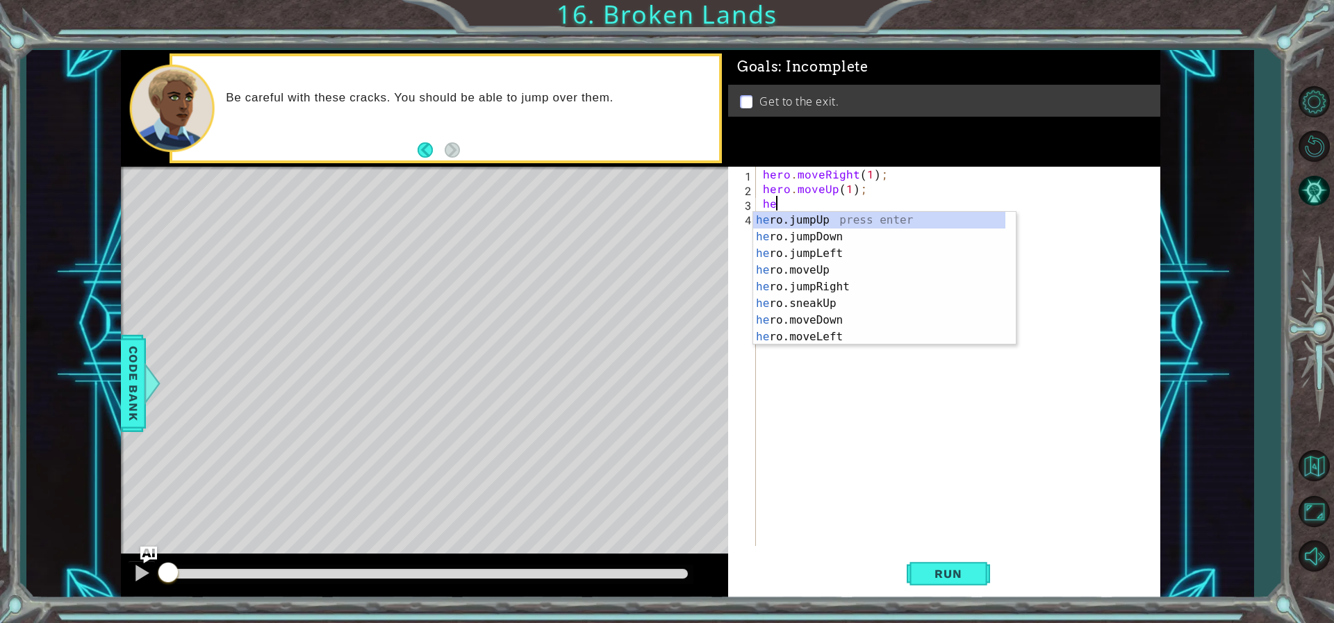
type textarea "her"
click at [818, 224] on div "her o.jumpUp press enter her o.jumpDown press enter her o.jumpLeft press enter …" at bounding box center [879, 295] width 252 height 167
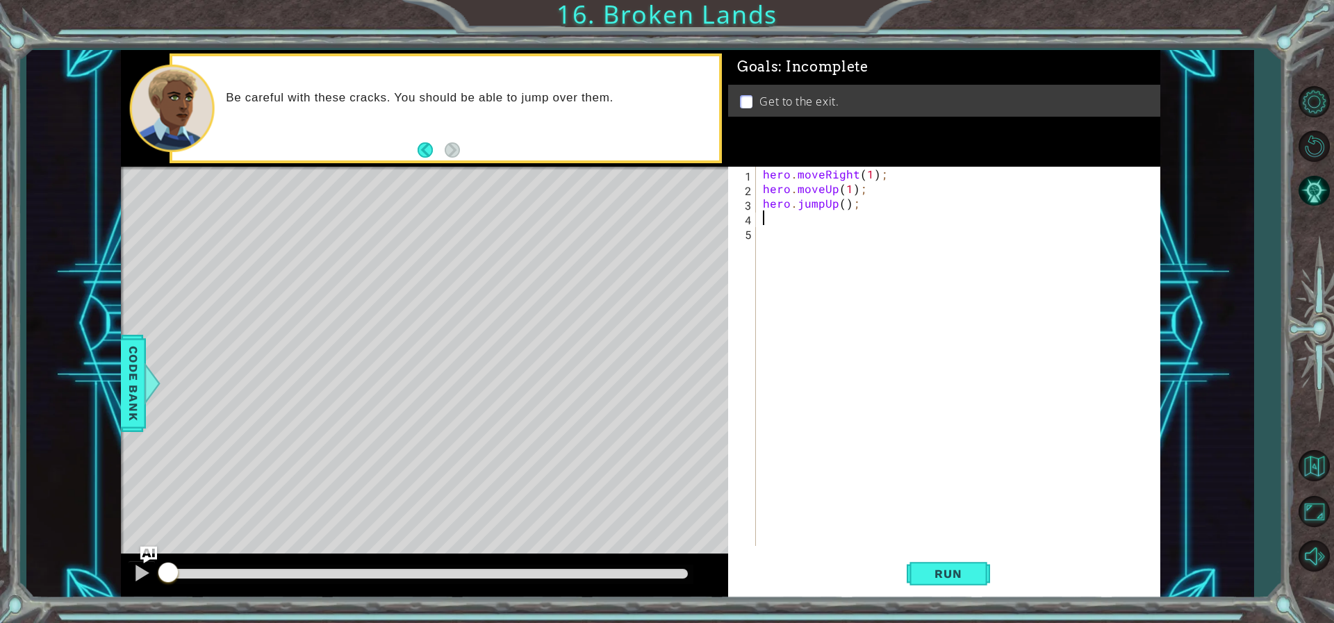
scroll to position [0, 0]
click at [807, 223] on div "hero . moveRight ( 1 ) ; hero . moveUp ( 1 ) ; hero . jumpUp ( ) ;" at bounding box center [961, 371] width 402 height 408
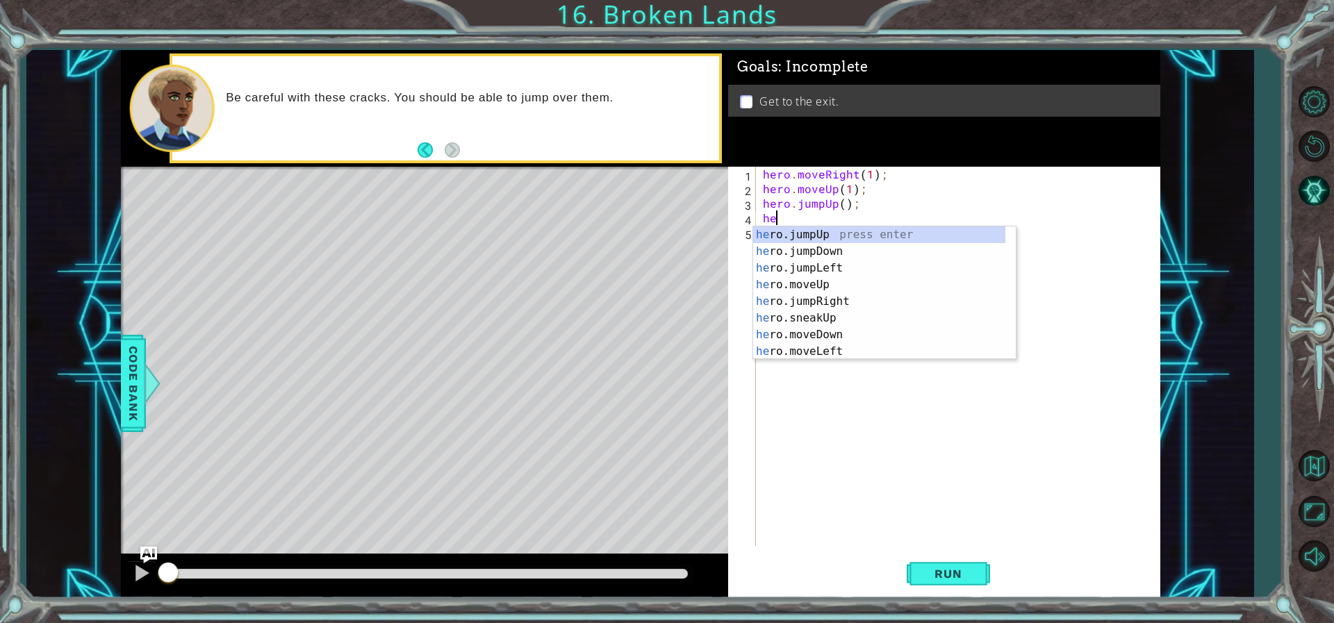
type textarea "her"
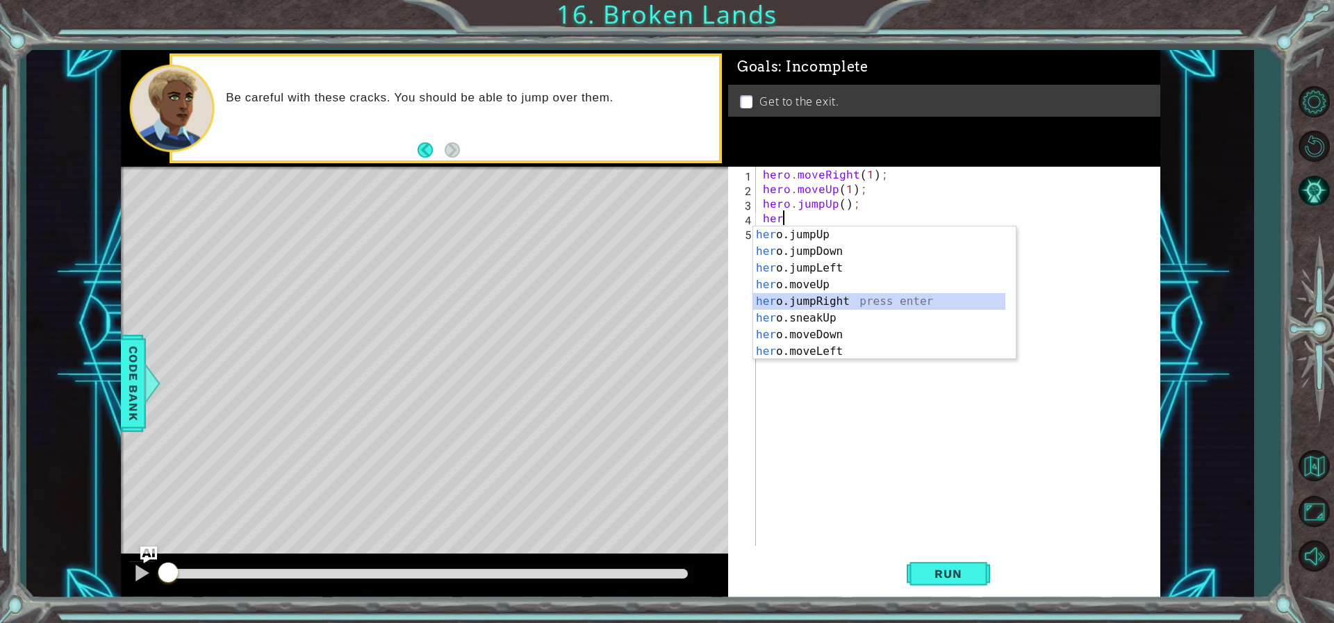
click at [813, 303] on div "her o.jumpUp press enter her o.jumpDown press enter her o.jumpLeft press enter …" at bounding box center [879, 309] width 252 height 167
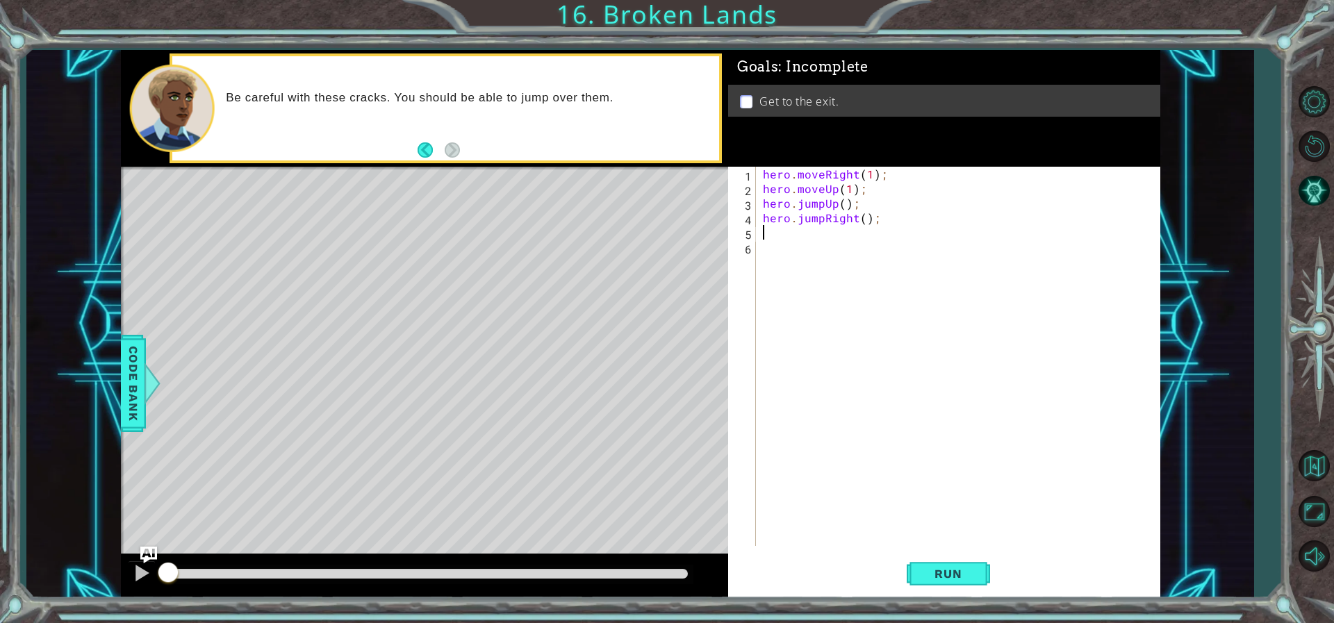
click at [833, 232] on div "hero . moveRight ( 1 ) ; hero . moveUp ( 1 ) ; hero . jumpUp ( ) ; hero . jumpR…" at bounding box center [961, 371] width 402 height 408
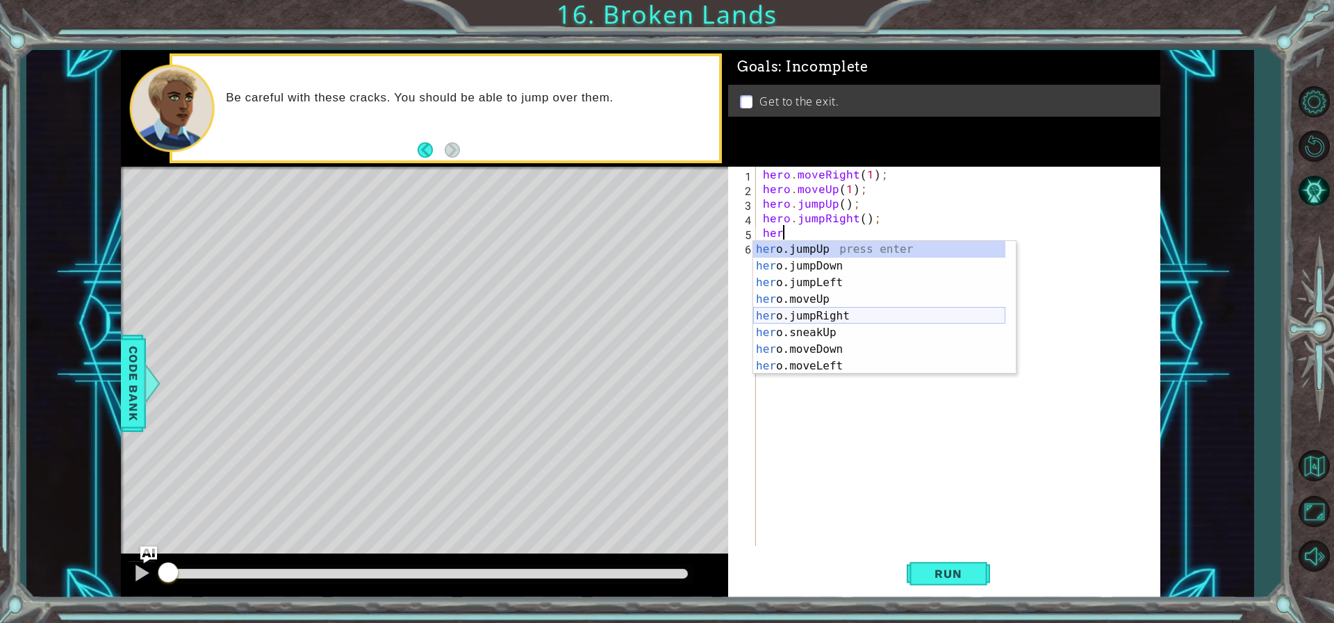
scroll to position [83, 0]
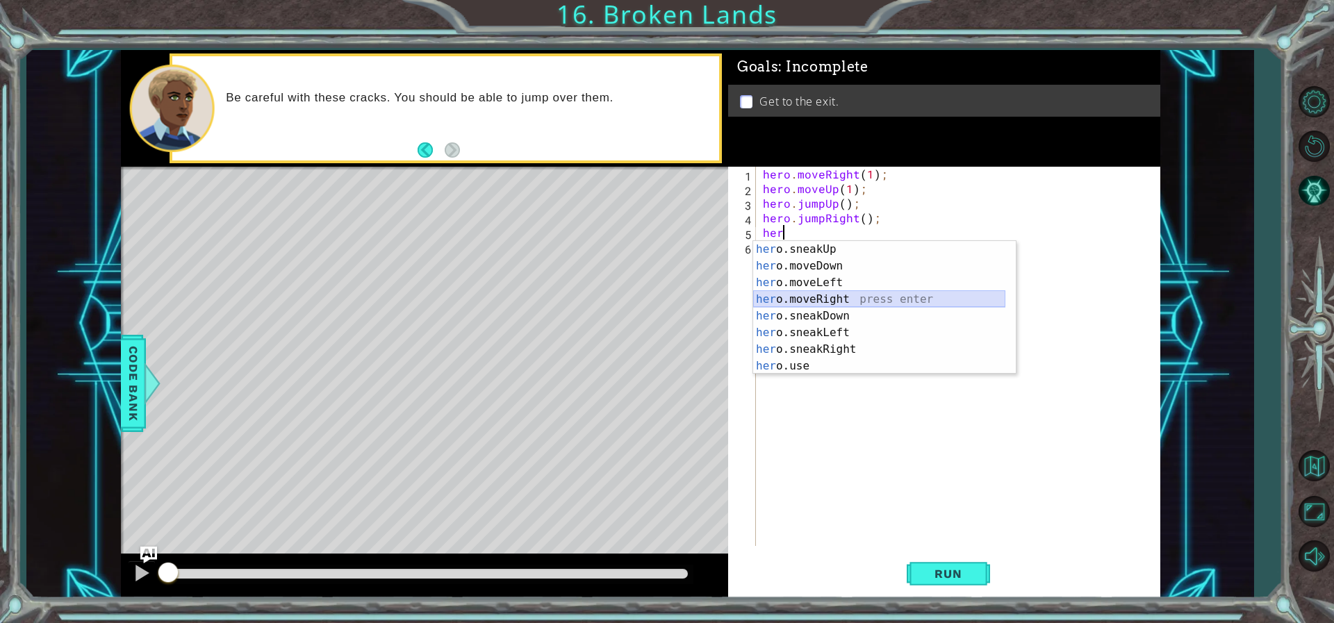
click at [825, 302] on div "her o.sneakUp press enter her o.moveDown press enter her o.moveLeft press enter…" at bounding box center [879, 324] width 252 height 167
type textarea "hero.moveRight(1);"
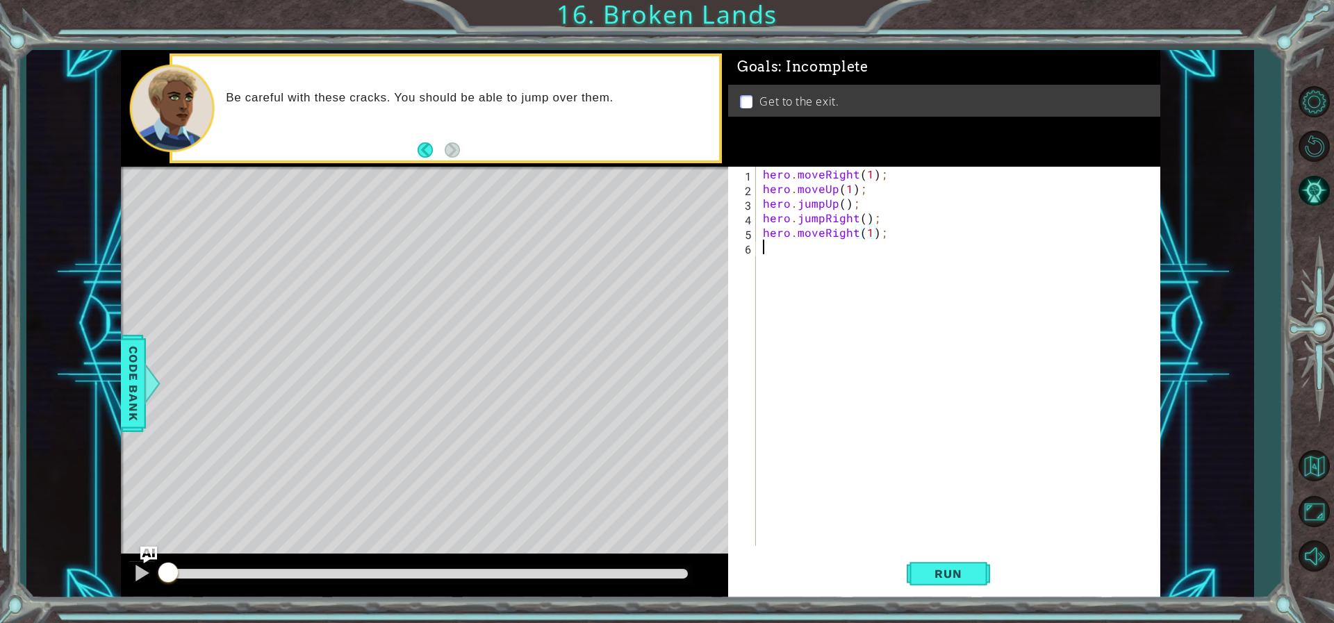
click at [815, 249] on div "hero . moveRight ( 1 ) ; hero . moveUp ( 1 ) ; hero . jumpUp ( ) ; hero . jumpR…" at bounding box center [961, 371] width 402 height 408
click at [948, 567] on span "Run" at bounding box center [947, 574] width 55 height 14
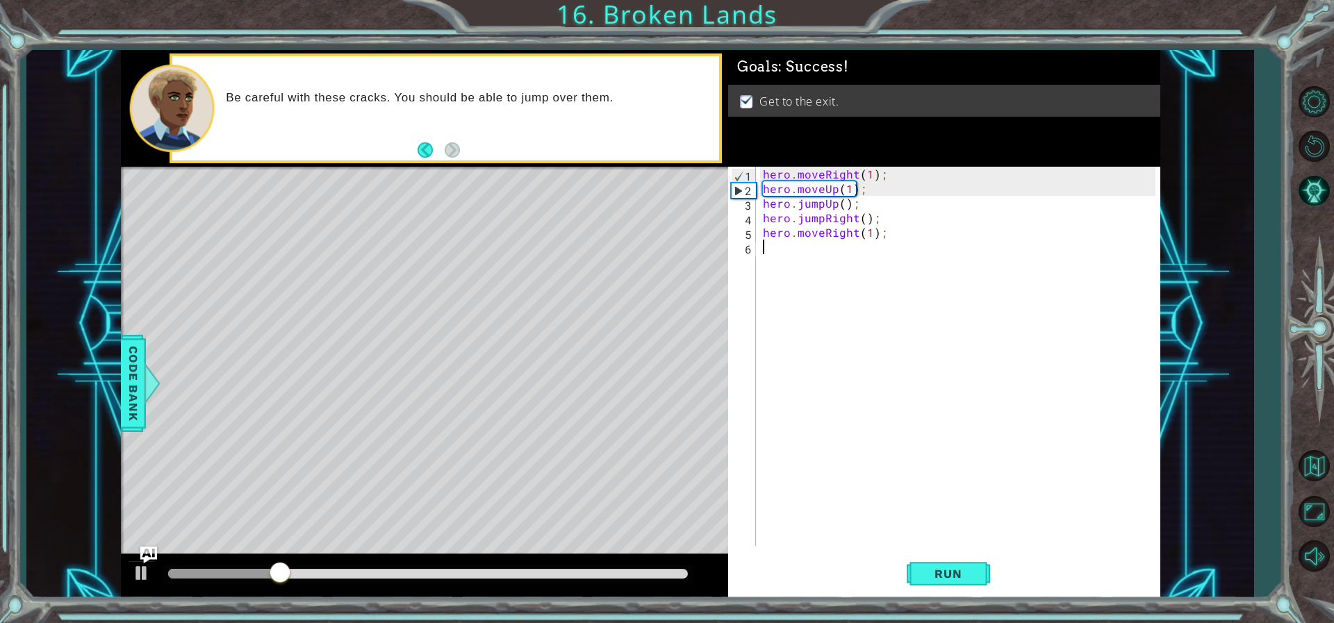
click at [870, 235] on div "hero . moveRight ( 1 ) ; hero . moveUp ( 1 ) ; hero . jumpUp ( ) ; hero . jumpR…" at bounding box center [961, 371] width 402 height 408
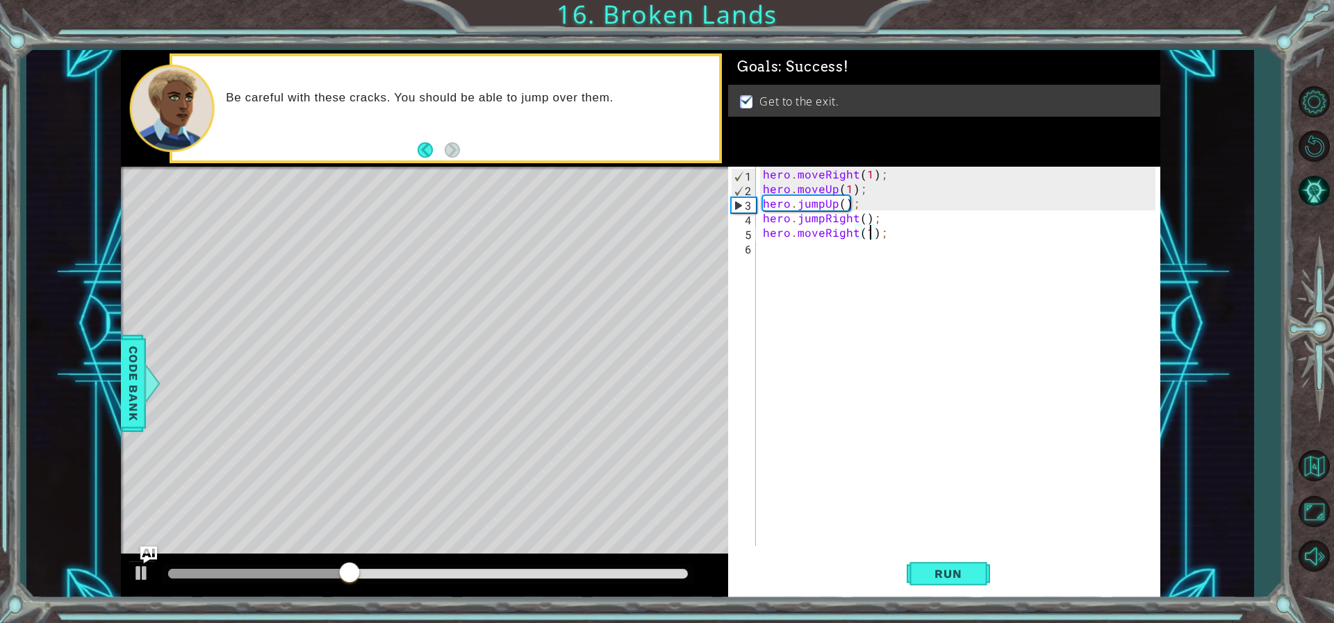
type textarea "hero.moveRight(16);"
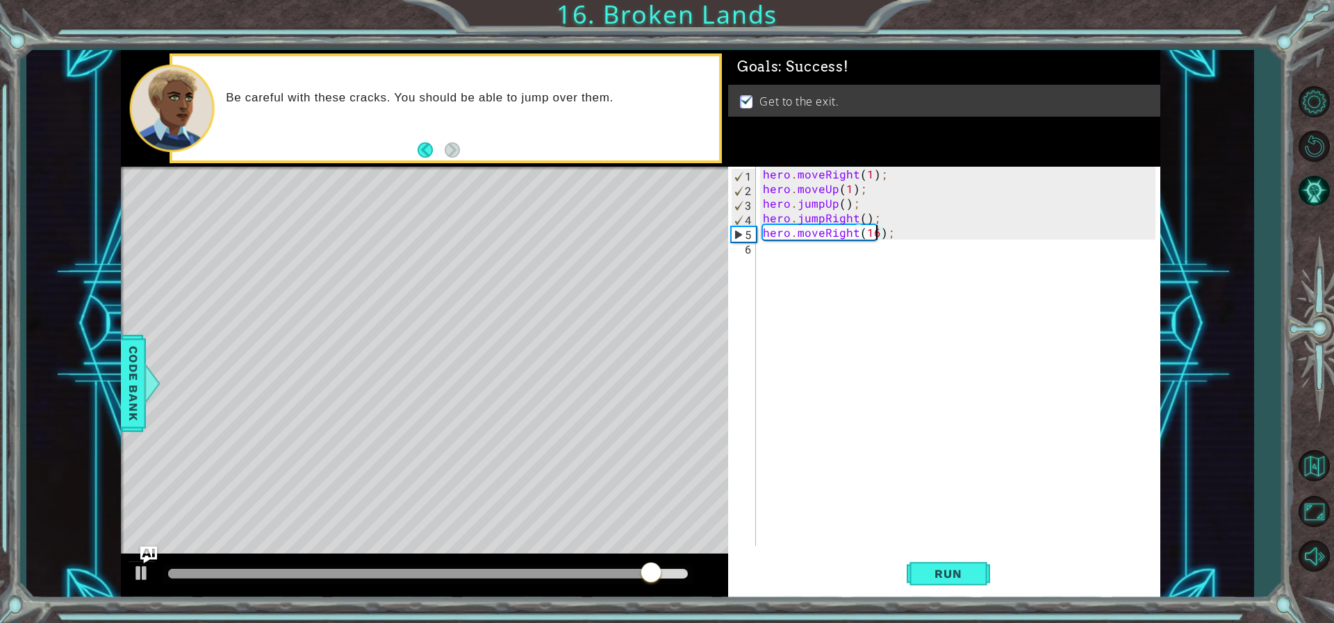
click at [877, 399] on div "hero . moveRight ( 1 ) ; hero . moveUp ( 1 ) ; hero . jumpUp ( ) ; hero . jumpR…" at bounding box center [961, 371] width 402 height 408
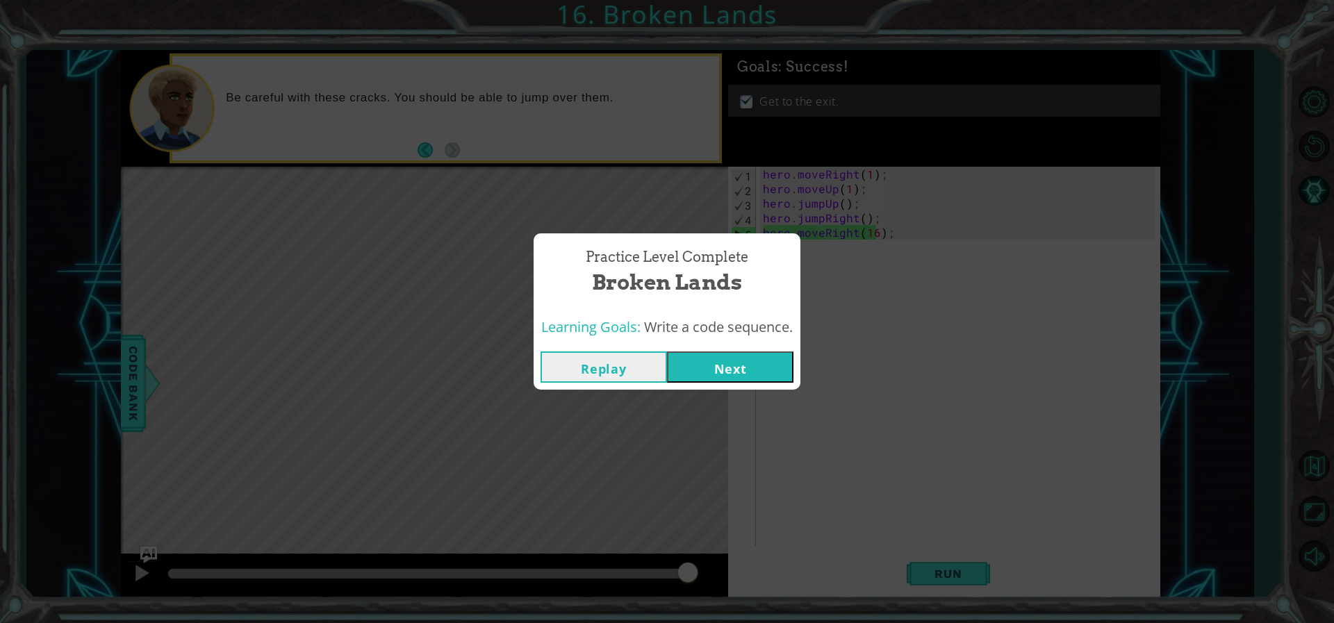
click at [723, 372] on button "Next" at bounding box center [730, 367] width 126 height 31
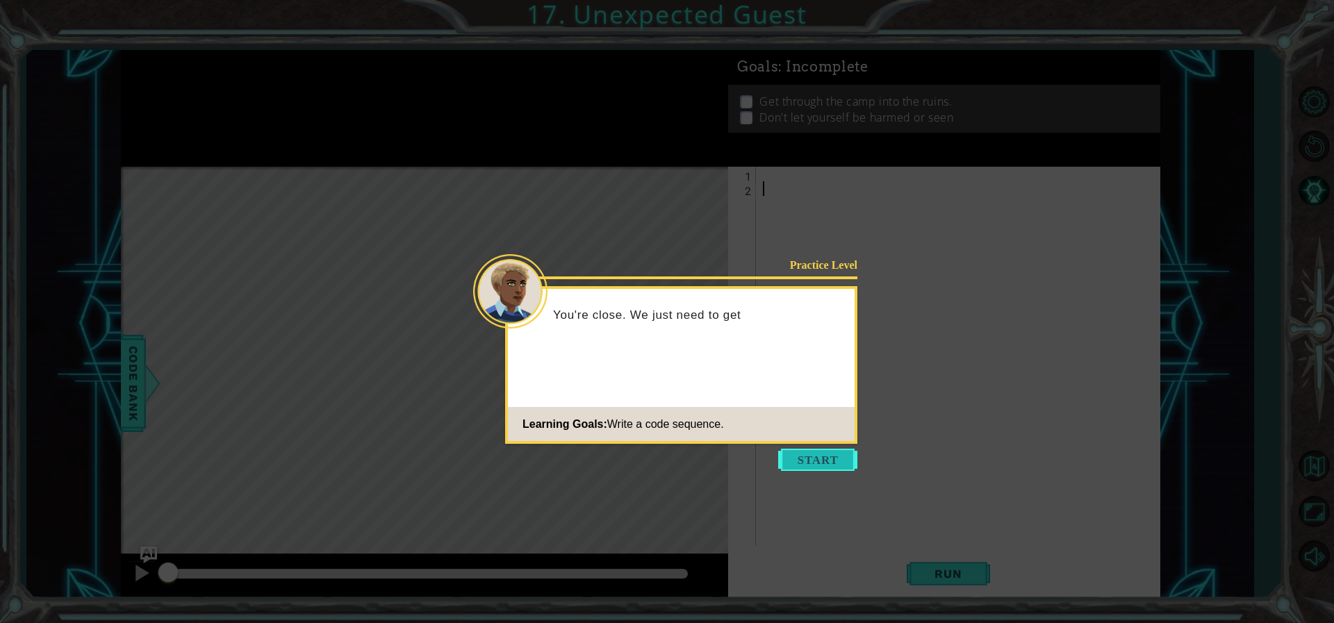
click at [801, 459] on button "Start" at bounding box center [817, 460] width 79 height 22
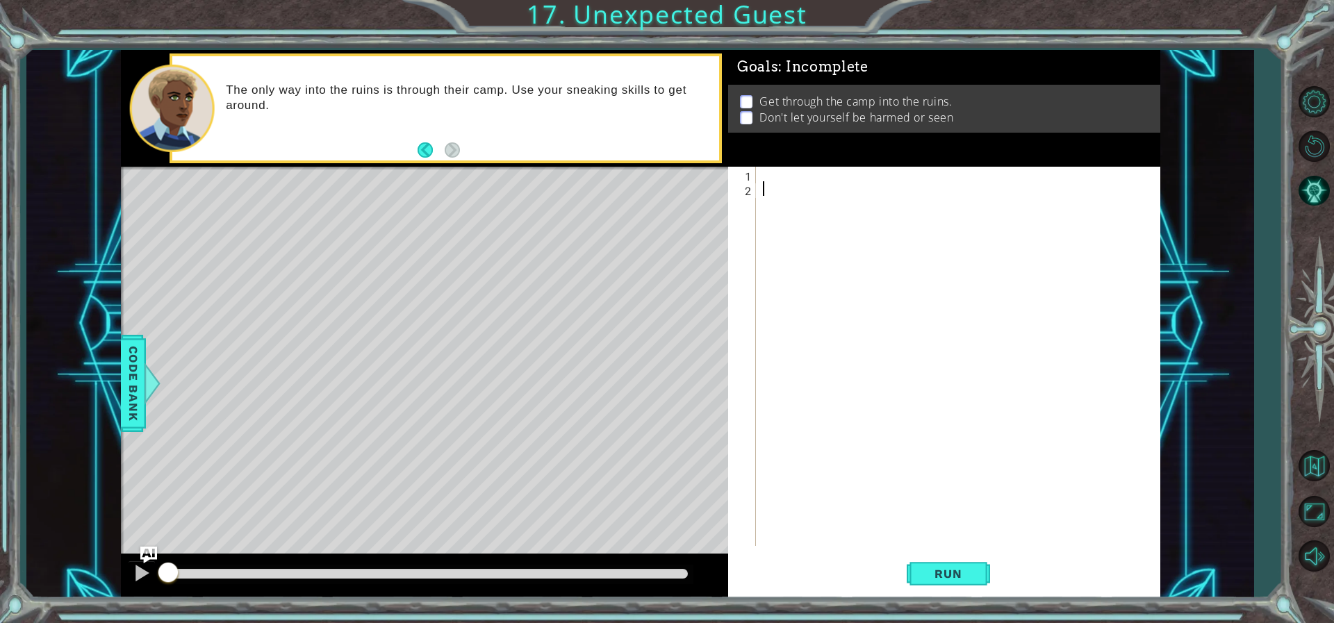
click at [779, 172] on div at bounding box center [961, 371] width 402 height 408
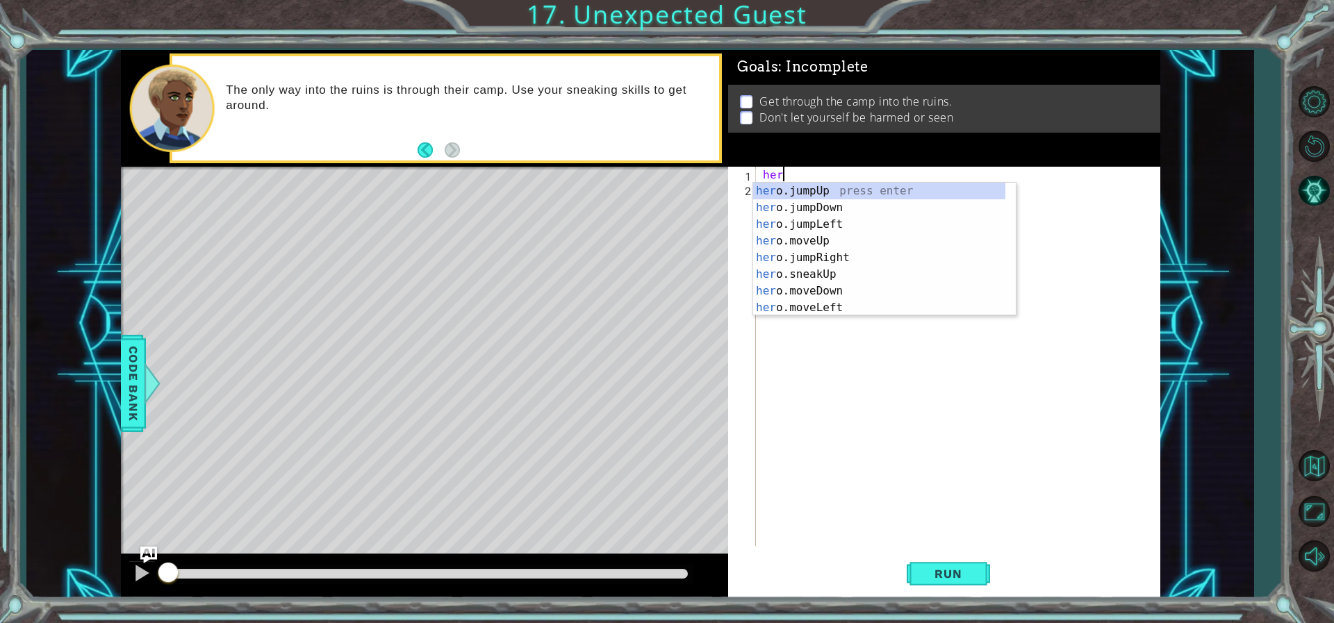
scroll to position [0, 1]
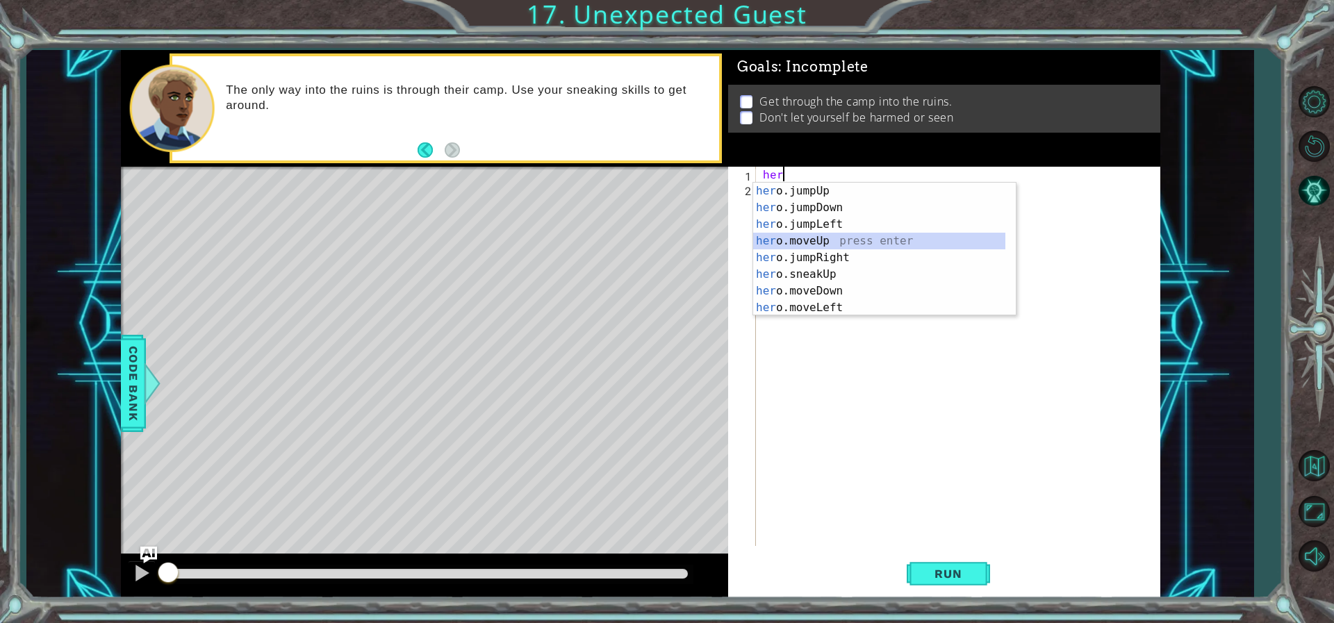
click at [815, 242] on div "her o.jumpUp press enter her o.jumpDown press enter her o.jumpLeft press enter …" at bounding box center [879, 266] width 252 height 167
type textarea "hero.moveUp(1);"
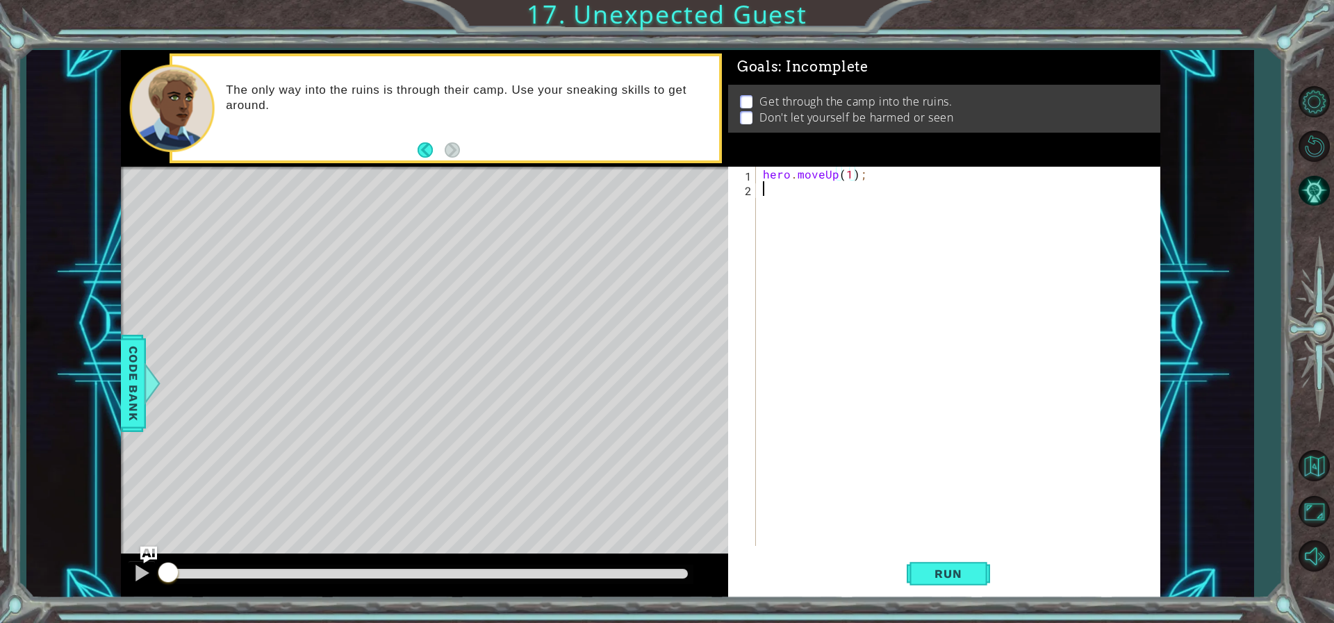
click at [823, 192] on div "hero . moveUp ( 1 ) ;" at bounding box center [961, 371] width 402 height 408
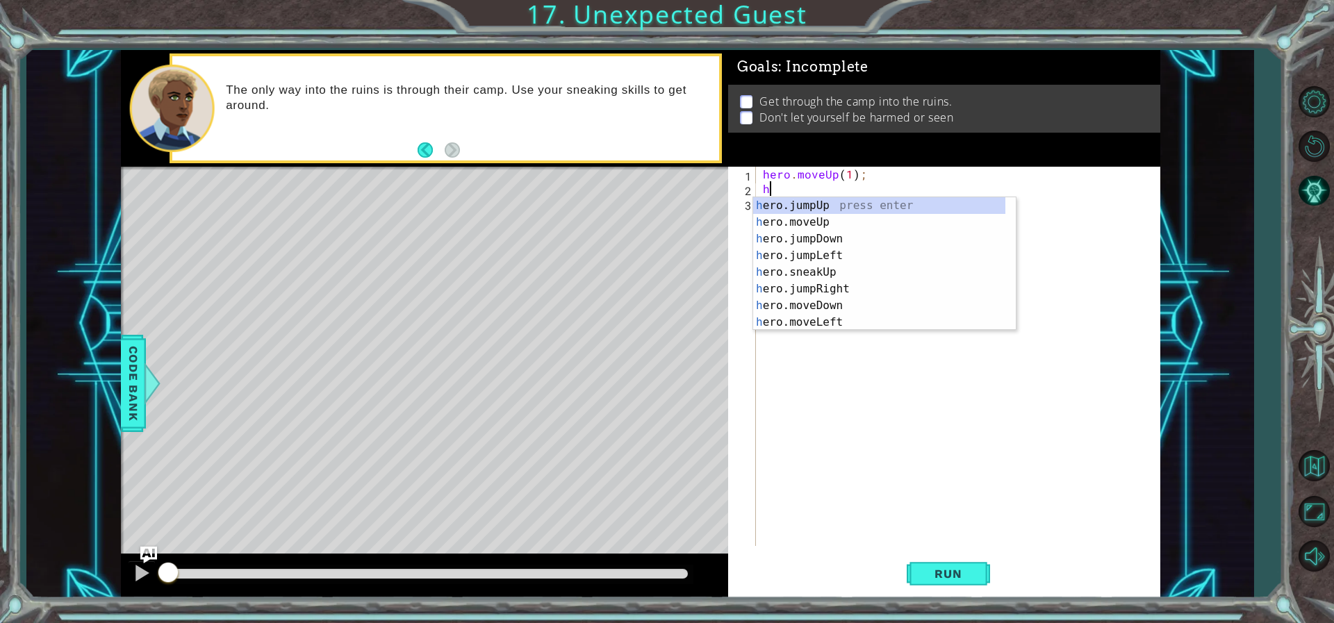
type textarea "her"
click at [829, 276] on div "her o.jumpUp press enter her o.jumpDown press enter her o.jumpLeft press enter …" at bounding box center [879, 280] width 252 height 167
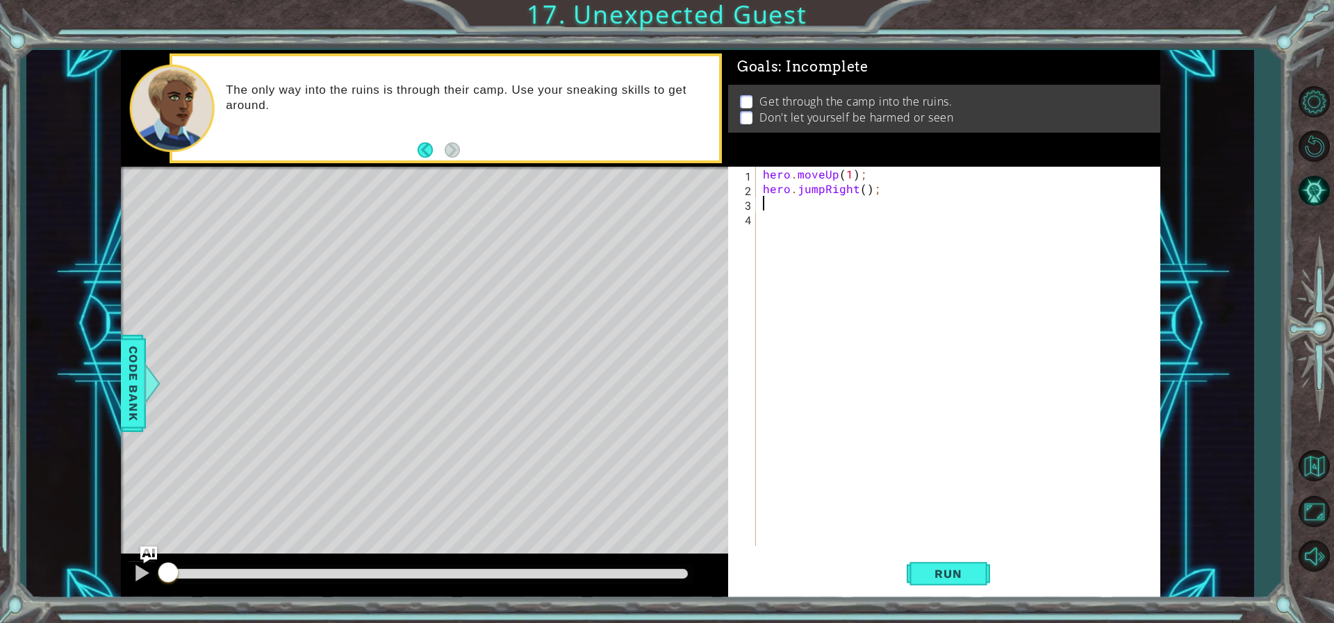
scroll to position [0, 0]
click at [859, 204] on div "hero . moveUp ( 1 ) ; hero . jumpRight ( ) ;" at bounding box center [961, 371] width 402 height 408
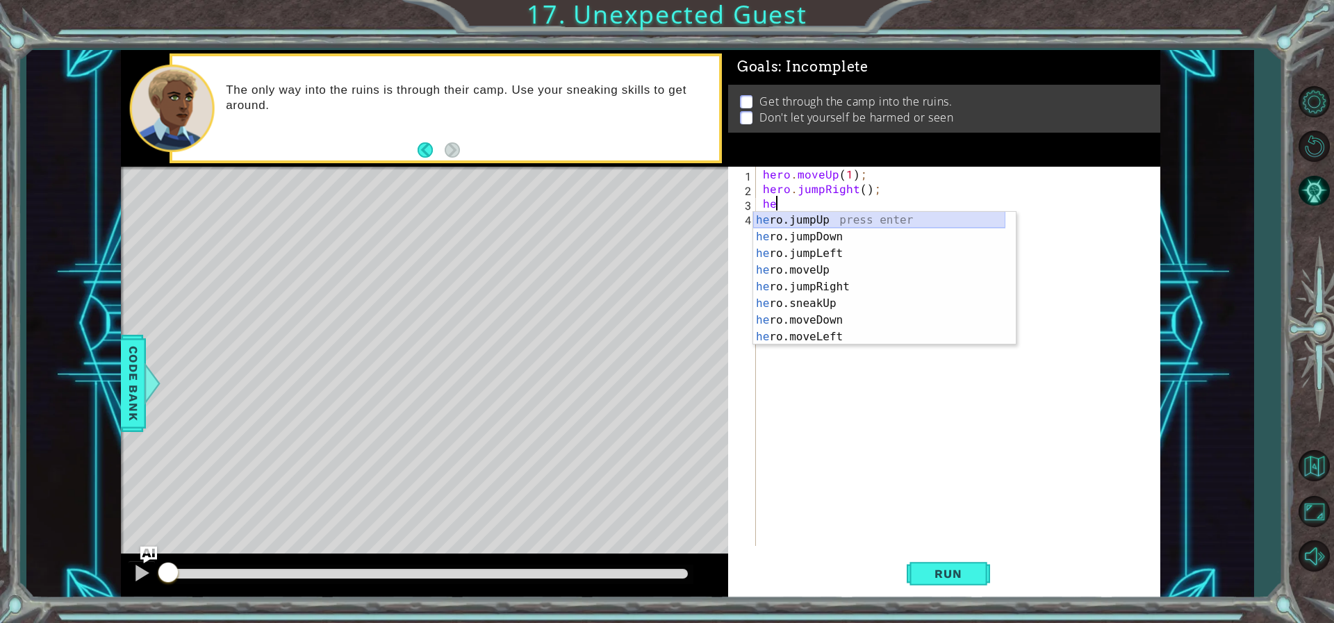
type textarea "her"
click at [827, 238] on div "her o.jumpUp press enter her o.jumpDown press enter her o.jumpLeft press enter …" at bounding box center [879, 295] width 252 height 167
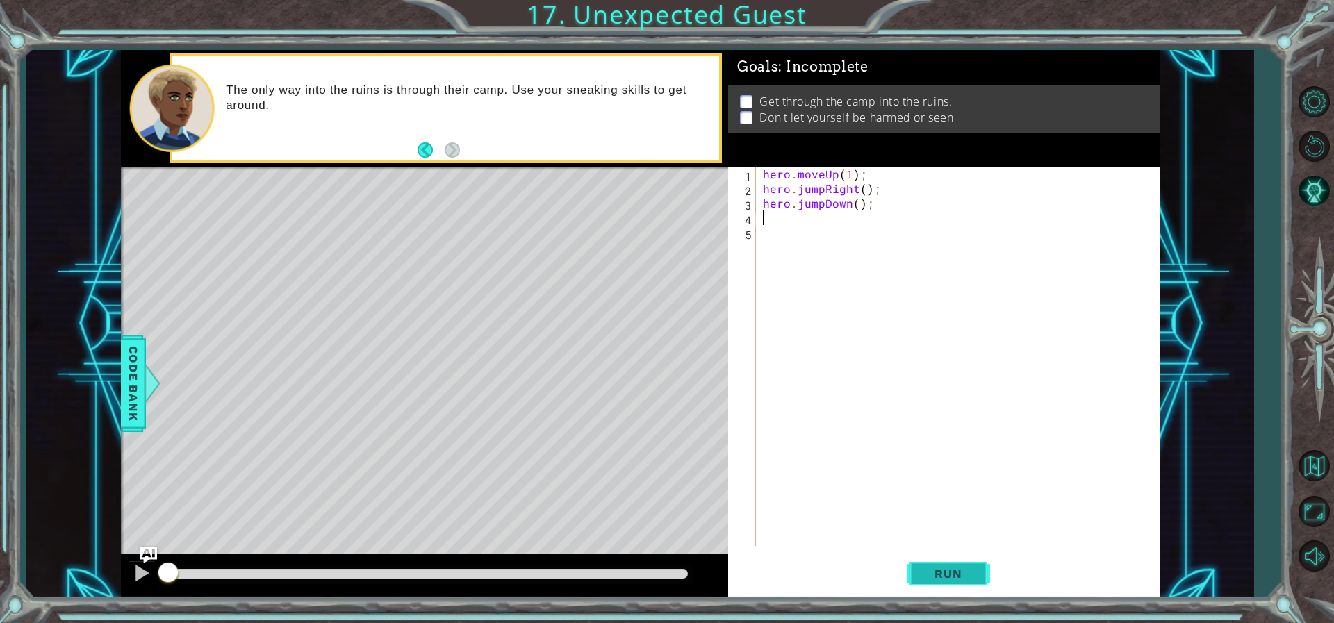
click at [935, 570] on span "Run" at bounding box center [947, 574] width 55 height 14
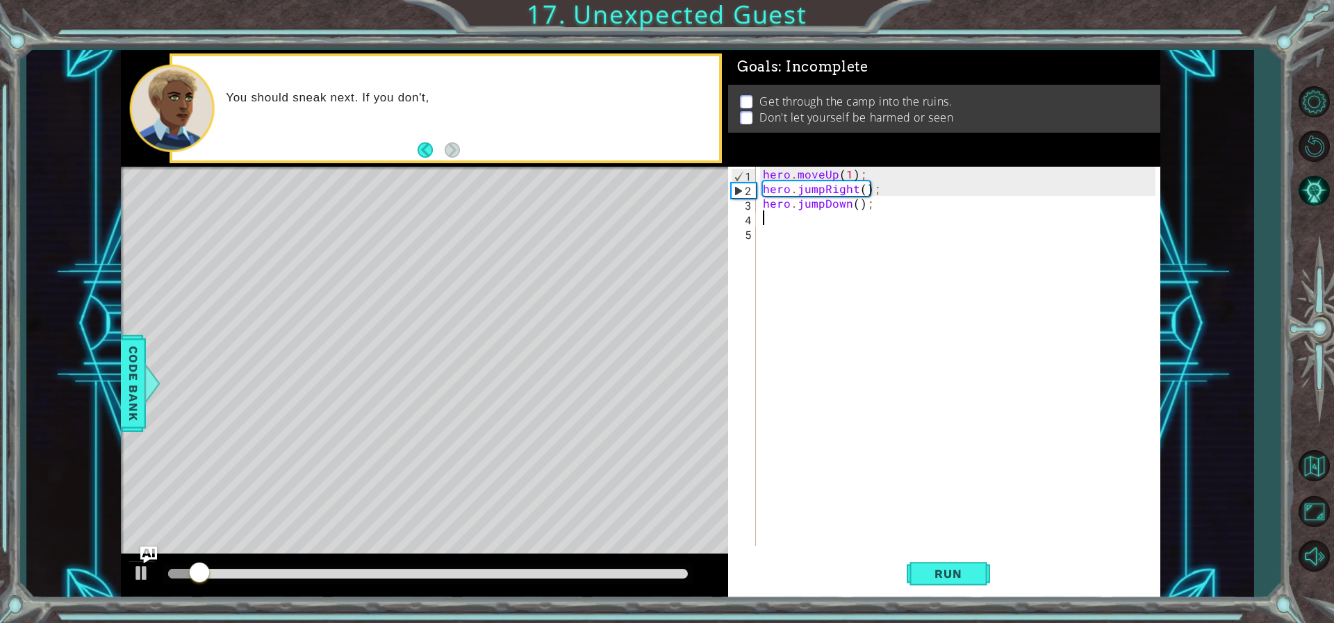
click at [650, 578] on div at bounding box center [428, 574] width 520 height 10
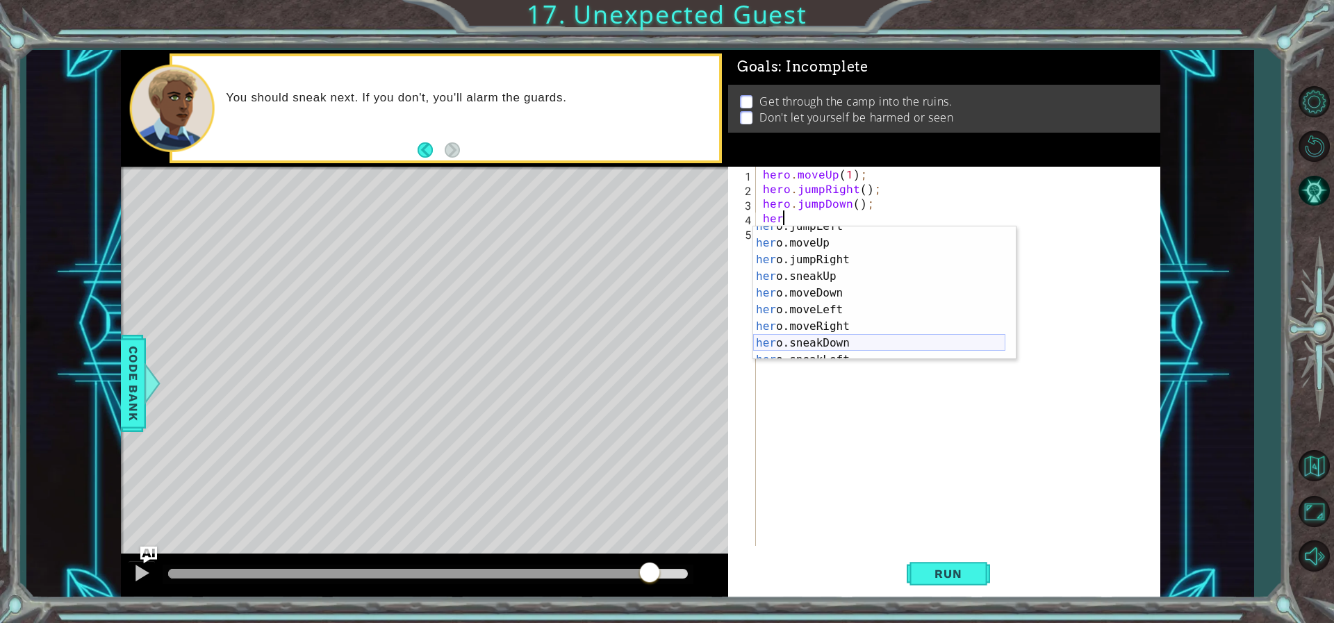
scroll to position [83, 0]
click at [792, 286] on div "her o.sneakUp press enter her o.moveDown press enter her o.moveLeft press enter…" at bounding box center [879, 309] width 252 height 167
type textarea "hero.moveRight(1);"
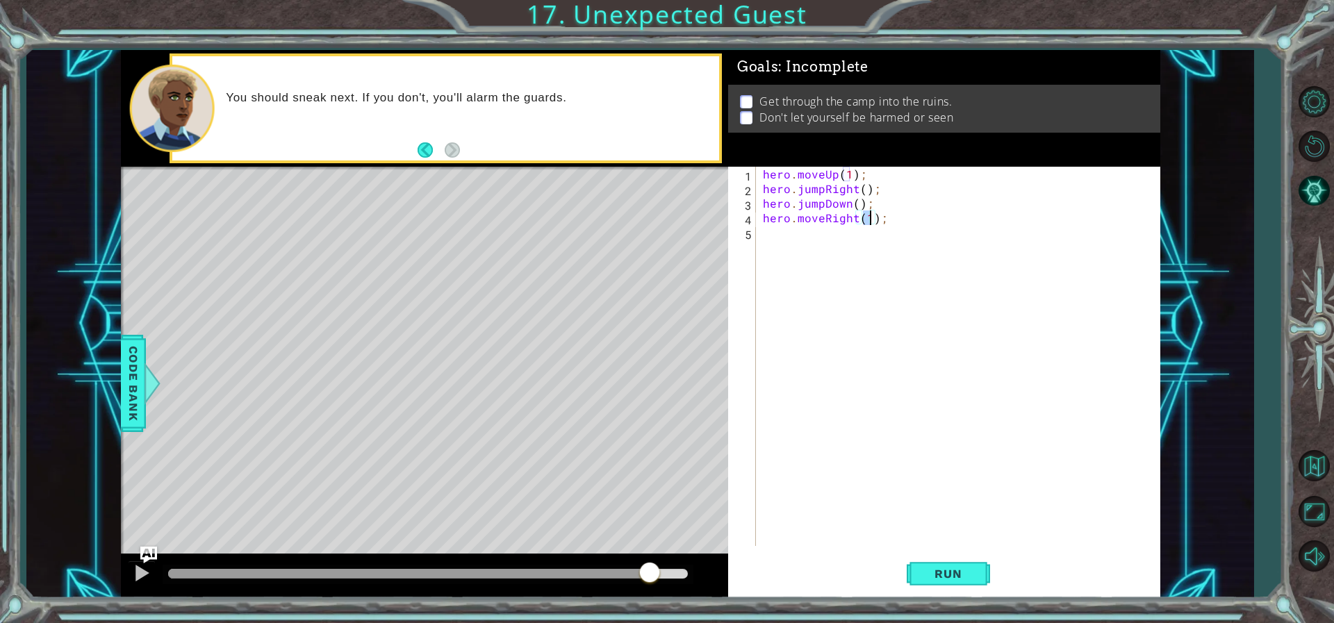
click at [807, 251] on div "hero . moveUp ( 1 ) ; hero . jumpRight ( ) ; hero . jumpDown ( ) ; hero . moveR…" at bounding box center [961, 371] width 402 height 408
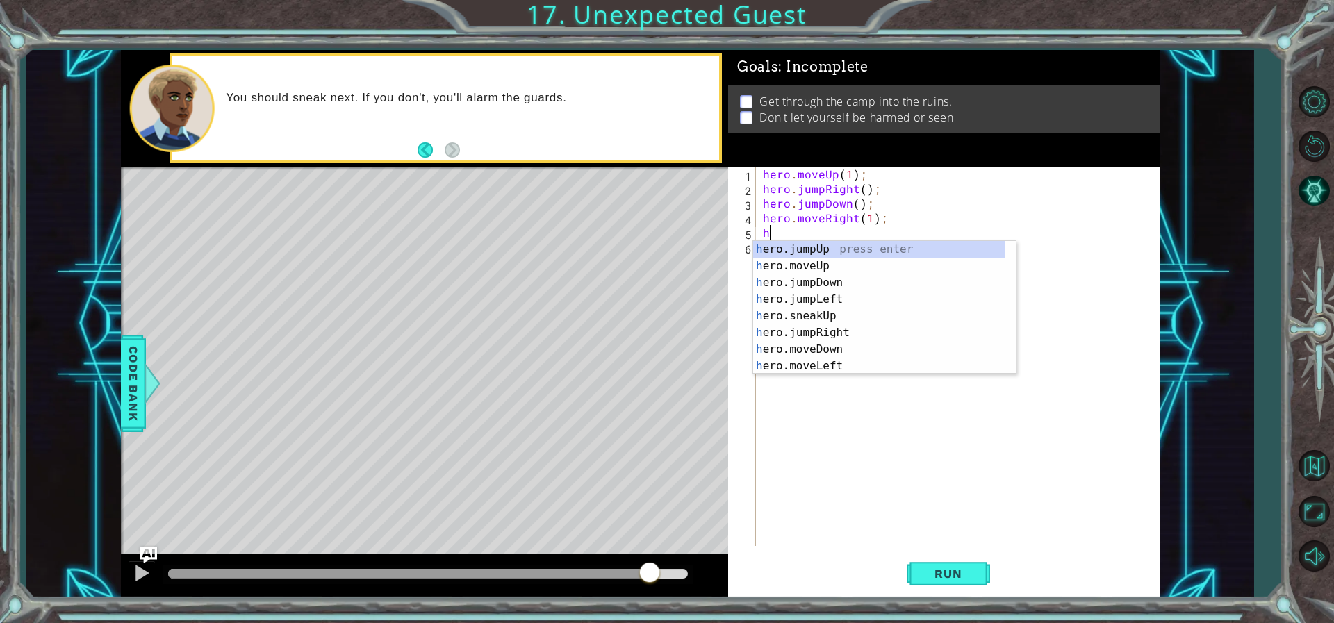
scroll to position [0, 1]
click at [868, 243] on div "h e r o.sn e akUp press enter h e r o.sn e akDown press enter h e r o.sn e akLe…" at bounding box center [879, 324] width 252 height 167
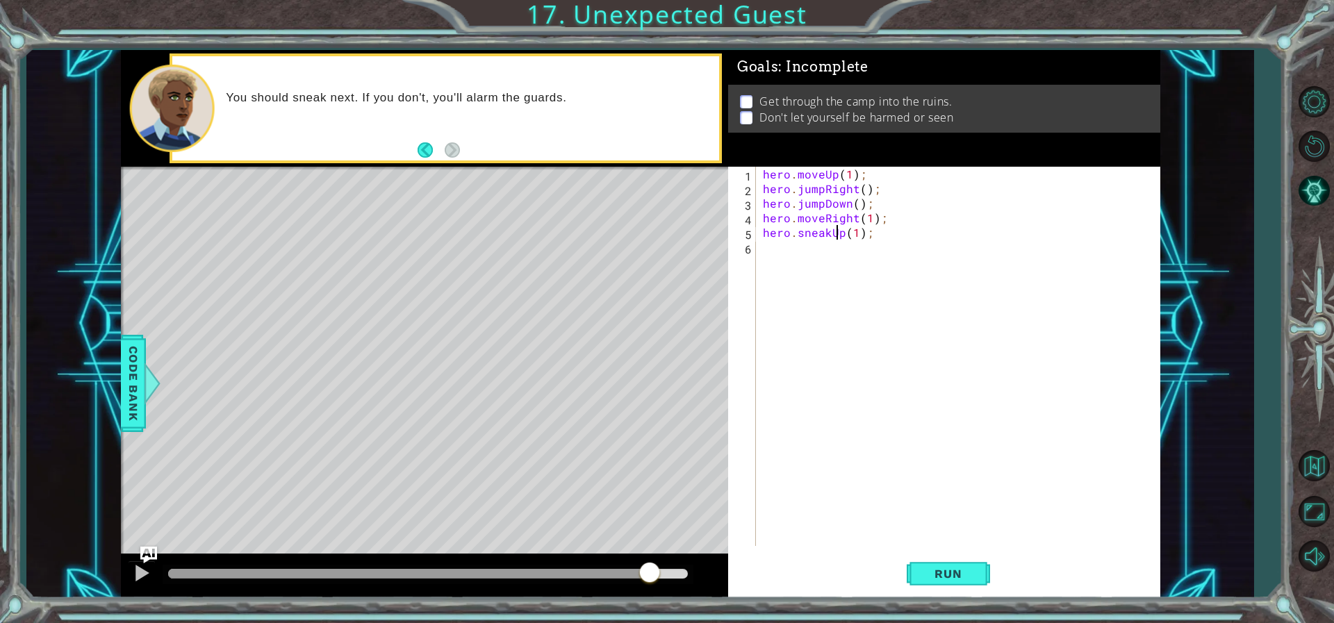
drag, startPoint x: 839, startPoint y: 237, endPoint x: 848, endPoint y: 233, distance: 9.0
click at [841, 236] on div "hero . moveUp ( 1 ) ; hero . jumpRight ( ) ; hero . jumpDown ( ) ; hero . moveR…" at bounding box center [961, 371] width 402 height 408
type textarea "hero.sneakDown(1);"
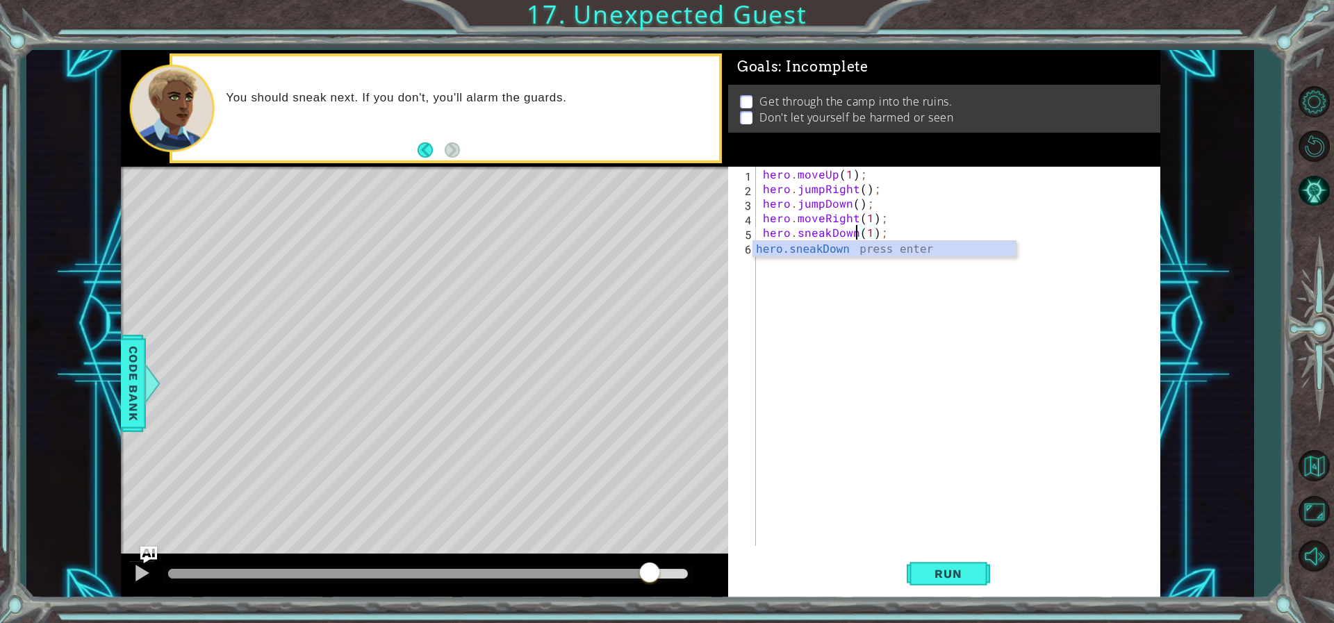
click at [836, 261] on div "hero . moveUp ( 1 ) ; hero . jumpRight ( ) ; hero . jumpDown ( ) ; hero . moveR…" at bounding box center [961, 371] width 402 height 408
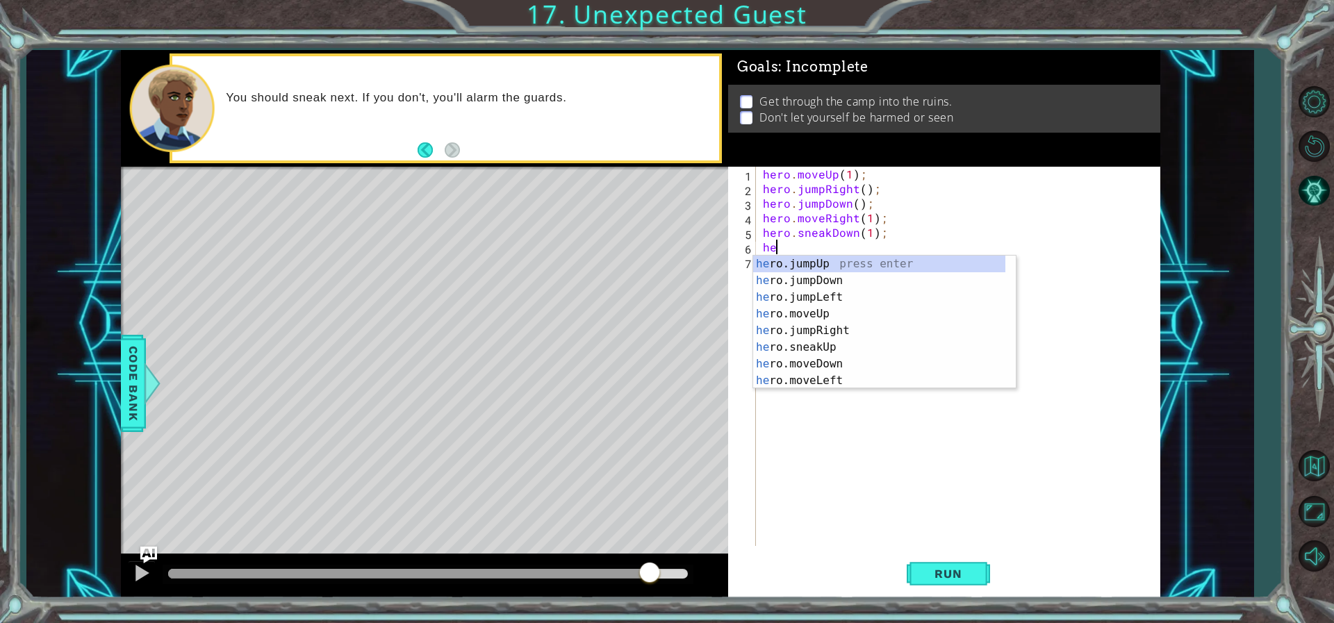
scroll to position [0, 1]
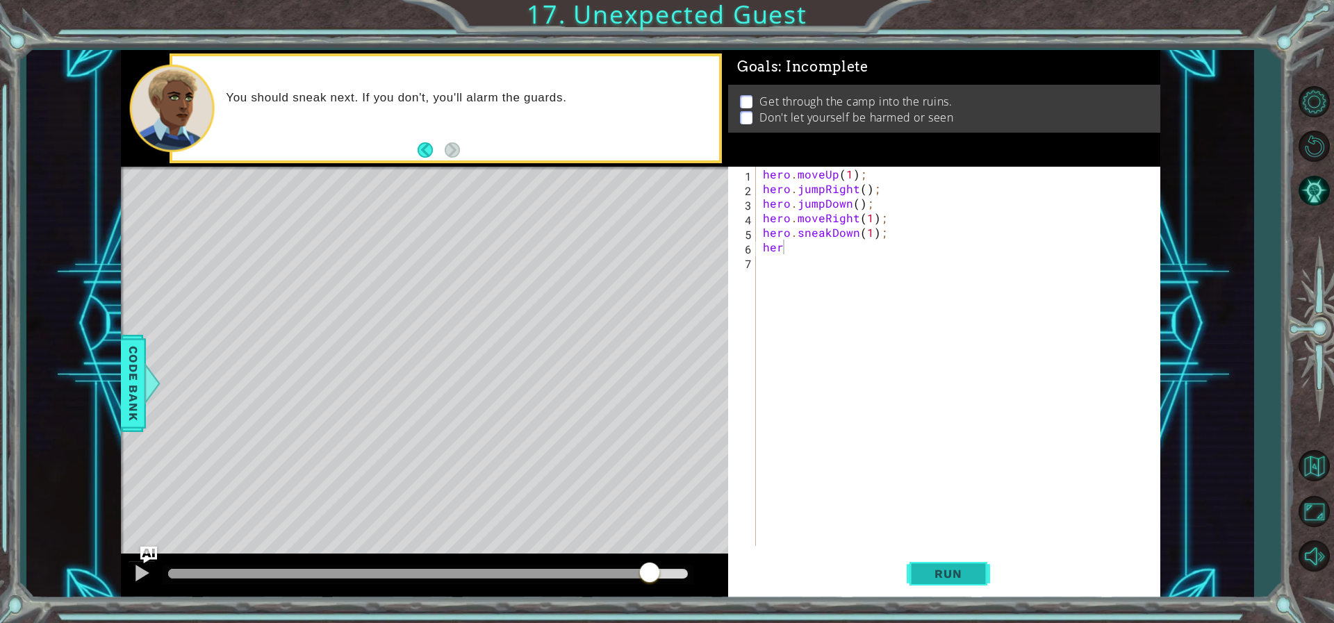
click at [948, 576] on span "Run" at bounding box center [947, 574] width 55 height 14
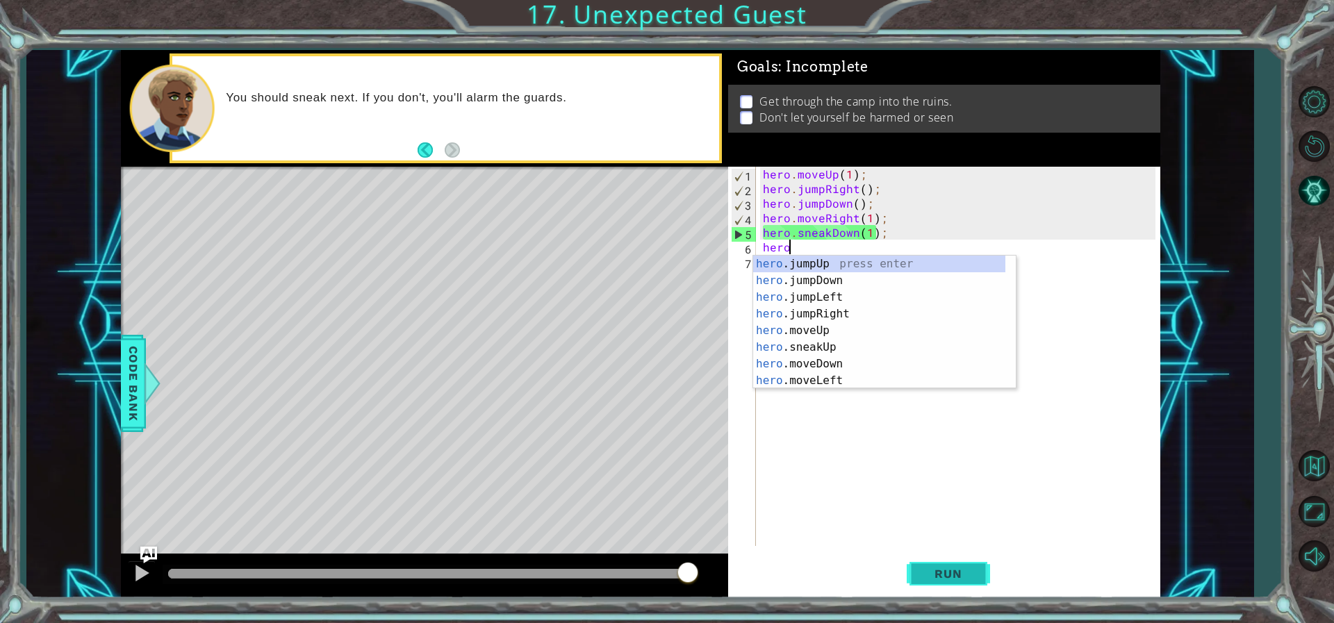
click at [948, 578] on span "Run" at bounding box center [947, 574] width 55 height 14
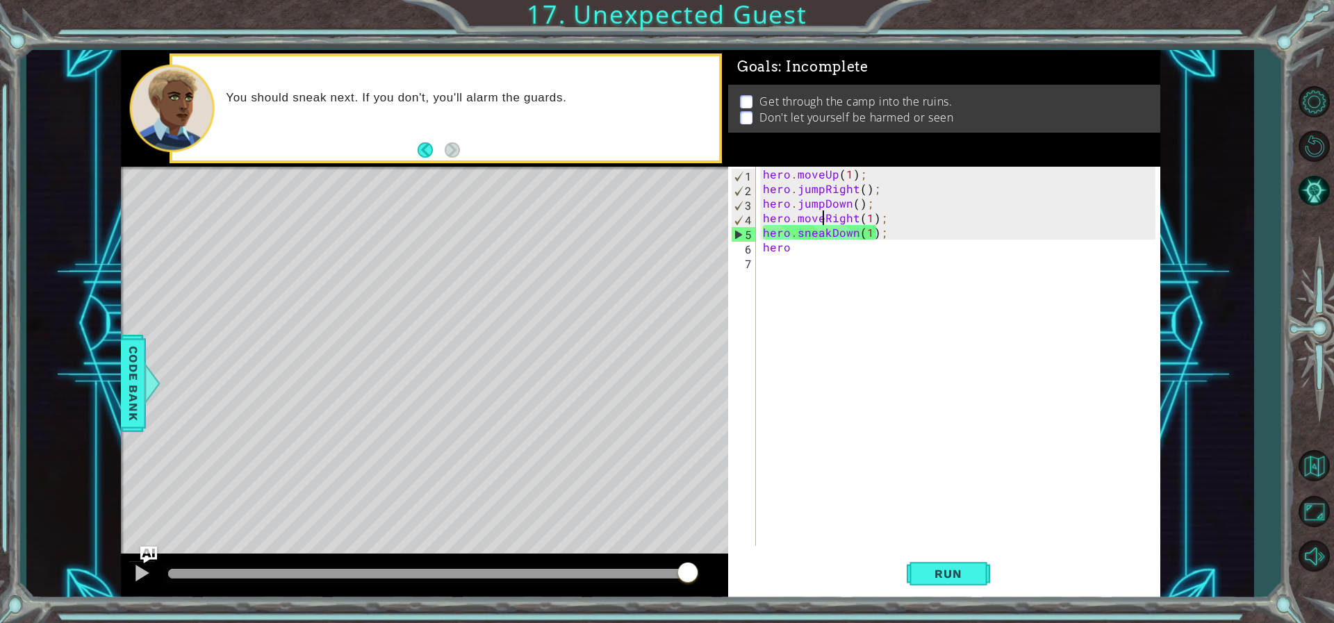
click at [825, 215] on div "hero . moveUp ( 1 ) ; hero . jumpRight ( ) ; hero . jumpDown ( ) ; hero . moveR…" at bounding box center [961, 371] width 402 height 408
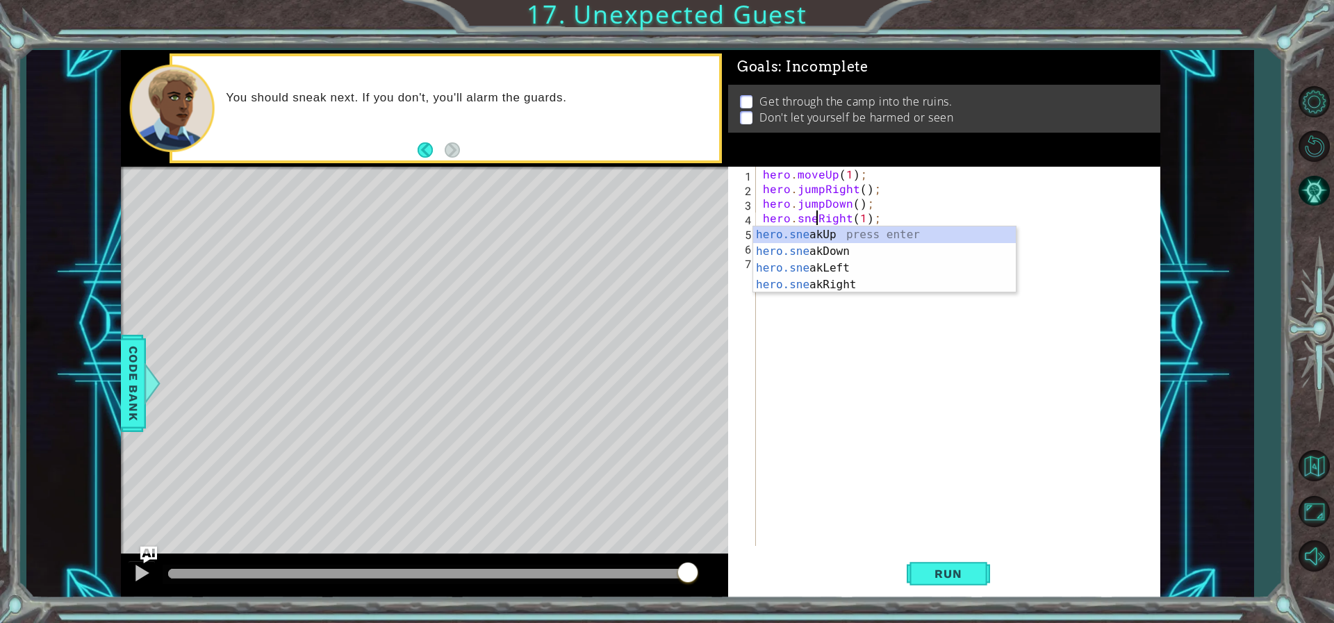
scroll to position [0, 5]
click at [946, 579] on span "Run" at bounding box center [947, 574] width 55 height 14
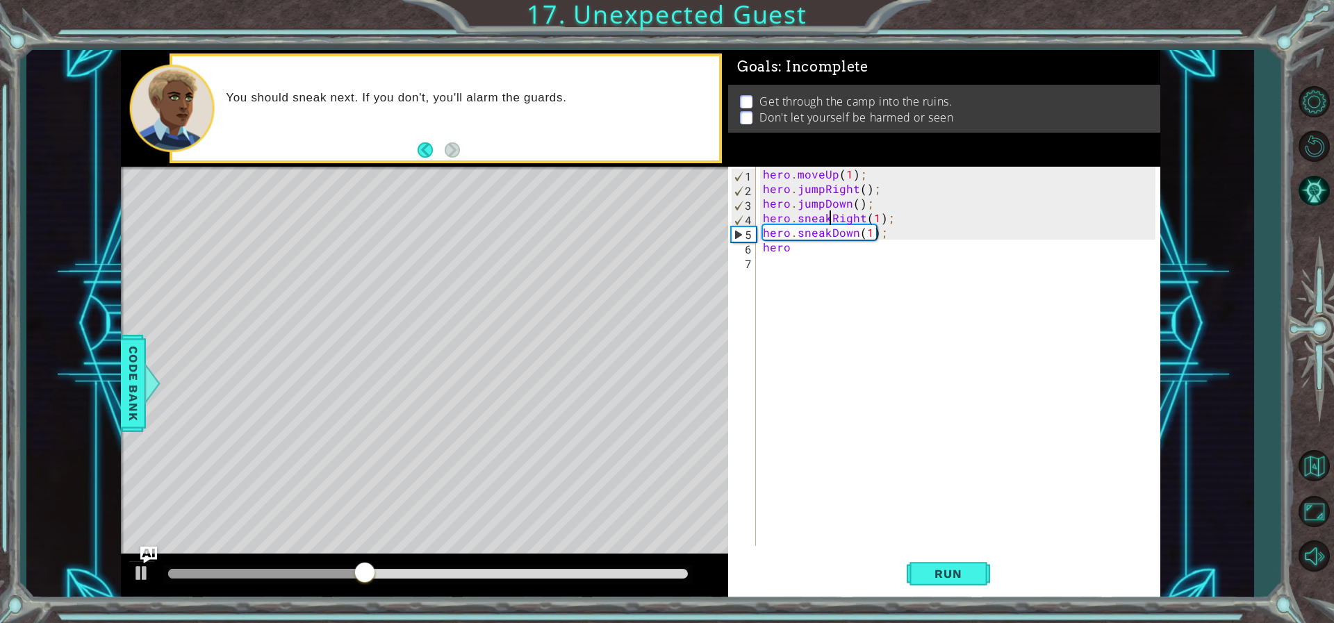
click at [828, 247] on div "hero . moveUp ( 1 ) ; hero . jumpRight ( ) ; hero . jumpDown ( ) ; hero . sneak…" at bounding box center [961, 371] width 402 height 408
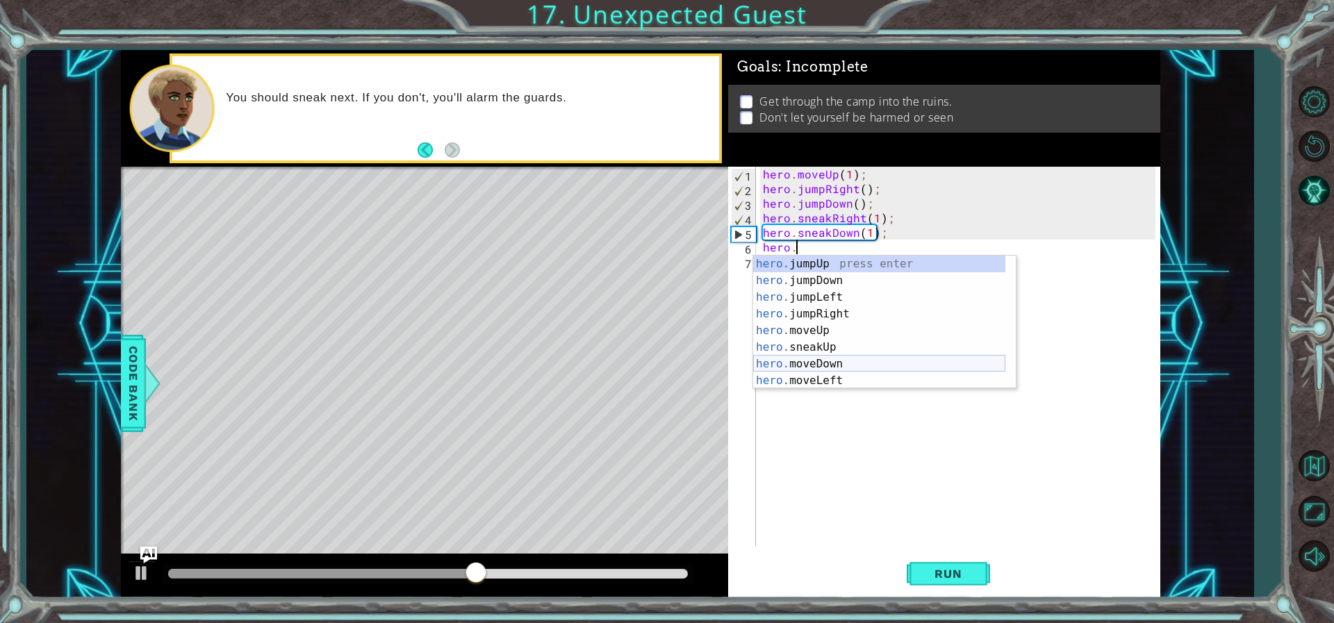
scroll to position [83, 0]
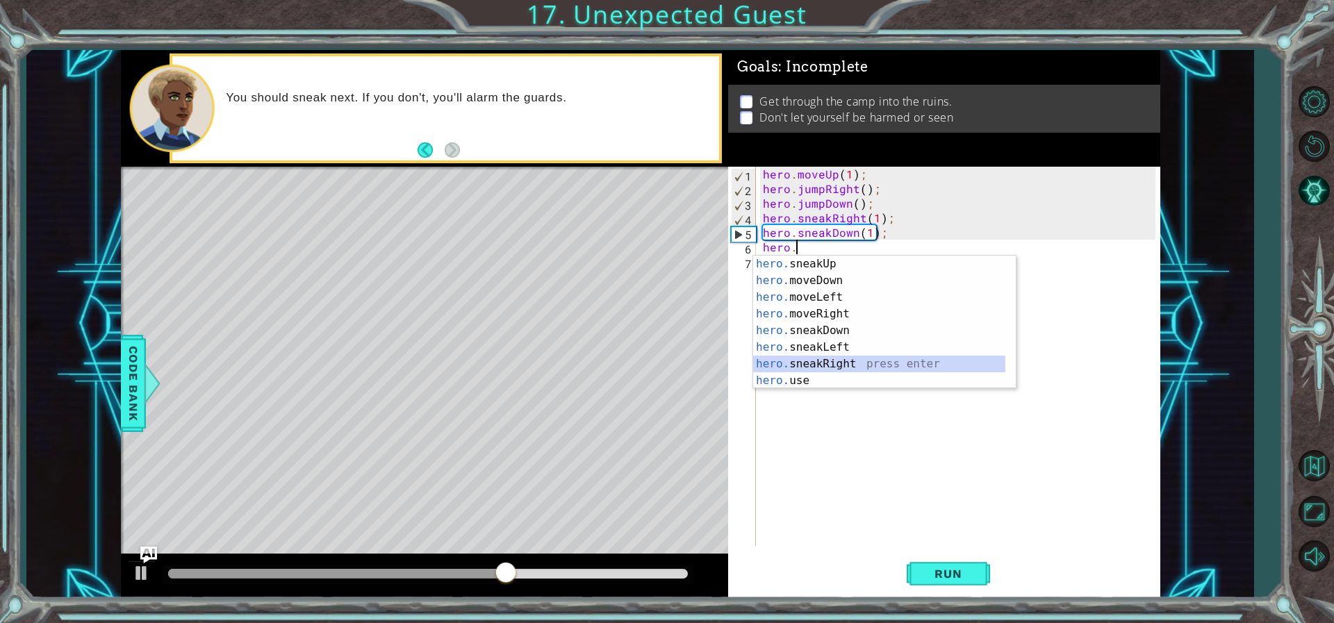
click at [798, 365] on div "hero. sneakUp press enter hero. moveDown press enter hero. moveLeft press enter…" at bounding box center [879, 339] width 252 height 167
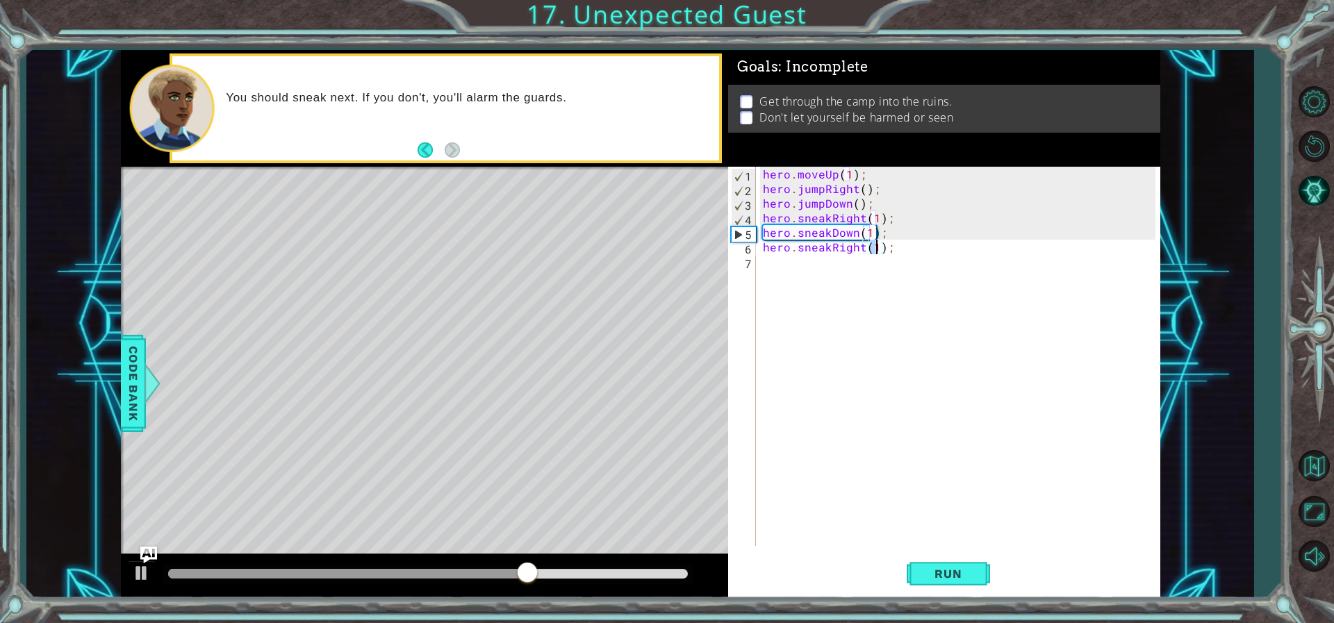
type textarea "hero.sneakRight(3);"
click at [868, 271] on div "hero . moveUp ( 1 ) ; hero . jumpRight ( ) ; hero . jumpDown ( ) ; hero . sneak…" at bounding box center [961, 371] width 402 height 408
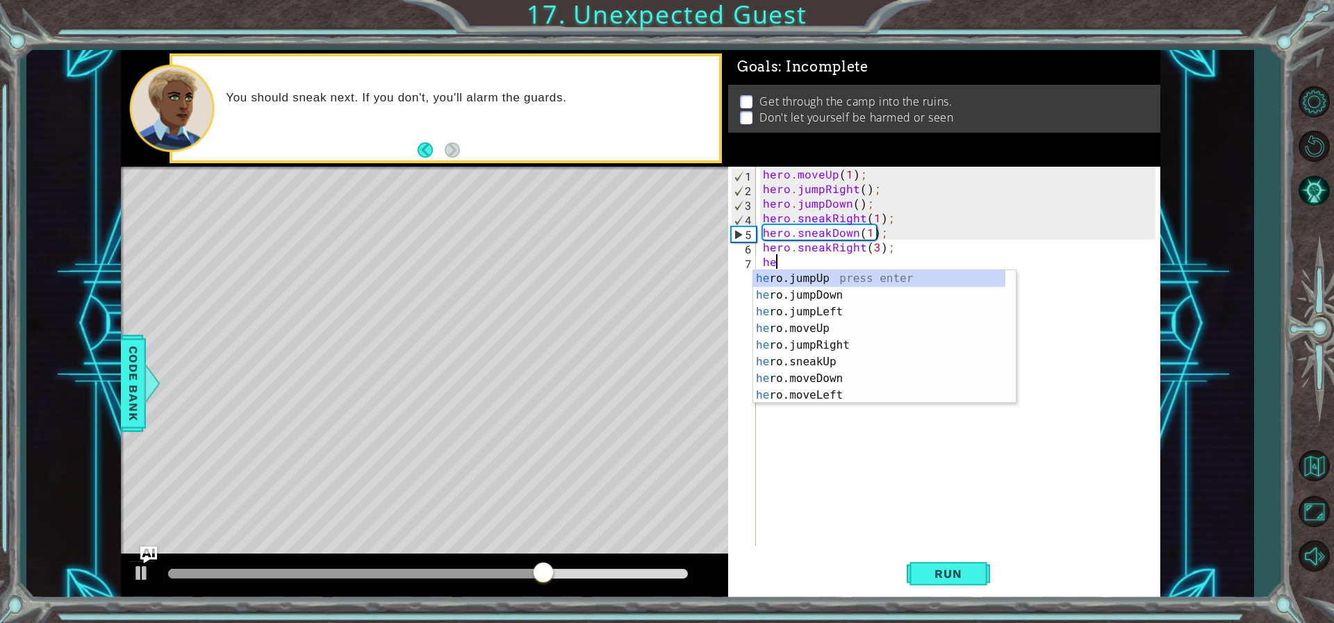
scroll to position [0, 1]
click at [846, 368] on div "her o.jumpUp press enter her o.jumpDown press enter her o.jumpLeft press enter …" at bounding box center [879, 353] width 252 height 167
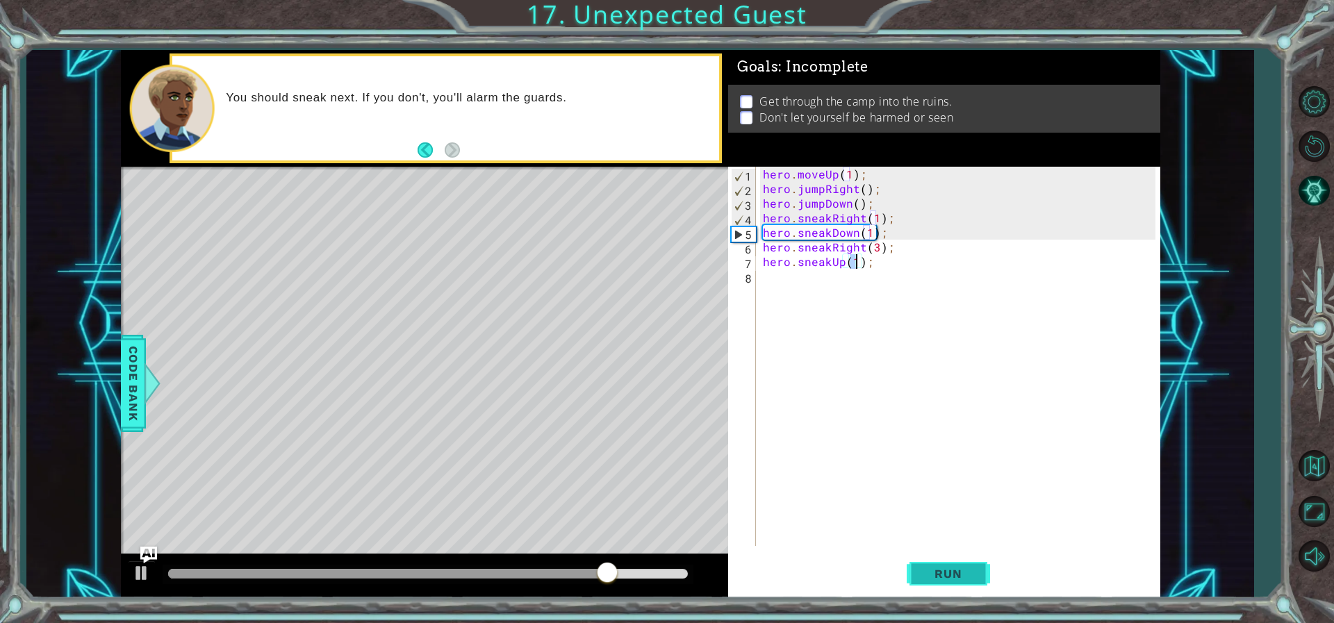
type textarea "hero.sneakUp(1);"
click at [923, 566] on button "Run" at bounding box center [948, 573] width 83 height 43
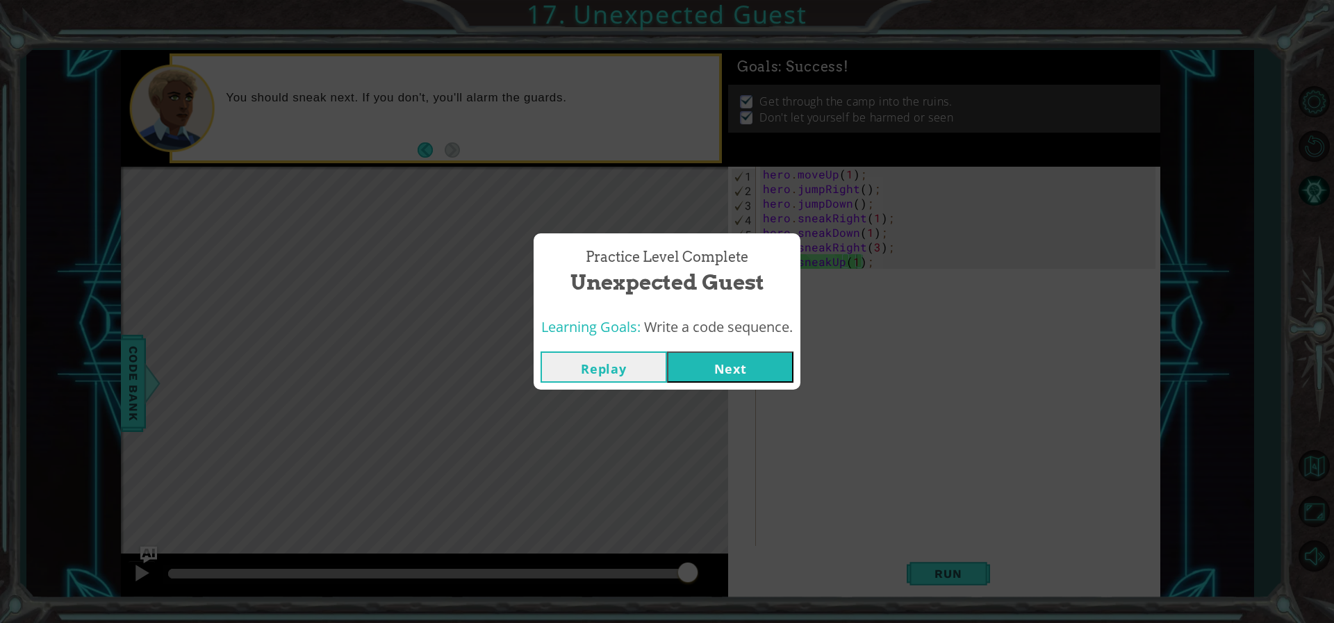
click at [722, 375] on button "Next" at bounding box center [730, 367] width 126 height 31
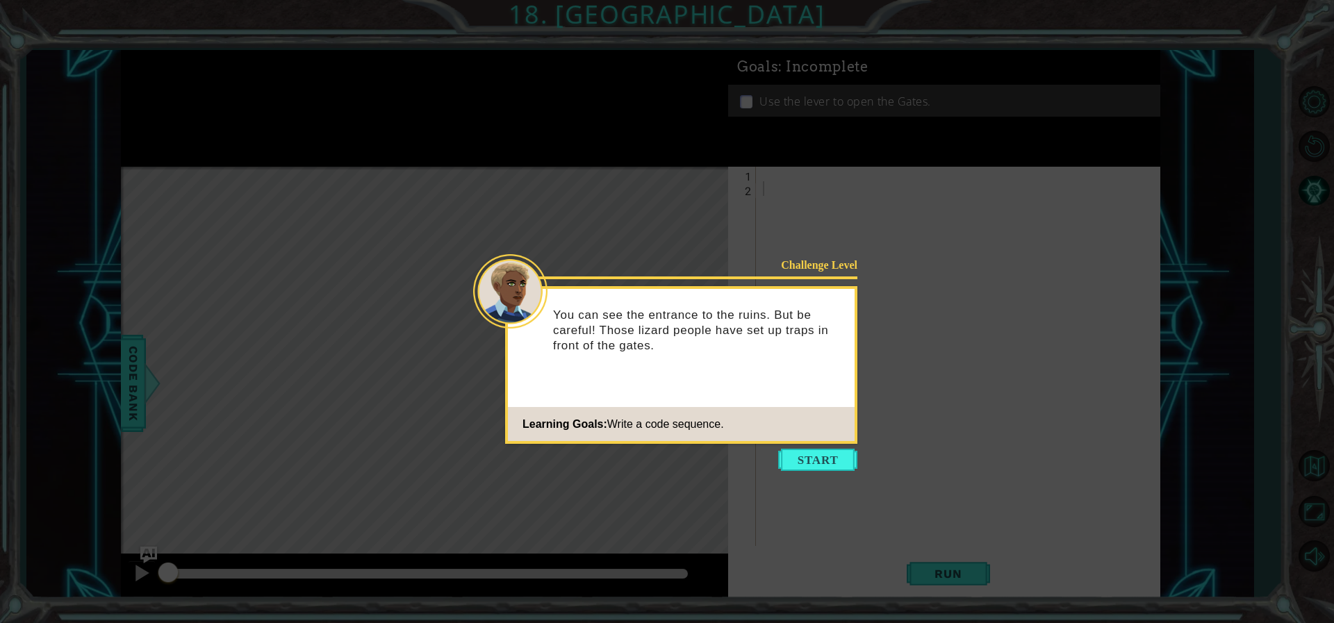
click at [835, 474] on body "1 ההההההההההההההההההההההההההההההההההההההההההההההההההההההההההההההההההההההההההההה…" at bounding box center [667, 311] width 1334 height 623
click at [831, 465] on button "Start" at bounding box center [817, 460] width 79 height 22
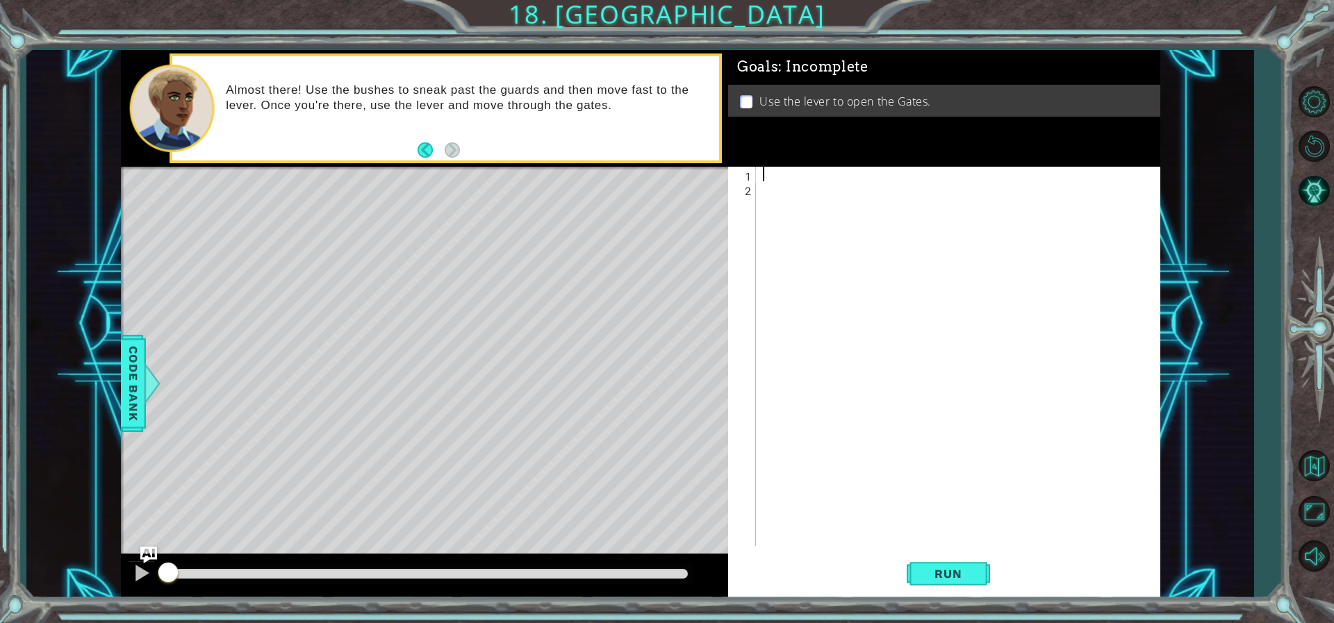
click at [767, 172] on div at bounding box center [961, 371] width 402 height 408
click at [147, 565] on div at bounding box center [142, 573] width 18 height 18
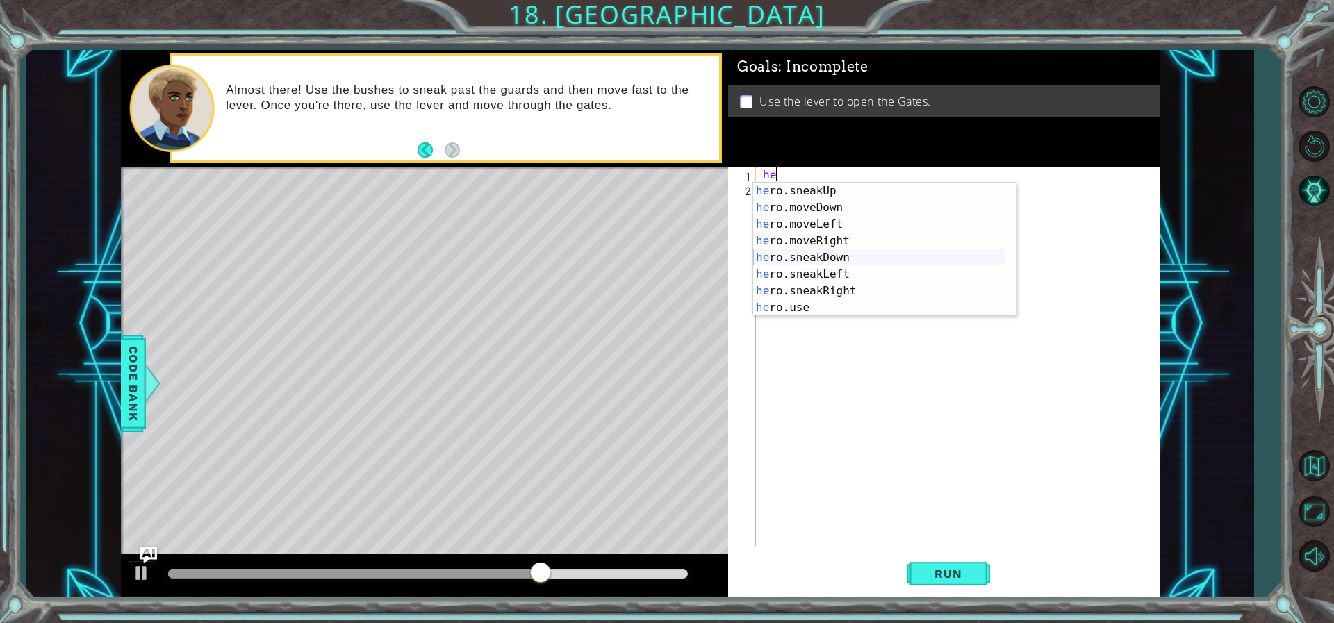
scroll to position [83, 0]
click at [832, 283] on div "he ro.sneakUp press enter he ro.moveDown press enter he ro.moveLeft press enter…" at bounding box center [879, 266] width 252 height 167
type textarea "hero.sneakRight(1);"
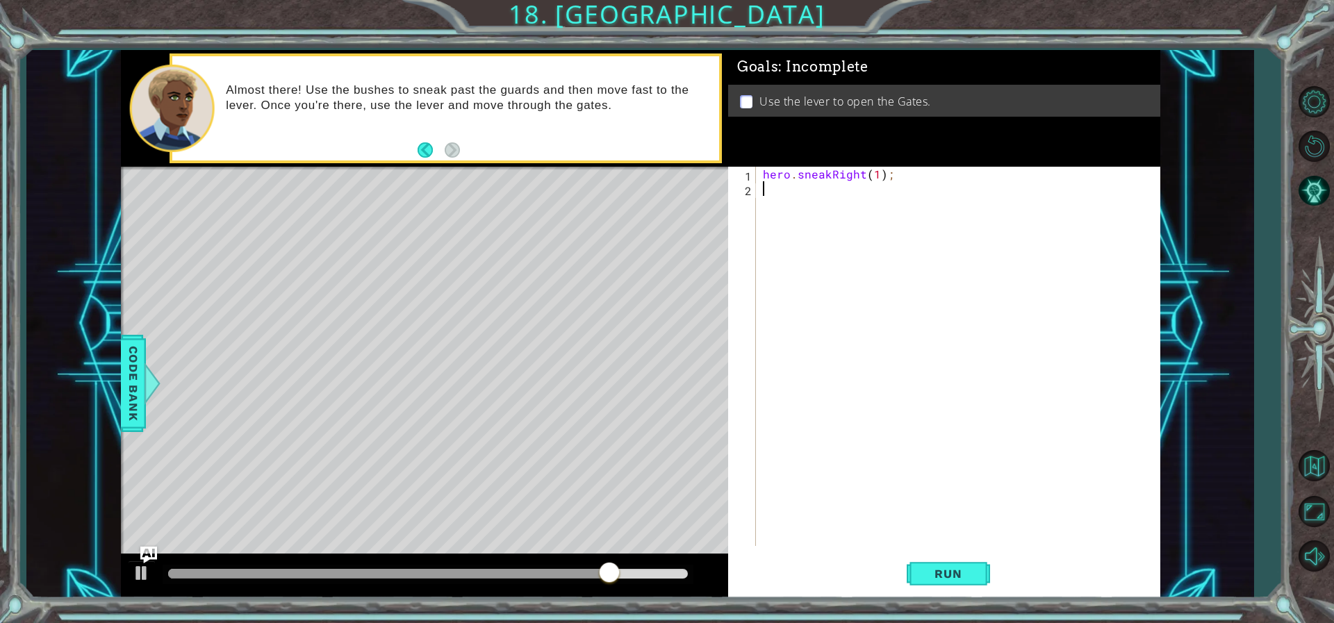
click at [832, 199] on div "hero . sneakRight ( 1 ) ;" at bounding box center [961, 371] width 402 height 408
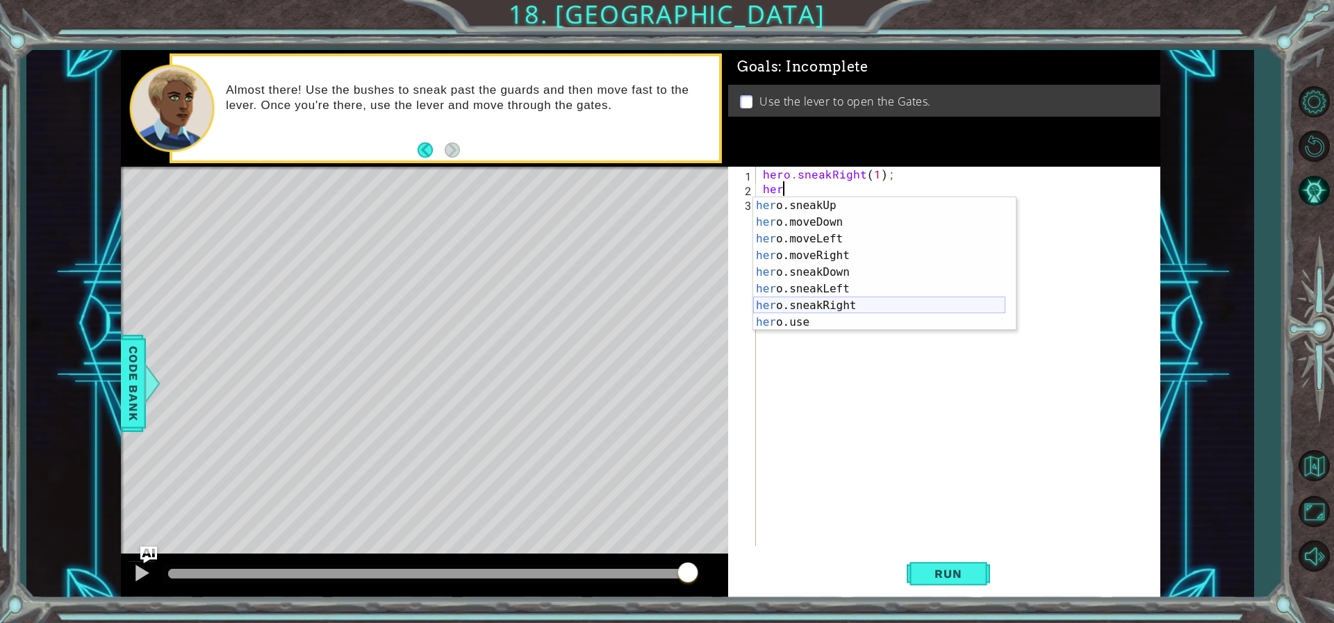
scroll to position [42, 0]
click at [823, 243] on div "her o.jumpLeft press enter her o.moveUp press enter her o.jumpRight press enter…" at bounding box center [879, 272] width 252 height 167
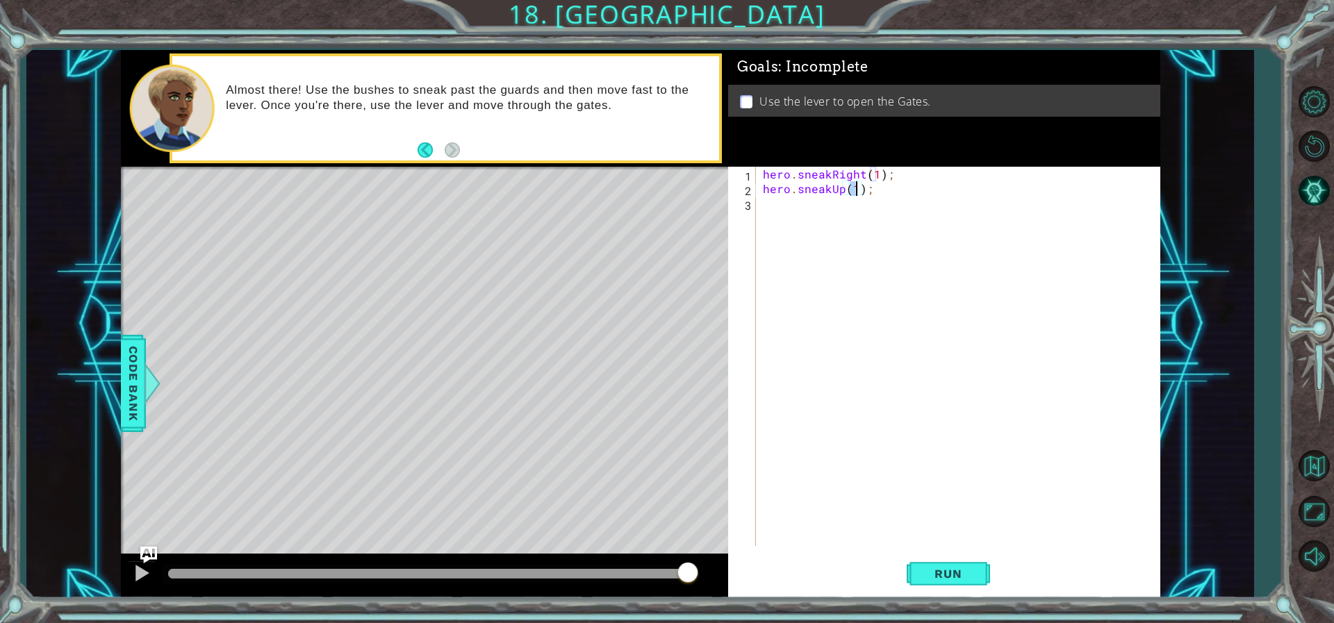
type textarea "hero.sneakUp(3);"
click at [832, 210] on div "hero . sneakRight ( 1 ) ; hero . sneakUp ( 3 ) ;" at bounding box center [961, 371] width 402 height 408
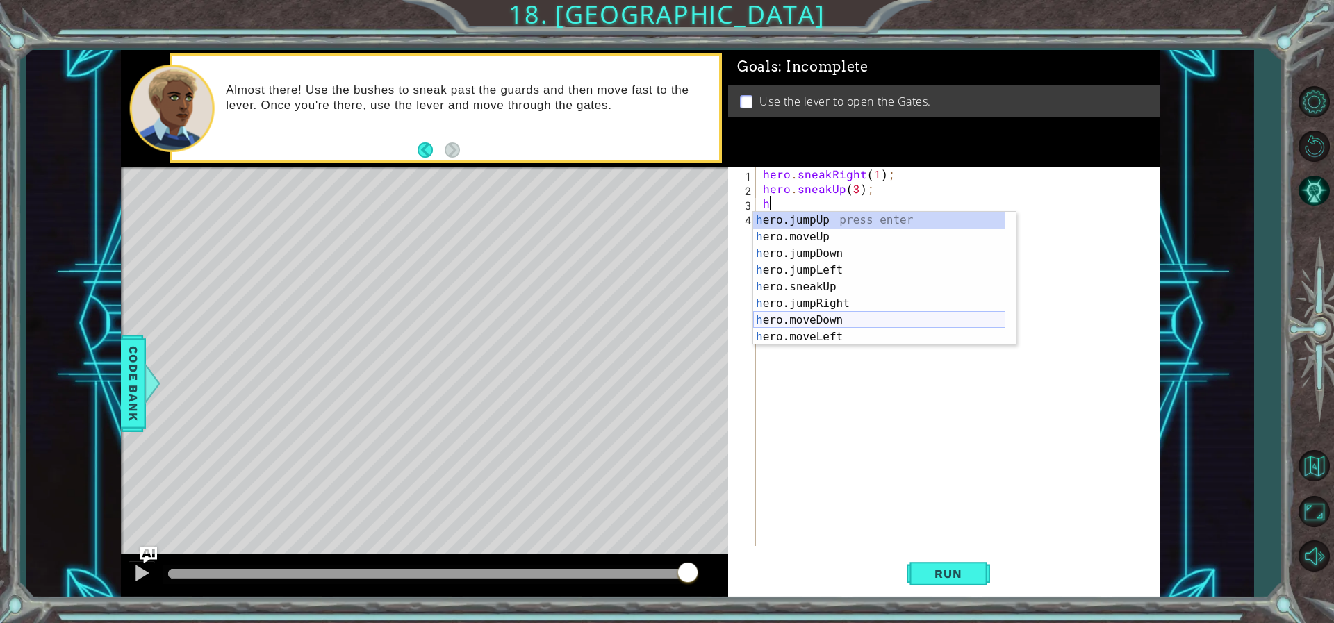
scroll to position [83, 0]
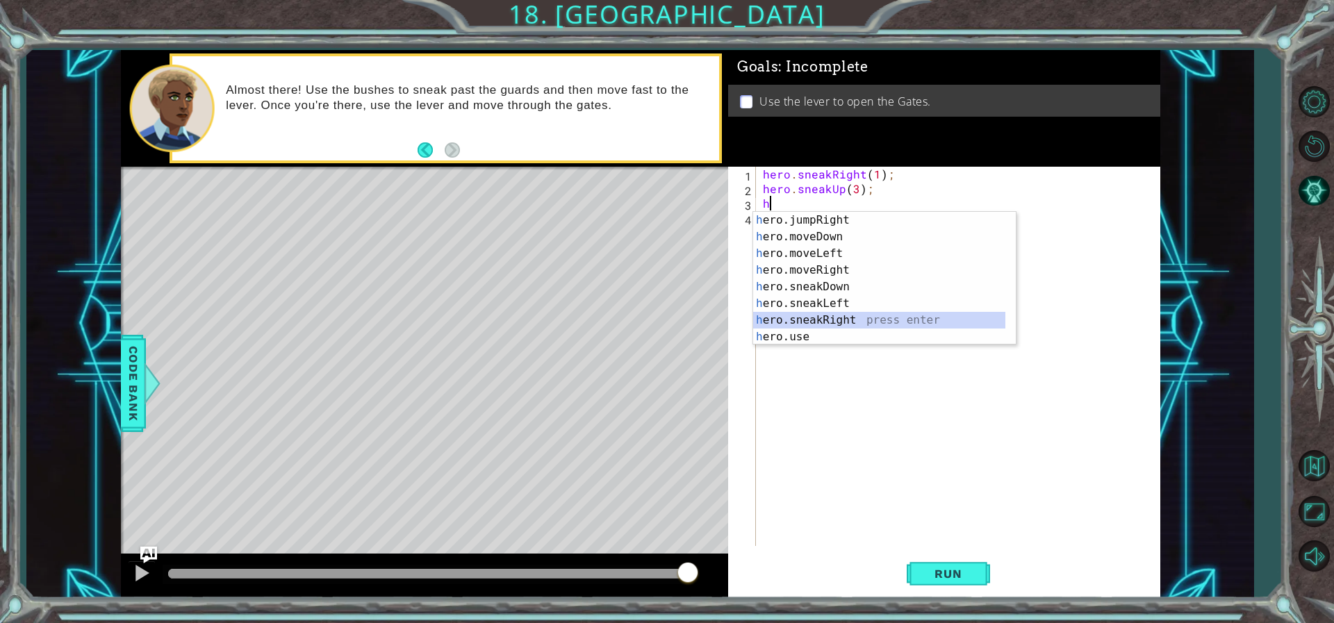
click at [828, 317] on div "h ero.jumpRight press enter h ero.moveDown press enter h ero.moveLeft press ent…" at bounding box center [879, 295] width 252 height 167
type textarea "hero.sneakRight(1);"
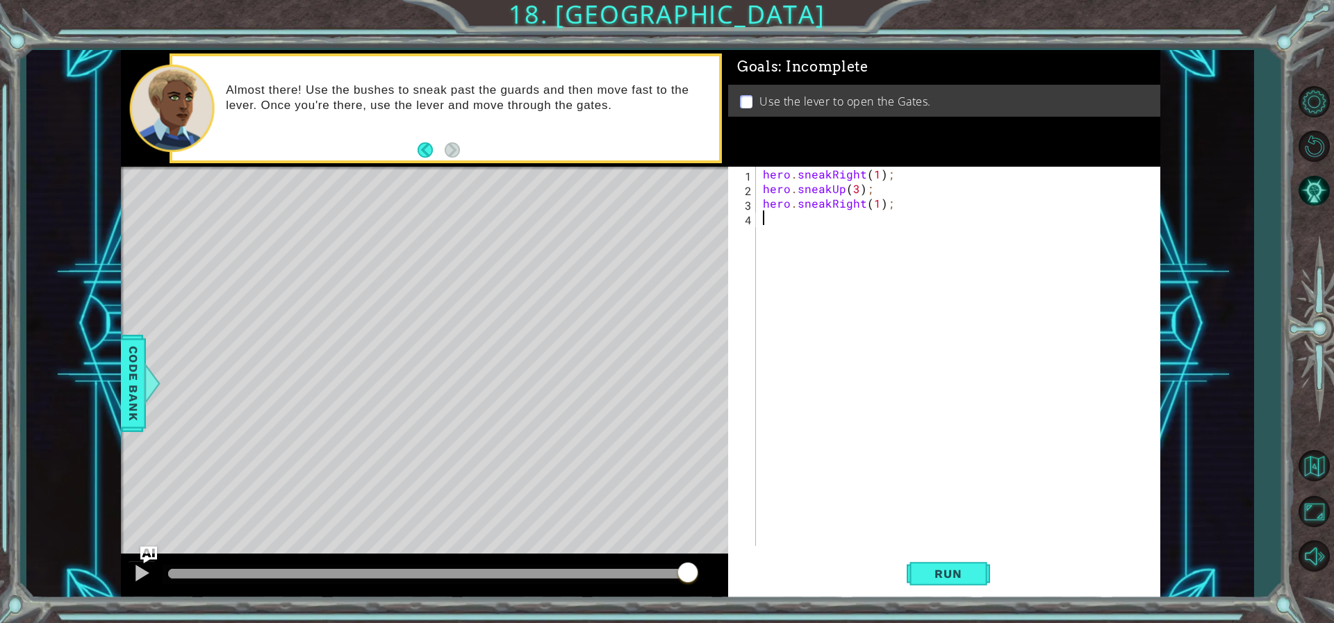
click at [787, 223] on div "hero . sneakRight ( 1 ) ; hero . sneakUp ( 3 ) ; hero . sneakRight ( 1 ) ;" at bounding box center [961, 371] width 402 height 408
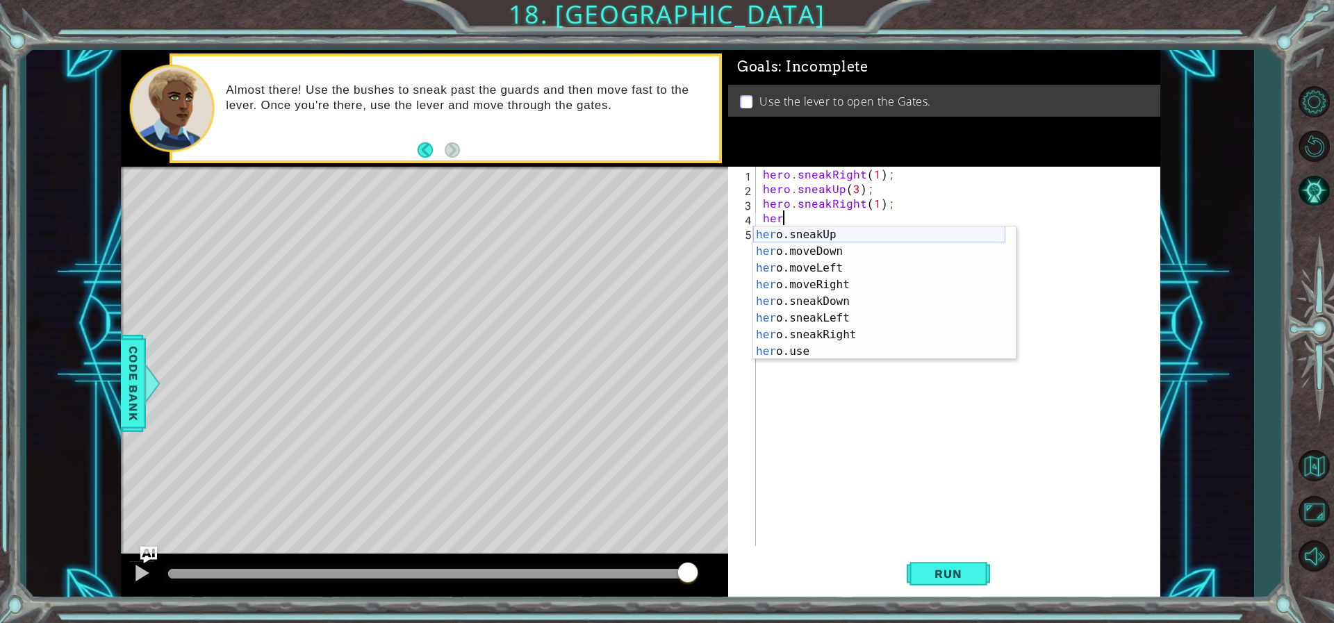
click at [839, 236] on div "her o.sneakUp press enter her o.moveDown press enter her o.moveLeft press enter…" at bounding box center [879, 309] width 252 height 167
type textarea "hero.sneakUp(1);"
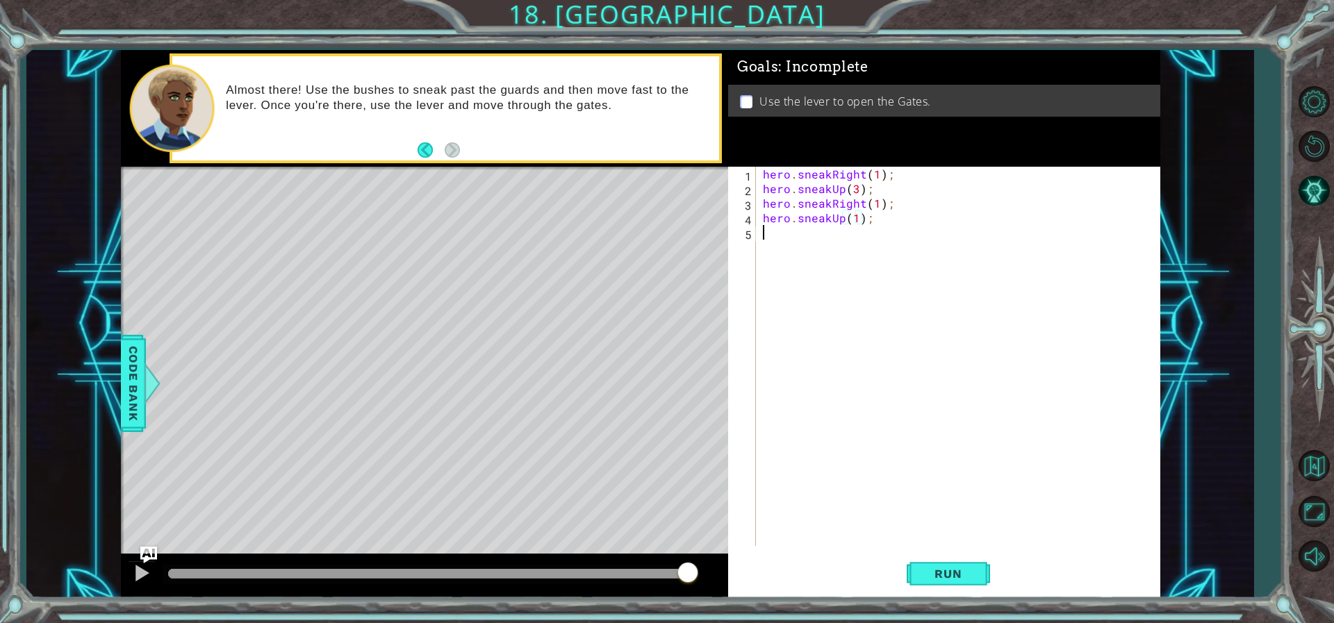
click at [834, 233] on div "hero . sneakRight ( 1 ) ; hero . sneakUp ( 3 ) ; hero . sneakRight ( 1 ) ; hero…" at bounding box center [961, 371] width 402 height 408
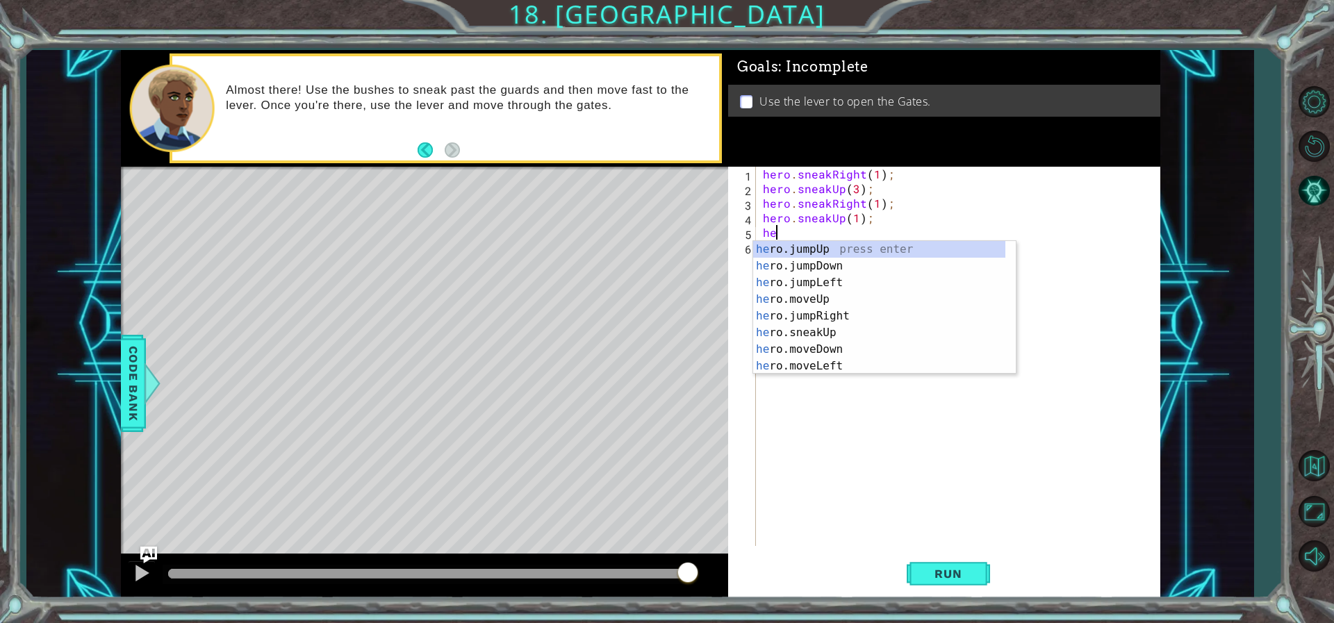
scroll to position [0, 1]
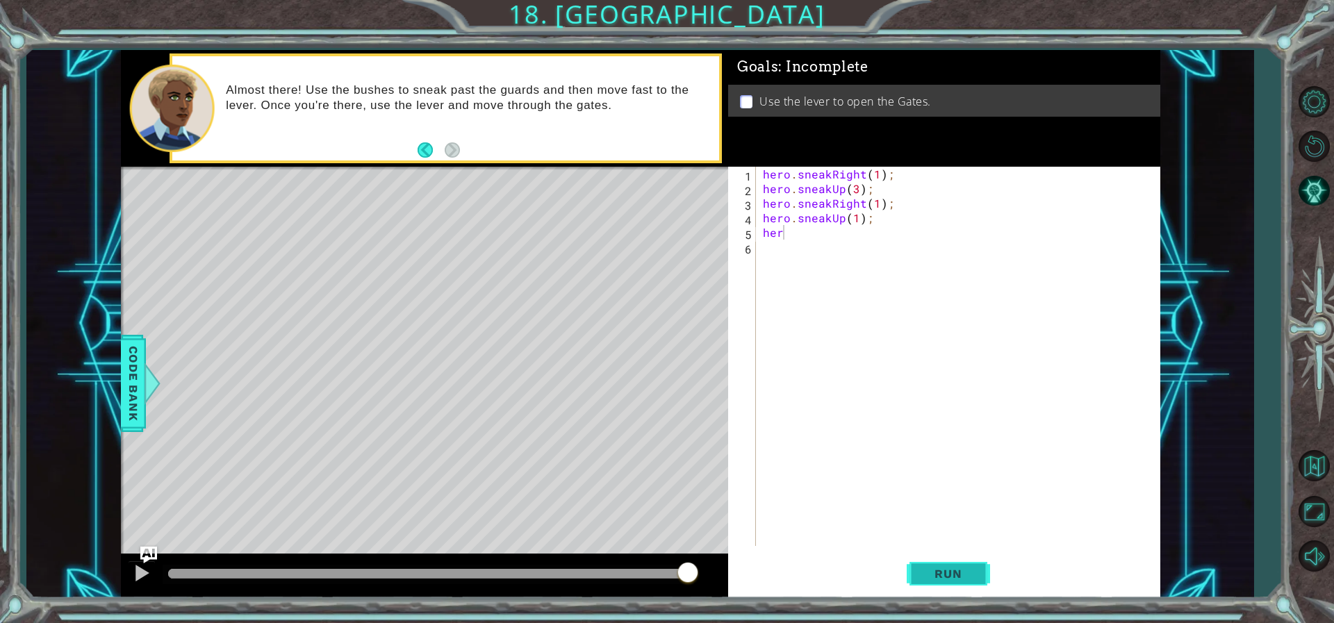
click at [955, 584] on button "Run" at bounding box center [948, 573] width 83 height 43
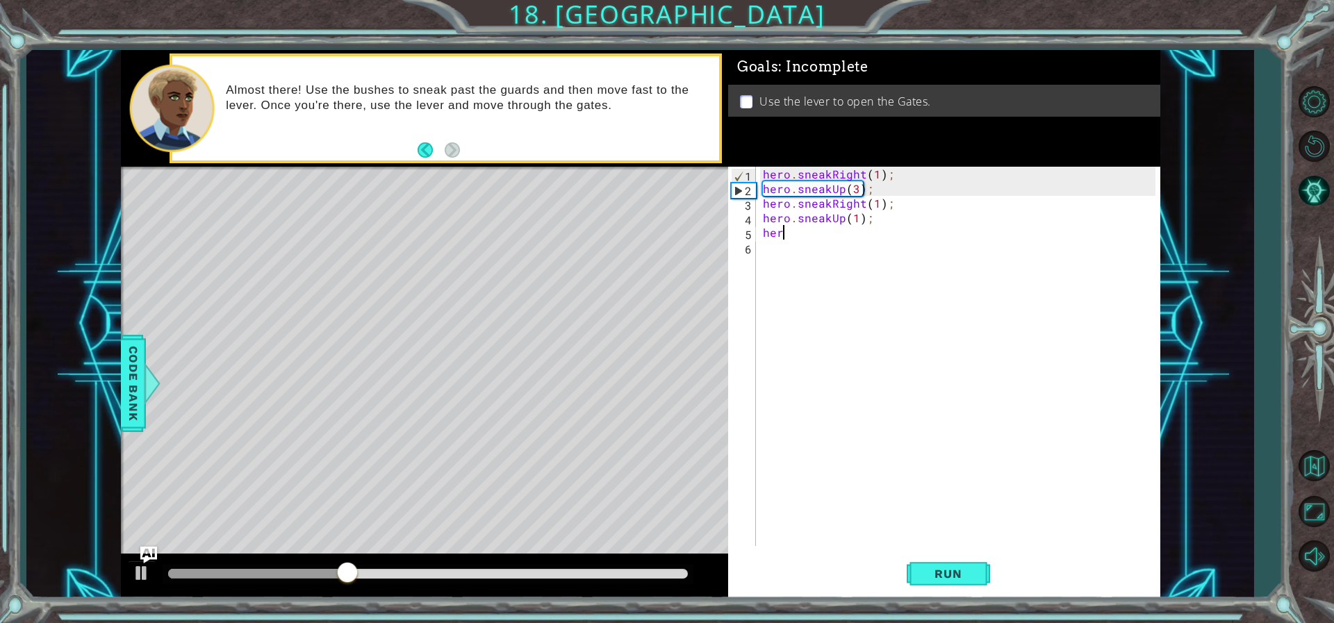
click at [857, 190] on div "hero . sneakRight ( 1 ) ; hero . sneakUp ( 3 ) ; hero . sneakRight ( 1 ) ; hero…" at bounding box center [961, 371] width 402 height 408
click at [963, 582] on button "Run" at bounding box center [948, 573] width 83 height 43
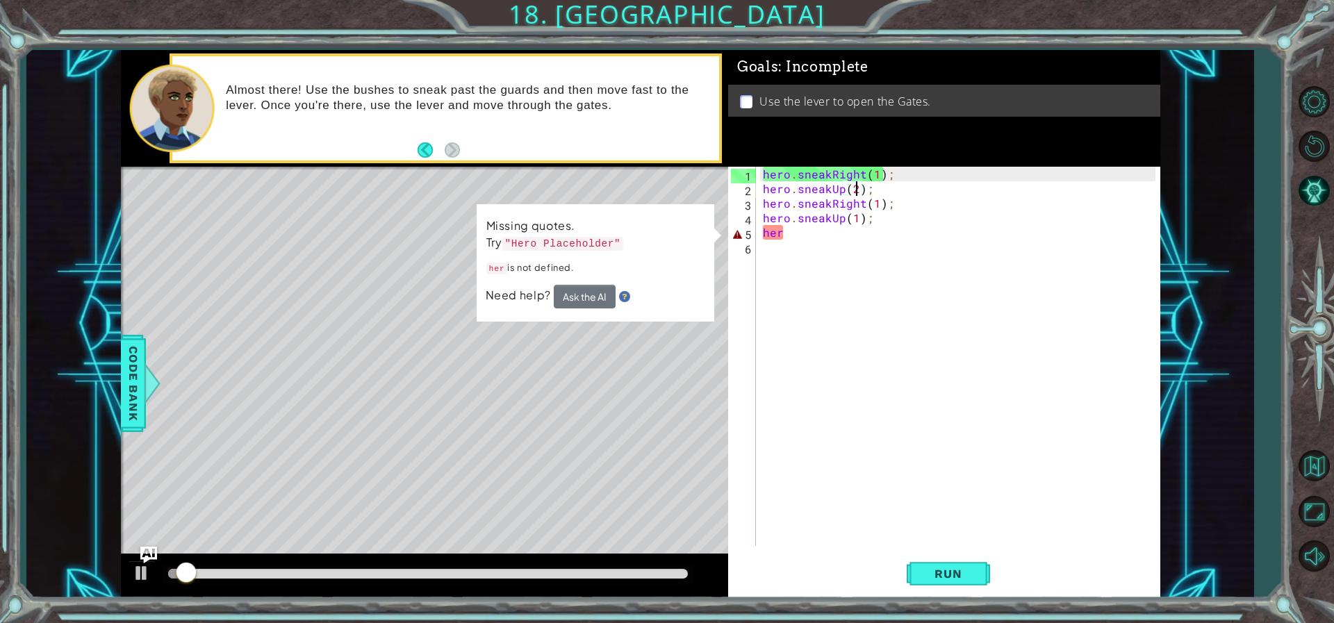
click at [811, 234] on div "hero . sneakRight ( 1 ) ; hero . sneakUp ( 2 ) ; hero . sneakRight ( 1 ) ; hero…" at bounding box center [961, 371] width 402 height 408
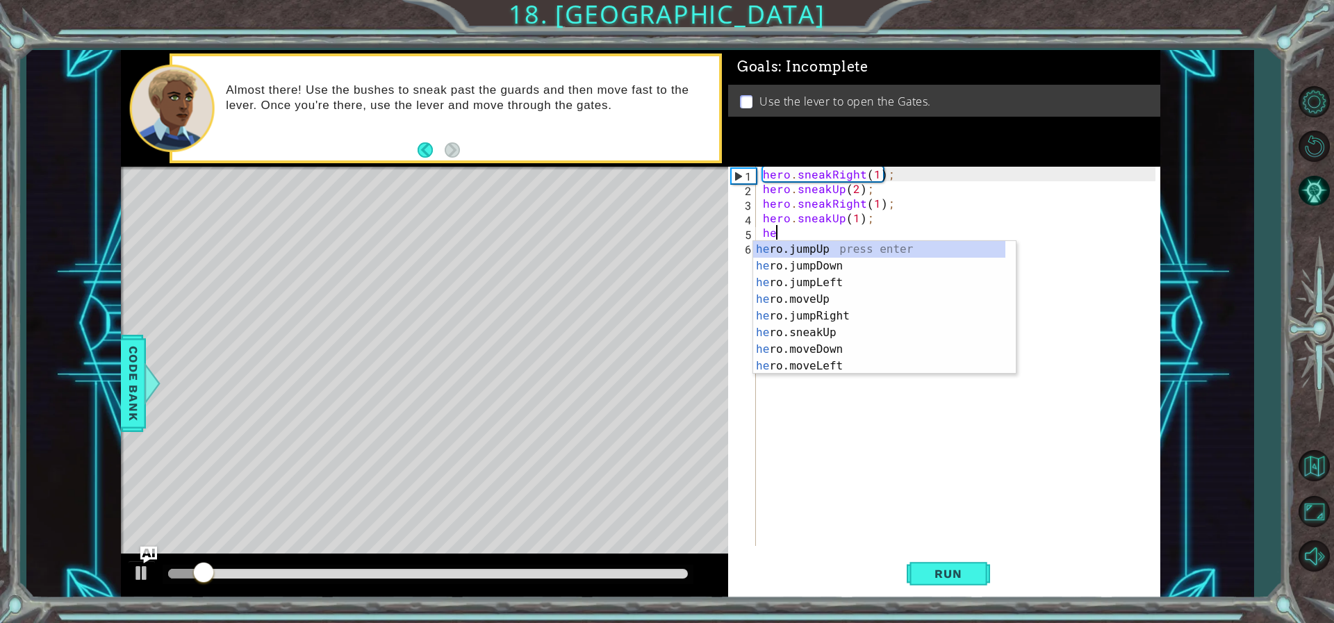
type textarea "h"
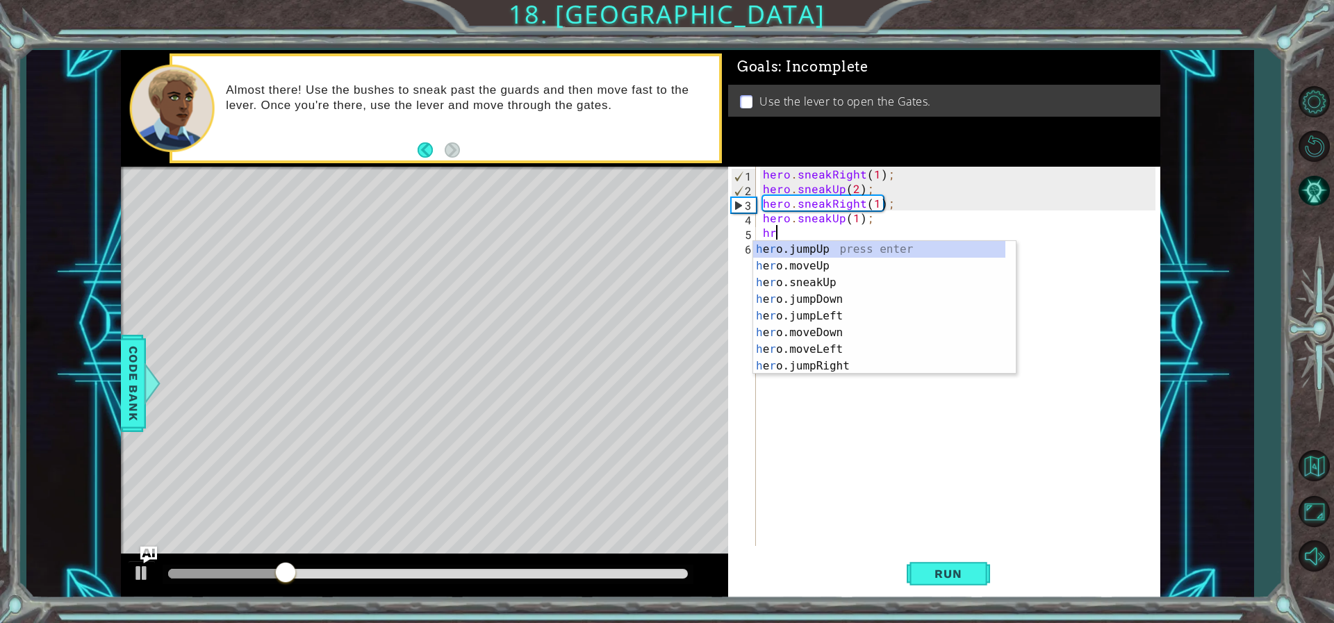
type textarea "h"
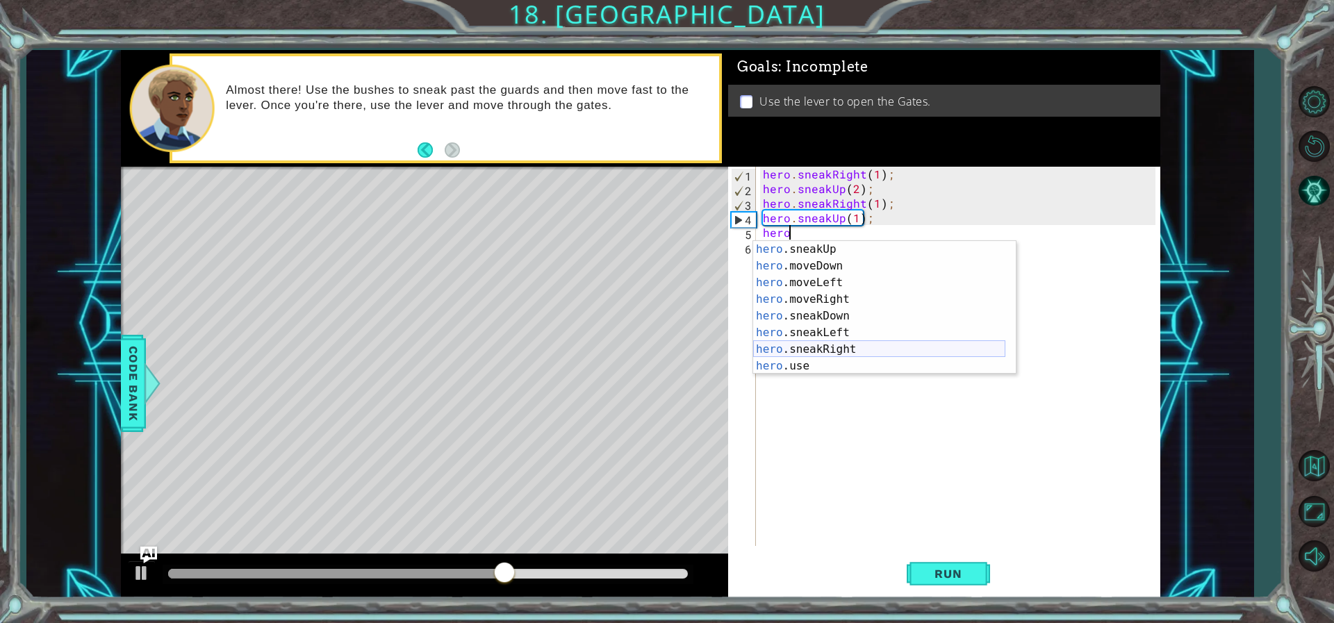
scroll to position [42, 0]
click at [835, 345] on div "hero .jumpLeft press enter hero .jumpRight press enter hero .moveUp press enter…" at bounding box center [879, 316] width 252 height 167
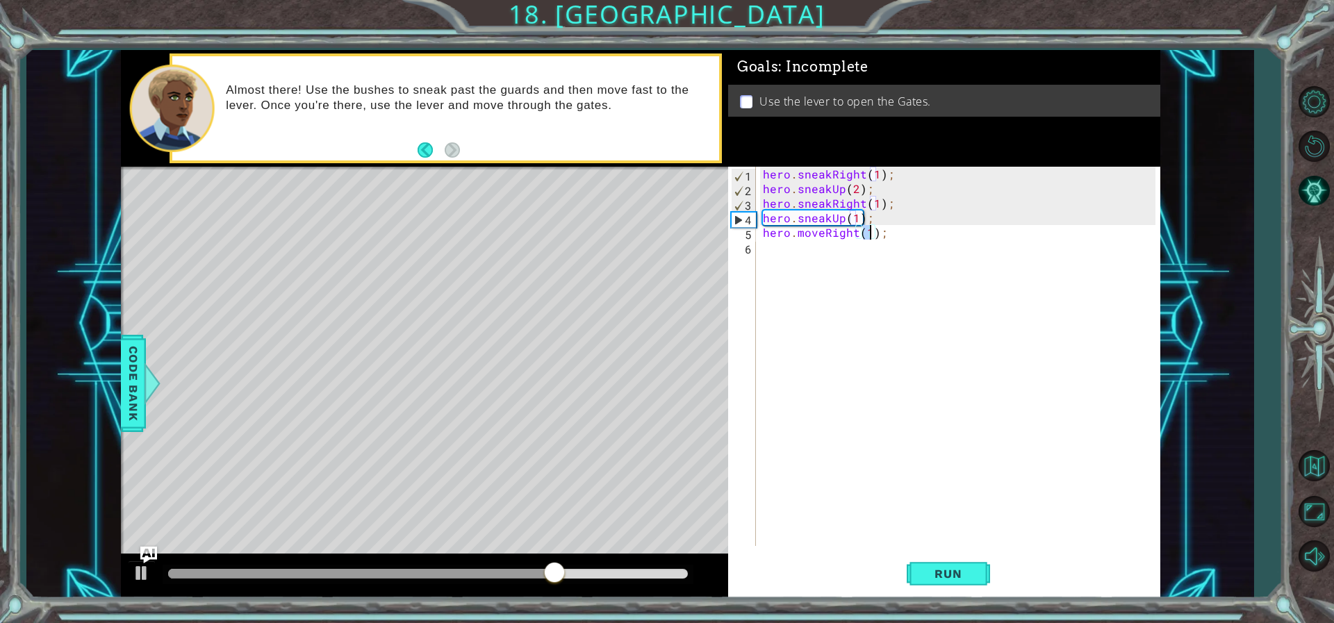
type textarea "hero.moveRight(3);"
click at [856, 262] on div "hero . sneakRight ( 1 ) ; hero . sneakUp ( 2 ) ; hero . sneakRight ( 1 ) ; hero…" at bounding box center [961, 371] width 402 height 408
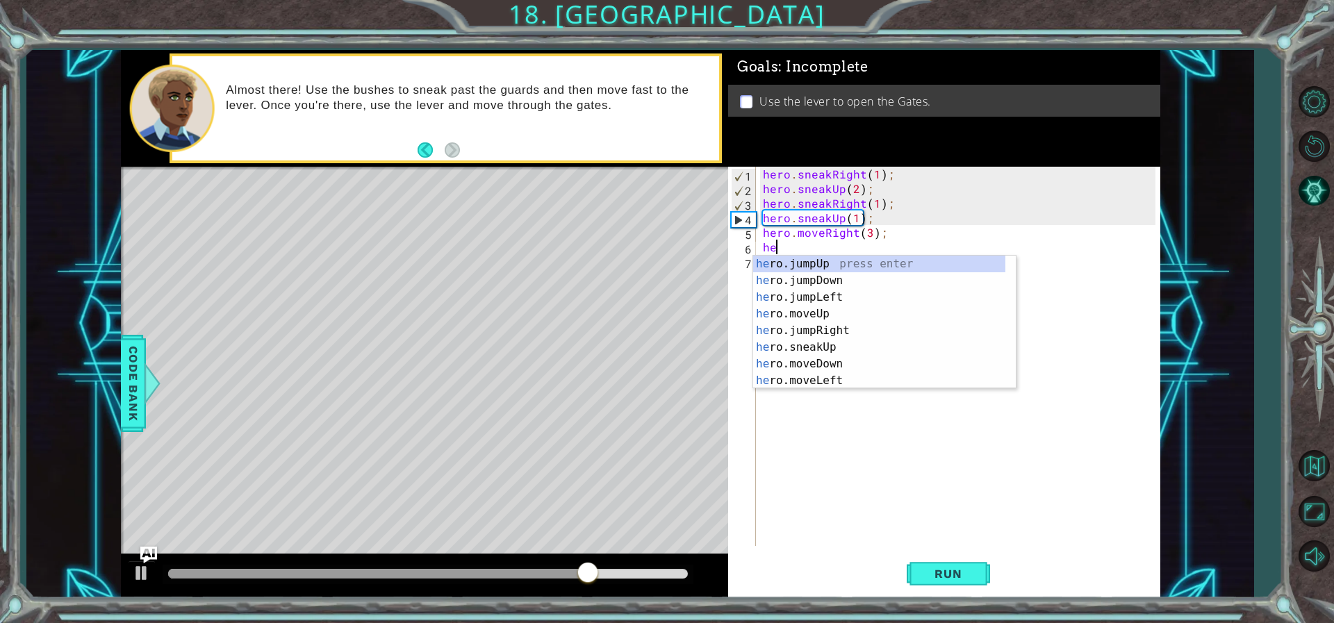
scroll to position [0, 1]
click at [825, 367] on div "her o.jumpUp press enter her o.jumpDown press enter her o.jumpLeft press enter …" at bounding box center [879, 339] width 252 height 167
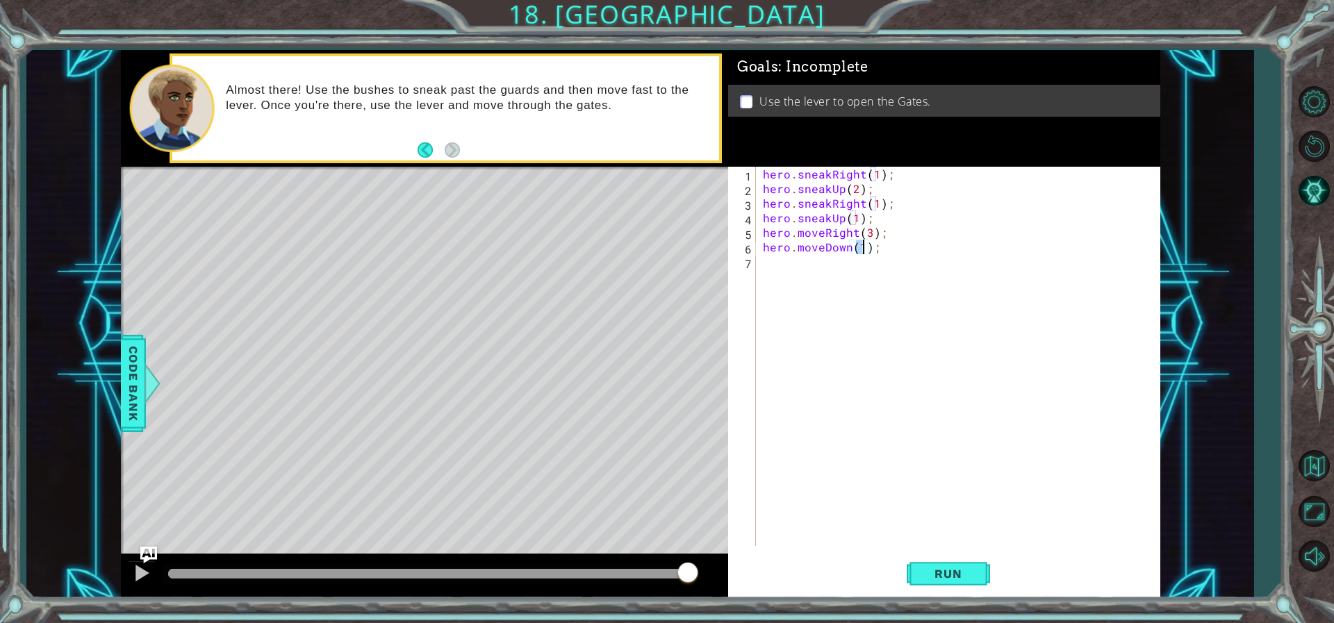
type textarea "hero.moveDown(2);"
click at [857, 273] on div "hero . sneakRight ( 1 ) ; hero . sneakUp ( 2 ) ; hero . sneakRight ( 1 ) ; hero…" at bounding box center [961, 371] width 402 height 408
type textarea "h"
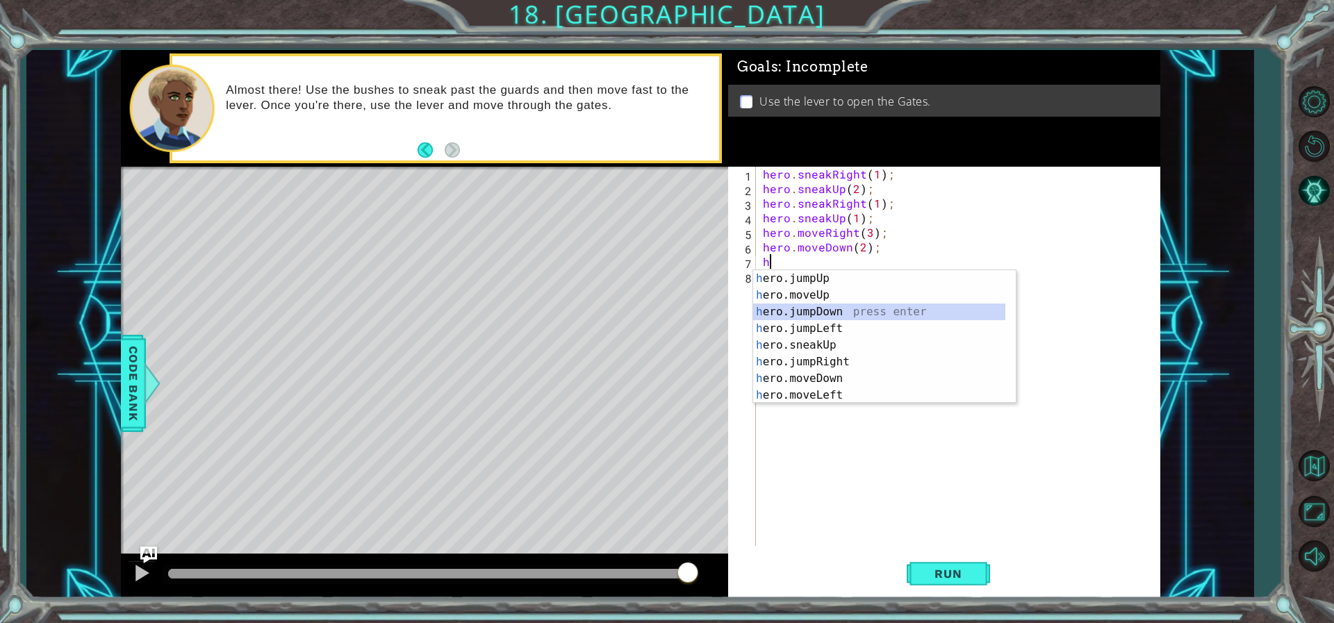
click at [825, 313] on div "h ero.jumpUp press enter h ero.moveUp press enter h ero.jumpDown press enter h …" at bounding box center [879, 353] width 252 height 167
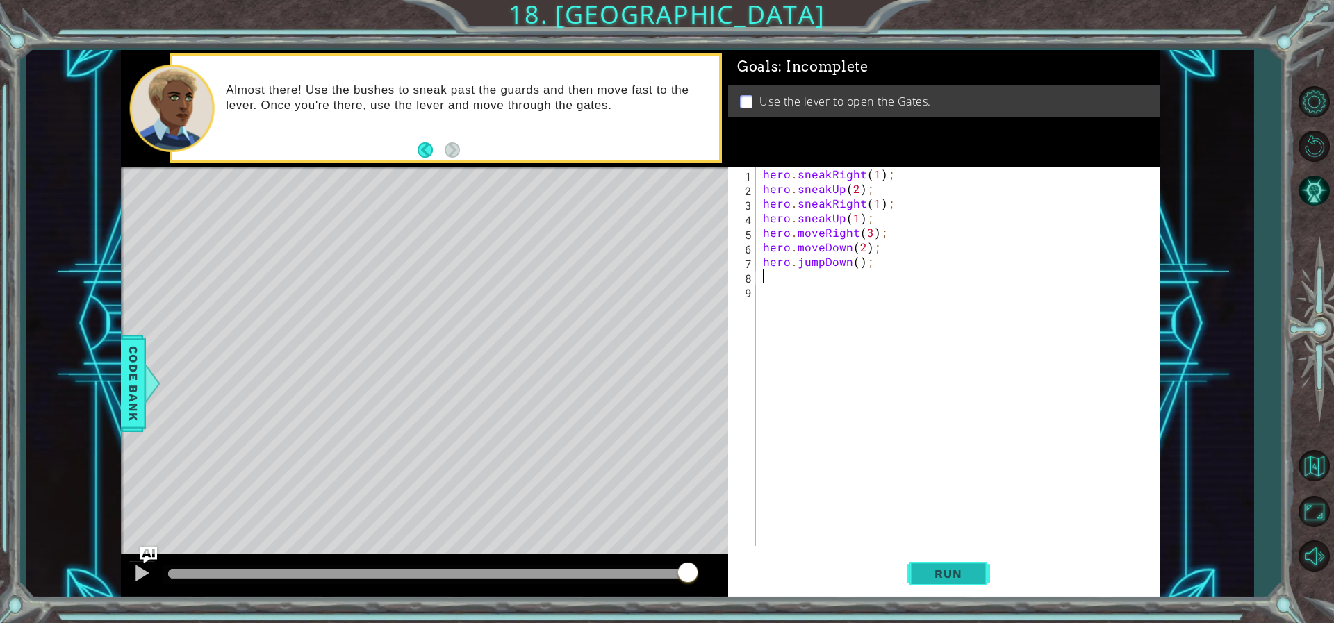
click at [936, 568] on span "Run" at bounding box center [947, 574] width 55 height 14
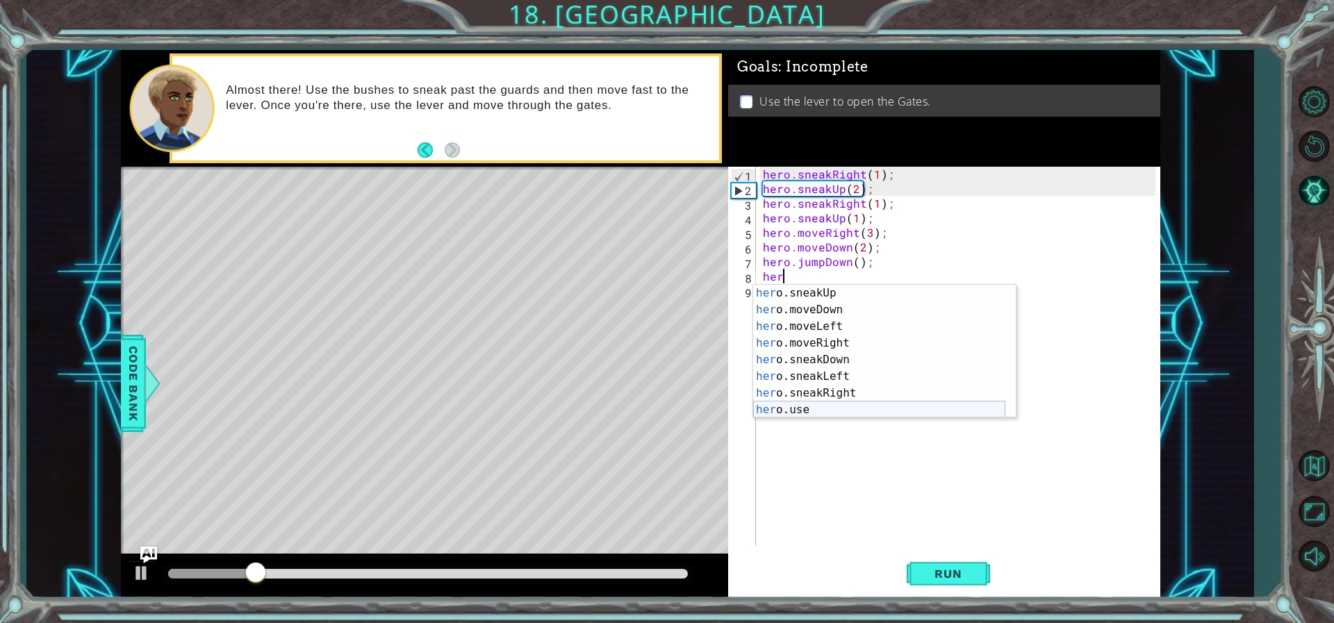
scroll to position [83, 0]
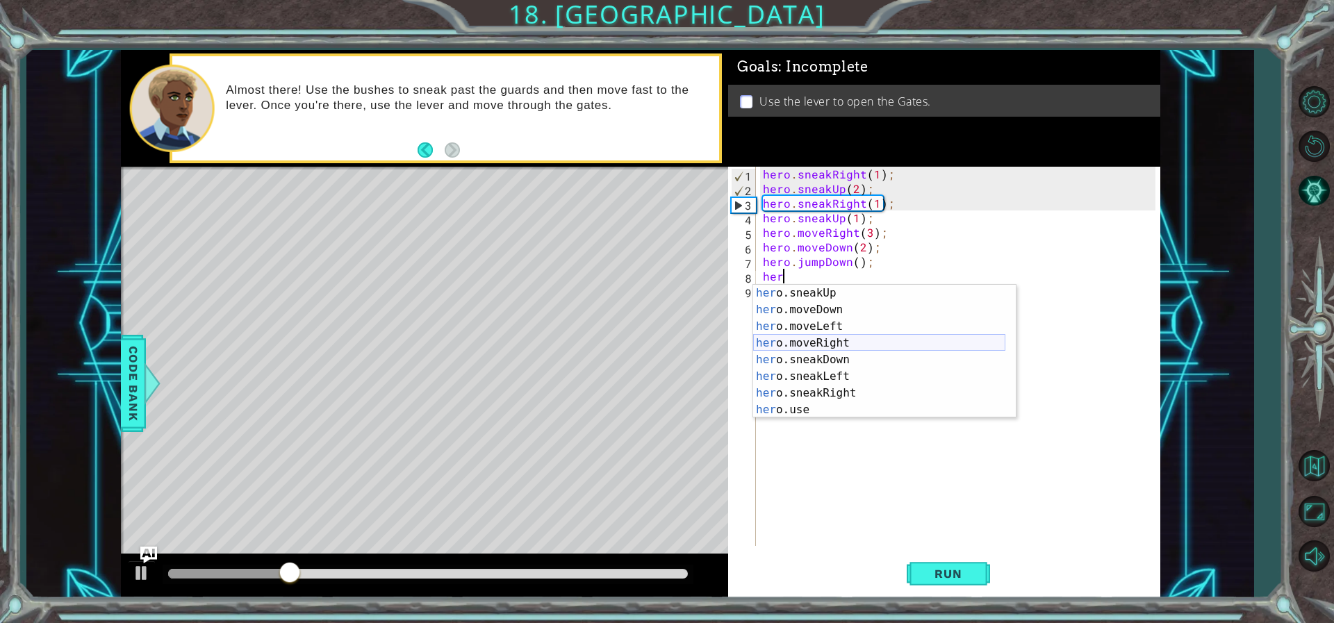
click at [830, 340] on div "her o.sneakUp press enter her o.moveDown press enter her o.moveLeft press enter…" at bounding box center [879, 368] width 252 height 167
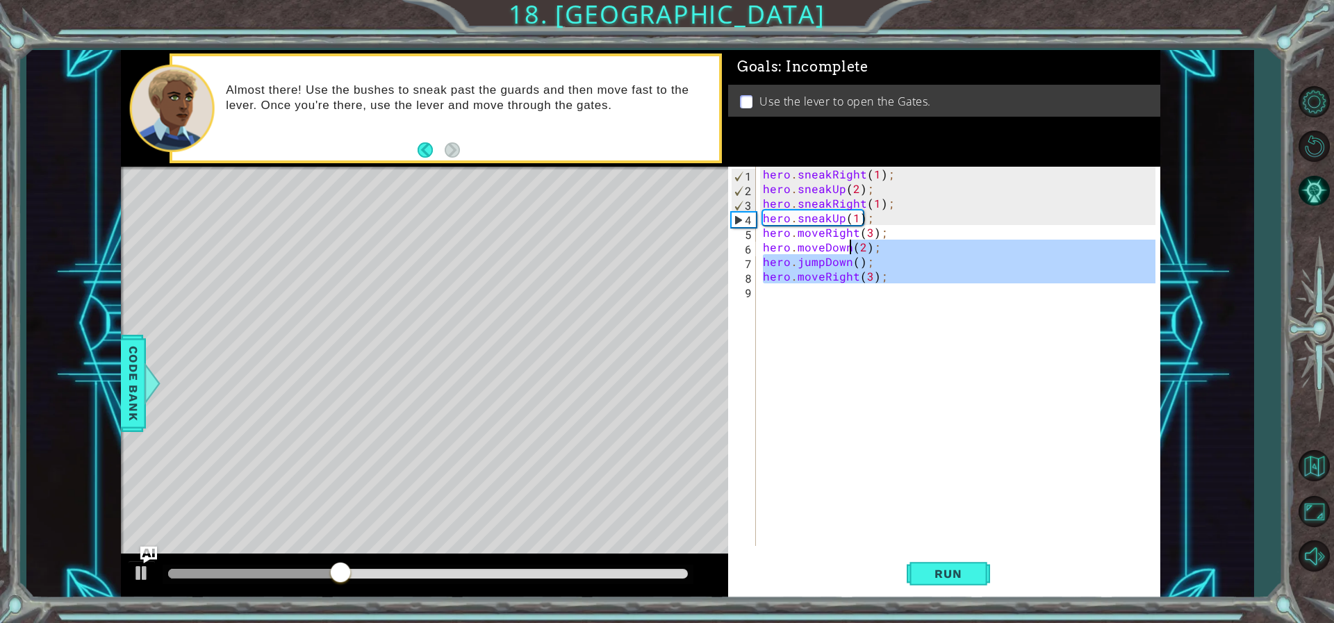
click at [850, 298] on div "hero . sneakRight ( 1 ) ; hero . sneakUp ( 2 ) ; hero . sneakRight ( 1 ) ; hero…" at bounding box center [961, 371] width 402 height 408
type textarea "hero.moveRighh"
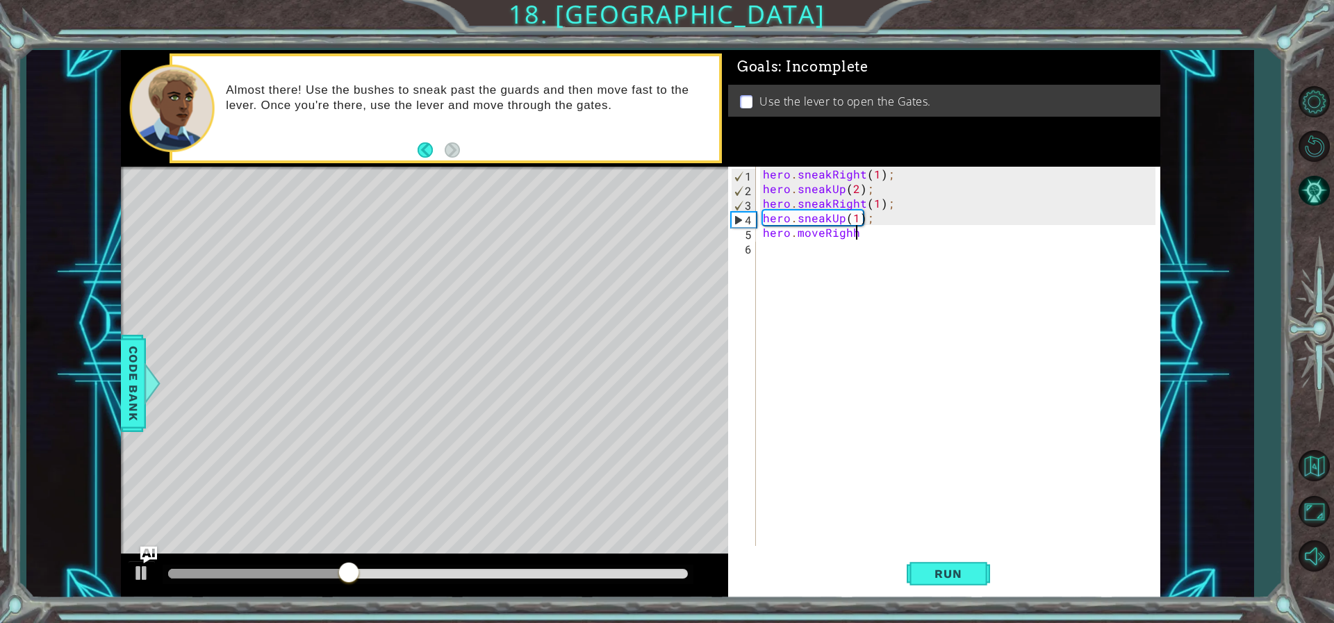
click at [848, 299] on div "hero . sneakRight ( 1 ) ; hero . sneakUp ( 2 ) ; hero . sneakRight ( 1 ) ; hero…" at bounding box center [961, 371] width 402 height 408
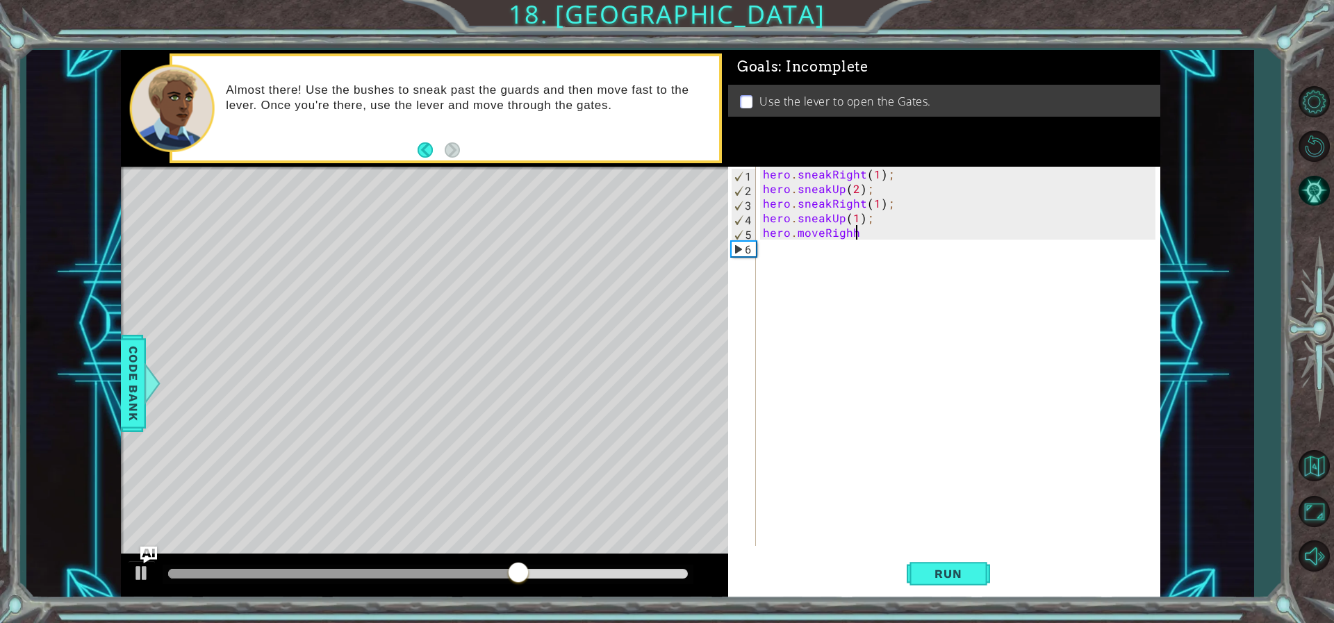
drag, startPoint x: 854, startPoint y: 231, endPoint x: 897, endPoint y: 247, distance: 45.0
click at [856, 231] on div "hero . sneakRight ( 1 ) ; hero . sneakUp ( 2 ) ; hero . sneakRight ( 1 ) ; hero…" at bounding box center [961, 371] width 402 height 408
type textarea "hero.moveRight"
click at [823, 284] on div "hero . sneakRight ( 1 ) ; hero . sneakUp ( 2 ) ; hero . sneakRight ( 1 ) ; hero…" at bounding box center [961, 371] width 402 height 408
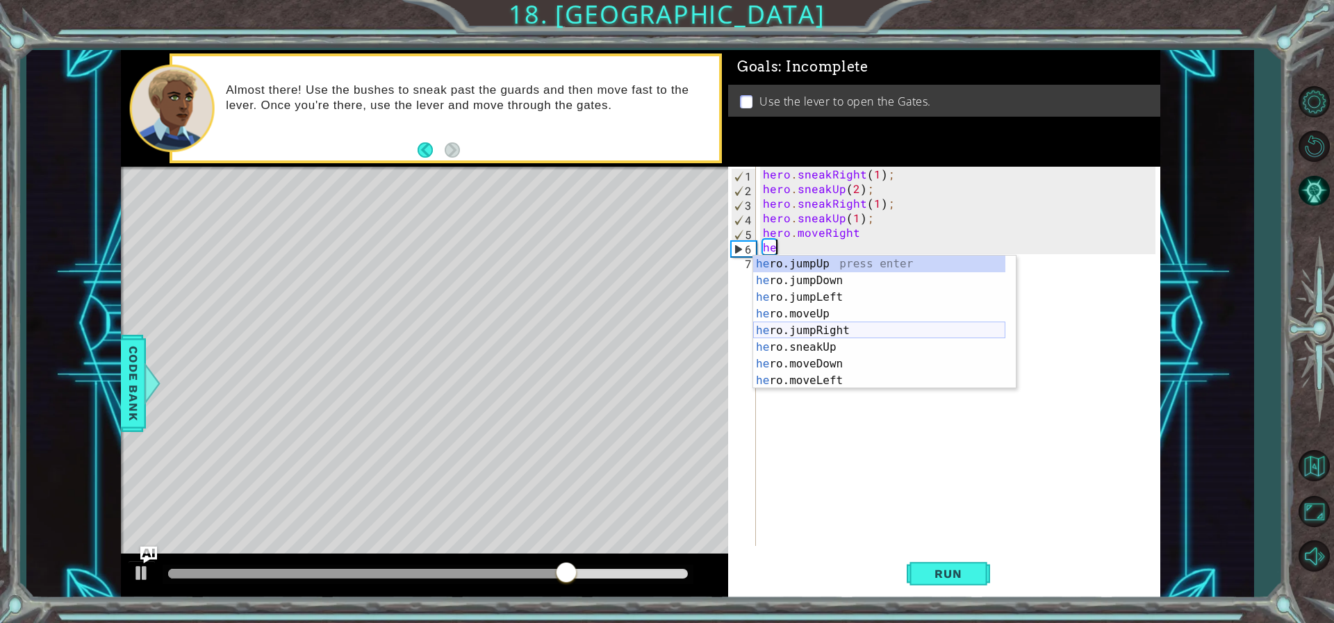
scroll to position [0, 1]
click at [930, 581] on button "Run" at bounding box center [948, 573] width 83 height 43
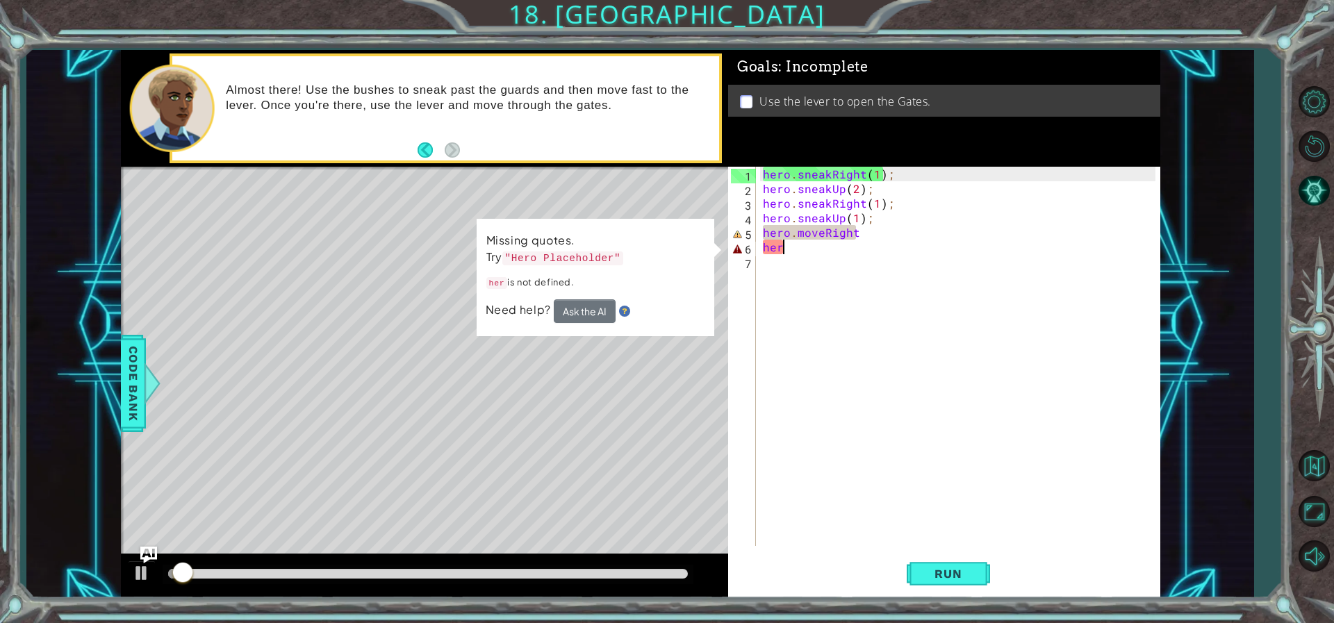
click at [804, 254] on div "hero . sneakRight ( 1 ) ; hero . sneakUp ( 2 ) ; hero . sneakRight ( 1 ) ; hero…" at bounding box center [961, 371] width 402 height 408
click at [869, 230] on div "hero . sneakRight ( 1 ) ; hero . sneakUp ( 2 ) ; hero . sneakRight ( 1 ) ; hero…" at bounding box center [961, 371] width 402 height 408
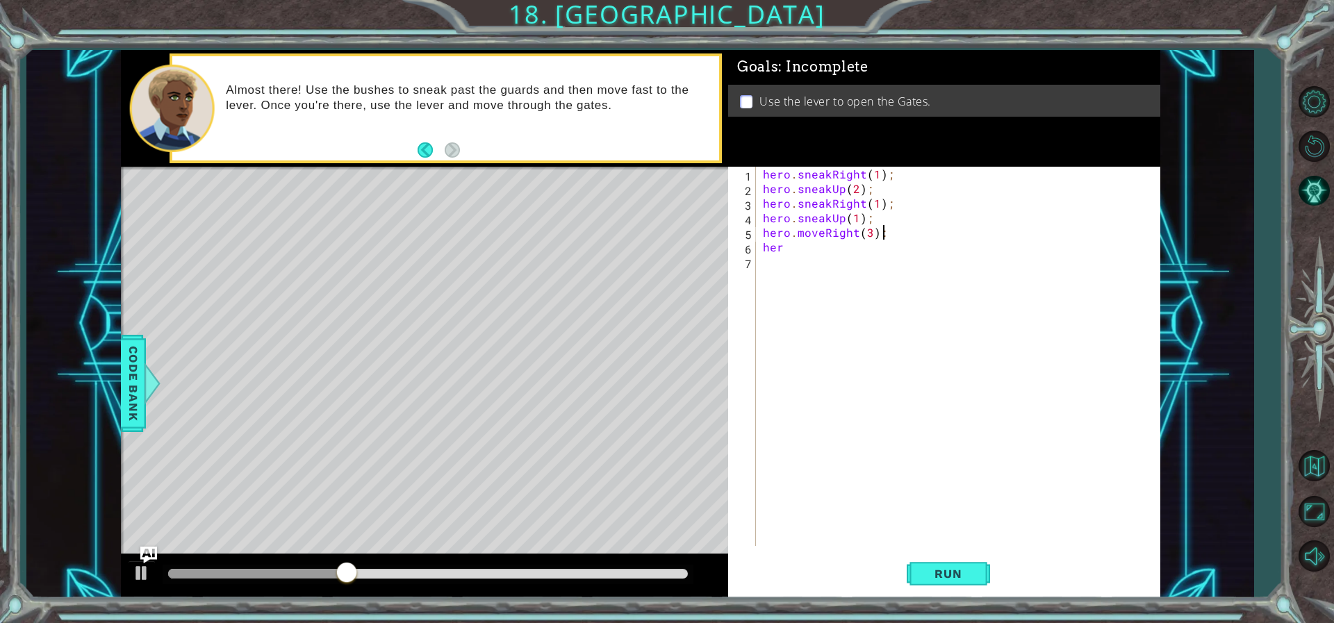
scroll to position [0, 7]
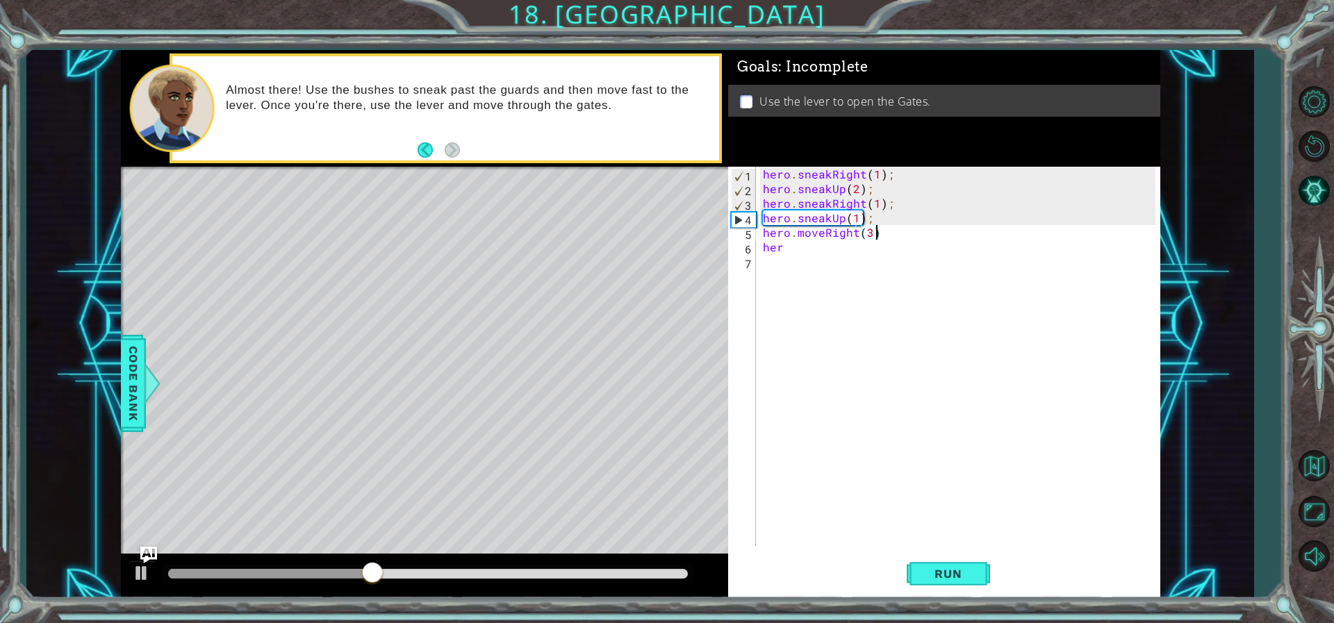
type textarea "hero.moveRight(3);"
click at [909, 266] on div "hero . sneakRight ( 1 ) ; hero . sneakUp ( 2 ) ; hero . sneakRight ( 1 ) ; hero…" at bounding box center [961, 371] width 402 height 408
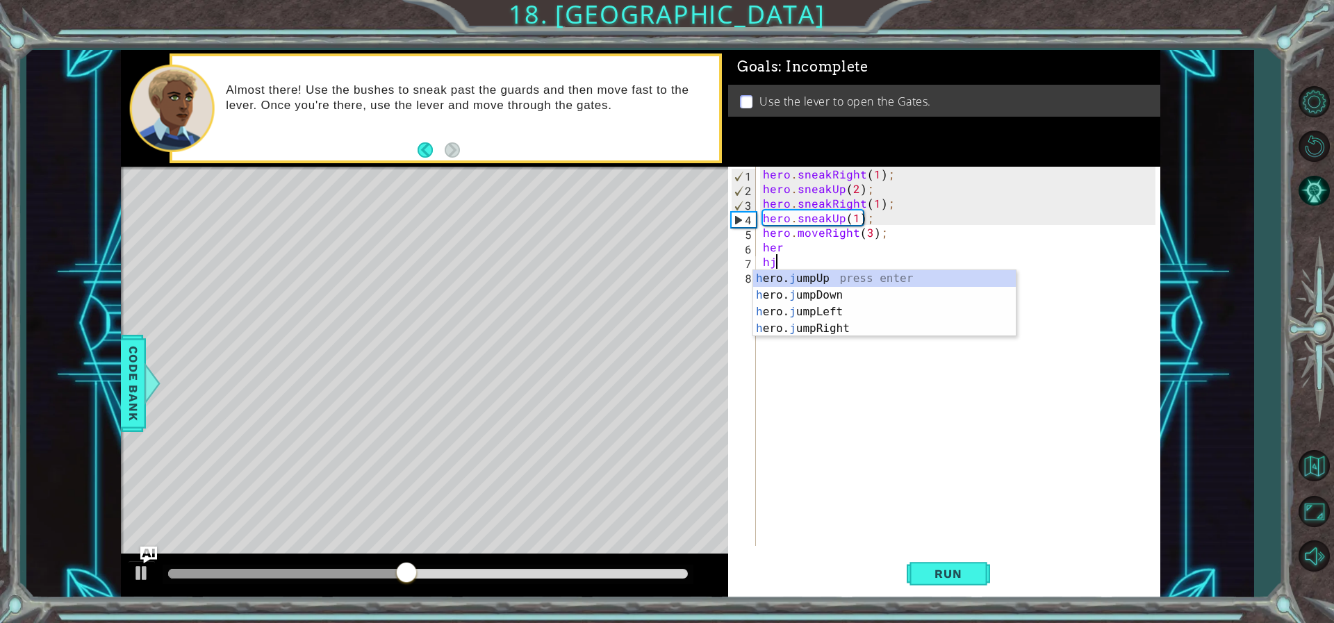
click at [856, 242] on div "hero . sneakRight ( 1 ) ; hero . sneakUp ( 2 ) ; hero . sneakRight ( 1 ) ; hero…" at bounding box center [961, 371] width 402 height 408
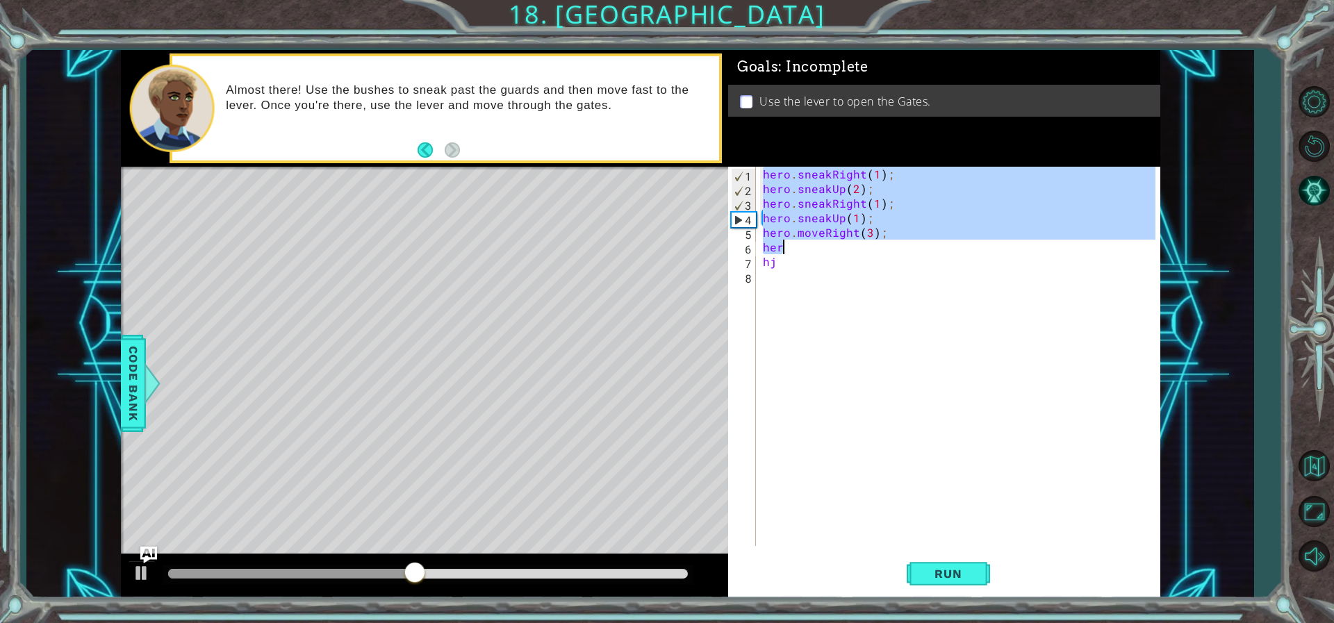
click at [843, 247] on div "hero . sneakRight ( 1 ) ; hero . sneakUp ( 2 ) ; hero . sneakRight ( 1 ) ; hero…" at bounding box center [957, 356] width 395 height 379
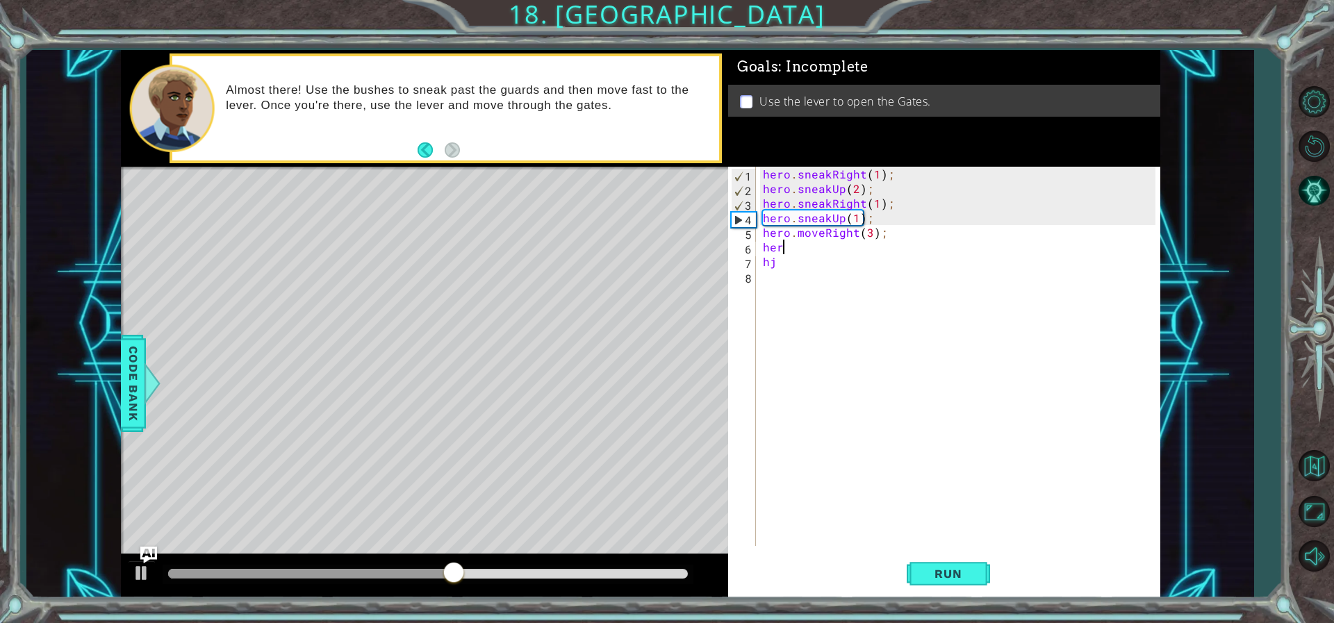
click at [845, 240] on div "hero . sneakRight ( 1 ) ; hero . sneakUp ( 2 ) ; hero . sneakRight ( 1 ) ; hero…" at bounding box center [961, 371] width 402 height 408
click at [950, 576] on span "Run" at bounding box center [947, 574] width 55 height 14
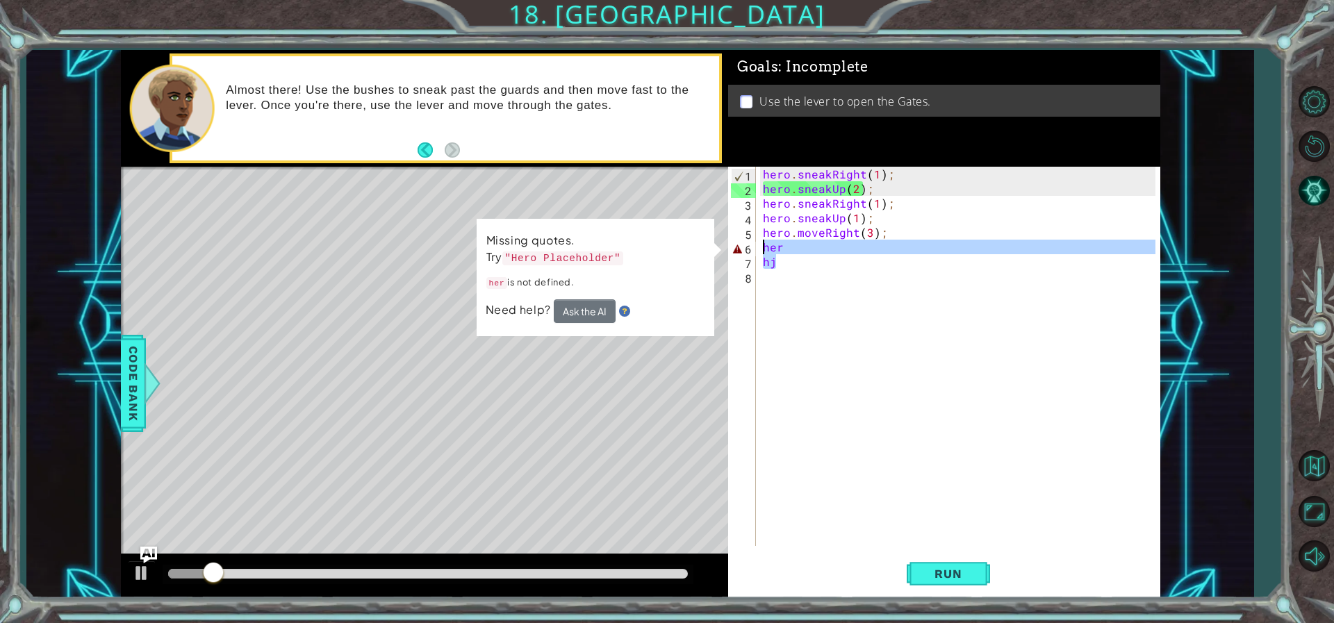
drag, startPoint x: 787, startPoint y: 259, endPoint x: 757, endPoint y: 246, distance: 32.7
click at [757, 246] on div "her 1 2 3 4 5 6 7 8 hero . sneakRight ( 1 ) ; hero . sneakUp ( 2 ) ; hero . sne…" at bounding box center [941, 356] width 427 height 379
type textarea "her hj"
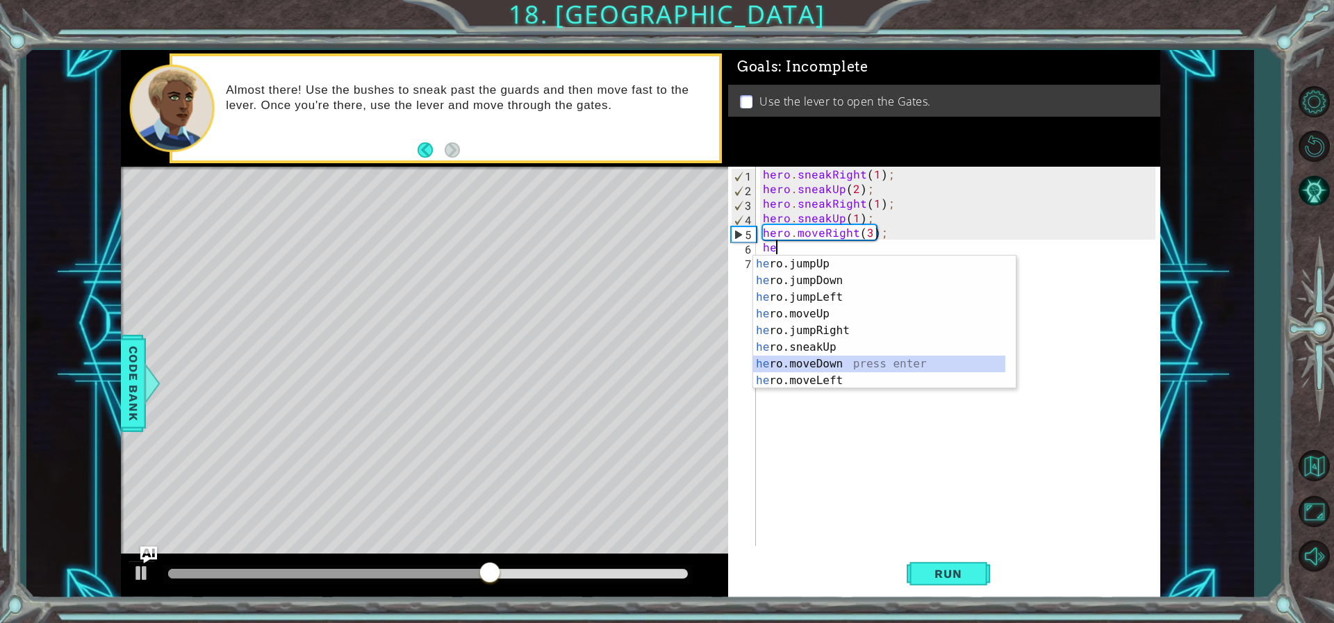
click at [826, 369] on div "he ro.jumpUp press enter he ro.jumpDown press enter he ro.jumpLeft press enter …" at bounding box center [879, 339] width 252 height 167
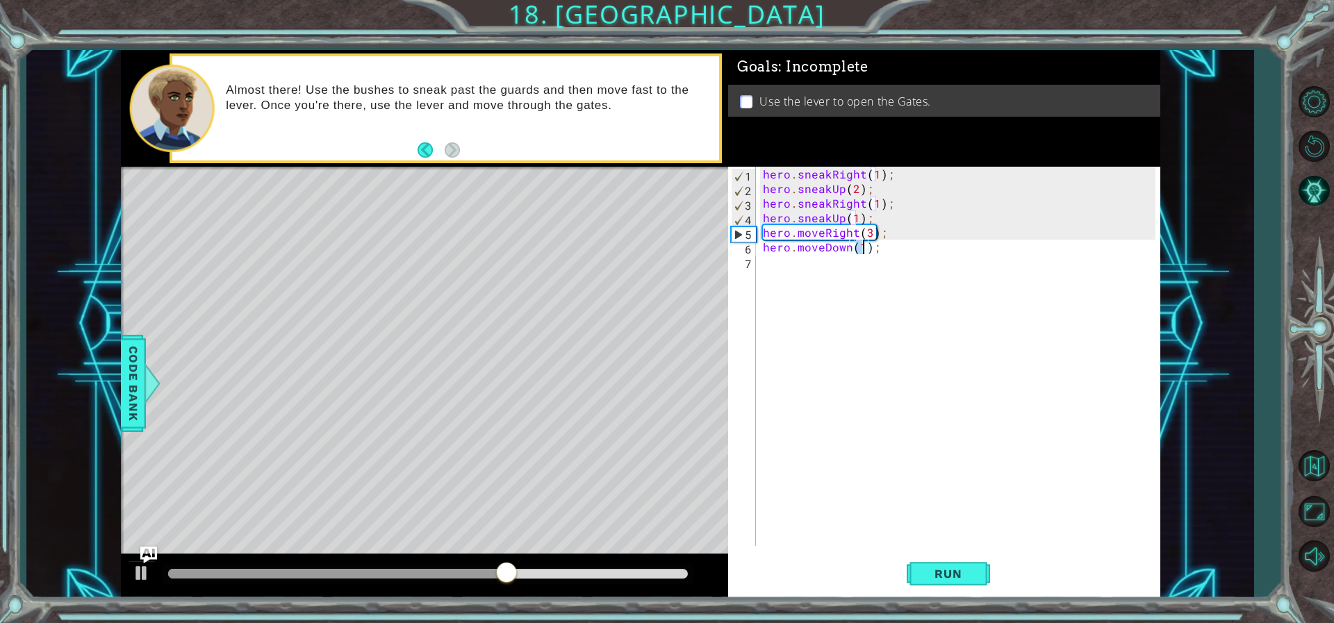
type textarea "hero.moveDown(2);"
click at [820, 267] on div "hero . sneakRight ( 1 ) ; hero . sneakUp ( 2 ) ; hero . sneakRight ( 1 ) ; hero…" at bounding box center [961, 371] width 402 height 408
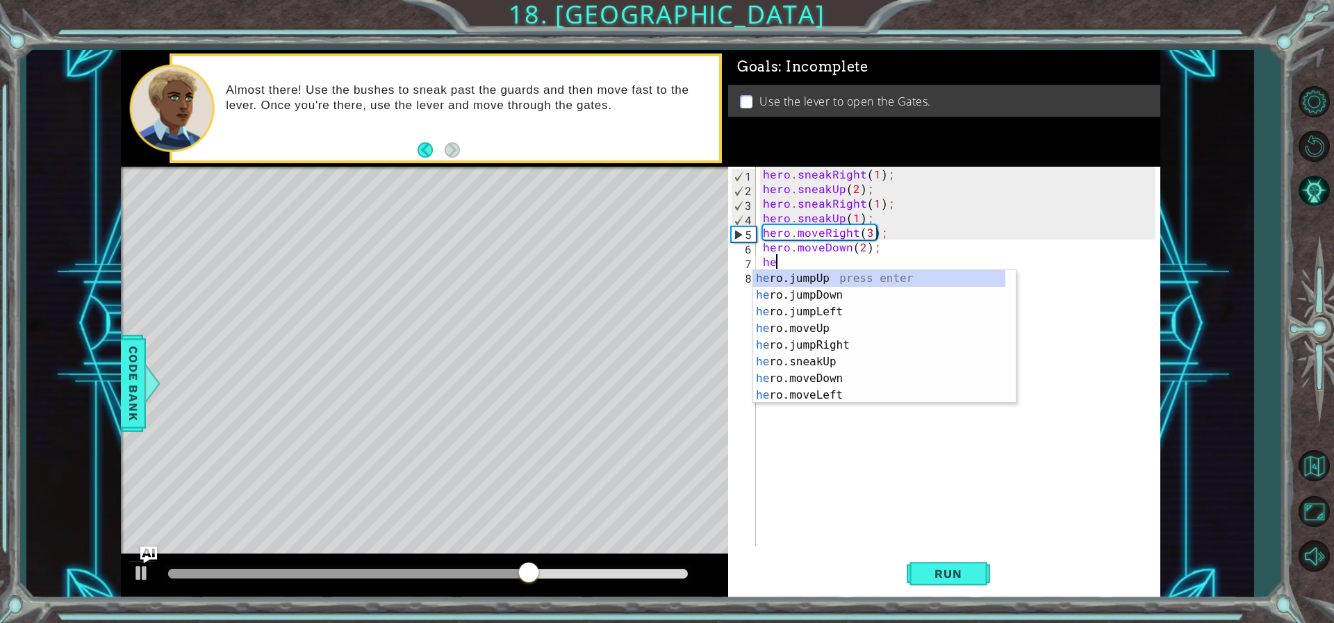
type textarea "her"
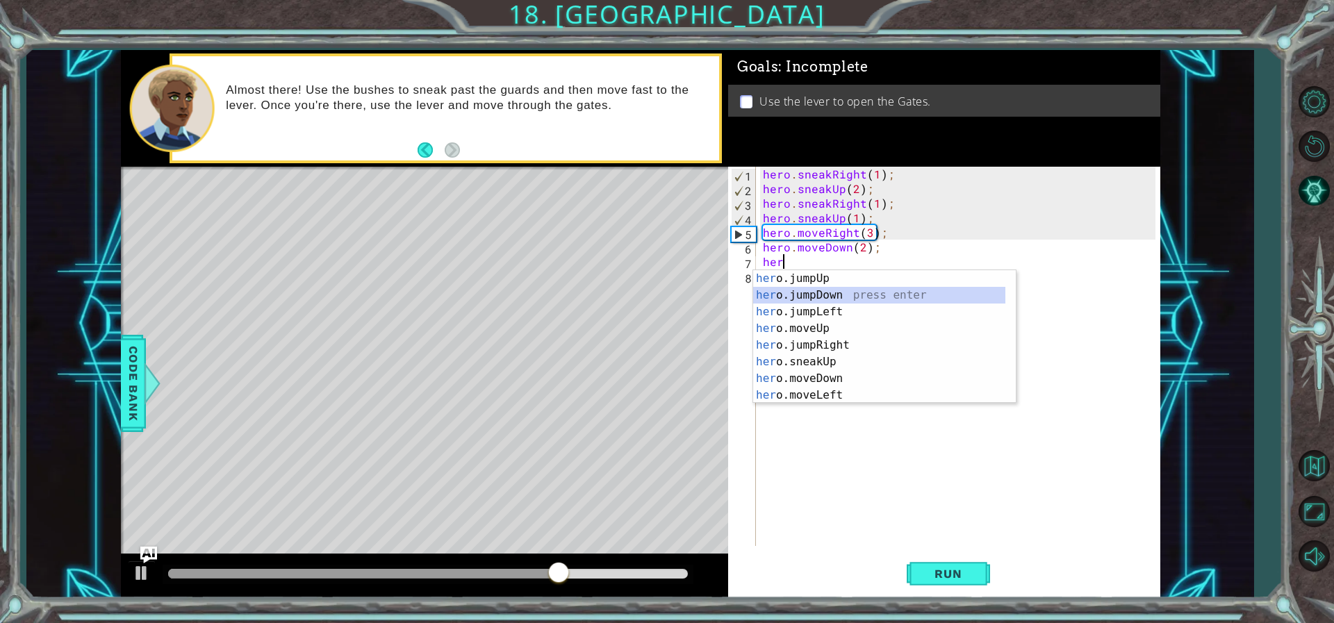
click at [825, 295] on div "her o.jumpUp press enter her o.jumpDown press enter her o.jumpLeft press enter …" at bounding box center [879, 353] width 252 height 167
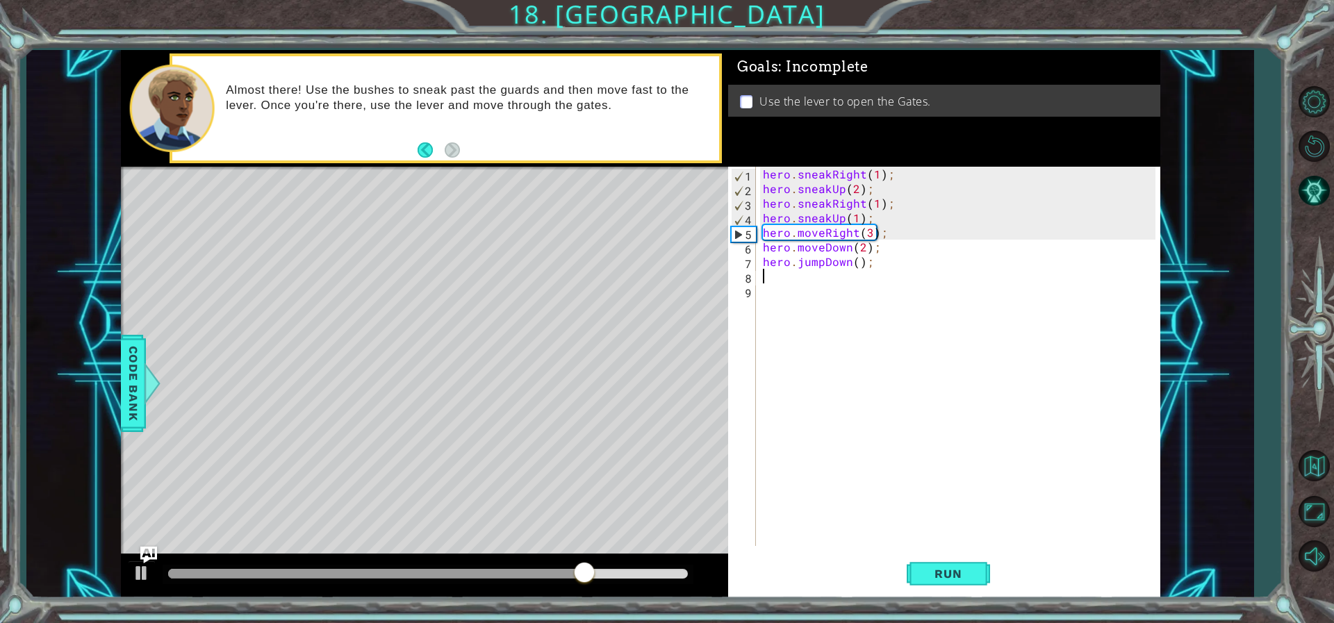
click at [856, 265] on div "hero . sneakRight ( 1 ) ; hero . sneakUp ( 2 ) ; hero . sneakRight ( 1 ) ; hero…" at bounding box center [961, 371] width 402 height 408
type textarea "hero.jumpDown(1);"
click at [849, 285] on div "hero . sneakRight ( 1 ) ; hero . sneakUp ( 2 ) ; hero . sneakRight ( 1 ) ; hero…" at bounding box center [961, 371] width 402 height 408
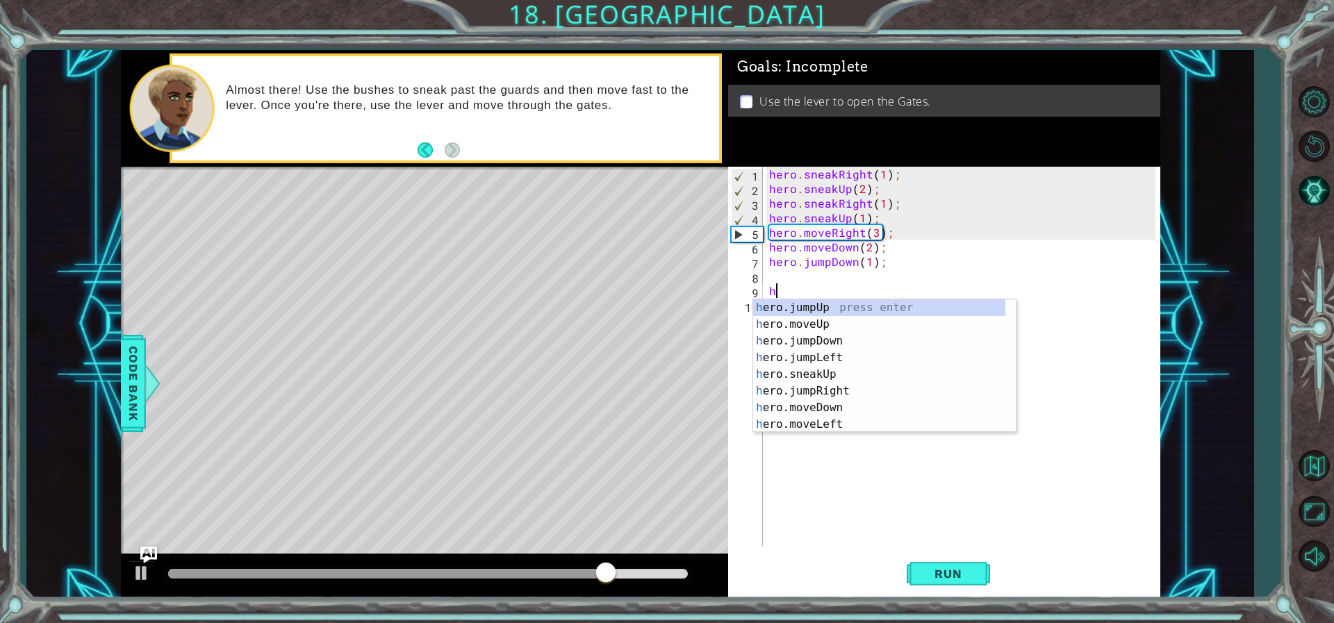
click at [831, 279] on div "hero . sneakRight ( 1 ) ; hero . sneakUp ( 2 ) ; hero . sneakRight ( 1 ) ; hero…" at bounding box center [964, 371] width 396 height 408
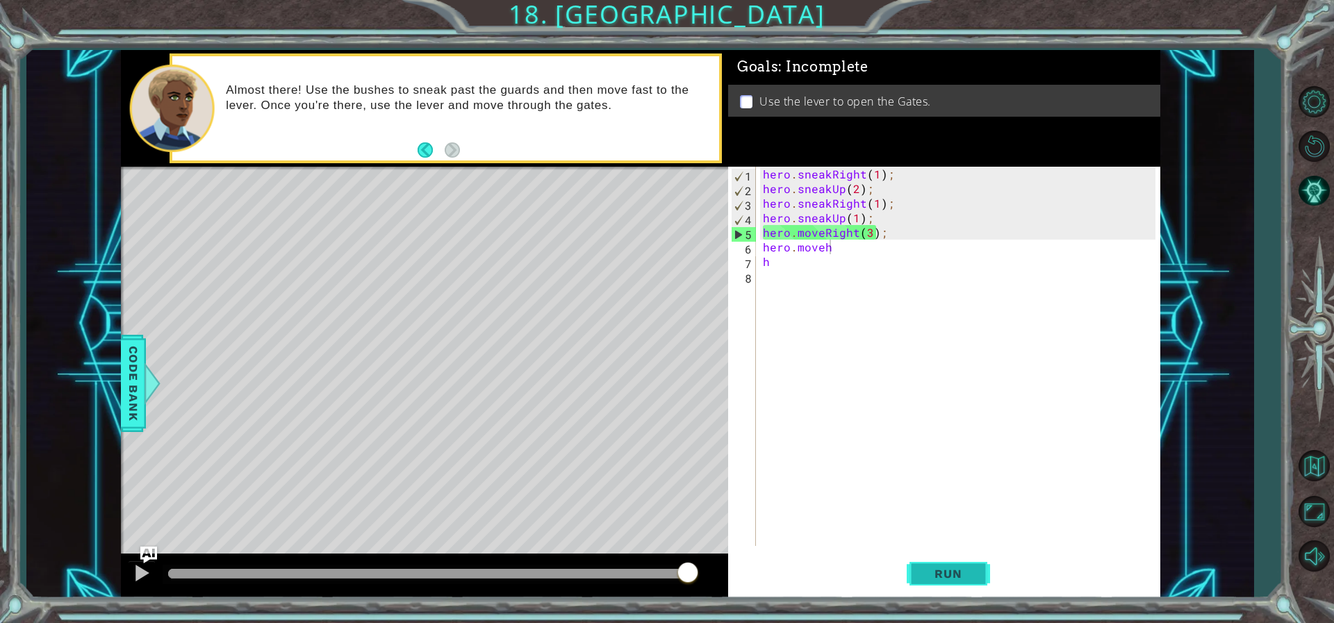
click at [951, 579] on span "Run" at bounding box center [947, 574] width 55 height 14
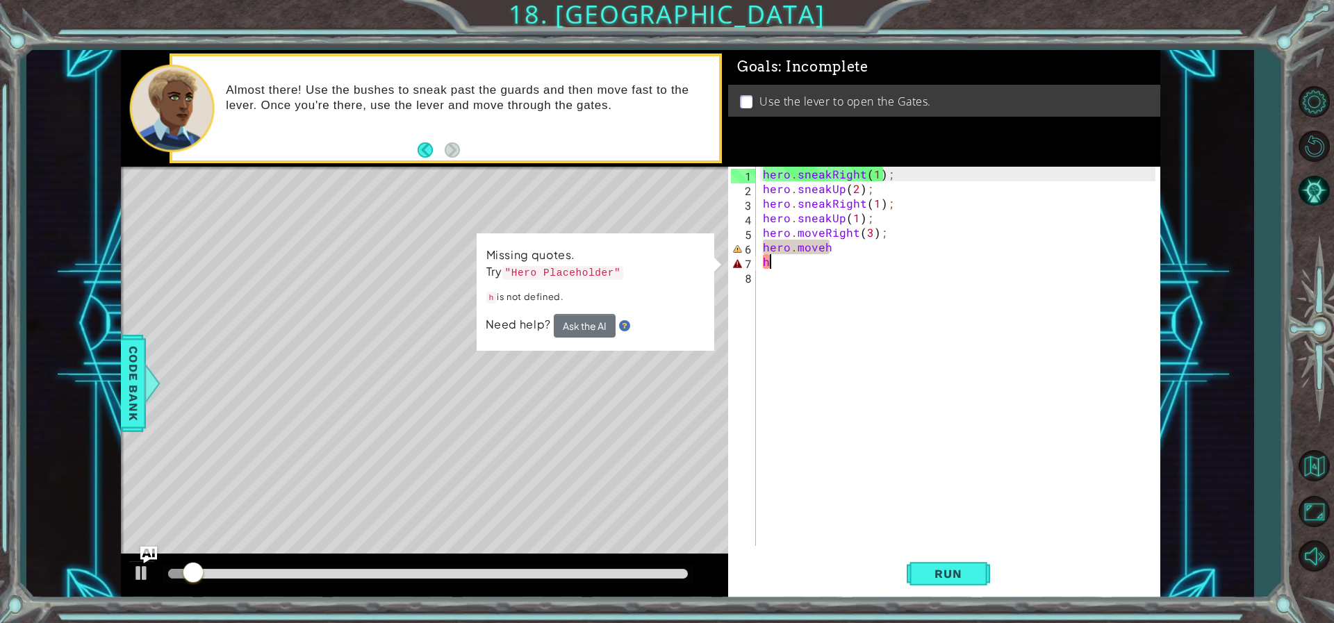
click at [779, 261] on div "hero . sneakRight ( 1 ) ; hero . sneakUp ( 2 ) ; hero . sneakRight ( 1 ) ; hero…" at bounding box center [961, 371] width 402 height 408
type textarea "h"
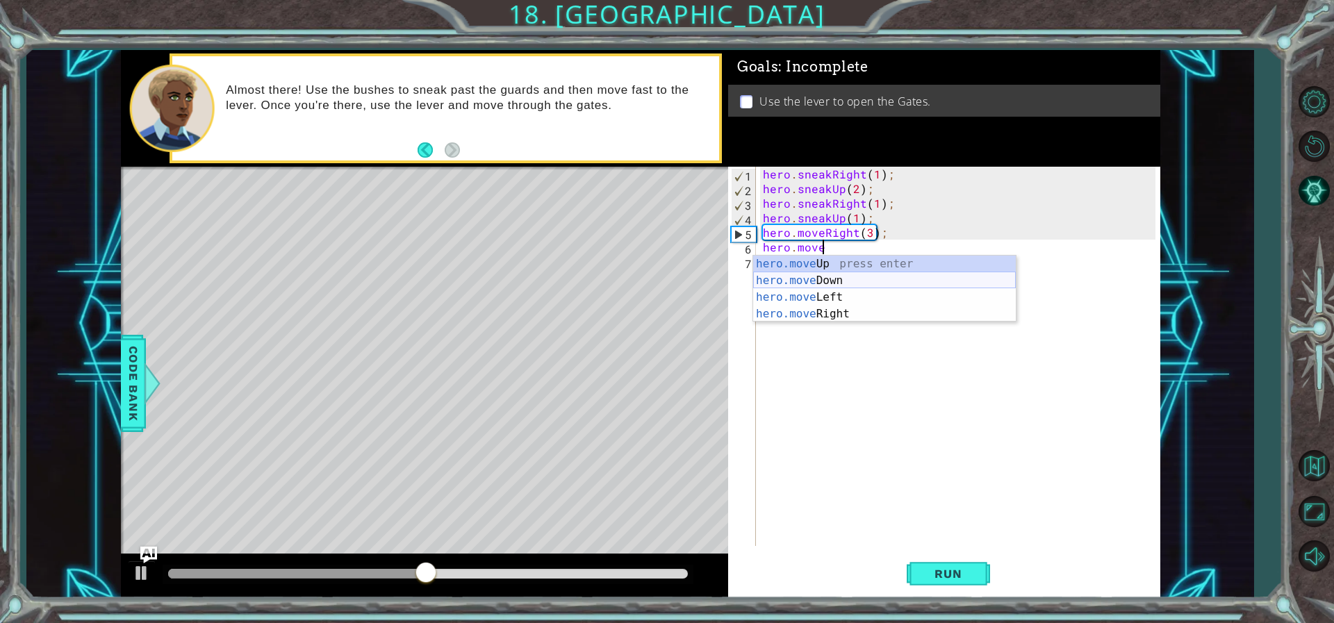
click at [834, 275] on div "hero.move Up press enter hero.move Down press enter hero.move Left press enter …" at bounding box center [884, 306] width 263 height 100
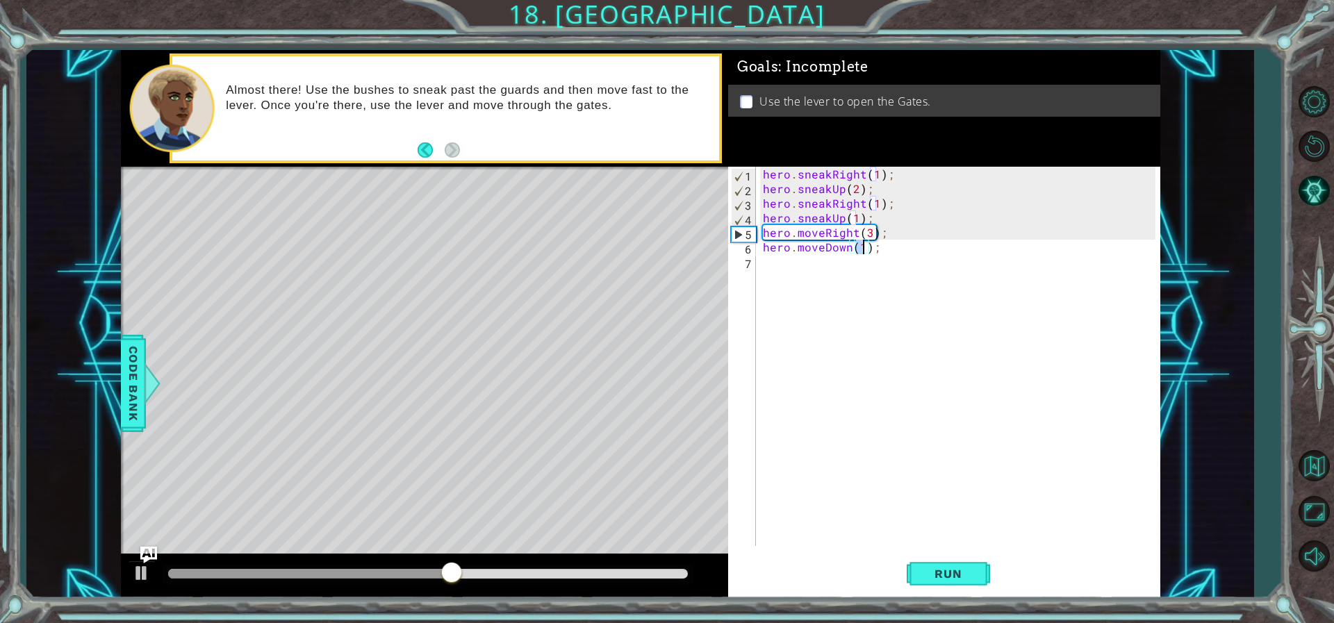
type textarea "hero.moveDown(2);"
click at [861, 263] on div "hero . sneakRight ( 1 ) ; hero . sneakUp ( 2 ) ; hero . sneakRight ( 1 ) ; hero…" at bounding box center [961, 371] width 402 height 408
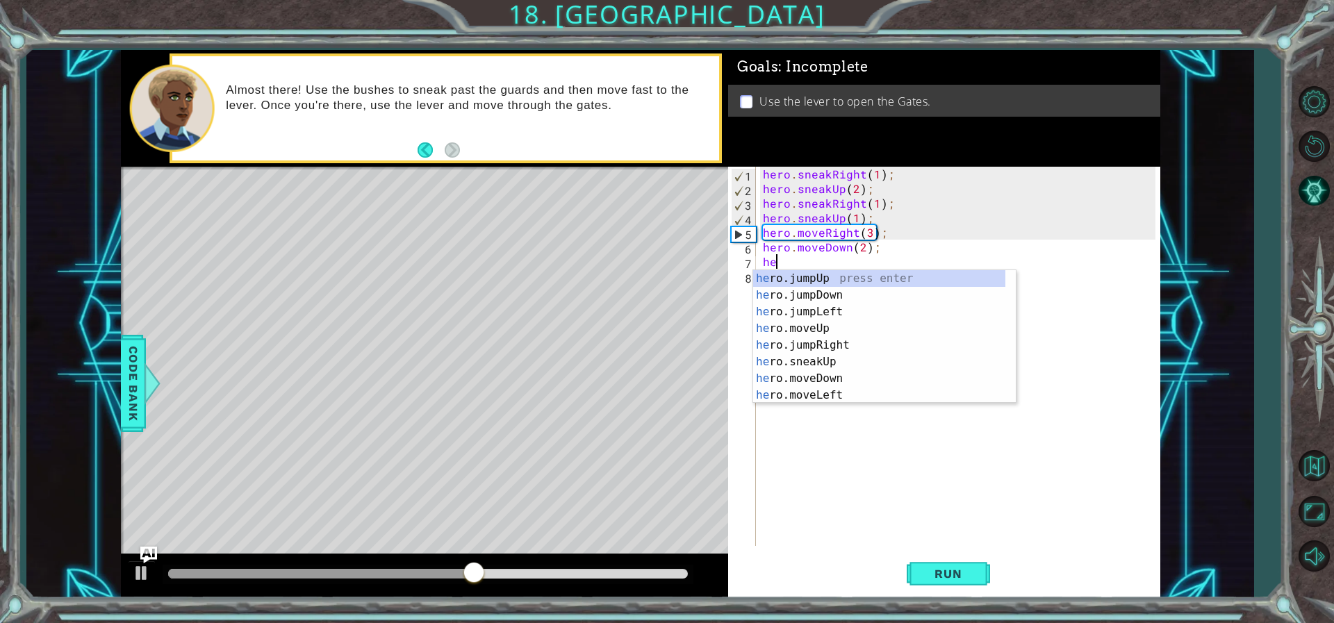
type textarea "her"
click at [830, 290] on div "her o.jumpUp press enter her o.jumpDown press enter her o.jumpLeft press enter …" at bounding box center [879, 353] width 252 height 167
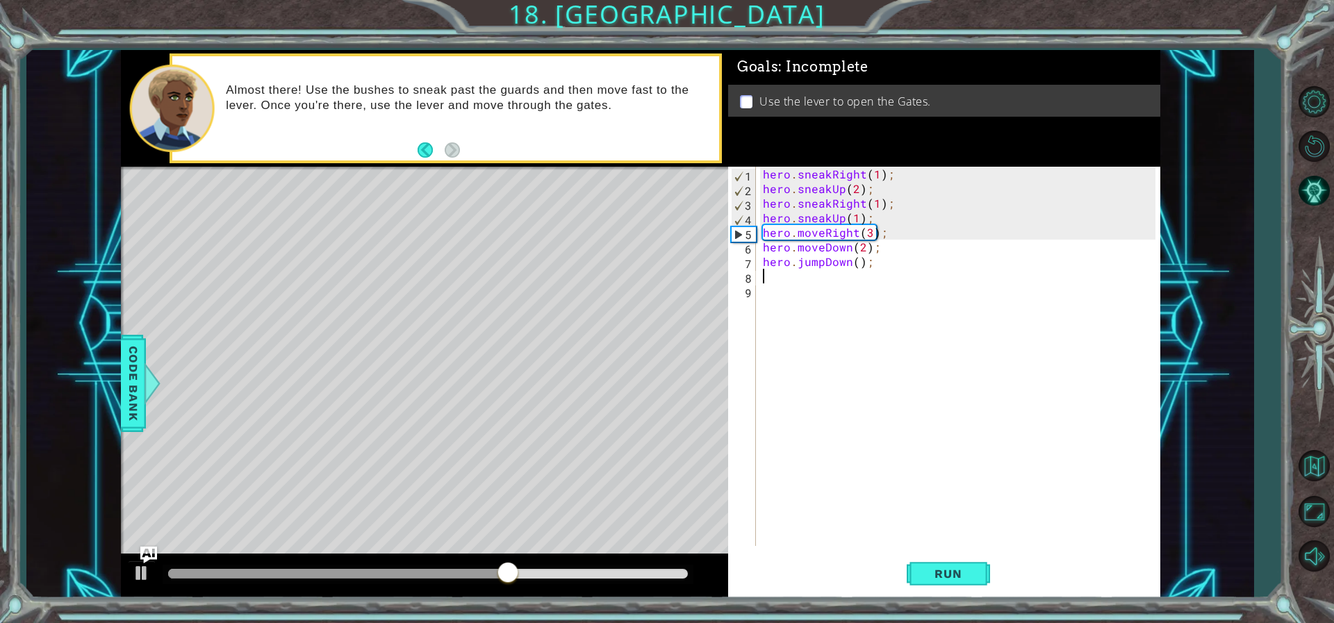
scroll to position [0, 0]
click at [861, 261] on div "hero . sneakRight ( 1 ) ; hero . sneakUp ( 2 ) ; hero . sneakRight ( 1 ) ; hero…" at bounding box center [961, 371] width 402 height 408
click at [858, 261] on div "hero . sneakRight ( 1 ) ; hero . sneakUp ( 2 ) ; hero . sneakRight ( 1 ) ; hero…" at bounding box center [961, 371] width 402 height 408
type textarea "hero.jumpDown(1);"
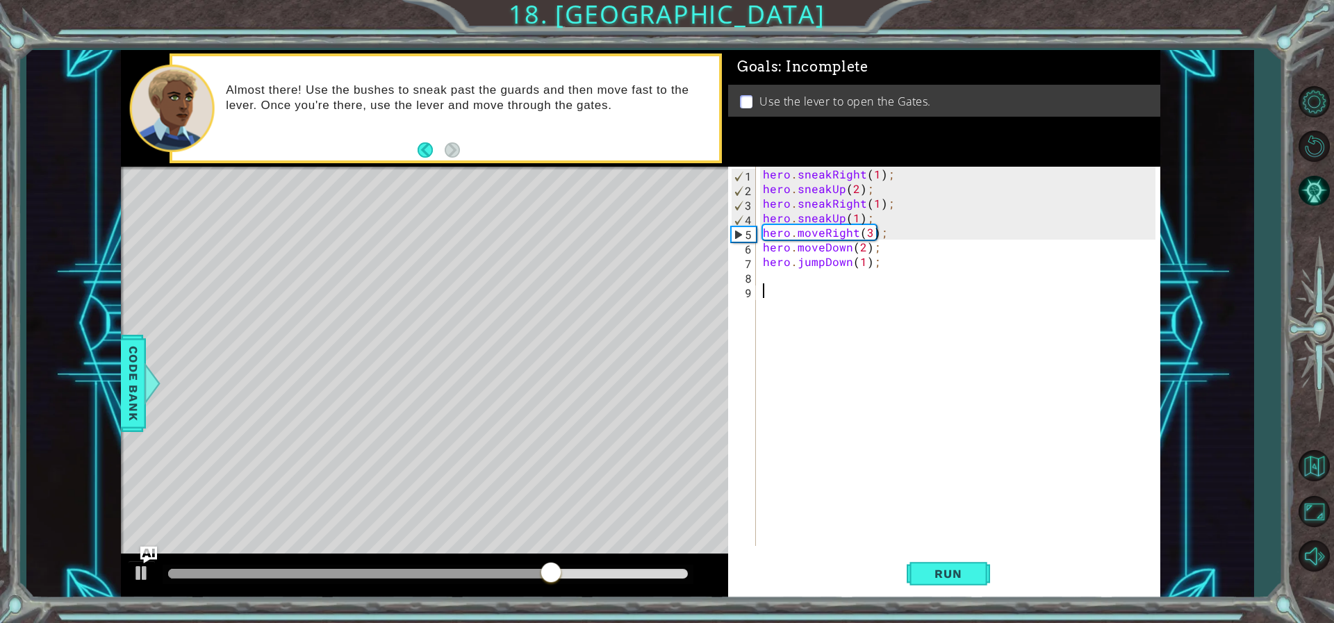
click at [832, 287] on div "hero . sneakRight ( 1 ) ; hero . sneakUp ( 2 ) ; hero . sneakRight ( 1 ) ; hero…" at bounding box center [961, 371] width 402 height 408
click at [830, 279] on div "hero . sneakRight ( 1 ) ; hero . sneakUp ( 2 ) ; hero . sneakRight ( 1 ) ; hero…" at bounding box center [961, 371] width 402 height 408
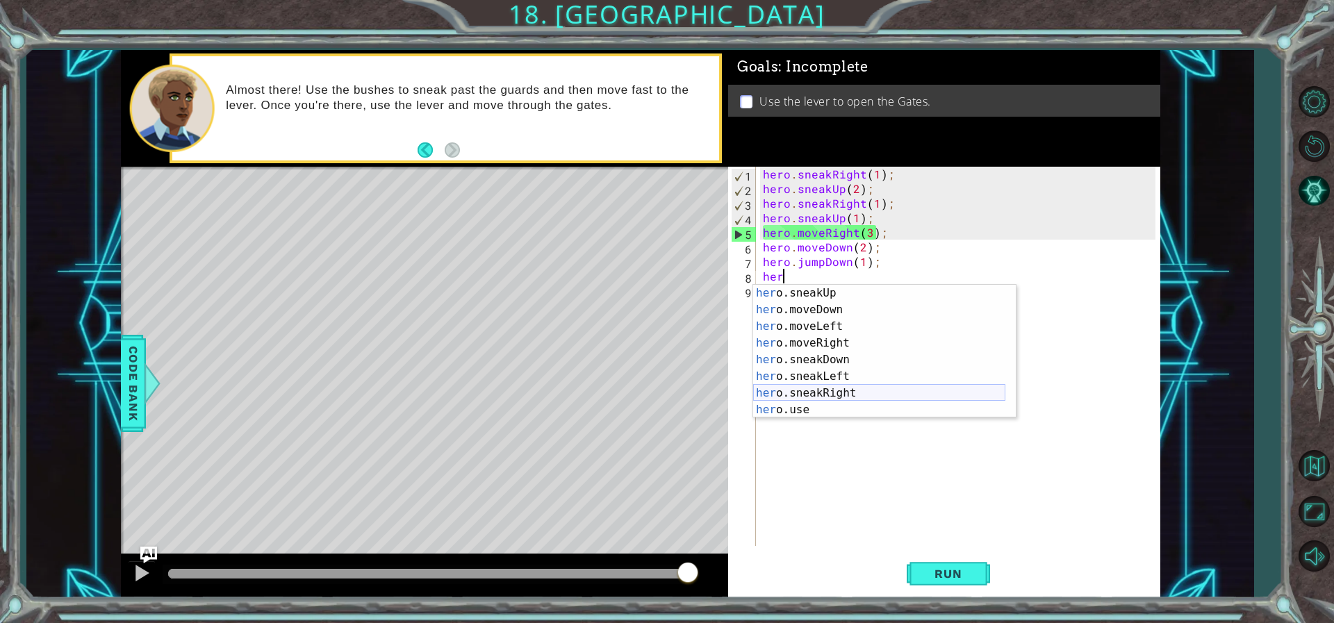
scroll to position [83, 0]
click at [834, 347] on div "her o.sneakUp press enter her o.moveDown press enter her o.moveLeft press enter…" at bounding box center [879, 368] width 252 height 167
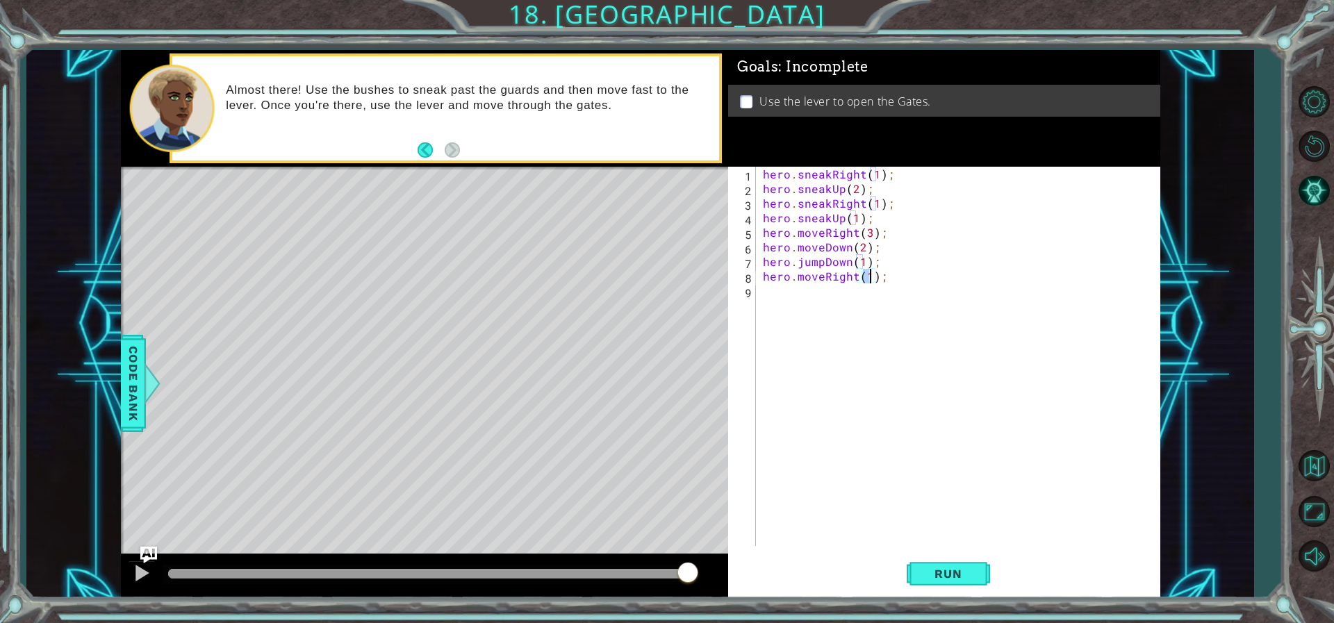
type textarea "hero.moveRight(3);"
click at [873, 295] on div "hero . sneakRight ( 1 ) ; hero . sneakUp ( 2 ) ; hero . sneakRight ( 1 ) ; hero…" at bounding box center [961, 371] width 402 height 408
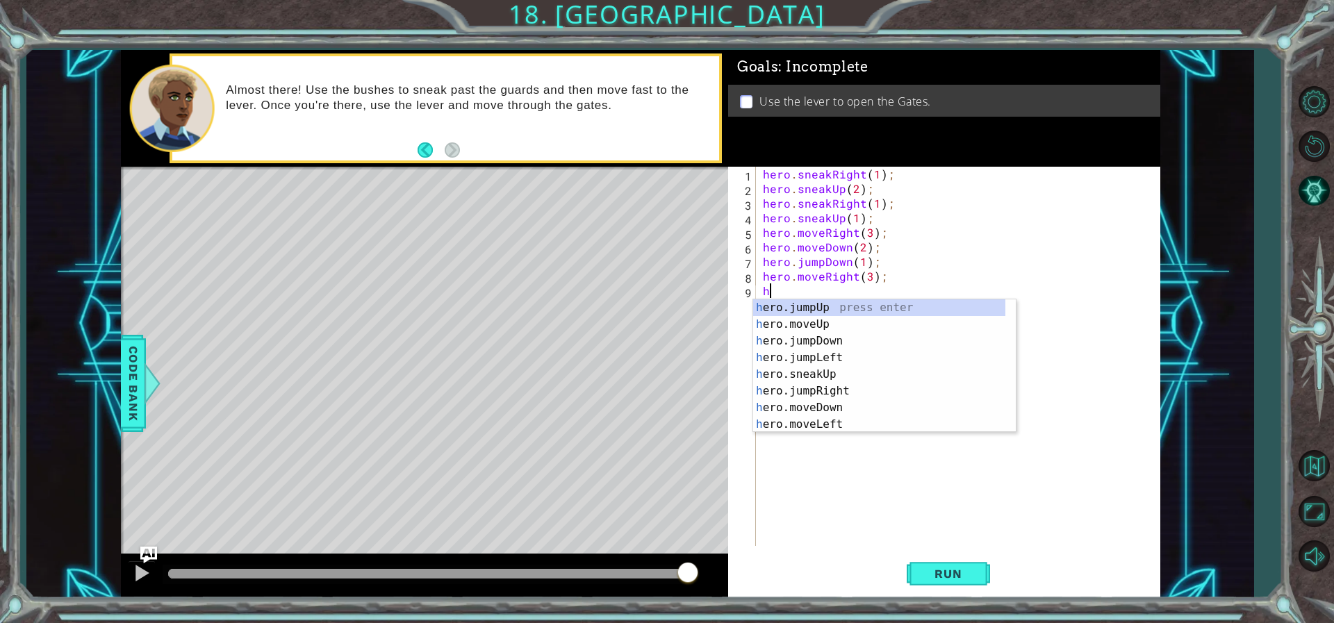
type textarea "her"
click at [828, 305] on div "her o.jumpUp press enter her o.jumpDown press enter her o.jumpLeft press enter …" at bounding box center [879, 382] width 252 height 167
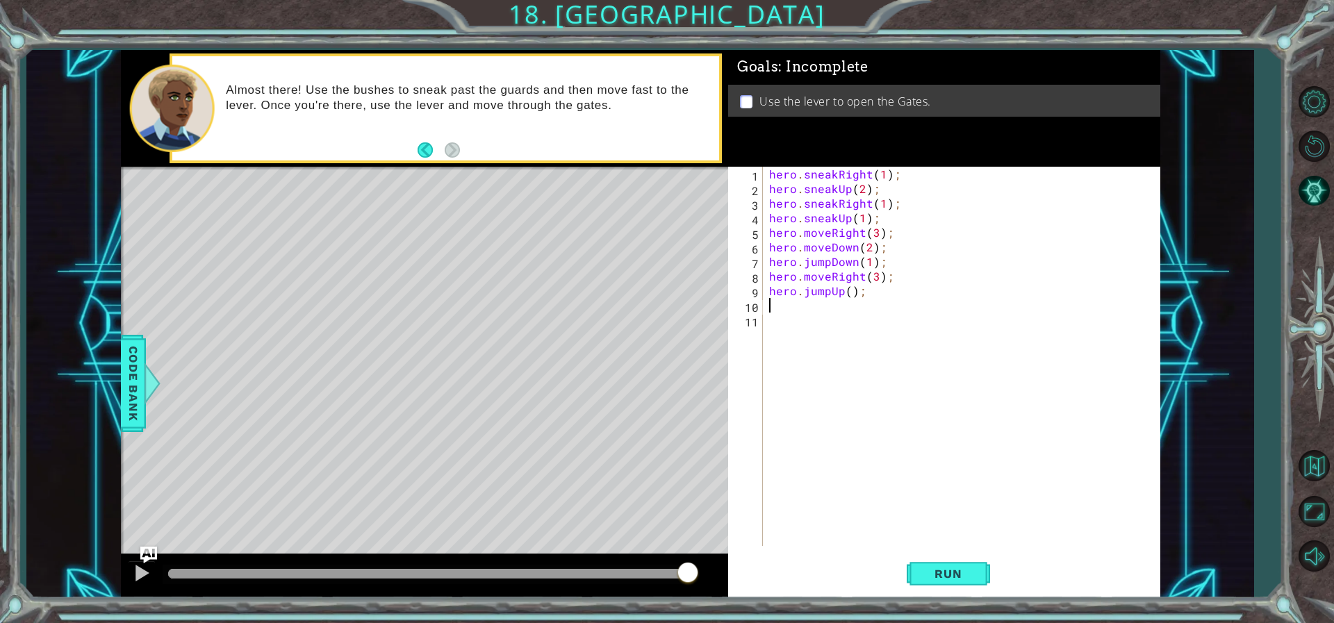
click at [848, 295] on div "hero . sneakRight ( 1 ) ; hero . sneakUp ( 2 ) ; hero . sneakRight ( 1 ) ; hero…" at bounding box center [964, 371] width 396 height 408
type textarea "hero.jumpUp(1);"
click at [824, 317] on div "hero . sneakRight ( 1 ) ; hero . sneakUp ( 2 ) ; hero . sneakRight ( 1 ) ; hero…" at bounding box center [964, 371] width 396 height 408
type textarea "h"
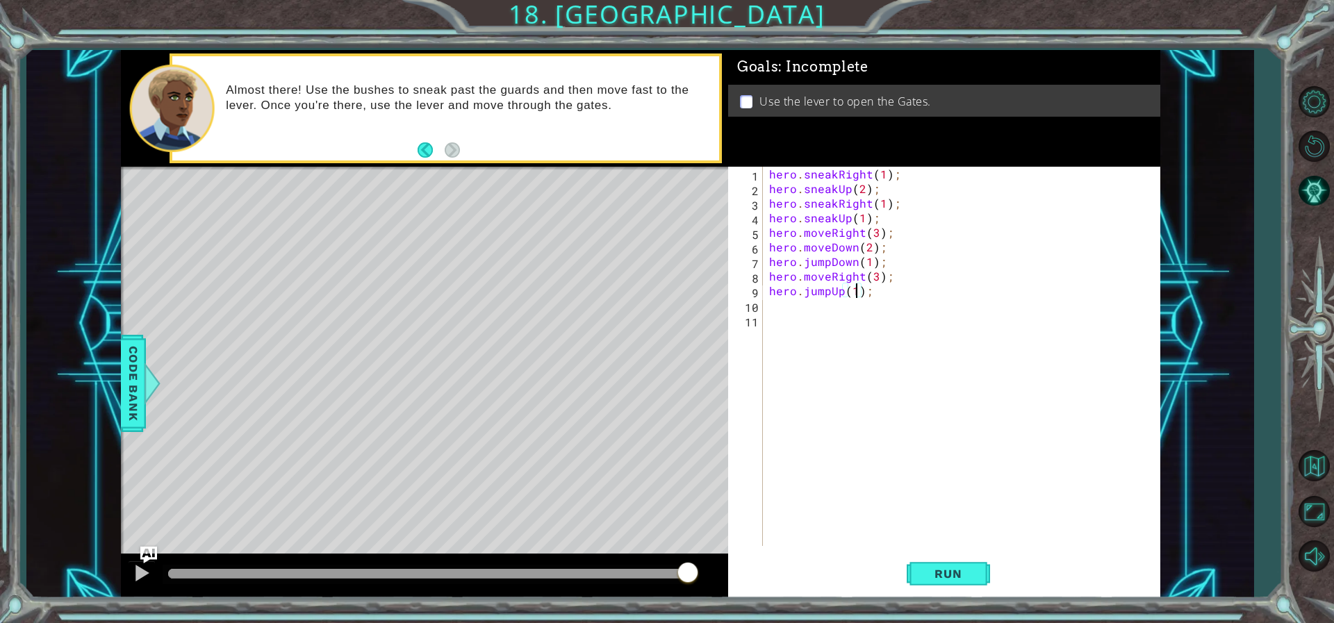
scroll to position [0, 0]
click at [822, 311] on div "hero . sneakRight ( 1 ) ; hero . sneakUp ( 2 ) ; hero . sneakRight ( 1 ) ; hero…" at bounding box center [964, 371] width 396 height 408
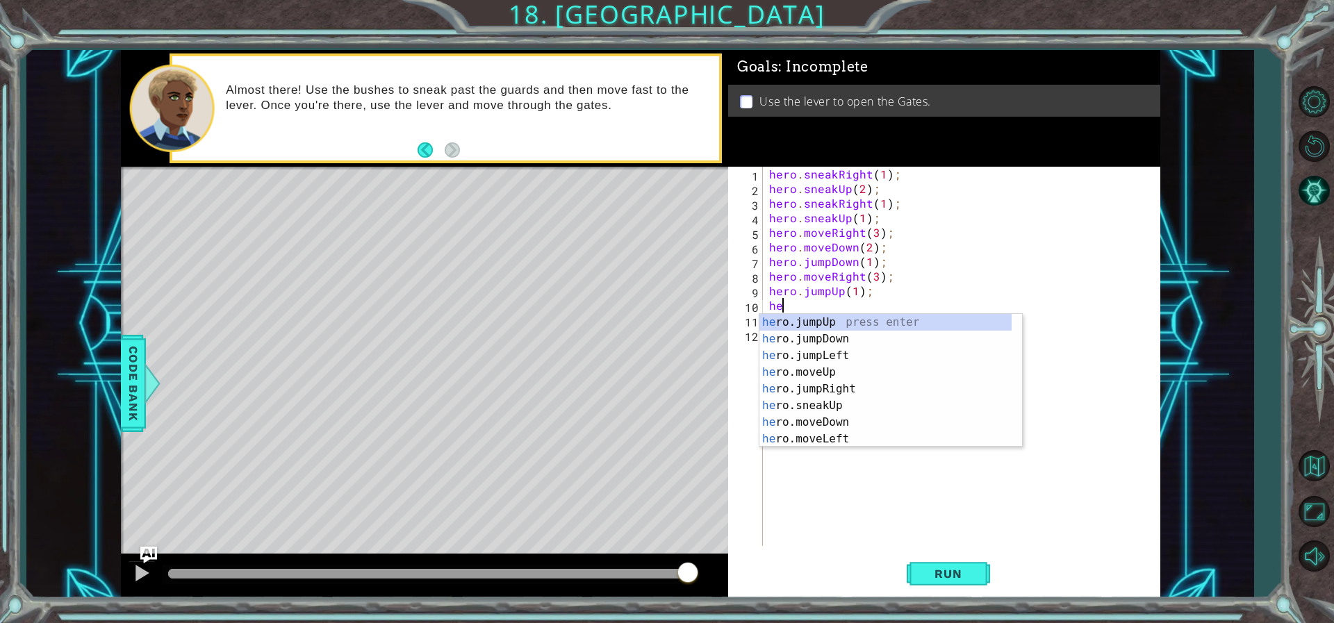
type textarea "her"
click at [834, 323] on div "her o.jumpUp press enter her o.jumpDown press enter her o.jumpLeft press enter …" at bounding box center [885, 397] width 252 height 167
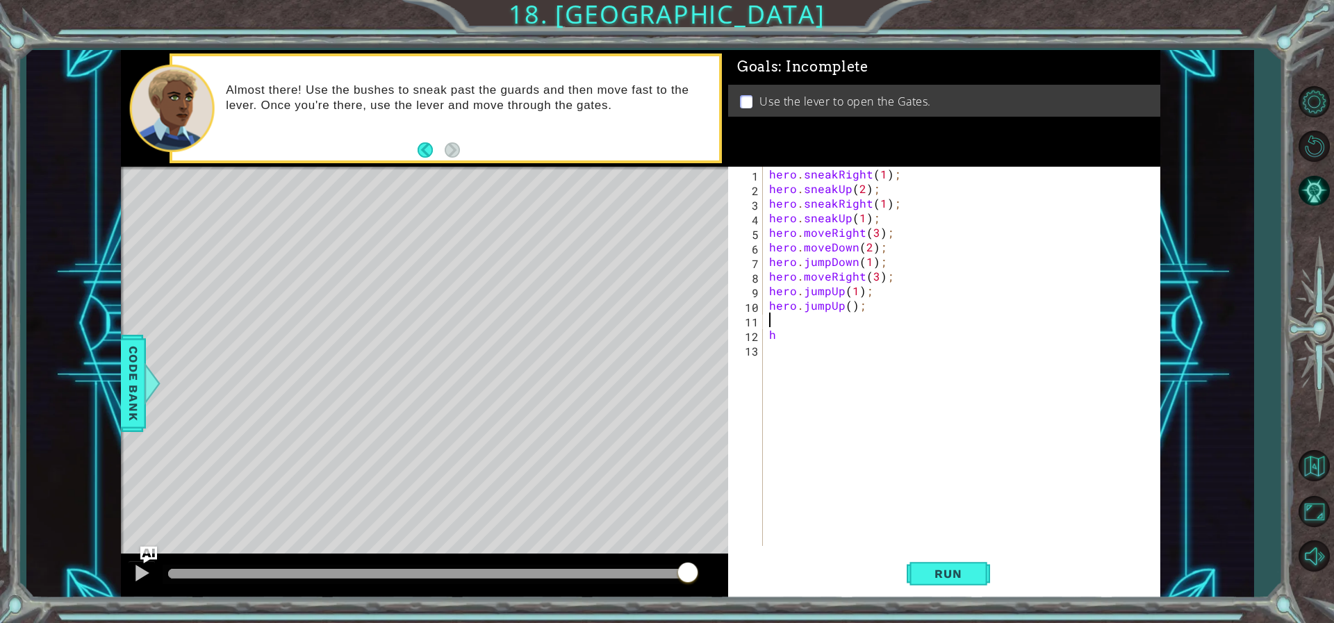
click at [850, 308] on div "hero . sneakRight ( 1 ) ; hero . sneakUp ( 2 ) ; hero . sneakRight ( 1 ) ; hero…" at bounding box center [964, 371] width 396 height 408
type textarea "hero.jumpUp(1);"
click at [800, 315] on div "hero . sneakRight ( 1 ) ; hero . sneakUp ( 2 ) ; hero . sneakRight ( 1 ) ; hero…" at bounding box center [964, 371] width 396 height 408
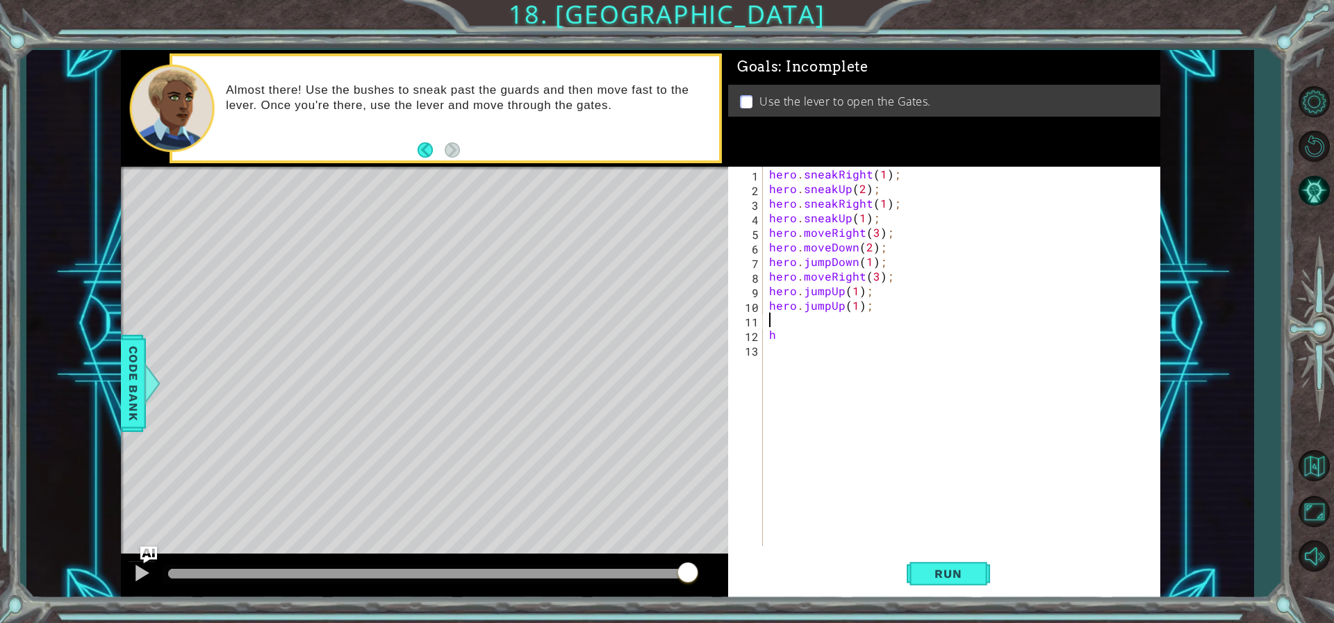
click at [799, 338] on div "hero . sneakRight ( 1 ) ; hero . sneakUp ( 2 ) ; hero . sneakRight ( 1 ) ; hero…" at bounding box center [964, 371] width 396 height 408
type textarea "h"
click at [782, 313] on div "hero . sneakRight ( 1 ) ; hero . sneakUp ( 2 ) ; hero . sneakRight ( 1 ) ; hero…" at bounding box center [964, 371] width 396 height 408
click at [782, 316] on div "hero . sneakRight ( 1 ) ; hero . sneakUp ( 2 ) ; hero . sneakRight ( 1 ) ; hero…" at bounding box center [964, 371] width 396 height 408
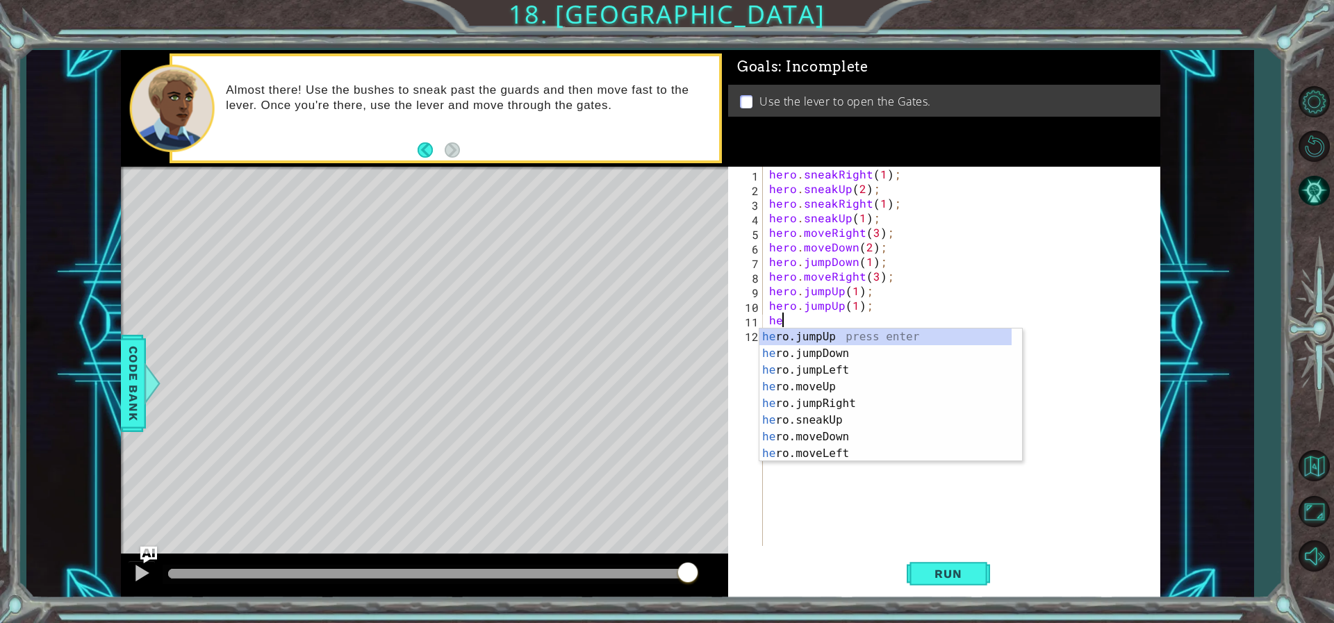
scroll to position [0, 1]
click at [971, 577] on span "Run" at bounding box center [947, 574] width 55 height 14
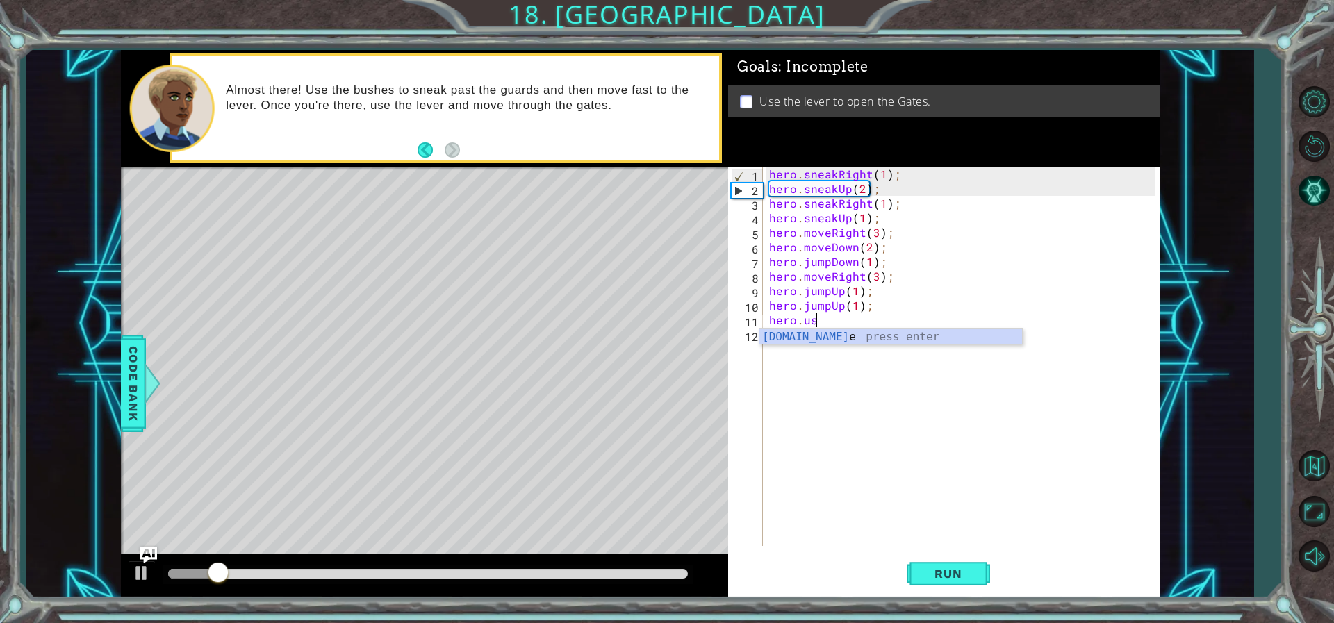
scroll to position [0, 3]
click at [809, 333] on div "hero.use press enter" at bounding box center [890, 354] width 263 height 50
type textarea "hero.use("lever");"
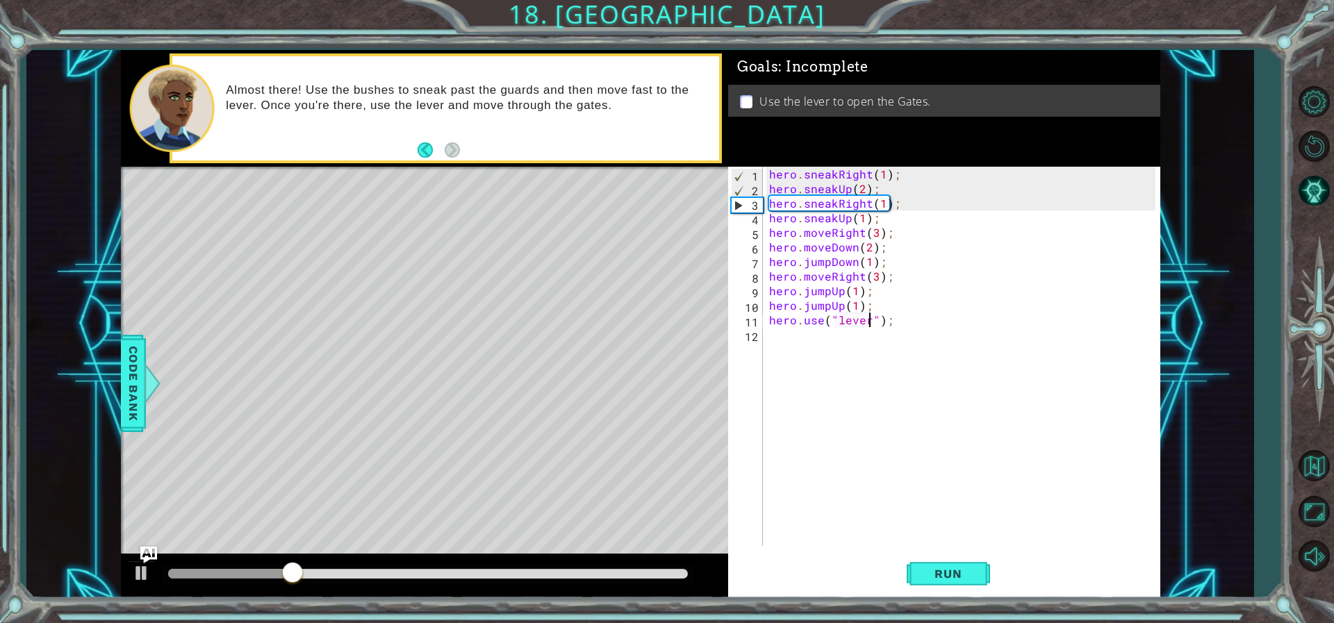
click at [802, 347] on div "hero . sneakRight ( 1 ) ; hero . sneakUp ( 2 ) ; hero . sneakRight ( 1 ) ; hero…" at bounding box center [964, 371] width 396 height 408
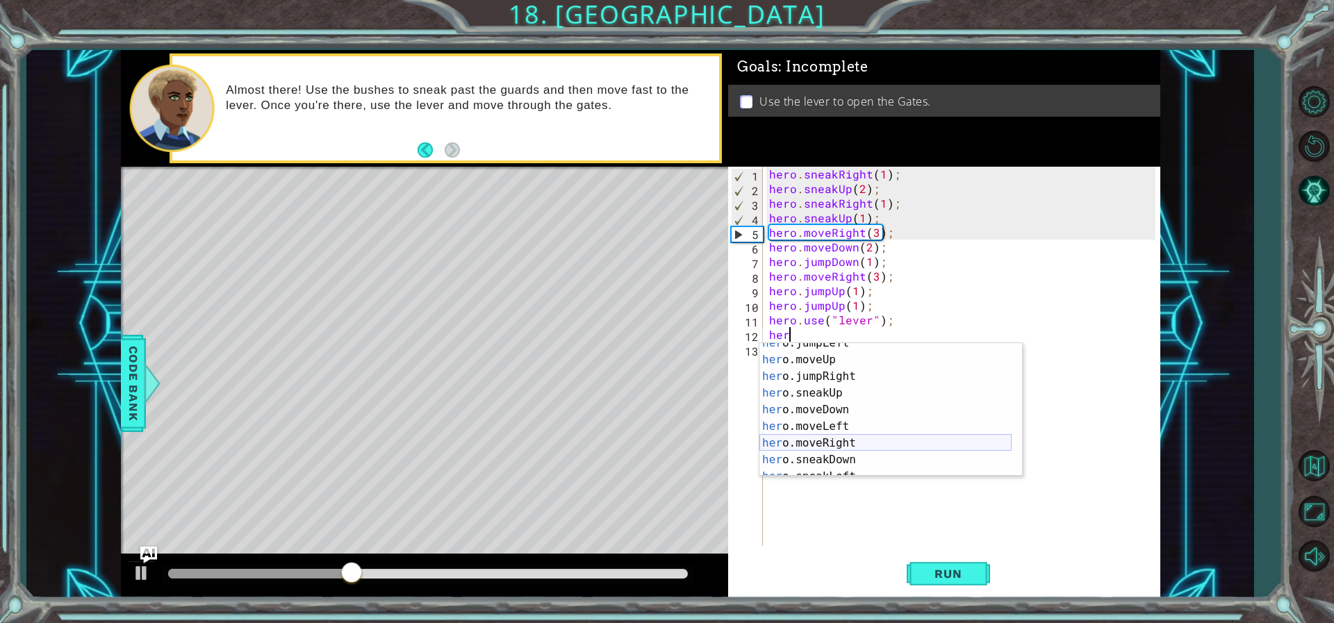
scroll to position [83, 0]
click at [830, 407] on div "her o.sneakUp press enter her o.moveDown press enter her o.moveLeft press enter…" at bounding box center [885, 426] width 252 height 167
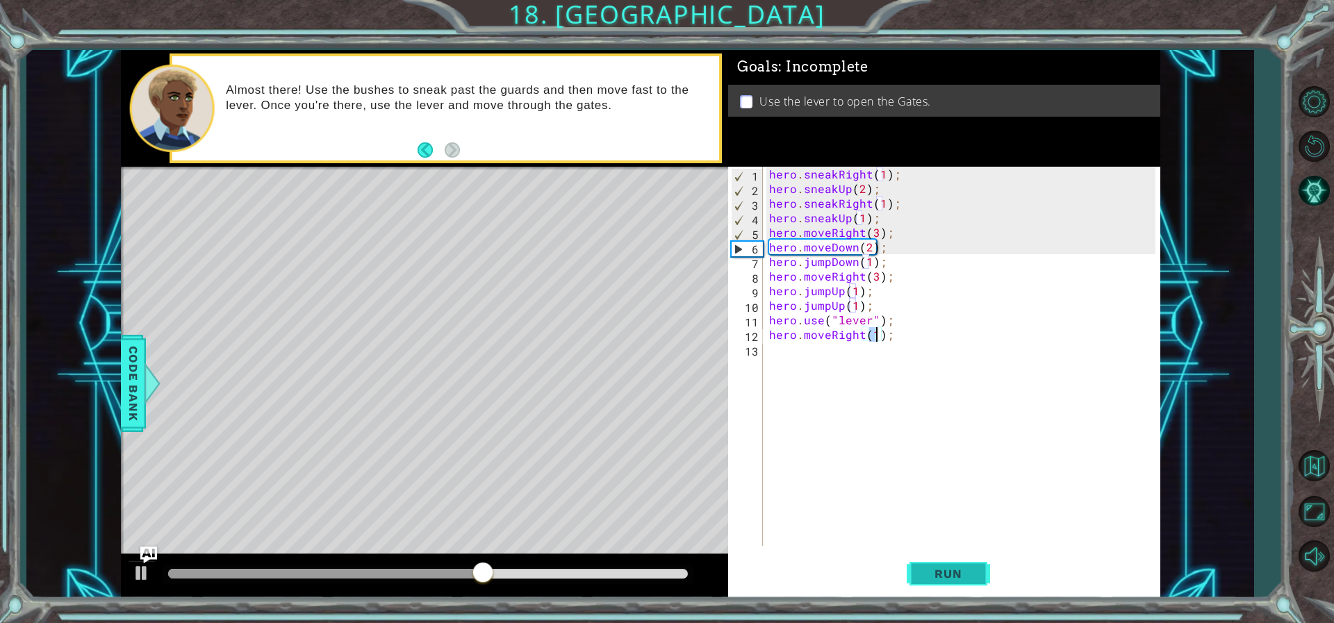
click at [954, 584] on button "Run" at bounding box center [948, 573] width 83 height 43
click at [870, 249] on div "hero . sneakRight ( 1 ) ; hero . sneakUp ( 2 ) ; hero . sneakRight ( 1 ) ; hero…" at bounding box center [964, 371] width 396 height 408
click at [955, 567] on span "Run" at bounding box center [947, 574] width 55 height 14
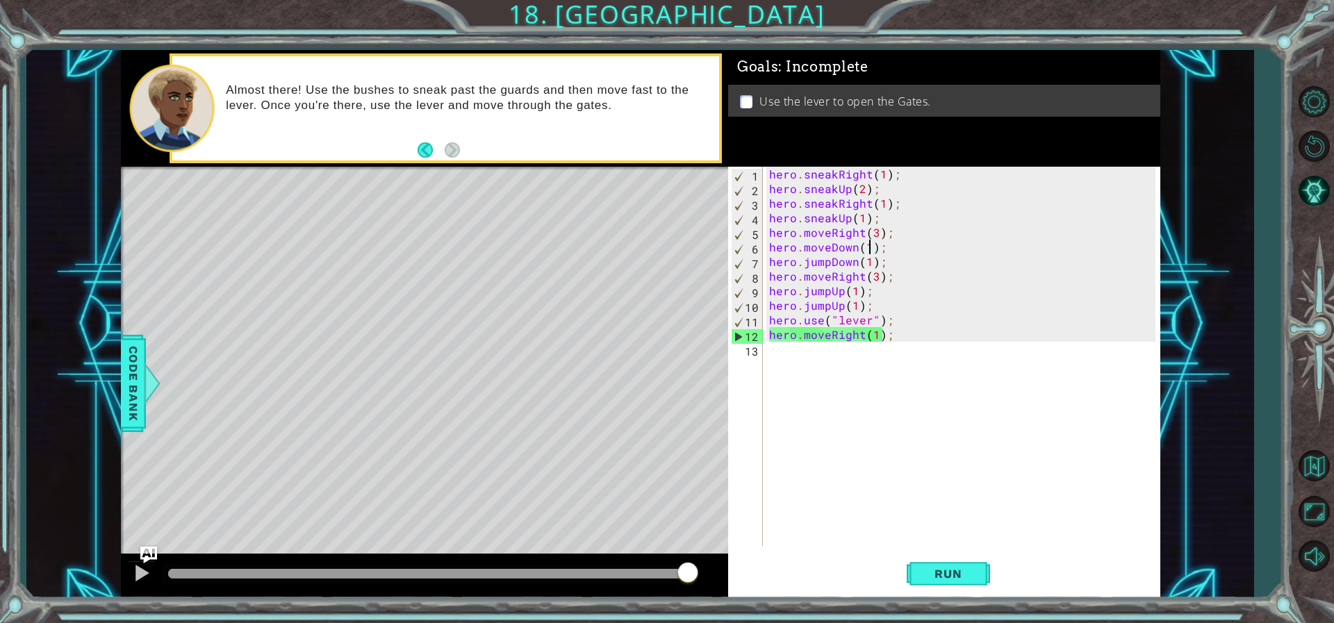
drag, startPoint x: 222, startPoint y: 572, endPoint x: 748, endPoint y: 602, distance: 526.8
click at [748, 602] on div "1 ההההההההההההההההההההההההההההההההההההההההההההההההההההההההההההההההההההההההההההה…" at bounding box center [667, 311] width 1334 height 623
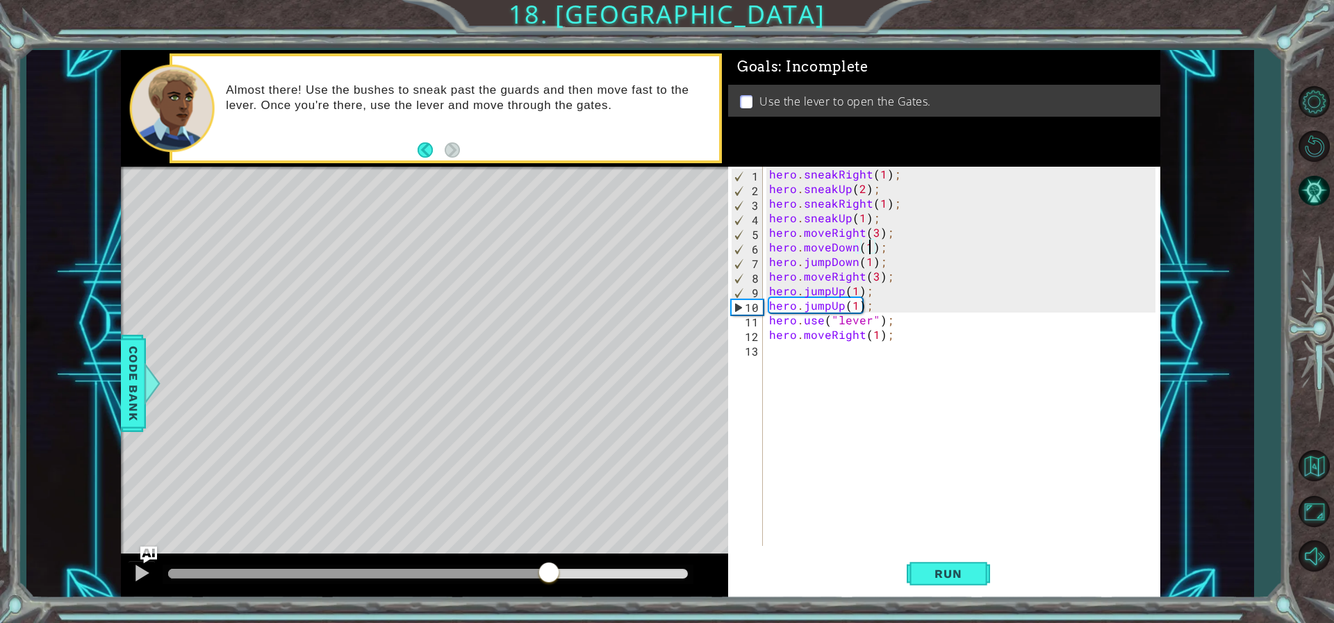
drag, startPoint x: 495, startPoint y: 569, endPoint x: 549, endPoint y: 565, distance: 53.6
click at [549, 569] on div at bounding box center [428, 574] width 520 height 10
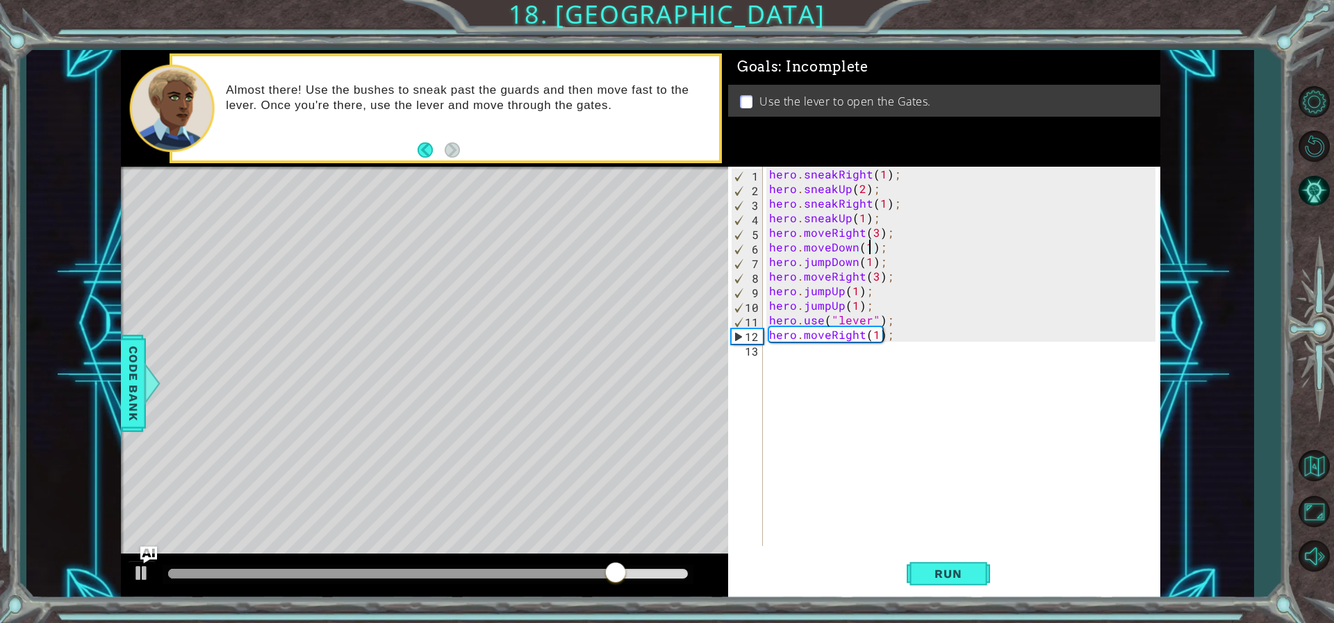
click at [881, 306] on div "hero . sneakRight ( 1 ) ; hero . sneakUp ( 2 ) ; hero . sneakRight ( 1 ) ; hero…" at bounding box center [964, 371] width 396 height 408
type textarea "hero.jumpUp(1);"
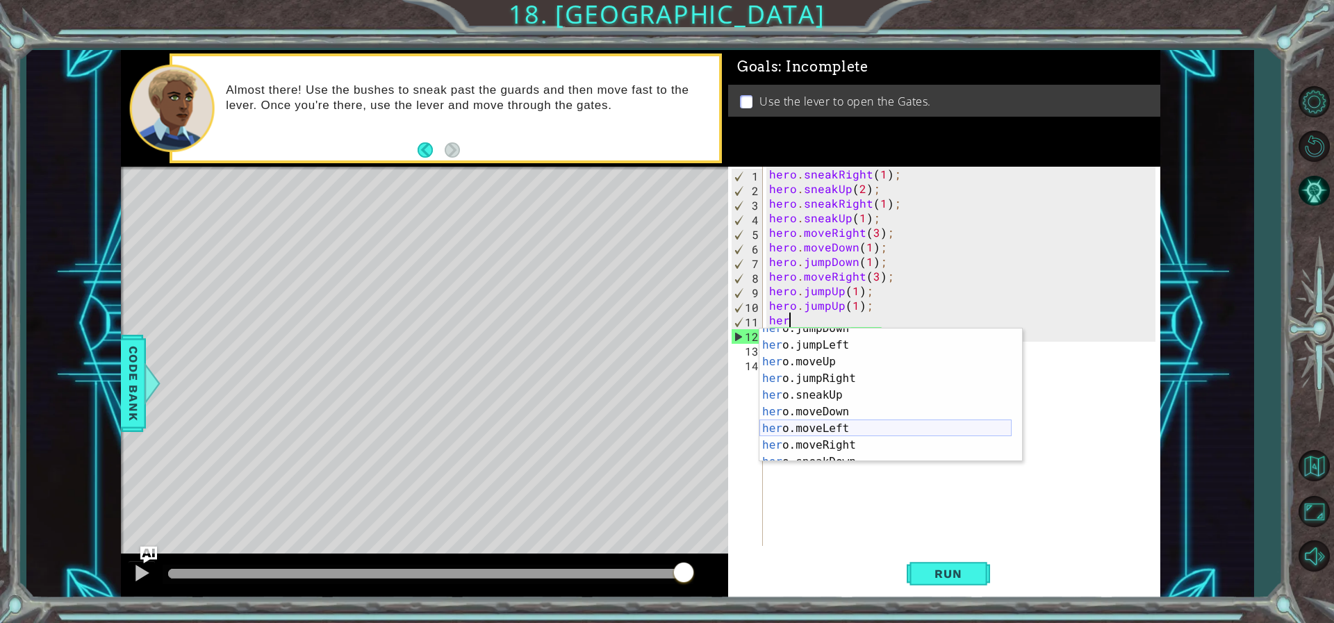
scroll to position [83, 0]
click at [829, 374] on div "her o.jumpRight press enter her o.sneakUp press enter her o.moveDown press ente…" at bounding box center [885, 412] width 252 height 167
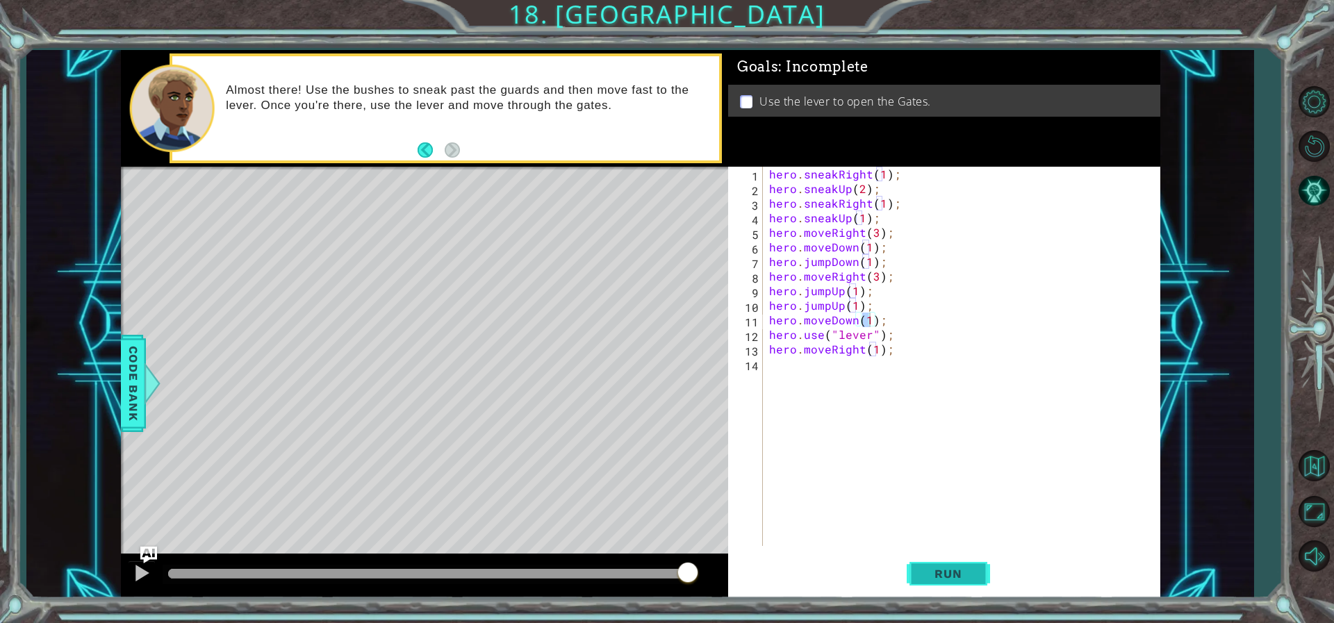
drag, startPoint x: 955, startPoint y: 568, endPoint x: 948, endPoint y: 574, distance: 8.9
click at [955, 572] on span "Run" at bounding box center [947, 574] width 55 height 14
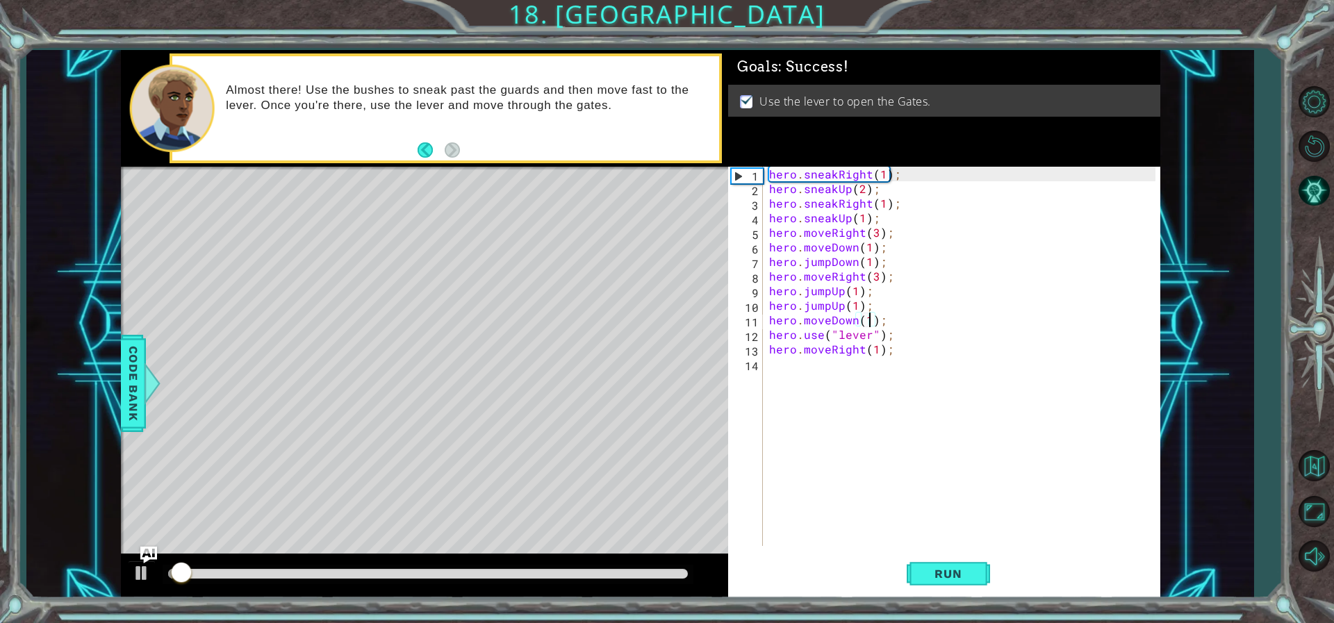
click at [640, 578] on div at bounding box center [428, 574] width 531 height 19
click at [638, 572] on div at bounding box center [428, 574] width 520 height 10
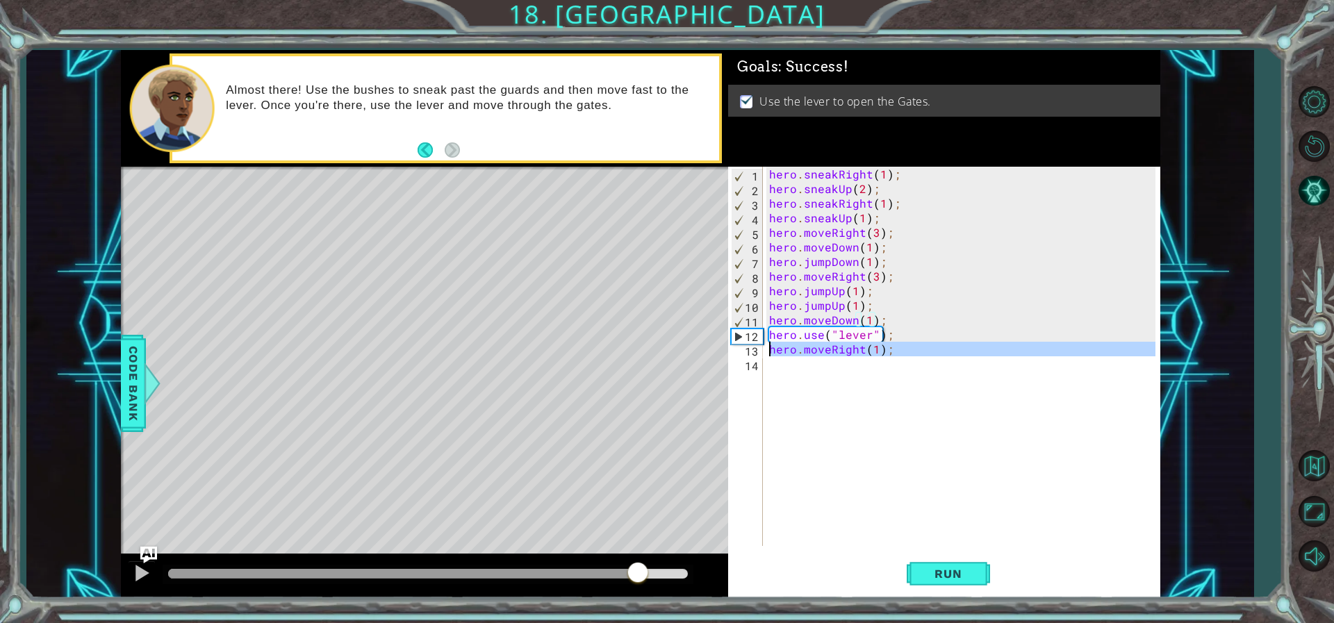
click at [739, 347] on div "13" at bounding box center [747, 351] width 32 height 15
click at [739, 349] on div "13" at bounding box center [747, 351] width 32 height 15
type textarea "hero.moveRight(1);"
click at [152, 568] on button at bounding box center [142, 575] width 28 height 28
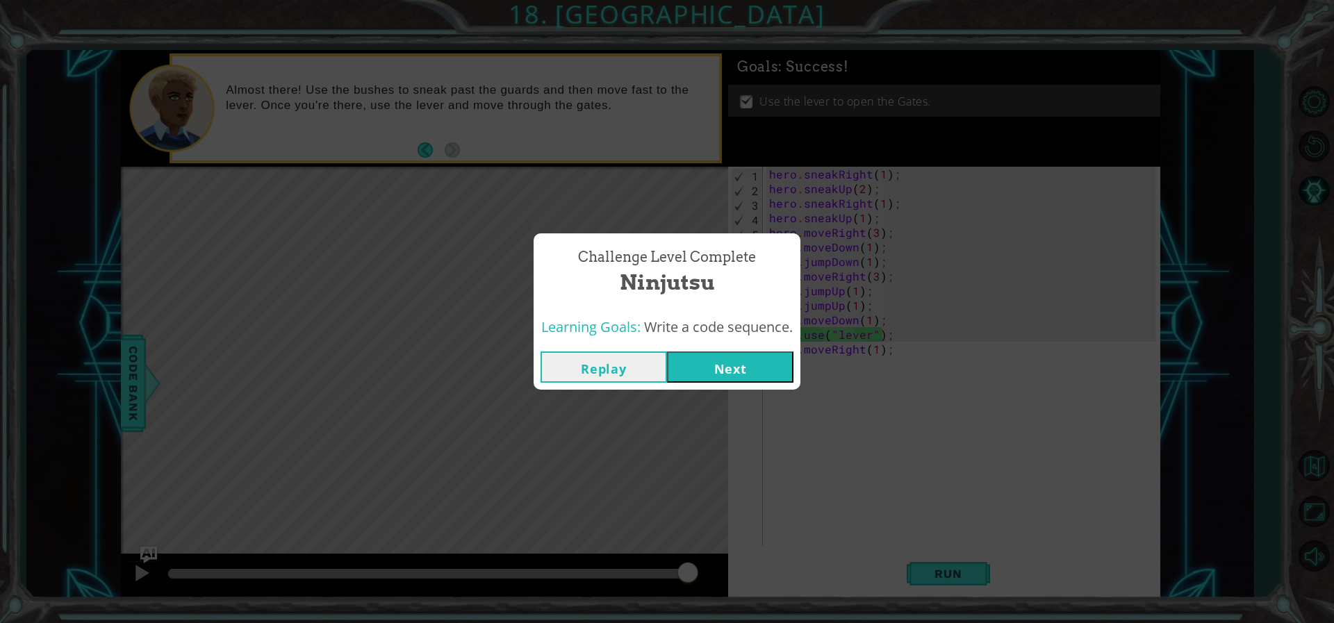
click at [714, 371] on button "Next" at bounding box center [730, 367] width 126 height 31
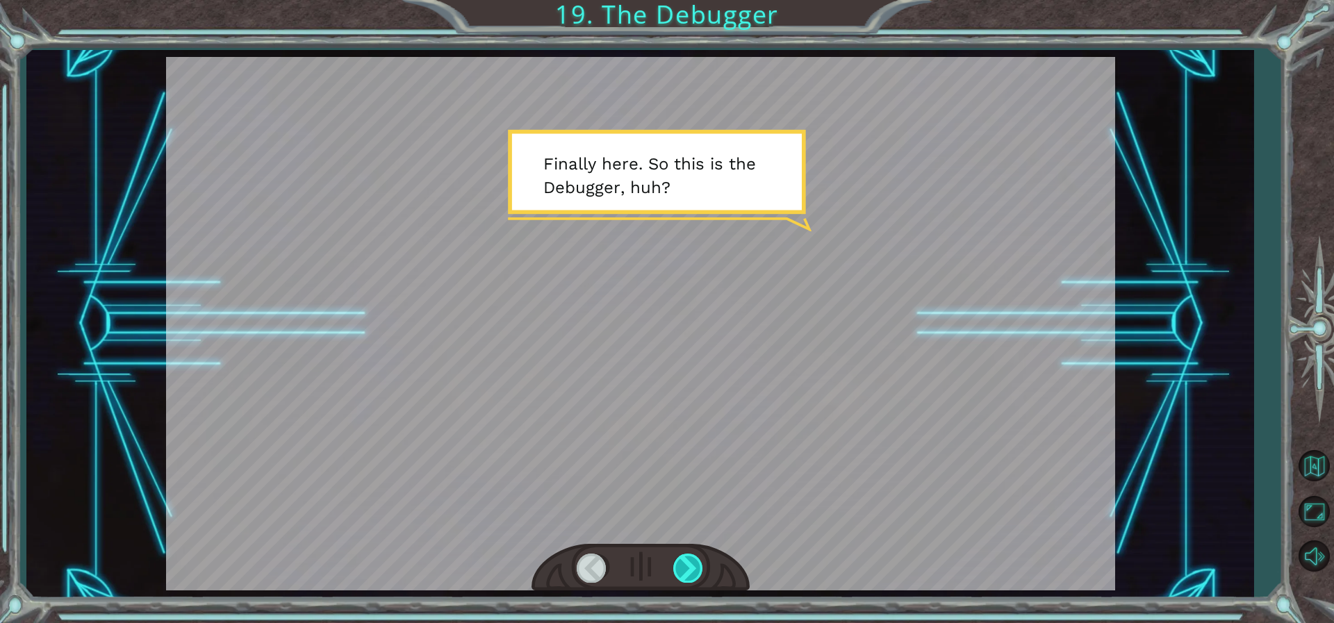
click at [680, 576] on div at bounding box center [688, 568] width 31 height 28
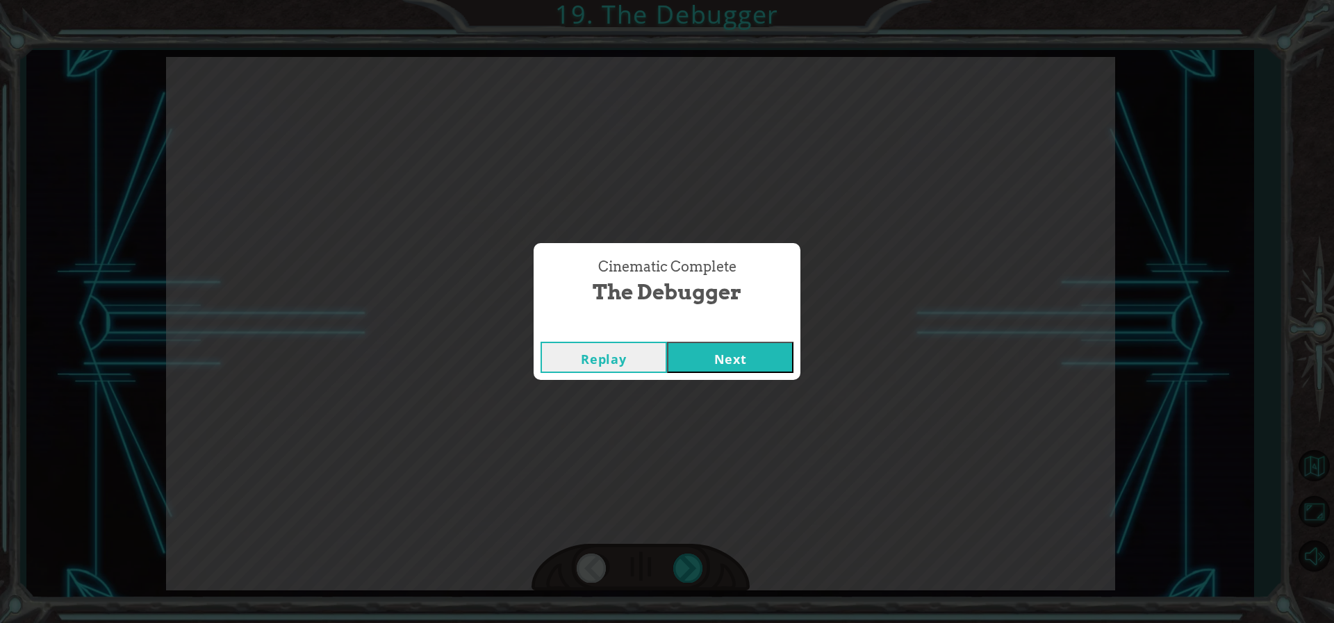
drag, startPoint x: 699, startPoint y: 366, endPoint x: 707, endPoint y: 366, distance: 7.6
click at [700, 366] on button "Next" at bounding box center [730, 357] width 126 height 31
click at [746, 344] on button "Next" at bounding box center [730, 357] width 126 height 31
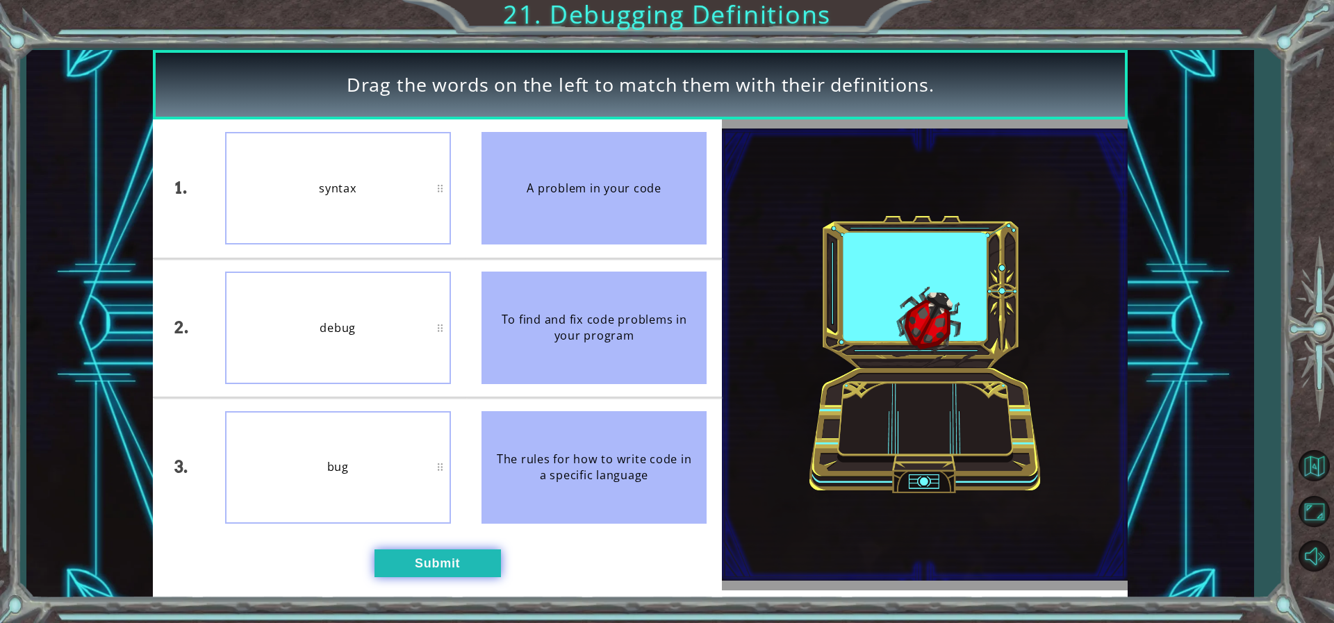
click at [439, 560] on button "Submit" at bounding box center [437, 564] width 126 height 28
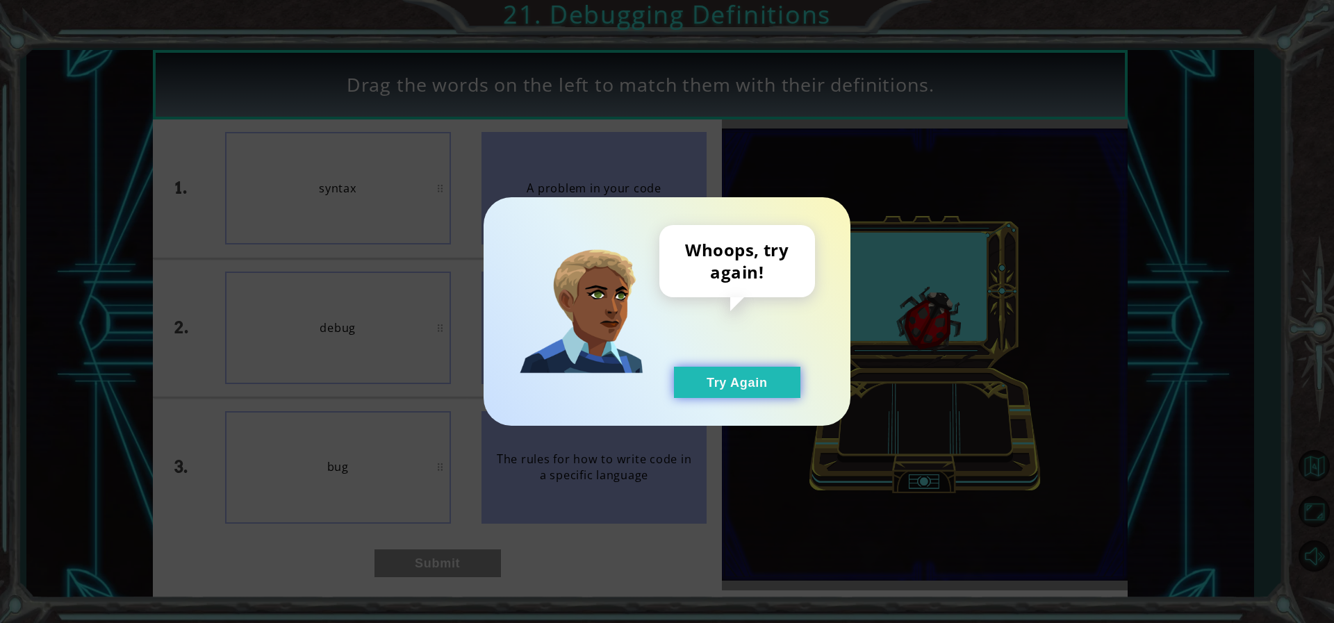
click at [737, 390] on button "Try Again" at bounding box center [737, 382] width 126 height 31
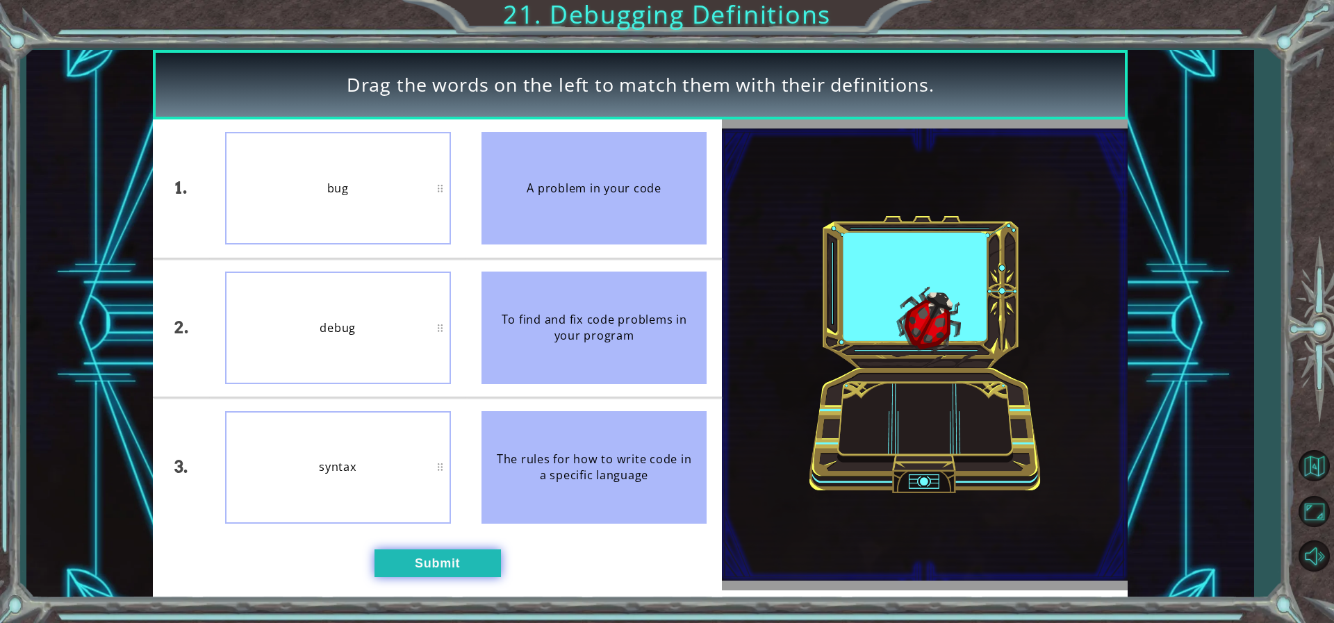
click at [423, 559] on button "Submit" at bounding box center [437, 564] width 126 height 28
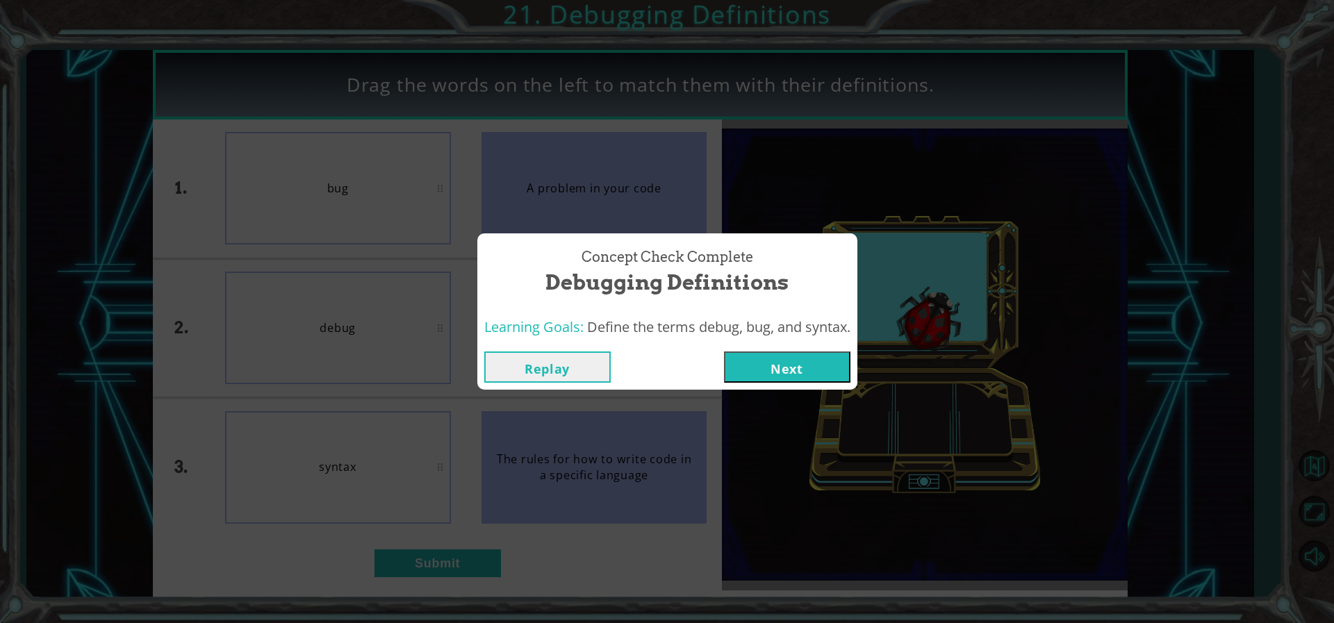
click at [779, 353] on button "Next" at bounding box center [787, 367] width 126 height 31
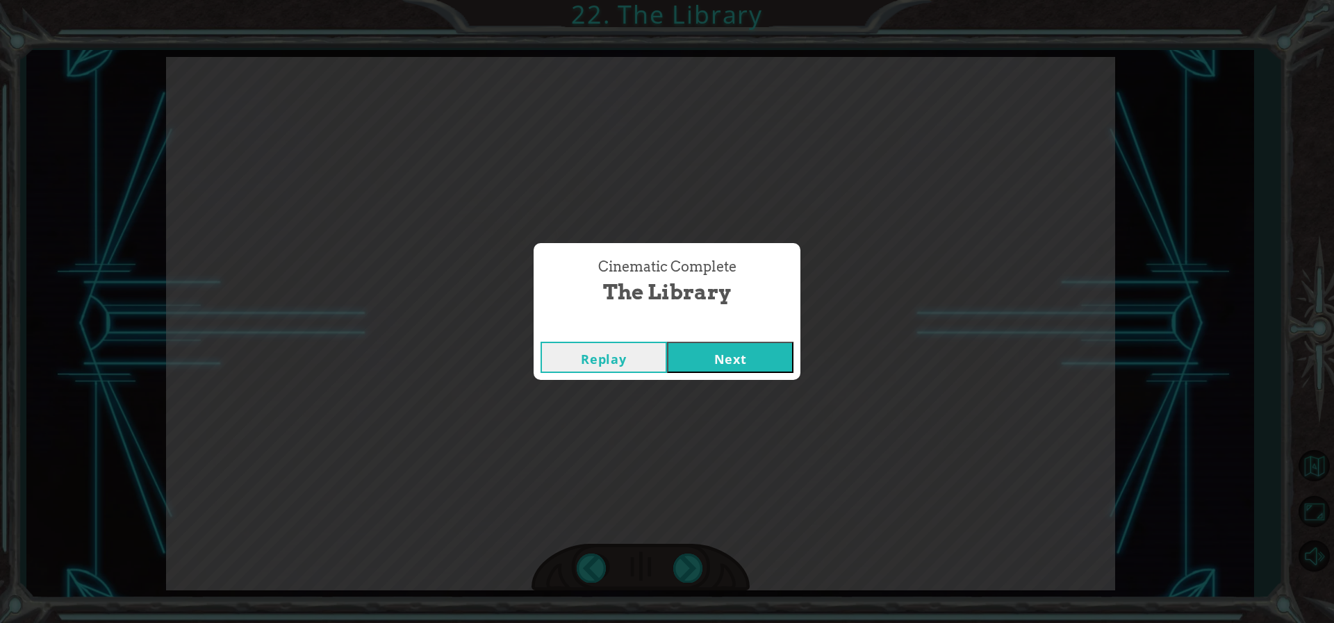
click at [667, 342] on button "Next" at bounding box center [730, 357] width 126 height 31
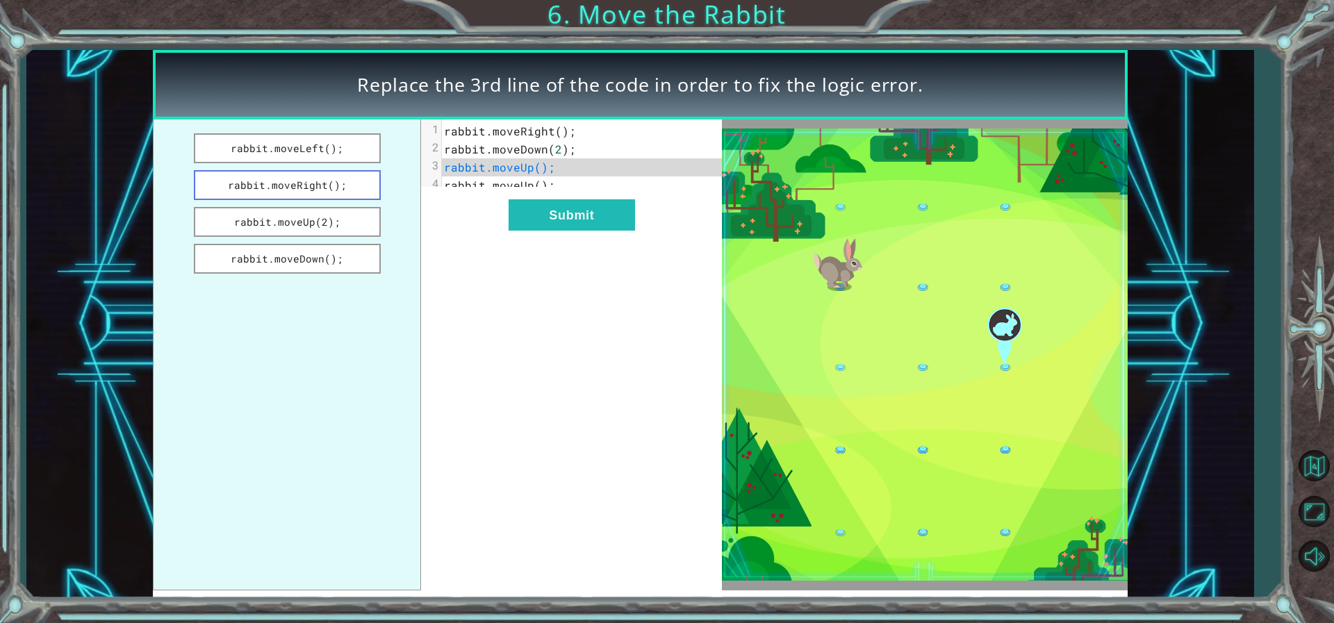
click at [243, 185] on button "rabbit.moveRight();" at bounding box center [287, 185] width 187 height 30
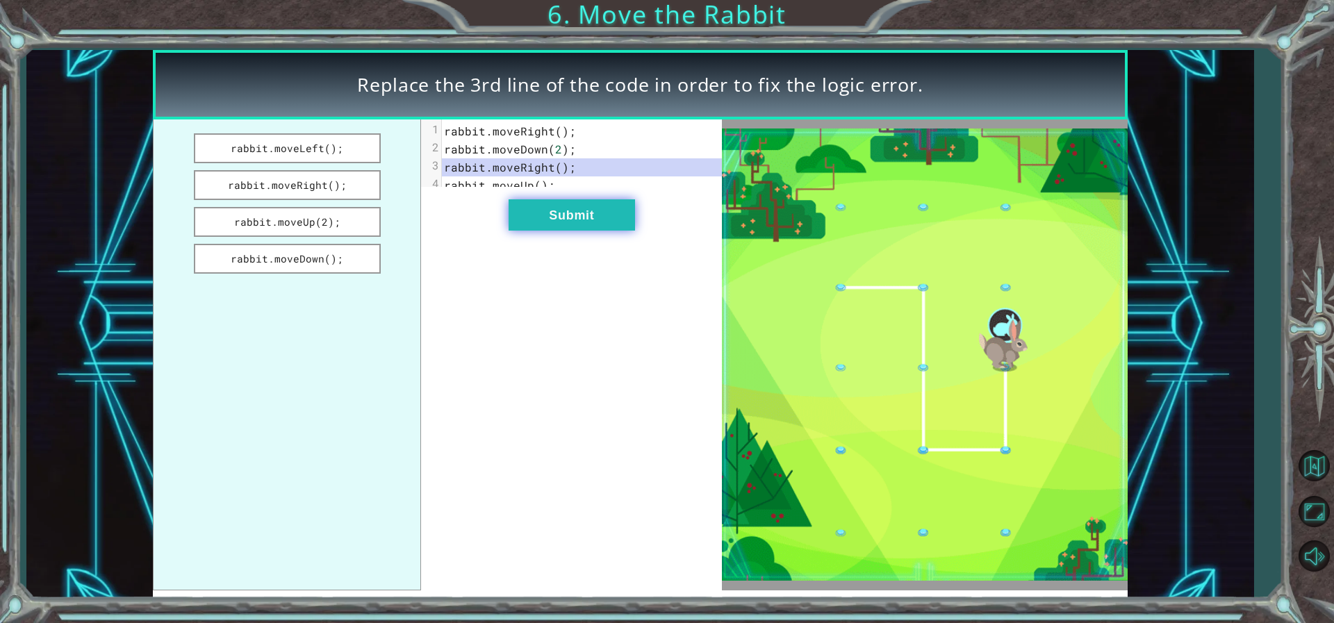
click at [558, 230] on button "Submit" at bounding box center [572, 214] width 126 height 31
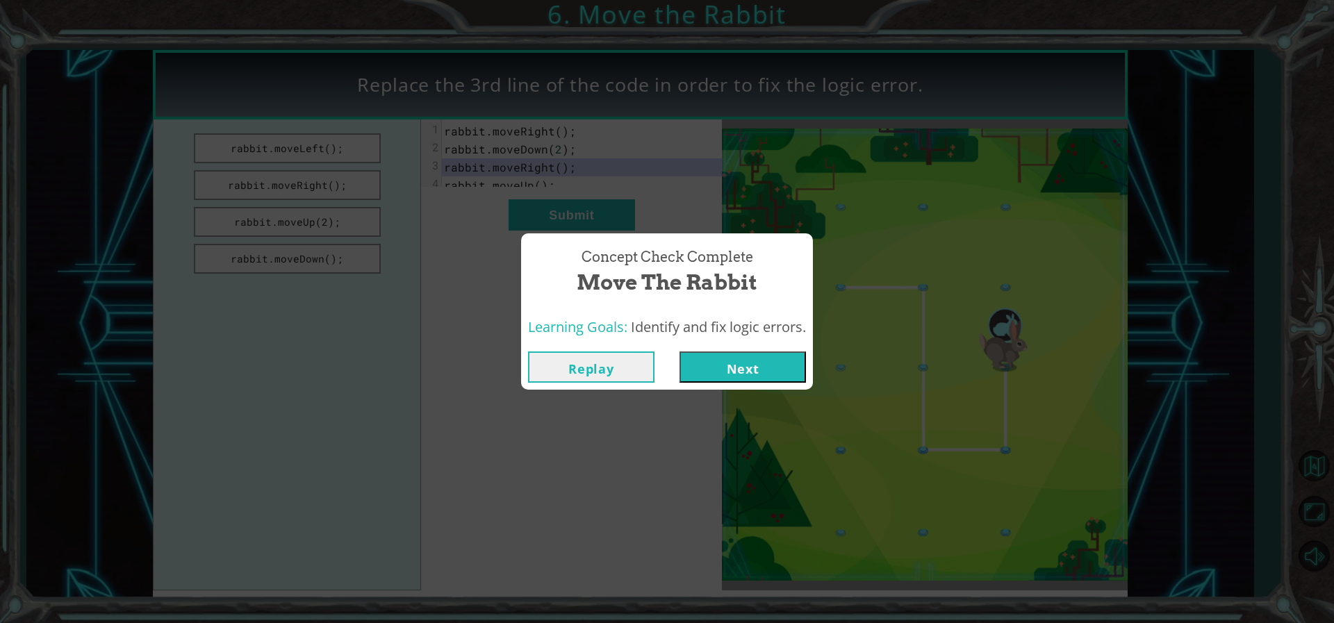
drag, startPoint x: 712, startPoint y: 372, endPoint x: 724, endPoint y: 386, distance: 17.7
click at [719, 375] on button "Next" at bounding box center [742, 367] width 126 height 31
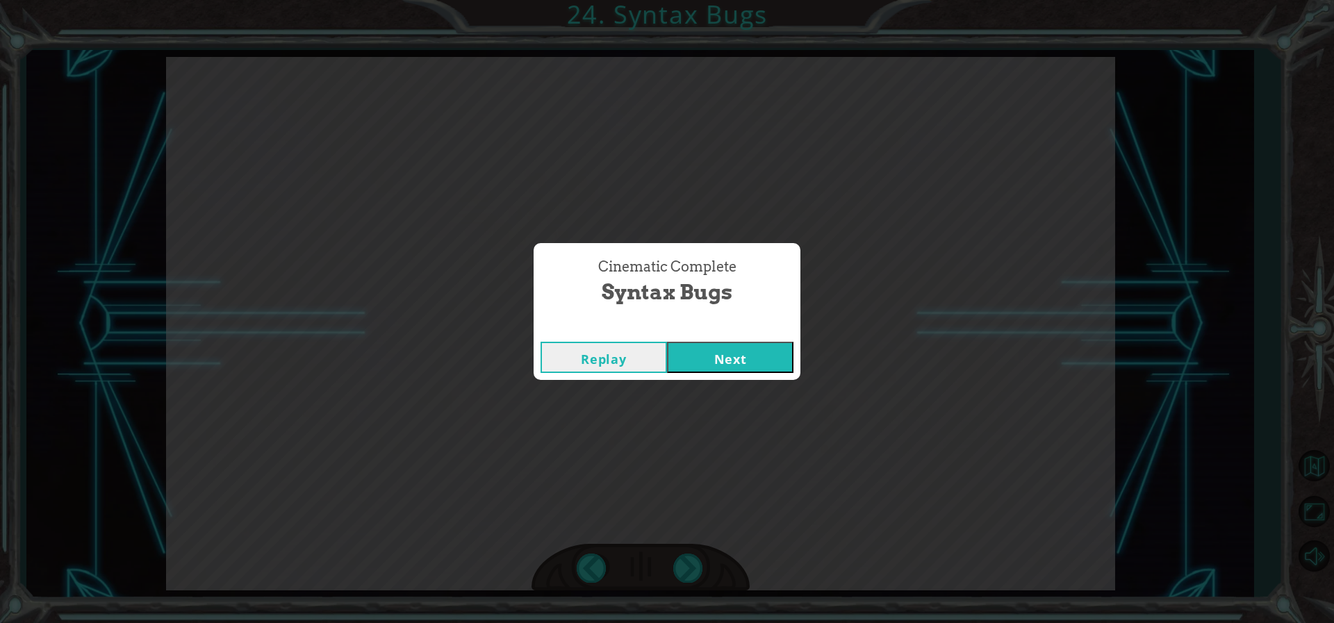
click at [667, 342] on button "Next" at bounding box center [730, 357] width 126 height 31
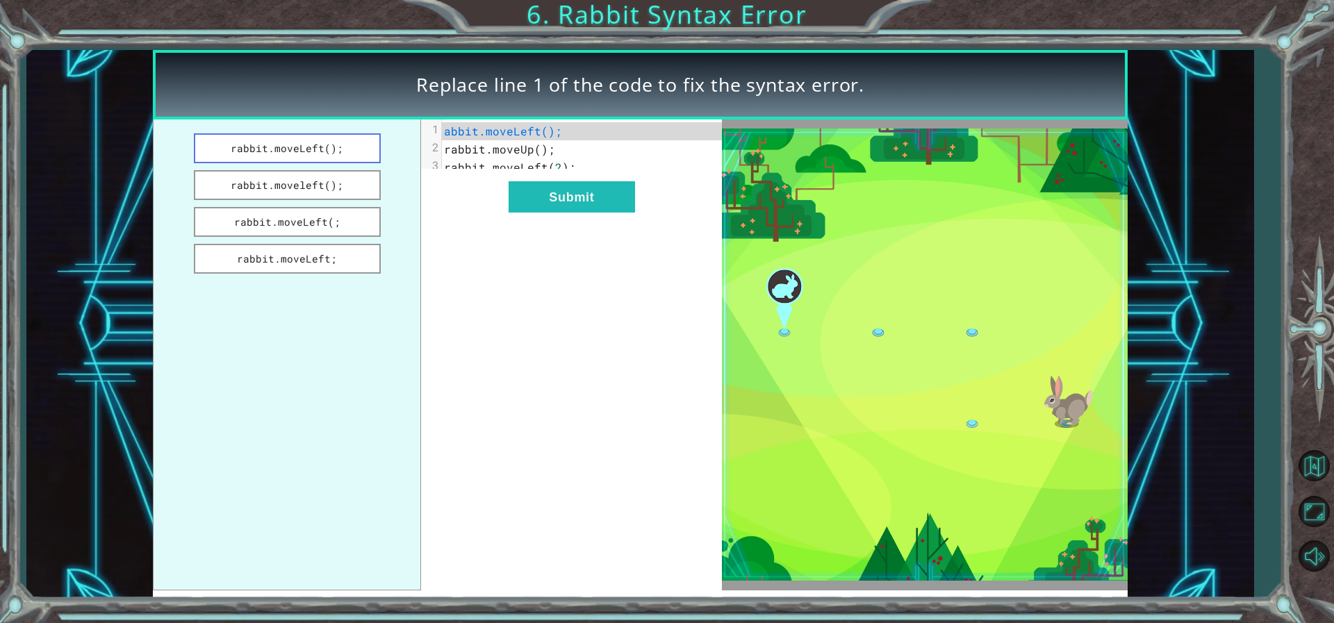
click at [323, 151] on button "rabbit.moveLeft();" at bounding box center [287, 148] width 187 height 30
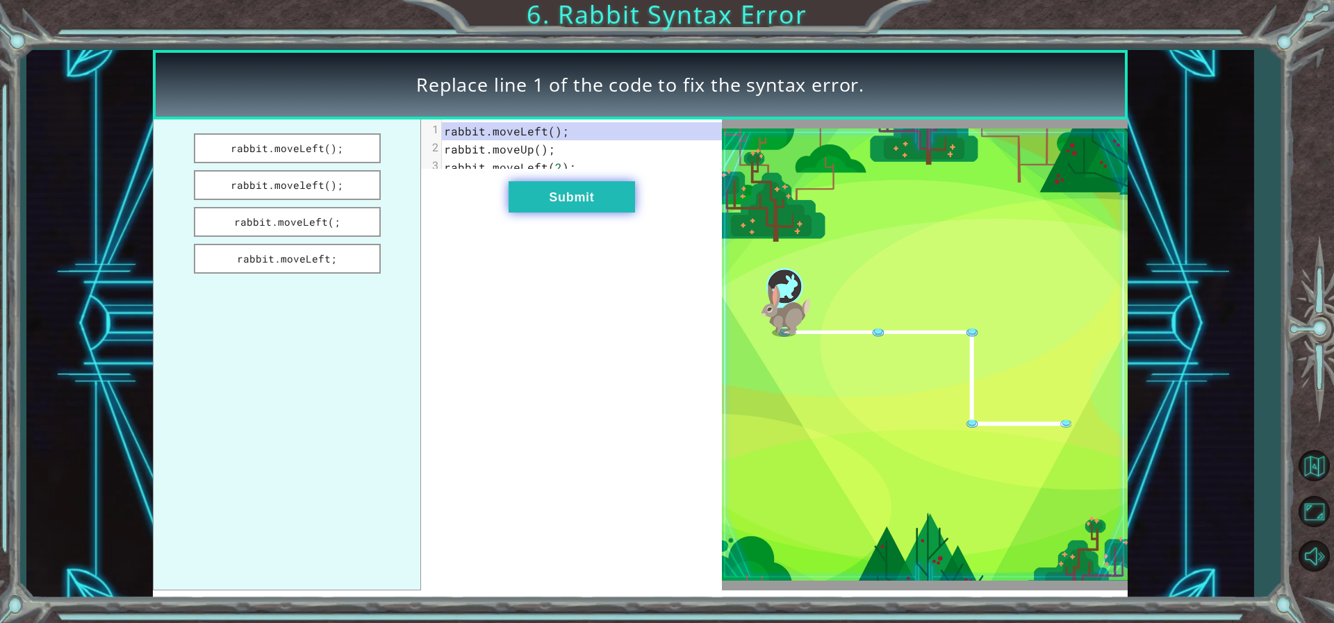
click at [553, 211] on button "Submit" at bounding box center [572, 196] width 126 height 31
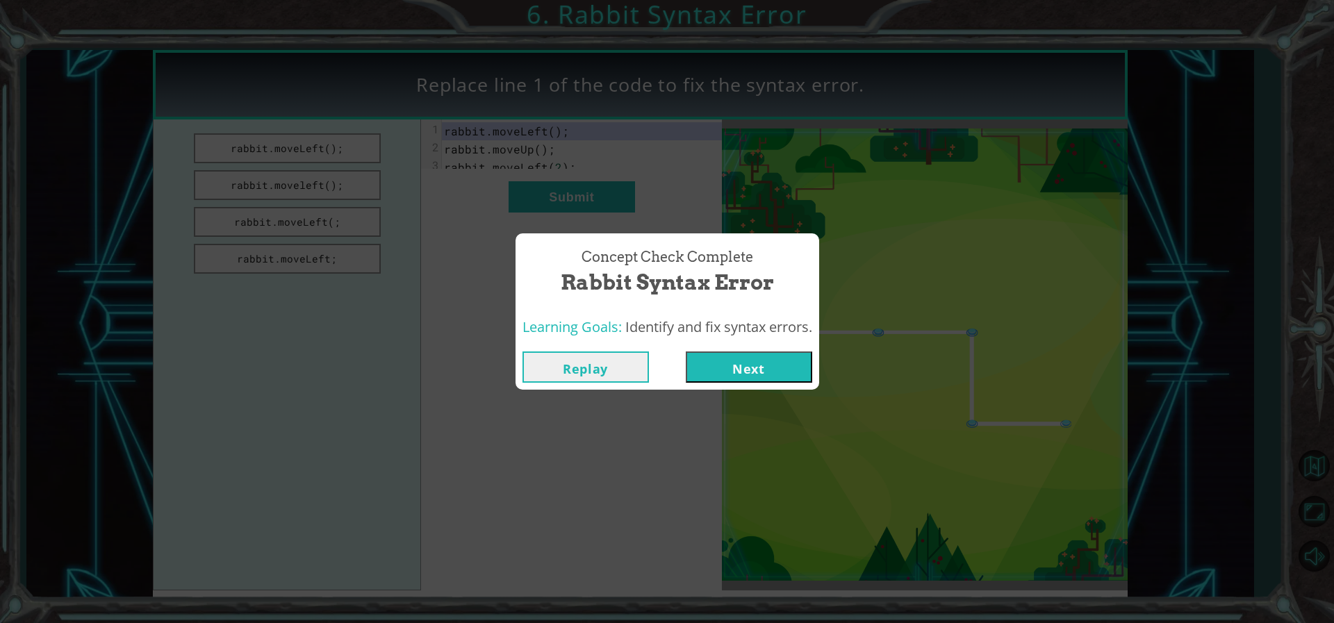
click at [780, 363] on button "Next" at bounding box center [749, 367] width 126 height 31
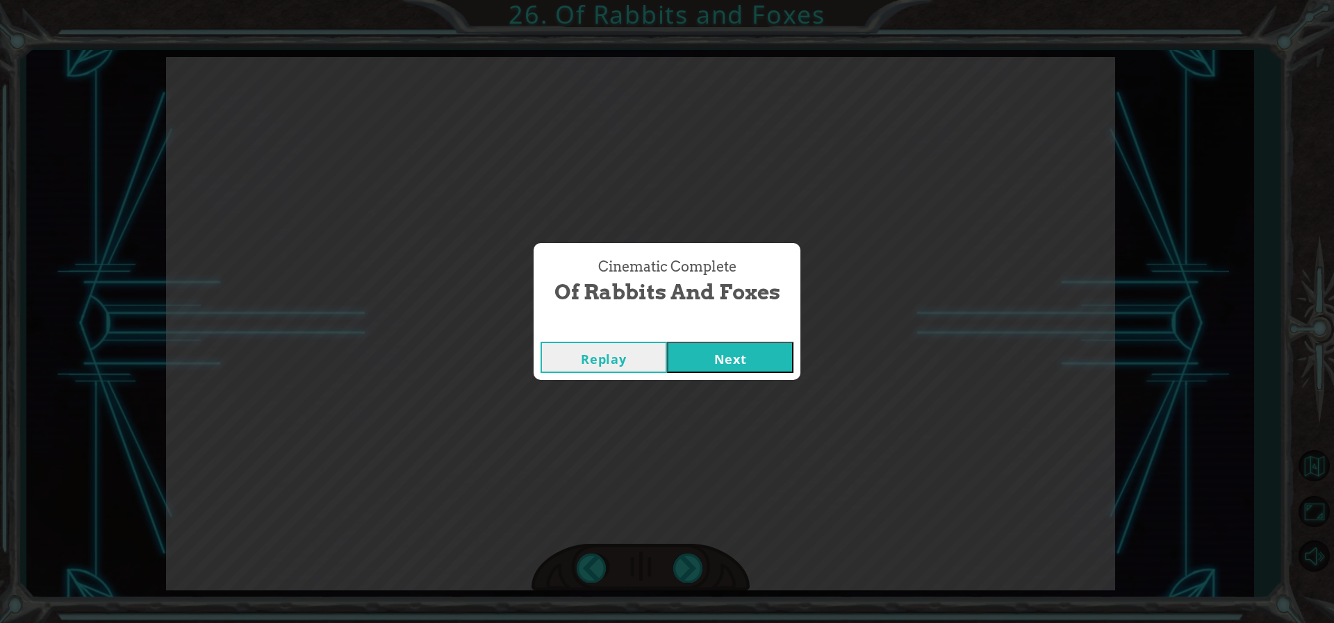
click button "Next" at bounding box center [730, 357] width 126 height 31
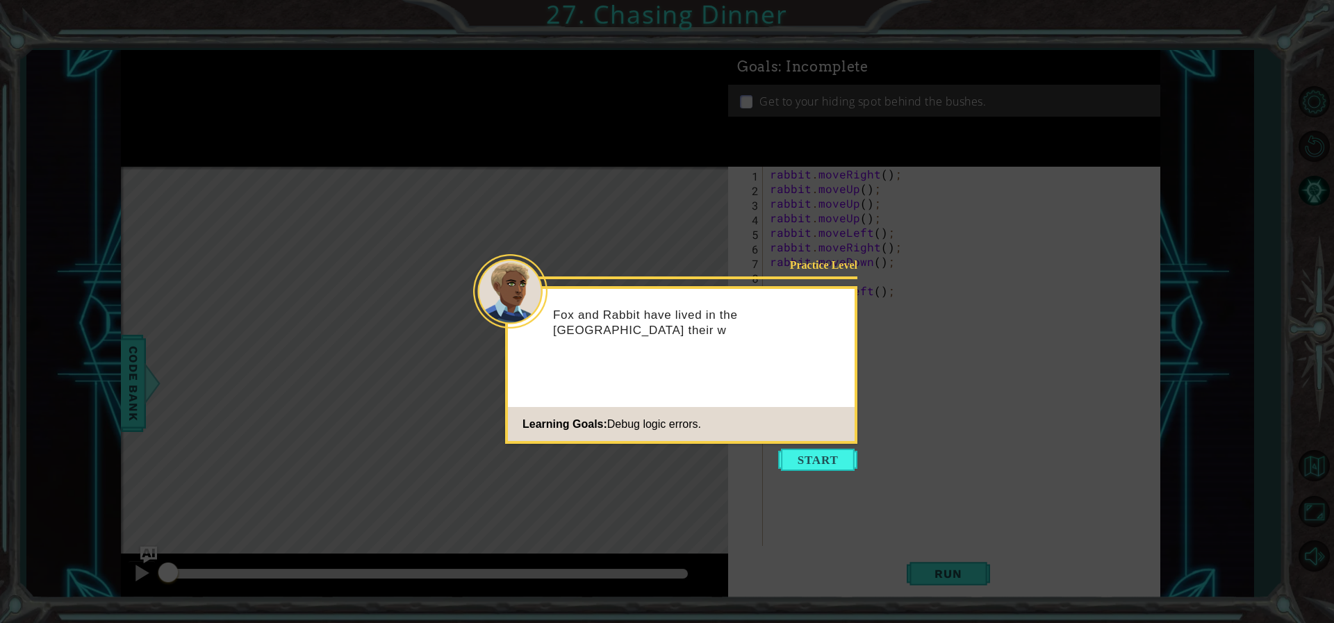
click at [791, 443] on div "Practice Level Fox and Rabbit have lived in the Yellow Wood their w Learning Go…" at bounding box center [681, 365] width 352 height 158
click at [794, 463] on button "Start" at bounding box center [817, 460] width 79 height 22
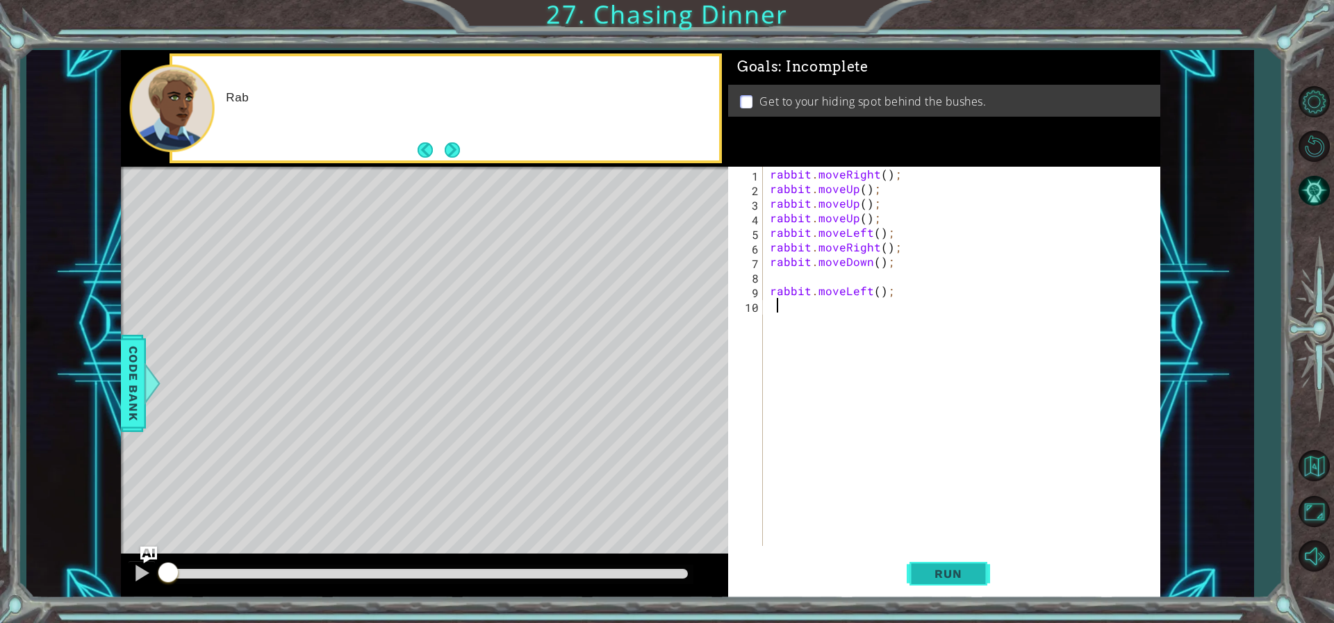
click at [948, 562] on button "Run" at bounding box center [948, 573] width 83 height 43
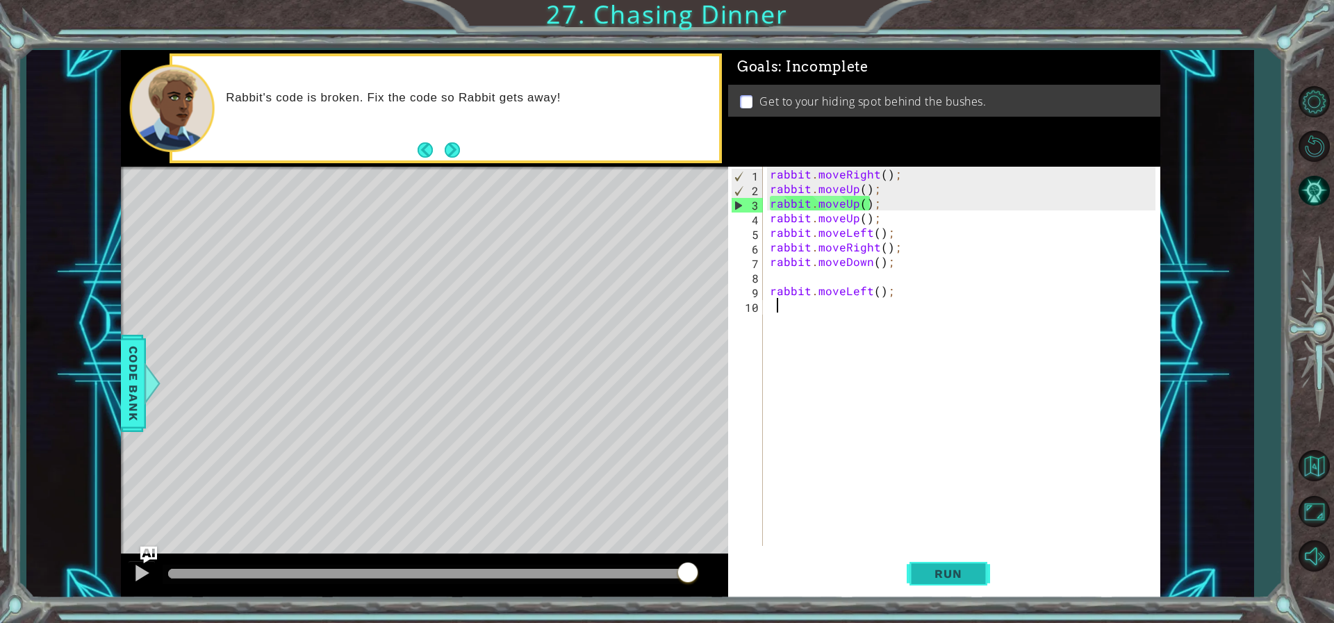
click at [948, 562] on button "Run" at bounding box center [948, 573] width 83 height 43
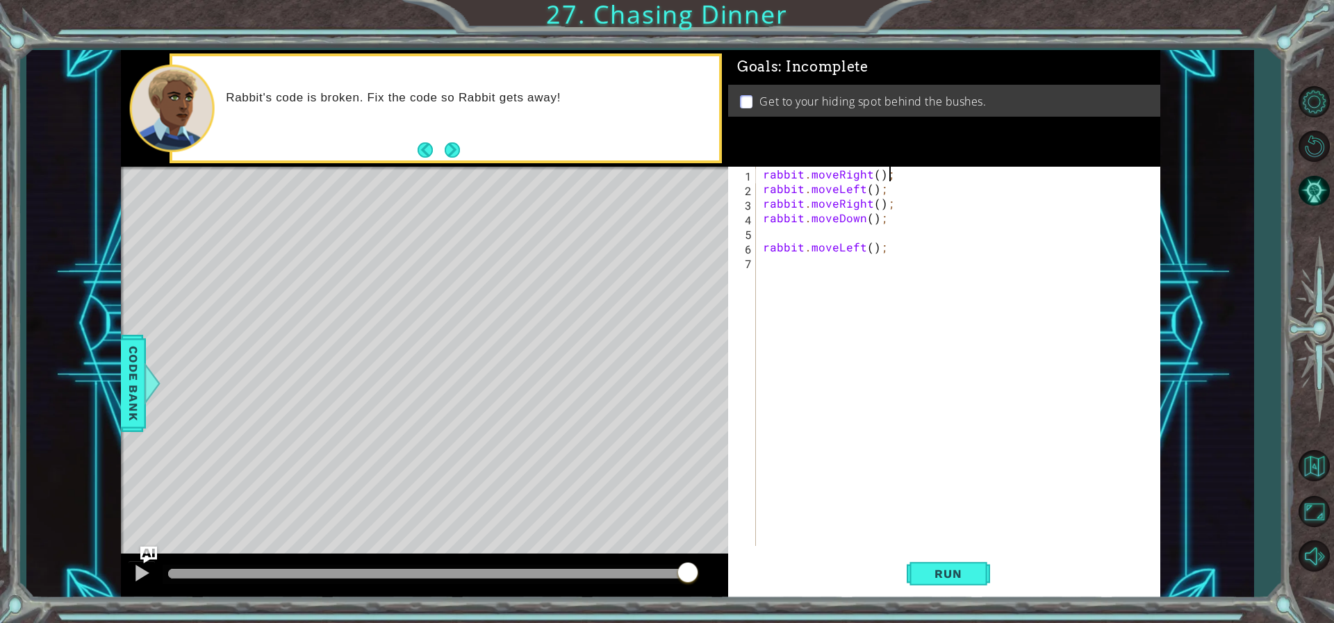
drag, startPoint x: 877, startPoint y: 216, endPoint x: 874, endPoint y: 172, distance: 44.6
click at [874, 172] on div "rabbit . moveRight ( ) ; rabbit . moveLeft ( ) ; rabbit . moveRight ( ) ; rabbi…" at bounding box center [961, 371] width 402 height 408
type textarea "rabbit.moveRight(3);"
click at [945, 583] on button "Run" at bounding box center [948, 573] width 83 height 43
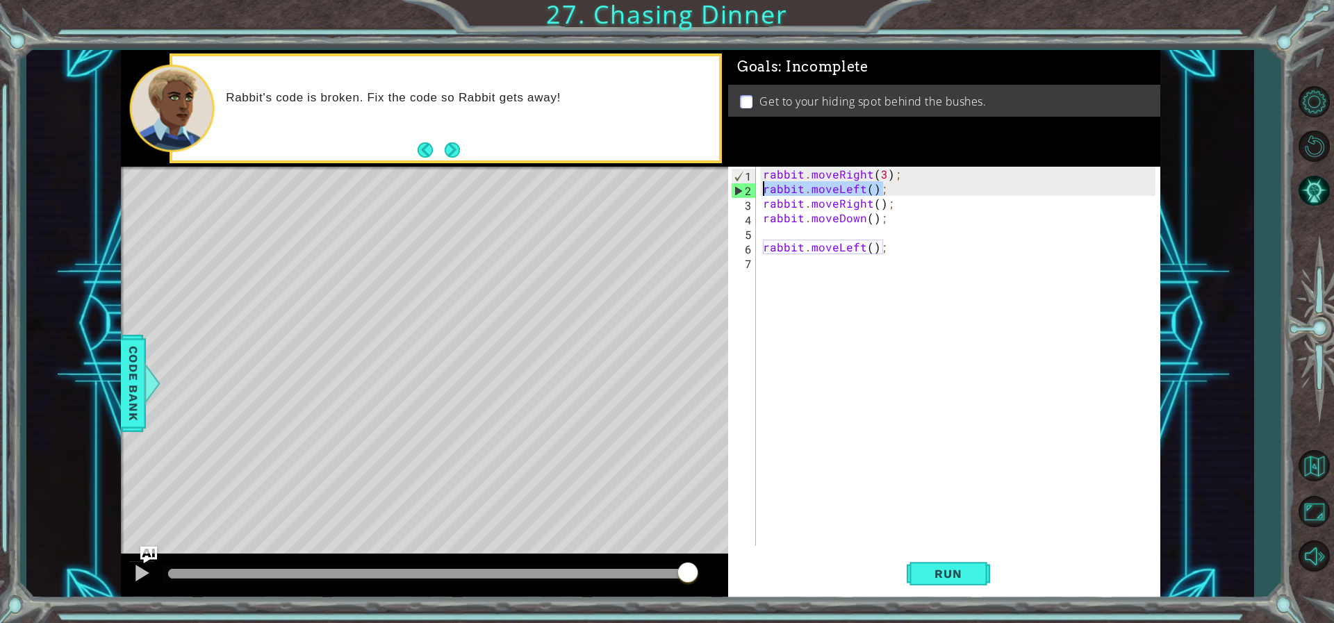
scroll to position [0, 0]
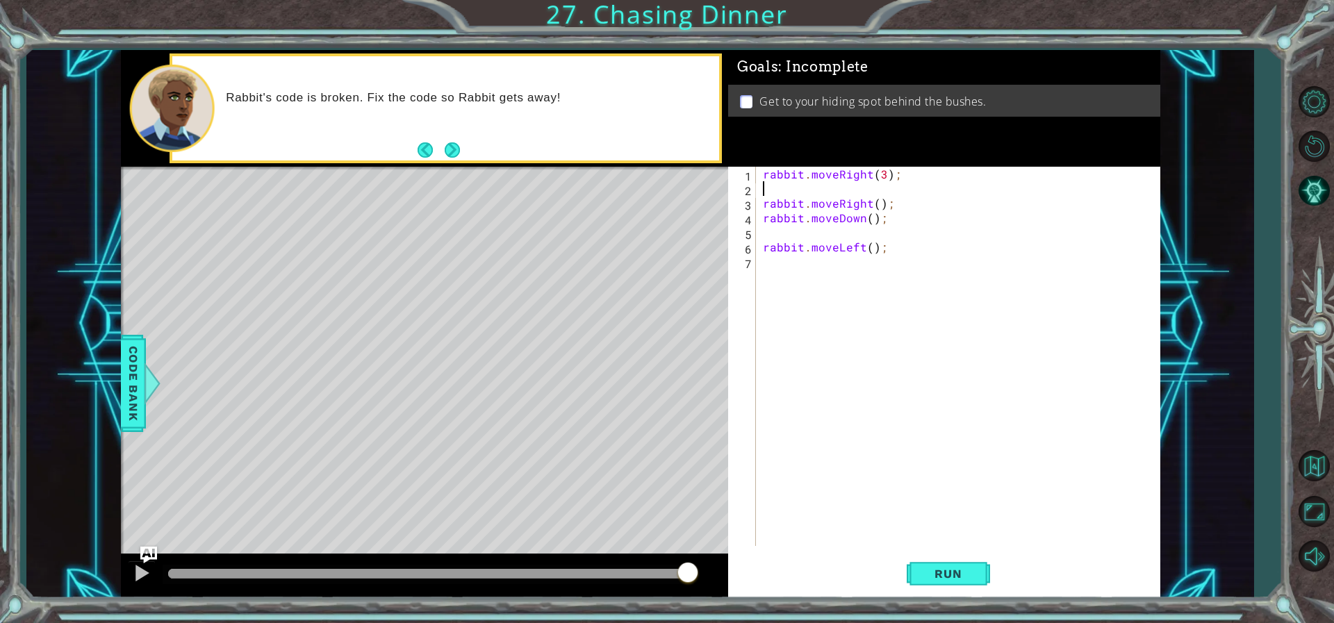
drag, startPoint x: 888, startPoint y: 192, endPoint x: 891, endPoint y: 259, distance: 67.4
click at [775, 208] on div "rabbit . moveRight ( 3 ) ; rabbit . moveRight ( ) ; rabbit . moveDown ( ) ; rab…" at bounding box center [961, 371] width 402 height 408
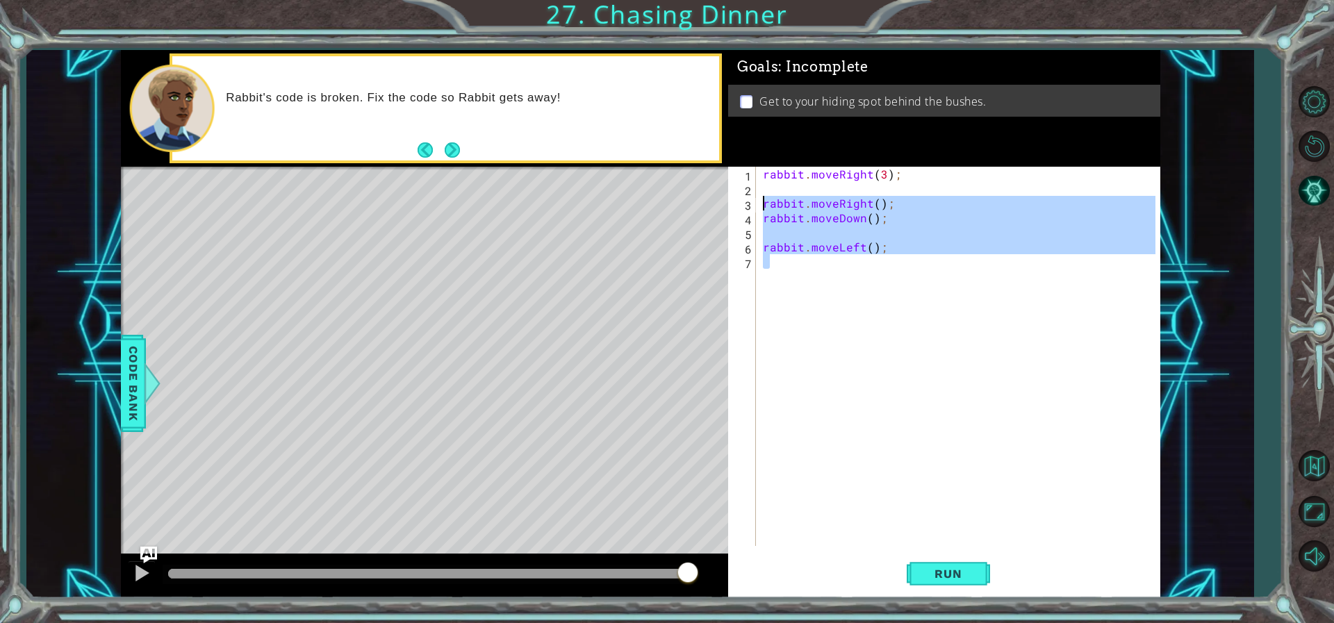
drag, startPoint x: 891, startPoint y: 256, endPoint x: 759, endPoint y: 197, distance: 144.9
click at [760, 197] on div "rabbit . moveRight ( 3 ) ; rabbit . moveRight ( ) ; rabbit . moveDown ( ) ; rab…" at bounding box center [958, 356] width 396 height 379
type textarea "rabbit.moveRight(); rabbit.moveDown();"
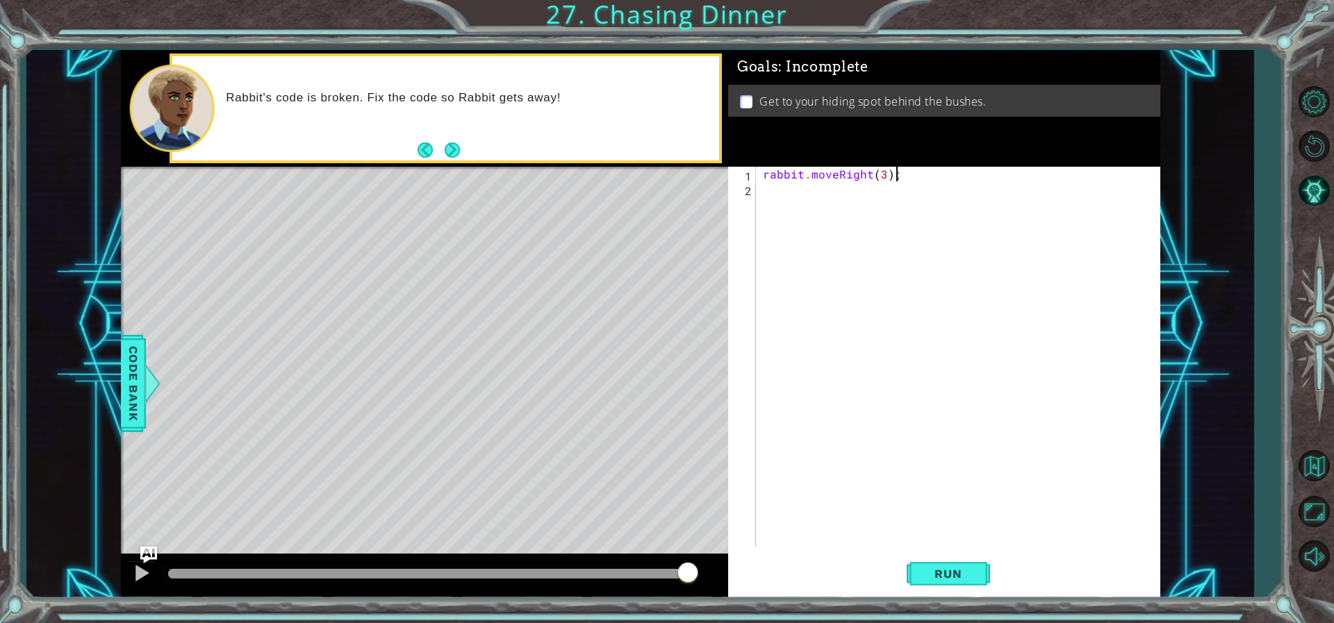
type textarea "rabbit.moveRight(3);\"
type textarea "rabbit.moveRight(3);"
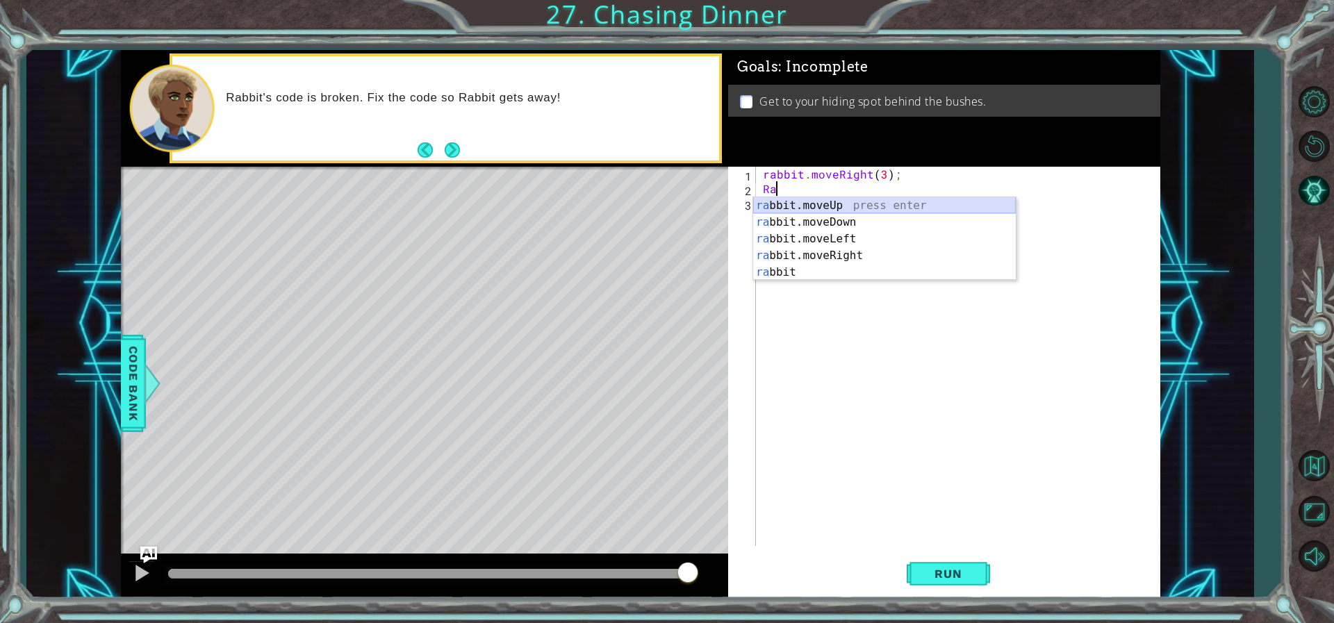
click at [884, 207] on div "ra bbit.moveUp press enter ra bbit.moveDown press enter ra bbit.moveLeft press …" at bounding box center [884, 255] width 263 height 117
type textarea "rabbit.moveUp(1);"
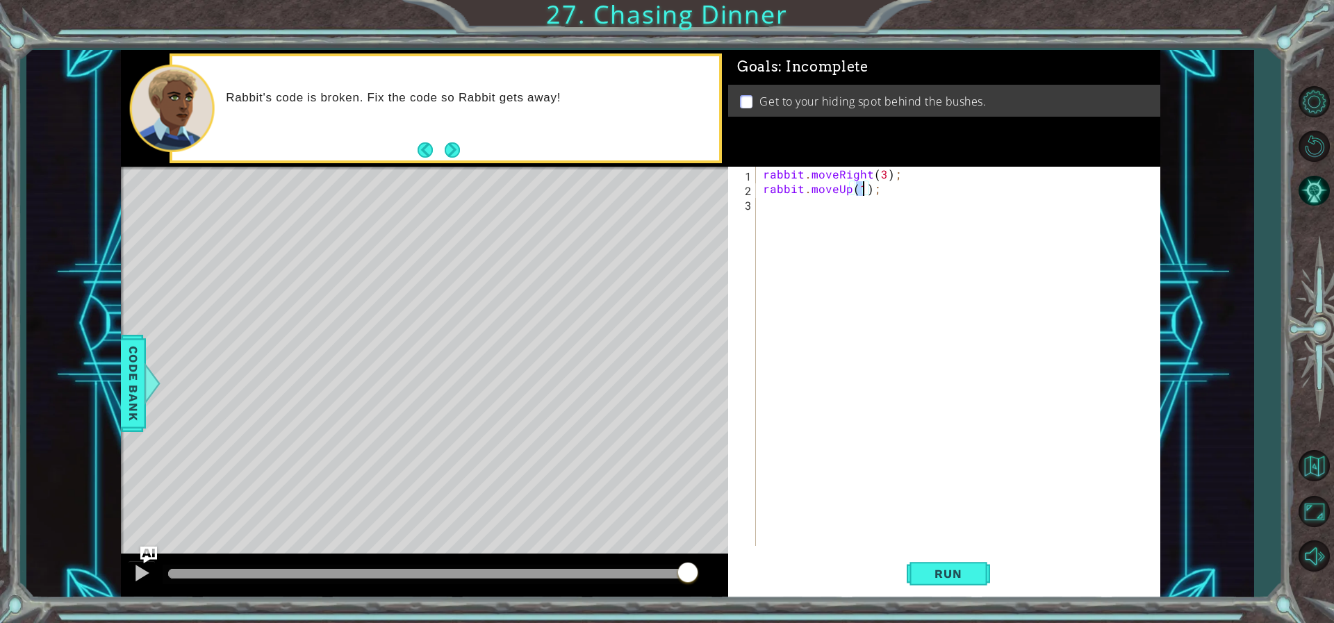
click at [841, 207] on div "rabbit . moveRight ( 3 ) ; rabbit . moveUp ( 1 ) ;" at bounding box center [961, 371] width 402 height 408
click at [861, 187] on div "rabbit . moveRight ( 3 ) ; rabbit . moveUp ( 1 ) ;" at bounding box center [961, 371] width 402 height 408
type textarea "rabbit.moveUp(3);"
click at [806, 208] on div "rabbit . moveRight ( 3 ) ; rabbit . moveUp ( 3 ) ;" at bounding box center [961, 371] width 402 height 408
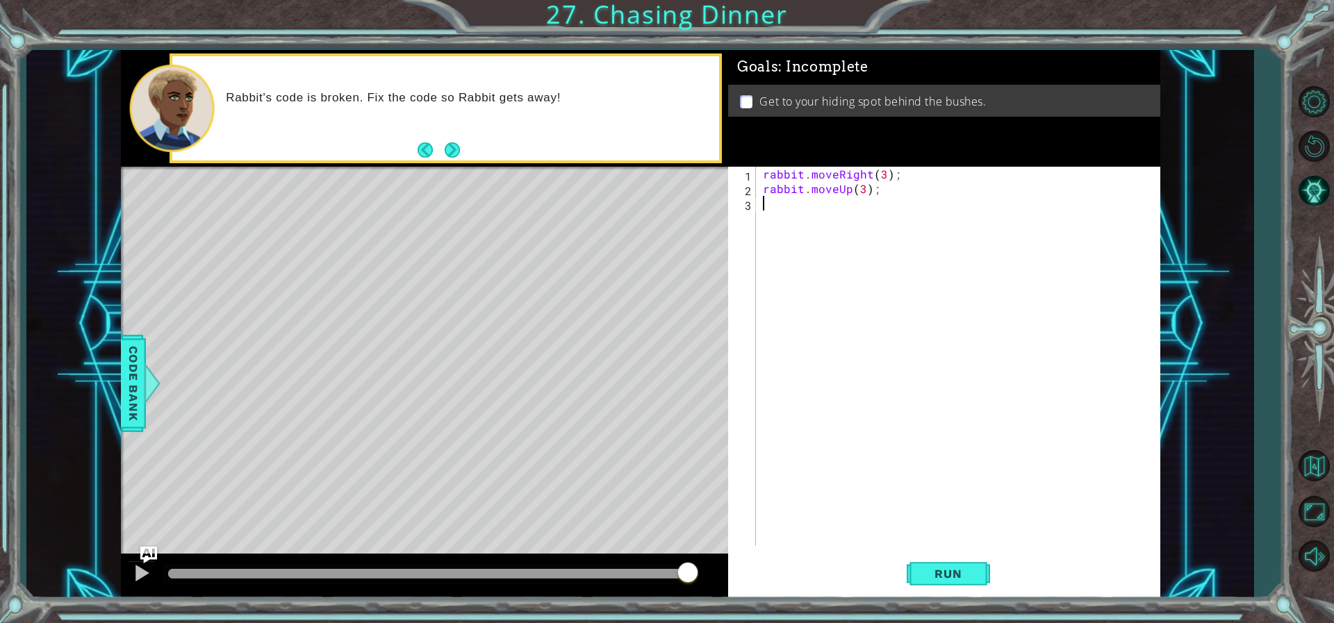
type textarea "h"
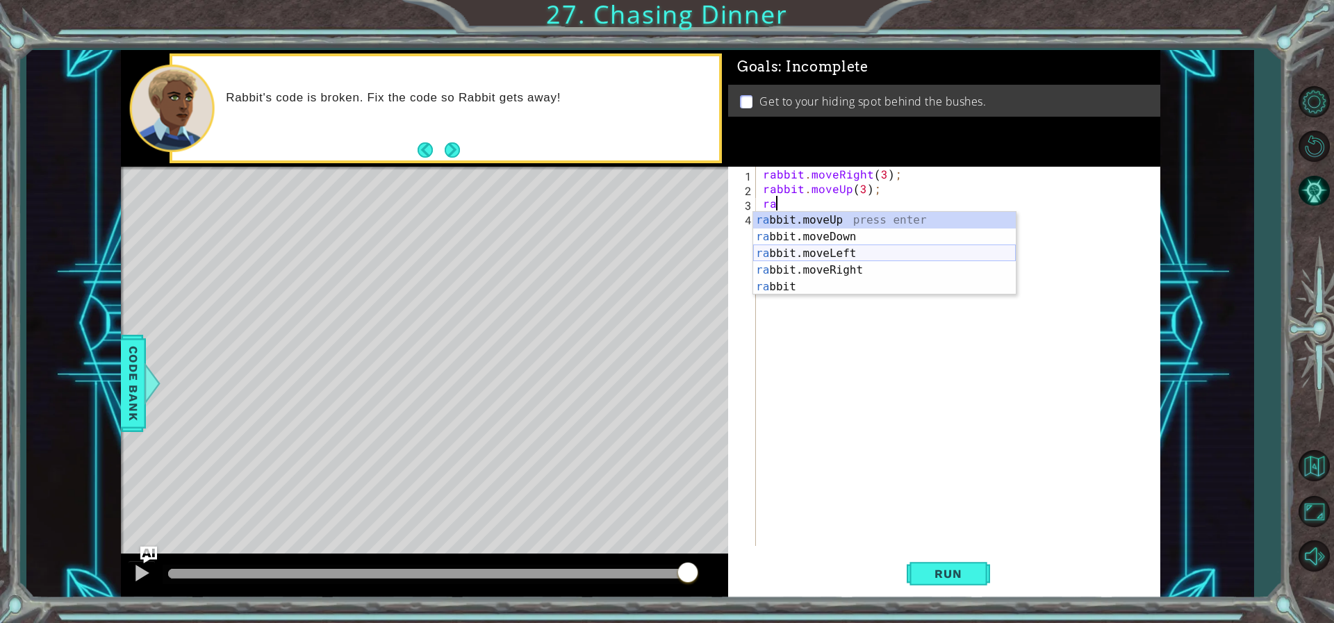
click at [836, 254] on div "ra bbit.moveUp press enter ra bbit.moveDown press enter ra bbit.moveLeft press …" at bounding box center [884, 270] width 263 height 117
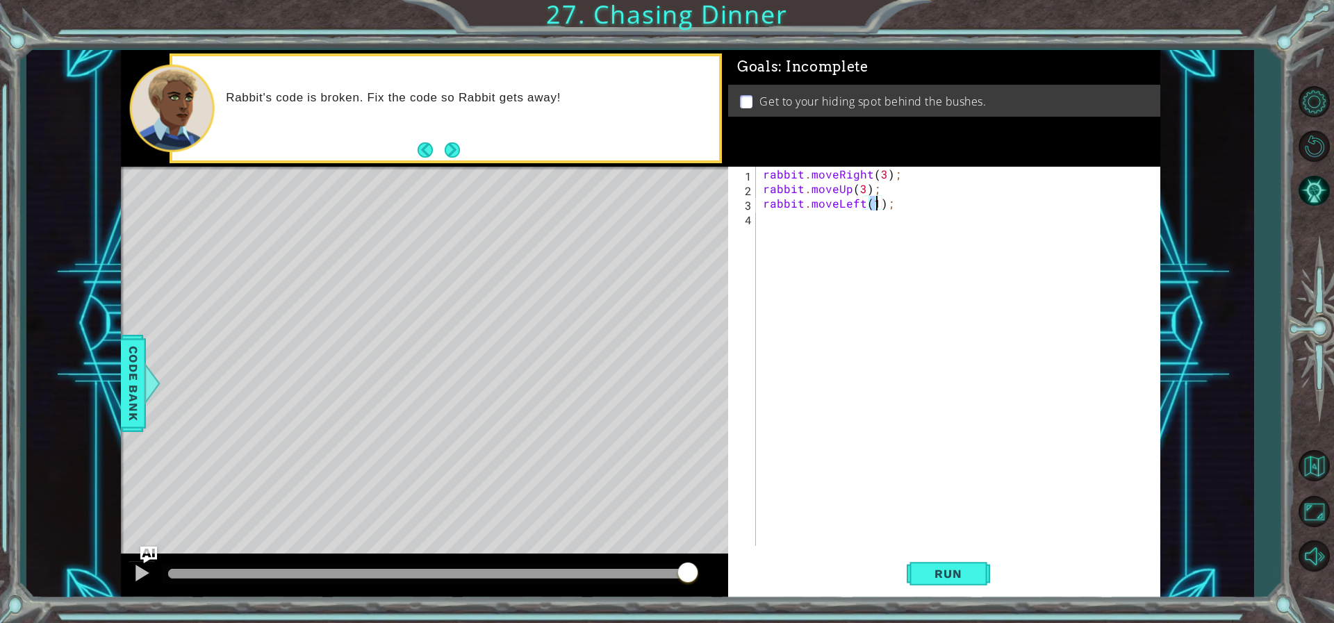
type textarea "rabbit.moveLeft(3);"
click at [824, 222] on div "rabbit . moveRight ( 3 ) ; rabbit . moveUp ( 3 ) ; rabbit . moveLeft ( 3 ) ;" at bounding box center [961, 371] width 402 height 408
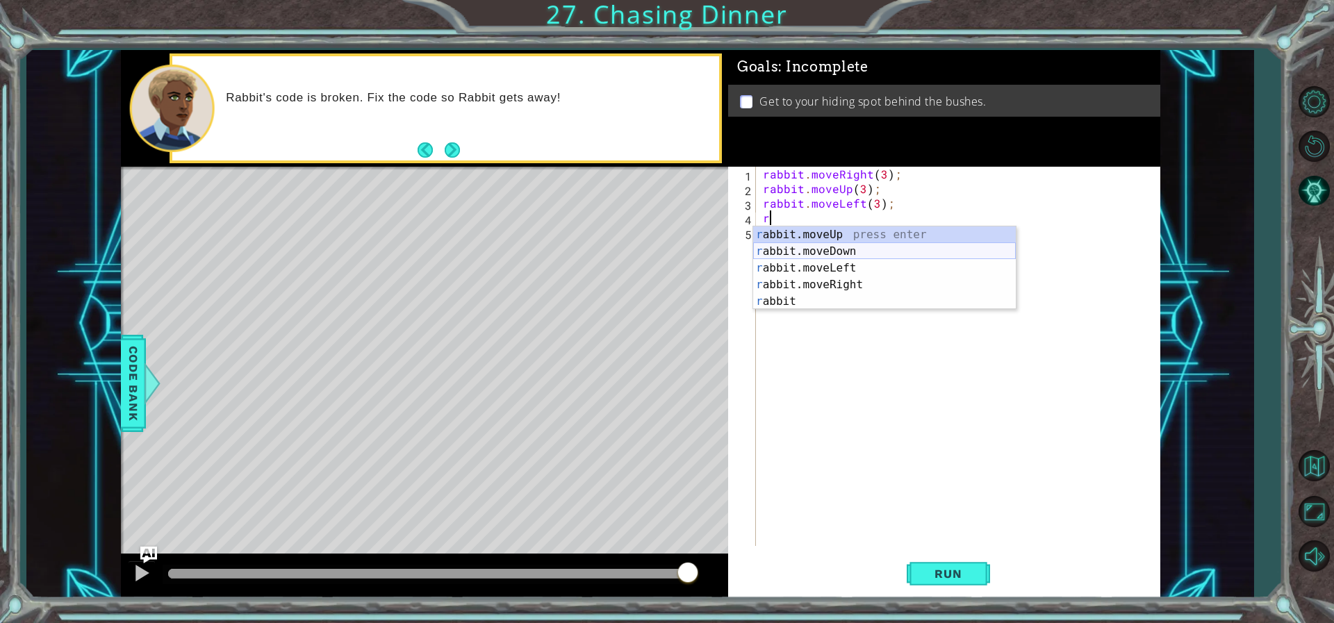
click at [823, 254] on div "r abbit.moveUp press enter r abbit.moveDown press enter r abbit.moveLeft press …" at bounding box center [884, 284] width 263 height 117
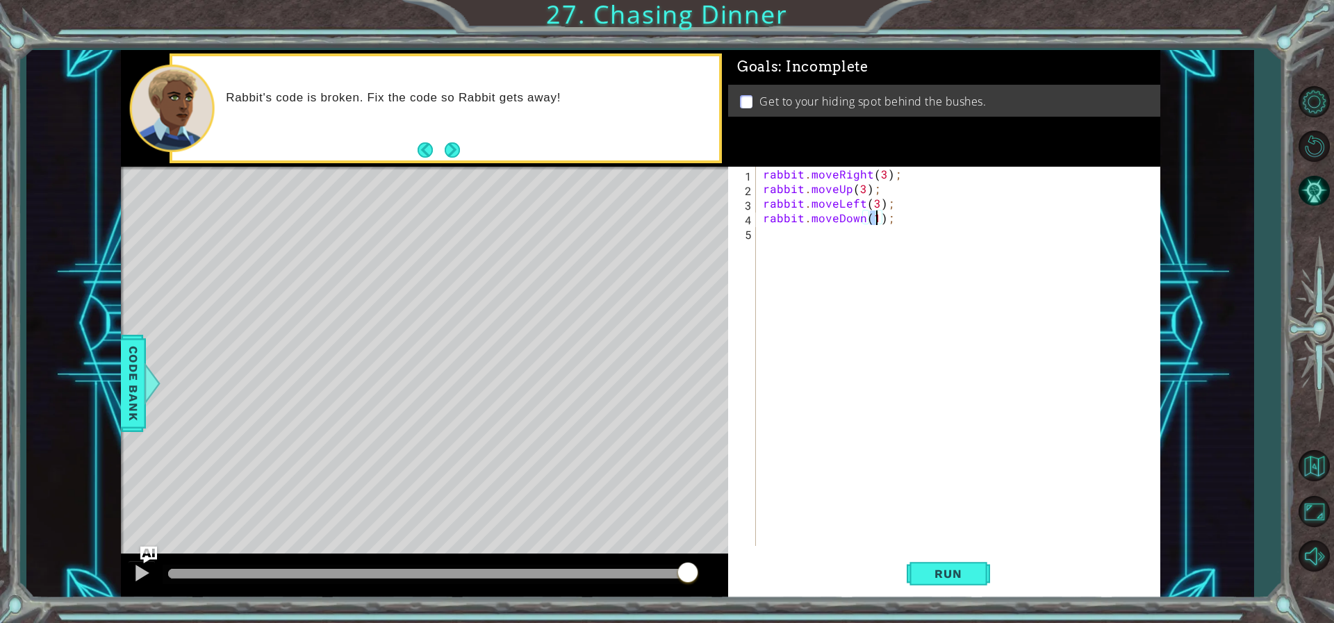
type textarea "rabbit.moveDown(2);"
click at [804, 250] on div "rabbit . moveRight ( 3 ) ; rabbit . moveUp ( 3 ) ; rabbit . moveLeft ( 3 ) ; ra…" at bounding box center [961, 371] width 402 height 408
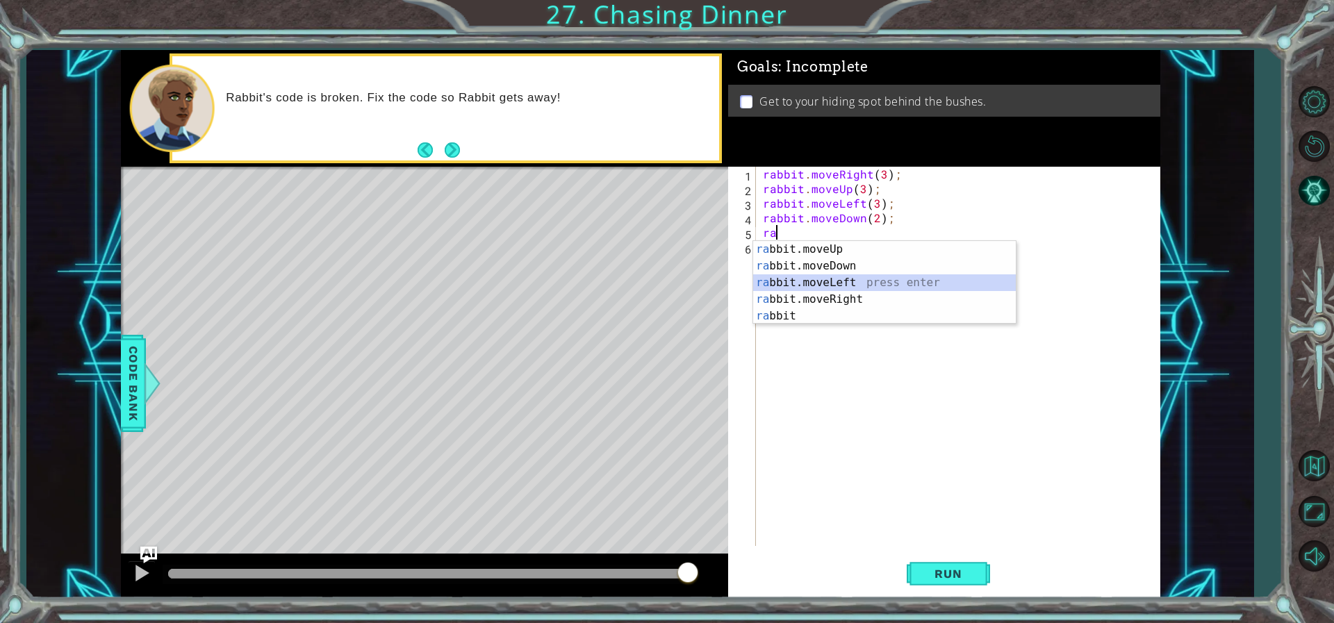
click at [841, 286] on div "ra bbit.moveUp press enter ra bbit.moveDown press enter ra bbit.moveLeft press …" at bounding box center [884, 299] width 263 height 117
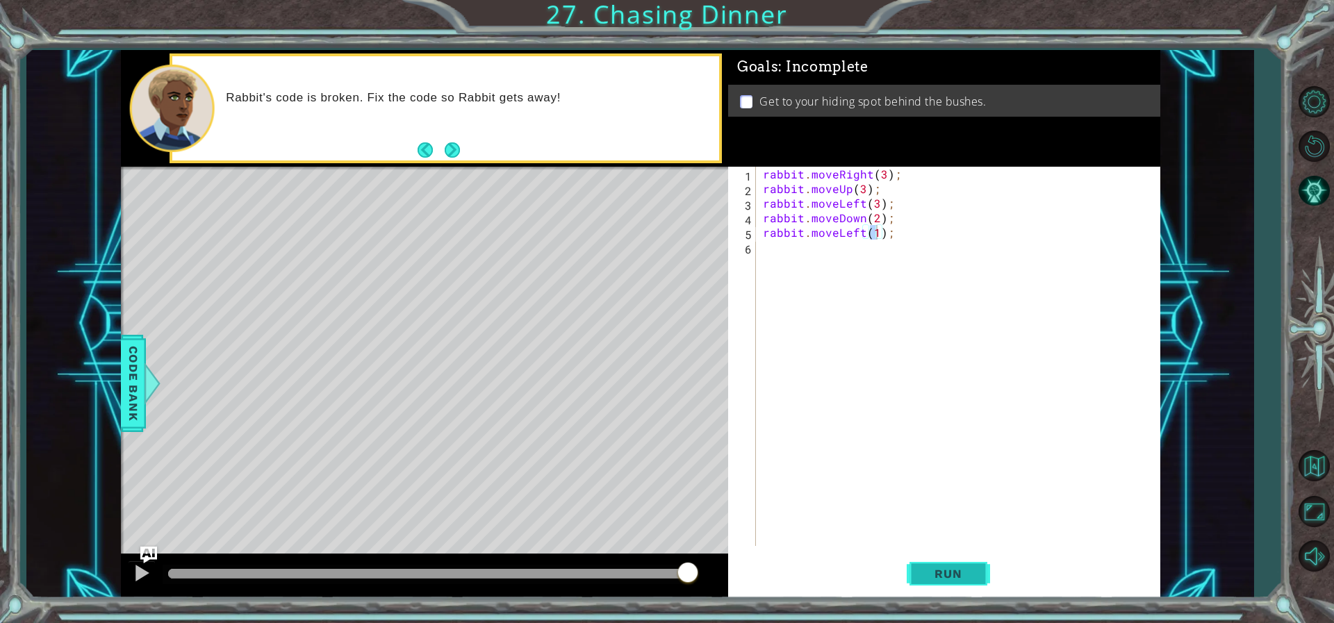
click at [956, 573] on span "Run" at bounding box center [947, 574] width 55 height 14
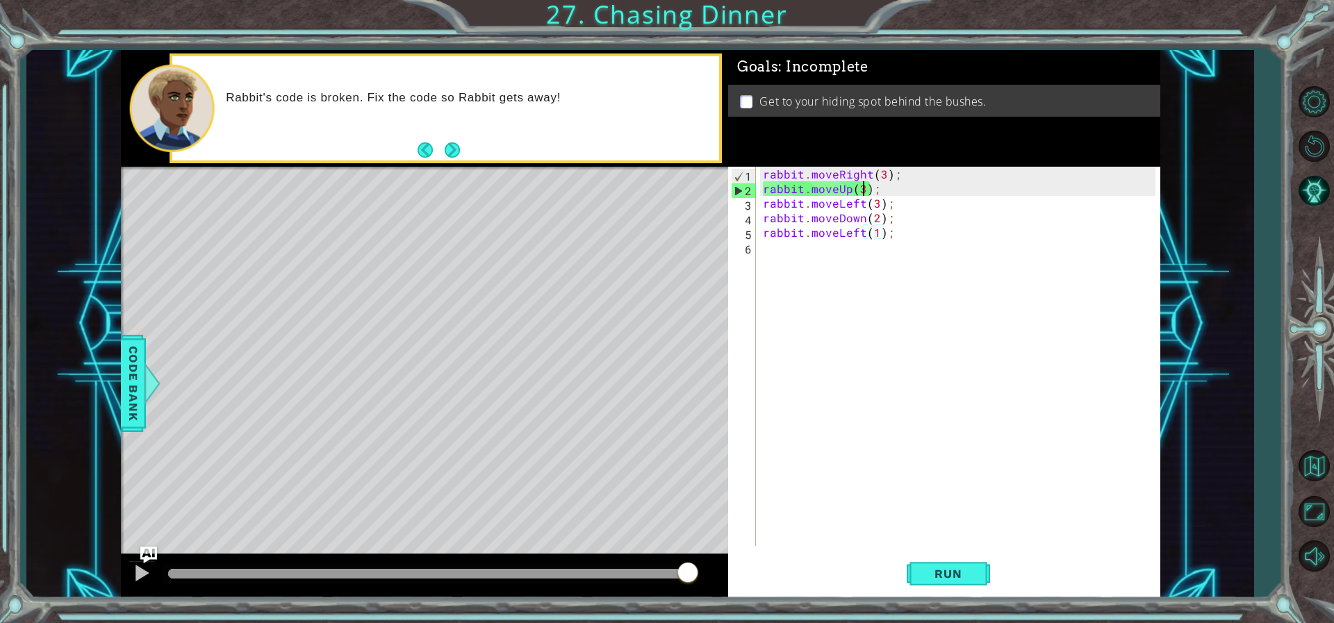
click at [864, 188] on div "rabbit . moveRight ( 3 ) ; rabbit . moveUp ( 3 ) ; rabbit . moveLeft ( 3 ) ; ra…" at bounding box center [961, 371] width 402 height 408
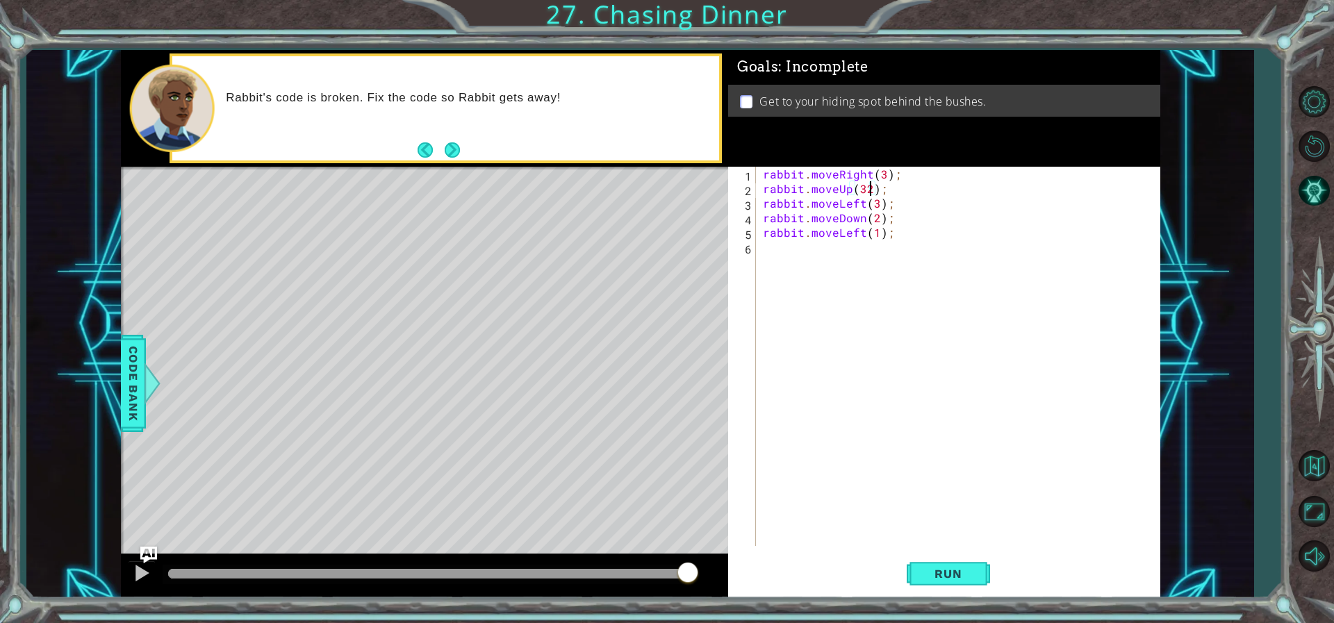
scroll to position [0, 6]
click at [880, 203] on div "rabbit . moveRight ( 3 ) ; rabbit . moveUp ( 2 ) ; rabbit . moveLeft ( 3 ) ; ra…" at bounding box center [961, 371] width 402 height 408
click at [875, 202] on div "rabbit . moveRight ( 3 ) ; rabbit . moveUp ( 2 ) ; rabbit . moveLeft ( 3 ) ; ra…" at bounding box center [961, 371] width 402 height 408
click at [973, 572] on span "Run" at bounding box center [947, 574] width 55 height 14
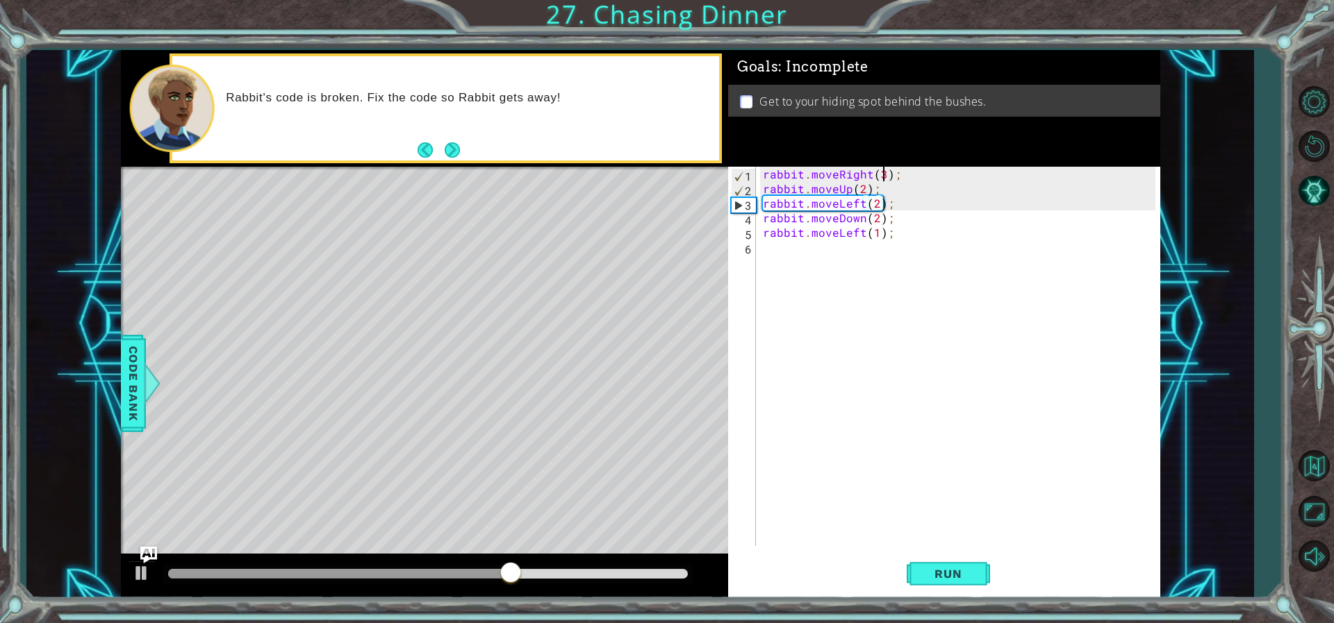
click at [882, 173] on div "rabbit . moveRight ( 3 ) ; rabbit . moveUp ( 2 ) ; rabbit . moveLeft ( 2 ) ; ra…" at bounding box center [961, 371] width 402 height 408
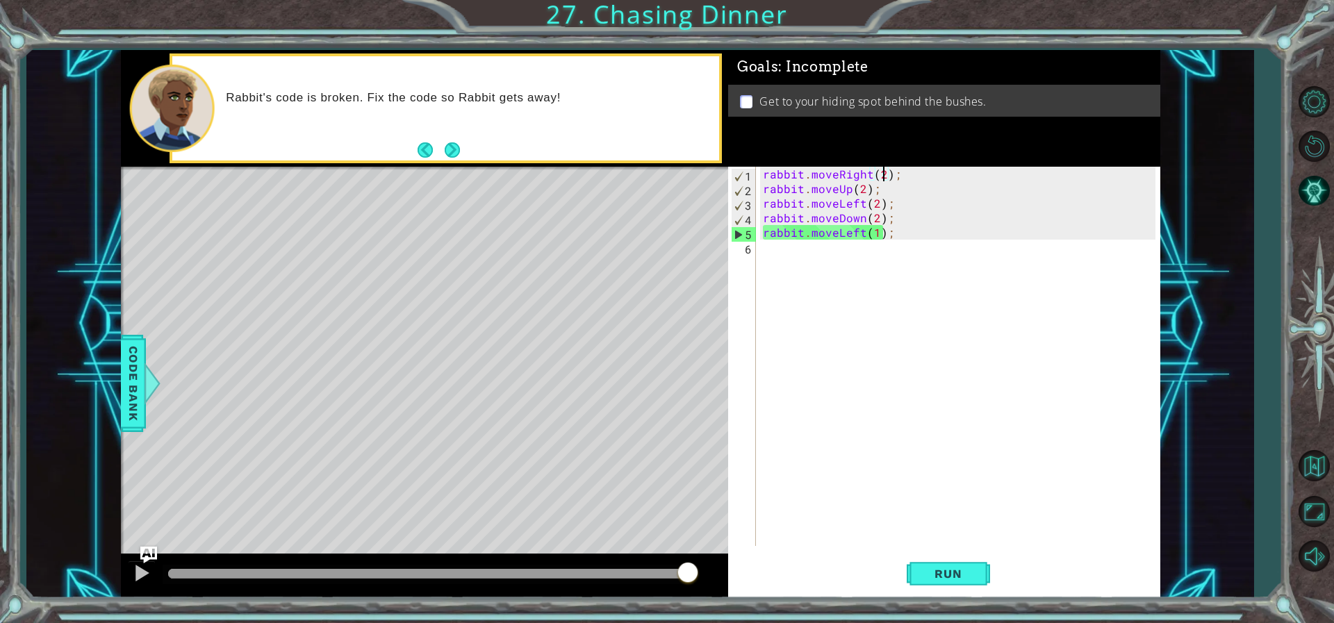
click at [876, 213] on div "rabbit . moveRight ( 2 ) ; rabbit . moveUp ( 2 ) ; rabbit . moveLeft ( 2 ) ; ra…" at bounding box center [961, 371] width 402 height 408
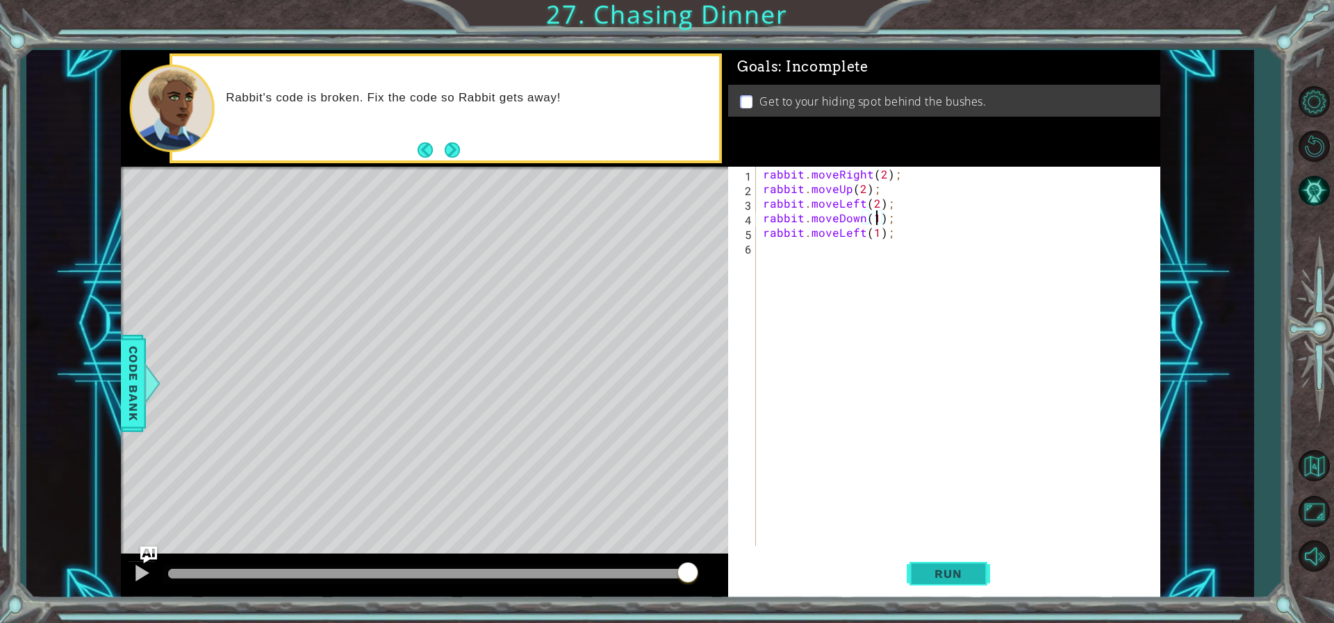
type textarea "rabbit.moveDown(1);"
click at [929, 559] on button "Run" at bounding box center [948, 573] width 83 height 43
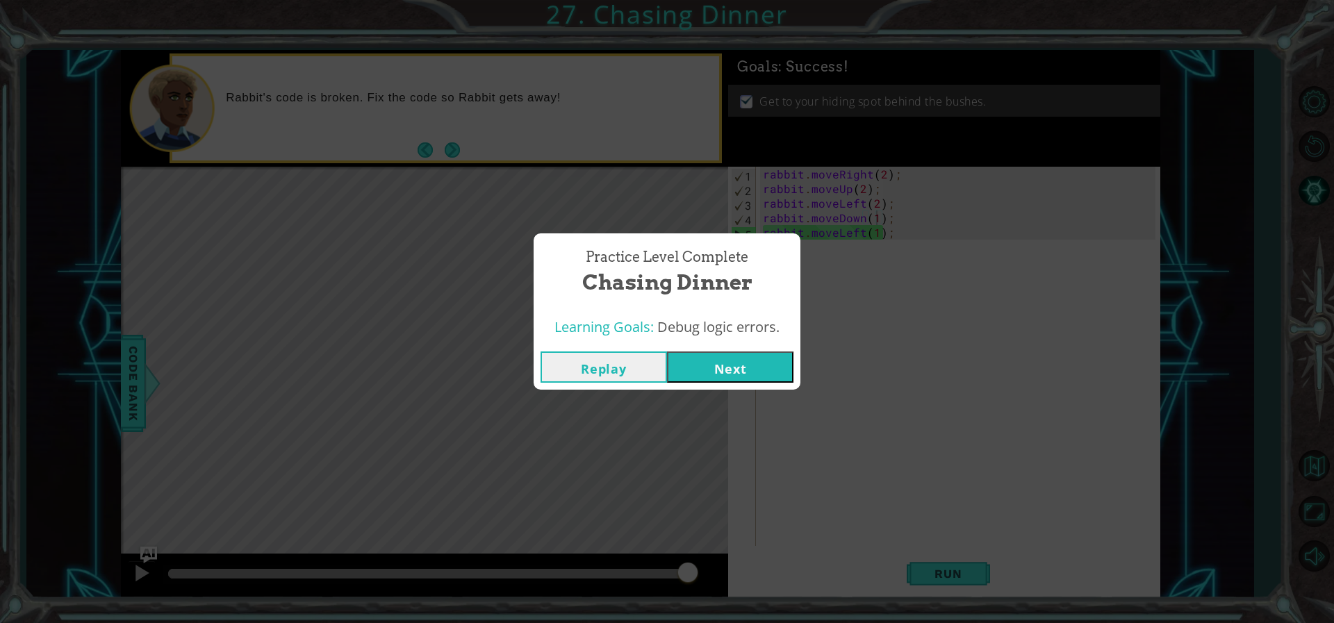
click at [743, 374] on button "Next" at bounding box center [730, 367] width 126 height 31
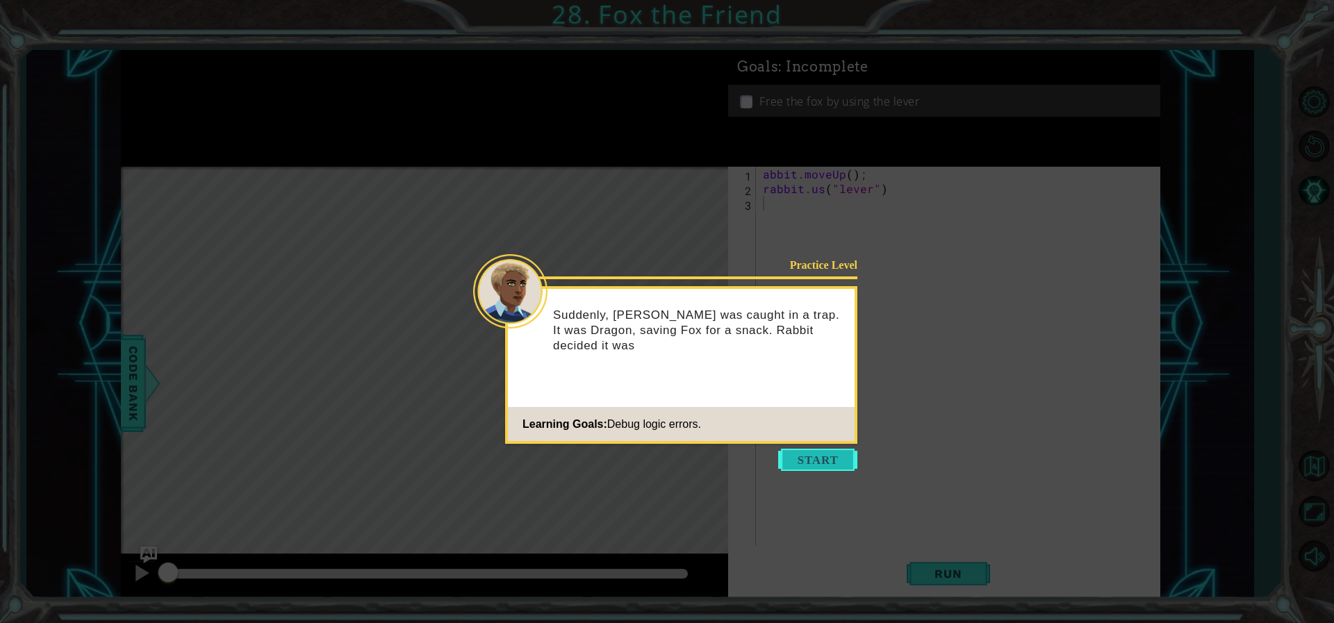
click at [807, 465] on button "Start" at bounding box center [817, 460] width 79 height 22
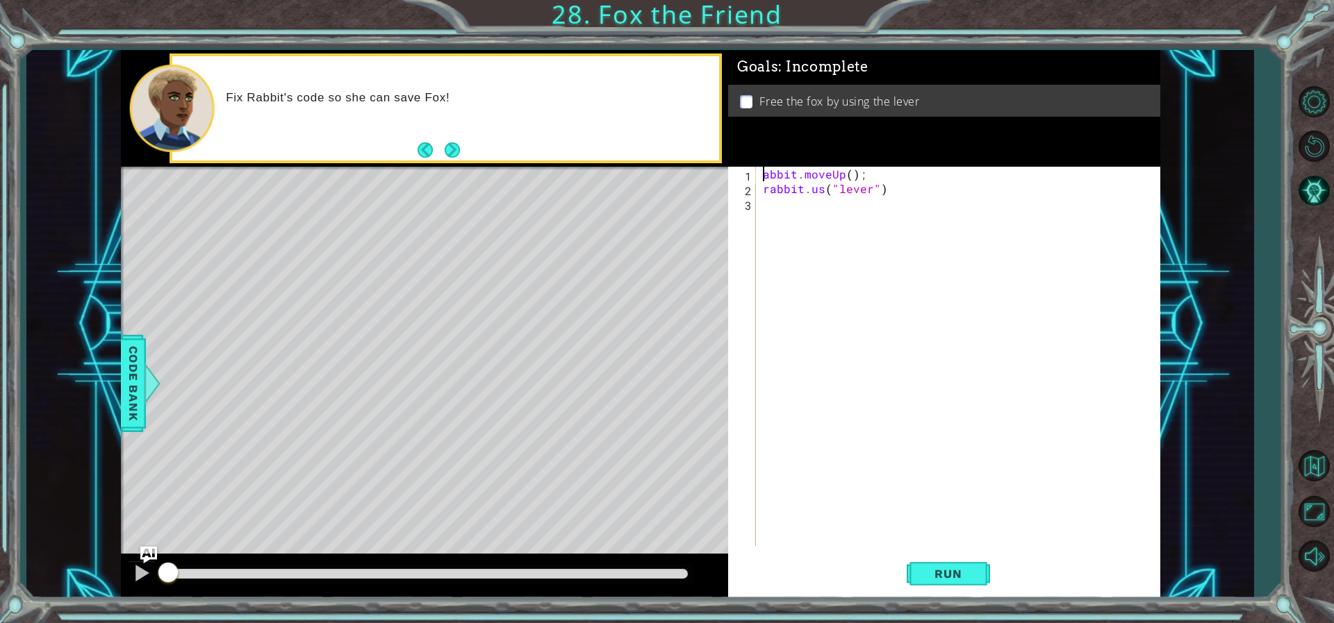
click at [763, 170] on div "abbit . moveUp ( ) ; rabbit . us ( "lever" )" at bounding box center [961, 371] width 402 height 408
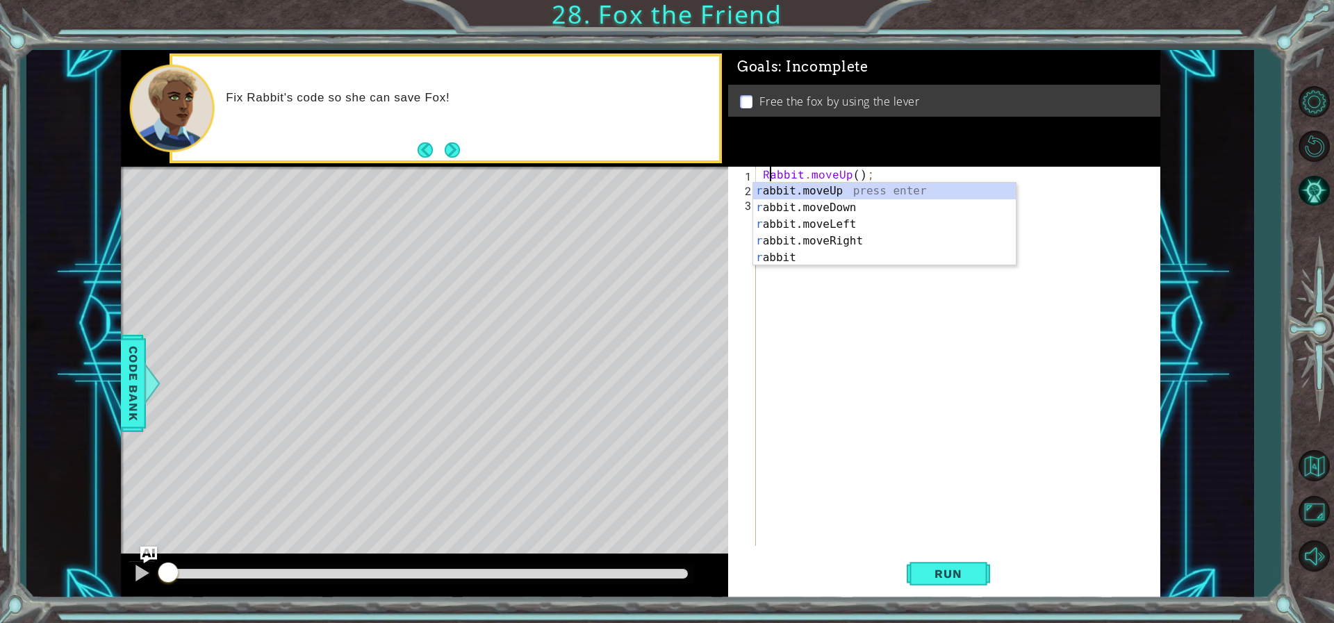
scroll to position [0, 1]
click at [938, 574] on span "Run" at bounding box center [947, 574] width 55 height 14
type textarea "rabbit.moveUp(1);"
click at [942, 572] on span "Run" at bounding box center [947, 574] width 55 height 14
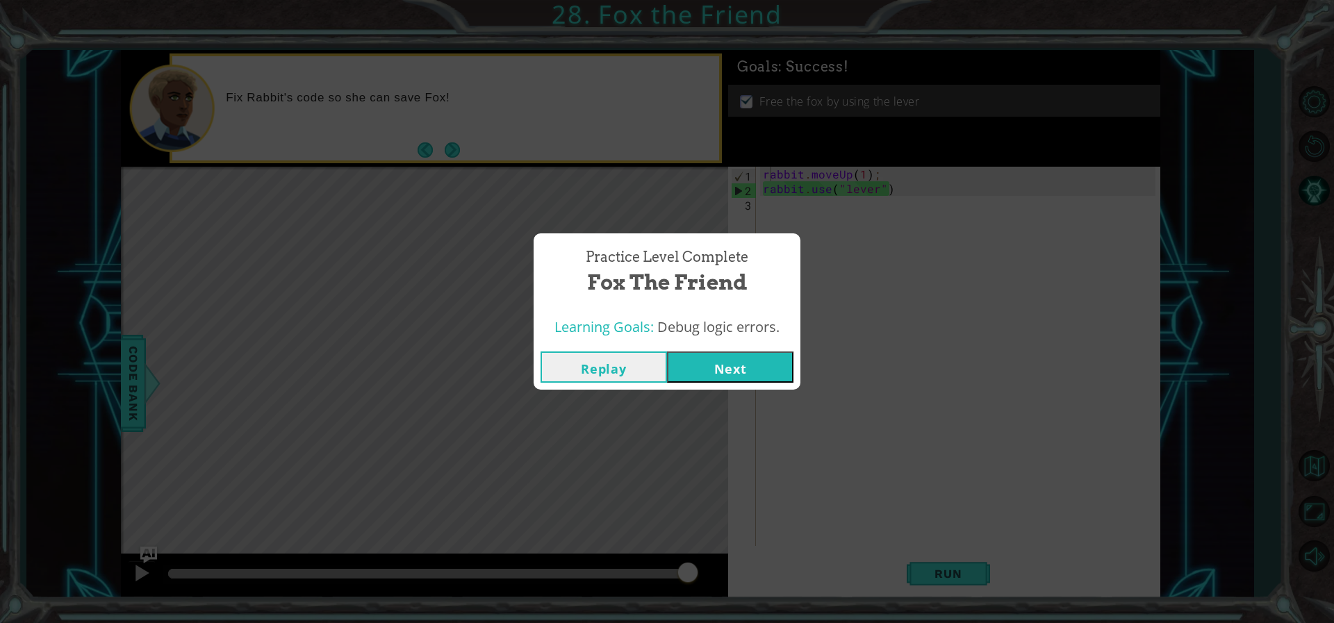
click at [765, 378] on button "Next" at bounding box center [730, 367] width 126 height 31
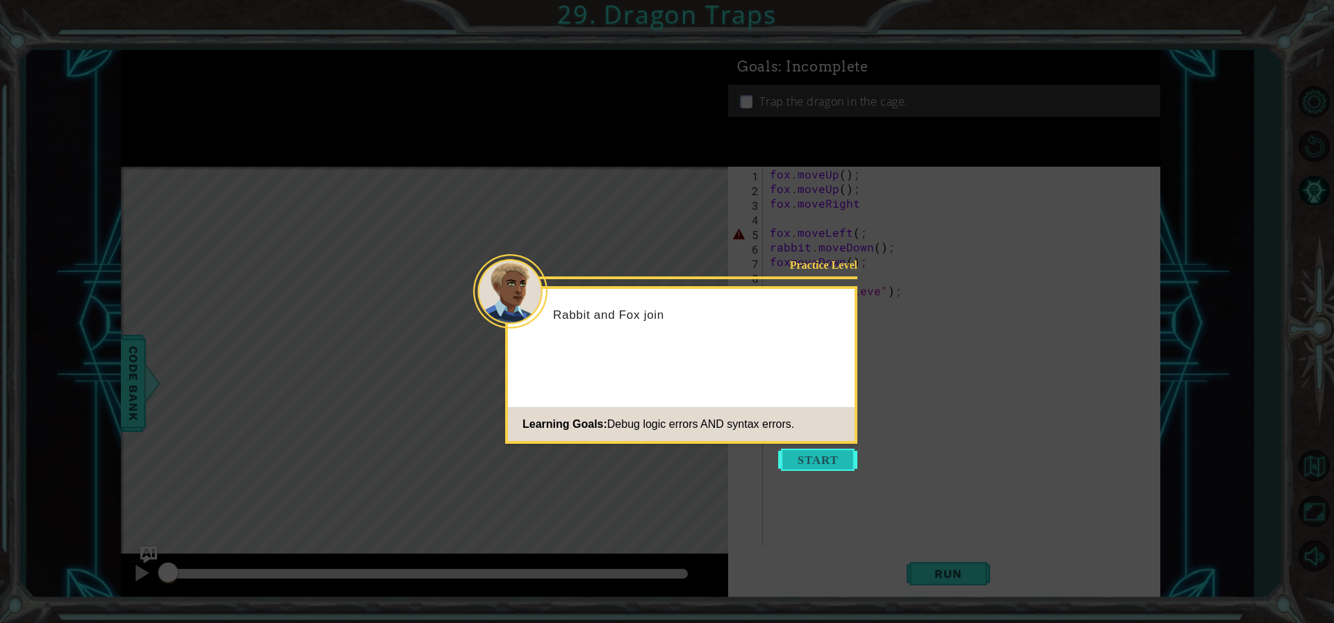
click at [843, 454] on button "Start" at bounding box center [817, 460] width 79 height 22
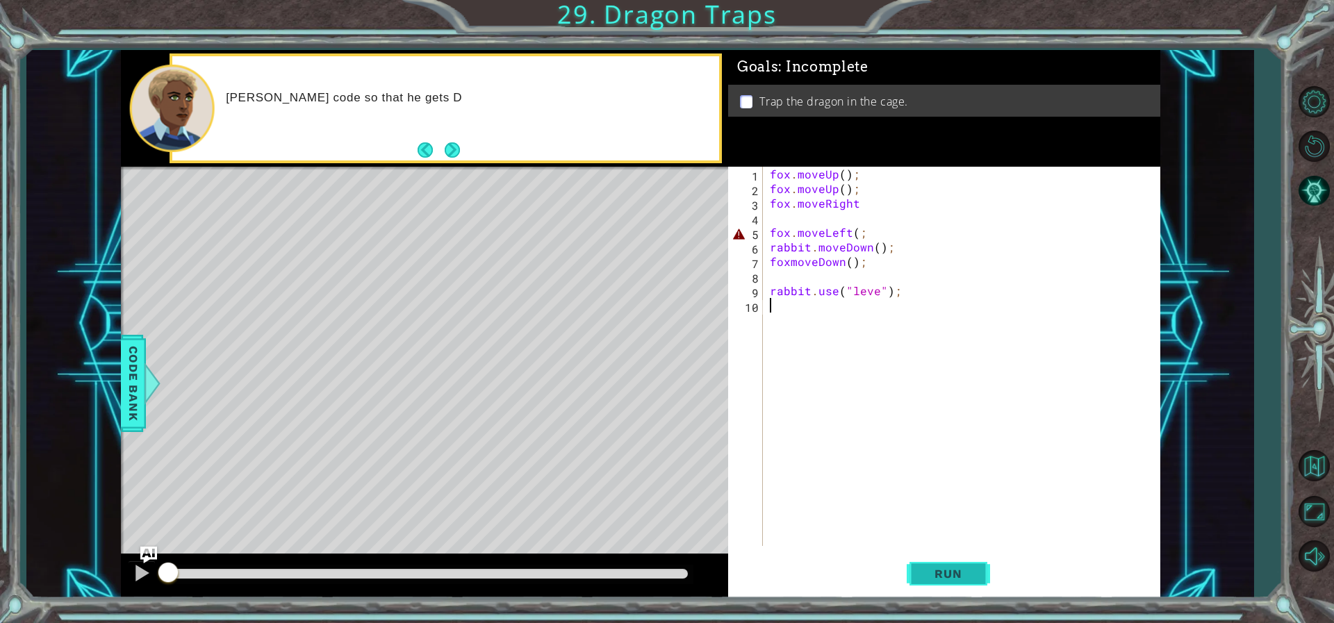
click at [967, 563] on button "Run" at bounding box center [948, 573] width 83 height 43
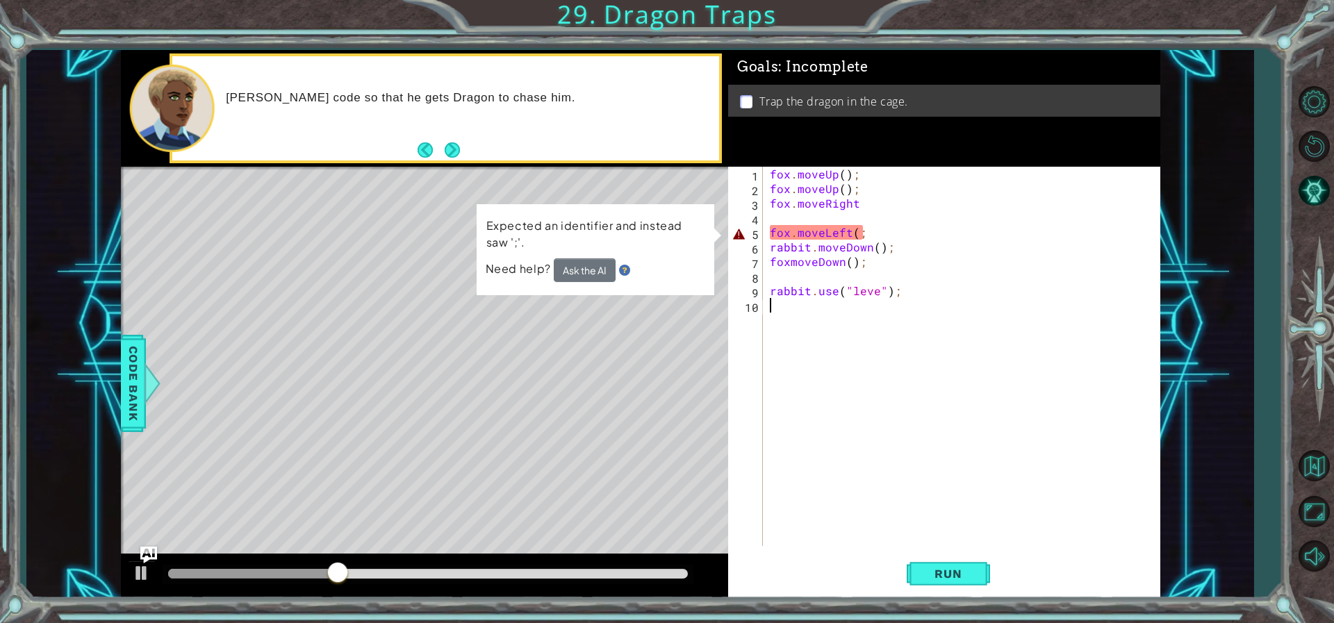
click at [859, 233] on div "fox . moveUp ( ) ; fox . moveUp ( ) ; fox . moveRight fox . moveLeft ( ; rabbit…" at bounding box center [964, 371] width 395 height 408
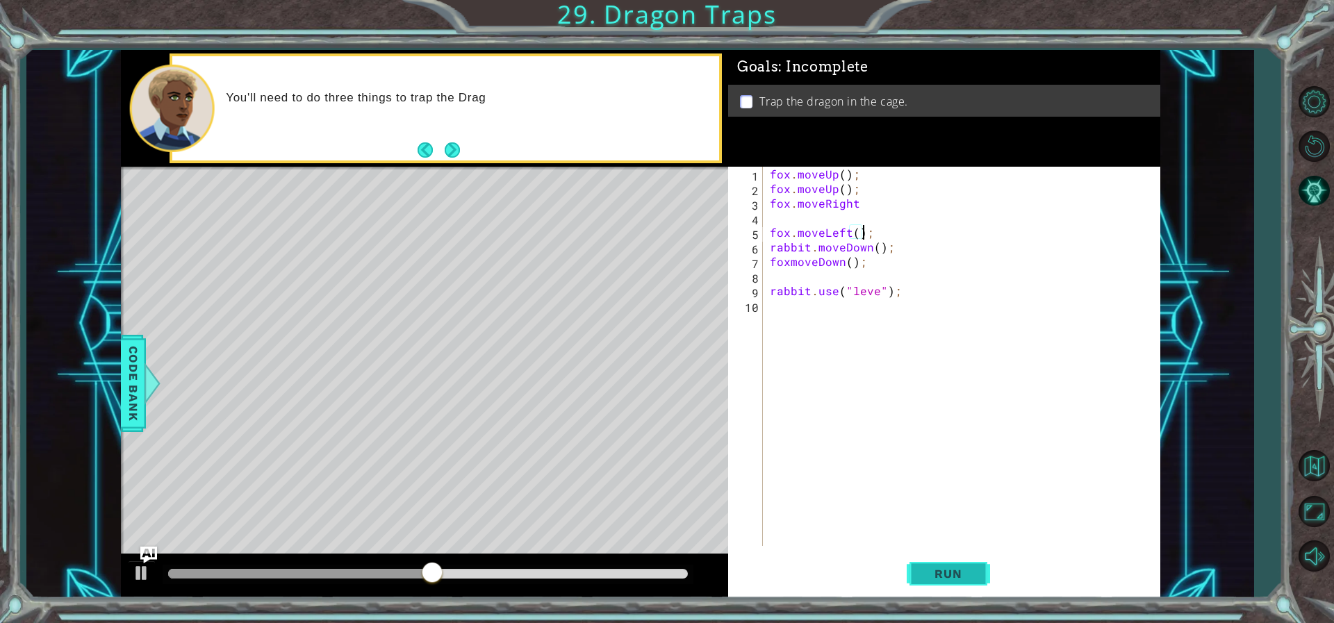
click at [976, 568] on button "Run" at bounding box center [948, 573] width 83 height 43
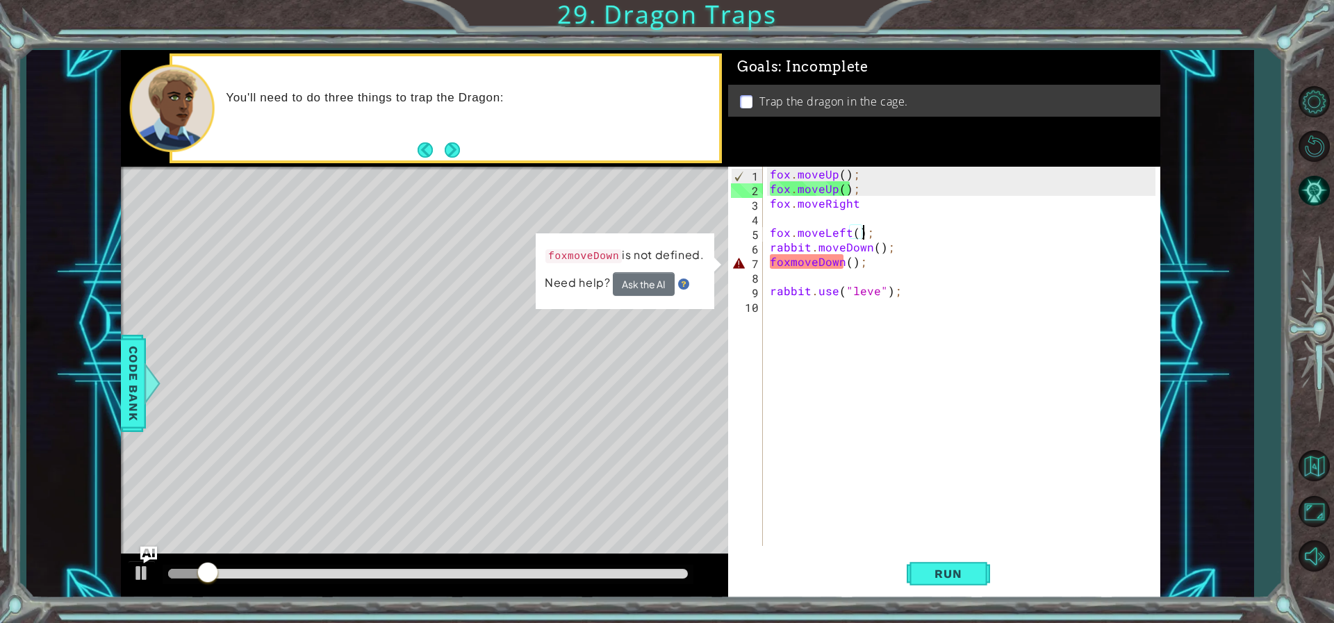
click at [795, 264] on div "fox . moveUp ( ) ; fox . moveUp ( ) ; fox . moveRight fox . moveLeft ( ) ; rabb…" at bounding box center [964, 371] width 395 height 408
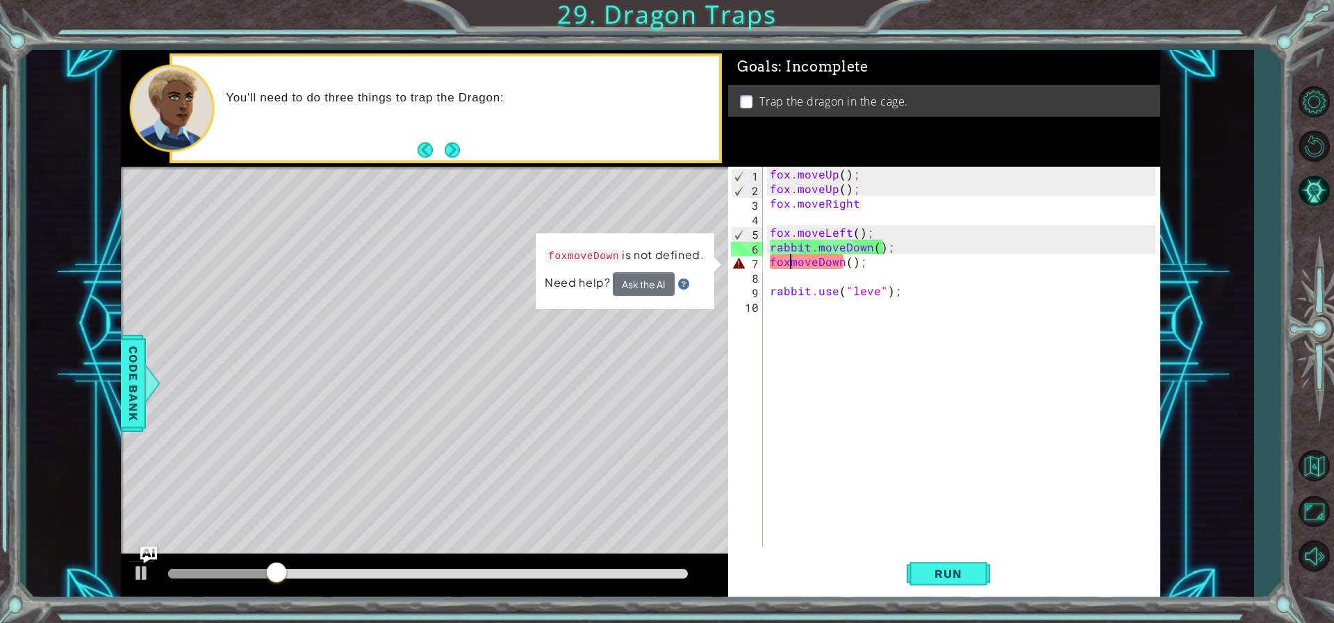
scroll to position [0, 2]
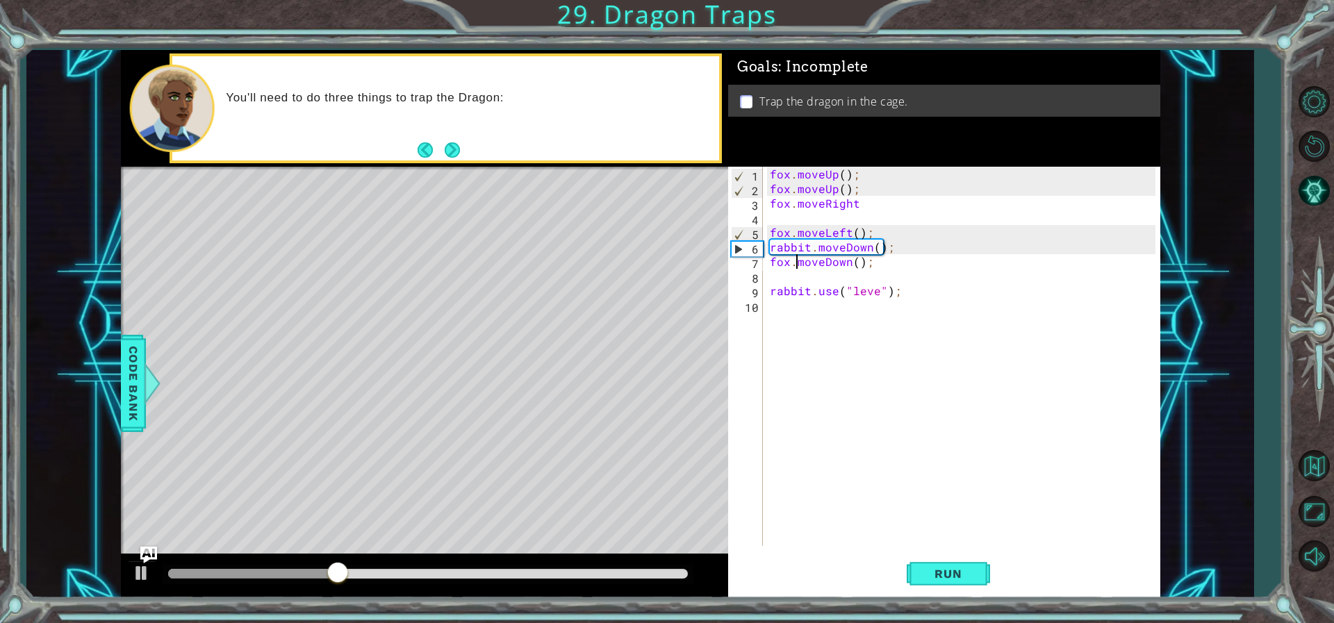
click at [877, 292] on div "fox . moveUp ( ) ; fox . moveUp ( ) ; fox . moveRight fox . moveLeft ( ) ; rabb…" at bounding box center [964, 371] width 395 height 408
click at [968, 568] on span "Run" at bounding box center [947, 574] width 55 height 14
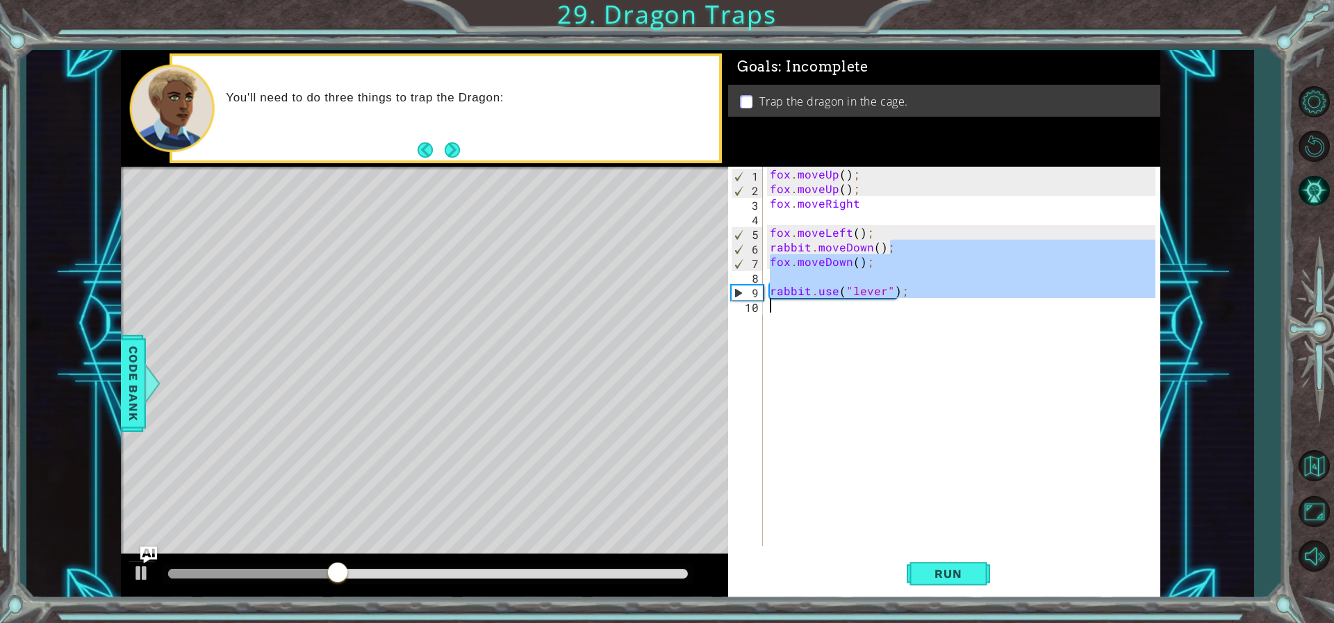
type textarea "rabbit.moveDown();"
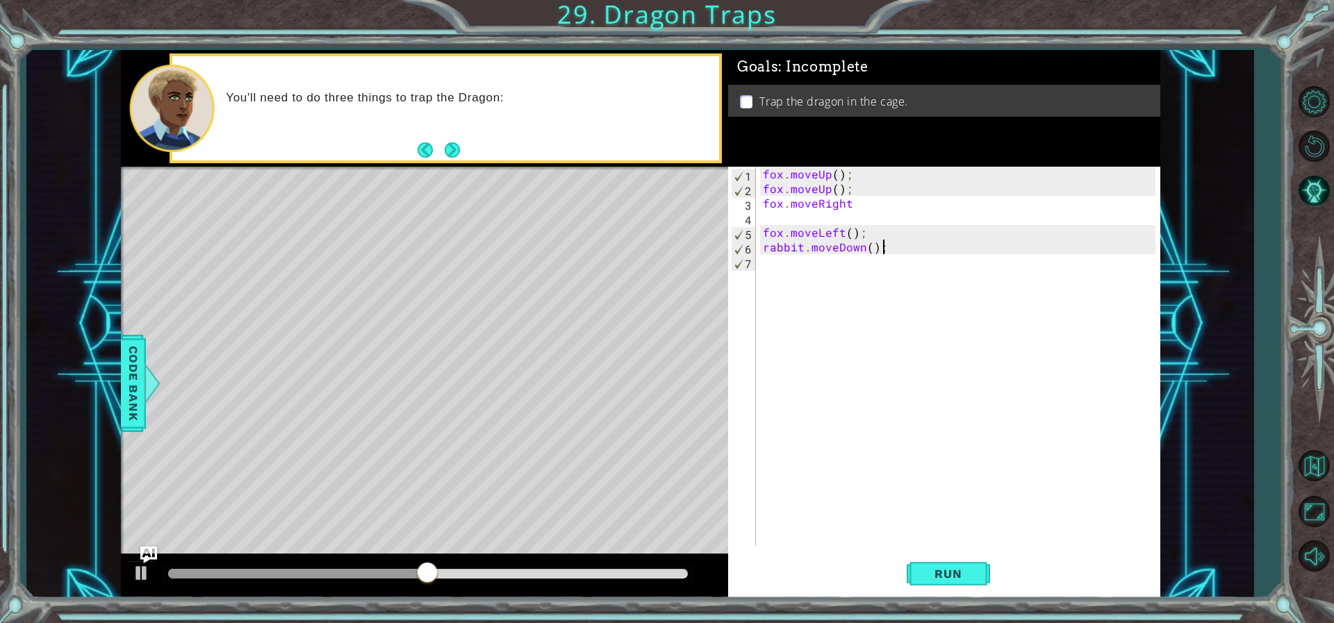
drag, startPoint x: 891, startPoint y: 249, endPoint x: 798, endPoint y: 252, distance: 93.1
click at [798, 252] on div "fox . moveUp ( ) ; fox . moveUp ( ) ; fox . moveRight fox . moveLeft ( ) ; rabb…" at bounding box center [961, 371] width 402 height 408
type textarea "fox.moveLeft();"
drag, startPoint x: 887, startPoint y: 252, endPoint x: 775, endPoint y: 258, distance: 112.7
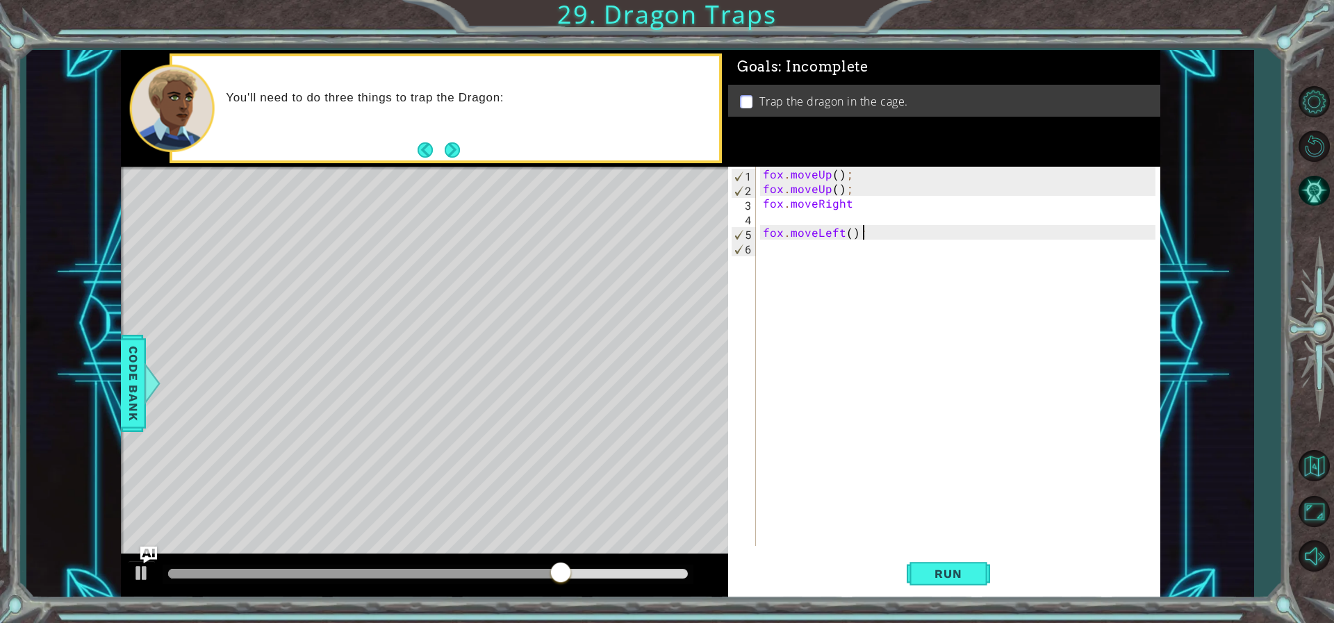
click at [775, 258] on div "fox . moveUp ( ) ; fox . moveUp ( ) ; fox . moveRight fox . moveLeft ( ) ;" at bounding box center [961, 371] width 402 height 408
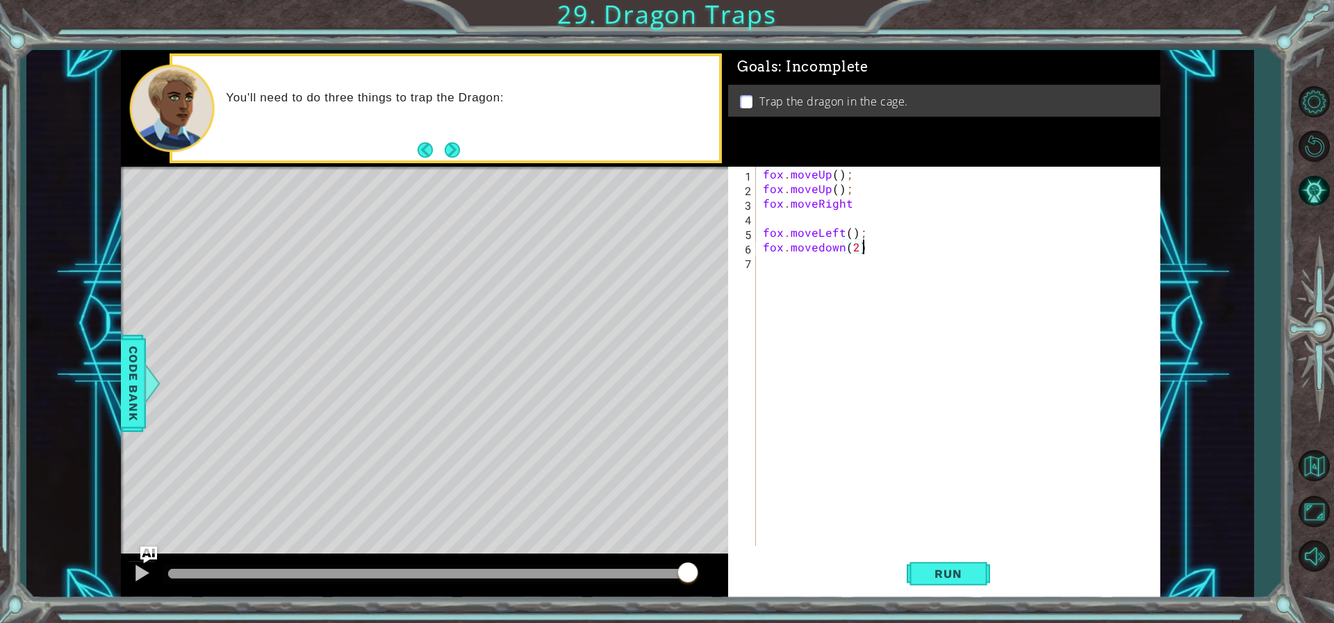
scroll to position [0, 6]
click at [948, 578] on span "Run" at bounding box center [947, 574] width 55 height 14
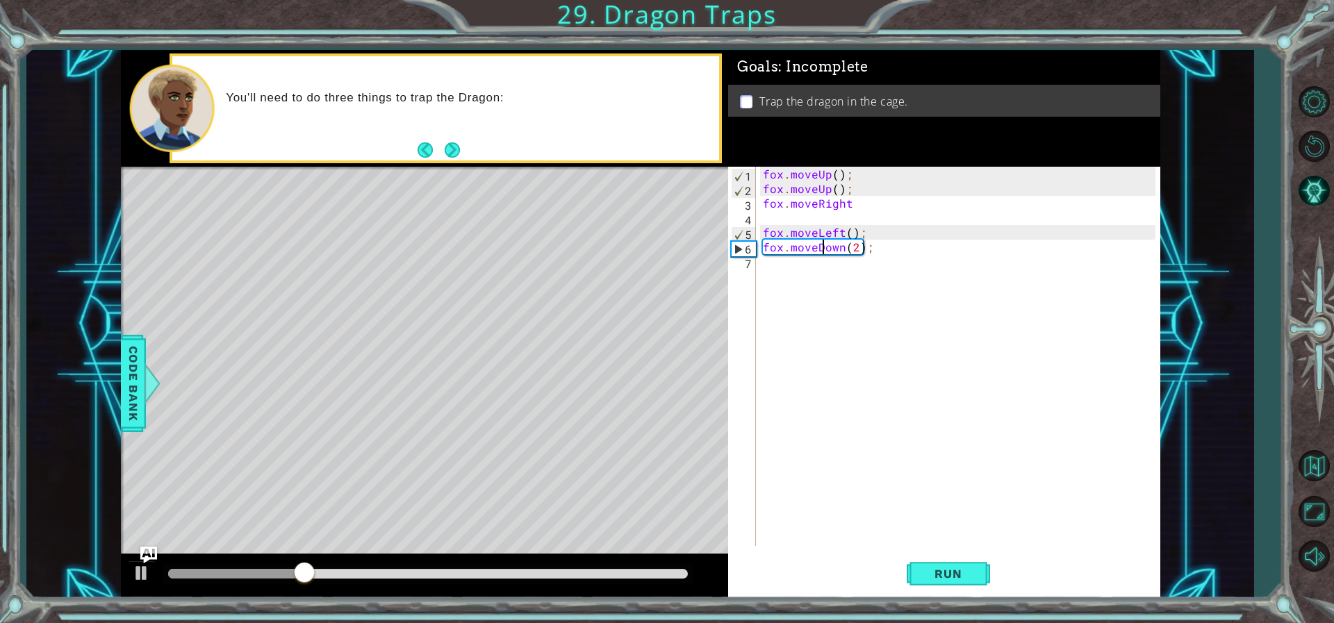
scroll to position [0, 4]
click at [961, 576] on span "Run" at bounding box center [947, 574] width 55 height 14
click at [850, 199] on div "fox . moveUp ( ) ; fox . moveUp ( ) ; fox . moveRight fox . moveLeft ( ) ; fox …" at bounding box center [961, 371] width 402 height 408
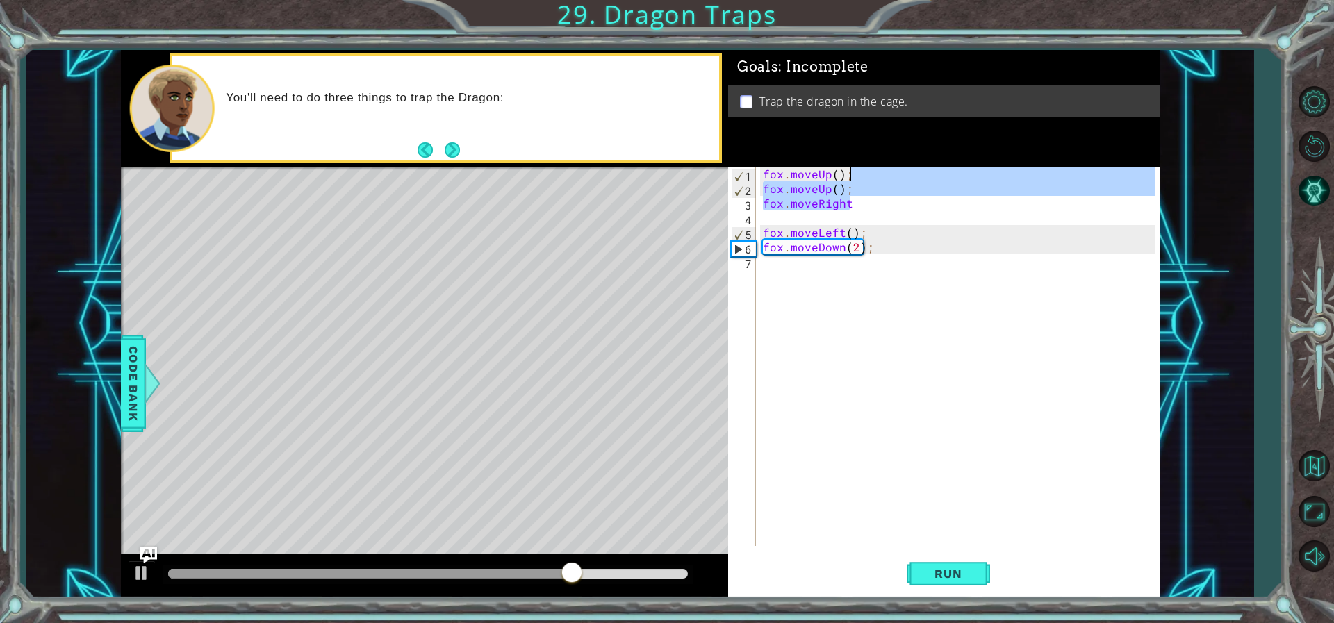
click at [855, 180] on div "fox . moveUp ( ) ; fox . moveUp ( ) ; fox . moveRight fox . moveLeft ( ) ; fox …" at bounding box center [961, 371] width 402 height 408
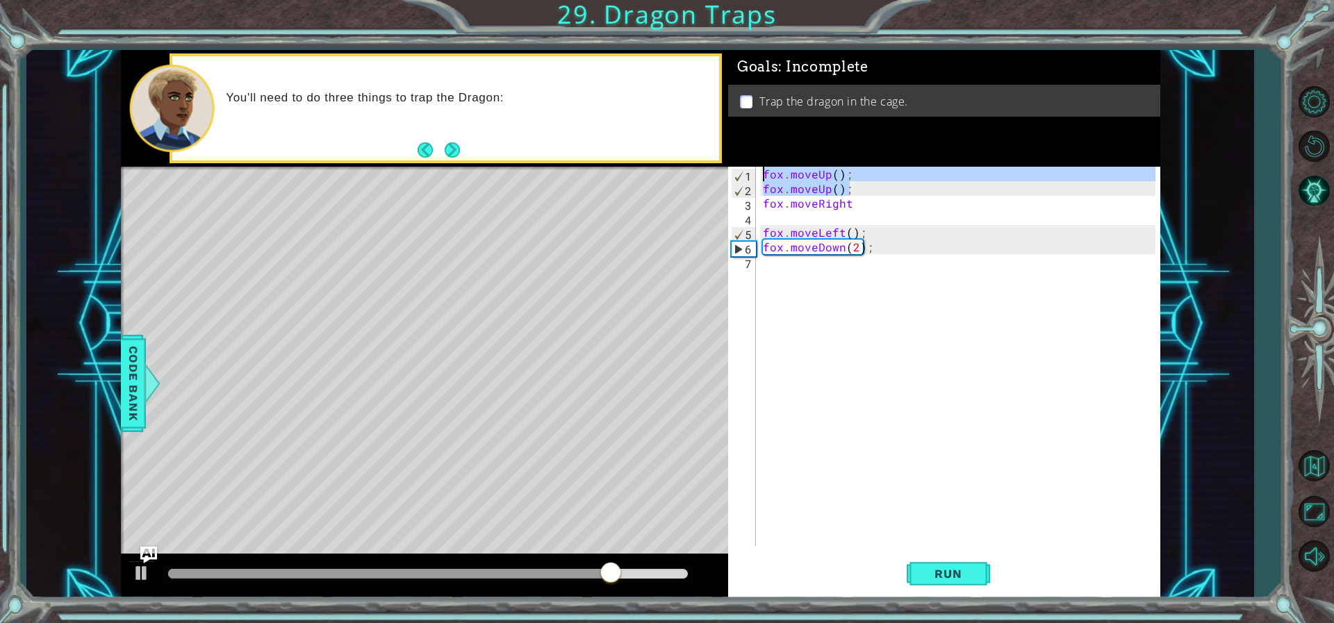
drag, startPoint x: 860, startPoint y: 190, endPoint x: 754, endPoint y: 167, distance: 108.1
click at [754, 167] on div "fox.moveUp(); 1 2 3 4 5 6 7 fox . moveUp ( ) ; fox . moveUp ( ) ; fox . moveRig…" at bounding box center [941, 356] width 427 height 379
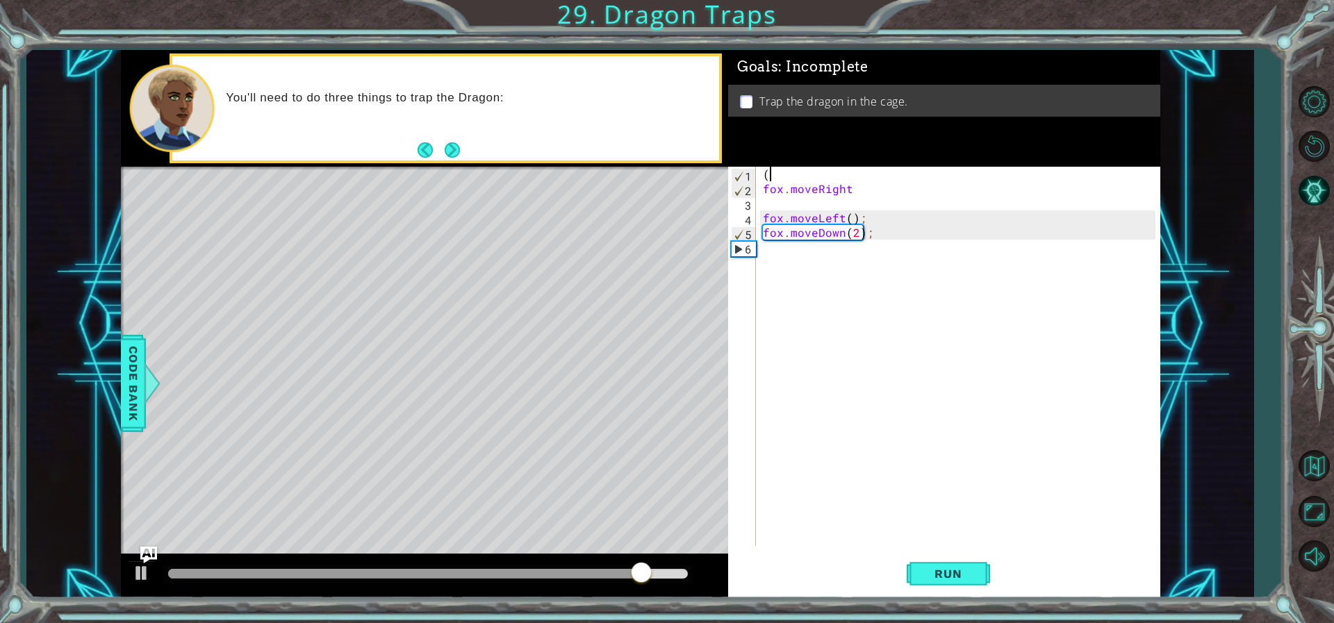
scroll to position [0, 0]
type textarea "()"
